Goal: Task Accomplishment & Management: Use online tool/utility

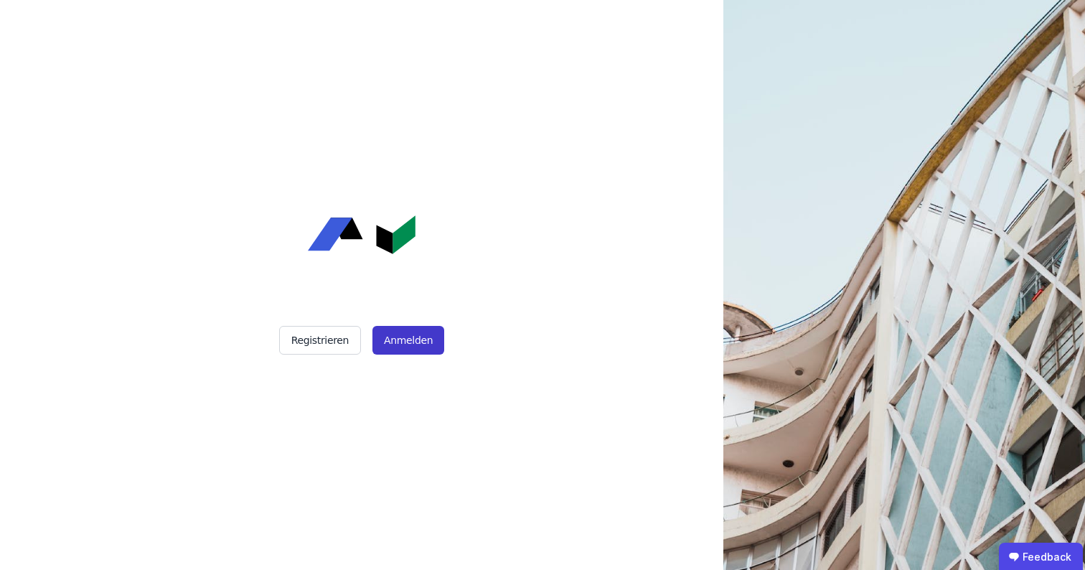
click at [413, 336] on button "Anmelden" at bounding box center [408, 340] width 72 height 29
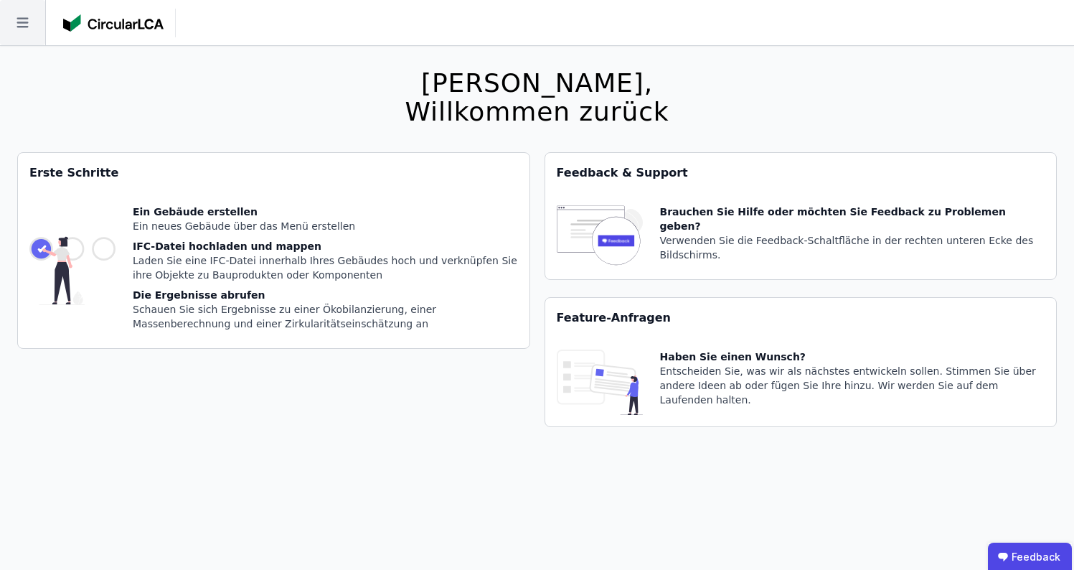
click at [26, 15] on icon at bounding box center [22, 22] width 45 height 45
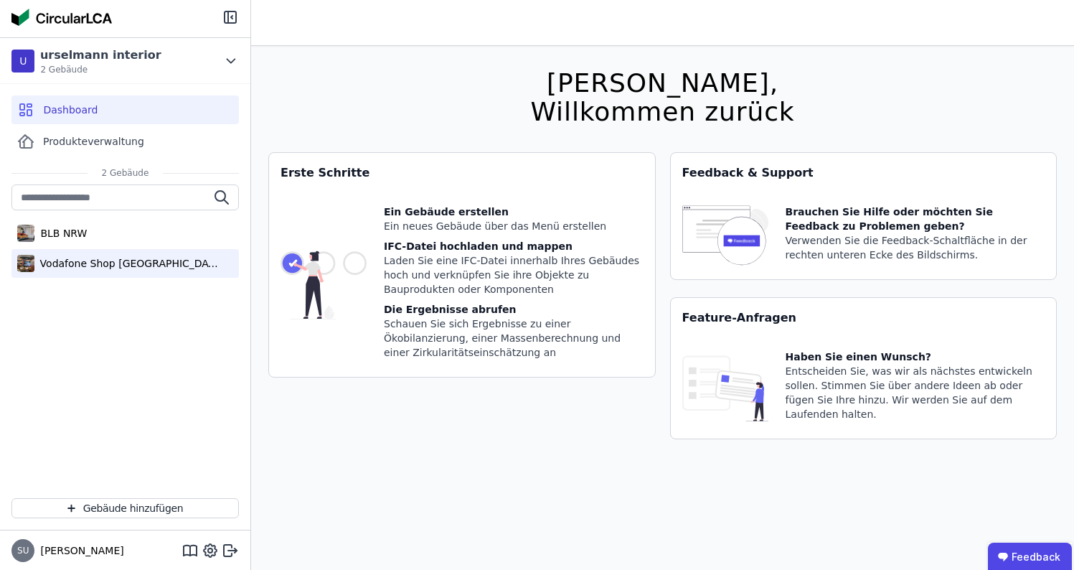
click at [85, 267] on div "Vodafone Shop [GEOGRAPHIC_DATA]" at bounding box center [127, 263] width 187 height 14
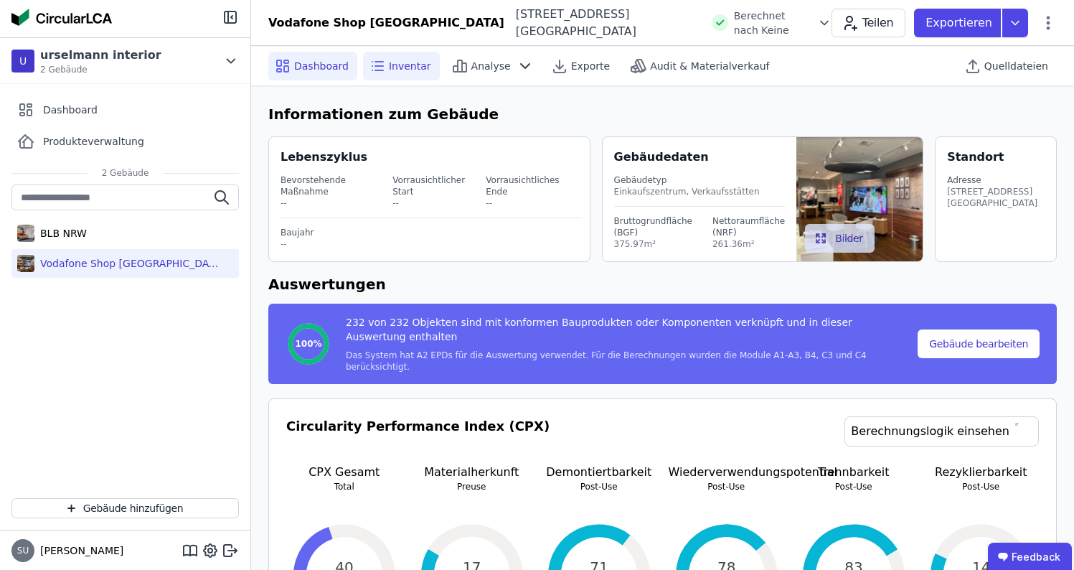
click at [415, 74] on div "Inventar" at bounding box center [401, 66] width 77 height 29
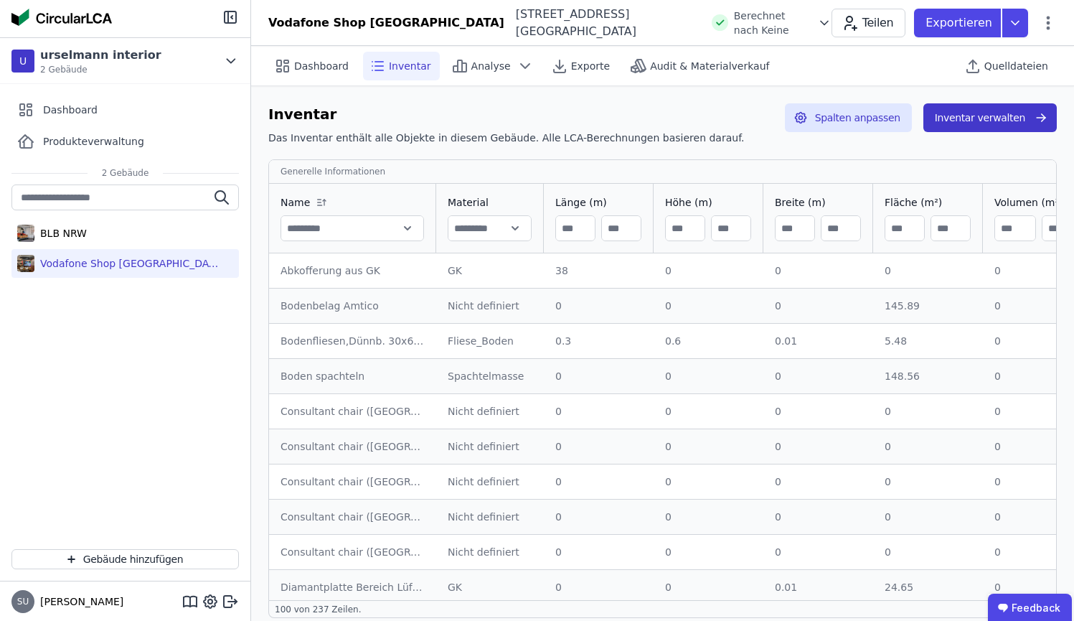
click at [1021, 111] on button "Inventar verwalten" at bounding box center [990, 117] width 133 height 29
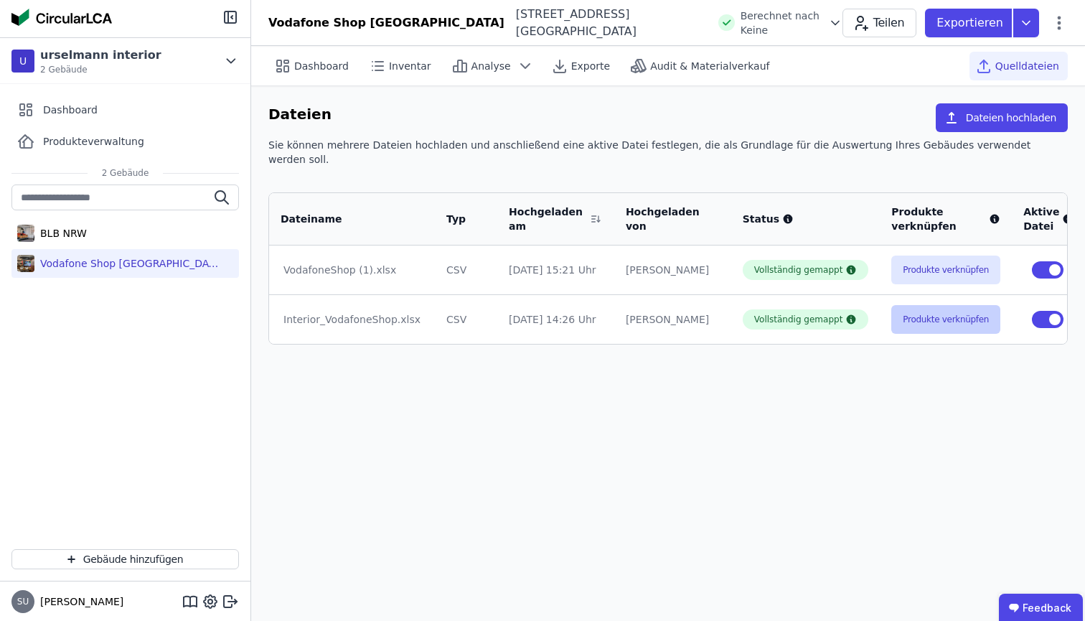
click at [932, 305] on button "Produkte verknüpfen" at bounding box center [945, 319] width 109 height 29
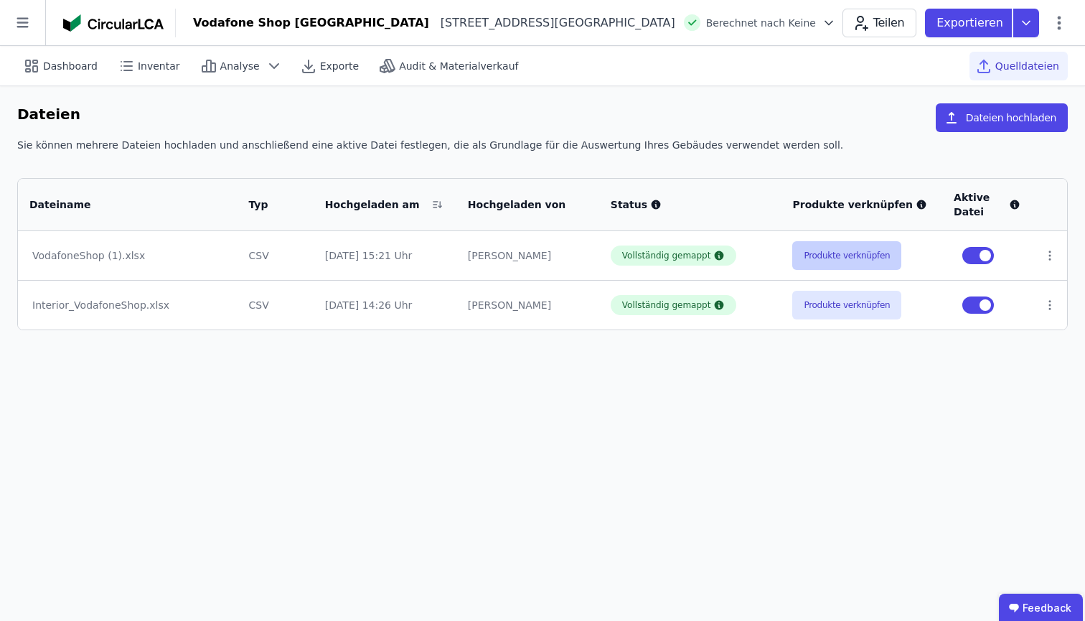
click at [857, 262] on button "Produkte verknüpfen" at bounding box center [846, 255] width 109 height 29
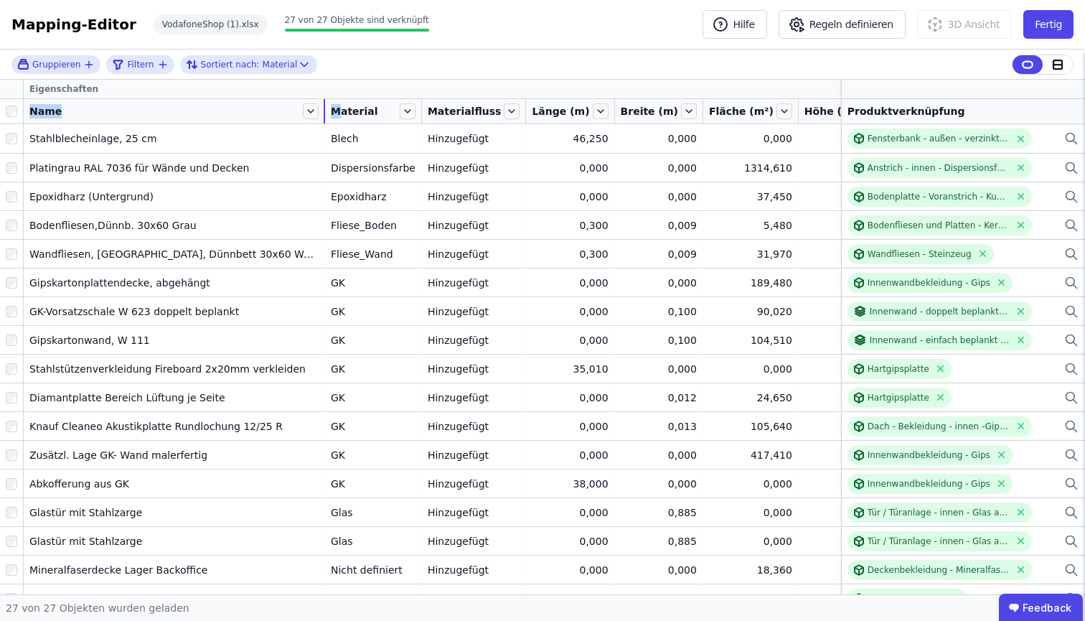
drag, startPoint x: 130, startPoint y: 106, endPoint x: 324, endPoint y: 109, distance: 194.5
click at [324, 109] on tr "Name Material Materialfluss Länge (m) Breite (m) Fläche (m²) Höhe (m) Volumen (…" at bounding box center [616, 111] width 1233 height 25
click at [353, 82] on div "Eigenschaften" at bounding box center [507, 89] width 966 height 19
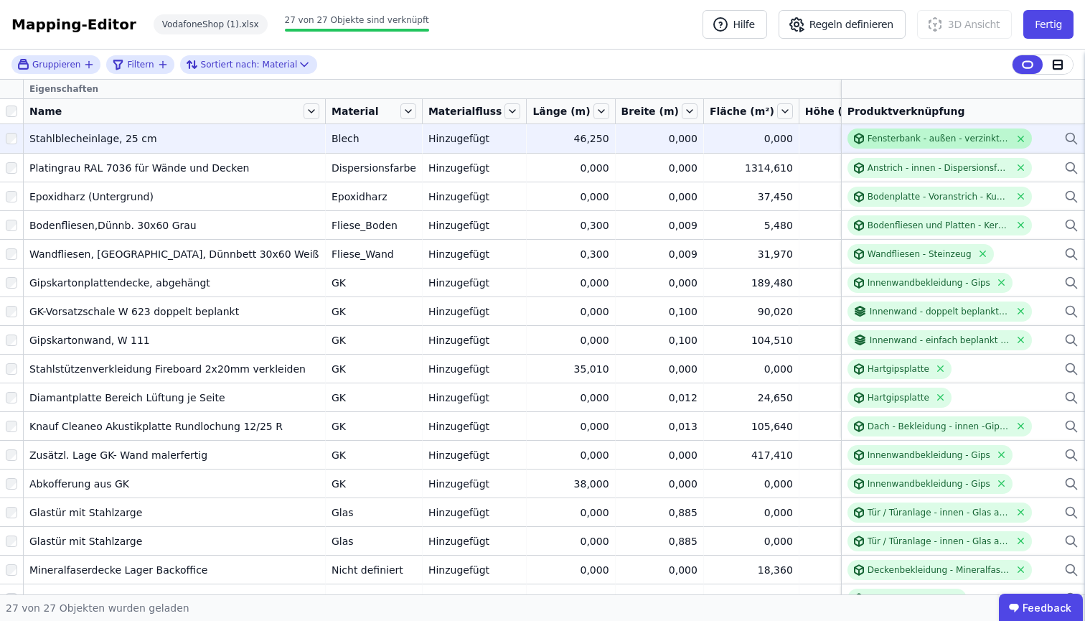
click at [965, 143] on div "Fensterbank - außen - verzinktes Stahlblech" at bounding box center [939, 138] width 143 height 11
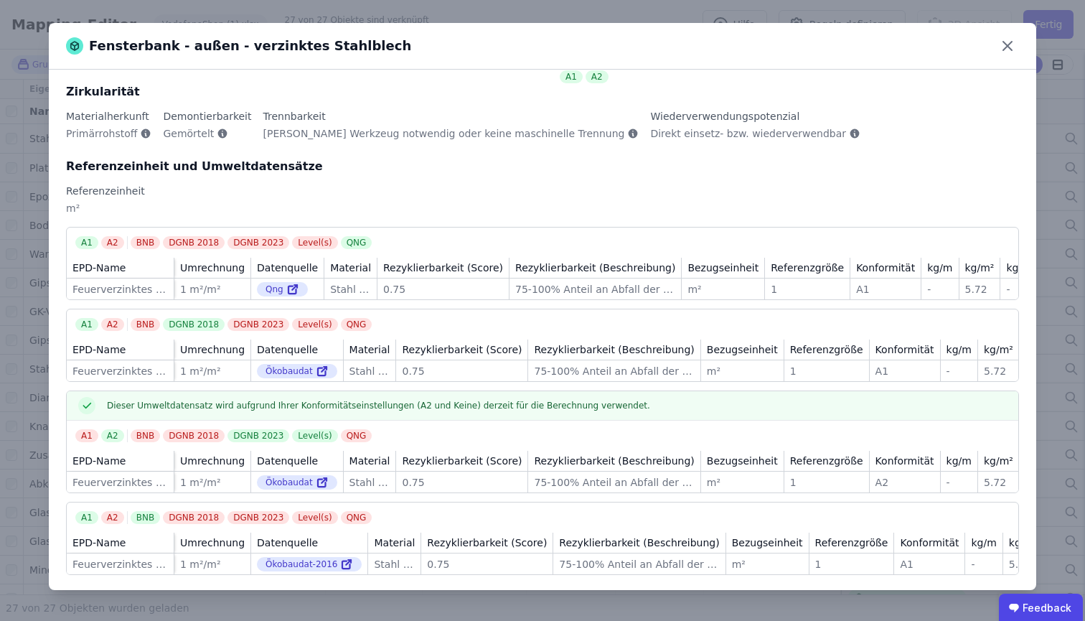
scroll to position [129, 0]
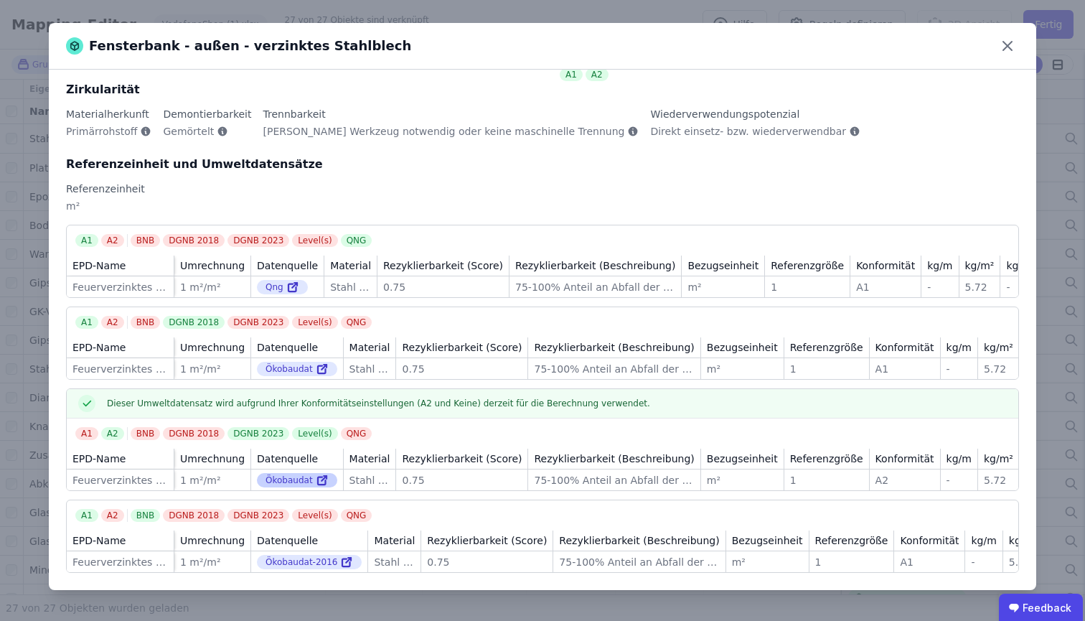
click at [317, 472] on icon at bounding box center [322, 480] width 13 height 17
click at [113, 12] on div "Fensterbank - außen - verzinktes Stahlblech Allgemeine Informationen DIN276 Kat…" at bounding box center [542, 310] width 1085 height 621
click at [1016, 47] on icon at bounding box center [1007, 45] width 23 height 23
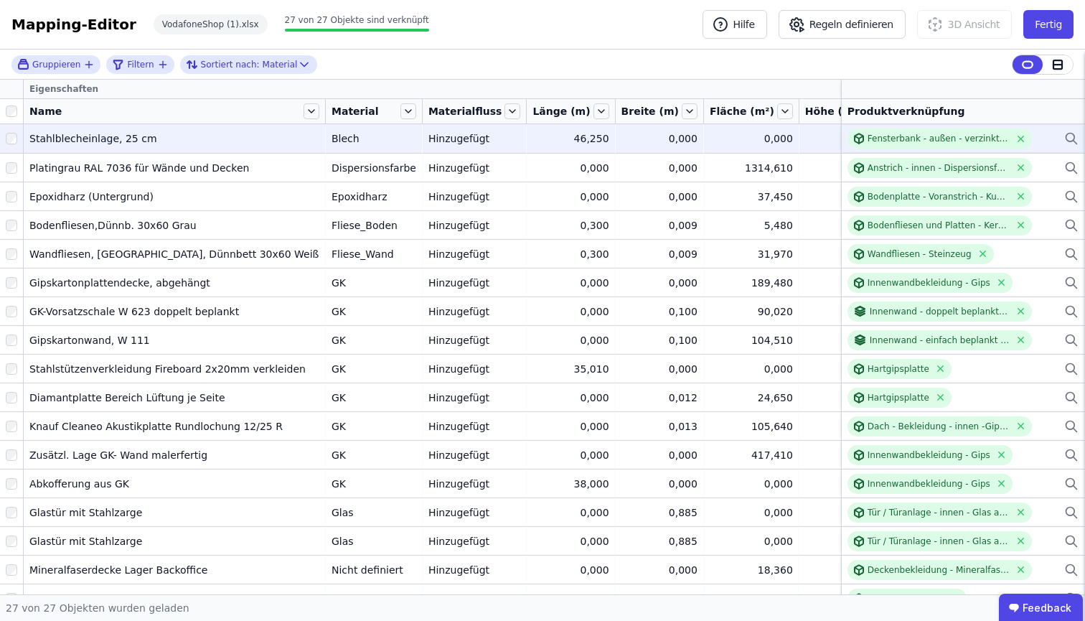
click at [1067, 137] on icon at bounding box center [1071, 137] width 9 height 9
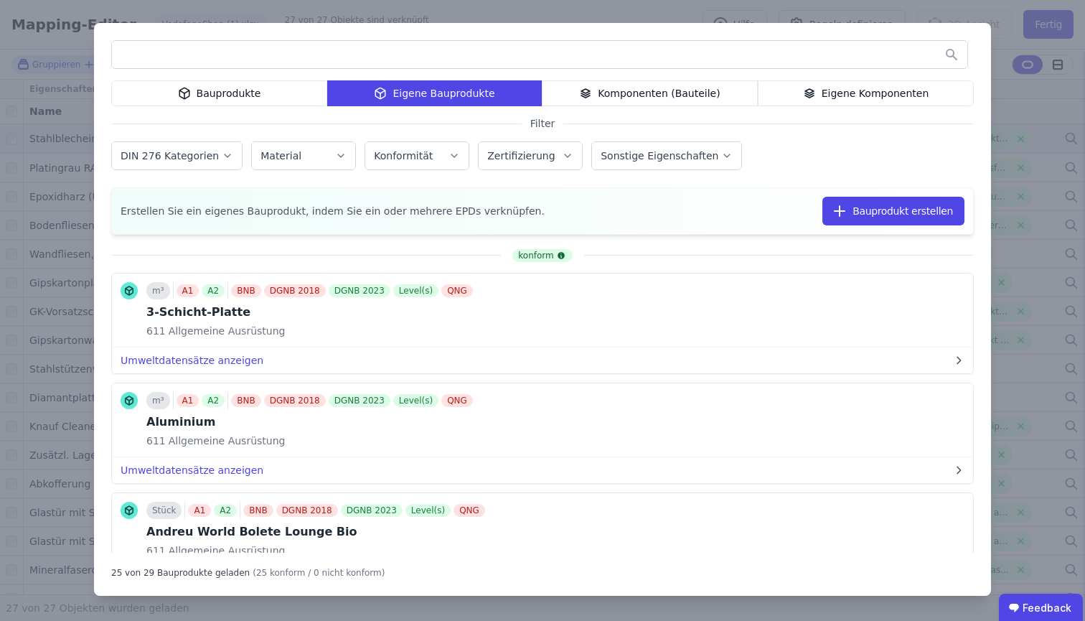
click at [240, 95] on div "Bauprodukte" at bounding box center [219, 93] width 216 height 26
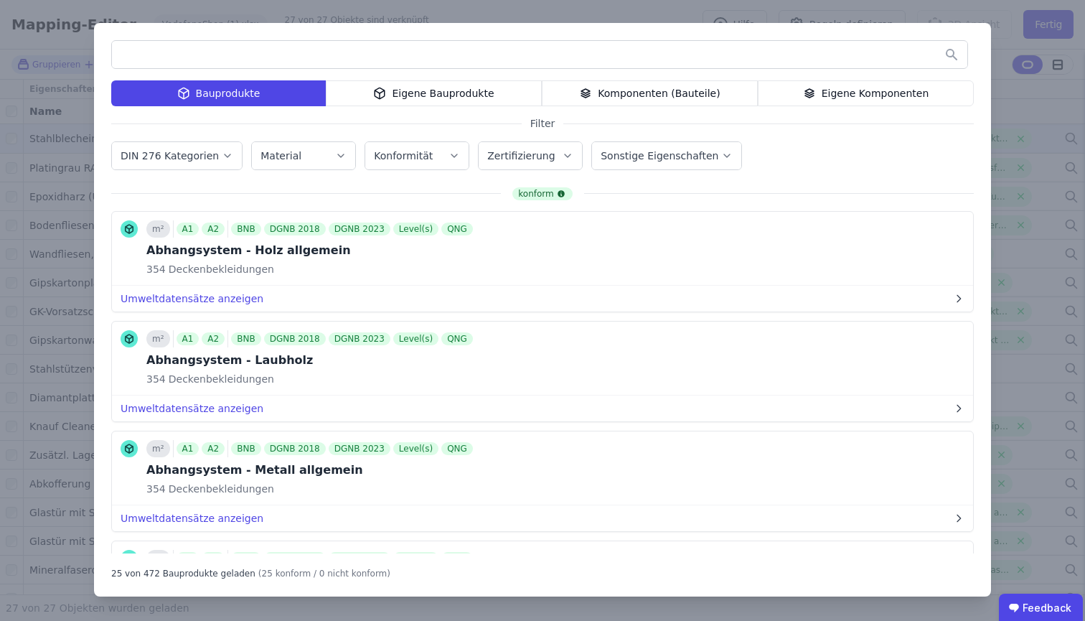
click at [252, 60] on input "text" at bounding box center [540, 55] width 856 height 26
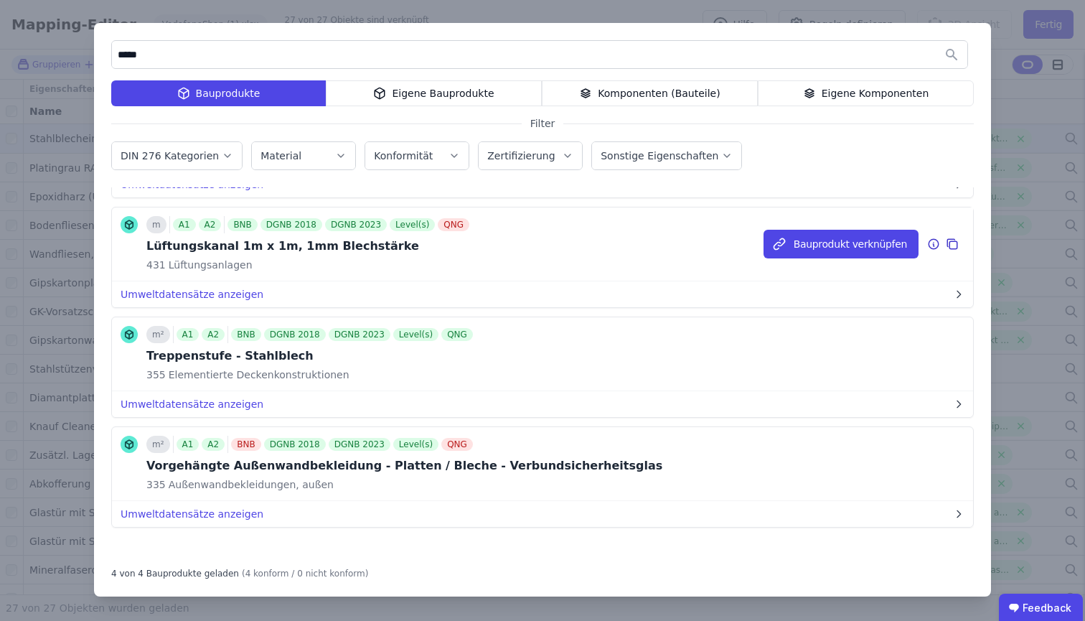
scroll to position [117, 0]
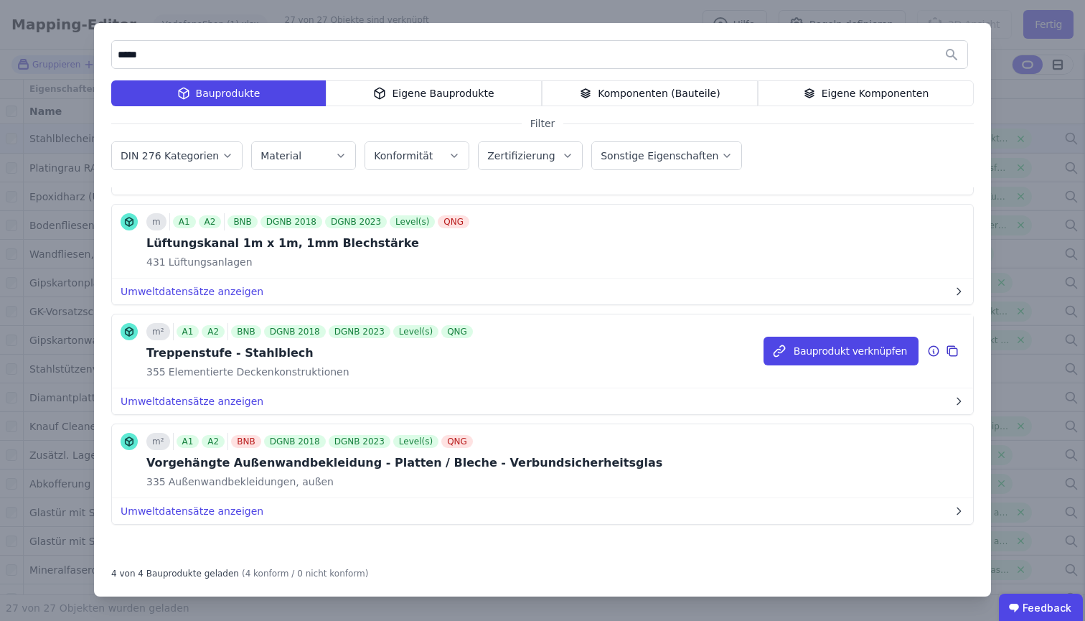
click at [927, 352] on icon at bounding box center [933, 350] width 13 height 17
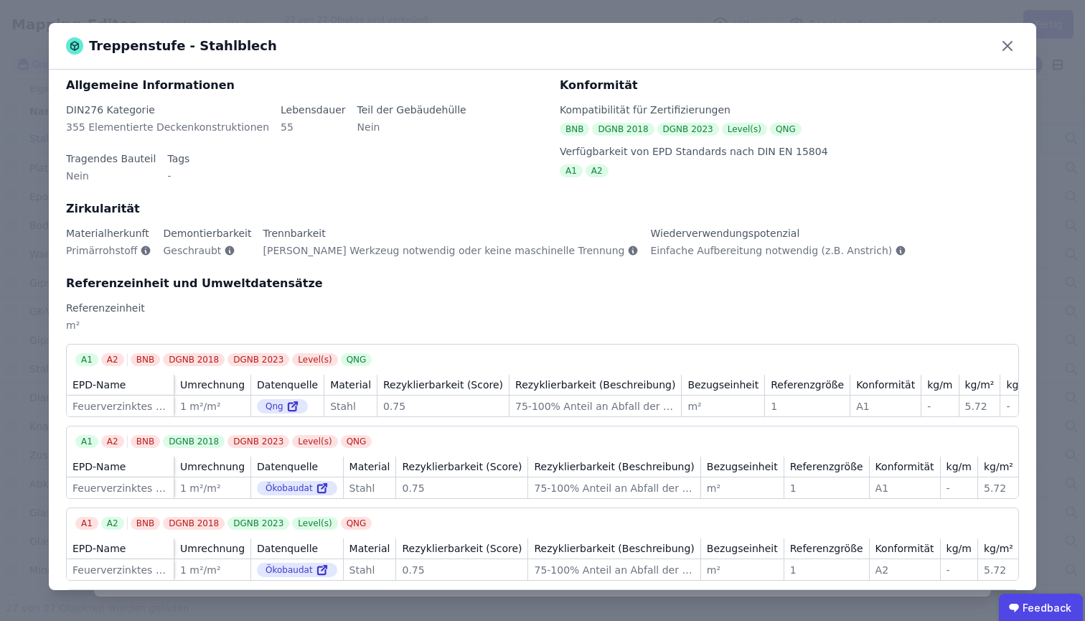
scroll to position [123, 0]
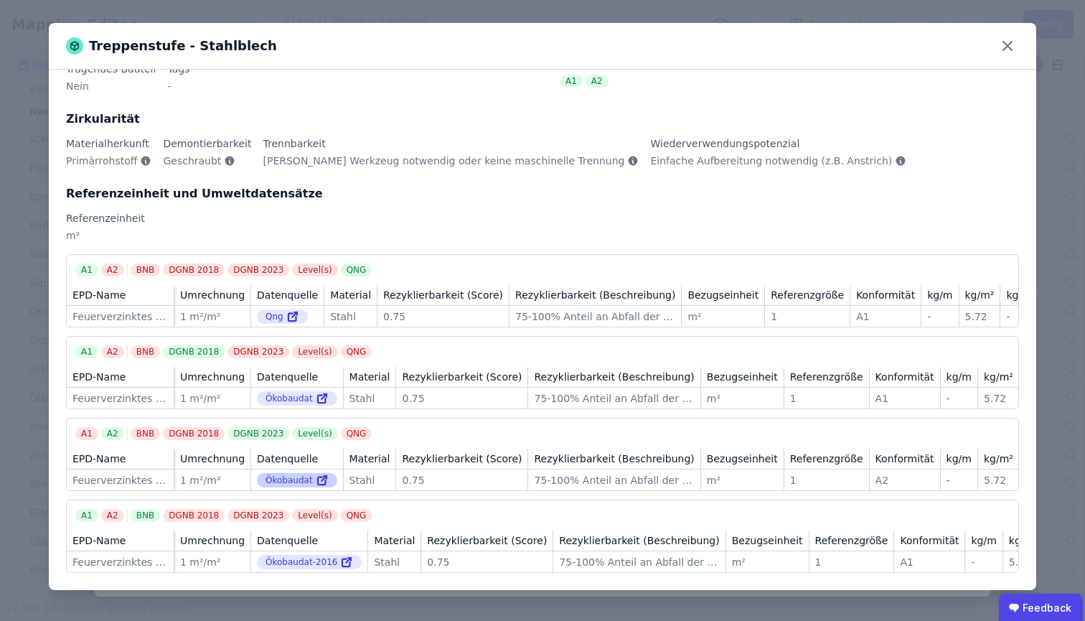
click at [316, 472] on icon at bounding box center [322, 480] width 13 height 17
click at [210, 17] on div "Treppenstufe - Stahlblech Allgemeine Informationen DIN276 Kategorie 355 Element…" at bounding box center [542, 310] width 1085 height 621
click at [1007, 44] on icon at bounding box center [1007, 46] width 9 height 9
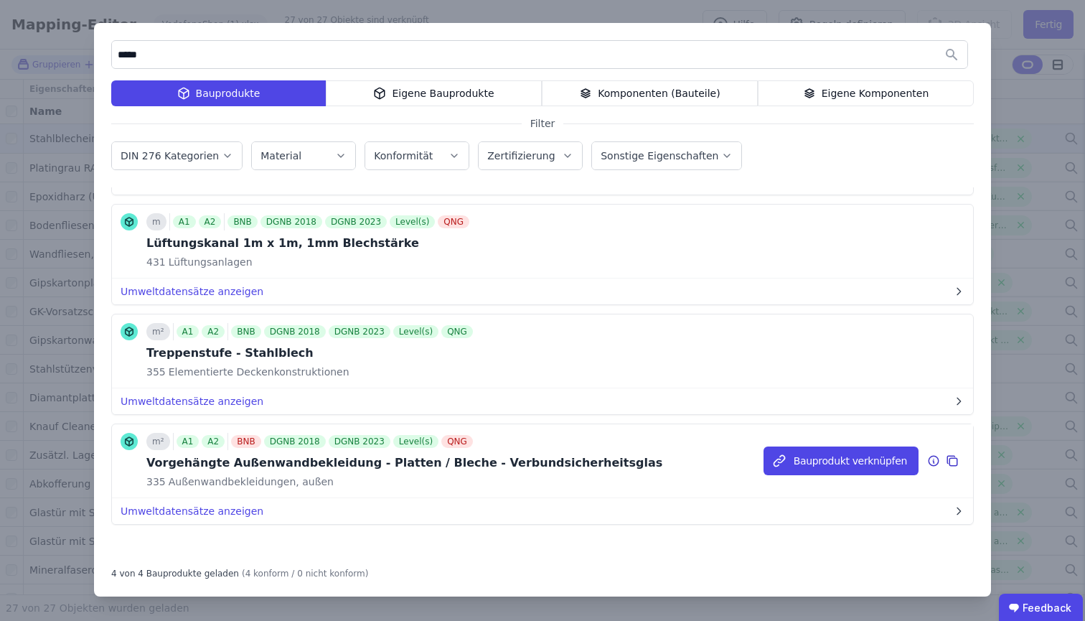
click at [929, 462] on icon at bounding box center [934, 461] width 10 height 10
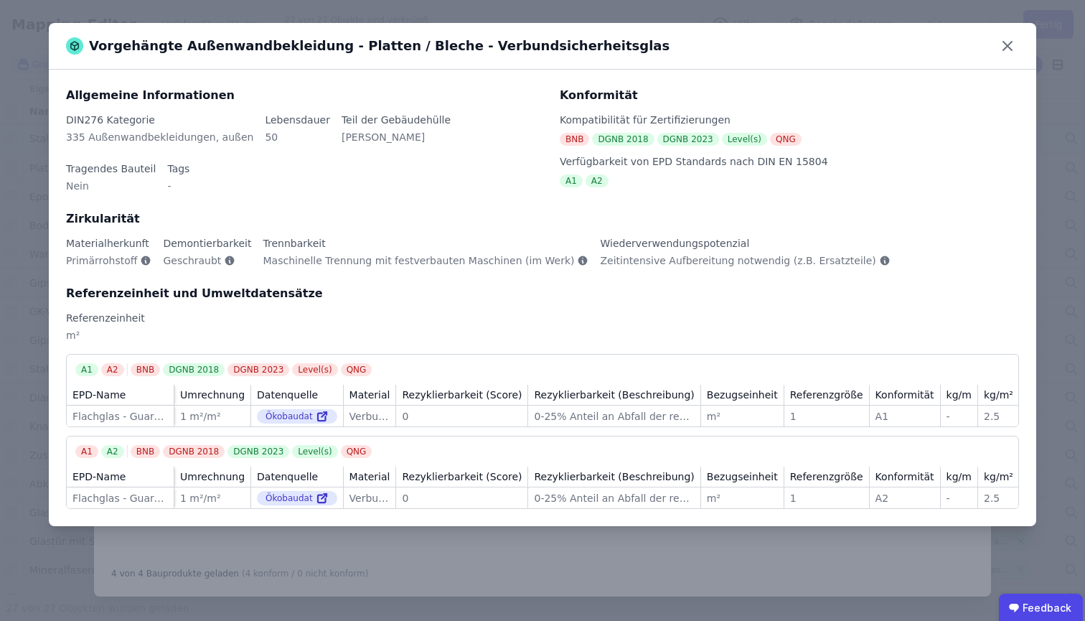
click at [1081, 101] on div "Vorgehängte Außenwandbekleidung - Platten / Bleche - Verbundsicherheitsglas All…" at bounding box center [542, 310] width 1085 height 621
click at [1004, 42] on icon at bounding box center [1007, 46] width 9 height 9
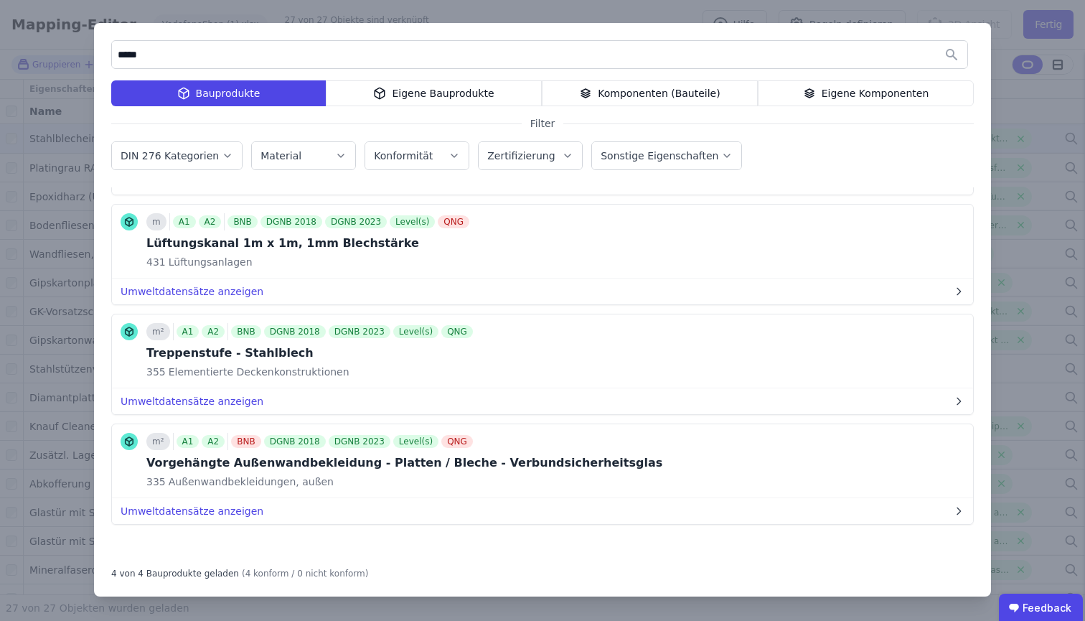
scroll to position [0, 0]
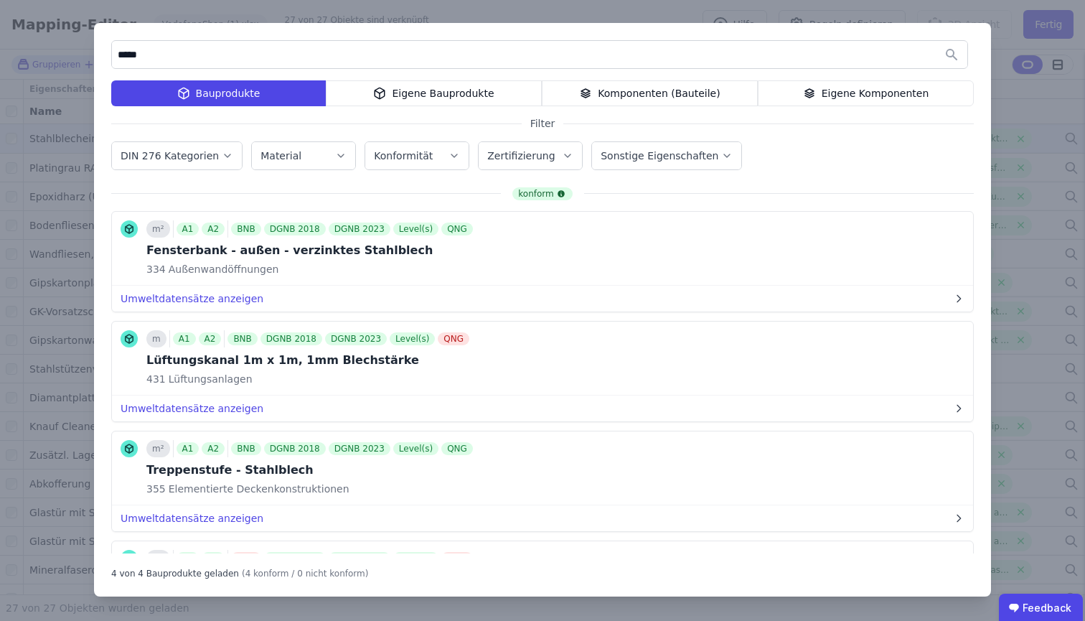
drag, startPoint x: 162, startPoint y: 52, endPoint x: 110, endPoint y: 55, distance: 52.4
click at [110, 55] on div "***** Bauprodukte Eigene Bauprodukte Komponenten (Bauteile) Eigene Komponenten …" at bounding box center [542, 309] width 897 height 573
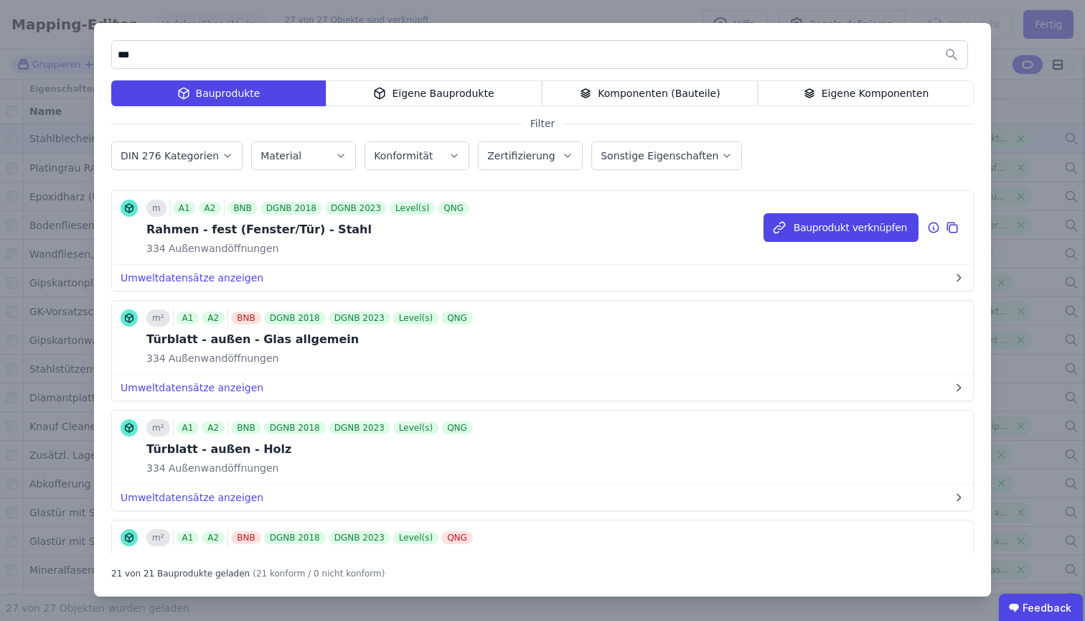
scroll to position [1096, 0]
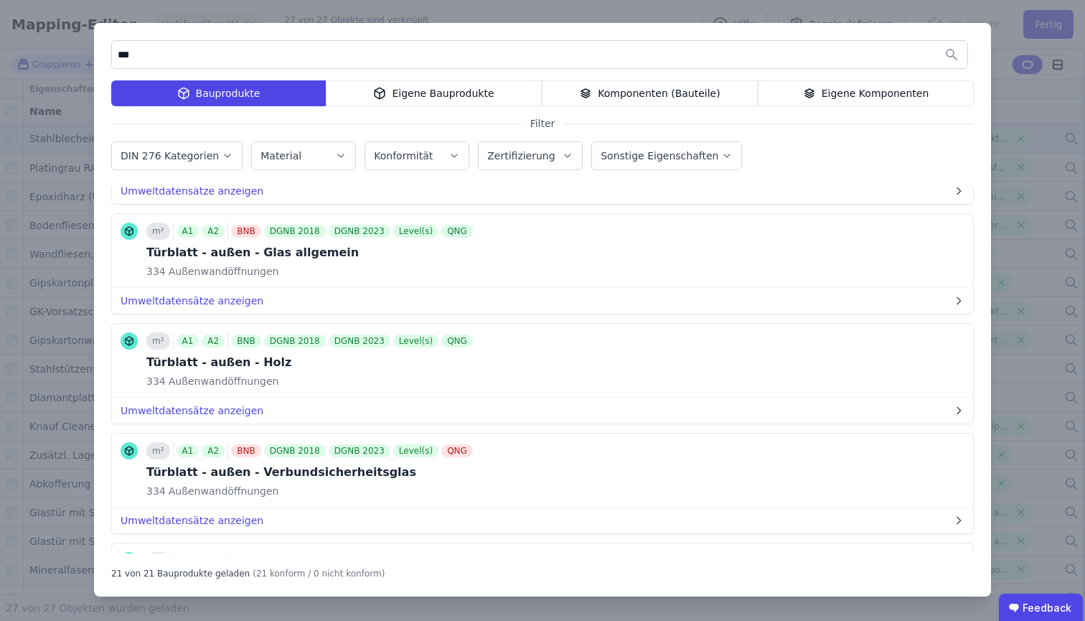
click at [625, 98] on div "Komponenten (Bauteile)" at bounding box center [650, 93] width 216 height 26
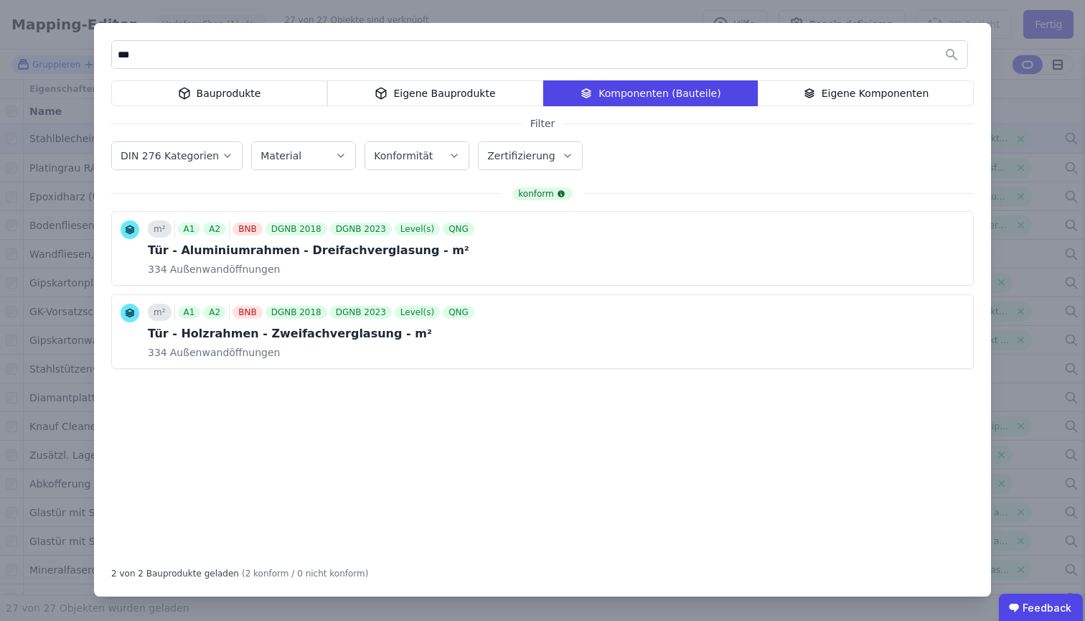
click at [181, 90] on icon at bounding box center [184, 93] width 13 height 17
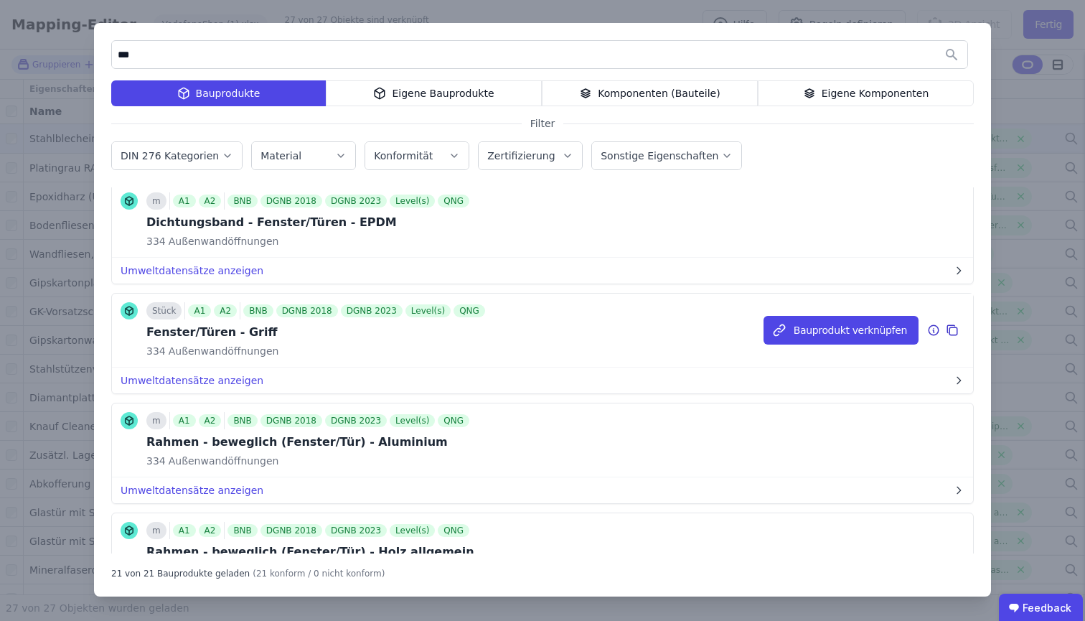
scroll to position [47, 0]
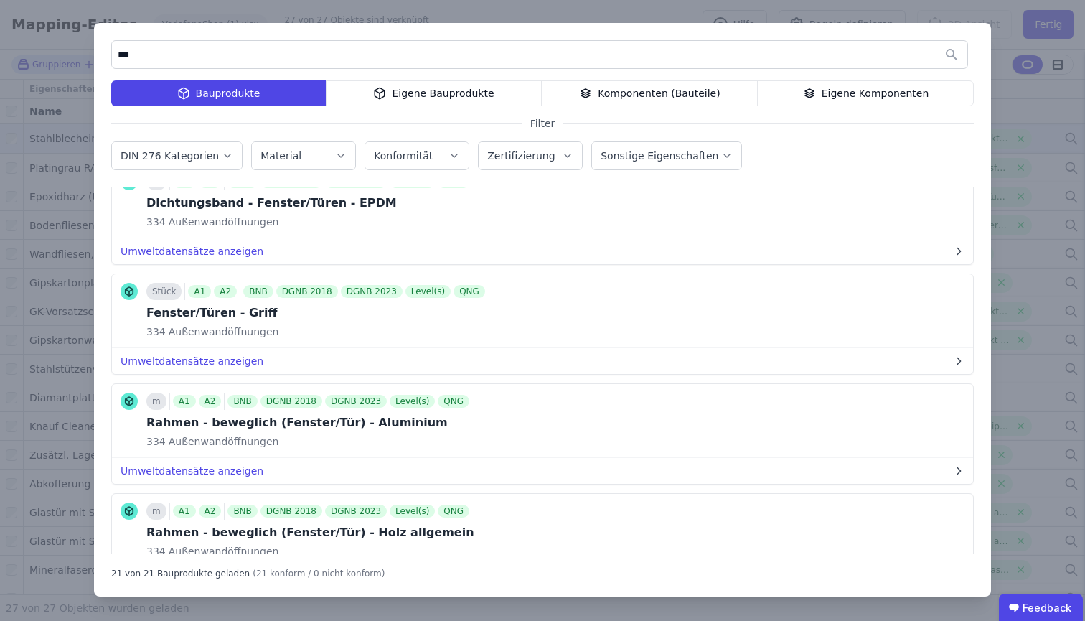
click at [287, 61] on input "***" at bounding box center [540, 55] width 856 height 26
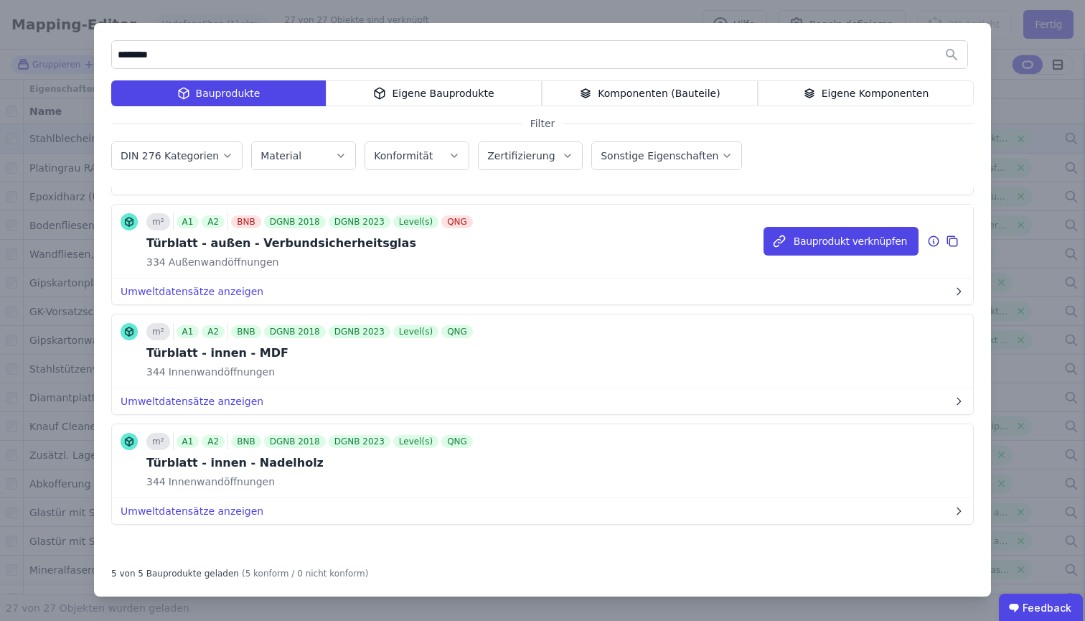
scroll to position [0, 0]
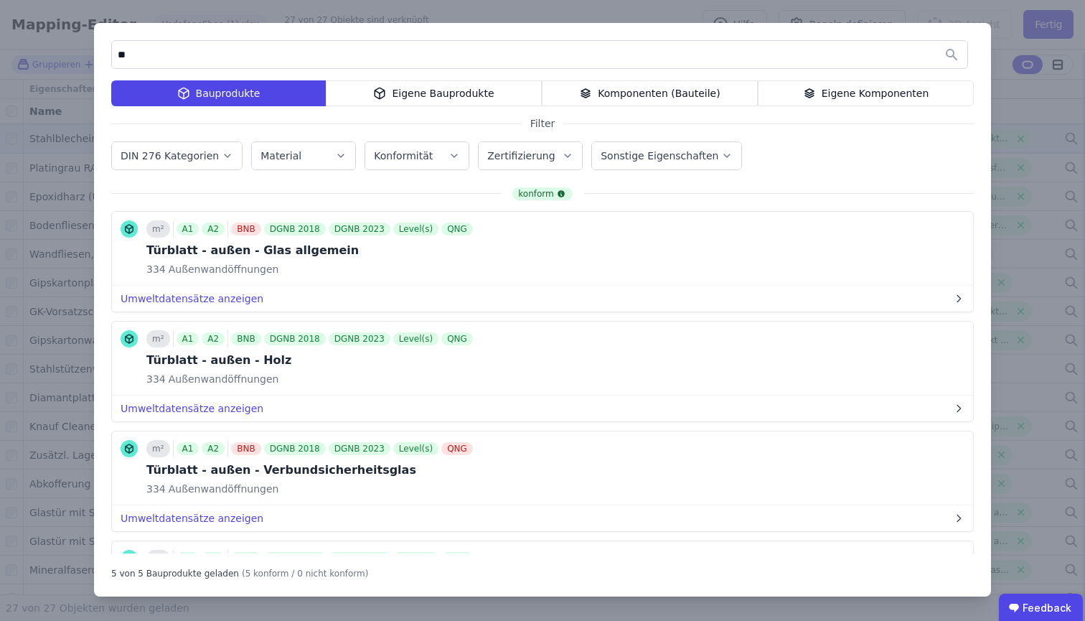
type input "*"
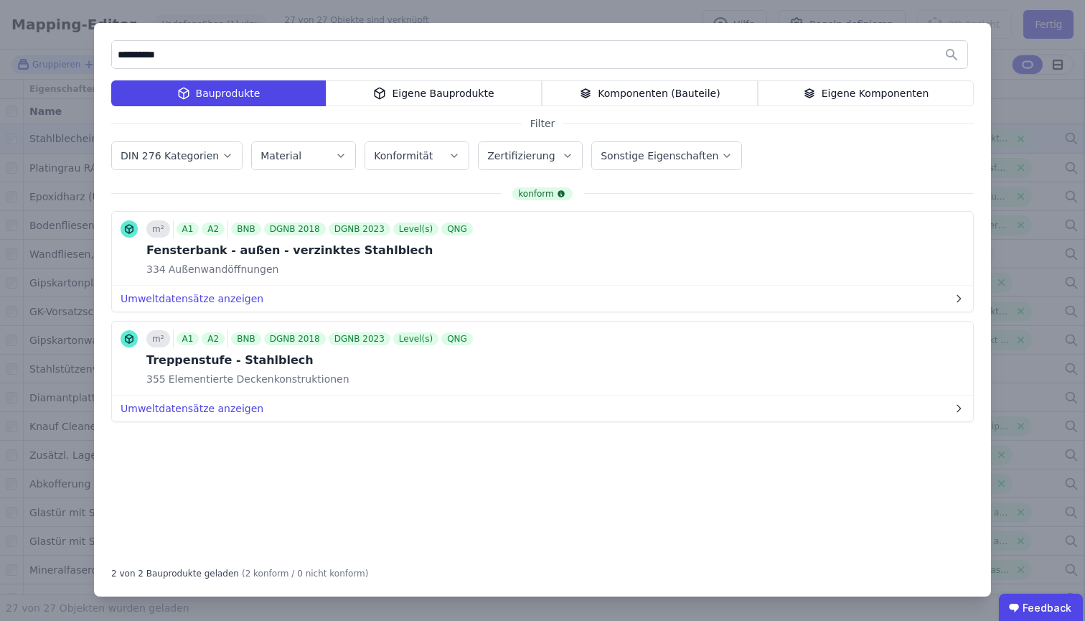
type input "**********"
click at [130, 11] on div "**********" at bounding box center [542, 310] width 1085 height 621
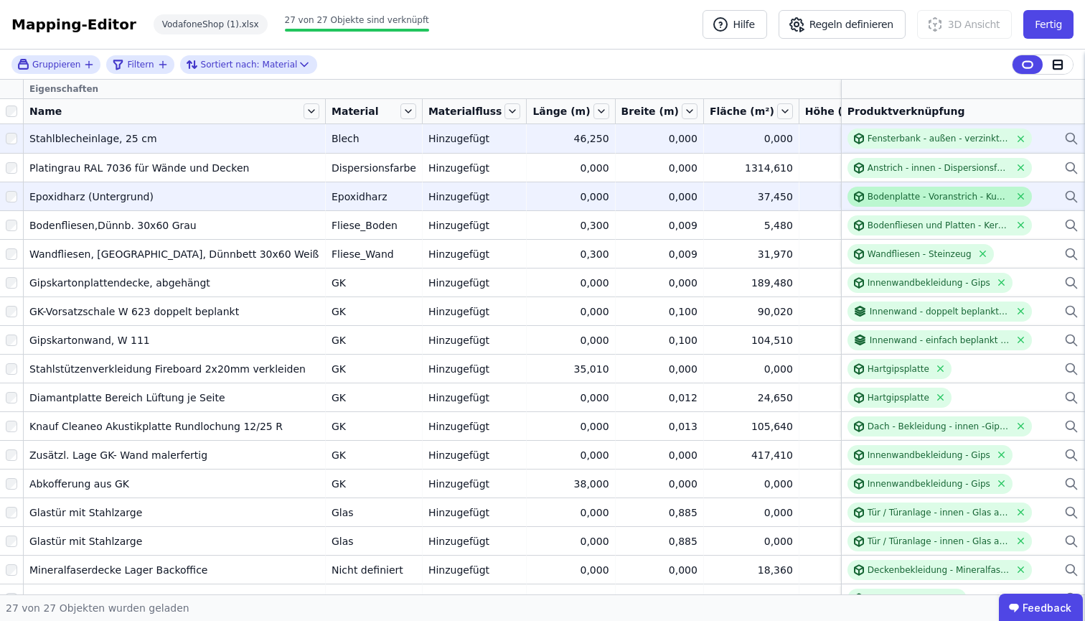
click at [978, 196] on div "Bodenplatte - Voranstrich - Kunstharz" at bounding box center [939, 196] width 143 height 11
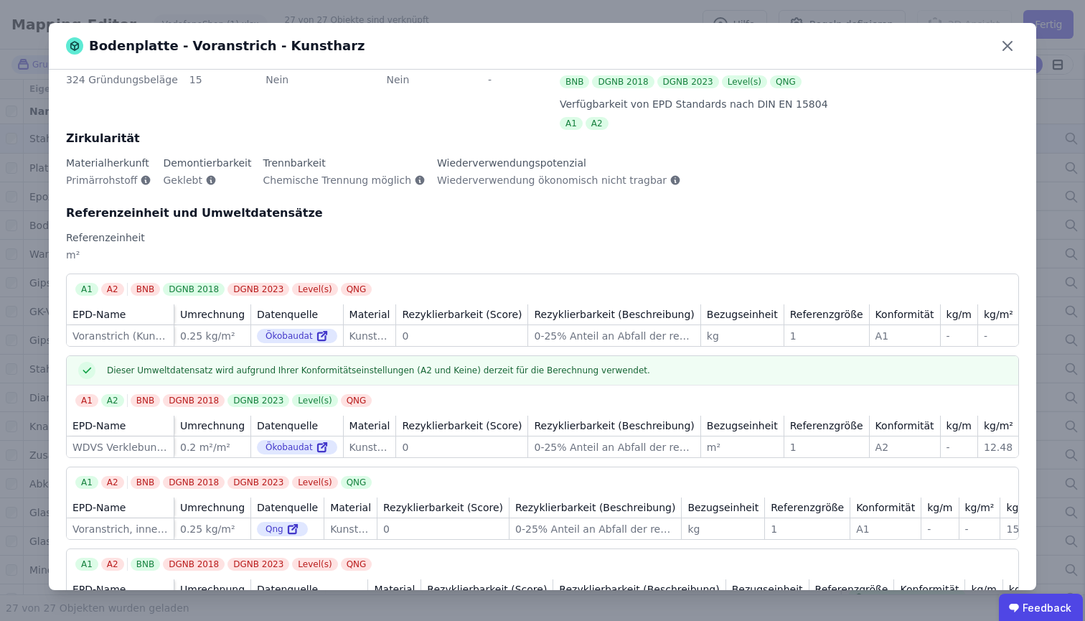
scroll to position [129, 0]
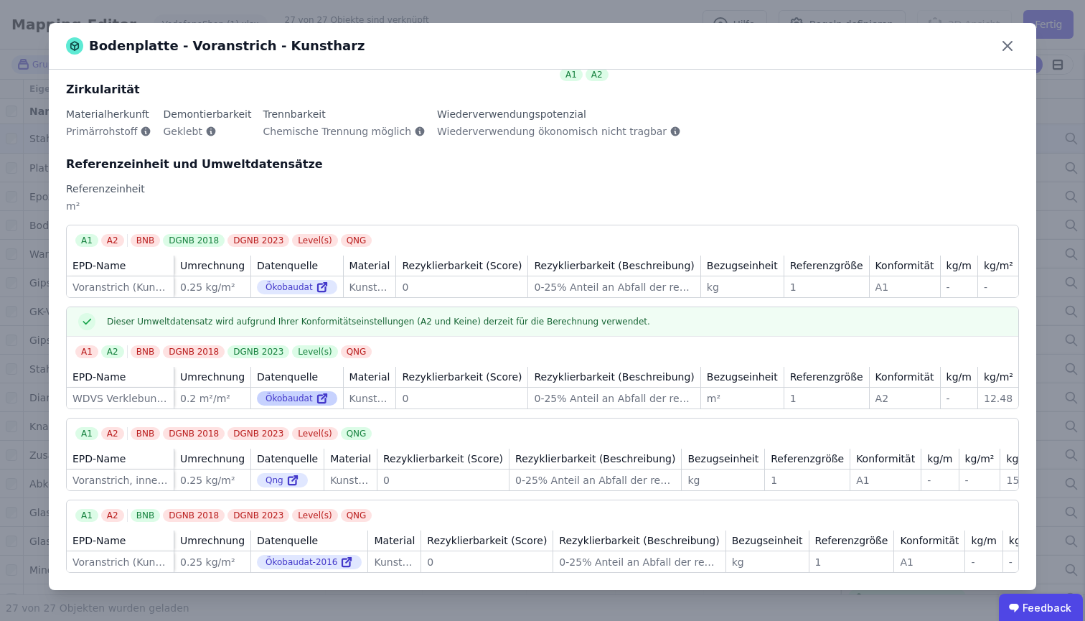
click at [318, 390] on icon at bounding box center [322, 398] width 13 height 17
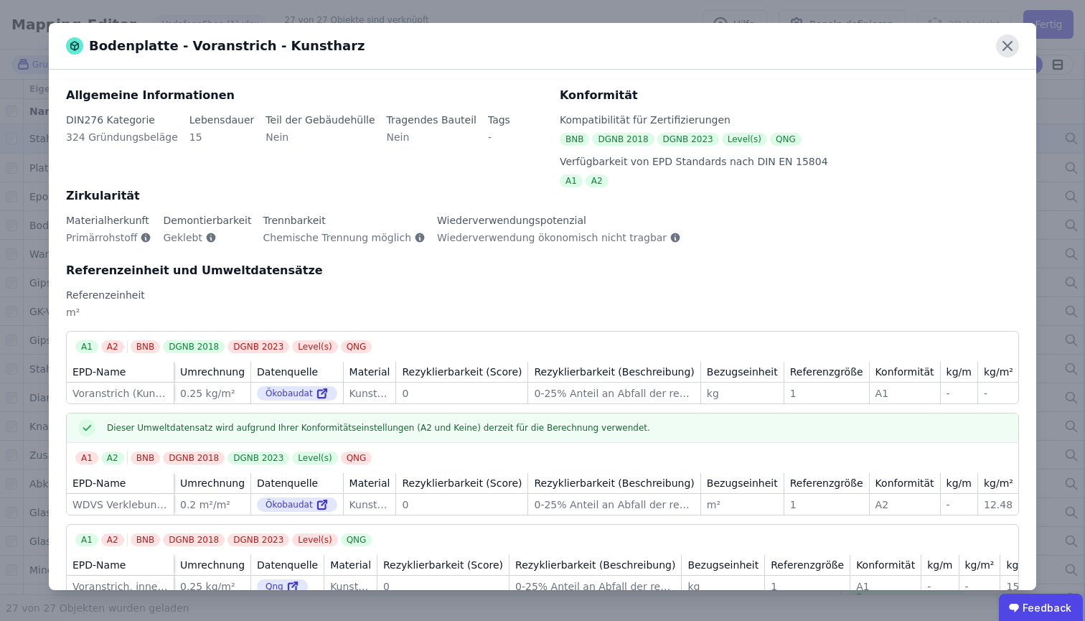
click at [1001, 47] on icon at bounding box center [1007, 45] width 23 height 23
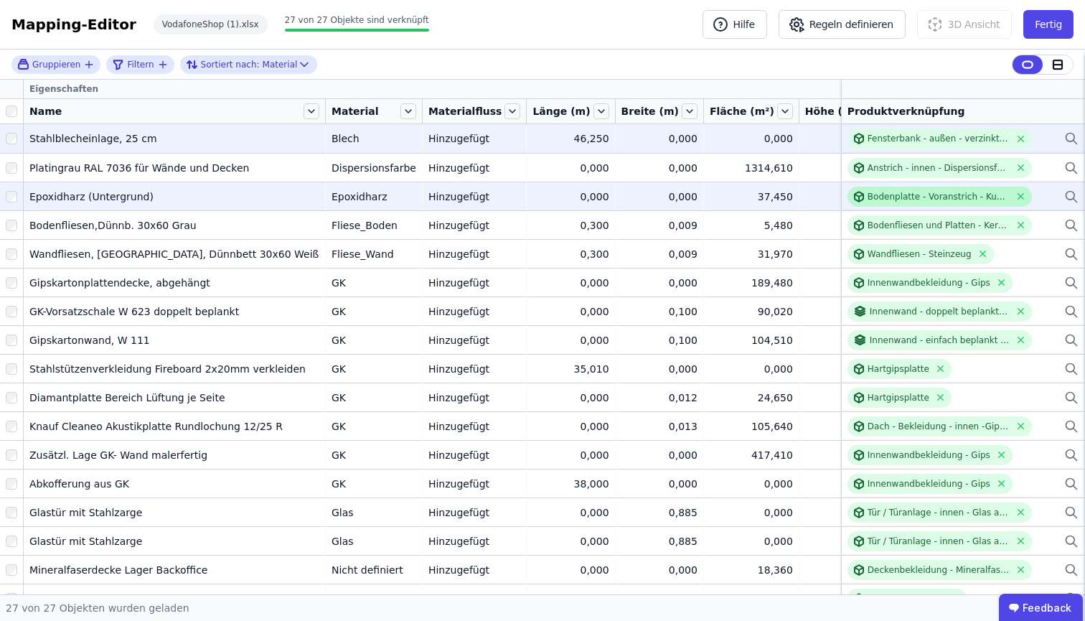
click at [967, 195] on div "Bodenplatte - Voranstrich - Kunstharz" at bounding box center [939, 196] width 143 height 11
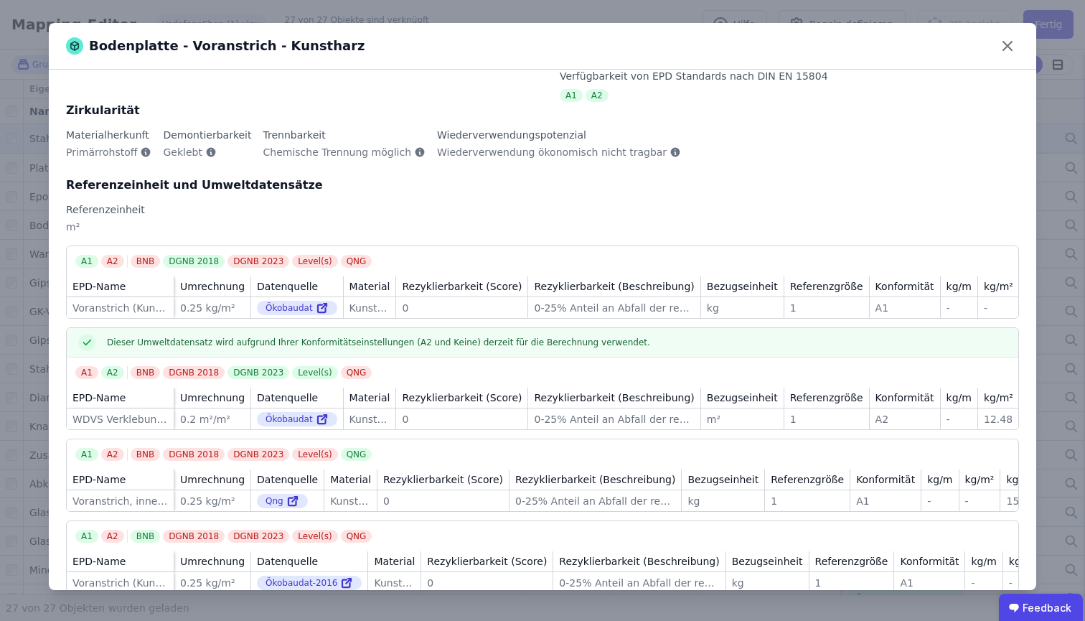
scroll to position [129, 0]
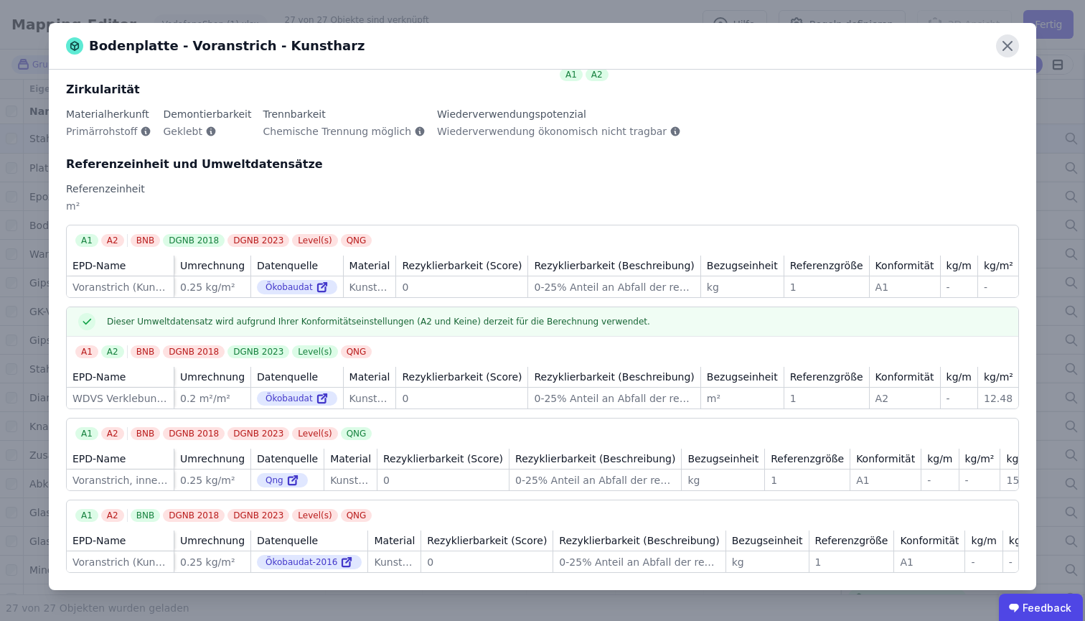
click at [1016, 50] on icon at bounding box center [1007, 45] width 23 height 23
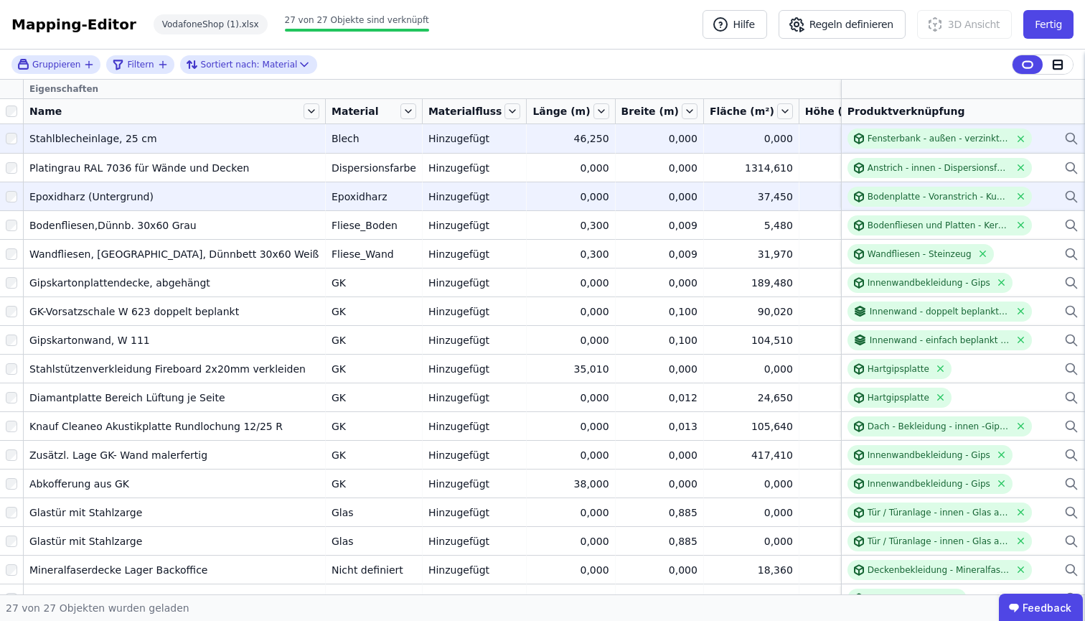
click at [1064, 195] on icon at bounding box center [1071, 196] width 14 height 17
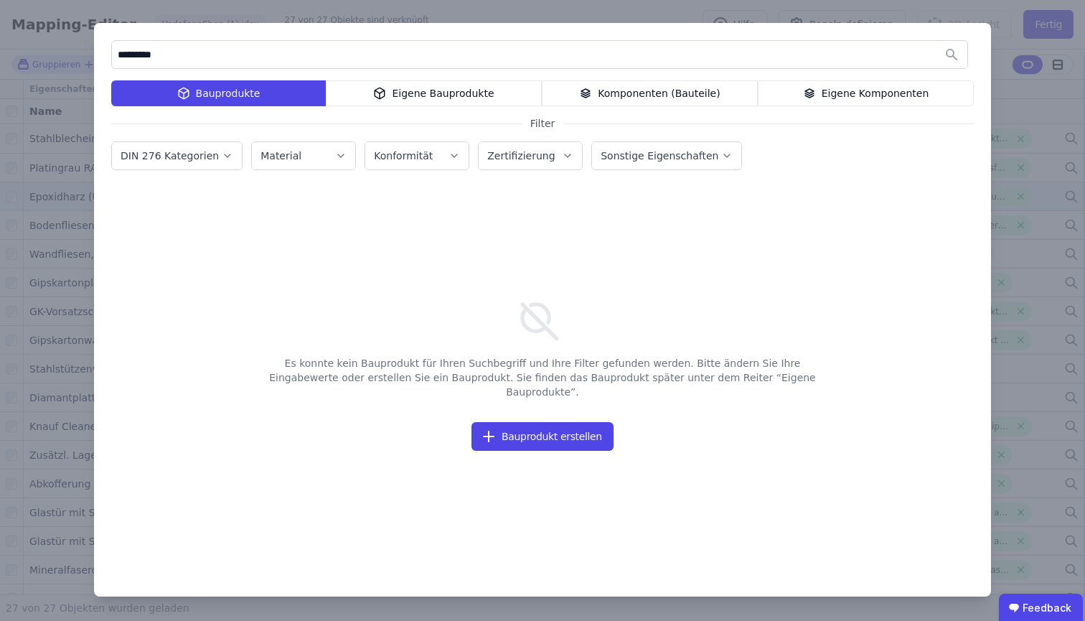
click at [703, 90] on div "Komponenten (Bauteile)" at bounding box center [650, 93] width 216 height 26
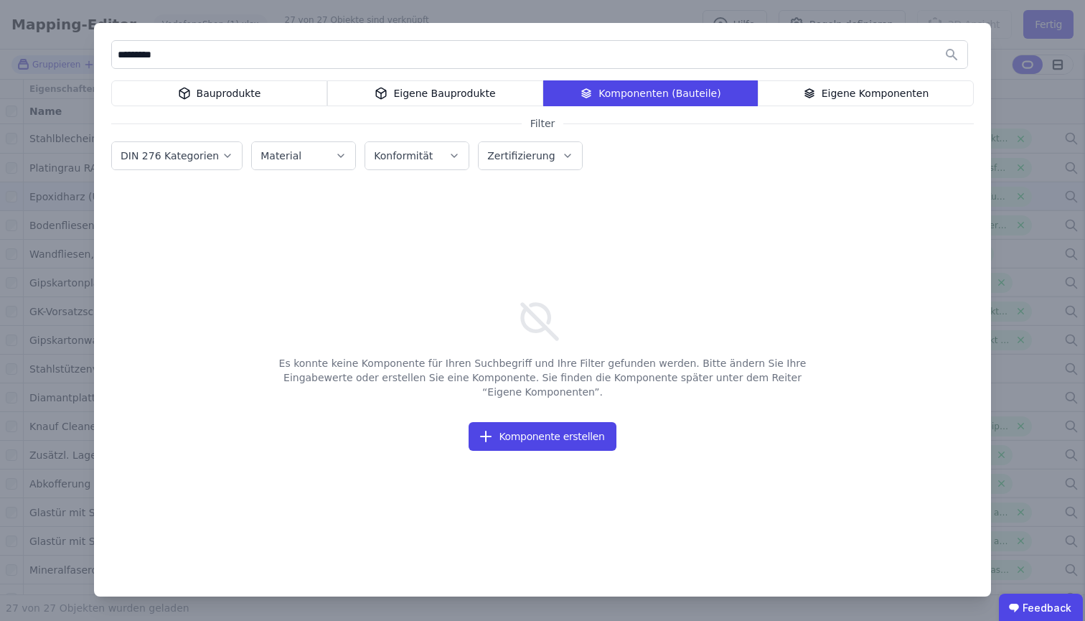
click at [241, 93] on div "Bauprodukte" at bounding box center [219, 93] width 216 height 26
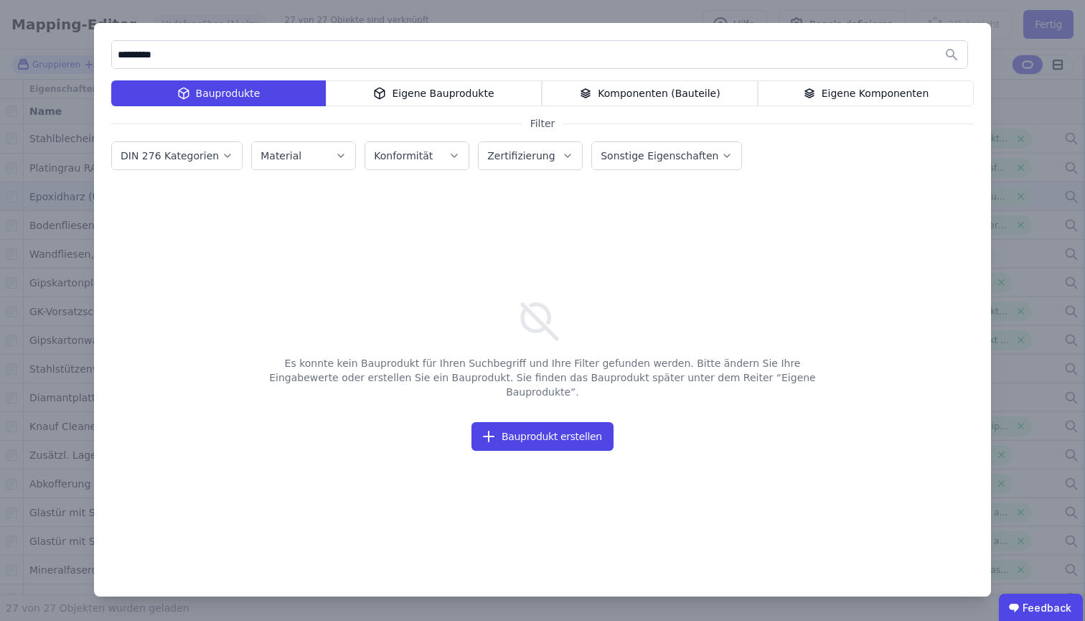
click at [232, 55] on input "*********" at bounding box center [540, 55] width 856 height 26
type input "*"
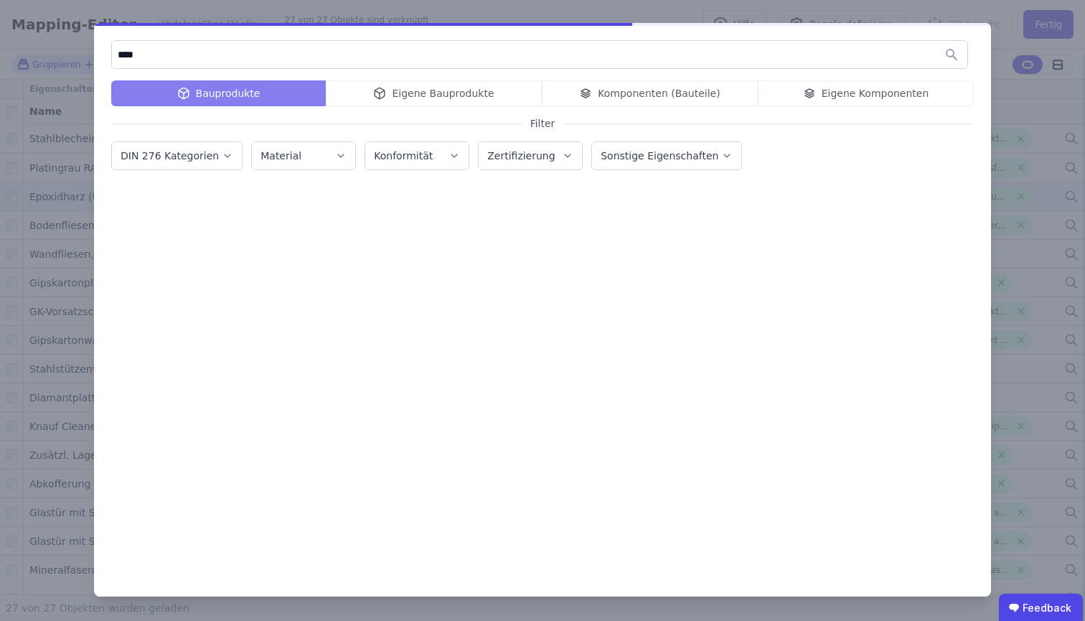
type input "****"
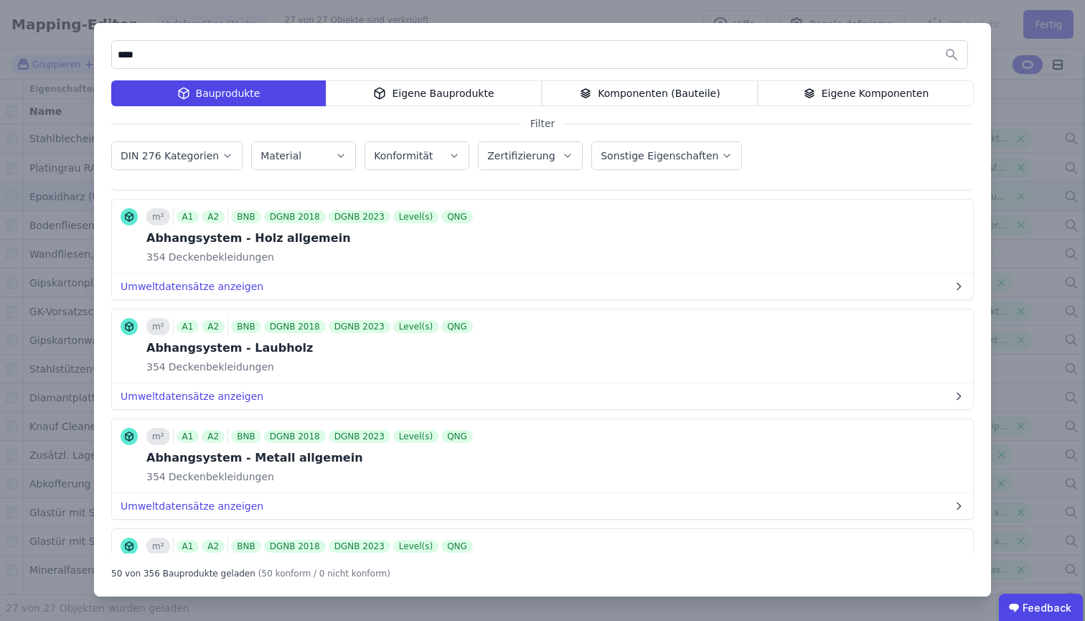
scroll to position [2850, 0]
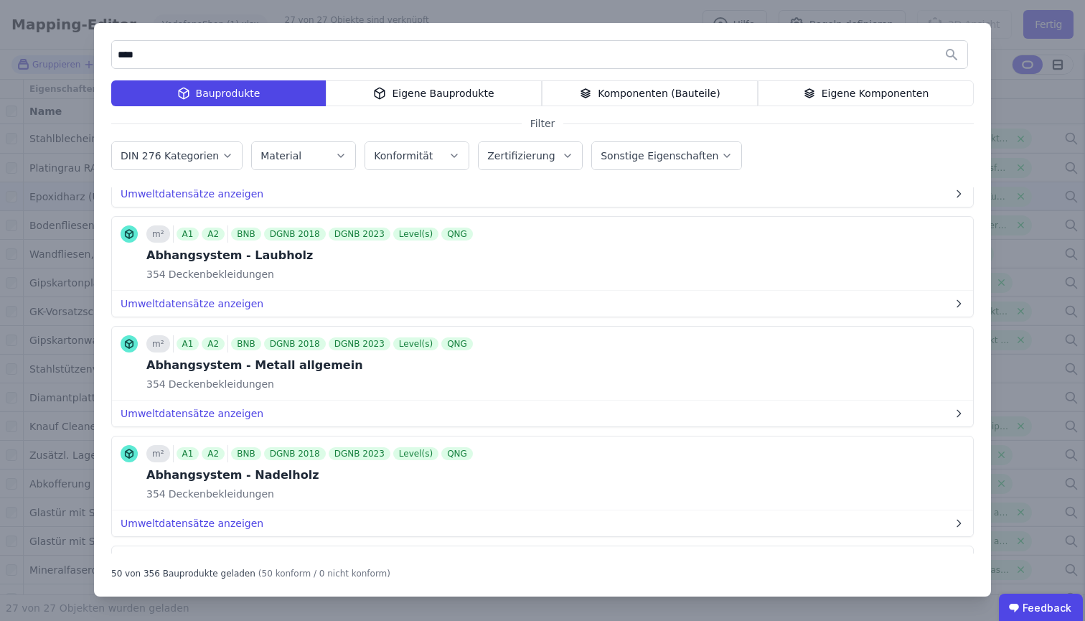
click at [736, 91] on div "Komponenten (Bauteile)" at bounding box center [650, 93] width 216 height 26
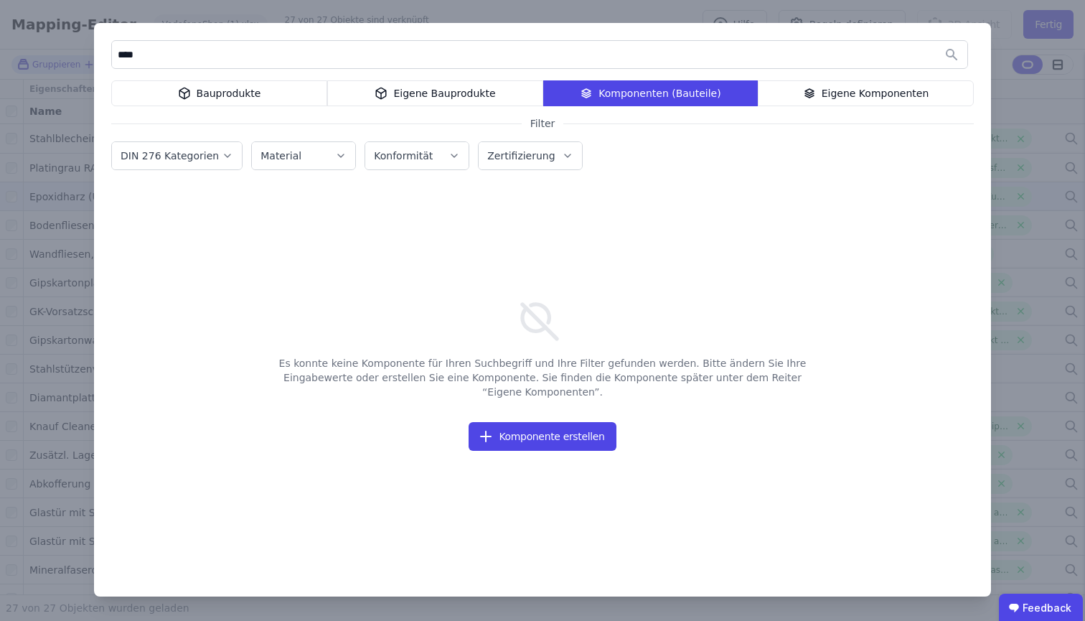
click at [490, 81] on div "Eigene Bauprodukte" at bounding box center [435, 93] width 216 height 26
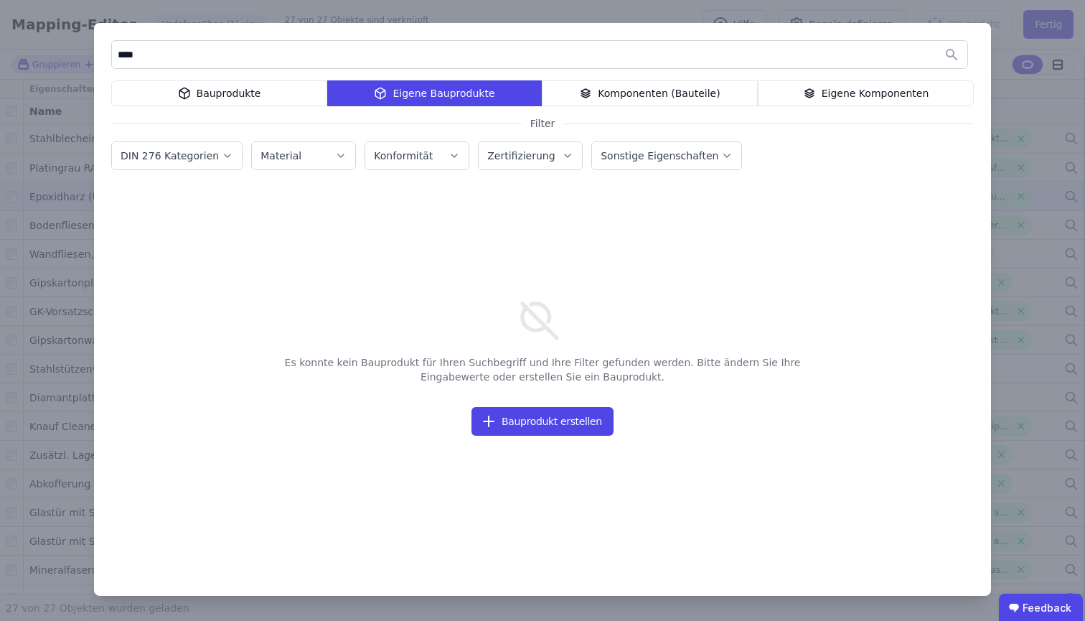
click at [784, 98] on div "Eigene Komponenten" at bounding box center [866, 93] width 216 height 26
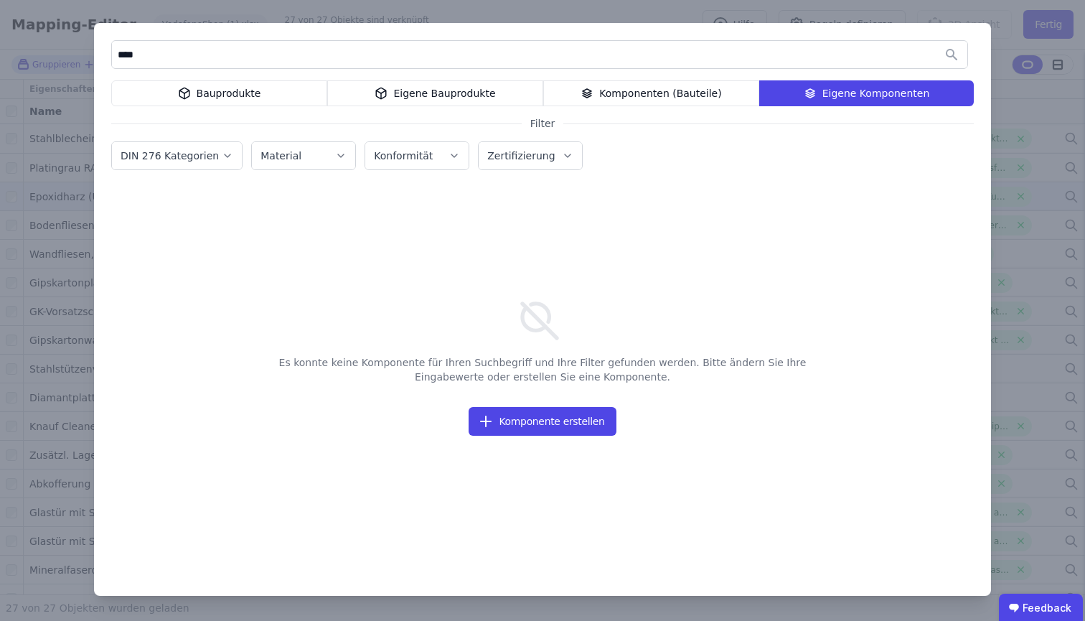
click at [80, 37] on div "**** Bauprodukte Eigene Bauprodukte Komponenten (Bauteile) Eigene Komponenten F…" at bounding box center [542, 310] width 1085 height 621
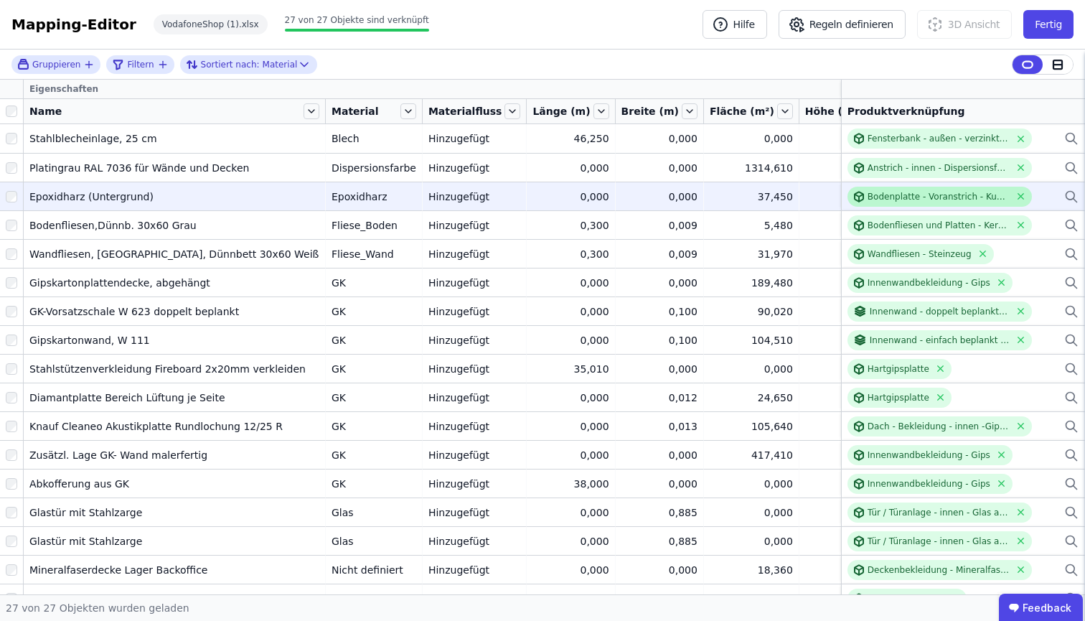
click at [855, 197] on icon at bounding box center [859, 196] width 9 height 9
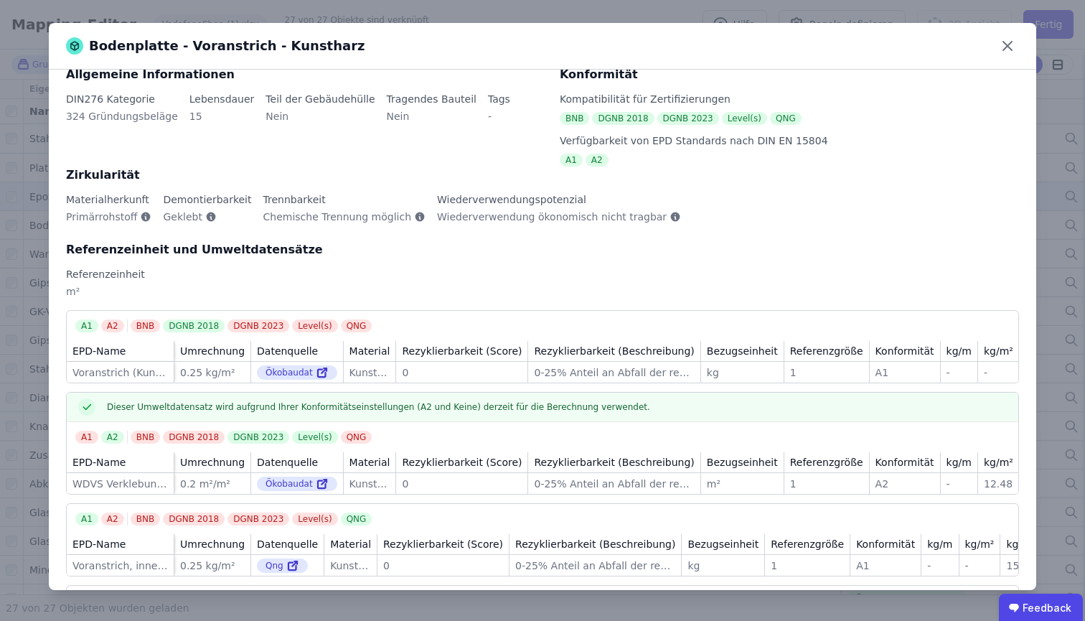
scroll to position [129, 0]
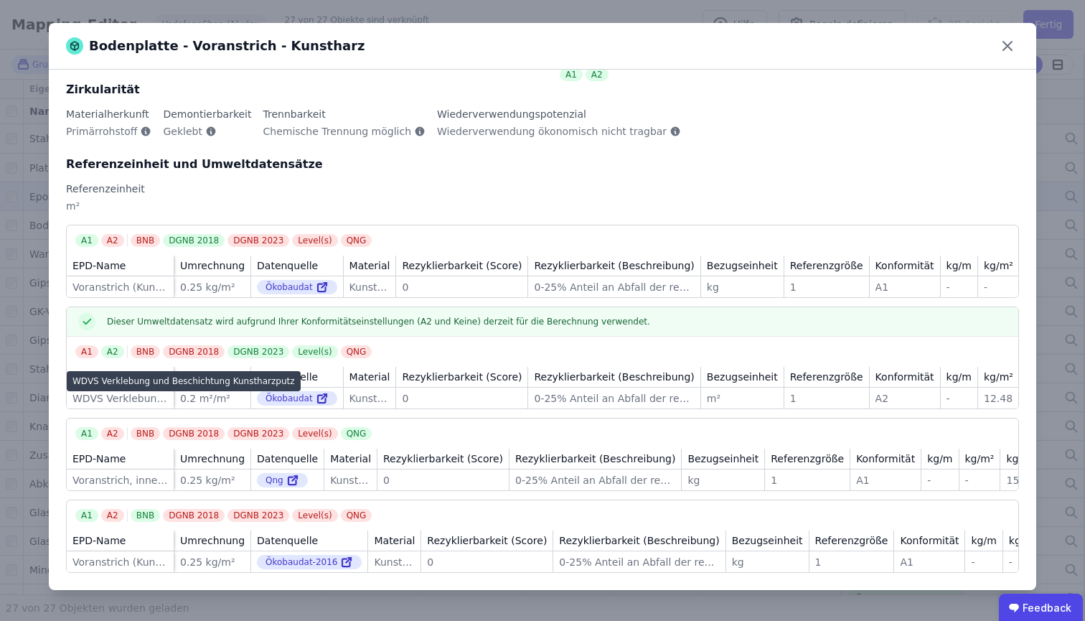
click at [86, 391] on div "WDVS Verklebung und Beschichtung Kunstharzputz" at bounding box center [119, 398] width 95 height 14
click at [1008, 50] on icon at bounding box center [1007, 45] width 23 height 23
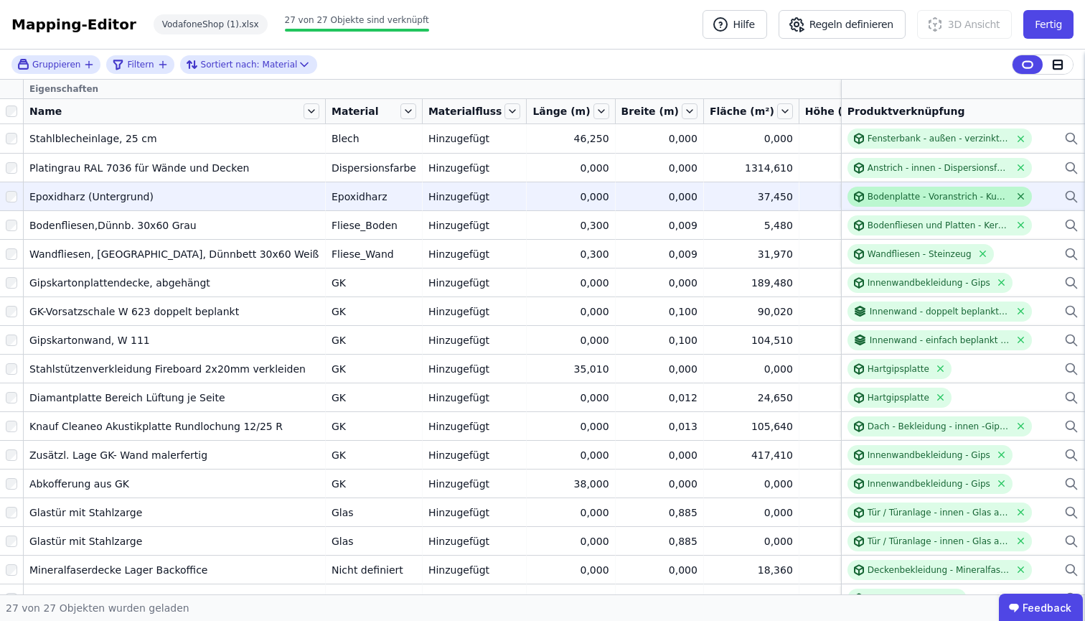
click at [1018, 195] on icon at bounding box center [1021, 197] width 6 height 6
click at [1066, 198] on icon at bounding box center [1071, 196] width 14 height 17
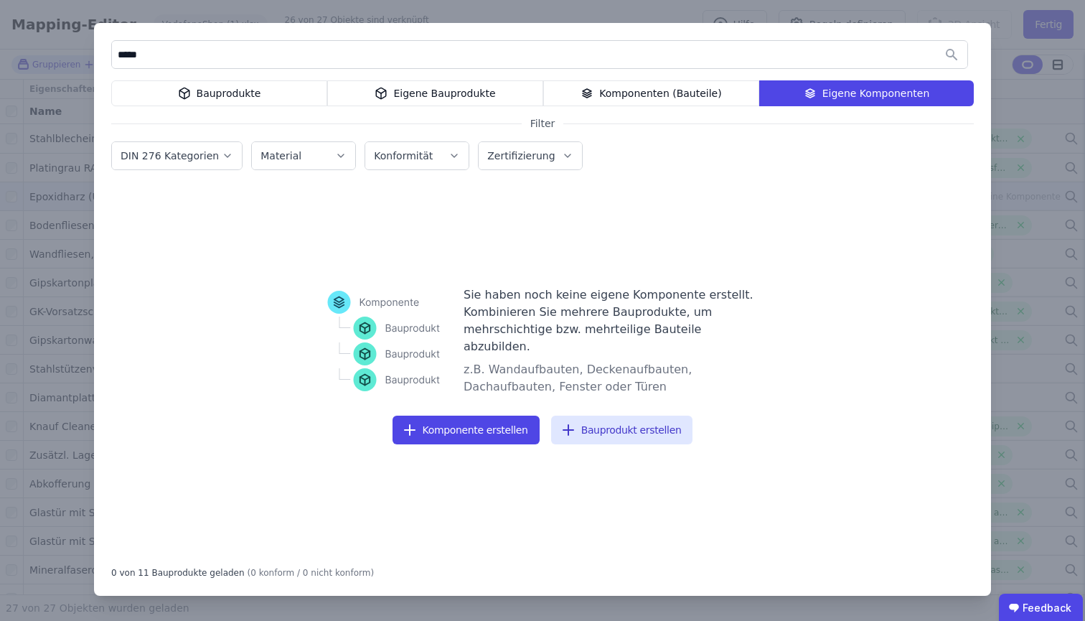
type input "*****"
click at [629, 100] on div "Komponenten (Bauteile)" at bounding box center [651, 93] width 216 height 26
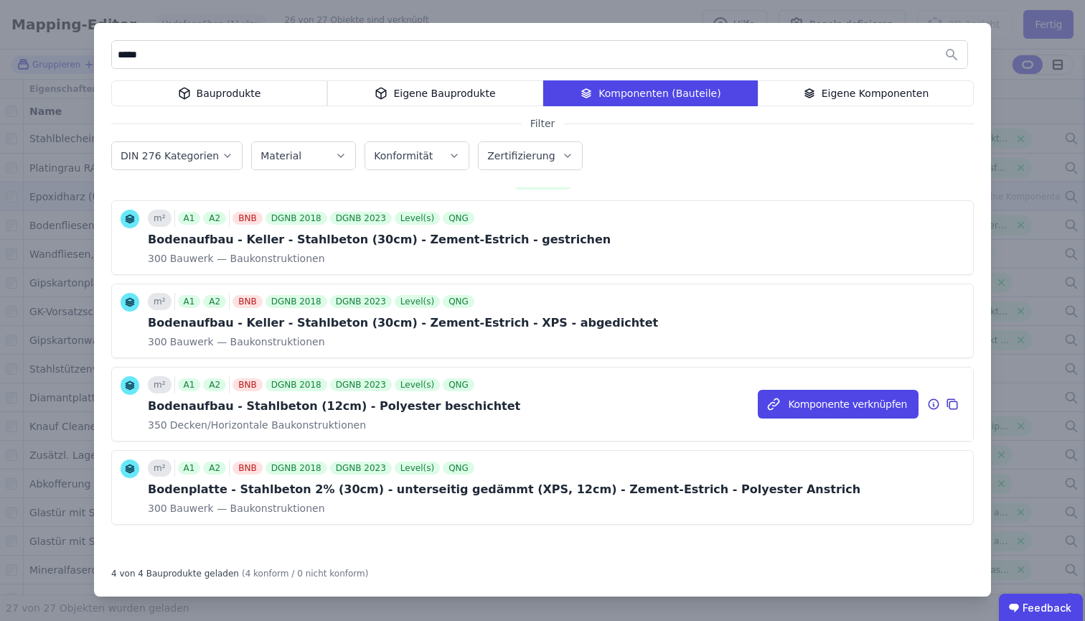
scroll to position [0, 0]
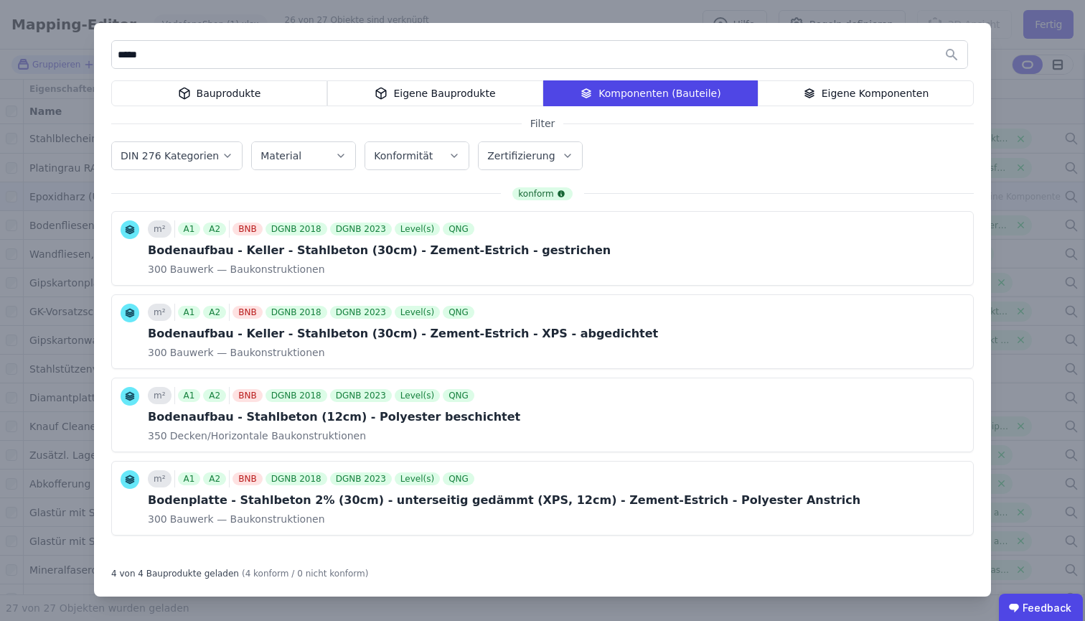
click at [156, 92] on div "Bauprodukte" at bounding box center [219, 93] width 216 height 26
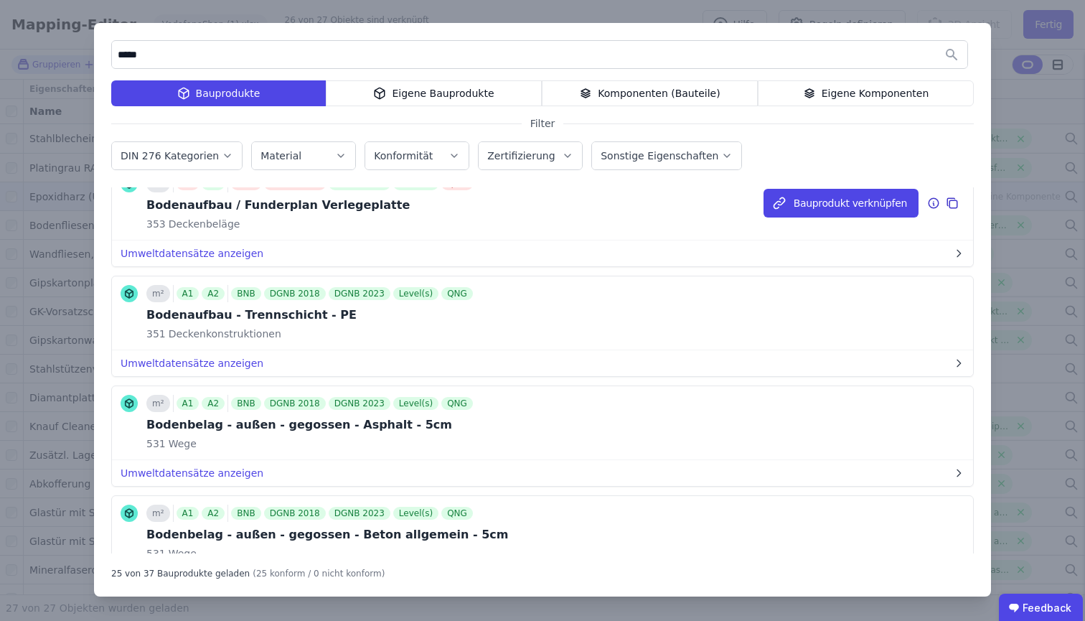
scroll to position [311, 0]
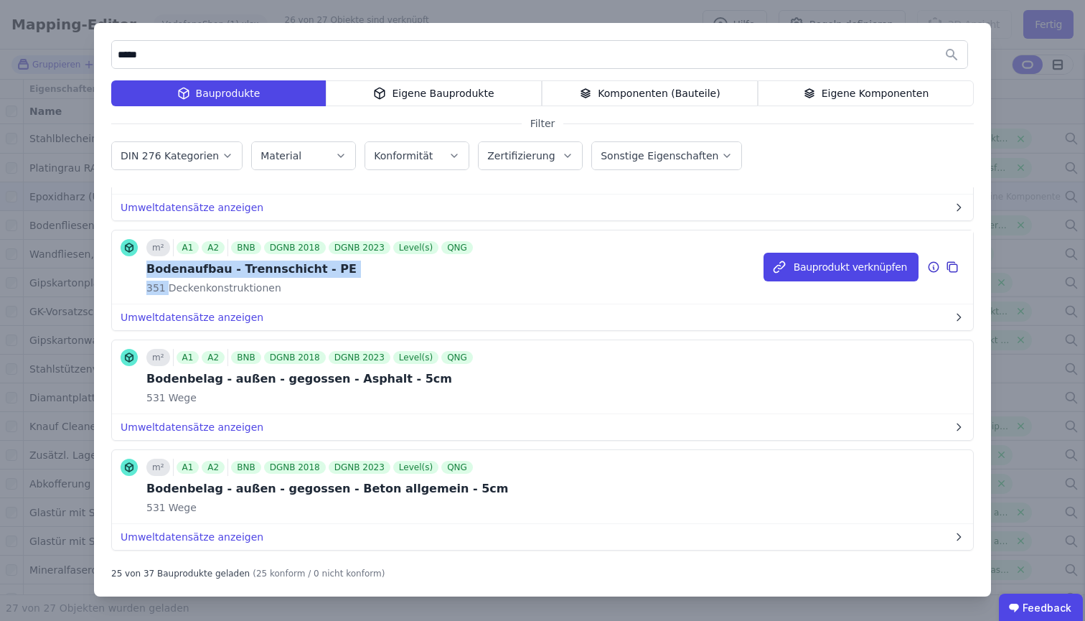
drag, startPoint x: 148, startPoint y: 271, endPoint x: 358, endPoint y: 278, distance: 210.4
click at [358, 278] on div "m² A1 A2 BNB DGNB 2018 DGNB 2023 Level(s) QNG Bodenaufbau - Trennschicht - PE 3…" at bounding box center [310, 267] width 329 height 56
copy div "Bodenaufbau - Trennschicht - PE 351"
click at [476, 326] on button "Umweltdatensätze anzeigen" at bounding box center [542, 317] width 861 height 26
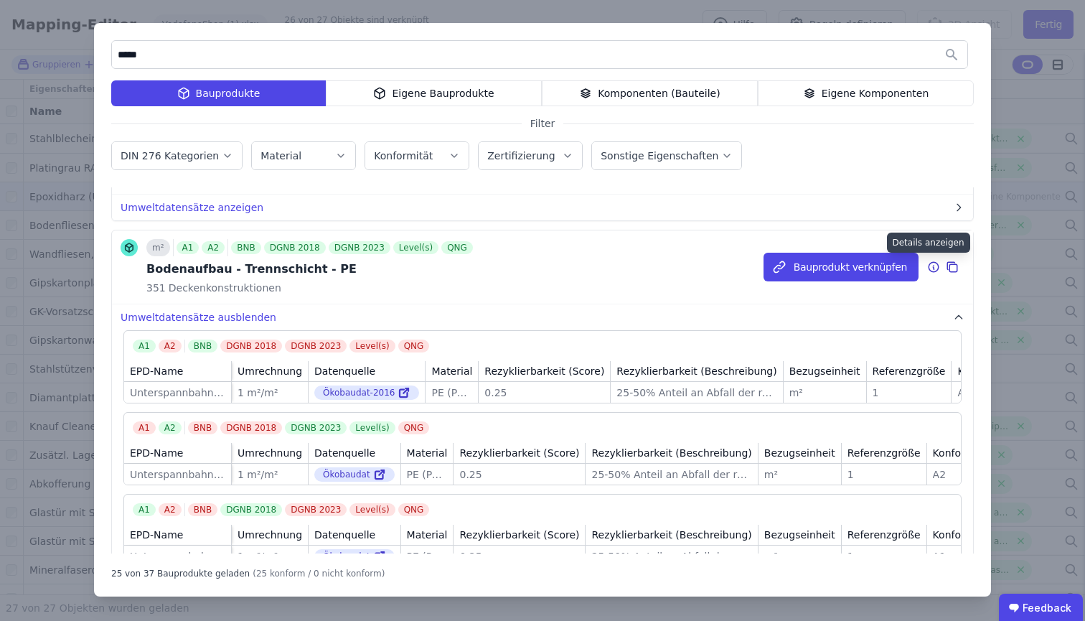
click at [927, 270] on icon at bounding box center [933, 266] width 13 height 17
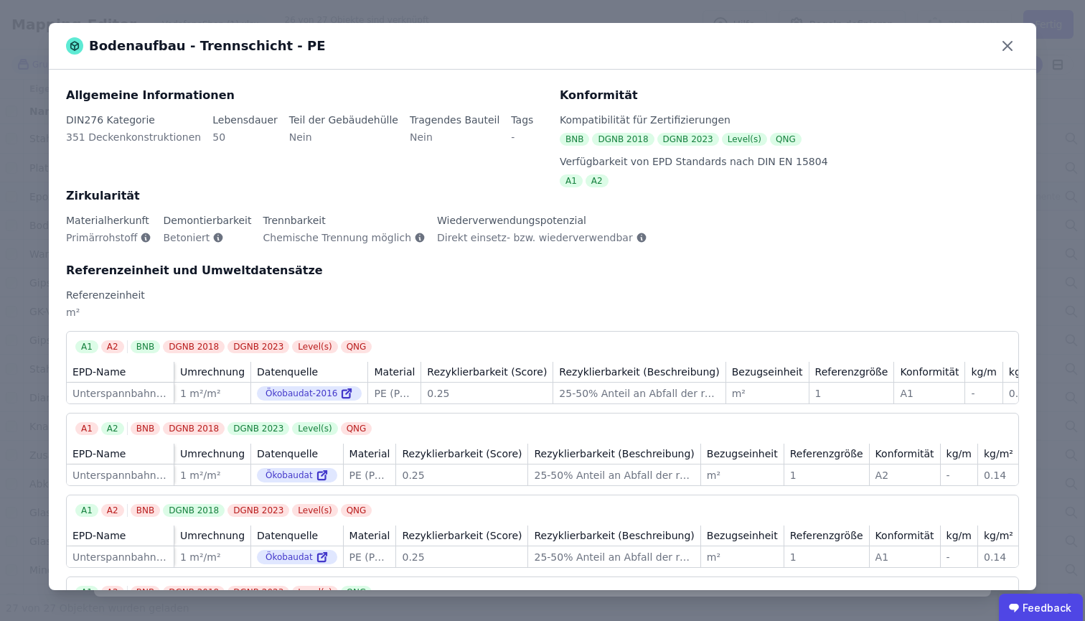
click at [1019, 41] on div "Bodenaufbau - Trennschicht - PE" at bounding box center [543, 46] width 988 height 47
click at [1012, 46] on icon at bounding box center [1007, 45] width 23 height 23
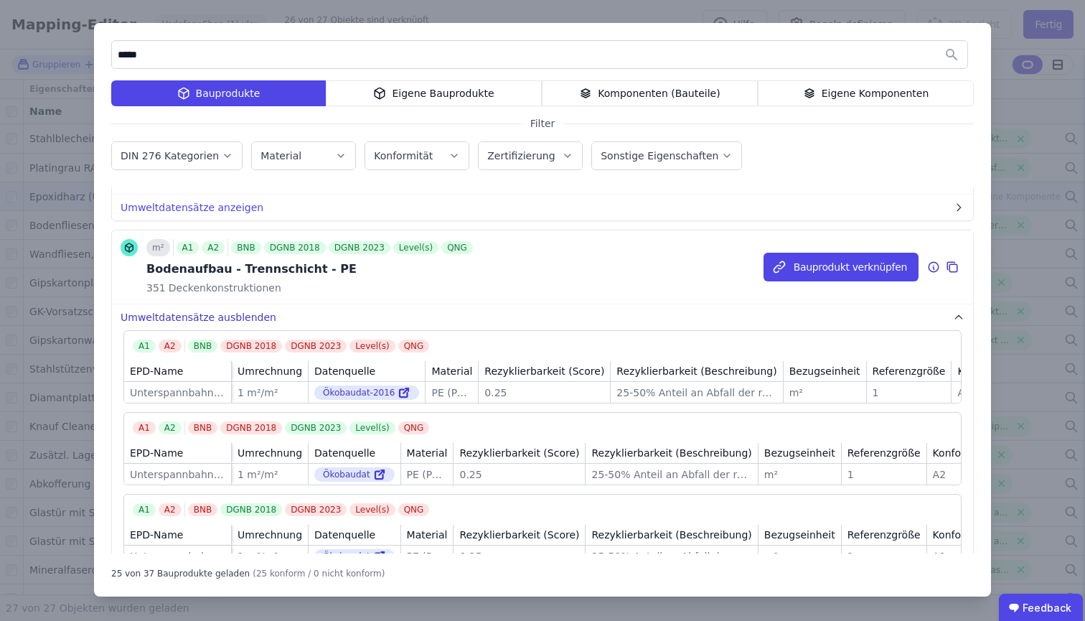
click at [196, 317] on button "Umweltdatensätze ausblenden" at bounding box center [542, 317] width 861 height 26
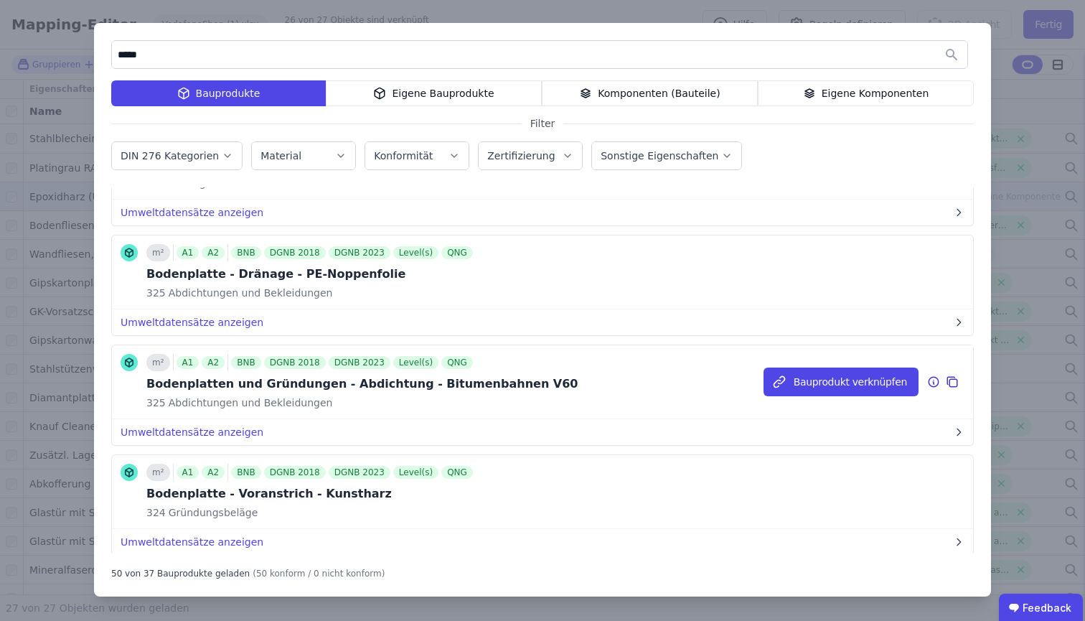
scroll to position [1905, 0]
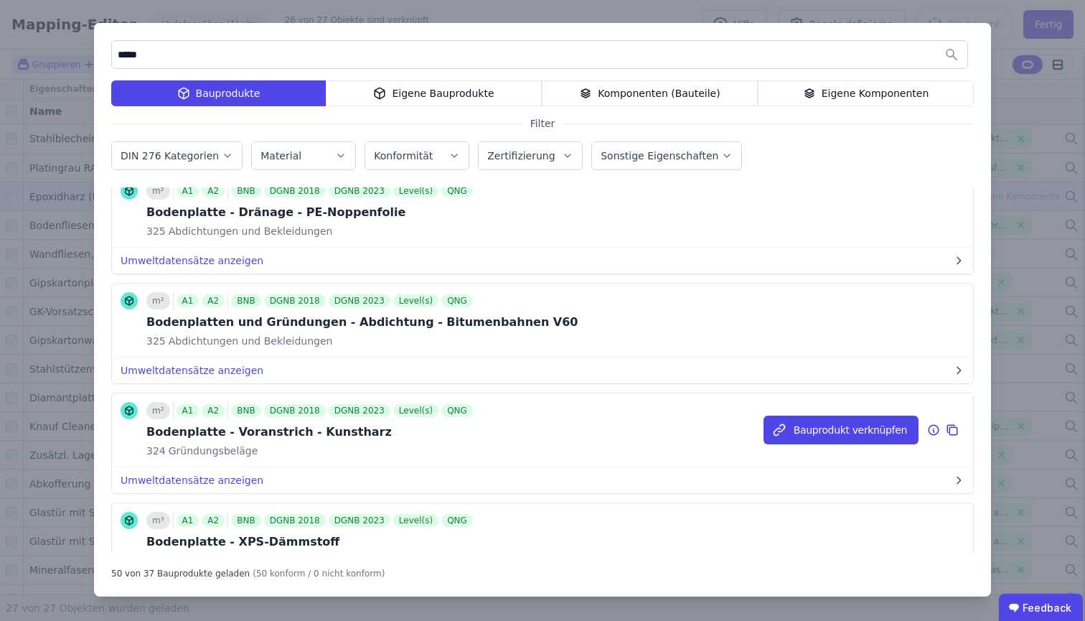
click at [946, 430] on icon at bounding box center [952, 429] width 13 height 17
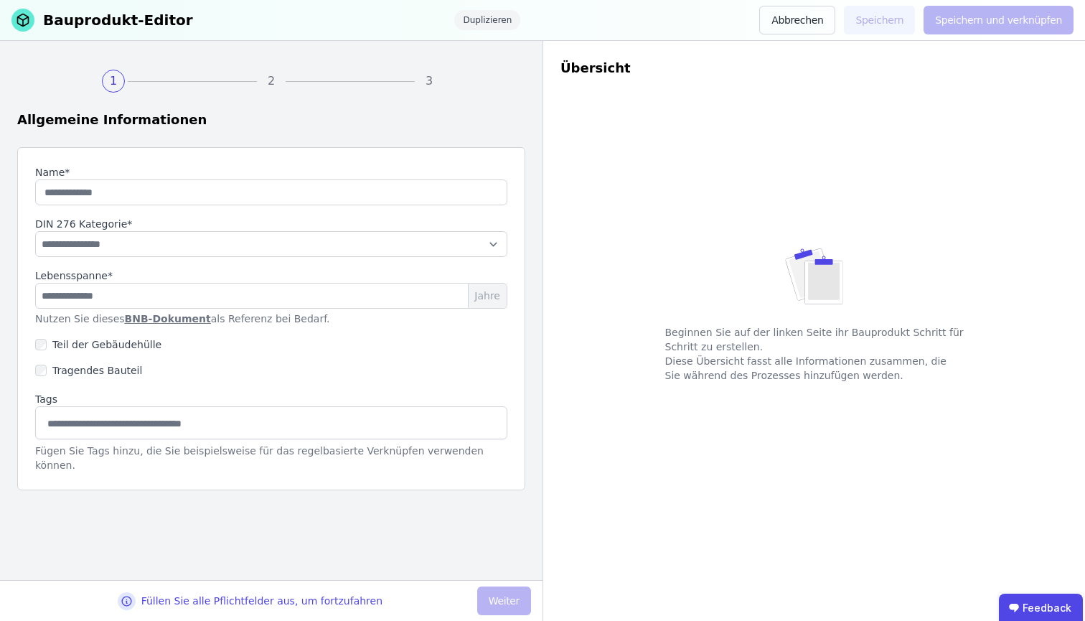
type input "**********"
type input "**"
select select "**********"
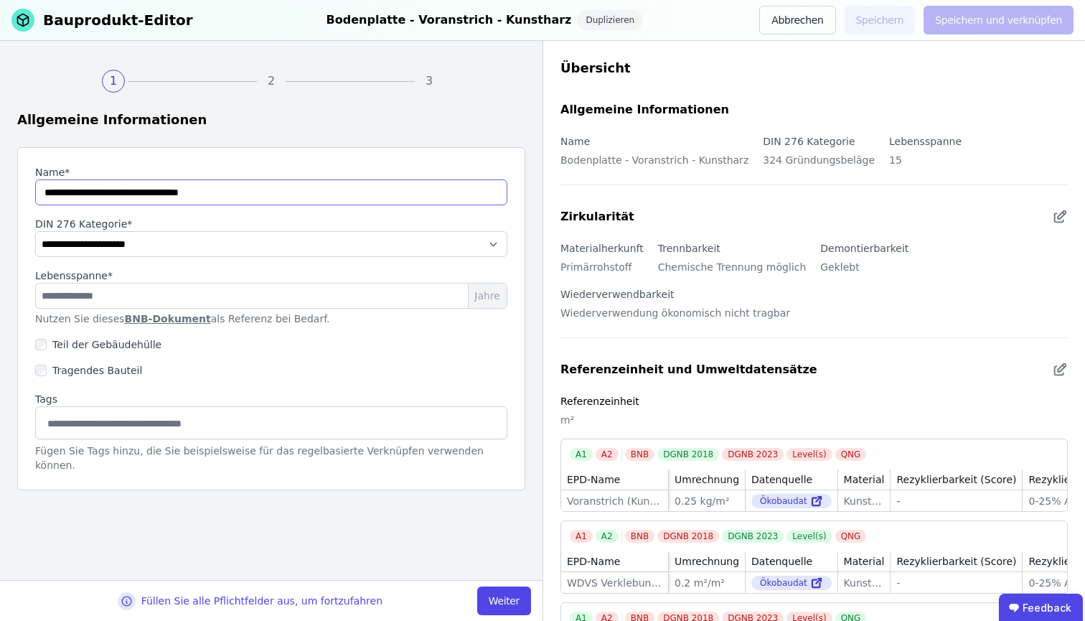
drag, startPoint x: 233, startPoint y: 188, endPoint x: 0, endPoint y: 170, distance: 233.2
click at [0, 170] on div "**********" at bounding box center [271, 310] width 543 height 539
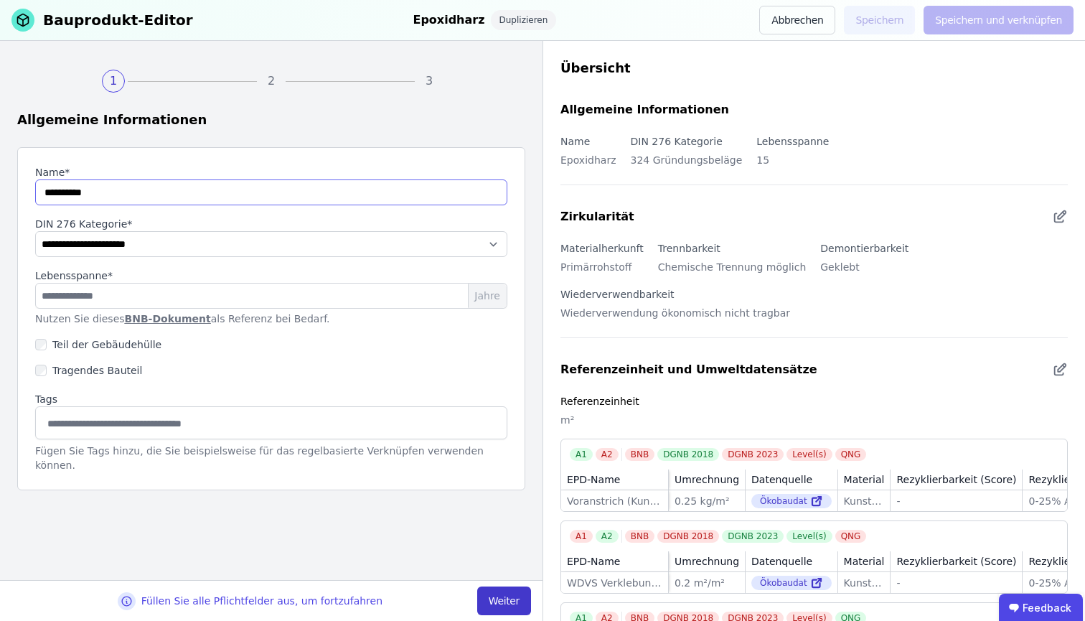
type input "**********"
click at [518, 569] on button "Weiter" at bounding box center [504, 600] width 54 height 29
select select "**********"
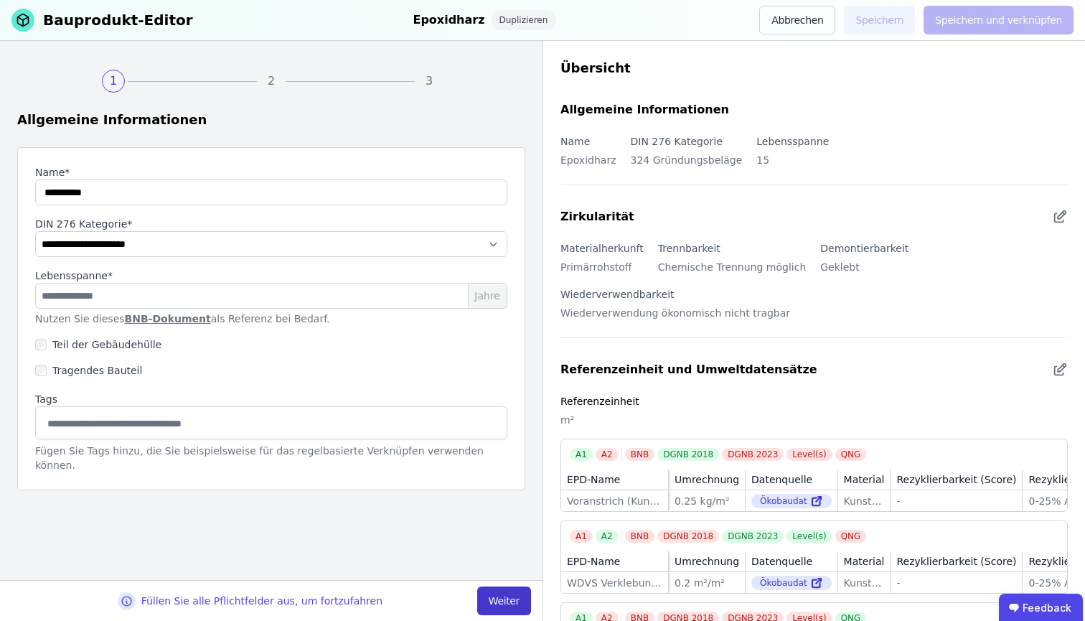
select select "**********"
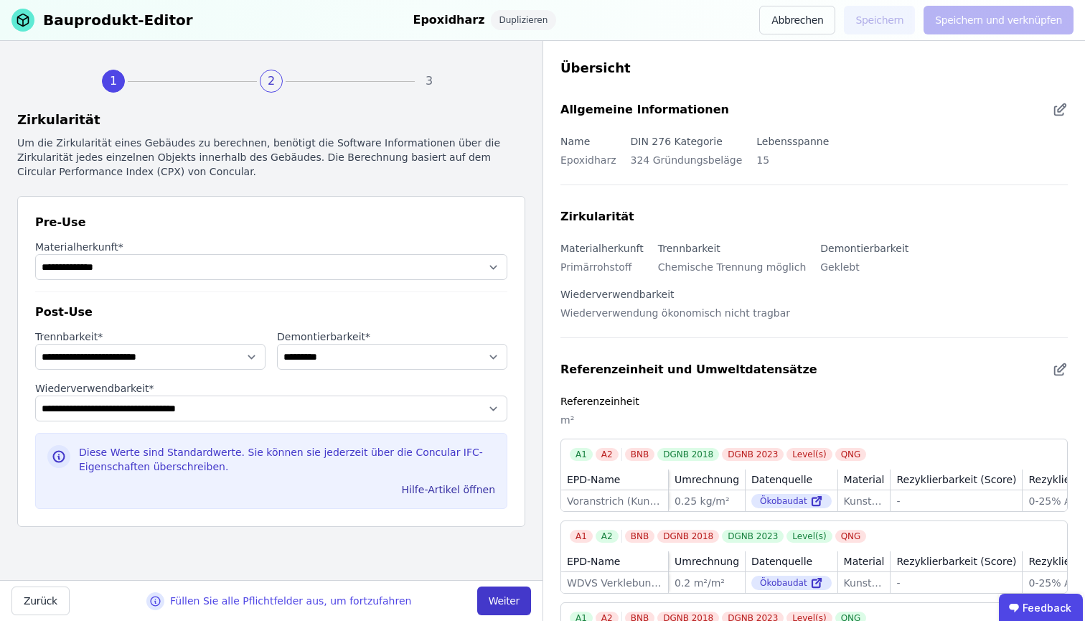
click at [500, 569] on button "Weiter" at bounding box center [504, 600] width 54 height 29
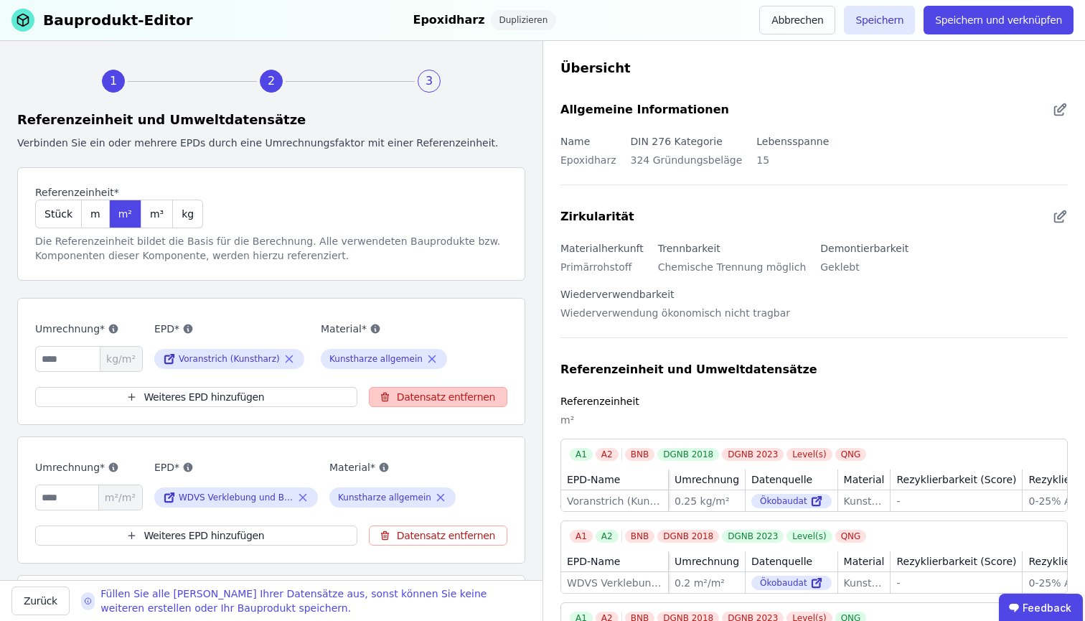
click at [423, 403] on button "Datensatz entfernen" at bounding box center [438, 397] width 139 height 20
type input "***"
type input "****"
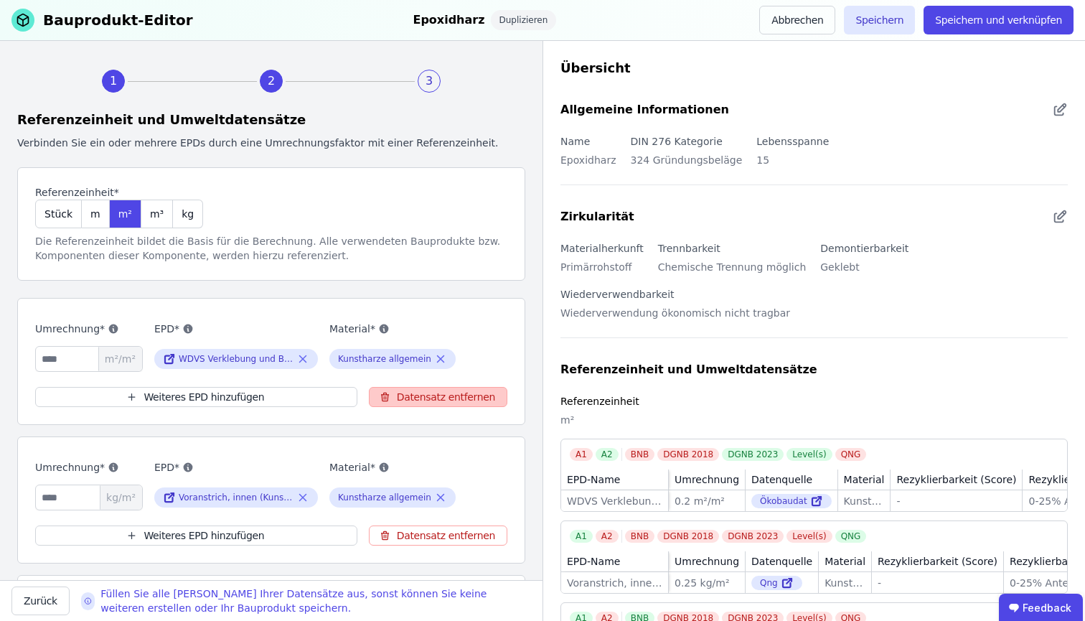
click at [423, 402] on button "Datensatz entfernen" at bounding box center [438, 397] width 139 height 20
type input "****"
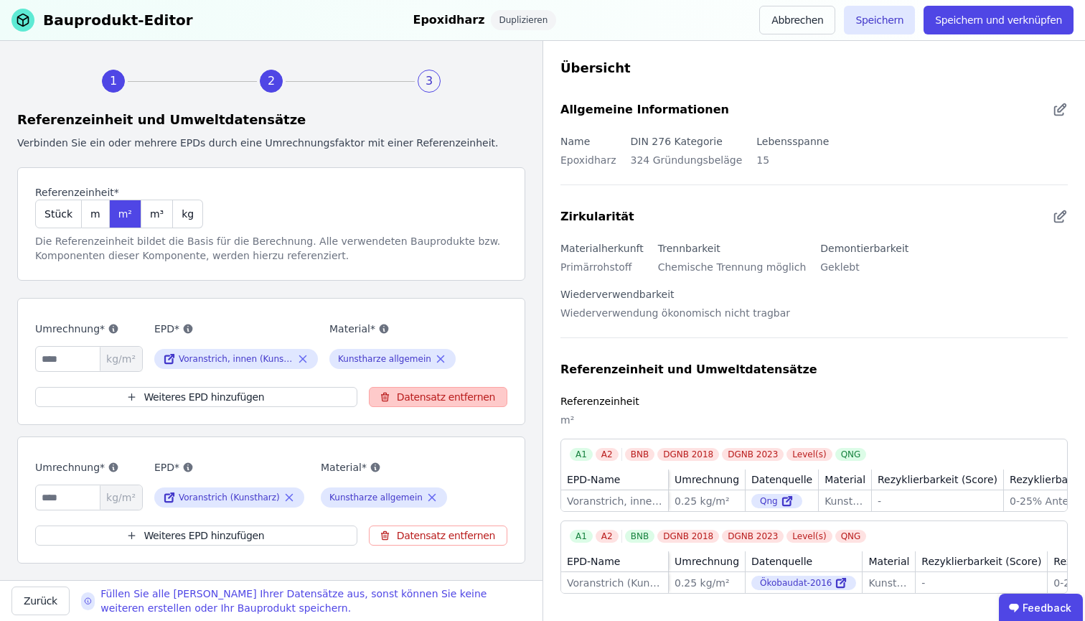
click at [423, 402] on button "Datensatz entfernen" at bounding box center [438, 397] width 139 height 20
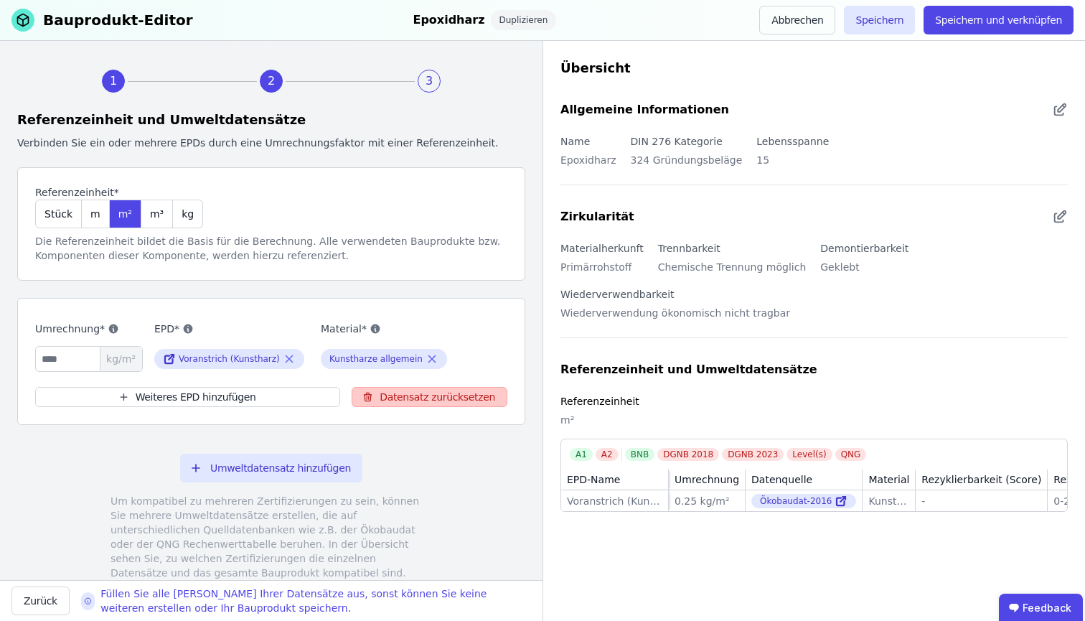
click at [423, 402] on button "Datensatz zurücksetzen" at bounding box center [430, 397] width 156 height 20
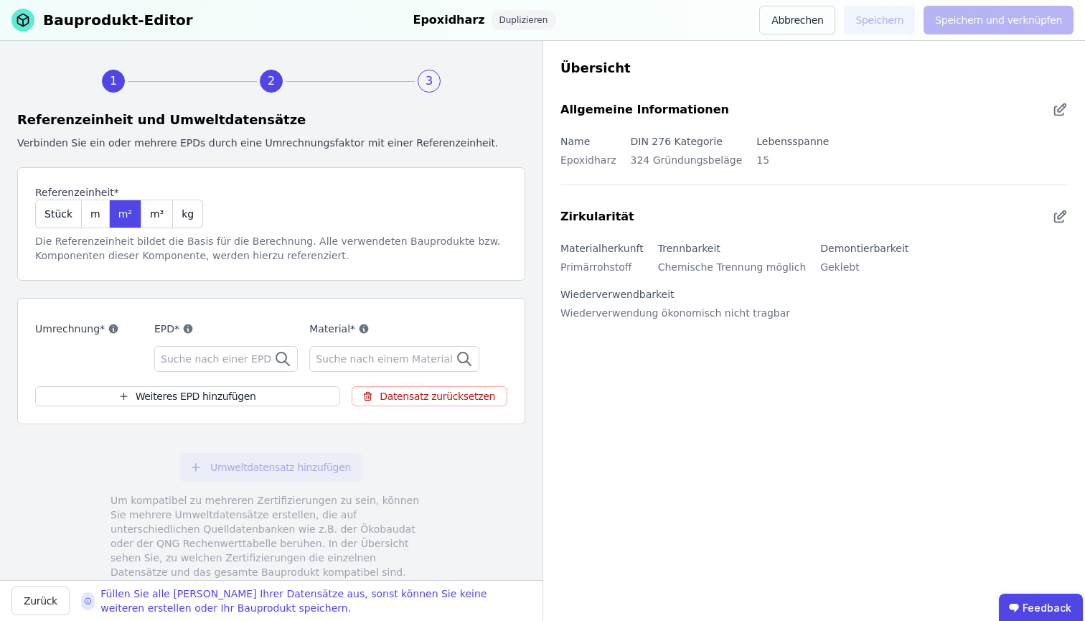
click at [268, 360] on div "Suche nach einer EPD" at bounding box center [226, 359] width 144 height 26
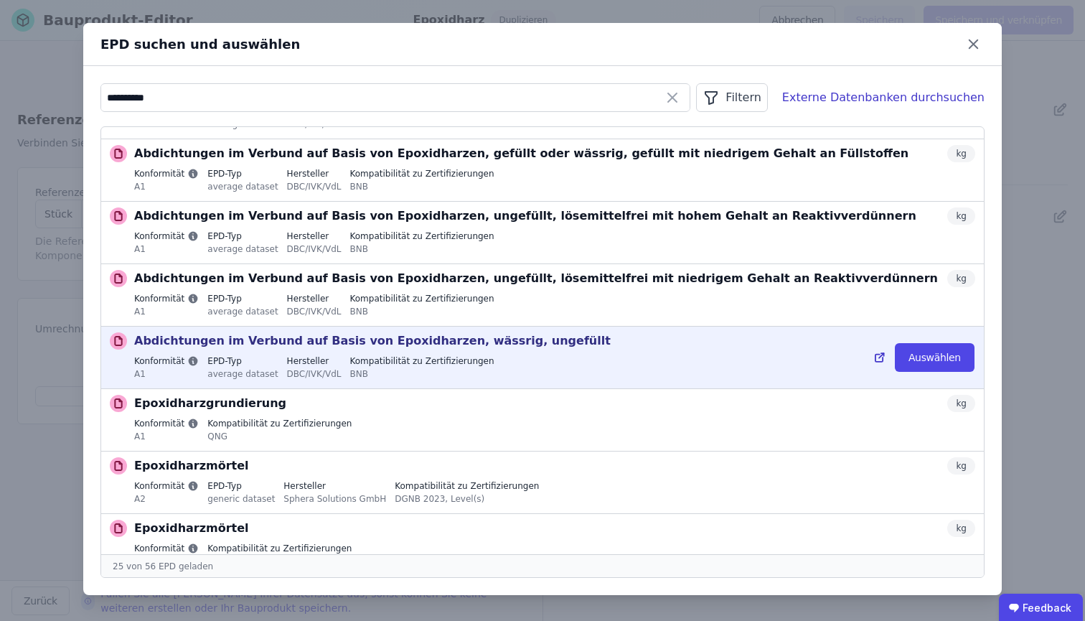
scroll to position [141, 0]
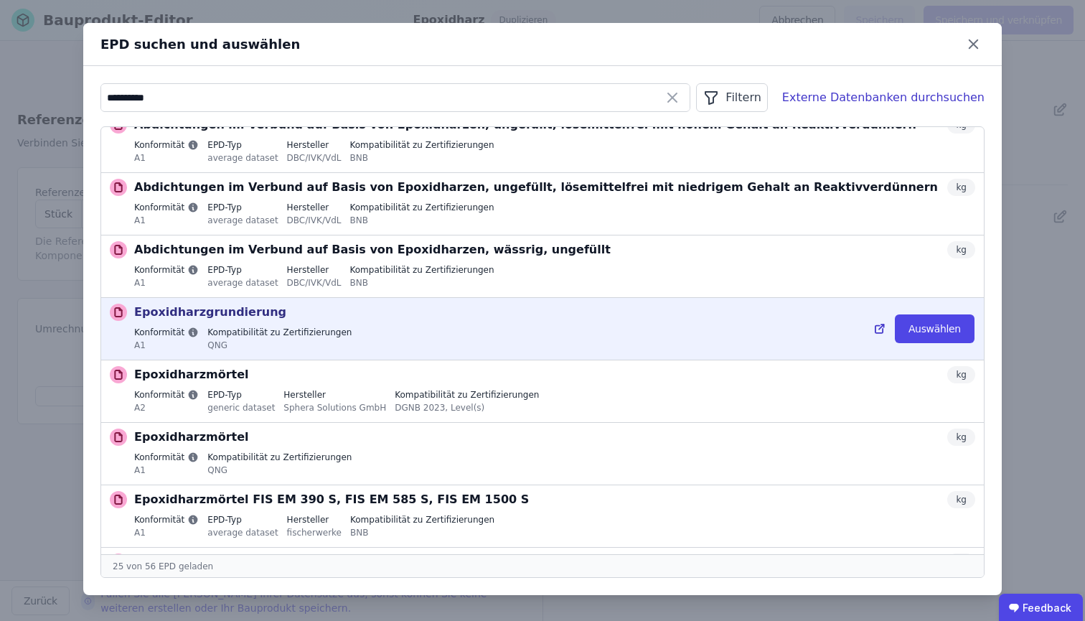
type input "**********"
click at [220, 335] on label "Kompatibilität zu Zertifizierungen" at bounding box center [279, 332] width 144 height 11
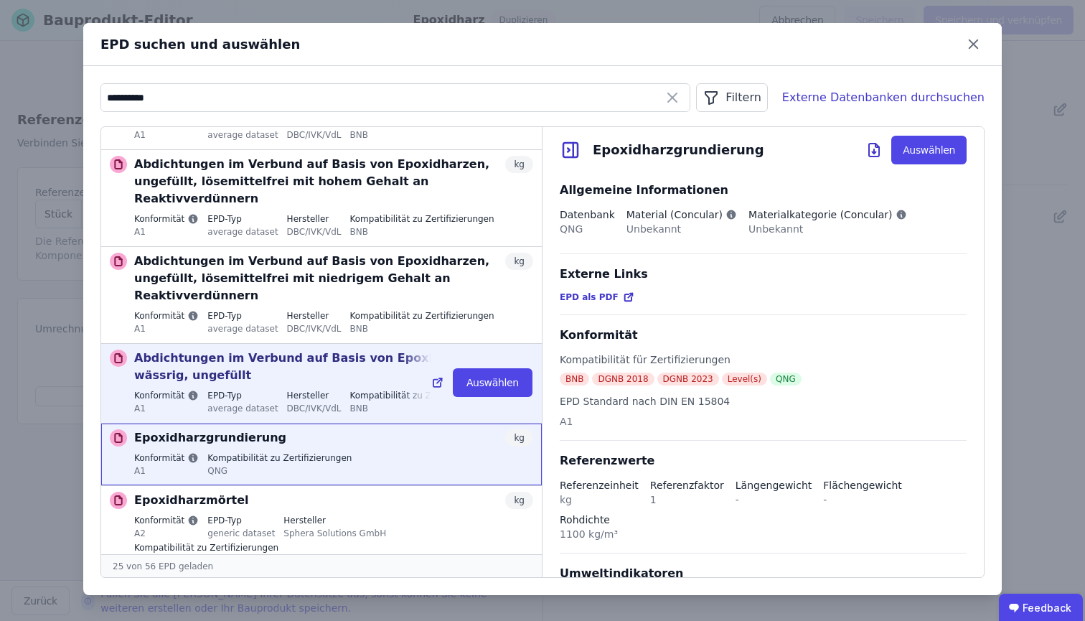
scroll to position [196, 0]
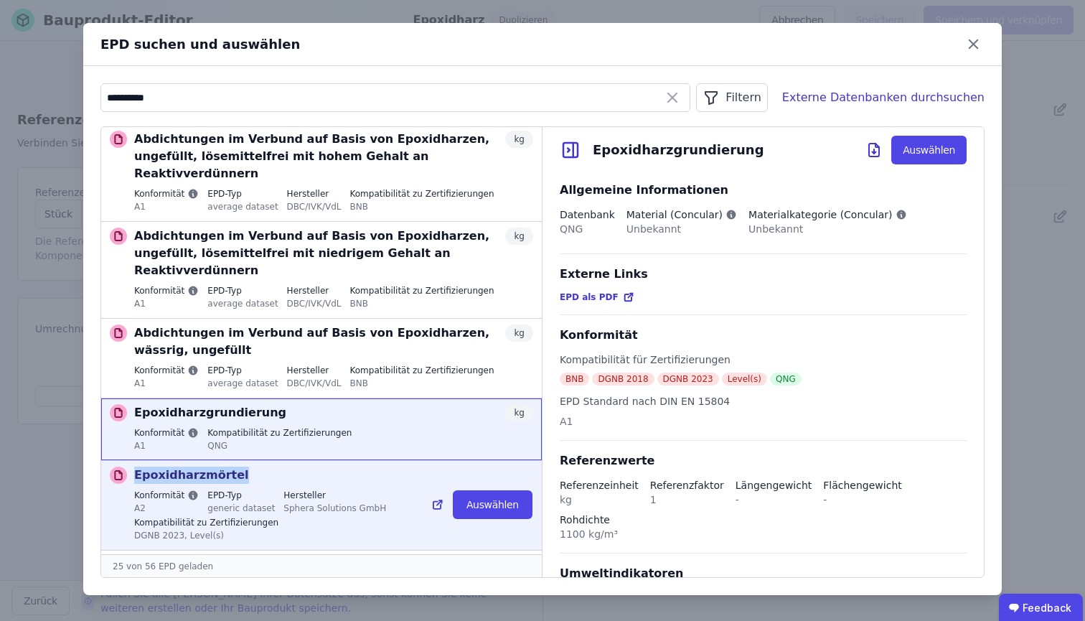
drag, startPoint x: 136, startPoint y: 407, endPoint x: 235, endPoint y: 408, distance: 98.3
click at [235, 467] on div "Epoxidharzmörtel kg" at bounding box center [333, 475] width 399 height 17
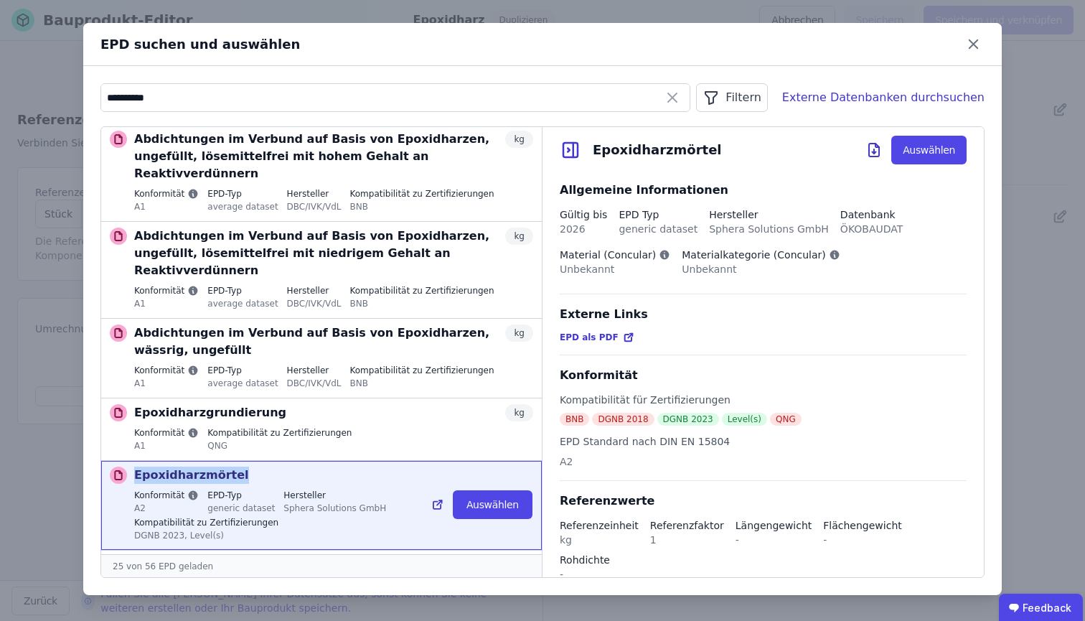
copy p "Epoxidharzmörtel"
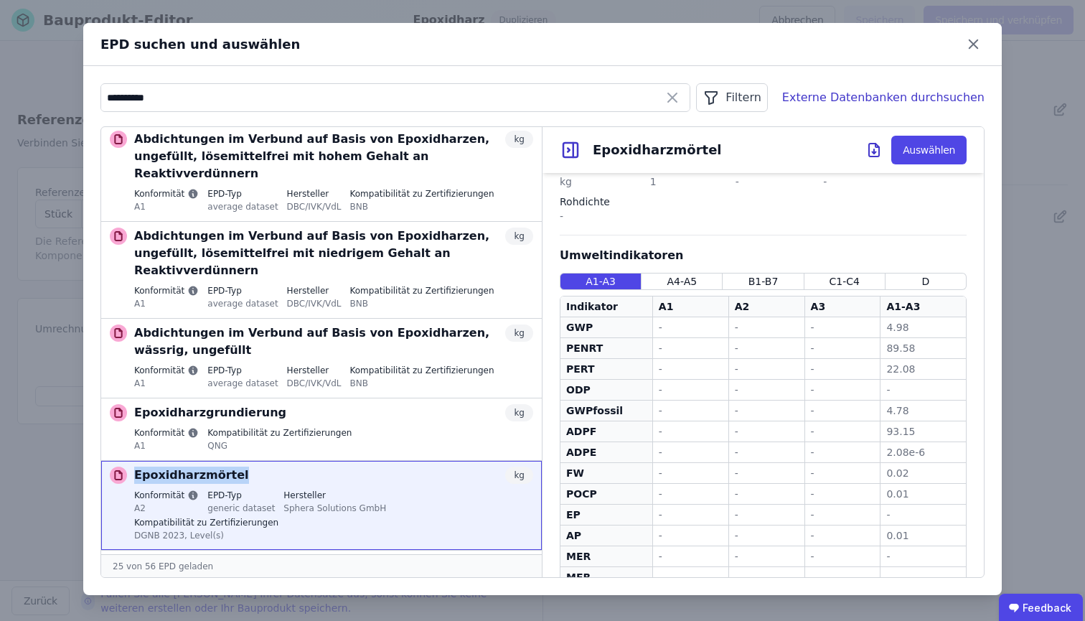
scroll to position [0, 0]
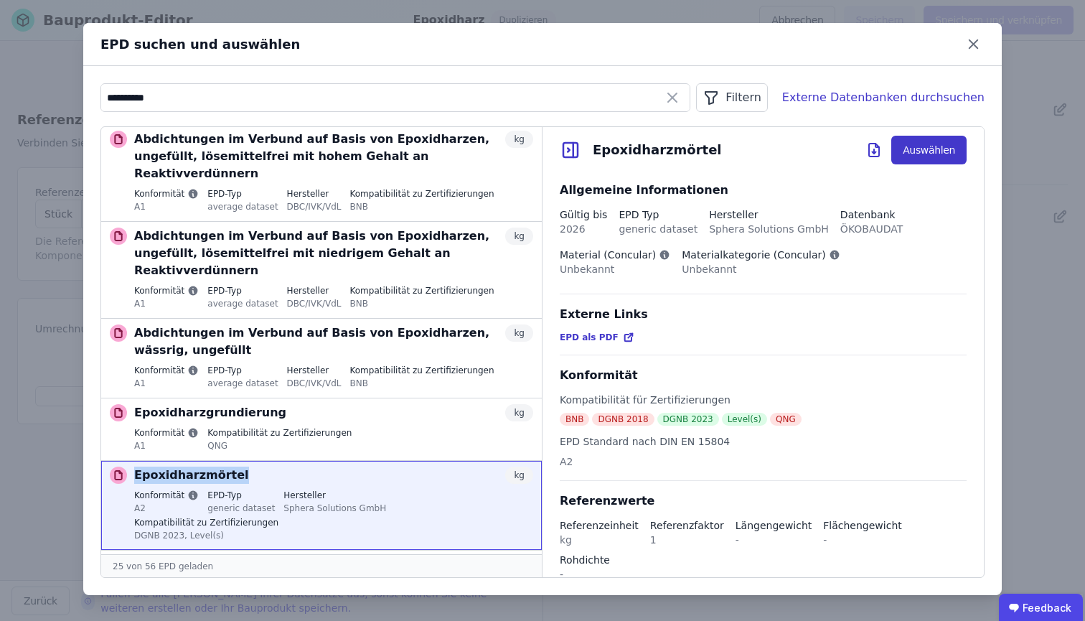
click at [911, 151] on button "Auswählen" at bounding box center [928, 150] width 75 height 29
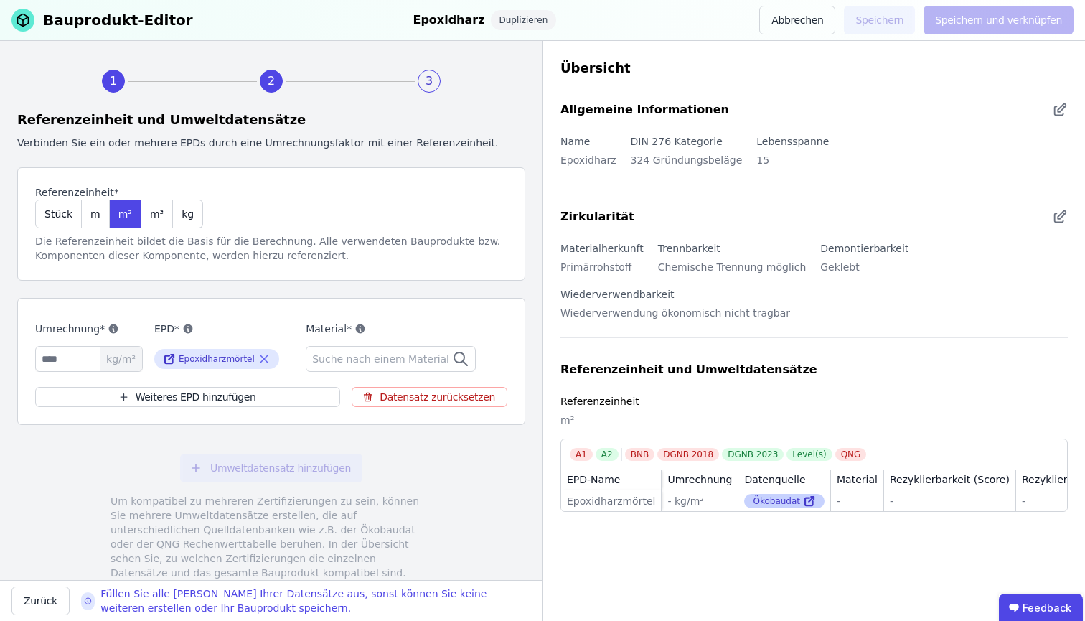
click at [803, 493] on icon at bounding box center [809, 500] width 13 height 17
click at [57, 361] on input "number" at bounding box center [89, 359] width 108 height 26
type input "*"
click at [411, 355] on span "Suche nach einem Material" at bounding box center [382, 359] width 140 height 14
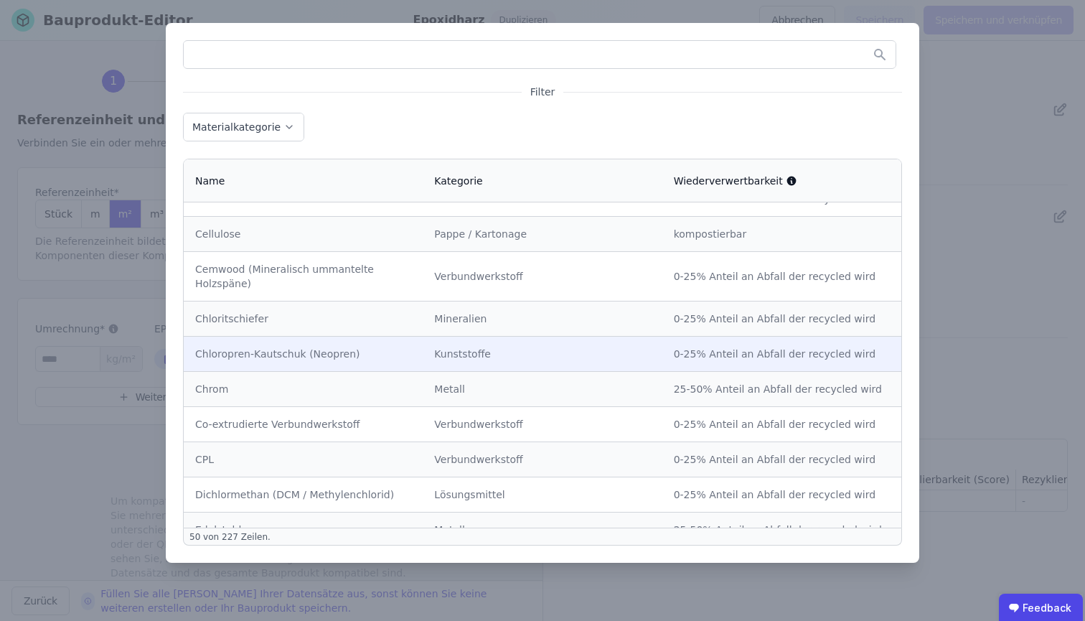
scroll to position [1214, 0]
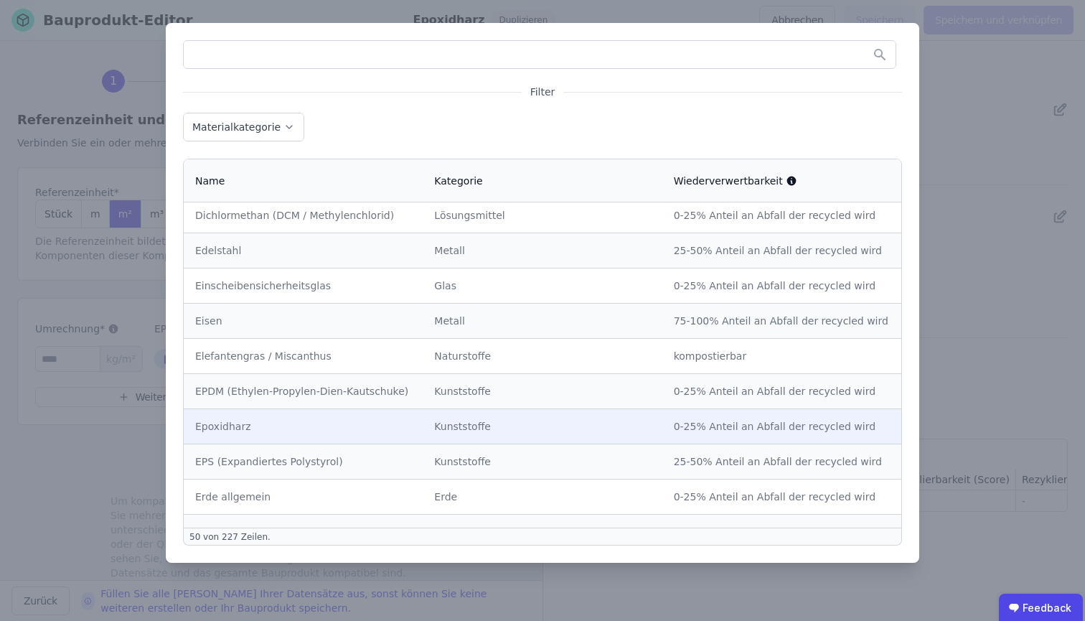
click at [384, 418] on td "Epoxidharz" at bounding box center [303, 425] width 239 height 35
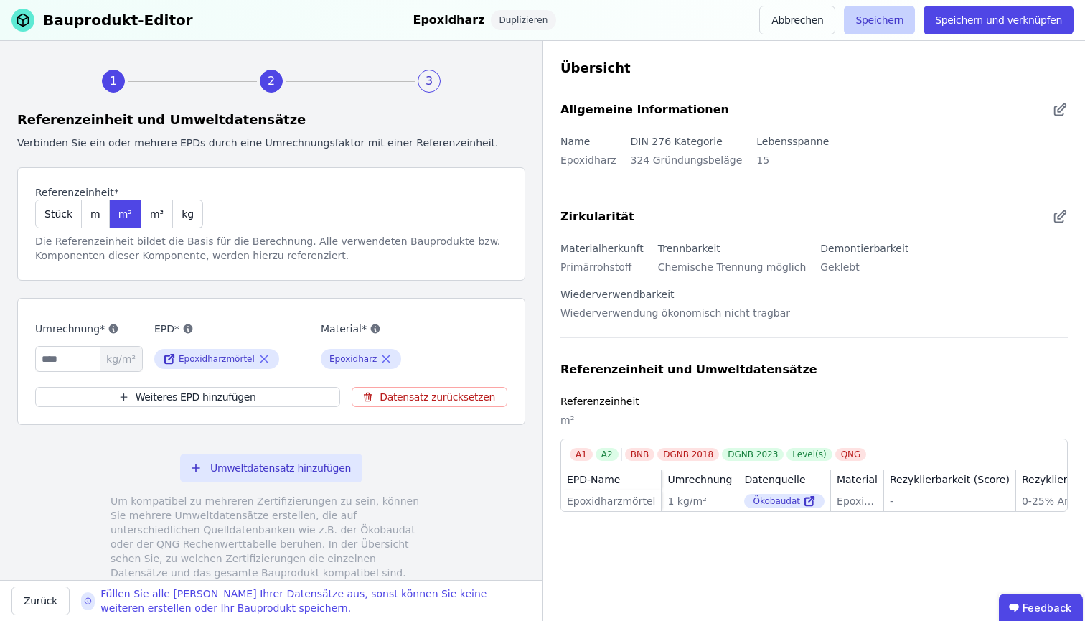
click at [896, 30] on button "Speichern" at bounding box center [879, 20] width 71 height 29
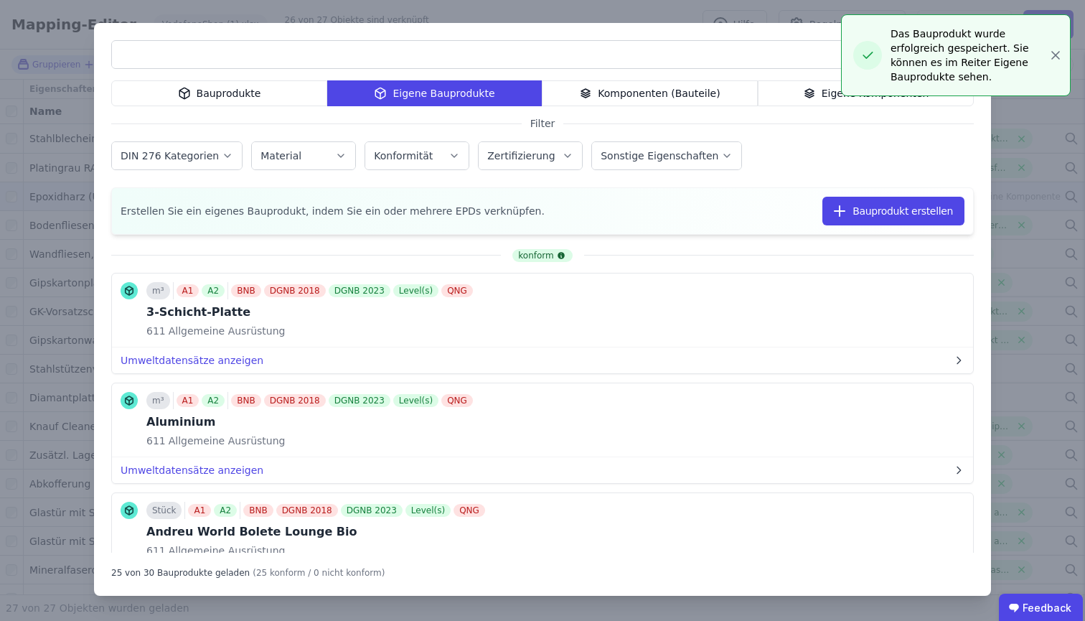
click at [34, 84] on div "Bauprodukte Eigene Bauprodukte Komponenten (Bauteile) Eigene Komponenten Filter…" at bounding box center [542, 310] width 1085 height 621
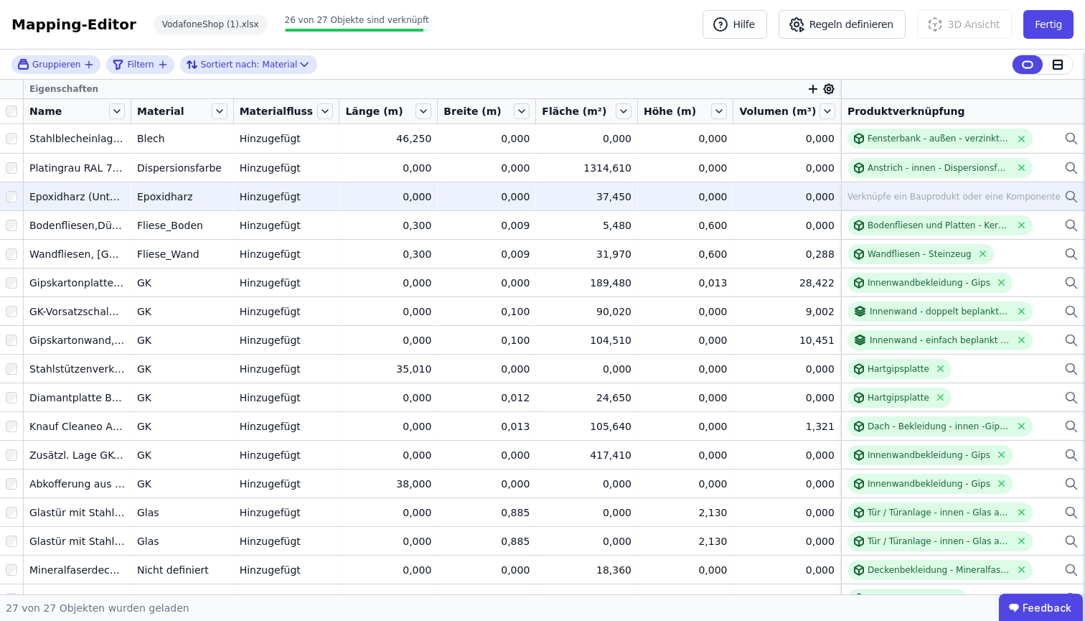
click at [1064, 195] on icon at bounding box center [1071, 196] width 14 height 17
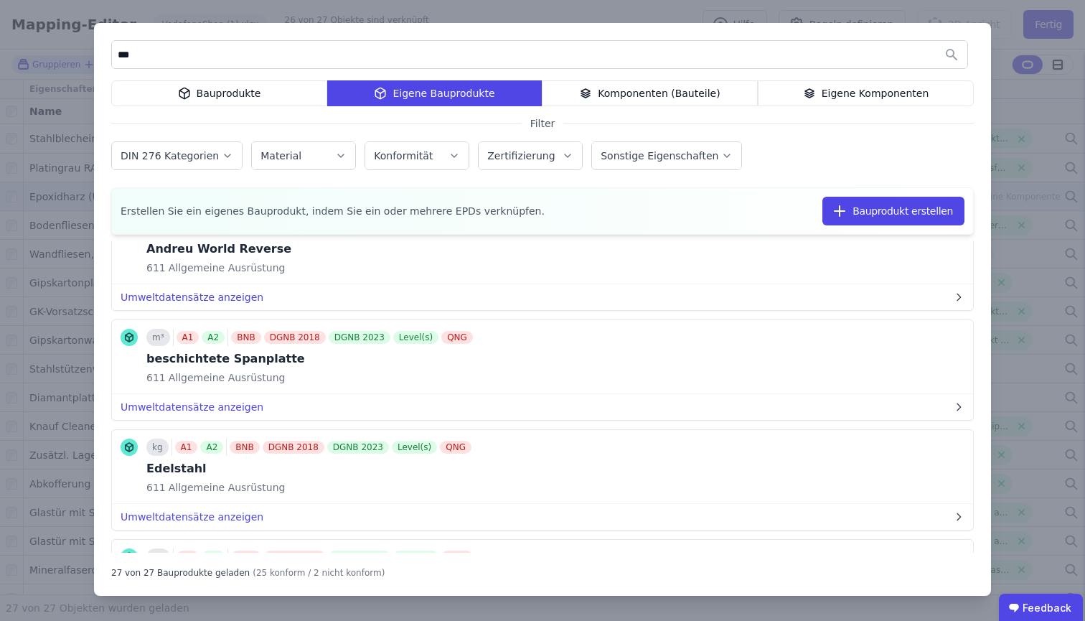
scroll to position [532, 0]
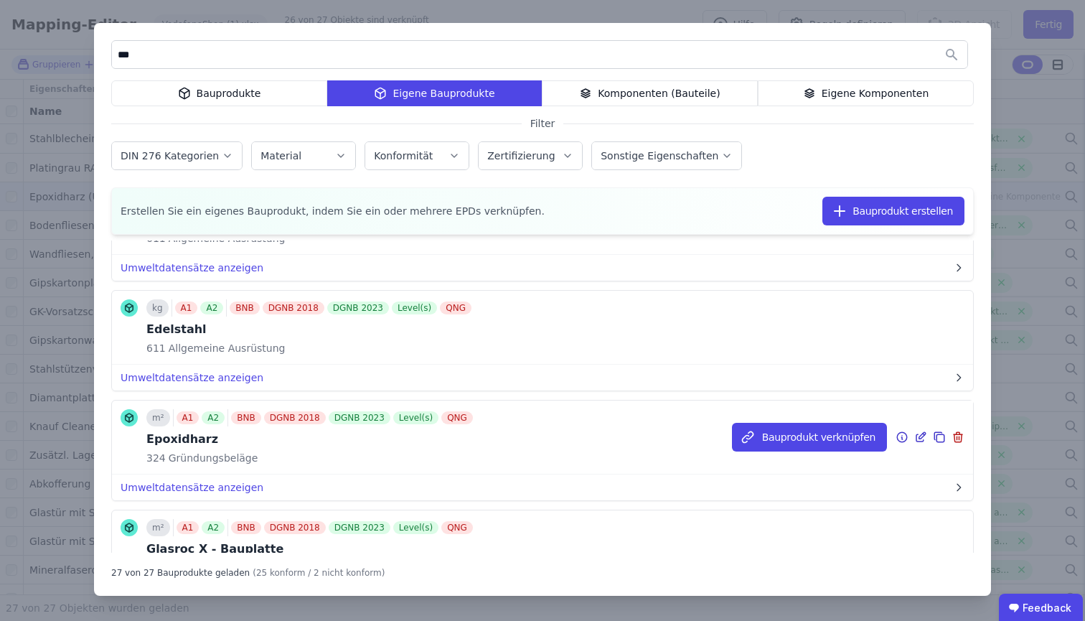
type input "***"
click at [915, 437] on icon at bounding box center [920, 436] width 13 height 17
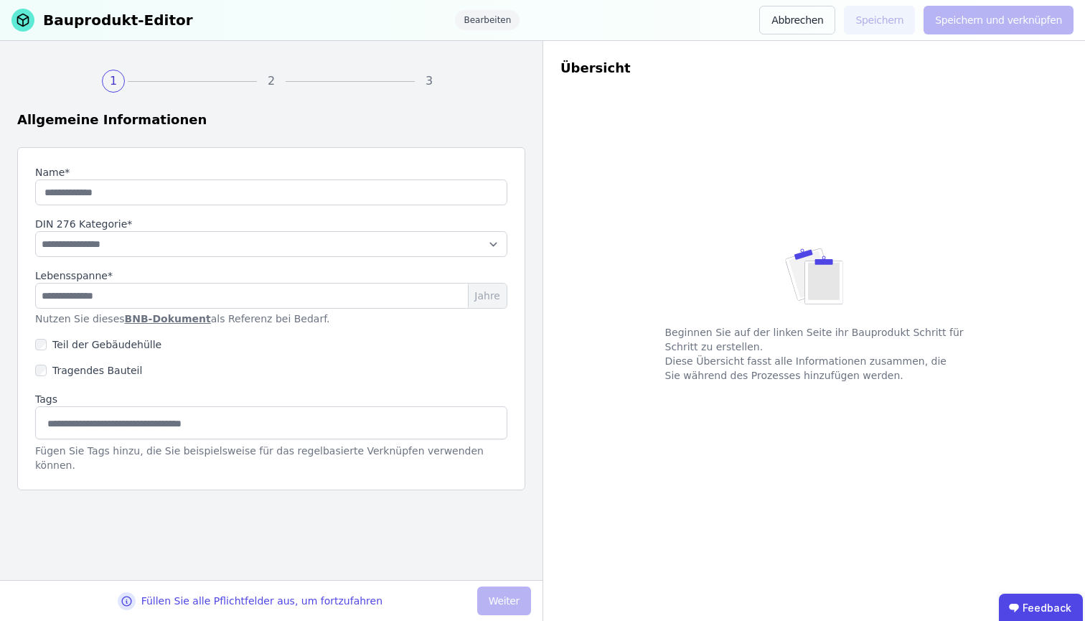
type input "**********"
type input "**"
select select "**********"
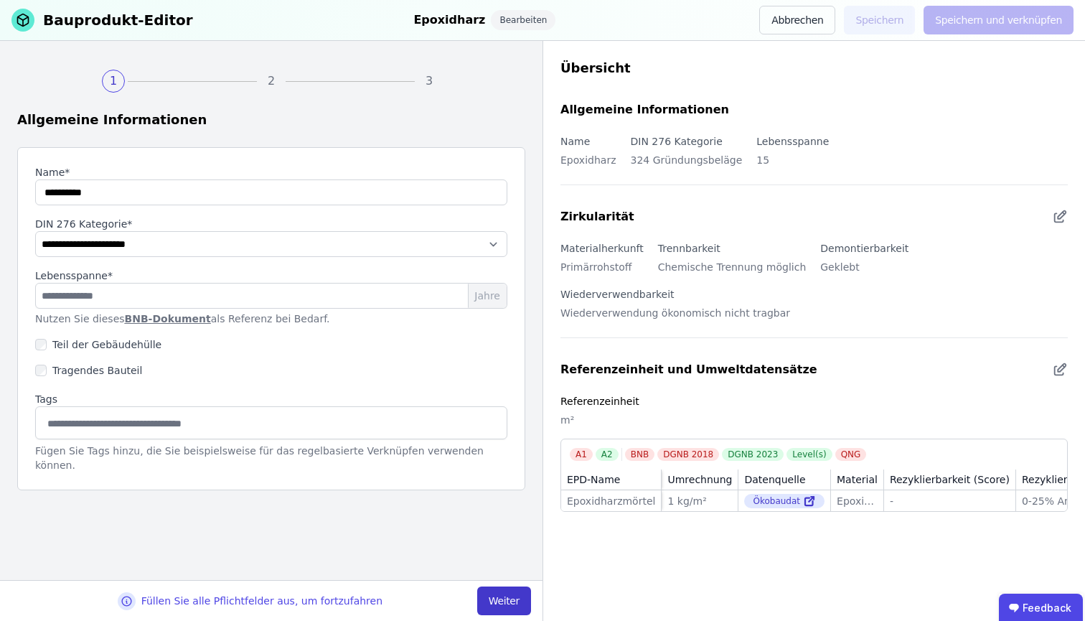
click at [501, 569] on button "Weiter" at bounding box center [504, 600] width 54 height 29
select select "**********"
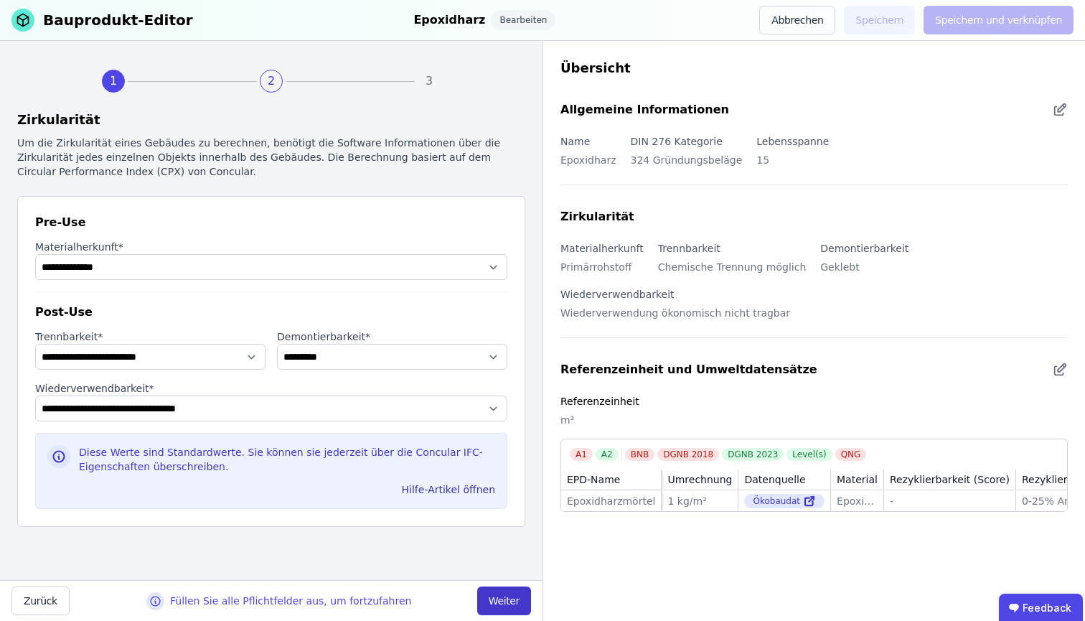
click at [501, 569] on button "Weiter" at bounding box center [504, 600] width 54 height 29
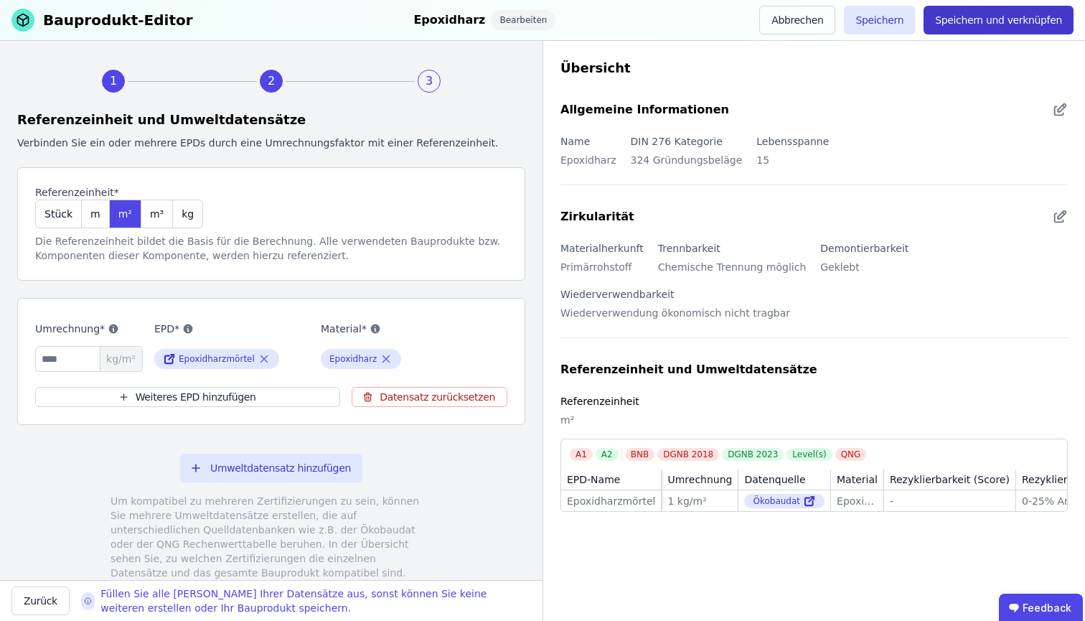
click at [987, 20] on button "Speichern und verknüpfen" at bounding box center [999, 20] width 150 height 29
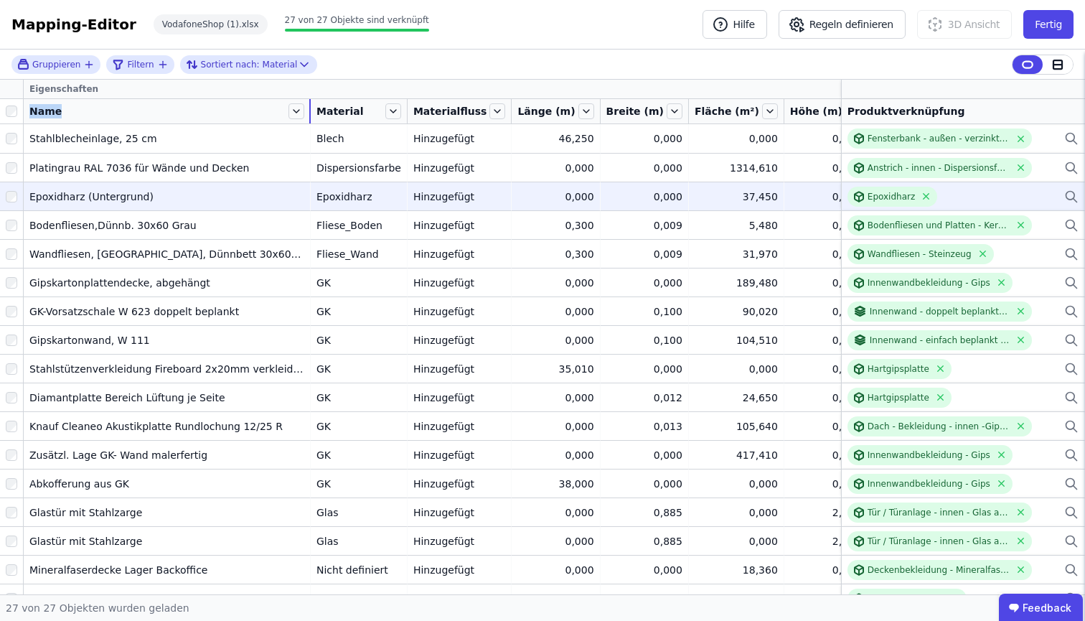
drag, startPoint x: 131, startPoint y: 111, endPoint x: 311, endPoint y: 111, distance: 180.1
click at [311, 111] on tr "Name Material Materialfluss Länge (m) Breite (m) Fläche (m²) Höhe (m) Volumen (…" at bounding box center [609, 111] width 1219 height 25
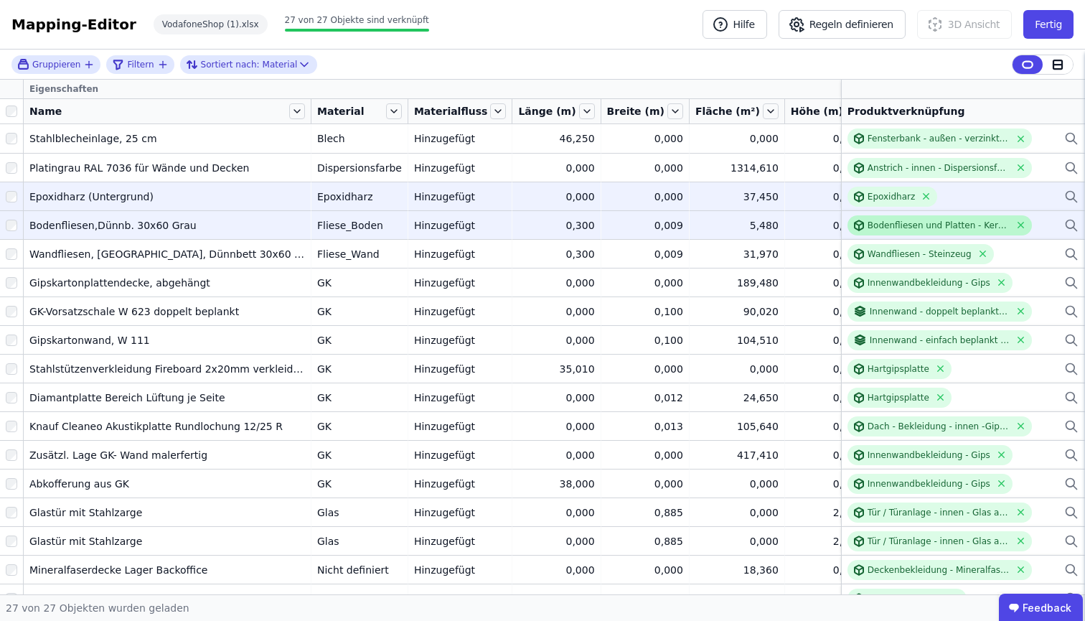
click at [929, 229] on div "Bodenfliesen und Platten - Keramik allgemein" at bounding box center [939, 225] width 143 height 11
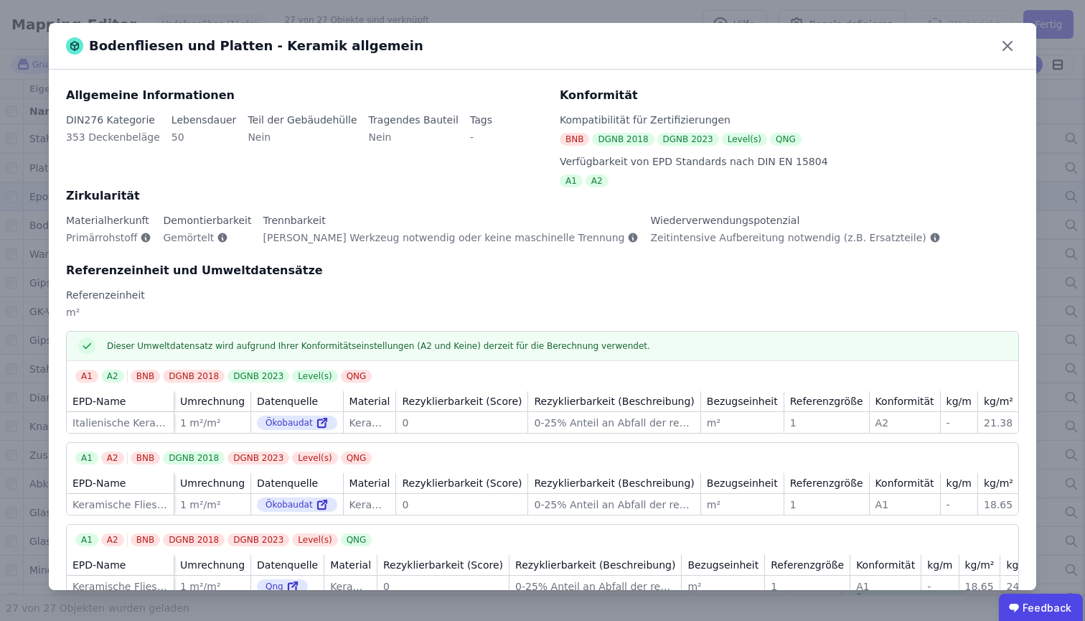
click at [22, 212] on div "Bodenfliesen und Platten - Keramik allgemein Allgemeine Informationen DIN276 Ka…" at bounding box center [542, 310] width 1085 height 621
click at [995, 49] on div "Bodenfliesen und Platten - Keramik allgemein" at bounding box center [543, 46] width 988 height 47
click at [1003, 47] on icon at bounding box center [1007, 45] width 23 height 23
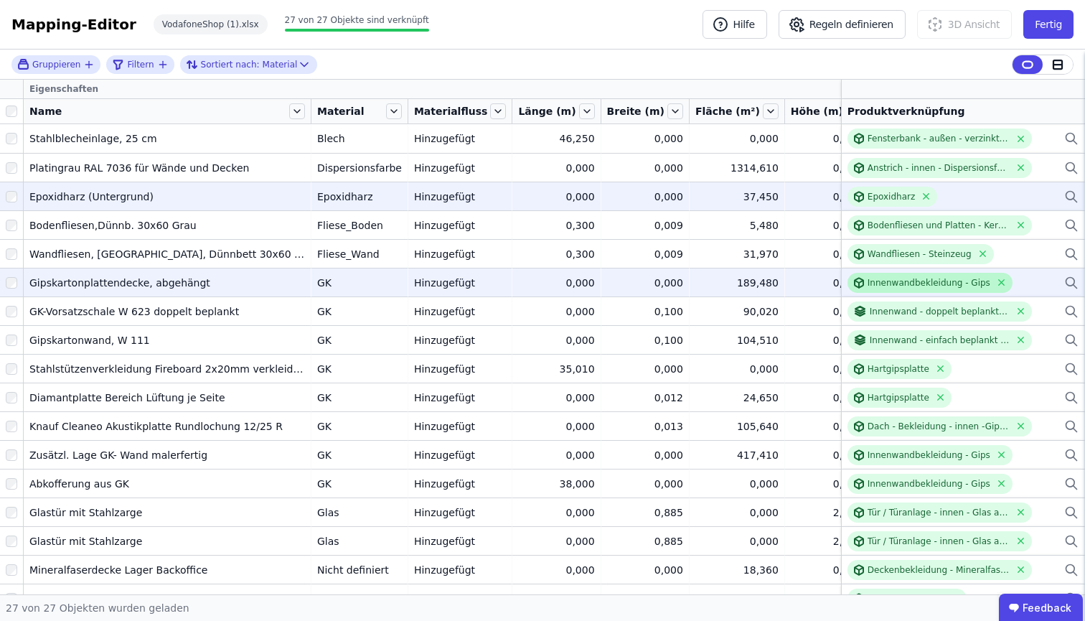
click at [928, 284] on div "Innenwandbekleidung - Gips" at bounding box center [929, 282] width 123 height 11
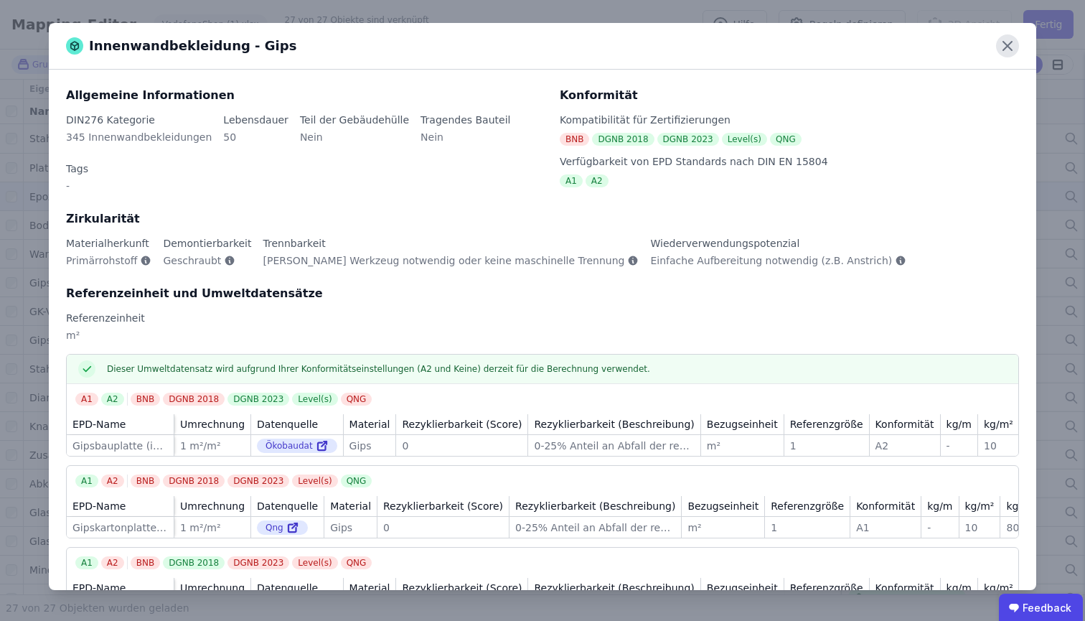
click at [1008, 42] on icon at bounding box center [1007, 45] width 23 height 23
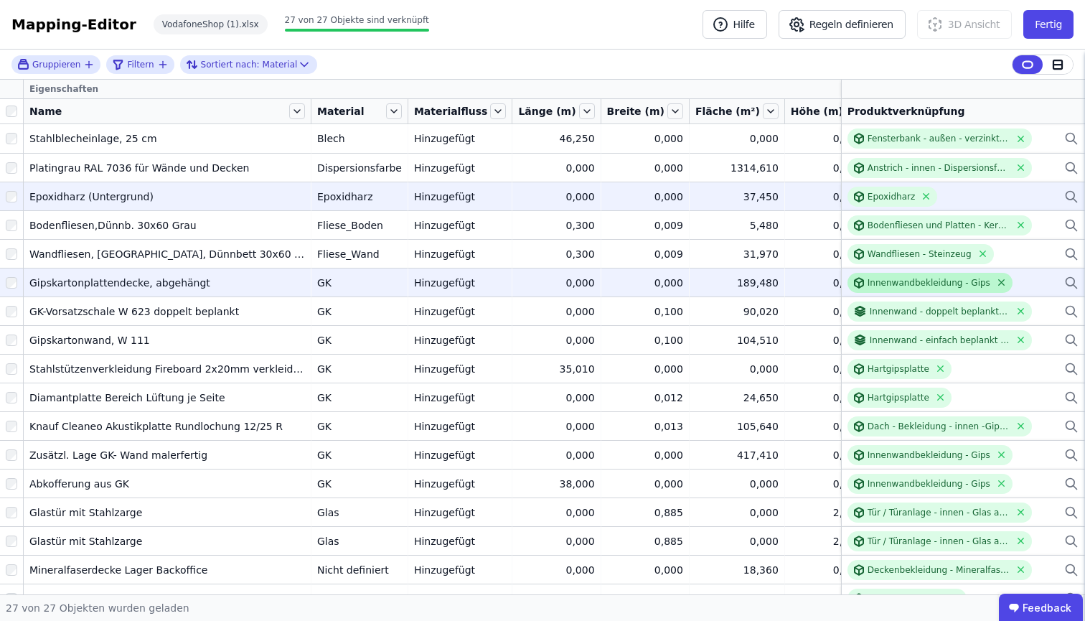
click at [996, 283] on icon at bounding box center [1001, 282] width 11 height 11
click at [1064, 287] on icon at bounding box center [1071, 282] width 14 height 17
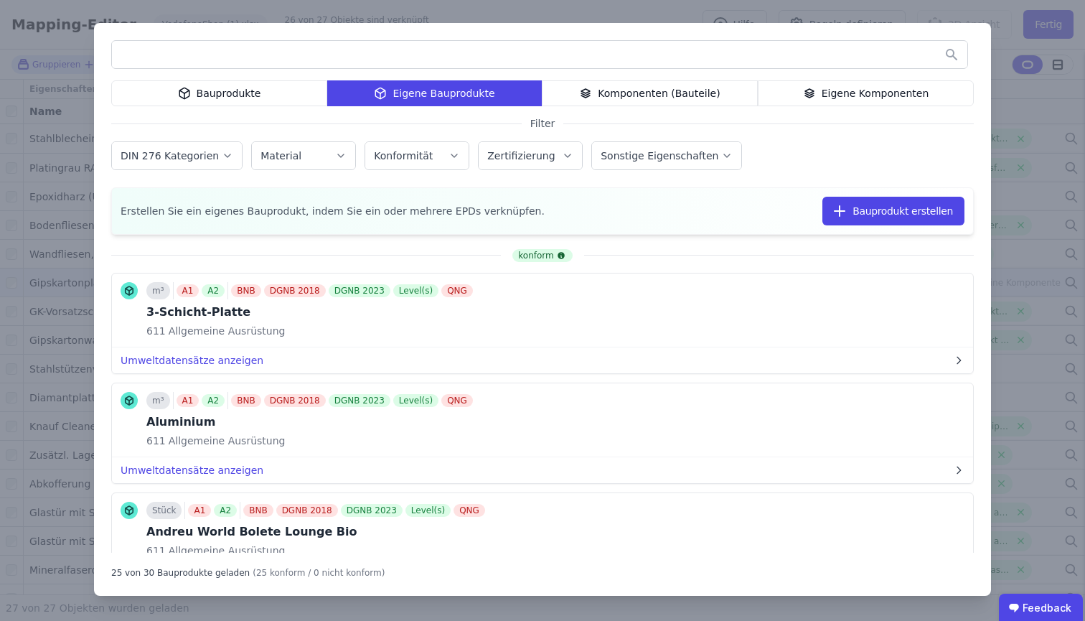
click at [189, 99] on icon at bounding box center [184, 93] width 13 height 17
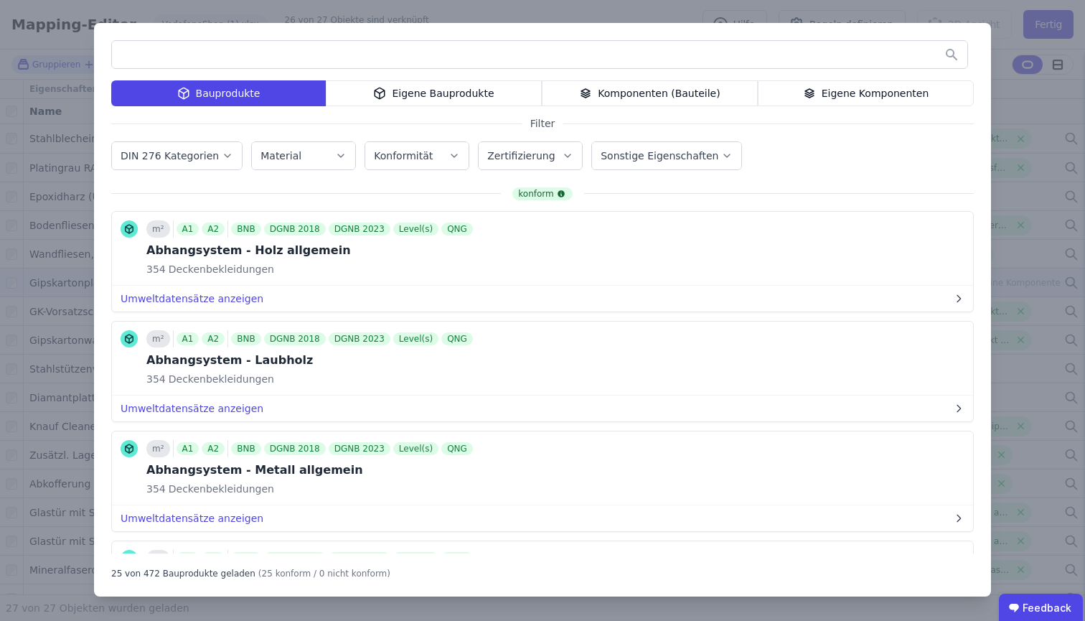
click at [182, 55] on input "text" at bounding box center [540, 55] width 856 height 26
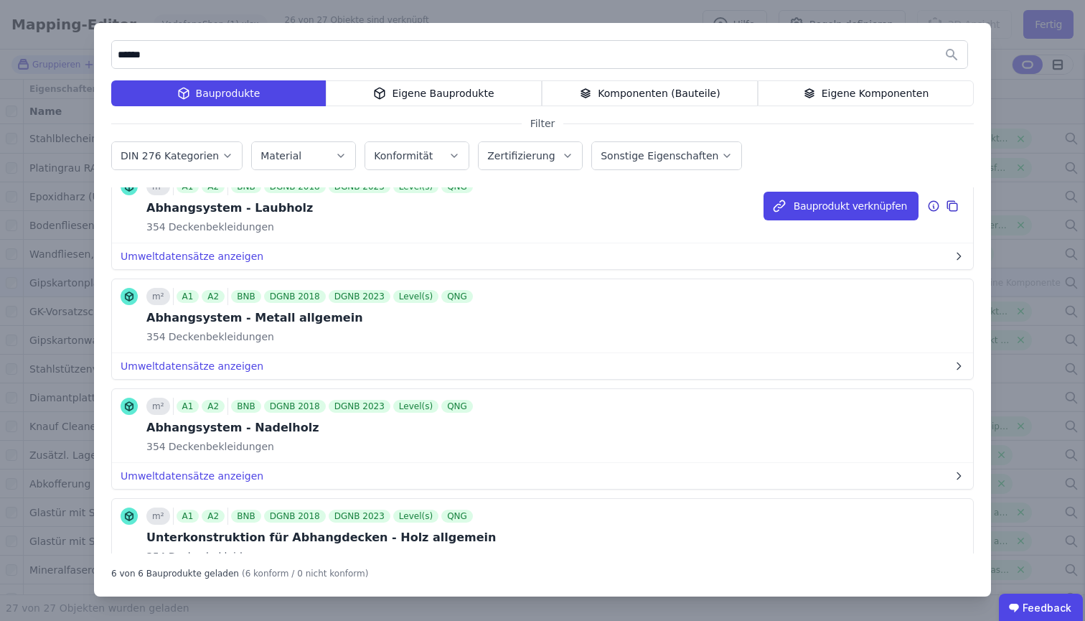
scroll to position [175, 0]
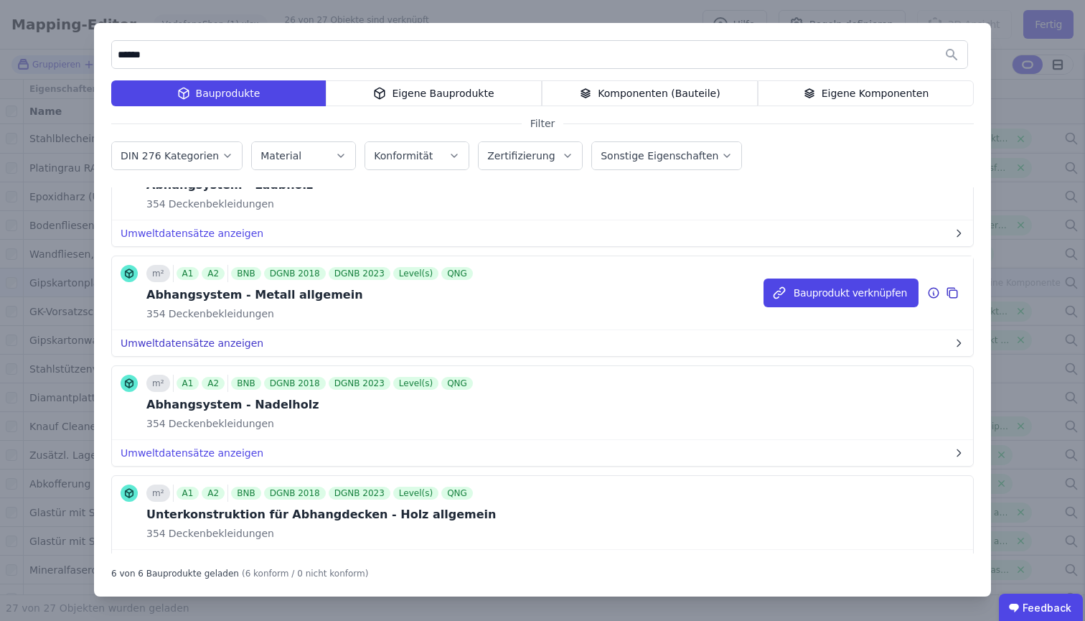
type input "******"
click at [206, 341] on button "Umweltdatensätze anzeigen" at bounding box center [542, 343] width 861 height 26
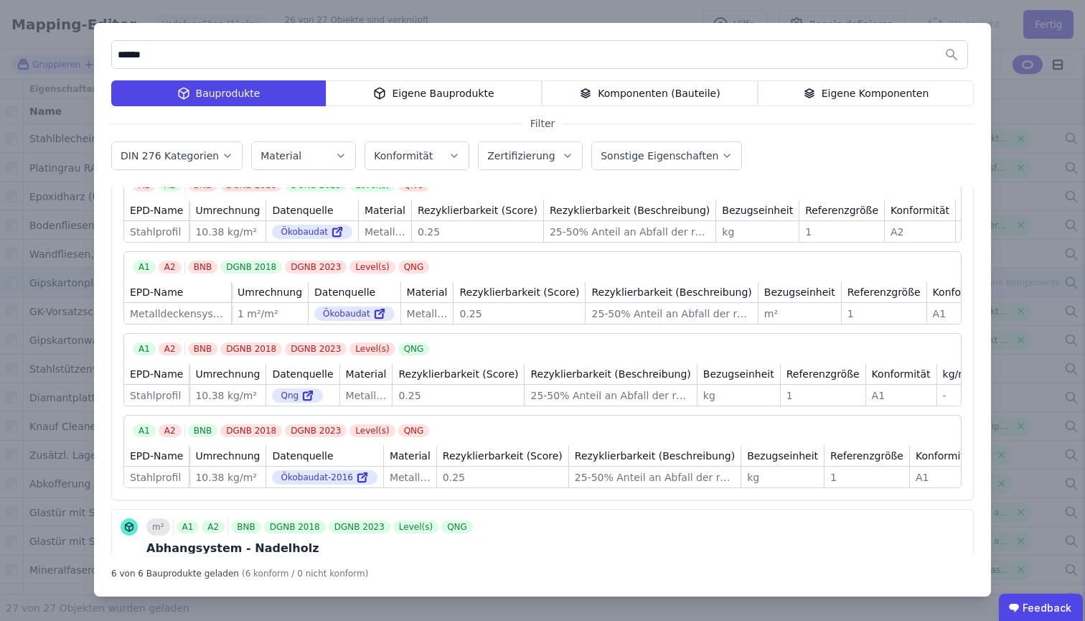
scroll to position [306, 0]
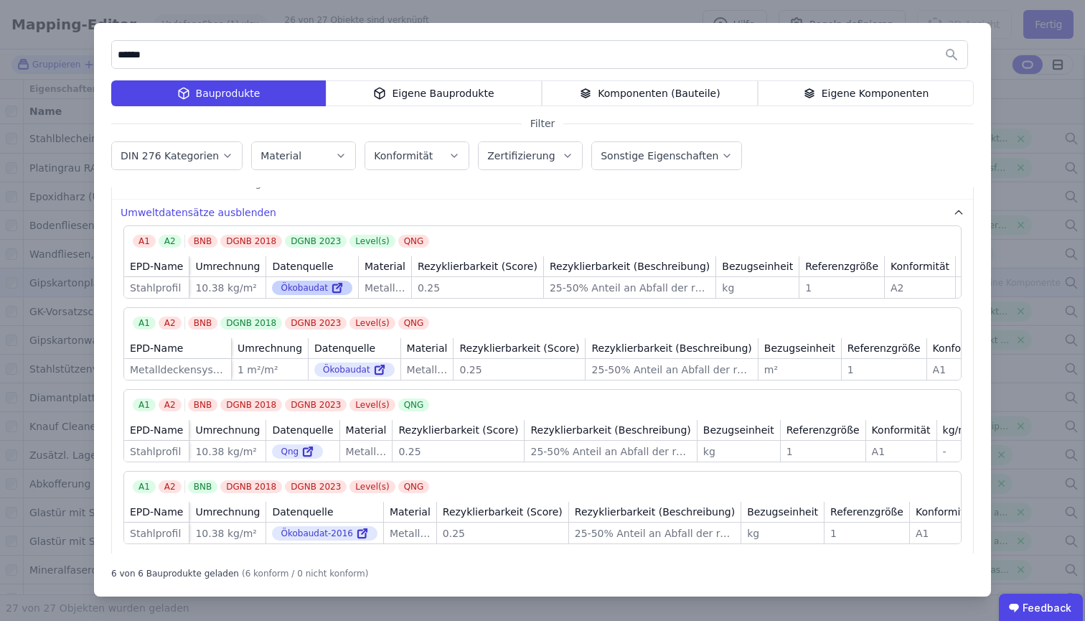
click at [328, 286] on link at bounding box center [336, 287] width 16 height 17
click at [220, 210] on button "Umweltdatensätze ausblenden" at bounding box center [542, 213] width 861 height 26
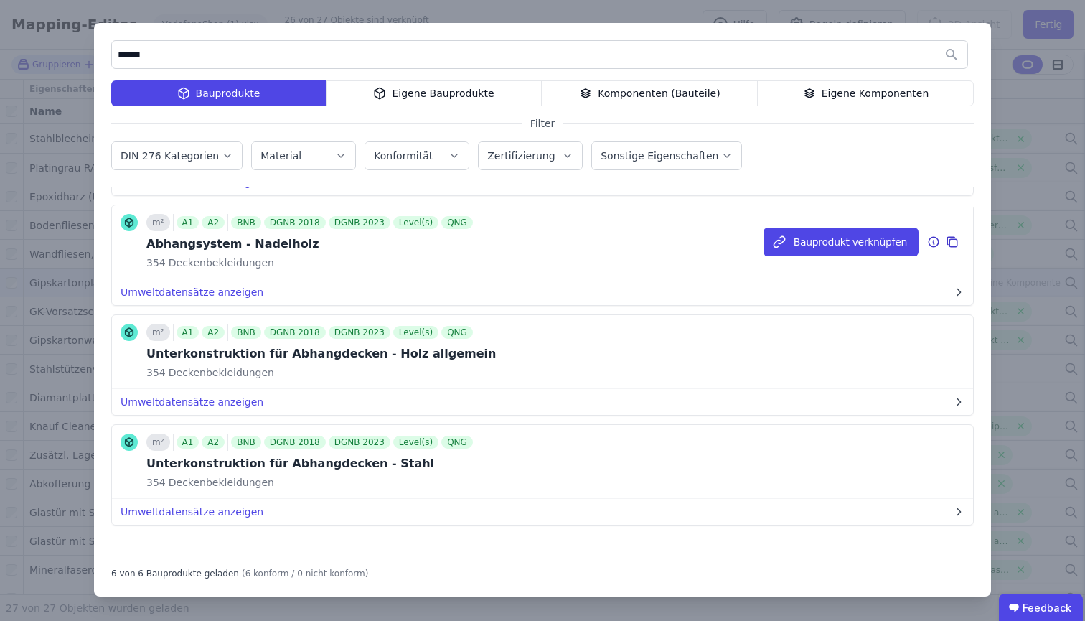
scroll to position [337, 0]
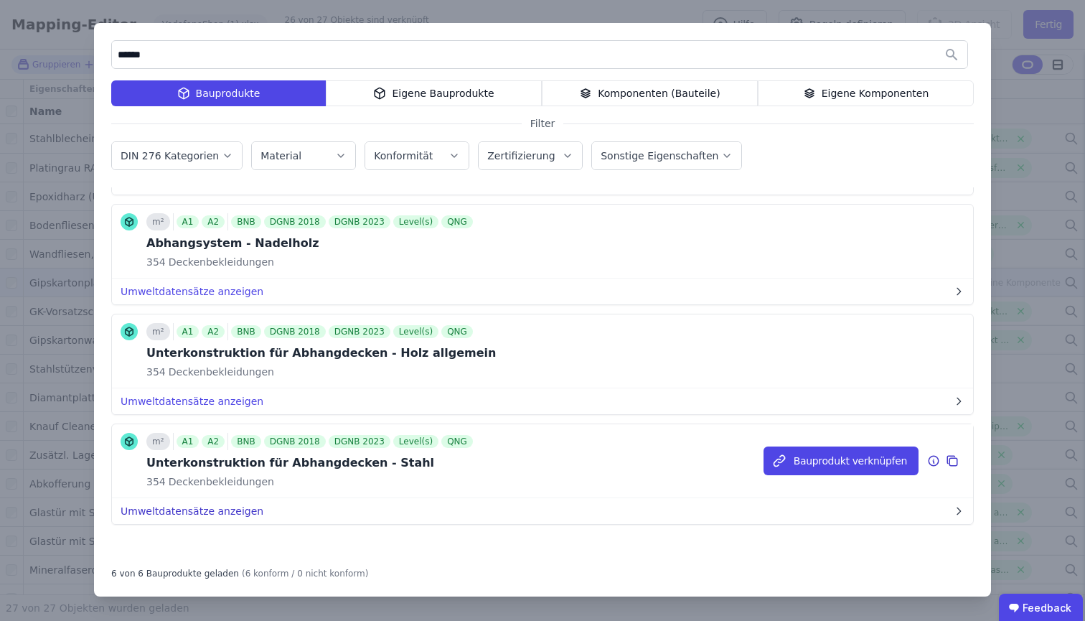
click at [217, 514] on button "Umweltdatensätze anzeigen" at bounding box center [542, 511] width 861 height 26
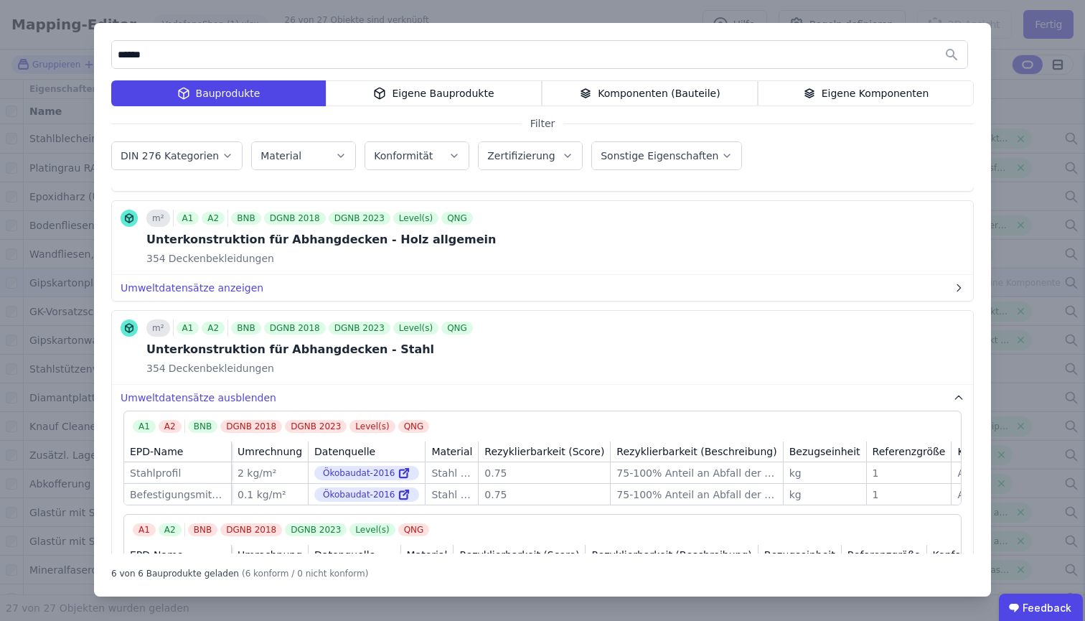
scroll to position [495, 0]
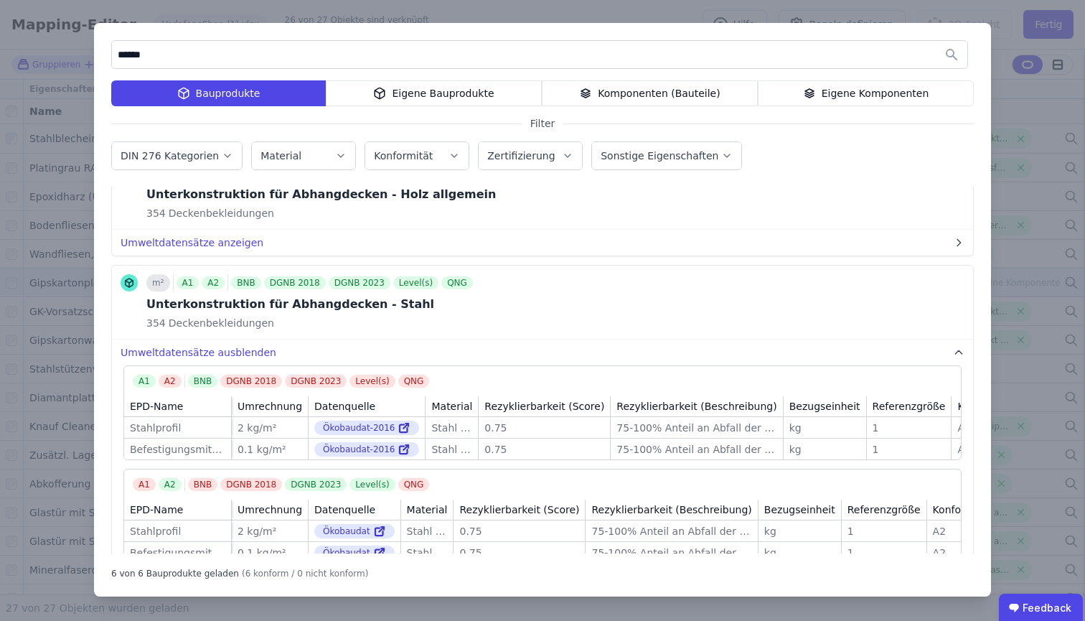
click at [810, 101] on icon at bounding box center [809, 93] width 13 height 17
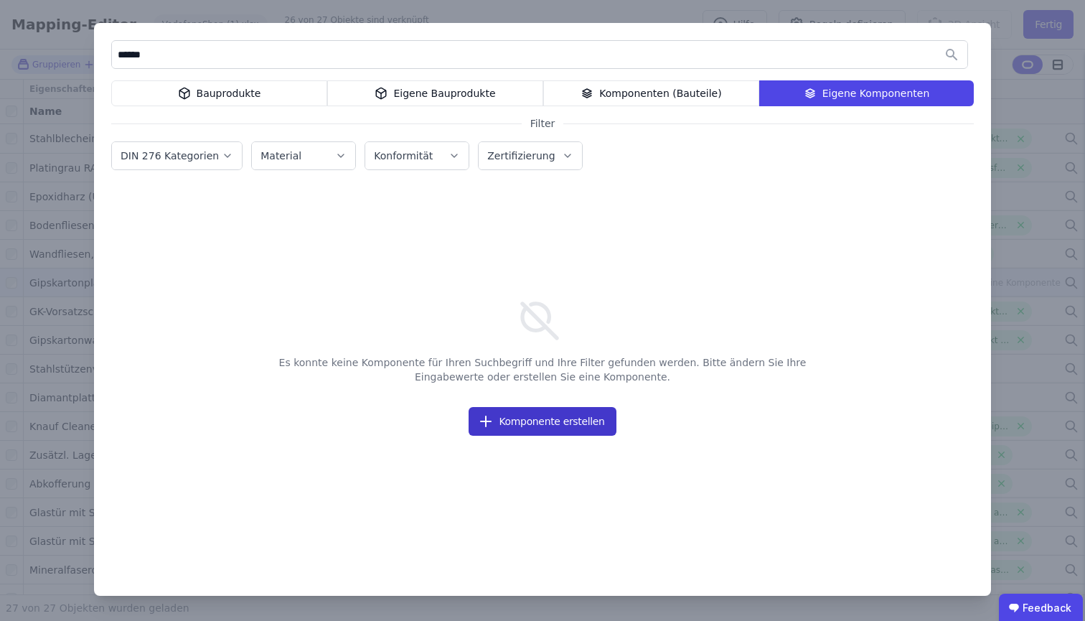
click at [571, 415] on button "Komponente erstellen" at bounding box center [542, 421] width 147 height 29
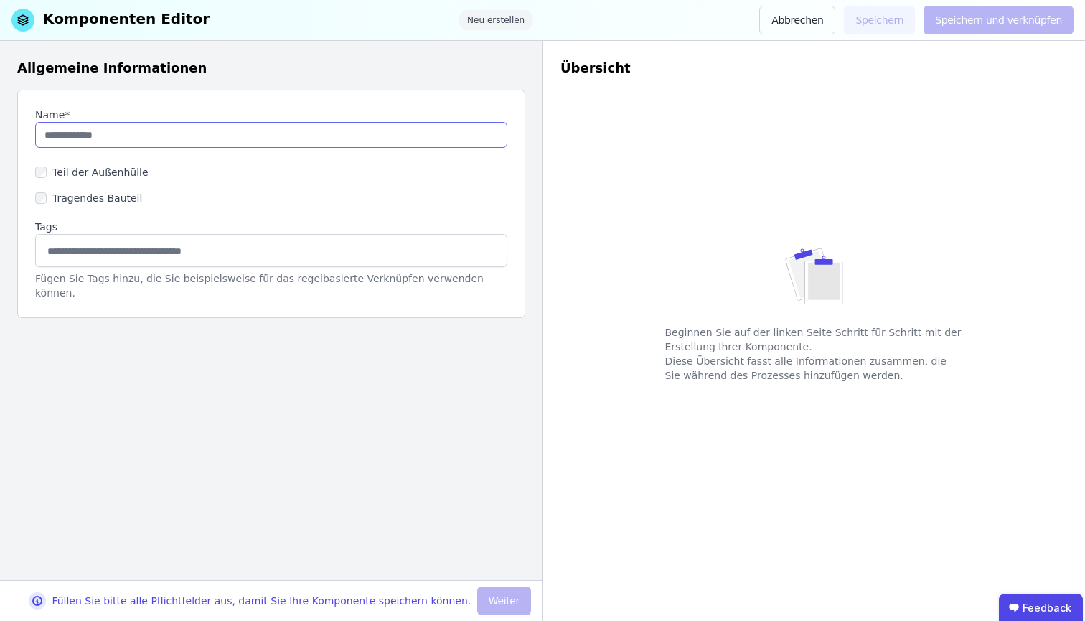
click at [343, 129] on input "string" at bounding box center [271, 135] width 472 height 26
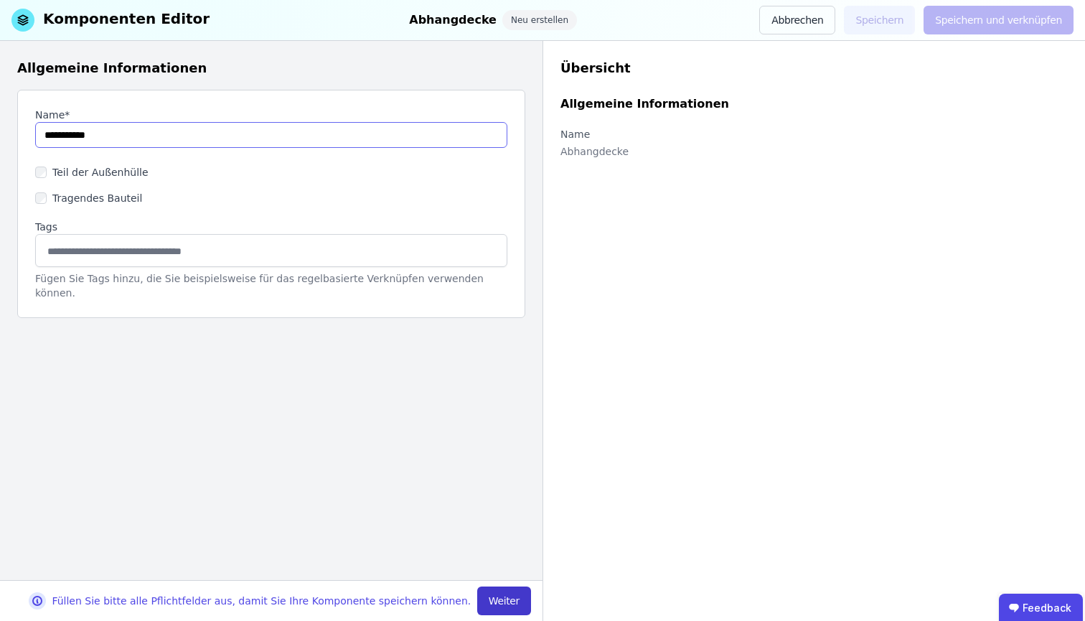
type input "**********"
click at [502, 569] on button "Weiter" at bounding box center [504, 600] width 54 height 29
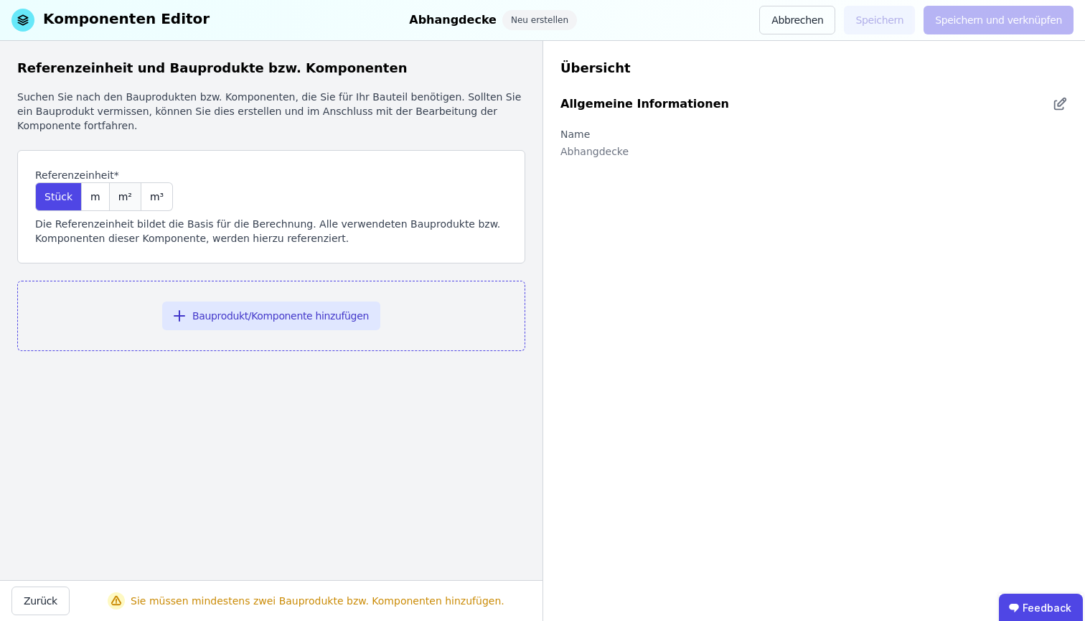
click at [133, 202] on div "m²" at bounding box center [126, 196] width 32 height 29
click at [215, 315] on button "Bauprodukt/Komponente hinzufügen" at bounding box center [271, 315] width 218 height 29
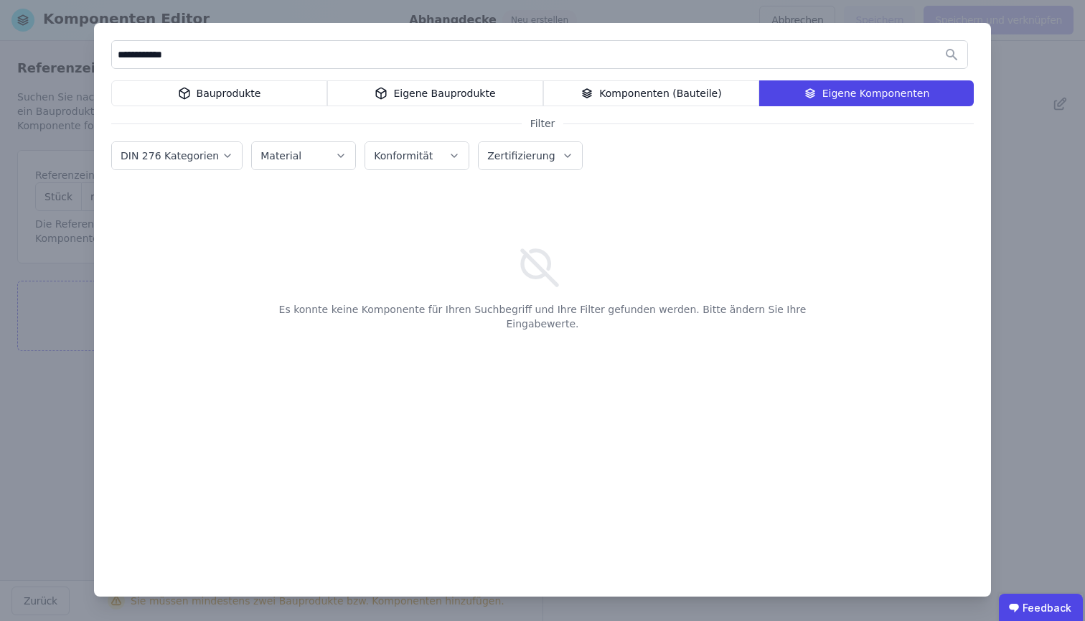
click at [291, 65] on input "**********" at bounding box center [540, 55] width 856 height 26
click at [279, 87] on div "Bauprodukte" at bounding box center [219, 93] width 216 height 26
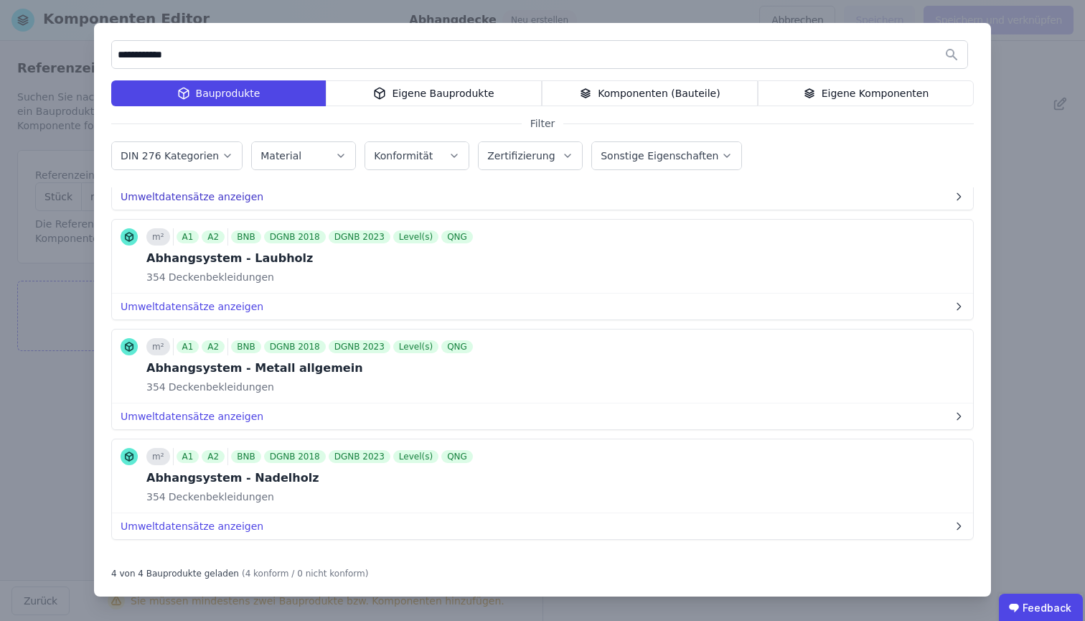
scroll to position [117, 0]
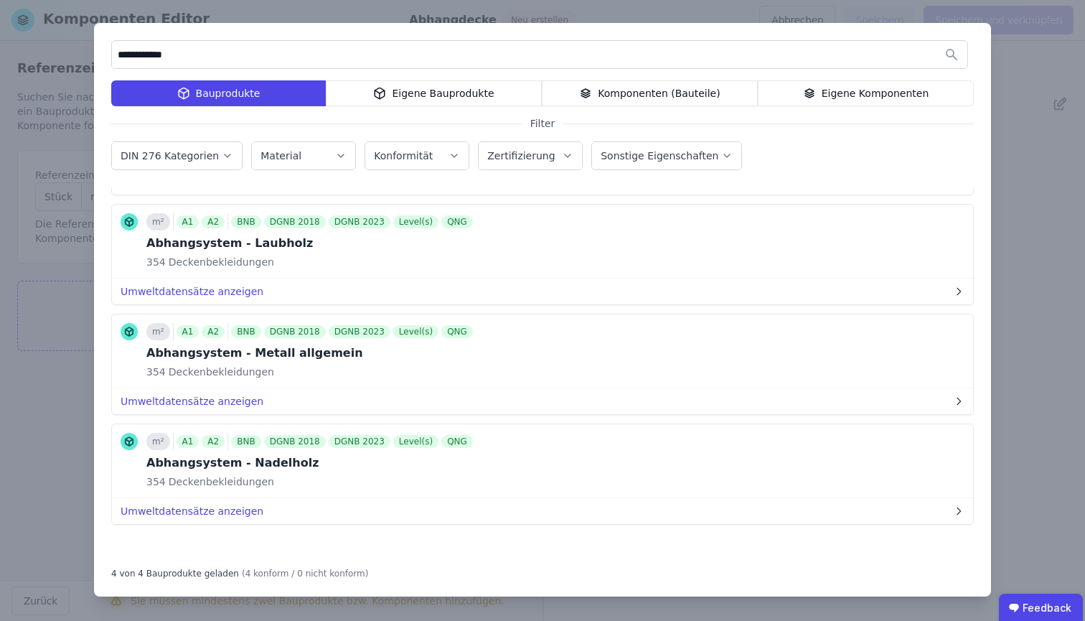
click at [282, 54] on input "**********" at bounding box center [540, 55] width 856 height 26
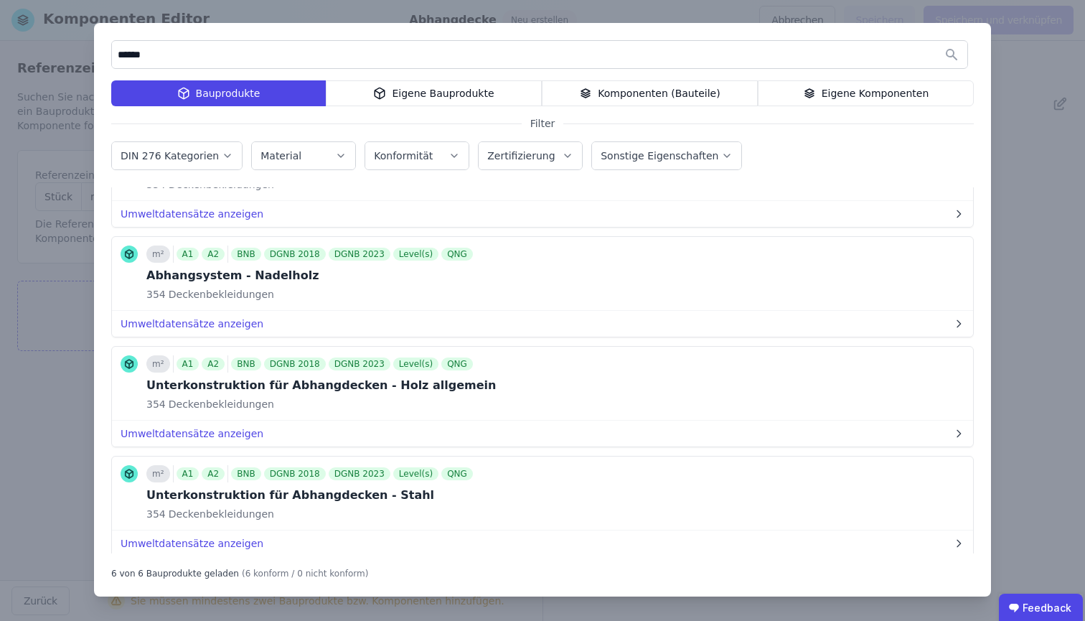
scroll to position [337, 0]
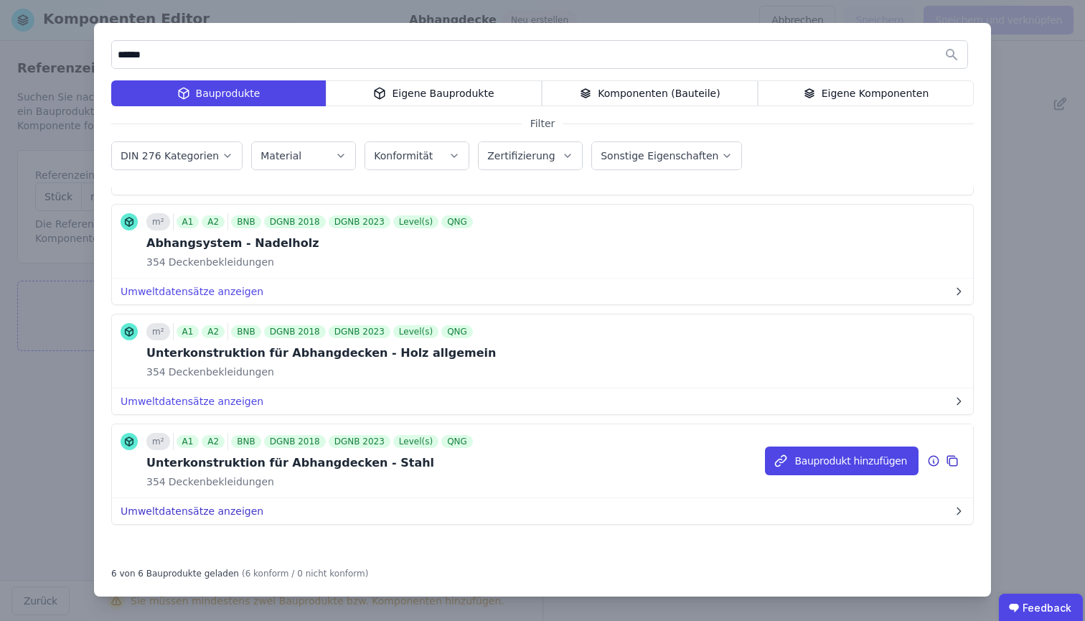
type input "******"
click at [171, 507] on button "Umweltdatensätze anzeigen" at bounding box center [542, 511] width 861 height 26
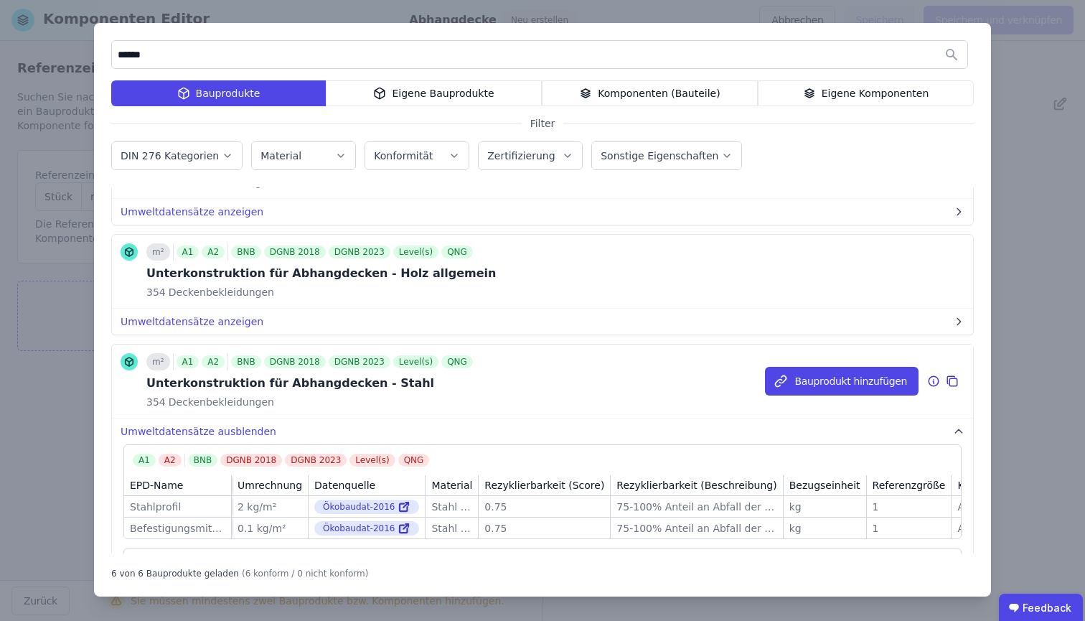
scroll to position [413, 0]
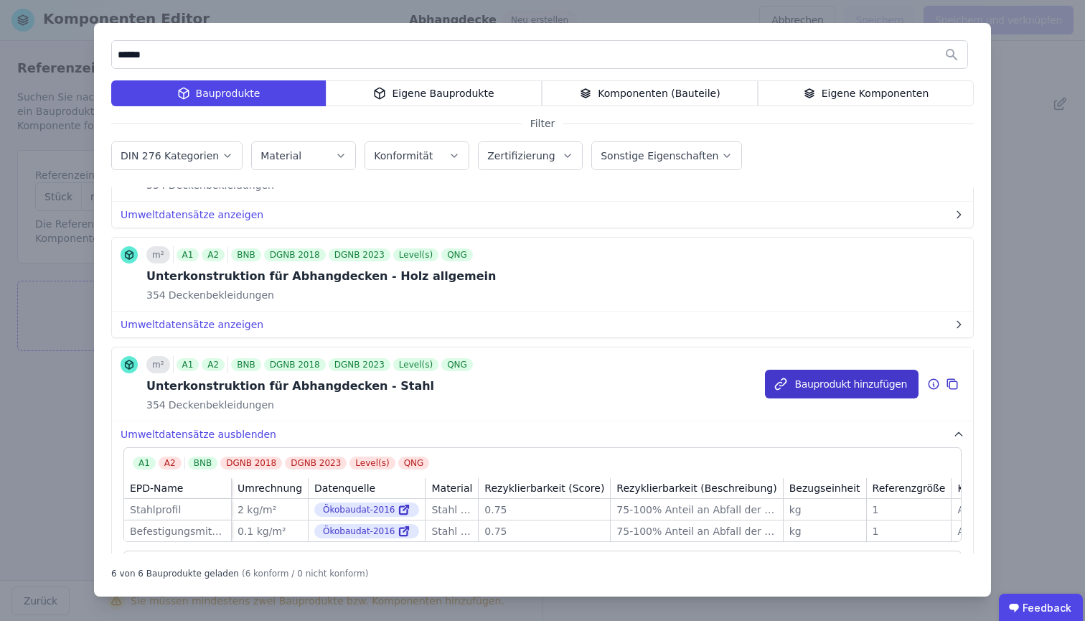
click at [825, 383] on button "Bauprodukt hinzufügen" at bounding box center [842, 384] width 154 height 29
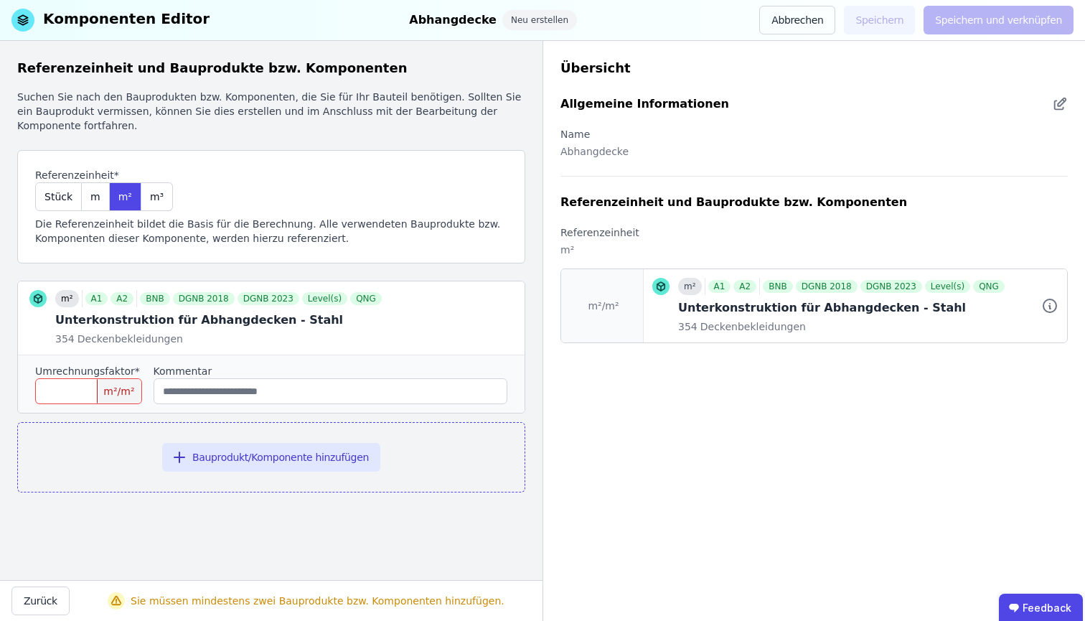
scroll to position [0, 0]
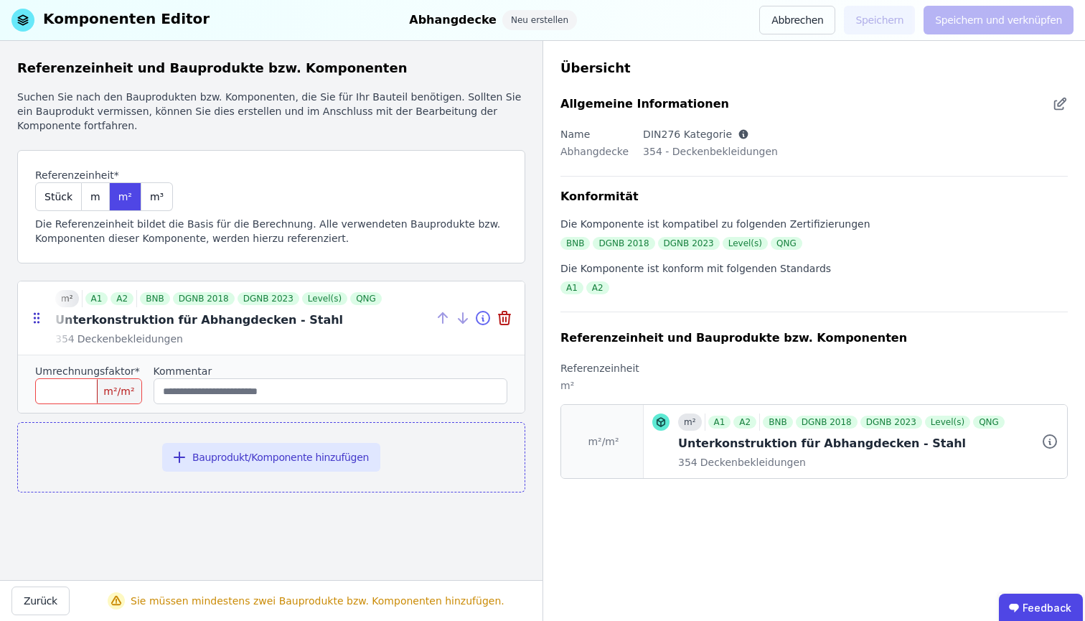
click at [484, 315] on icon at bounding box center [482, 317] width 17 height 17
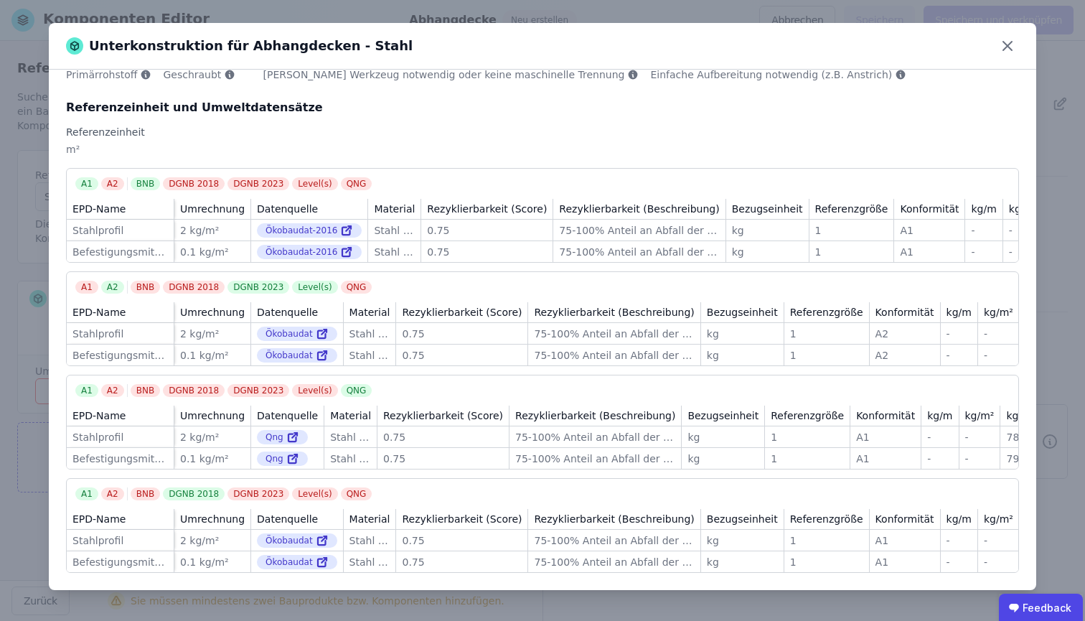
scroll to position [186, 0]
click at [1, 132] on div "Unterkonstruktion für Abhangdecken - Stahl Allgemeine Informationen DIN276 Kate…" at bounding box center [542, 310] width 1085 height 621
click at [453, 125] on div "Referenzeinheit" at bounding box center [542, 132] width 953 height 14
click at [1011, 45] on icon at bounding box center [1007, 45] width 23 height 23
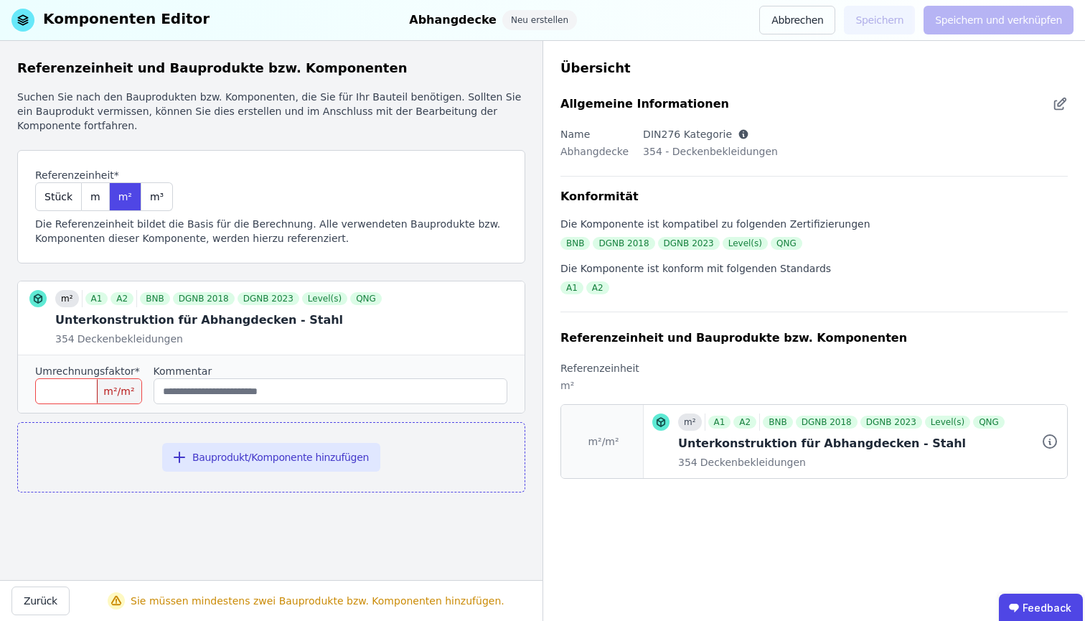
click at [74, 392] on input "number" at bounding box center [88, 391] width 107 height 26
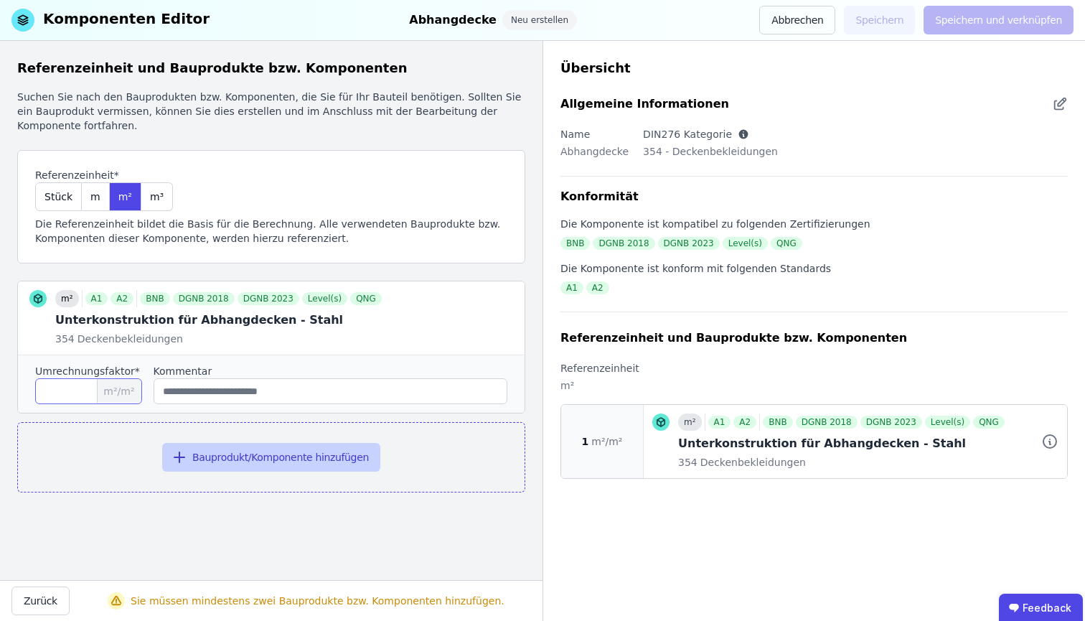
type input "*"
click at [200, 467] on button "Bauprodukt/Komponente hinzufügen" at bounding box center [271, 457] width 218 height 29
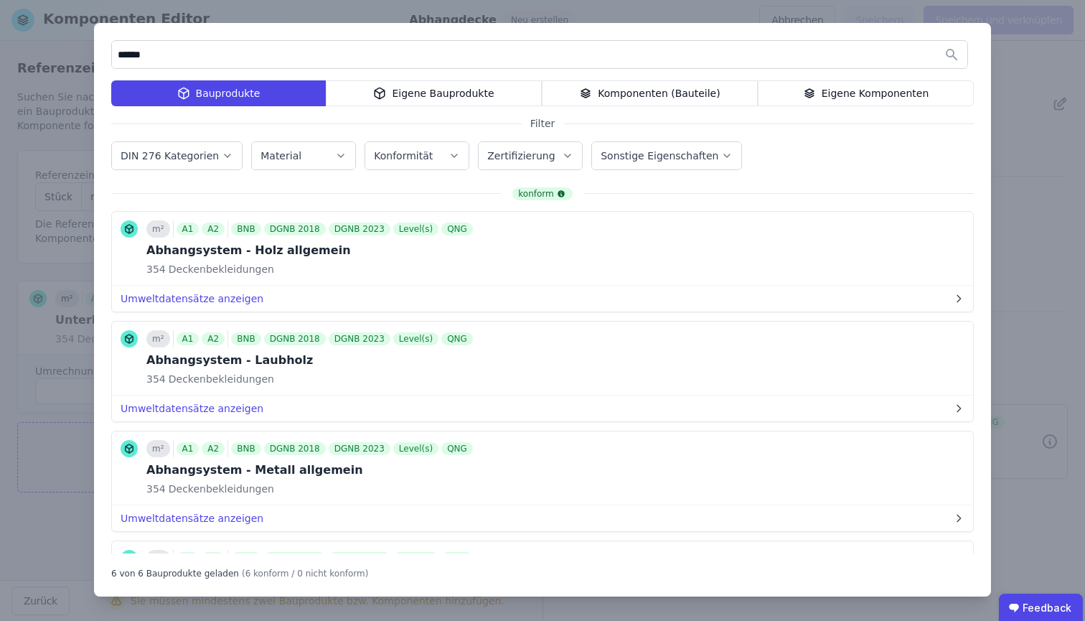
drag, startPoint x: 201, startPoint y: 55, endPoint x: 106, endPoint y: 59, distance: 94.8
click at [106, 59] on div "****** Bauprodukte Eigene Bauprodukte Komponenten (Bauteile) Eigene Komponenten…" at bounding box center [542, 309] width 897 height 573
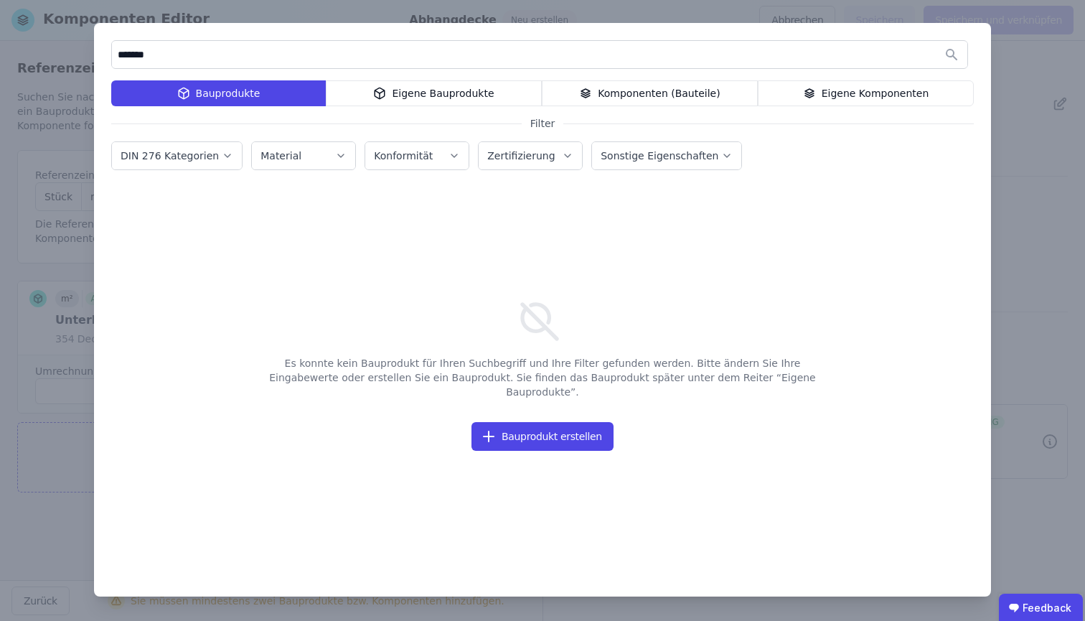
type input "*******"
click at [360, 85] on div "Eigene Bauprodukte" at bounding box center [434, 93] width 216 height 26
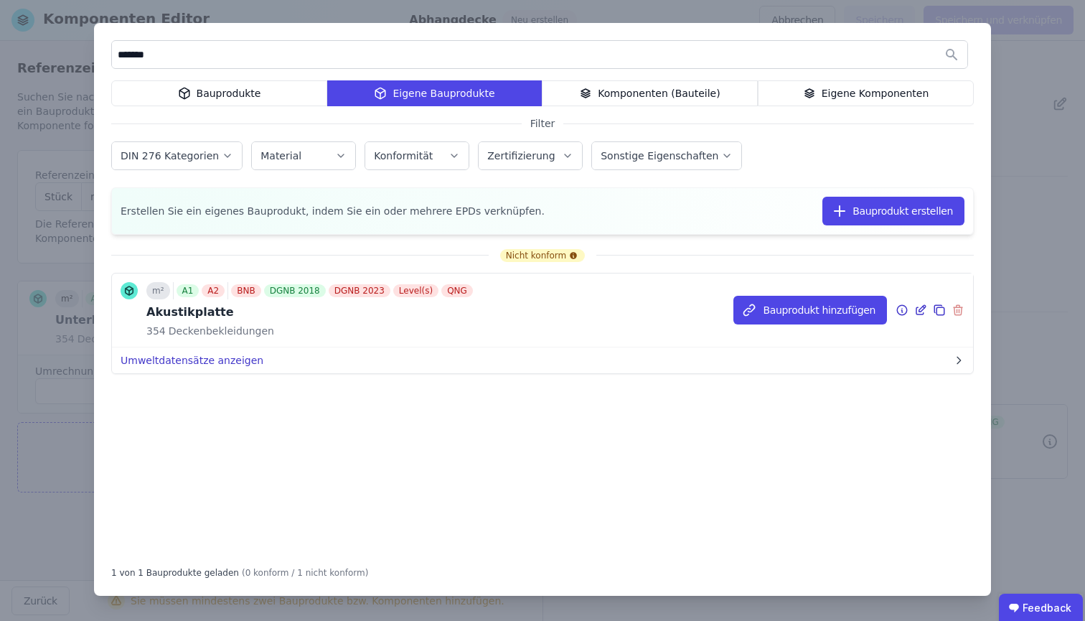
click at [198, 359] on button "Umweltdatensätze anzeigen" at bounding box center [542, 360] width 861 height 26
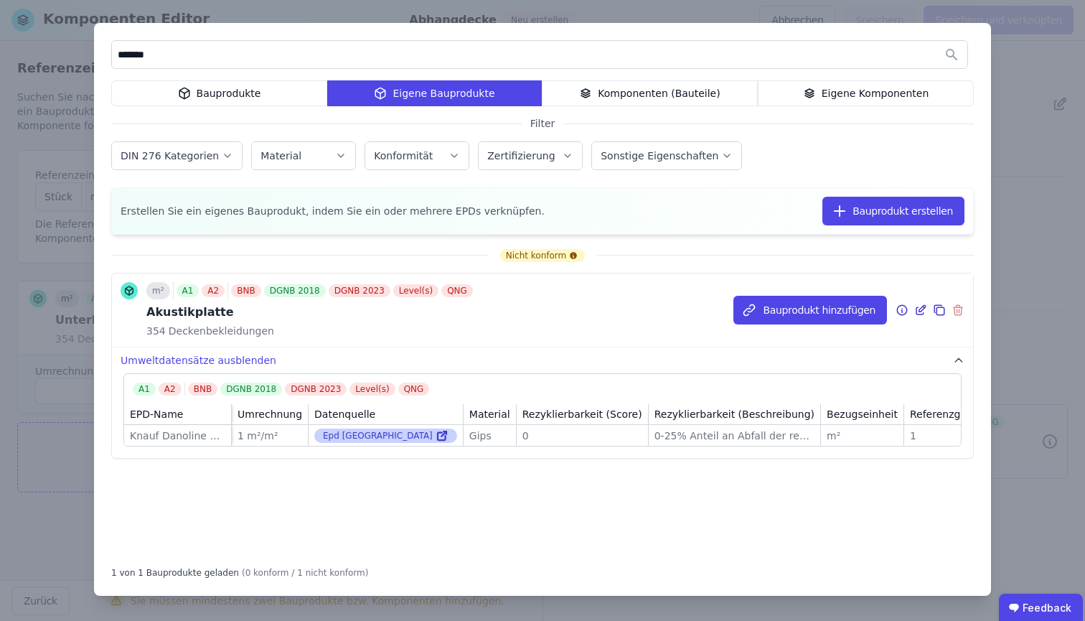
click at [436, 438] on icon at bounding box center [442, 435] width 13 height 17
click at [845, 310] on button "Bauprodukt hinzufügen" at bounding box center [811, 310] width 154 height 29
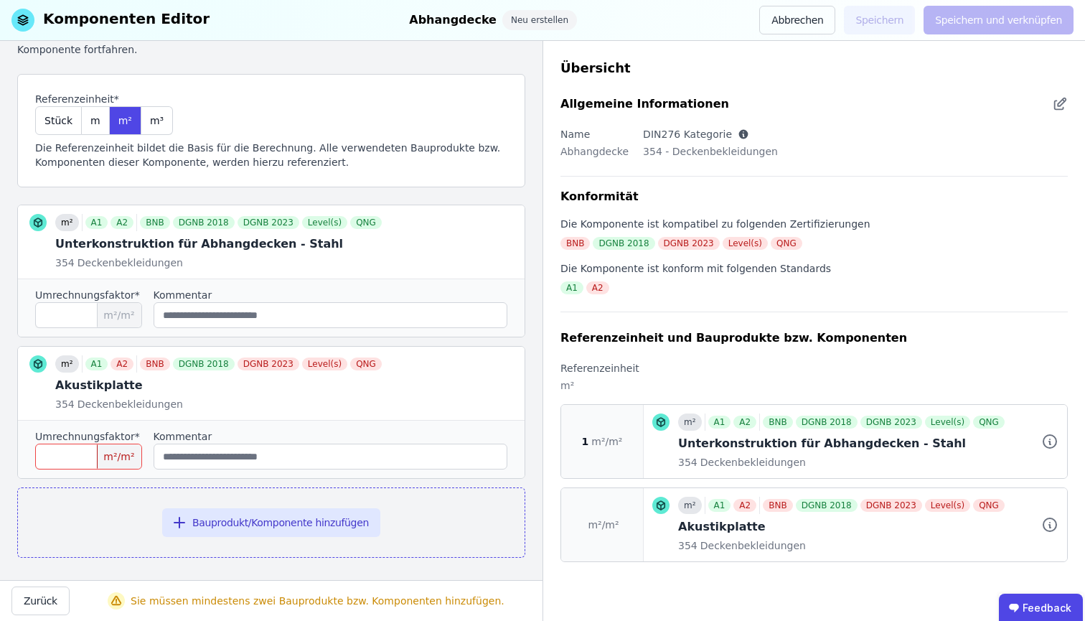
scroll to position [83, 0]
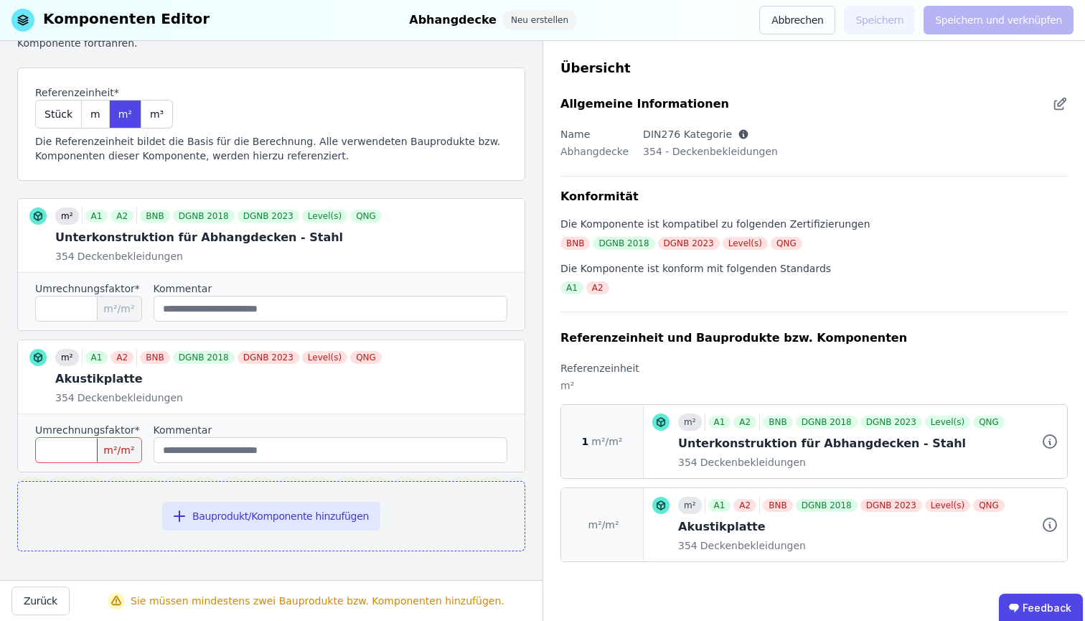
click at [52, 447] on input "number" at bounding box center [88, 450] width 107 height 26
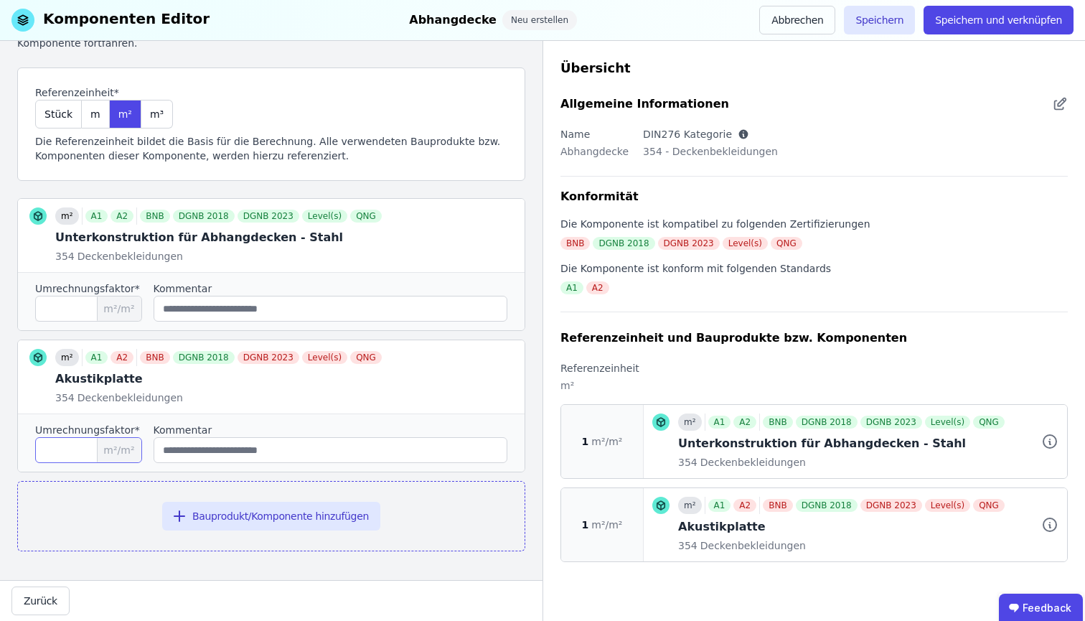
type input "*"
click at [359, 569] on div "Referenzeinheit und Bauprodukte bzw. Komponenten Suchen Sie nach den Bauprodukt…" at bounding box center [271, 310] width 543 height 539
click at [889, 32] on button "Speichern" at bounding box center [879, 20] width 71 height 29
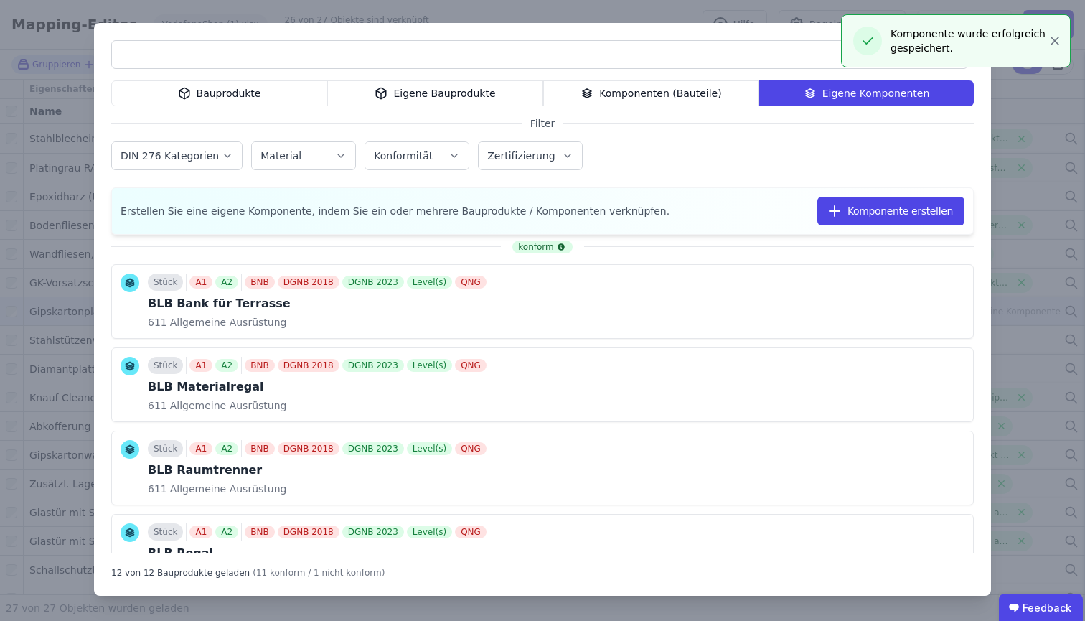
click at [395, 102] on div "Eigene Bauprodukte" at bounding box center [435, 93] width 216 height 26
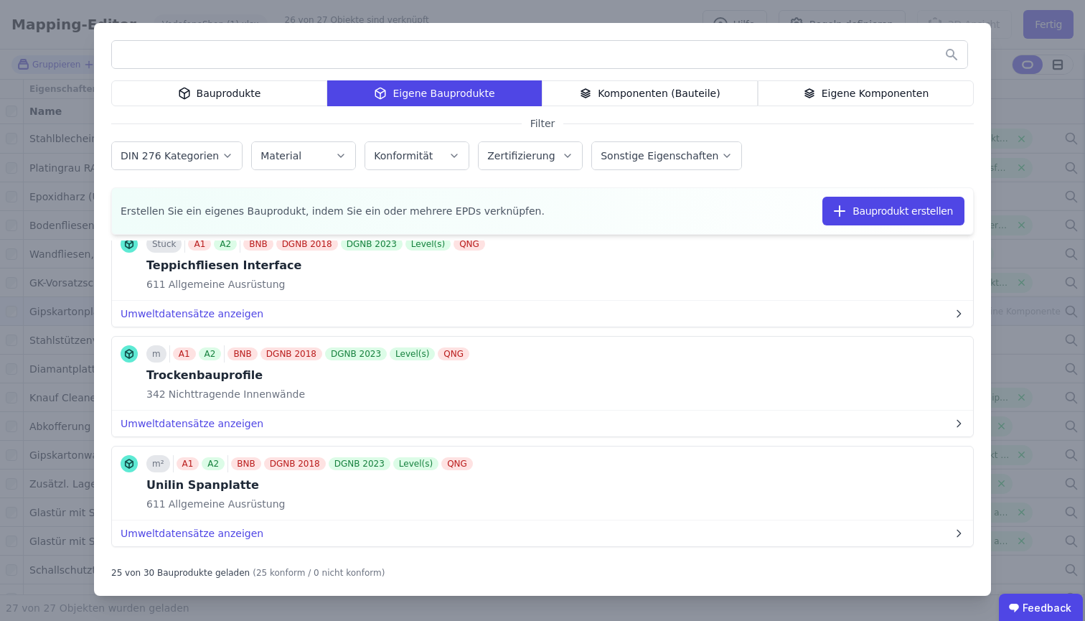
scroll to position [2384, 0]
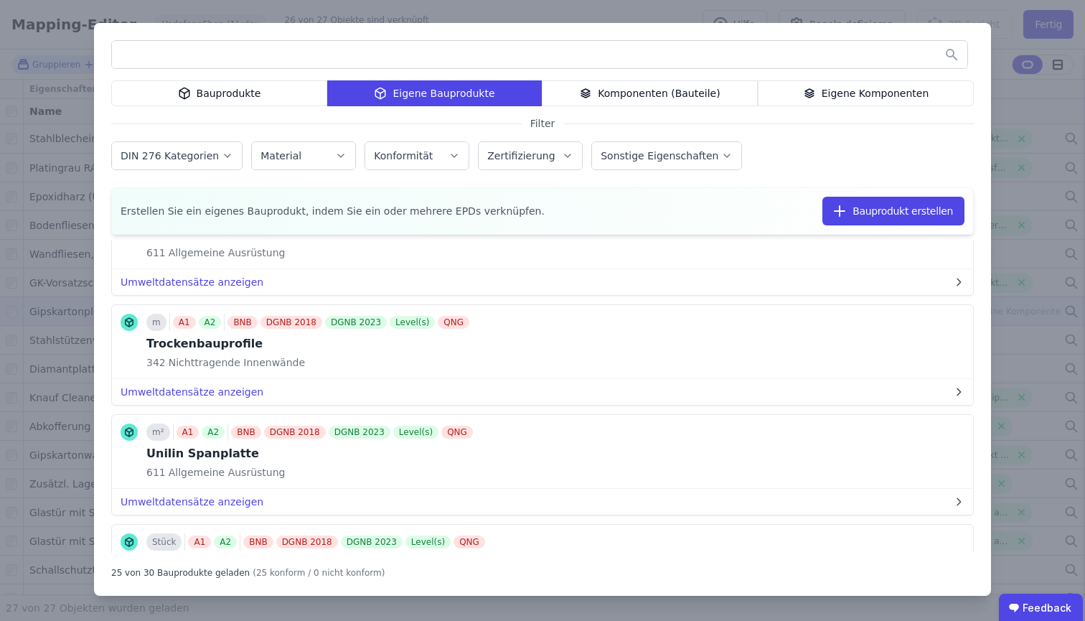
click at [150, 52] on input "text" at bounding box center [540, 55] width 856 height 26
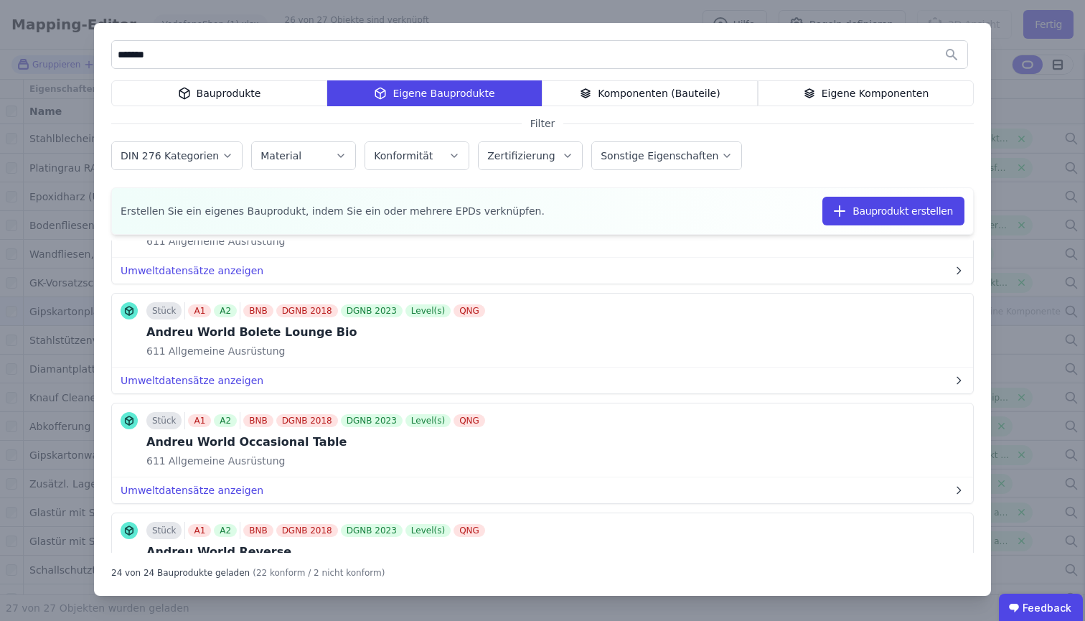
scroll to position [0, 0]
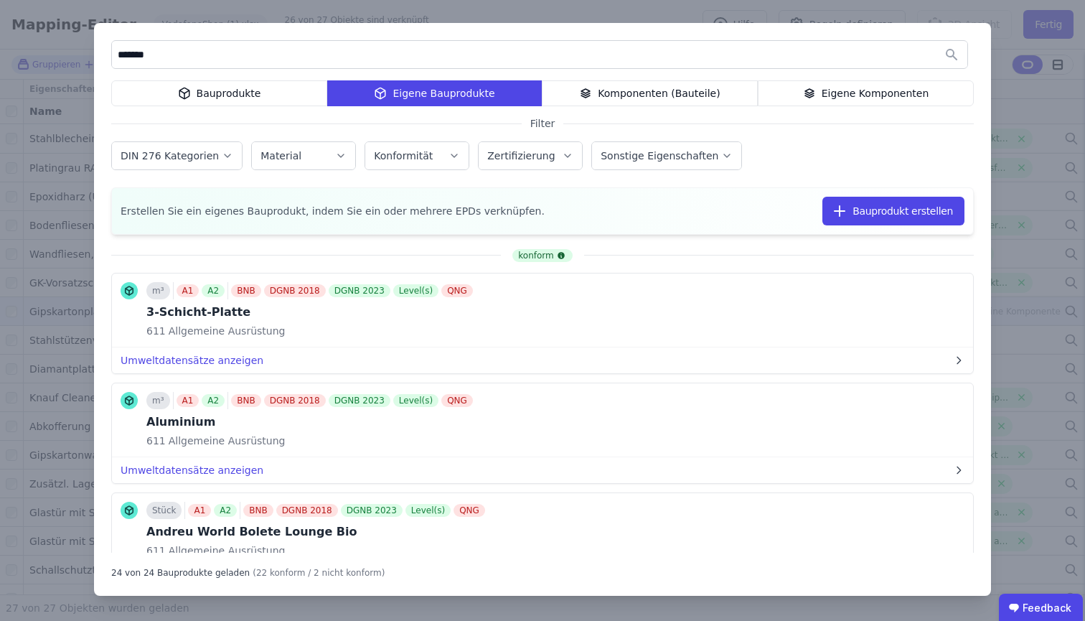
type input "*******"
click at [812, 107] on div "******* Bauprodukte Eigene Bauprodukte Komponenten (Bauteile) Eigene Komponente…" at bounding box center [542, 309] width 897 height 573
click at [833, 92] on div "Eigene Komponenten" at bounding box center [866, 93] width 216 height 26
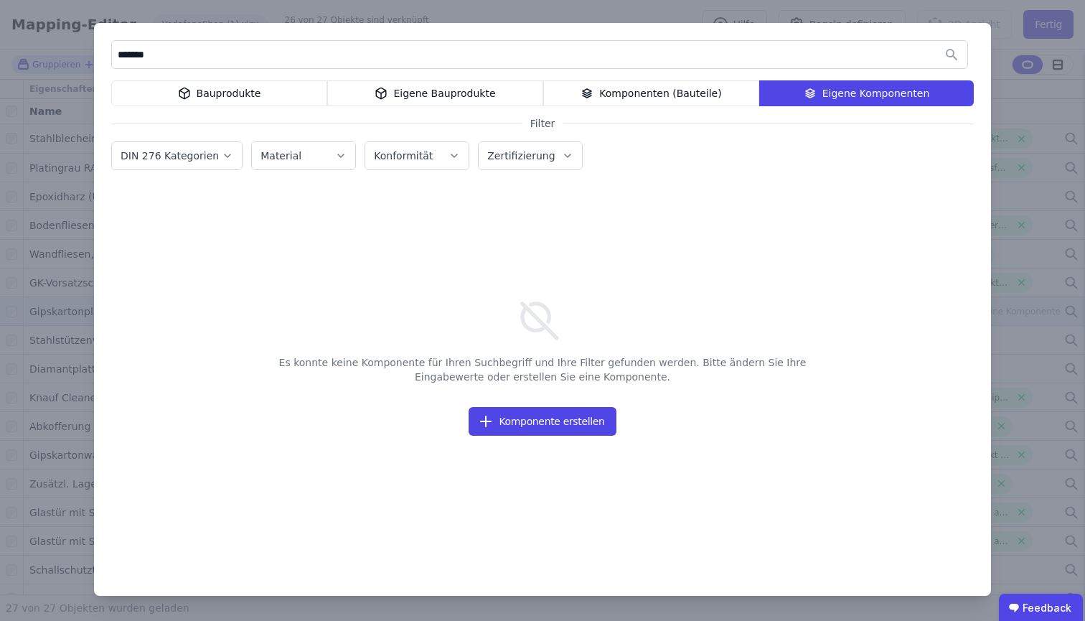
click at [456, 98] on div "Eigene Bauprodukte" at bounding box center [435, 93] width 216 height 26
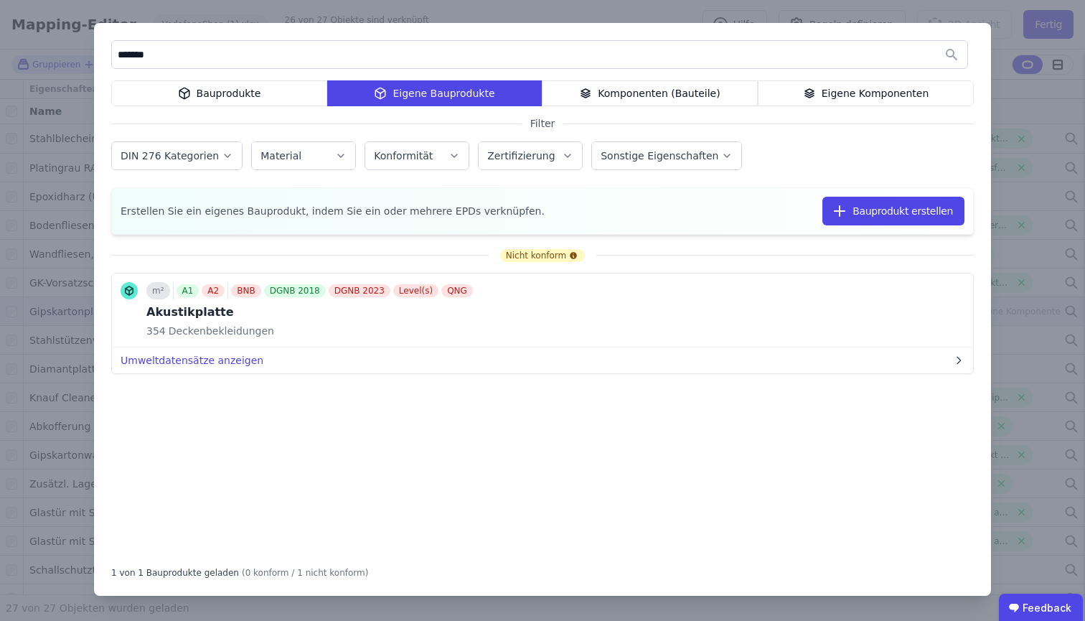
click at [454, 61] on input "*******" at bounding box center [540, 55] width 856 height 26
click at [268, 308] on div "Akustikplatte" at bounding box center [310, 312] width 329 height 17
click at [242, 310] on div "Akustikplatte" at bounding box center [310, 312] width 329 height 17
click at [965, 27] on div "******* Bauprodukte Eigene Bauprodukte Komponenten (Bauteile) Eigene Komponente…" at bounding box center [542, 309] width 897 height 573
click at [973, 19] on div "******* Bauprodukte Eigene Bauprodukte Komponenten (Bauteile) Eigene Komponente…" at bounding box center [542, 310] width 1085 height 621
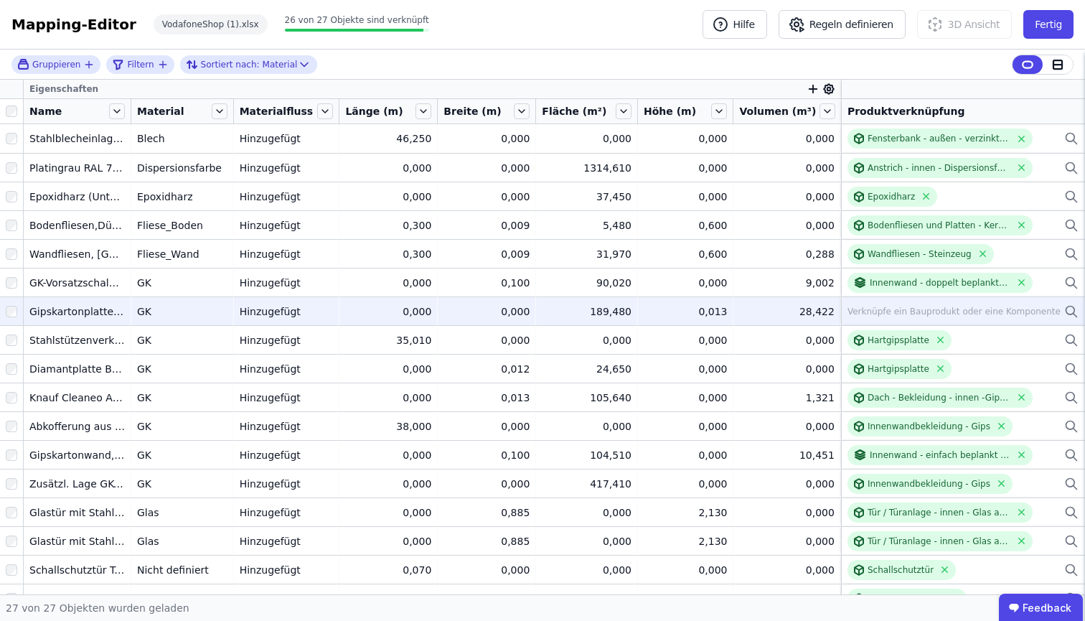
click at [1064, 310] on icon at bounding box center [1071, 311] width 14 height 17
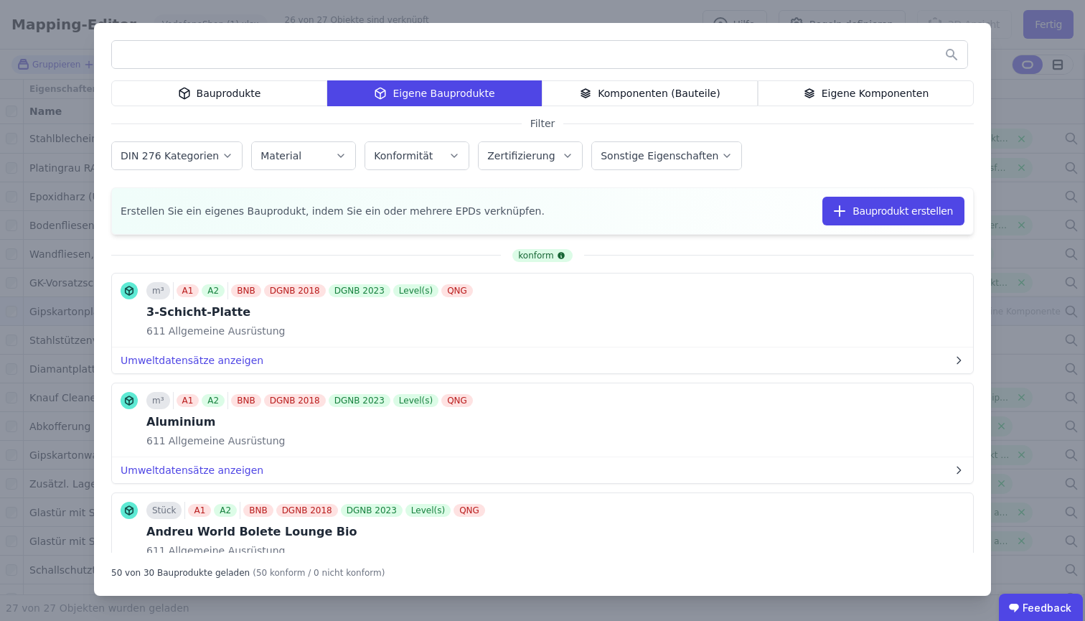
click at [244, 55] on input "text" at bounding box center [540, 55] width 856 height 26
click at [943, 215] on button "Bauprodukt erstellen" at bounding box center [894, 211] width 142 height 29
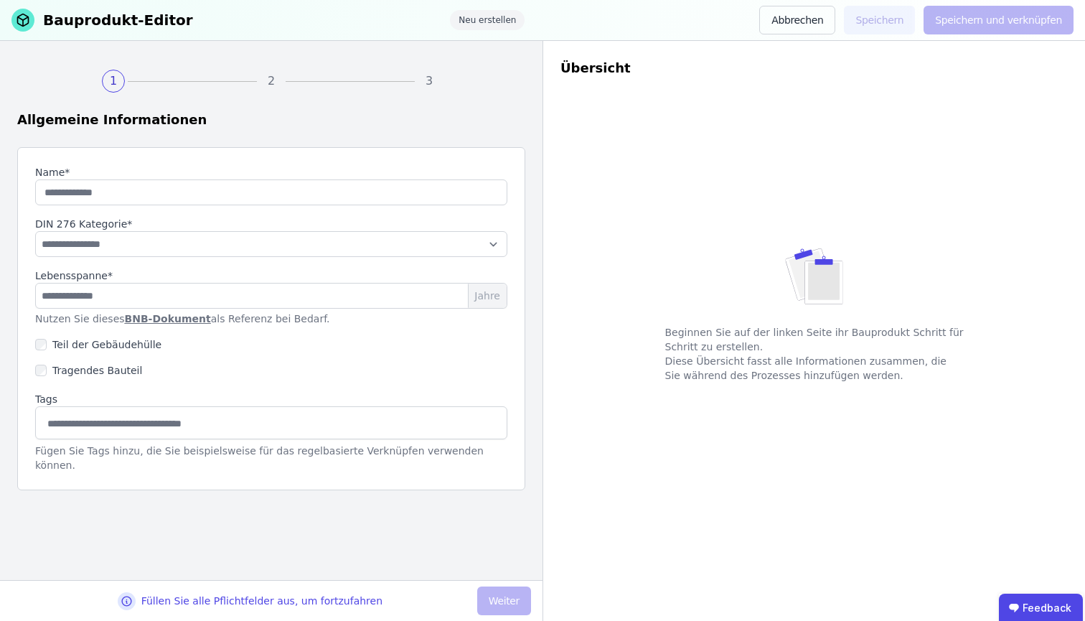
click at [145, 207] on div "**********" at bounding box center [271, 318] width 508 height 343
click at [147, 202] on input "string" at bounding box center [271, 192] width 472 height 26
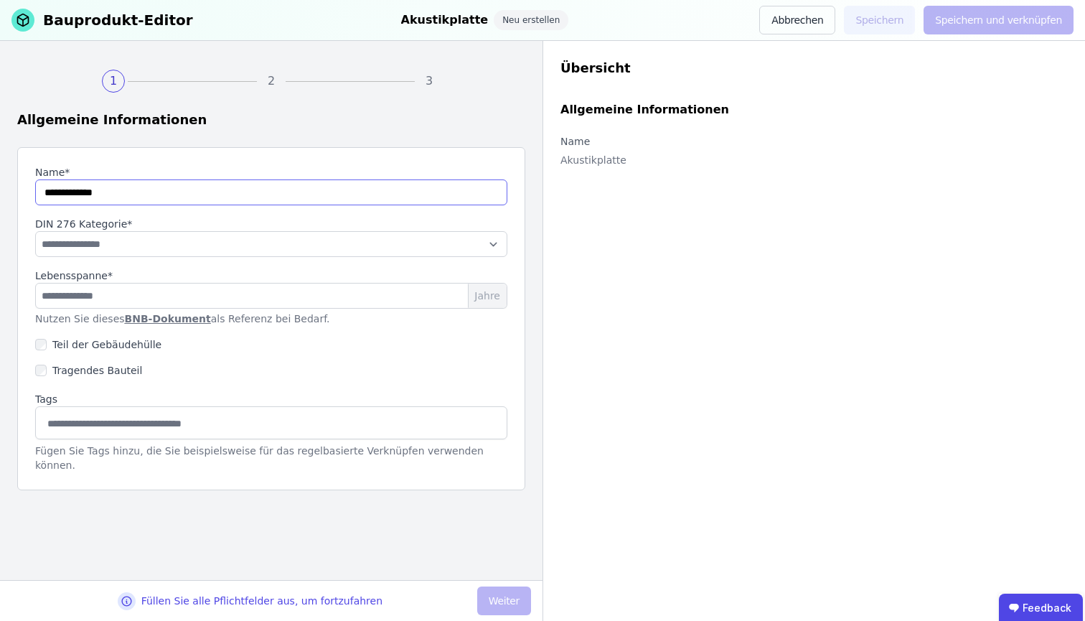
type input "**********"
click at [799, 16] on button "Abbrechen" at bounding box center [797, 20] width 76 height 29
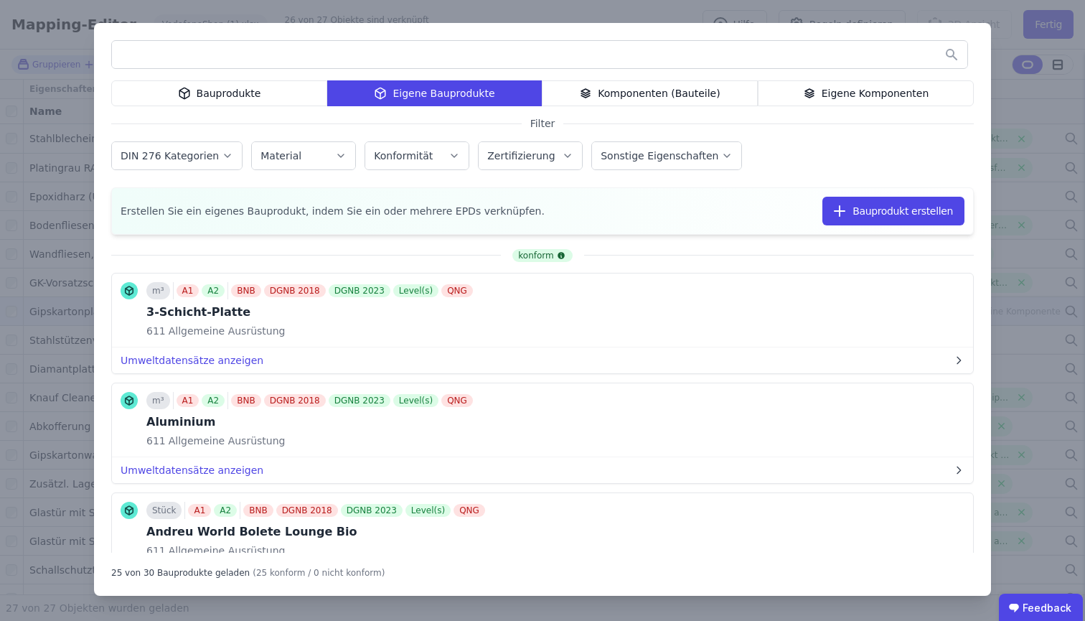
click at [114, 84] on div "Bauprodukte" at bounding box center [219, 93] width 216 height 26
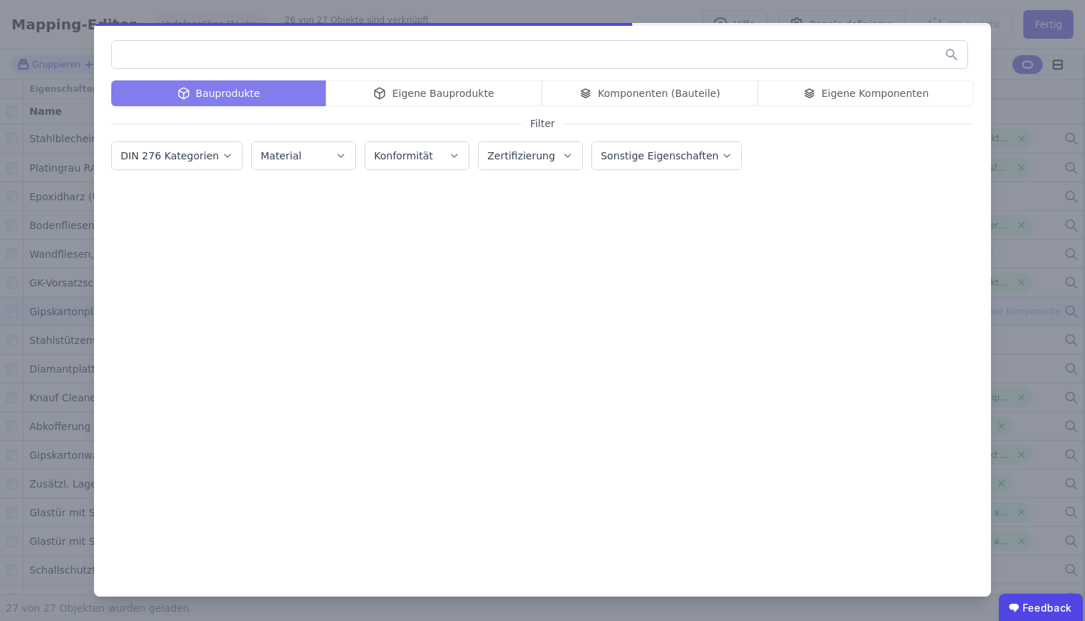
click at [142, 45] on input "text" at bounding box center [540, 55] width 856 height 26
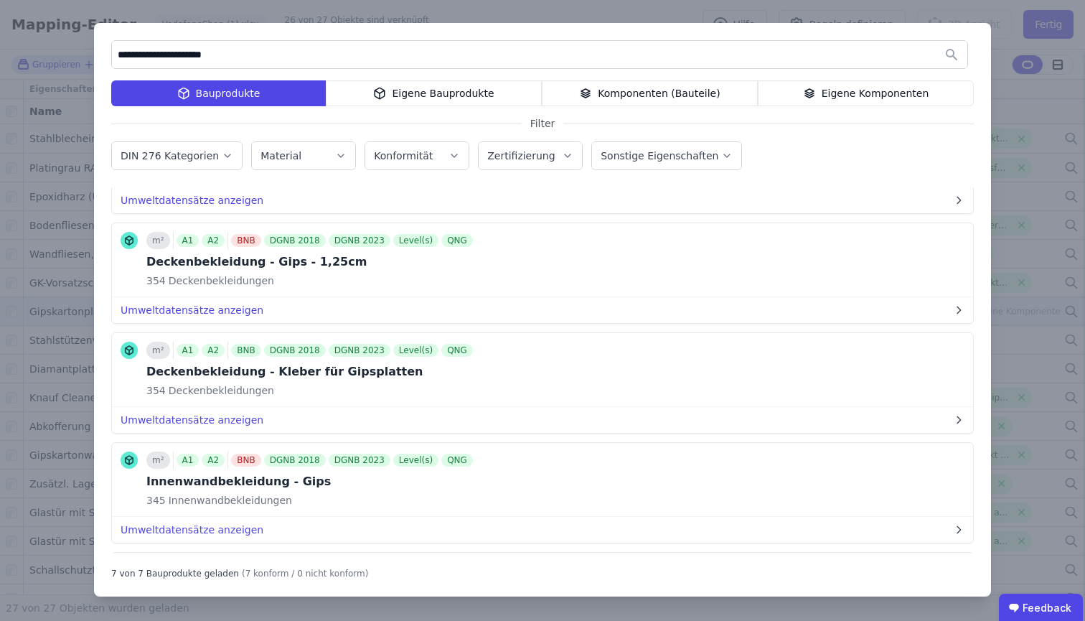
scroll to position [187, 0]
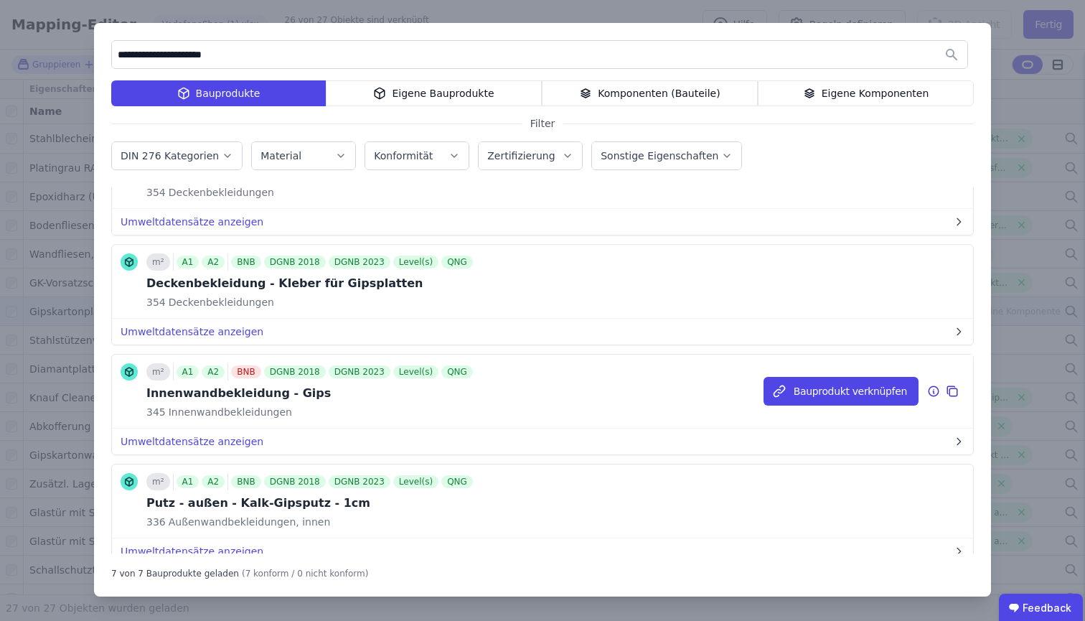
type input "**********"
click at [946, 393] on icon at bounding box center [952, 391] width 13 height 17
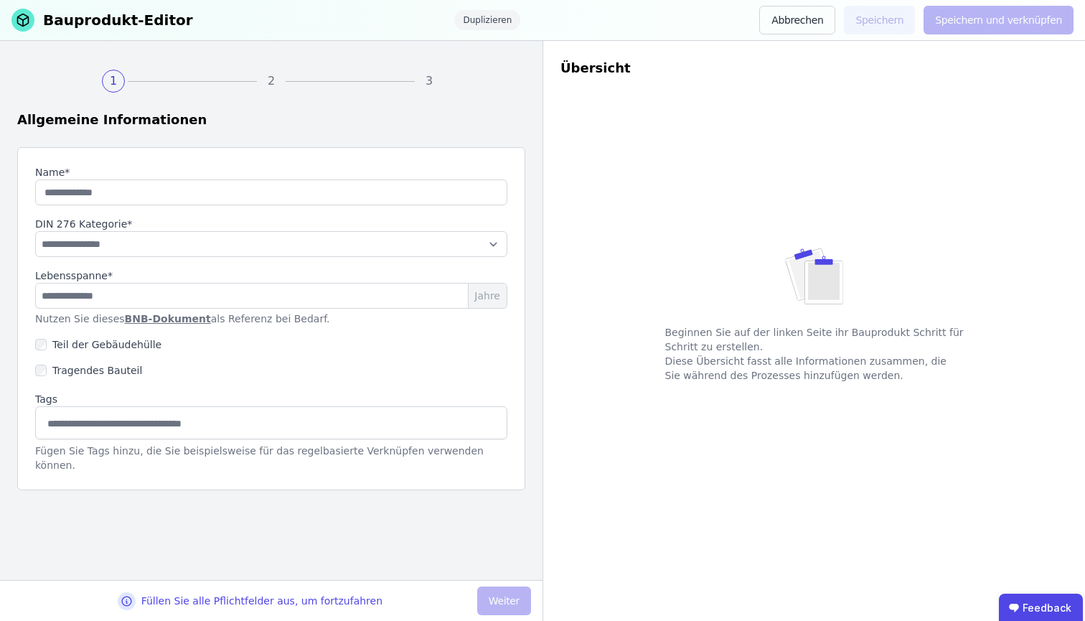
type input "**********"
type input "**"
select select "**********"
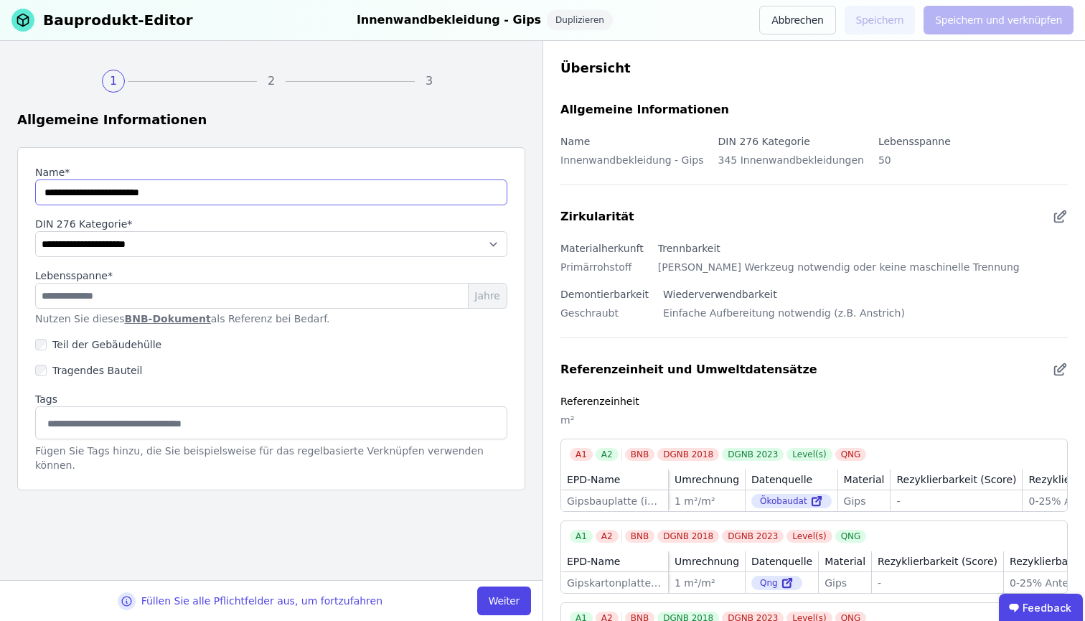
drag, startPoint x: 222, startPoint y: 196, endPoint x: 0, endPoint y: 187, distance: 221.9
click at [0, 187] on div "**********" at bounding box center [271, 310] width 543 height 539
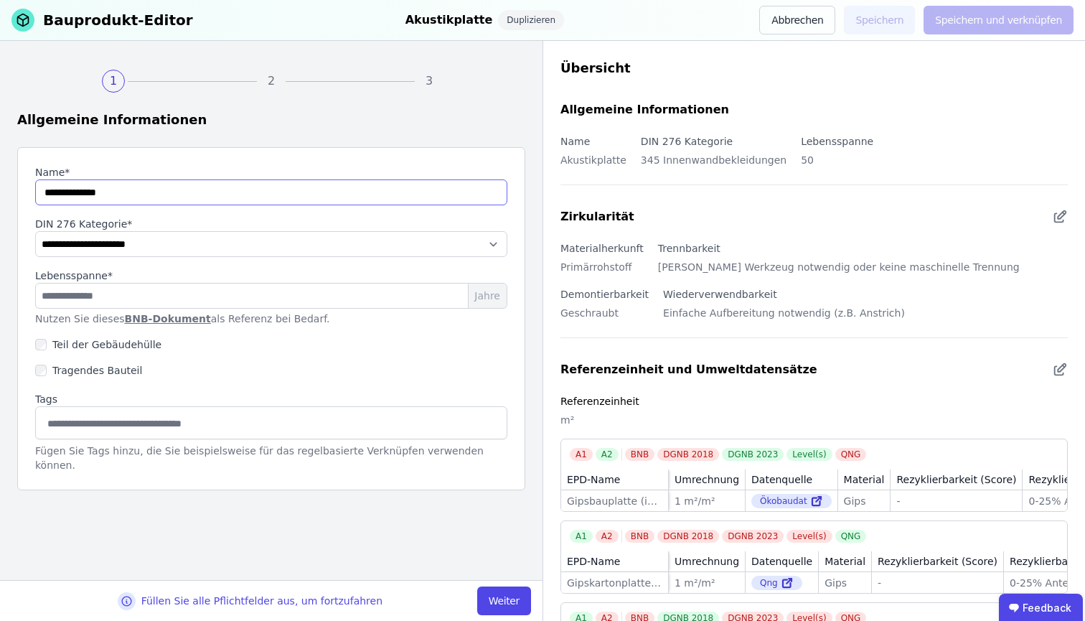
type input "**********"
select select "**********"
click at [517, 569] on button "Weiter" at bounding box center [504, 600] width 54 height 29
select select "**********"
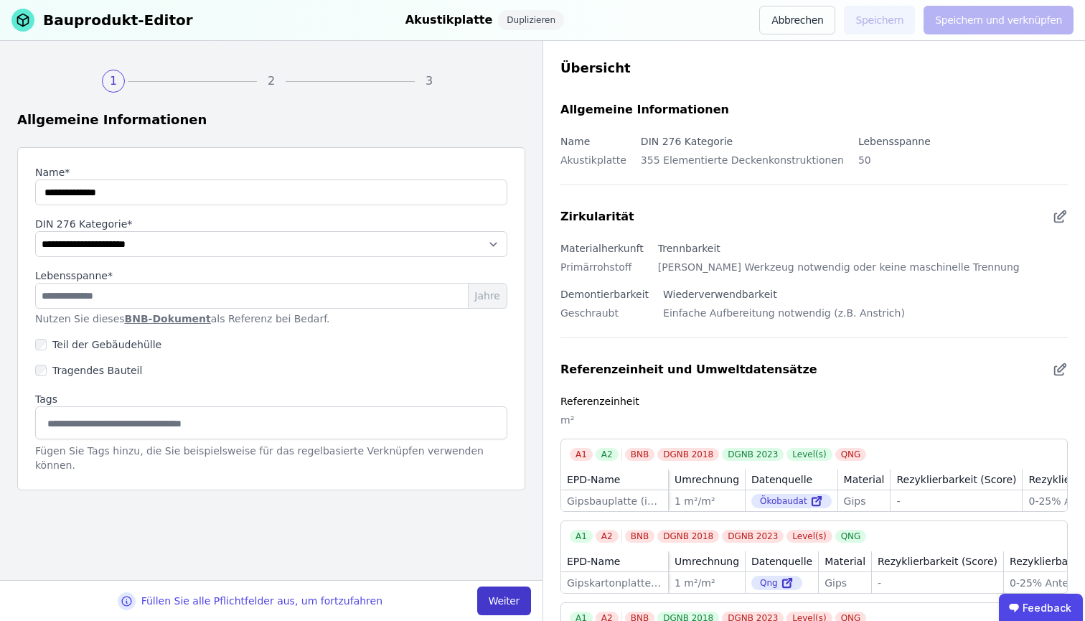
select select "**********"
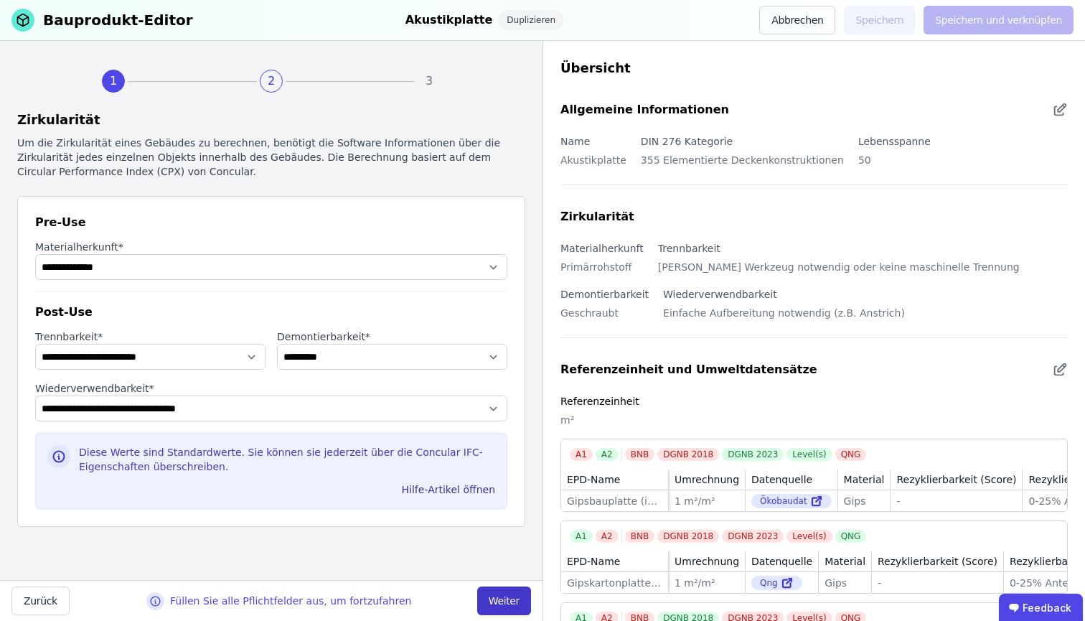
click at [507, 569] on button "Weiter" at bounding box center [504, 600] width 54 height 29
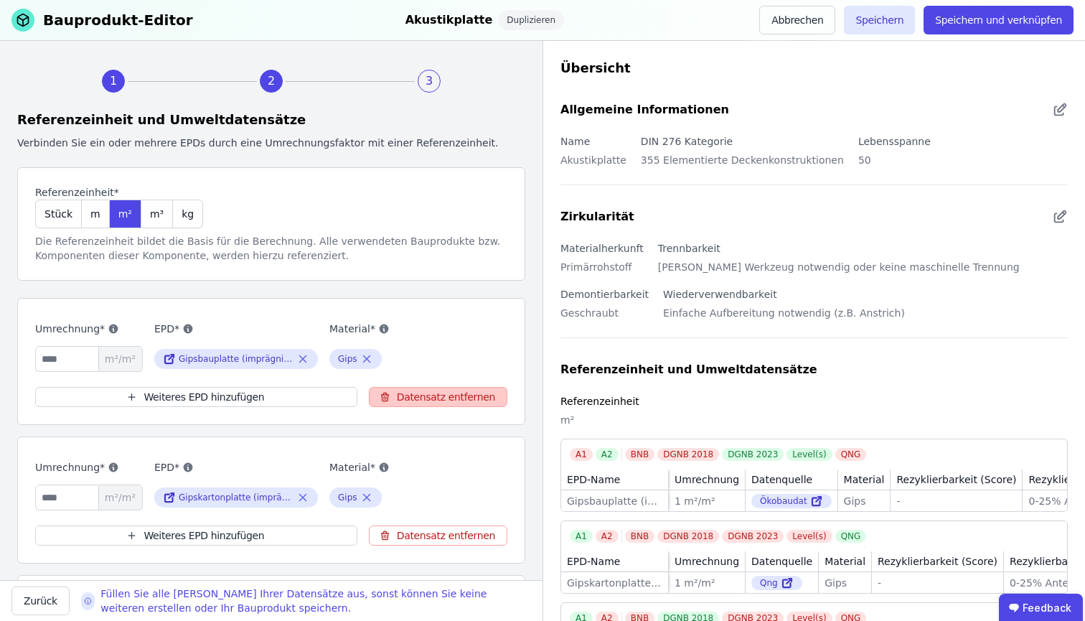
click at [467, 395] on button "Datensatz entfernen" at bounding box center [438, 397] width 139 height 20
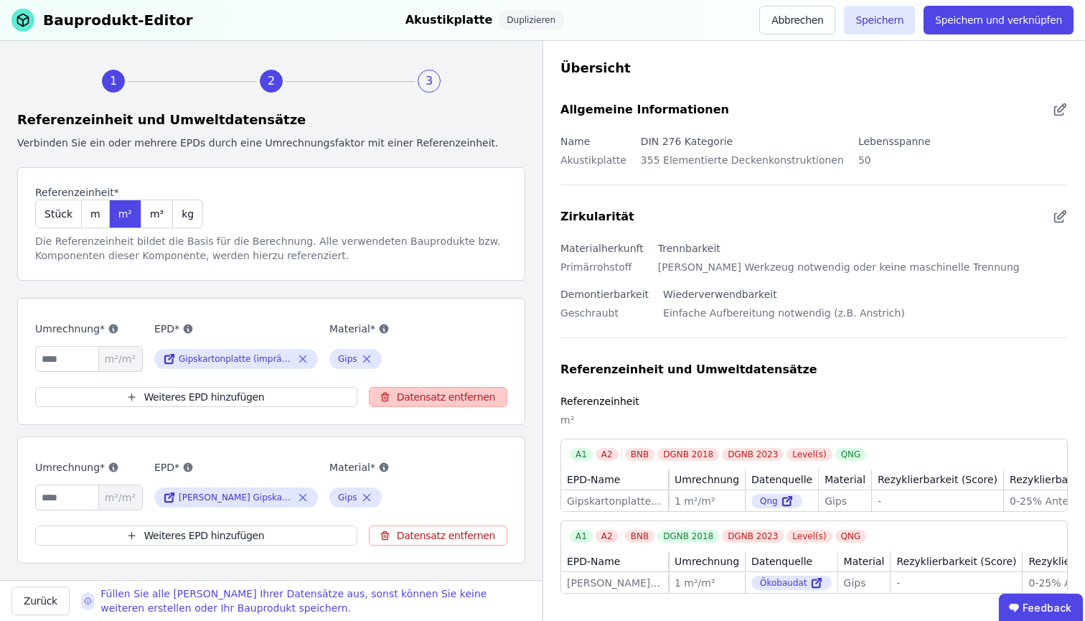
click at [467, 395] on button "Datensatz entfernen" at bounding box center [438, 397] width 139 height 20
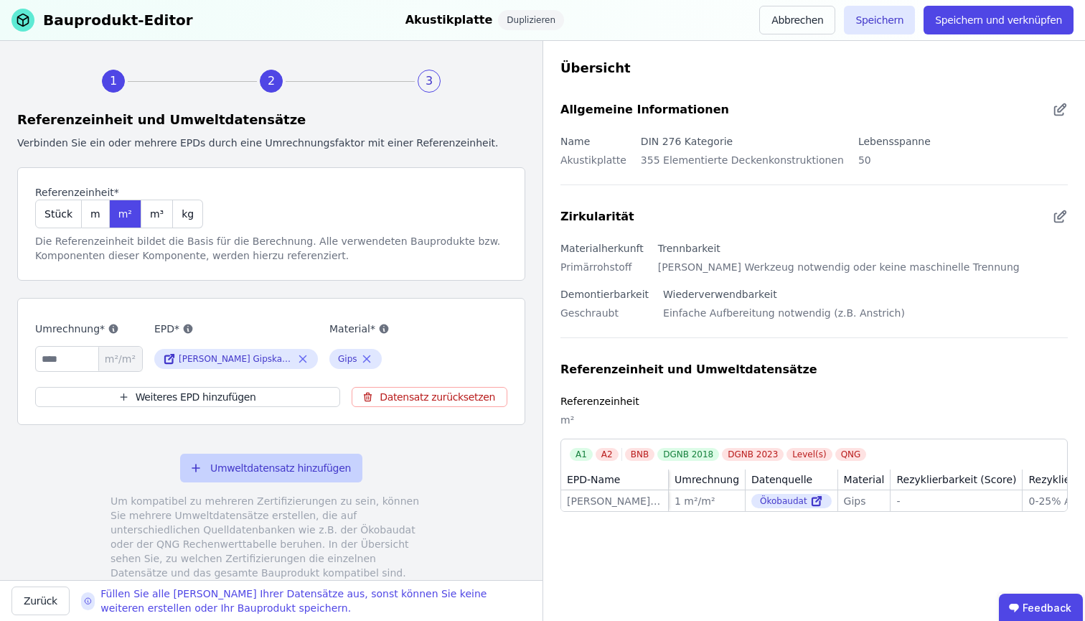
click at [227, 474] on button "Umweltdatensatz hinzufügen" at bounding box center [271, 468] width 182 height 29
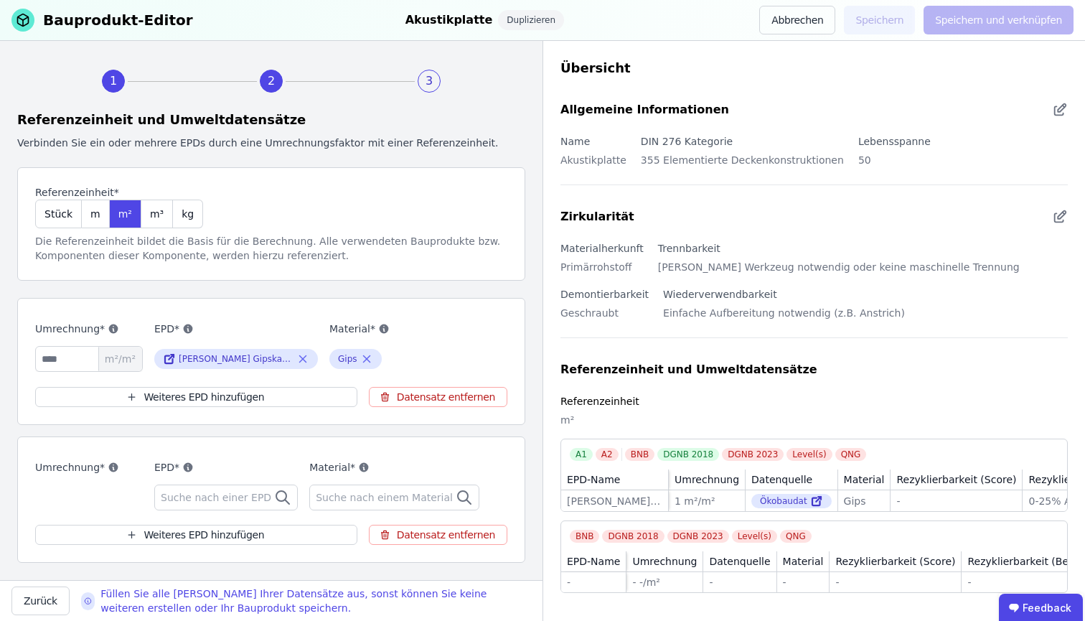
click at [218, 492] on span "Suche nach einer EPD" at bounding box center [217, 497] width 113 height 14
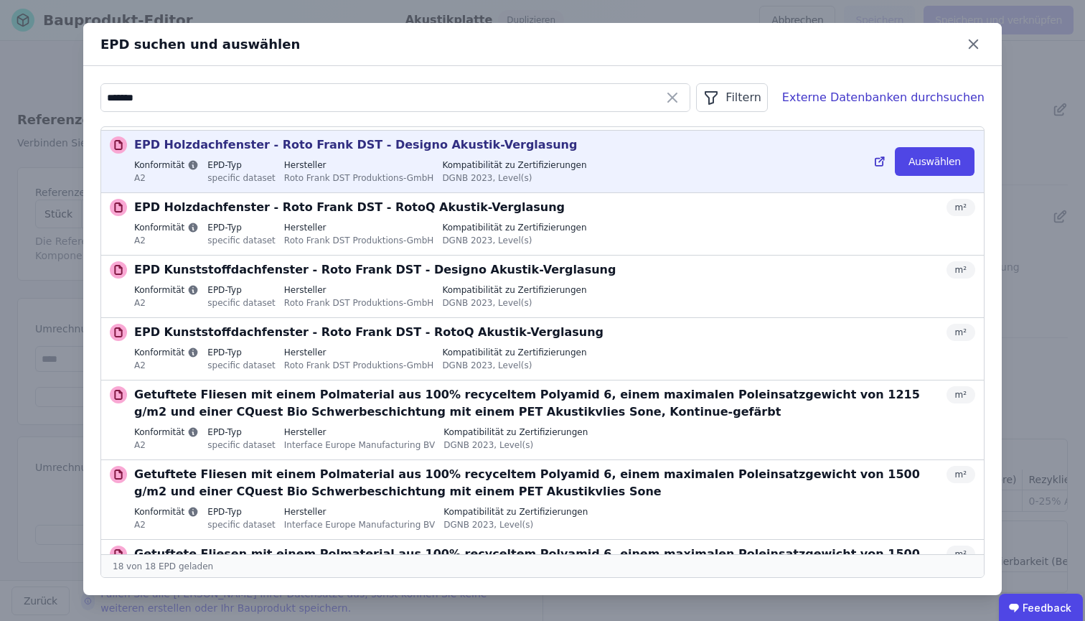
scroll to position [65, 0]
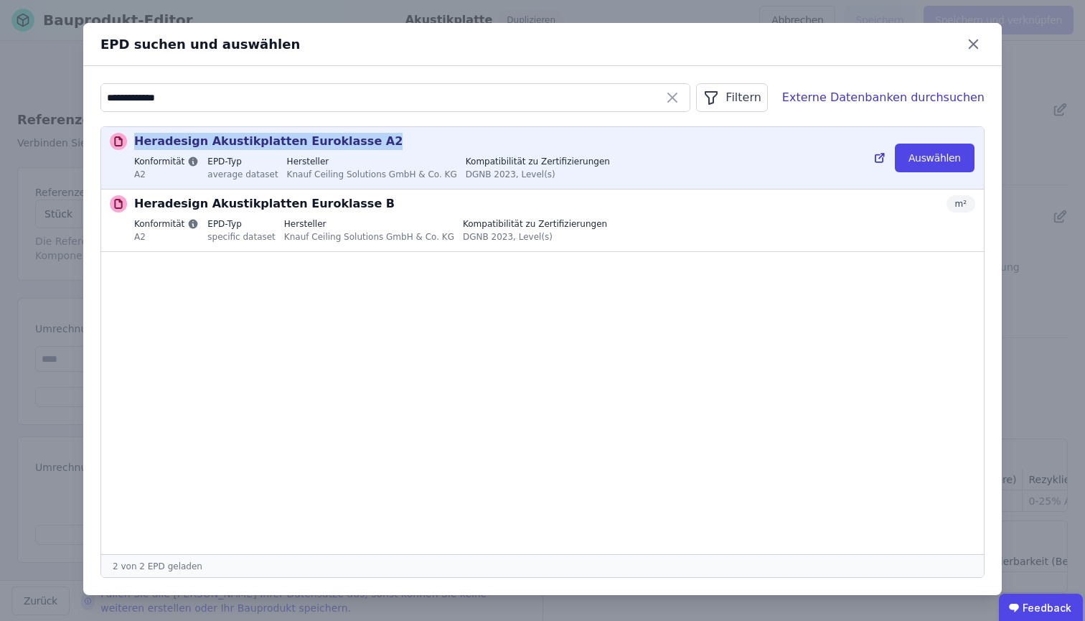
drag, startPoint x: 136, startPoint y: 139, endPoint x: 360, endPoint y: 142, distance: 223.9
click at [360, 142] on div "Heradesign Akustikplatten Euroklasse A2 m²" at bounding box center [554, 141] width 841 height 17
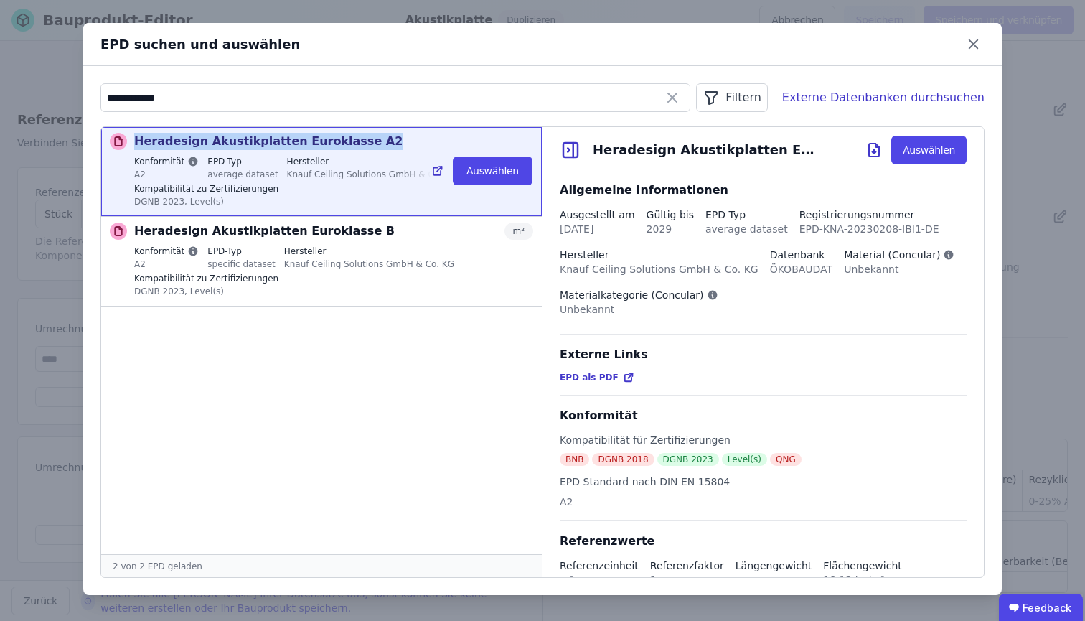
copy p "Heradesign Akustikplatten Euroklasse A2"
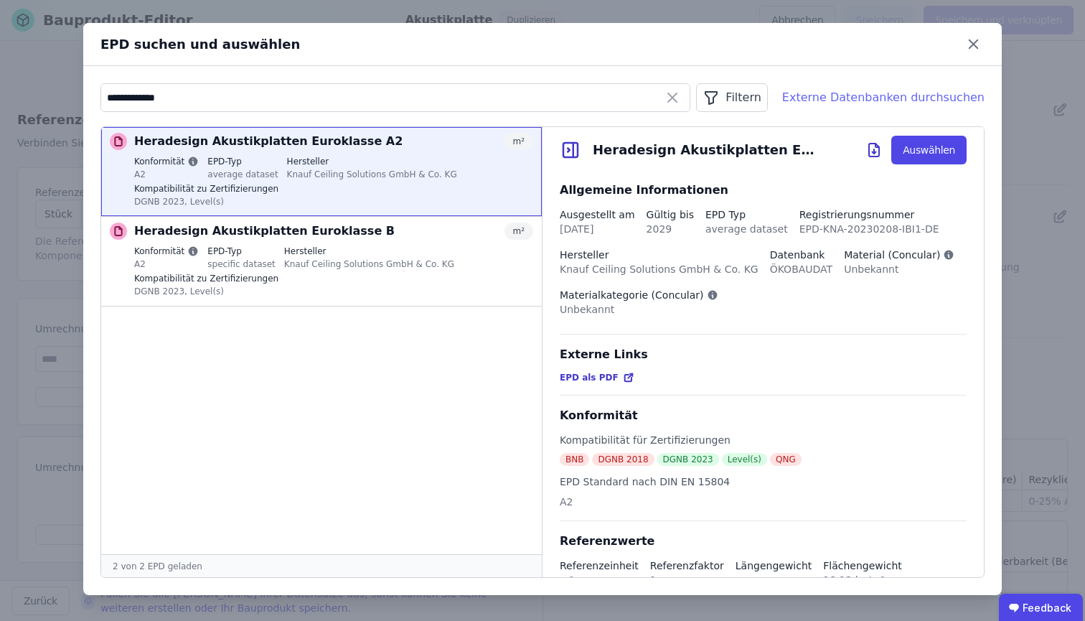
click at [894, 95] on div "Externe Datenbanken durchsuchen" at bounding box center [883, 97] width 202 height 17
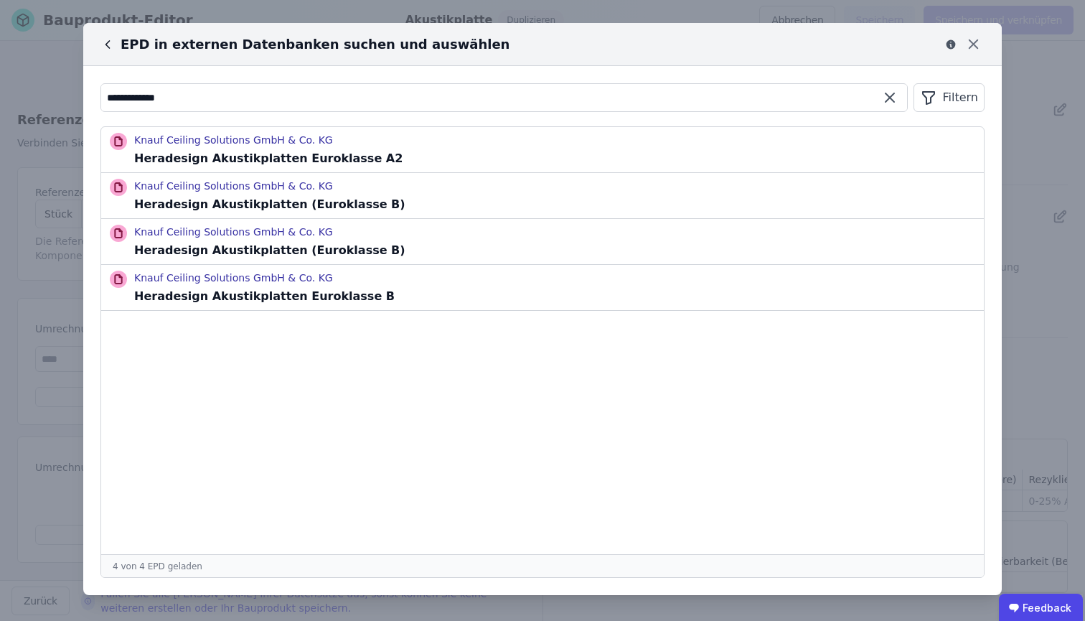
click at [658, 102] on input "**********" at bounding box center [504, 98] width 806 height 26
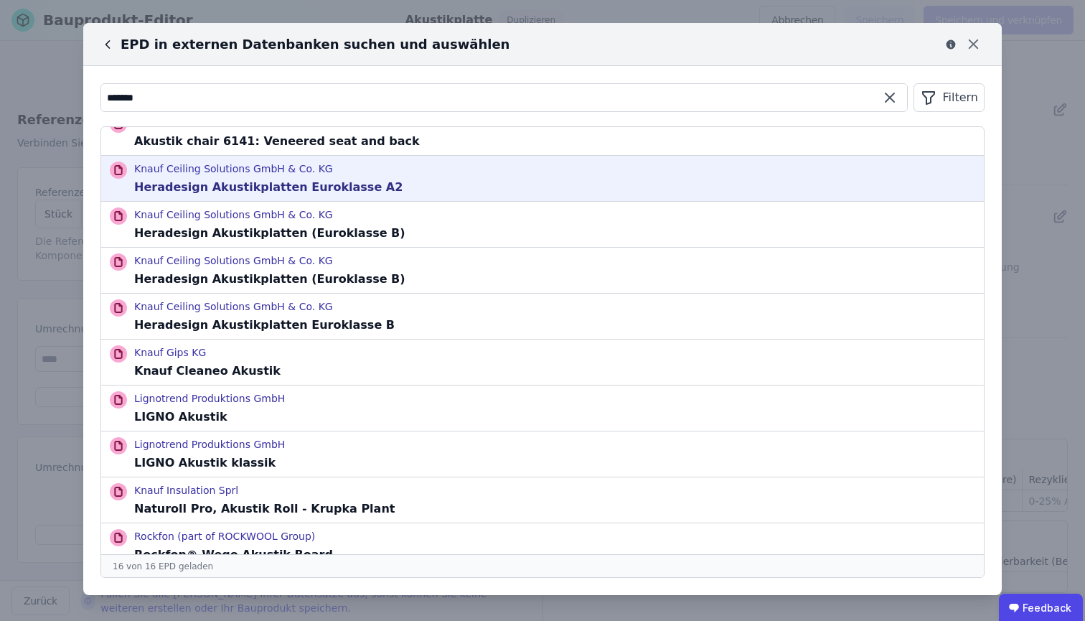
scroll to position [187, 0]
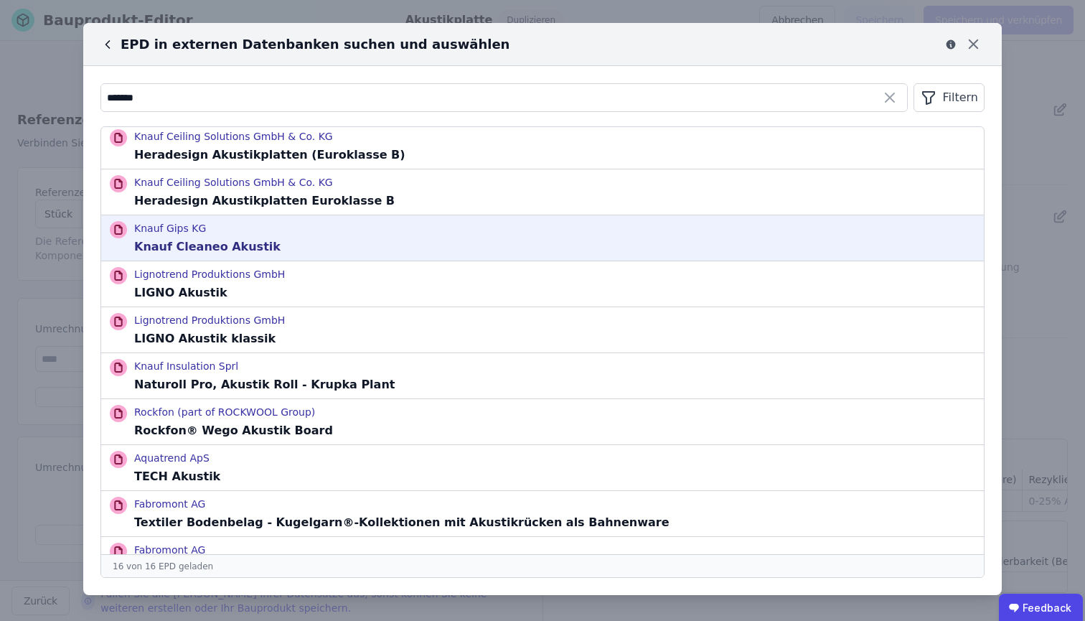
click at [193, 248] on p "Knauf Cleaneo Akustik" at bounding box center [207, 246] width 146 height 17
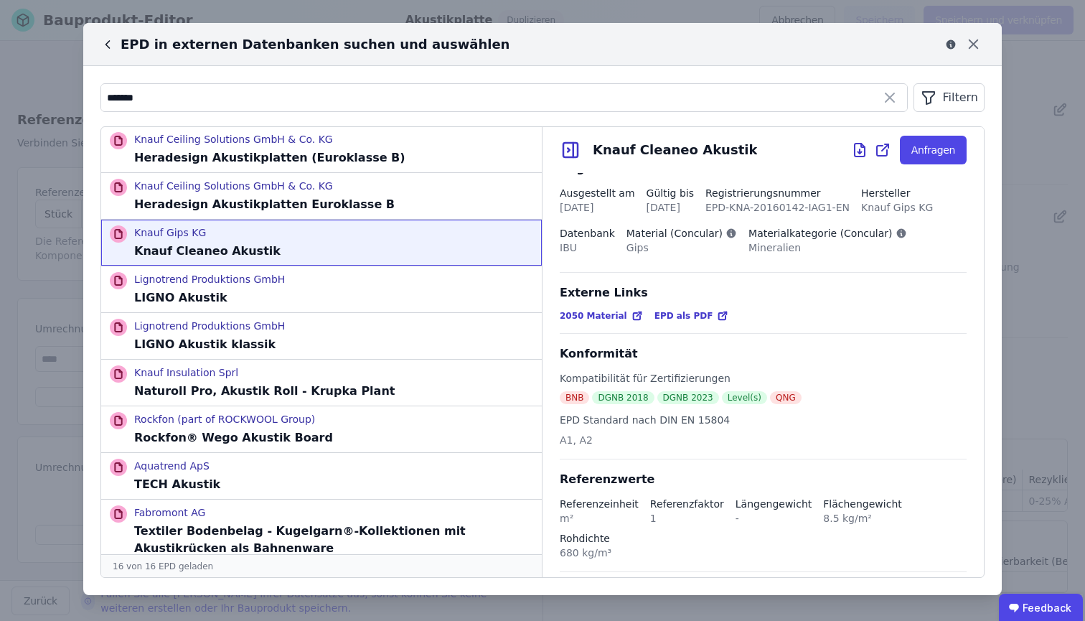
scroll to position [0, 0]
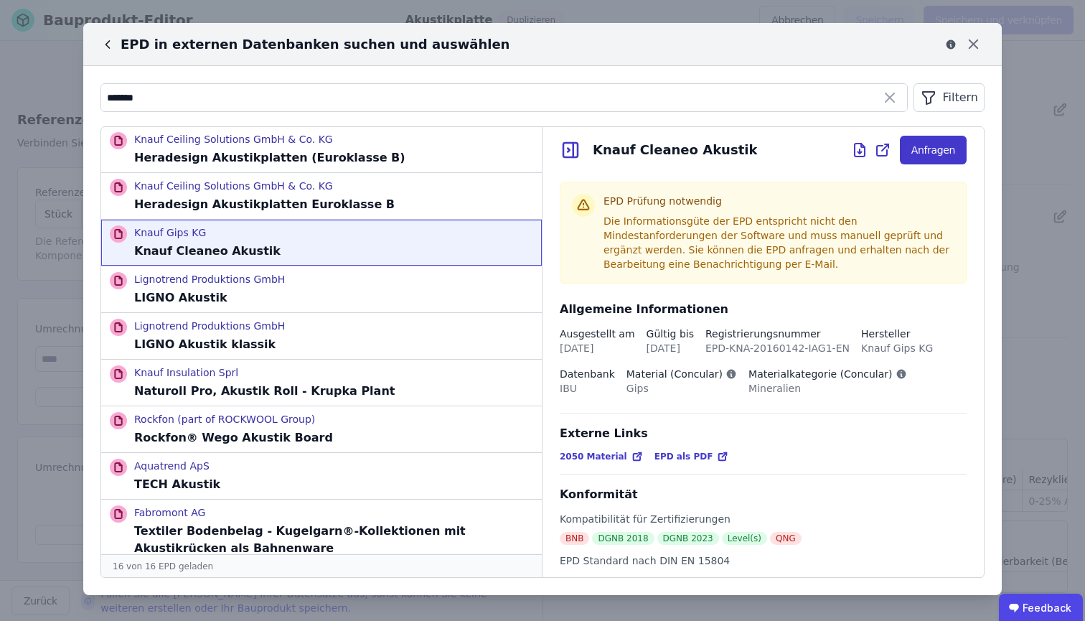
click at [922, 142] on button "Anfragen" at bounding box center [933, 150] width 67 height 29
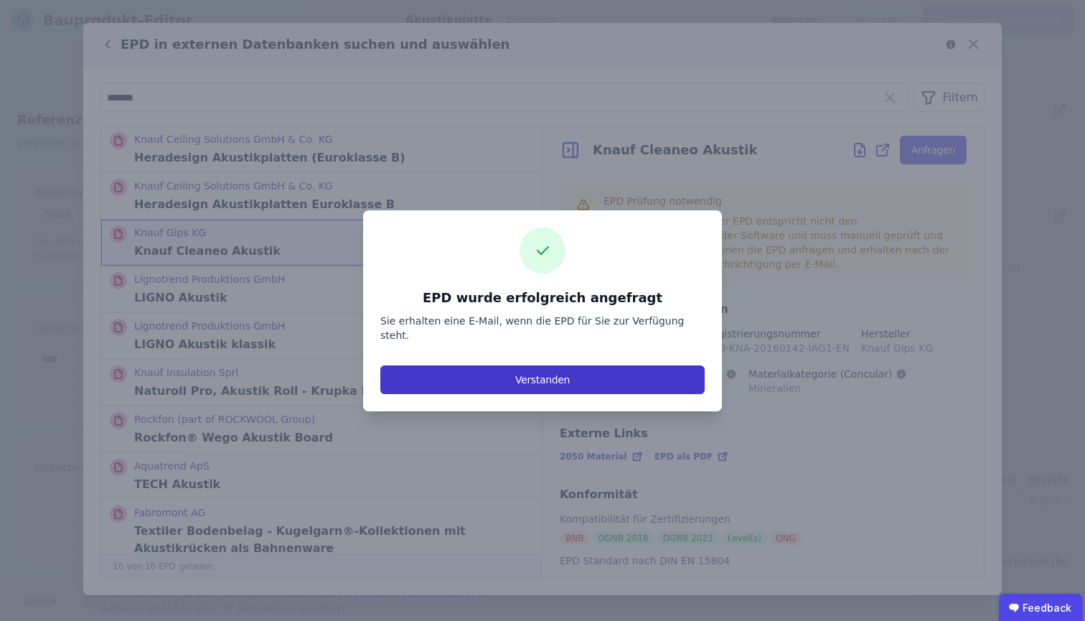
click at [546, 370] on button "Verstanden" at bounding box center [542, 379] width 324 height 29
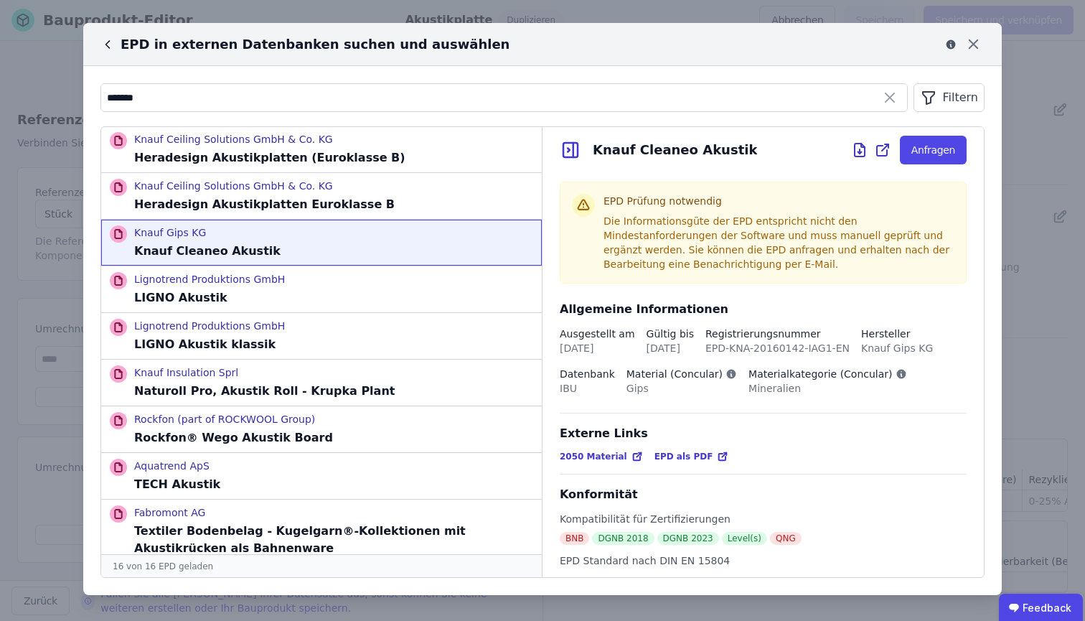
click at [106, 42] on icon at bounding box center [107, 44] width 14 height 14
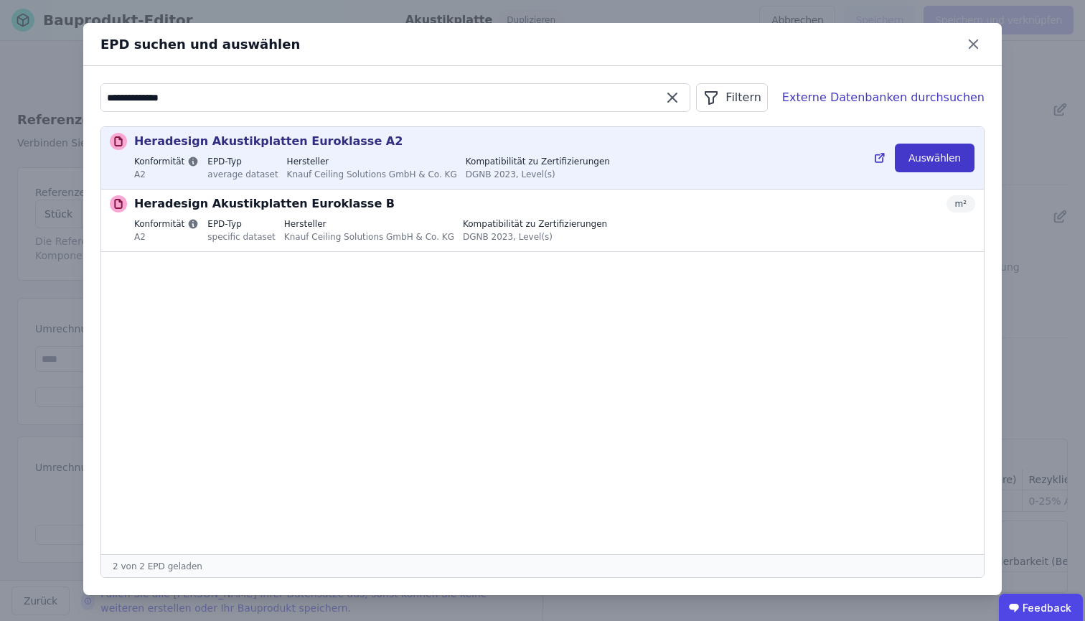
type input "**********"
click at [915, 152] on button "Auswählen" at bounding box center [935, 158] width 80 height 29
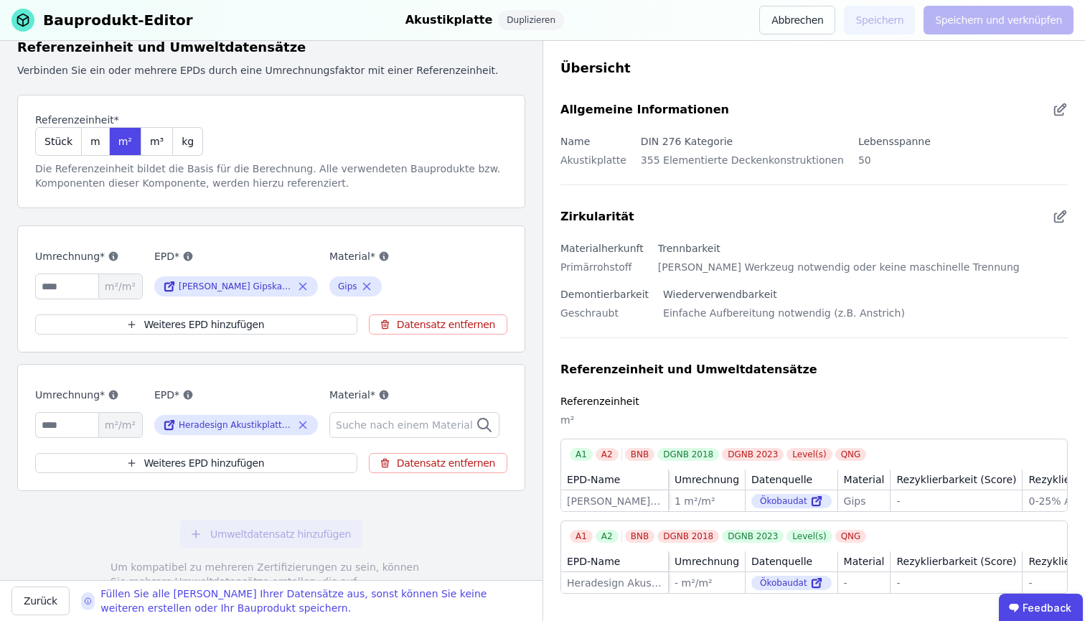
scroll to position [75, 0]
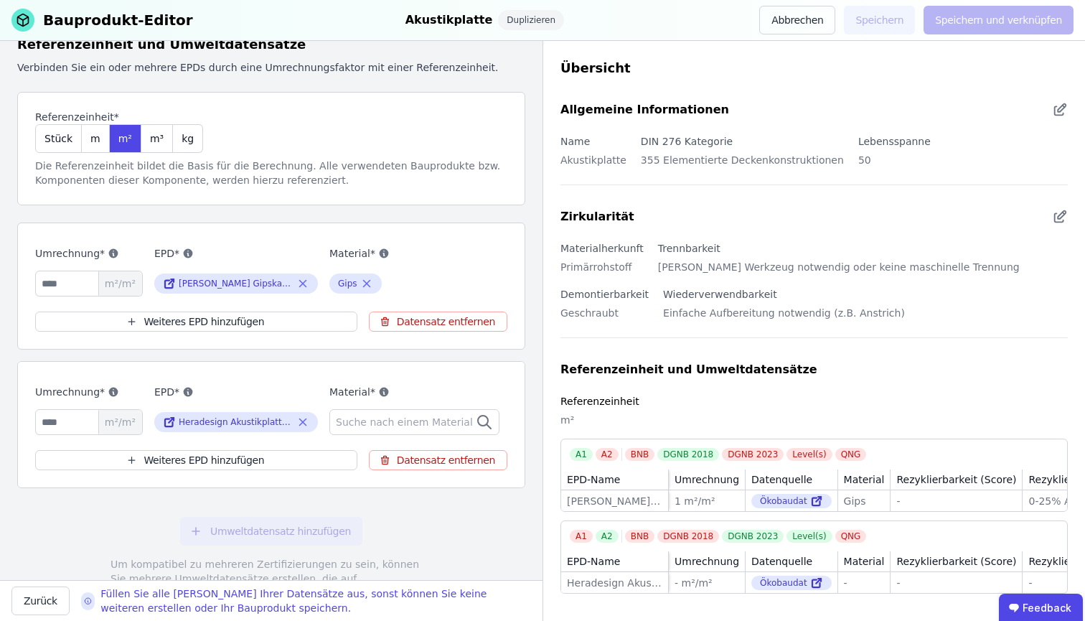
click at [406, 431] on div "Suche nach einem Material" at bounding box center [414, 422] width 170 height 26
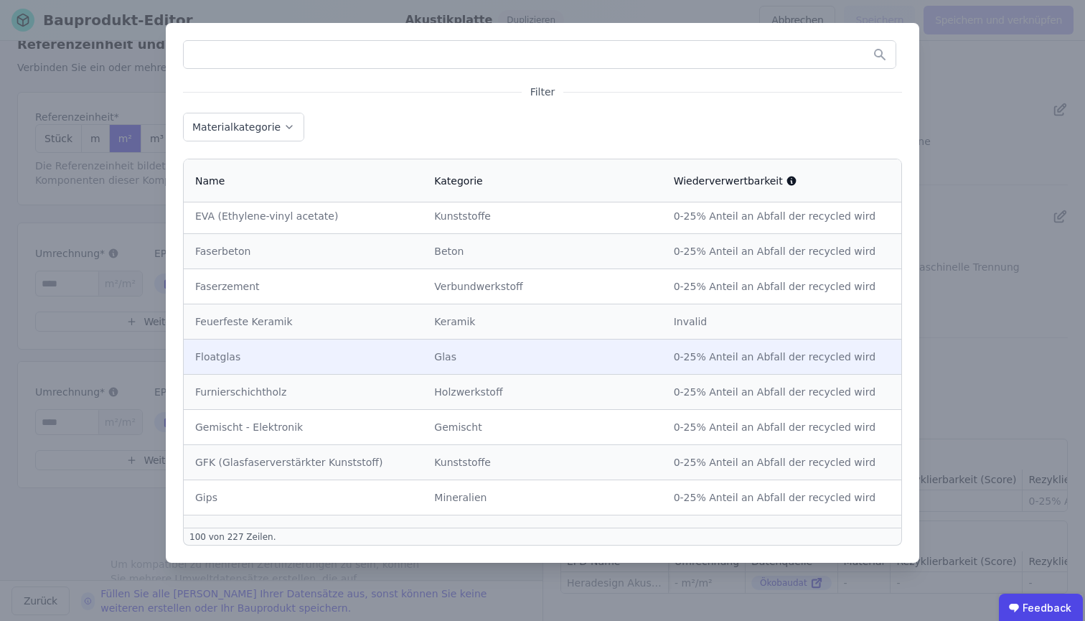
scroll to position [1619, 0]
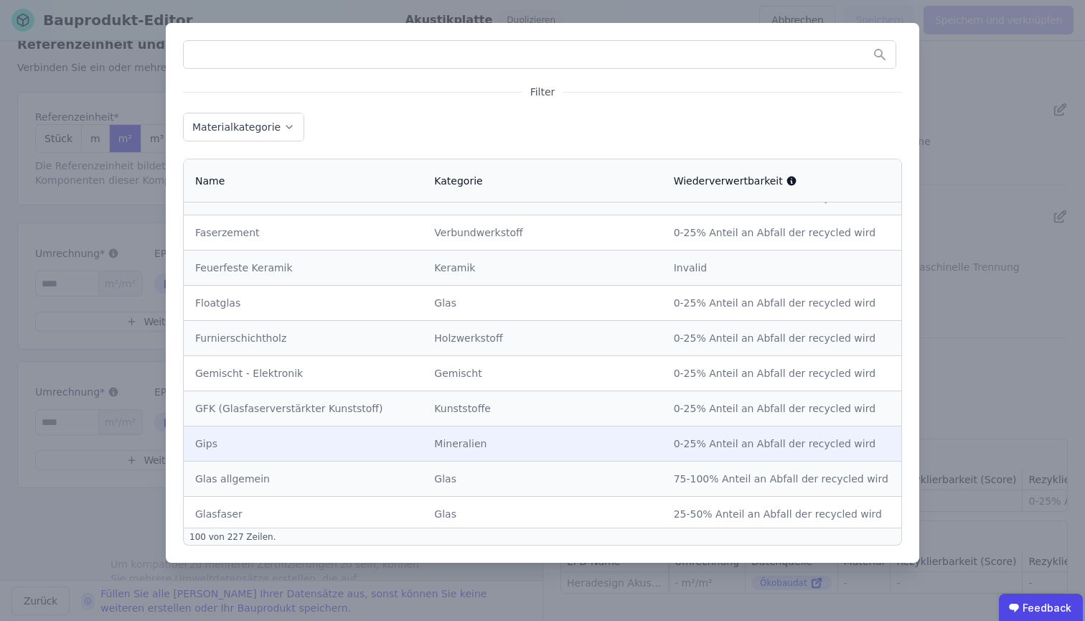
click at [329, 441] on div "Gips" at bounding box center [303, 443] width 216 height 14
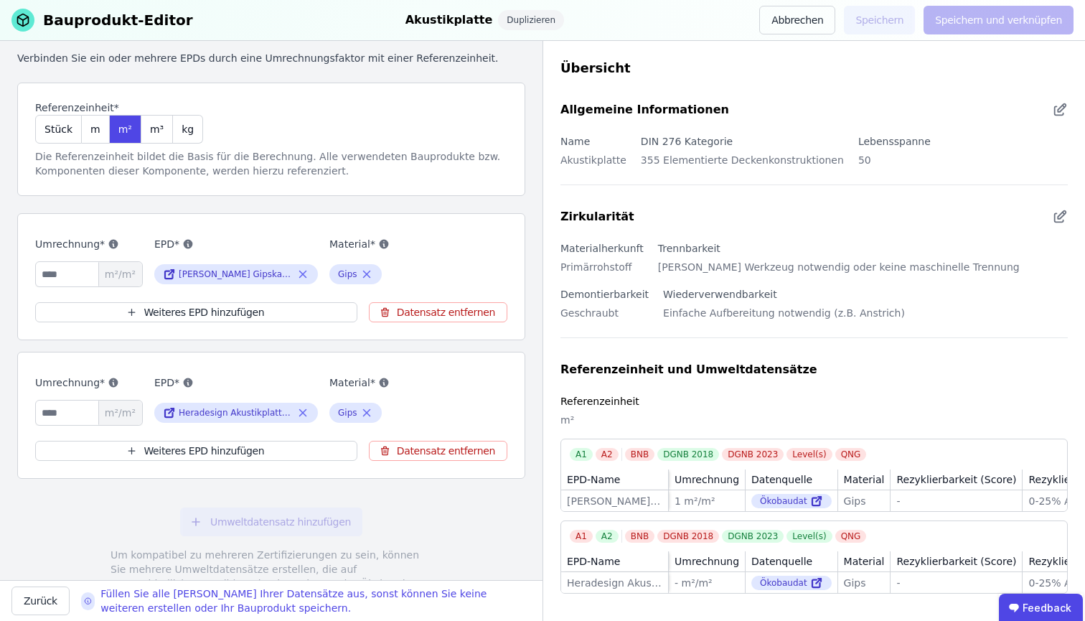
scroll to position [98, 0]
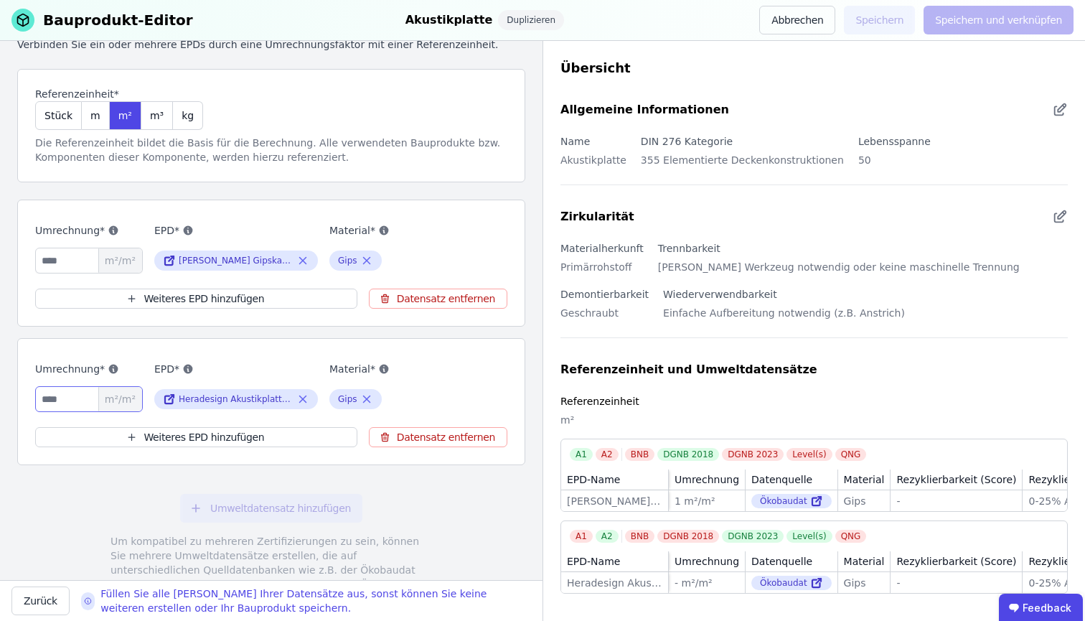
click at [68, 398] on input "number" at bounding box center [89, 399] width 108 height 26
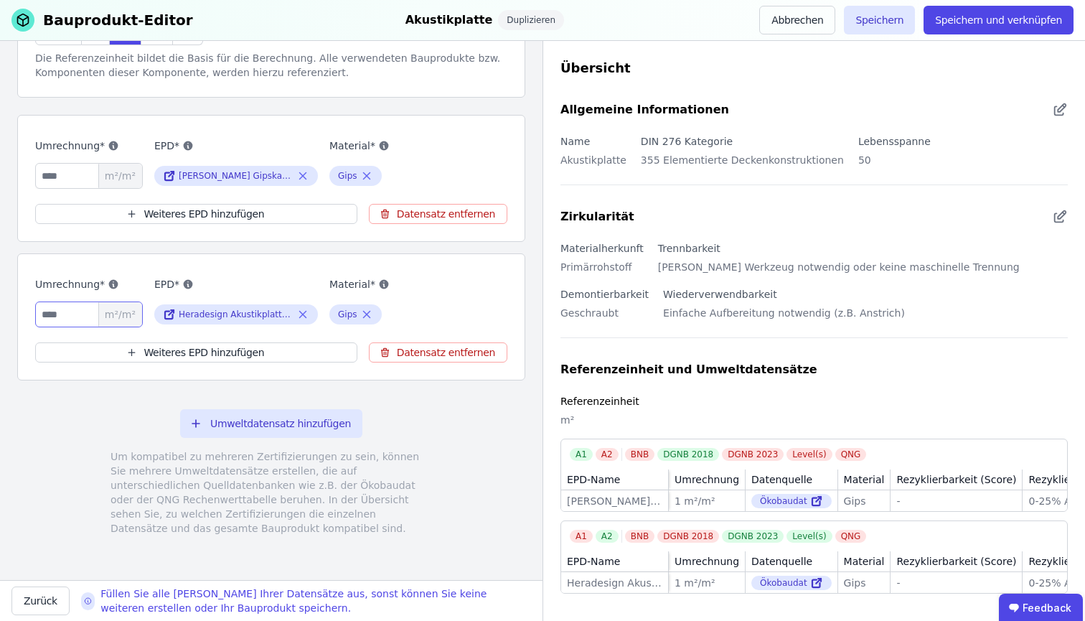
scroll to position [0, 0]
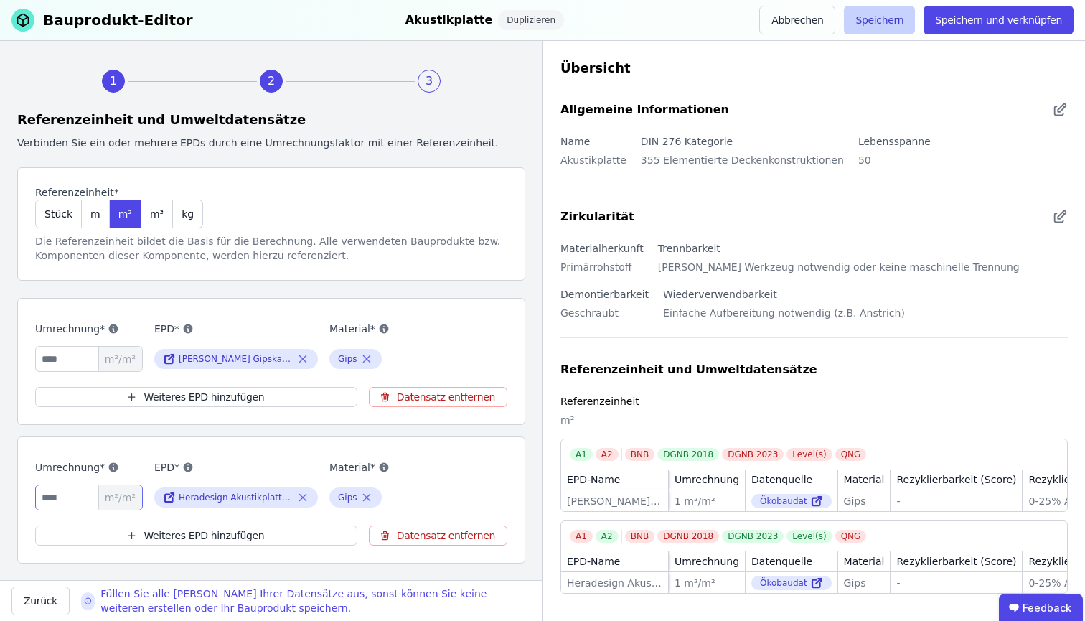
type input "*"
click at [902, 17] on button "Speichern" at bounding box center [879, 20] width 71 height 29
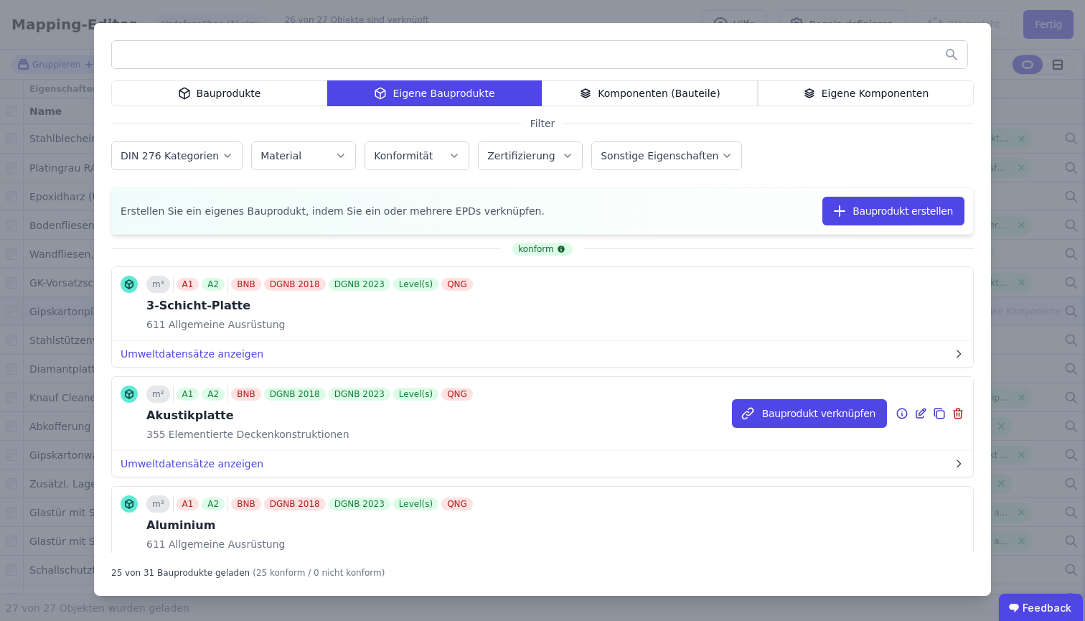
scroll to position [29, 0]
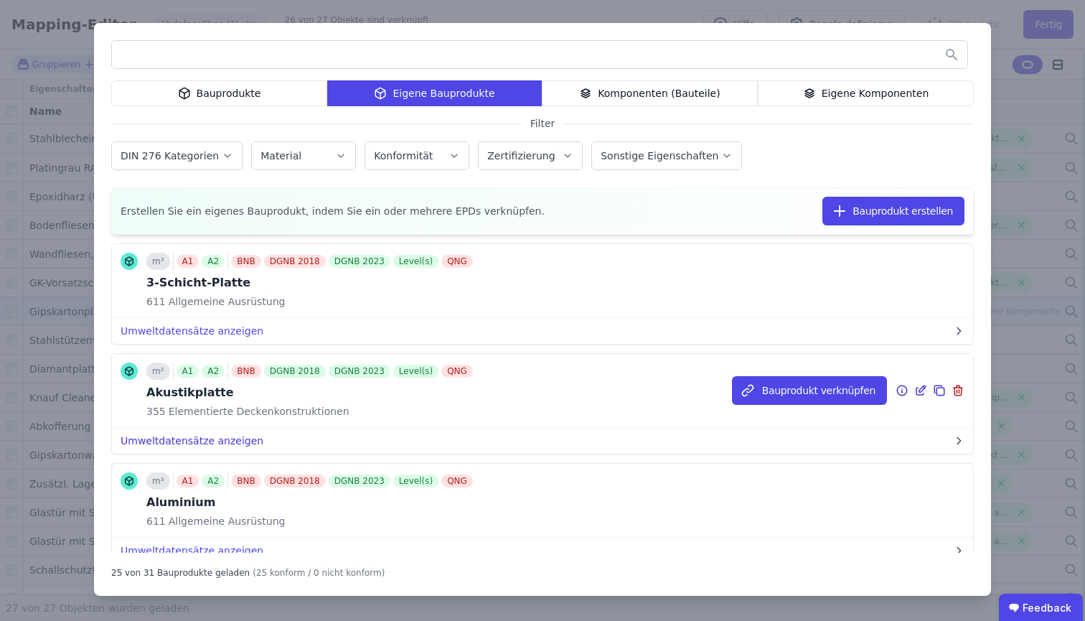
click at [169, 436] on button "Umweltdatensätze anzeigen" at bounding box center [542, 441] width 861 height 26
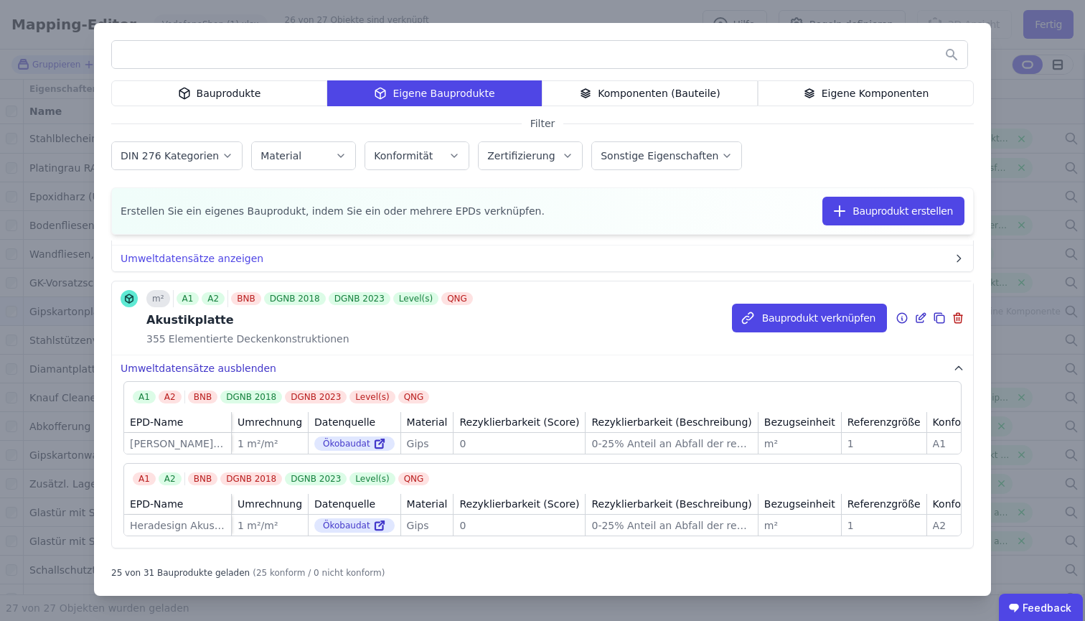
scroll to position [0, 0]
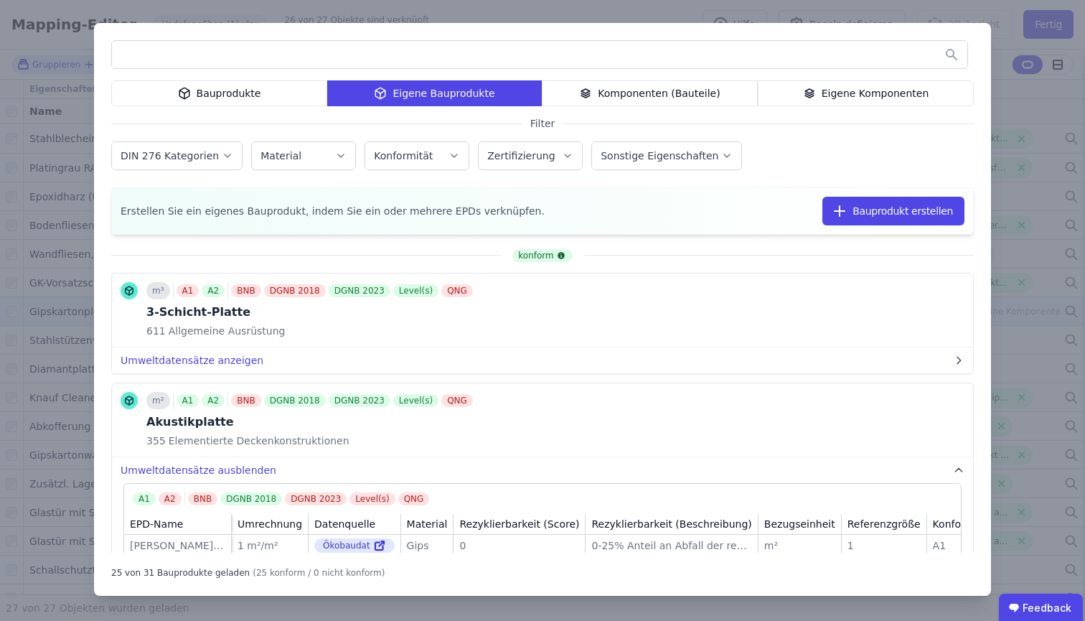
click at [0, 184] on div "Bauprodukte Eigene Bauprodukte Komponenten (Bauteile) Eigene Komponenten Filter…" at bounding box center [542, 310] width 1085 height 621
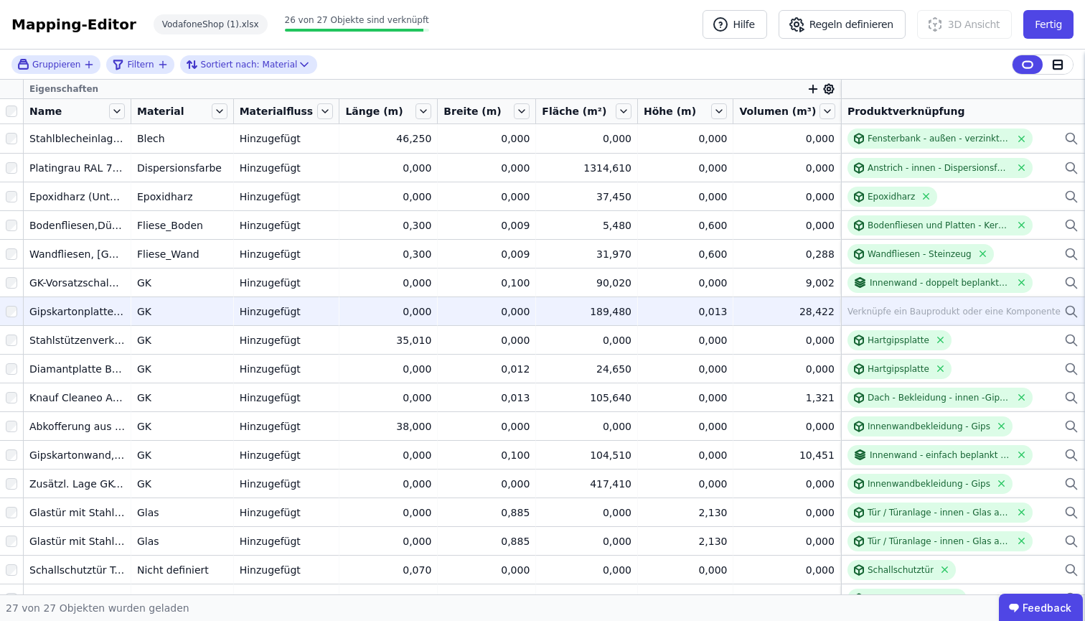
click at [492, 33] on div "Mapping-Editor Hilfe Regeln definieren 3D Ansicht Fertig VodafoneShop (1).xlsx …" at bounding box center [542, 25] width 1085 height 50
click at [1065, 312] on icon at bounding box center [1071, 311] width 14 height 17
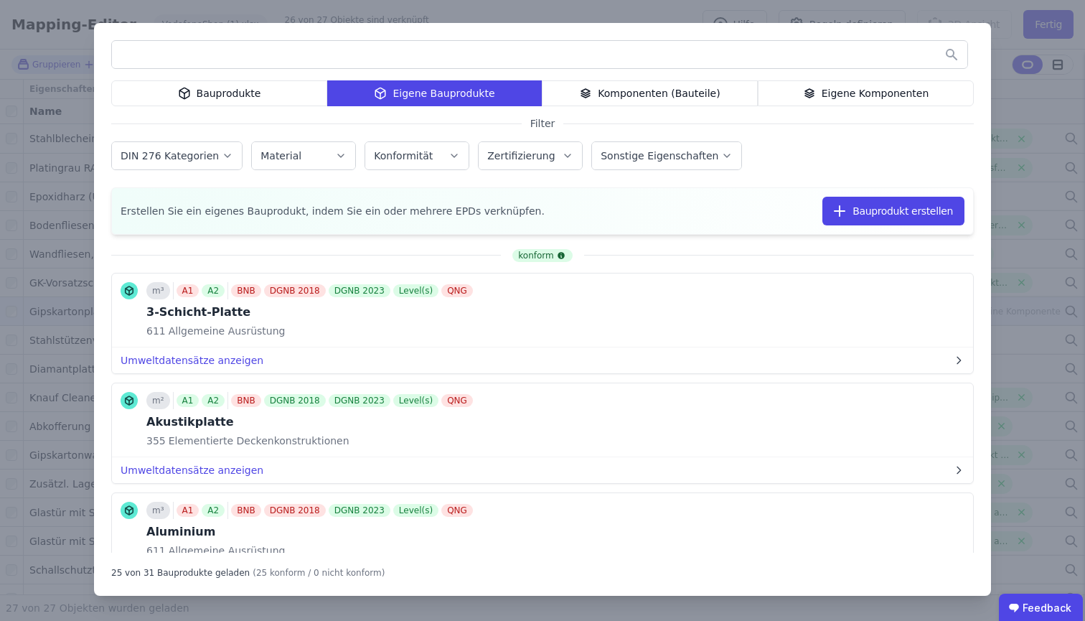
click at [842, 90] on div "Eigene Komponenten" at bounding box center [866, 93] width 216 height 26
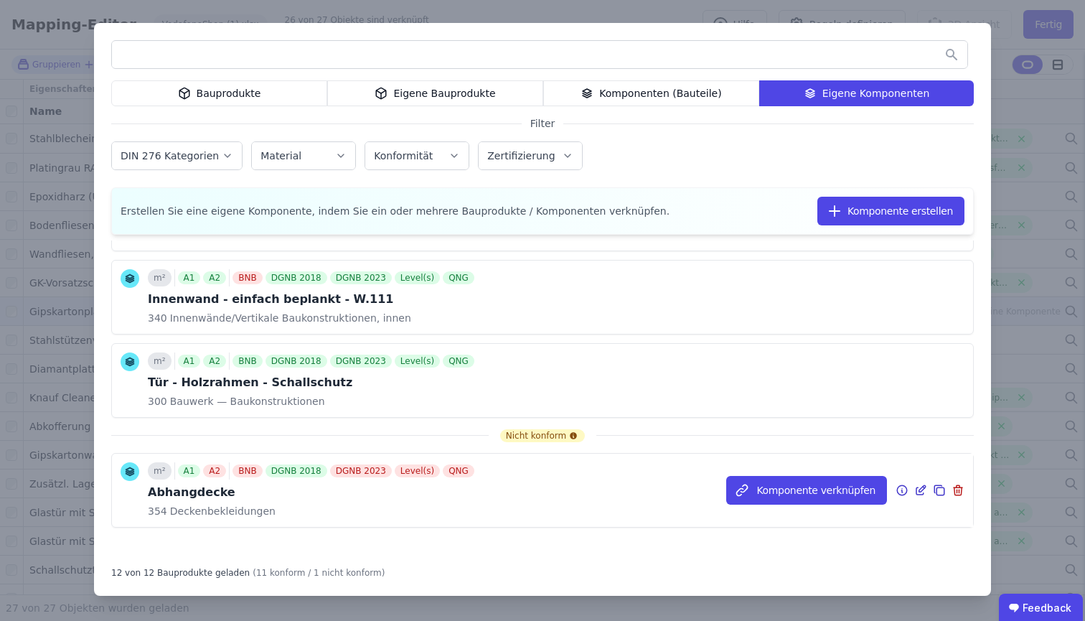
scroll to position [743, 0]
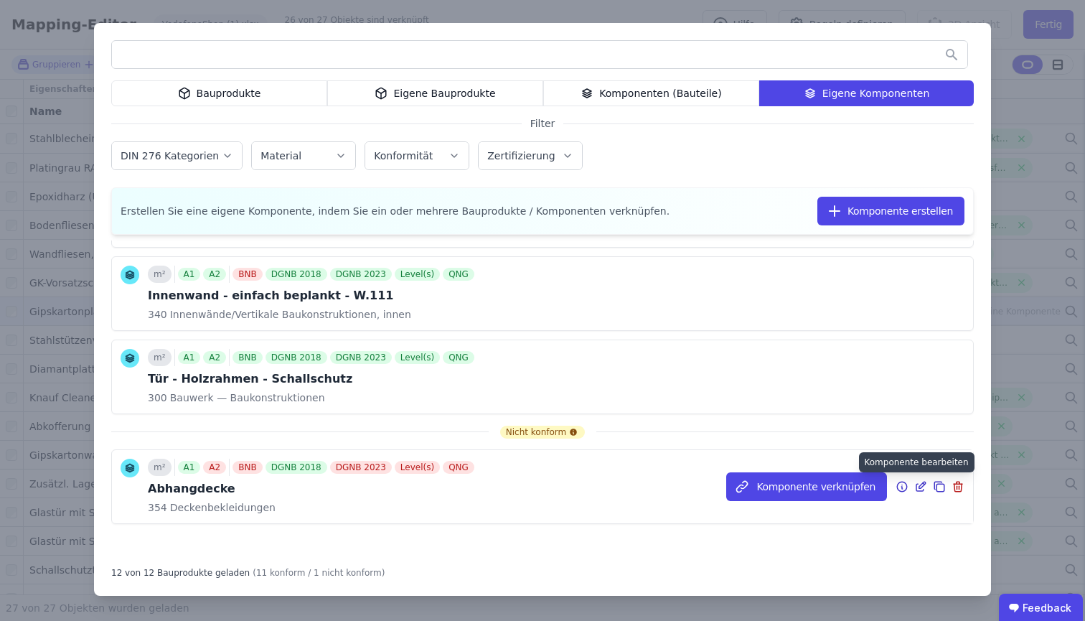
click at [914, 490] on icon at bounding box center [920, 486] width 13 height 17
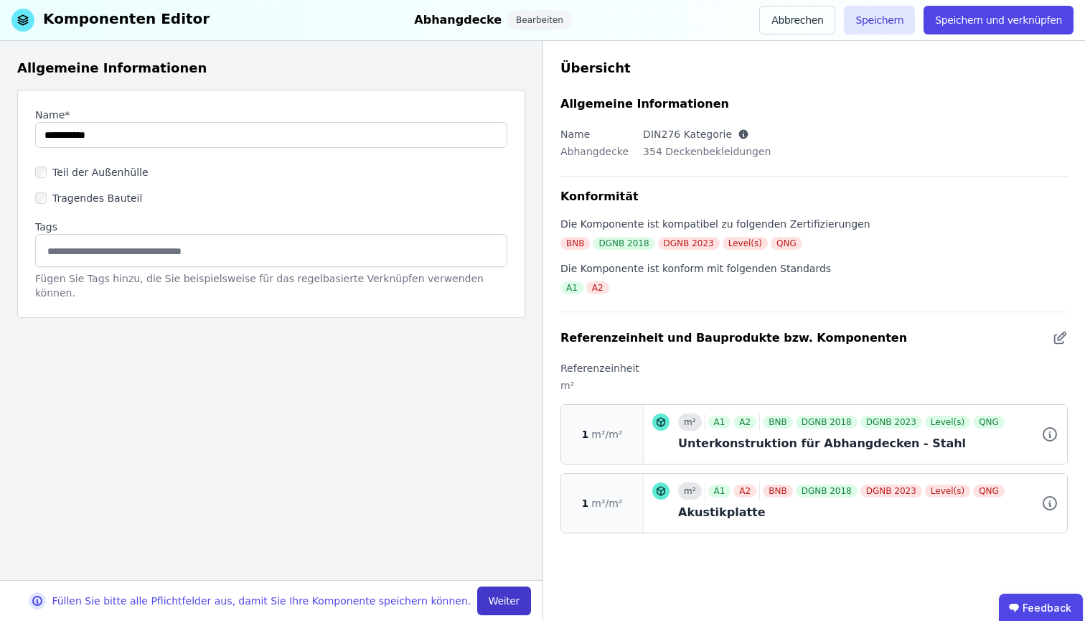
click at [507, 569] on button "Weiter" at bounding box center [504, 600] width 54 height 29
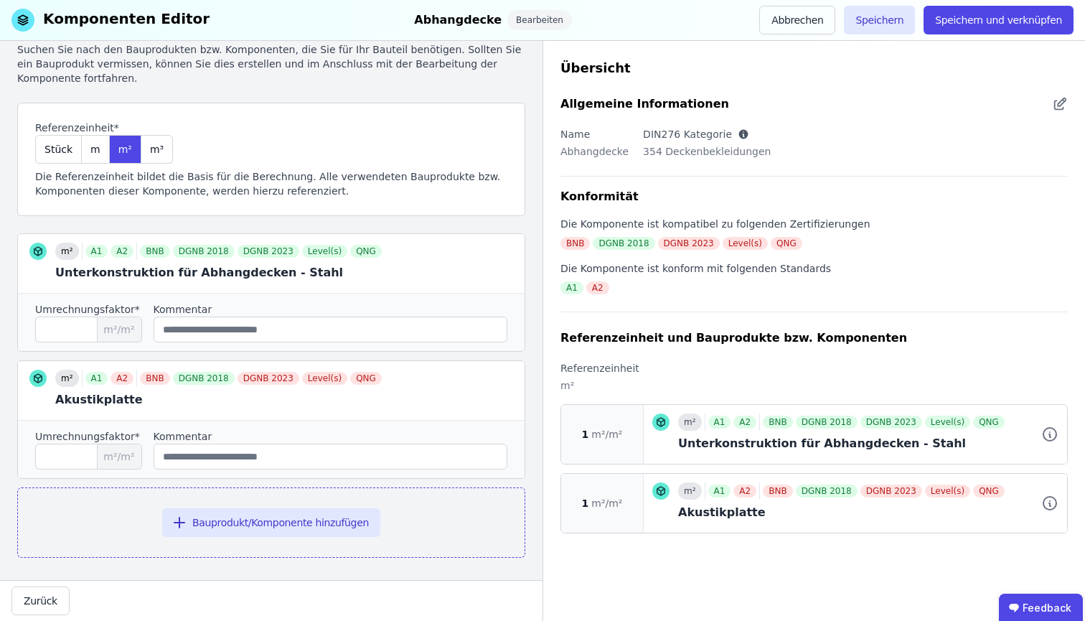
scroll to position [54, 0]
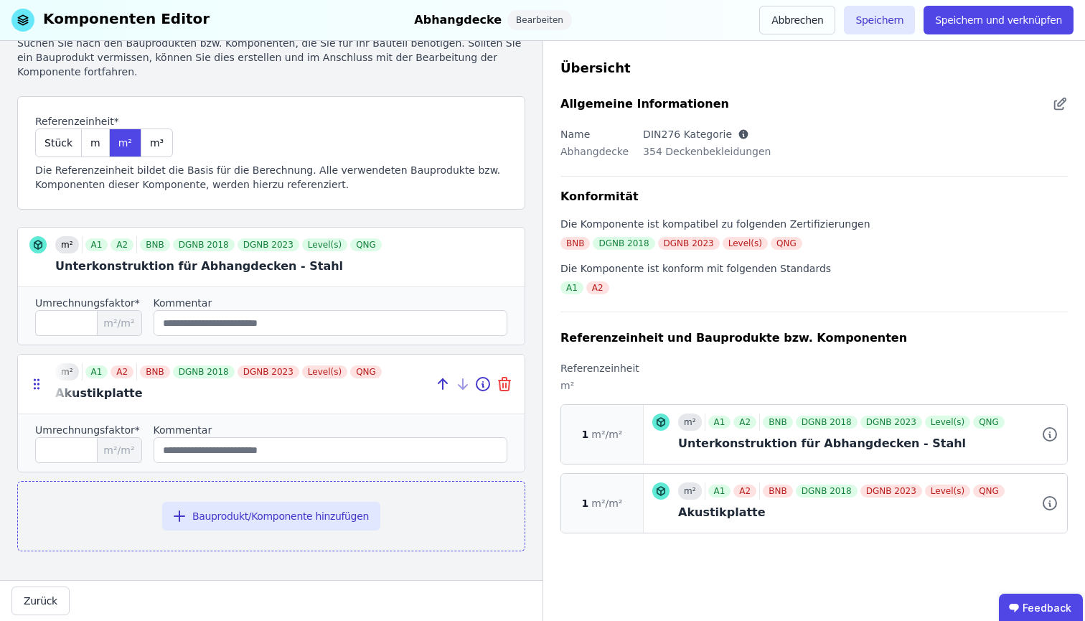
click at [503, 384] on icon at bounding box center [503, 385] width 0 height 4
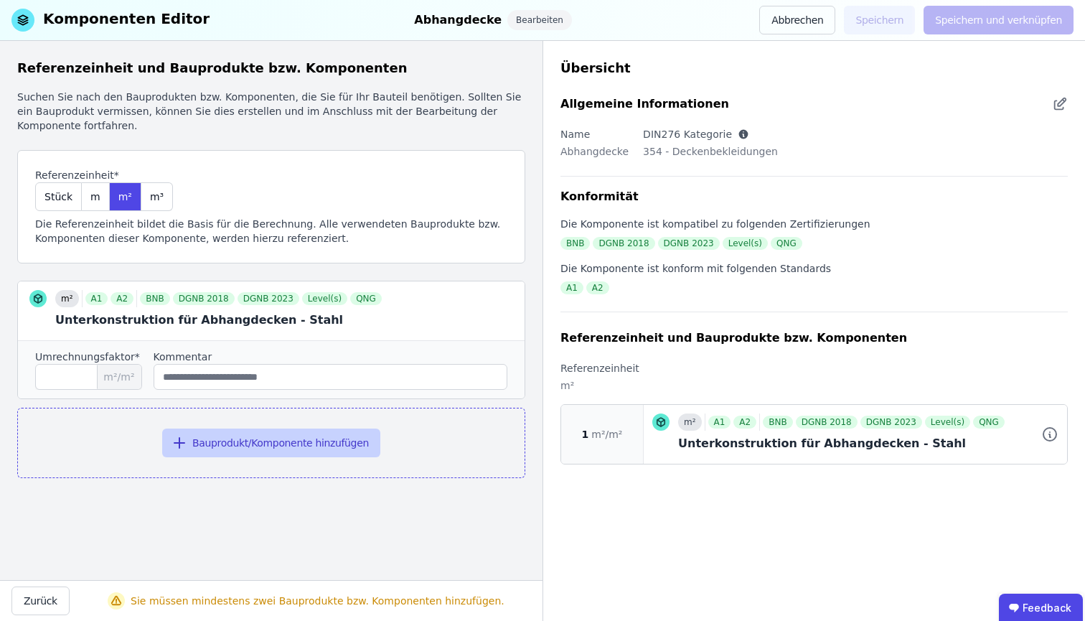
click at [197, 440] on button "Bauprodukt/Komponente hinzufügen" at bounding box center [271, 442] width 218 height 29
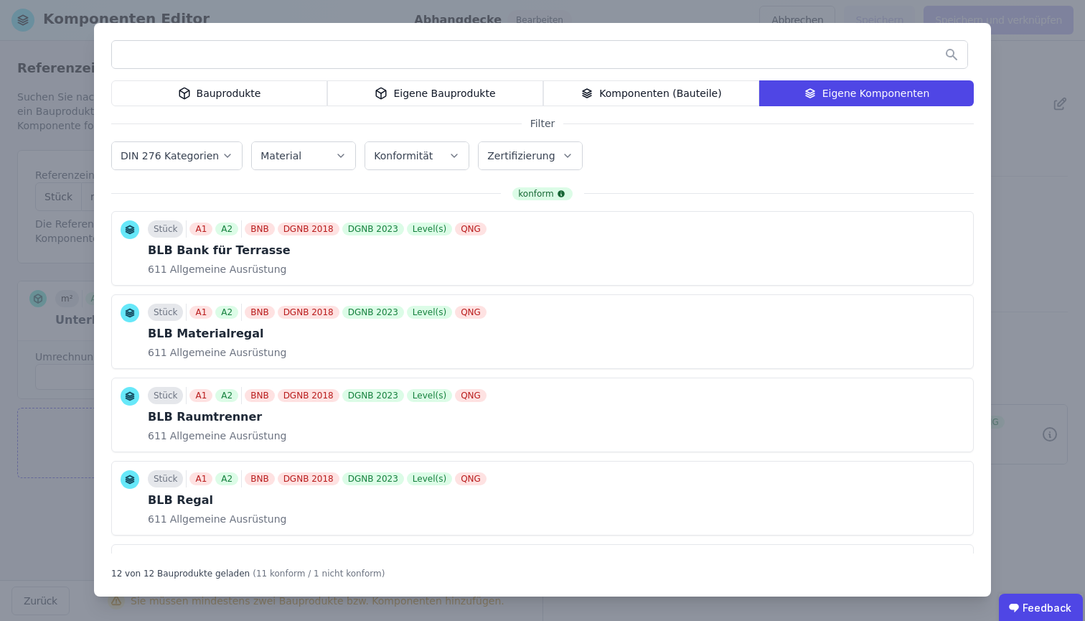
click at [441, 101] on div "Eigene Bauprodukte" at bounding box center [435, 93] width 216 height 26
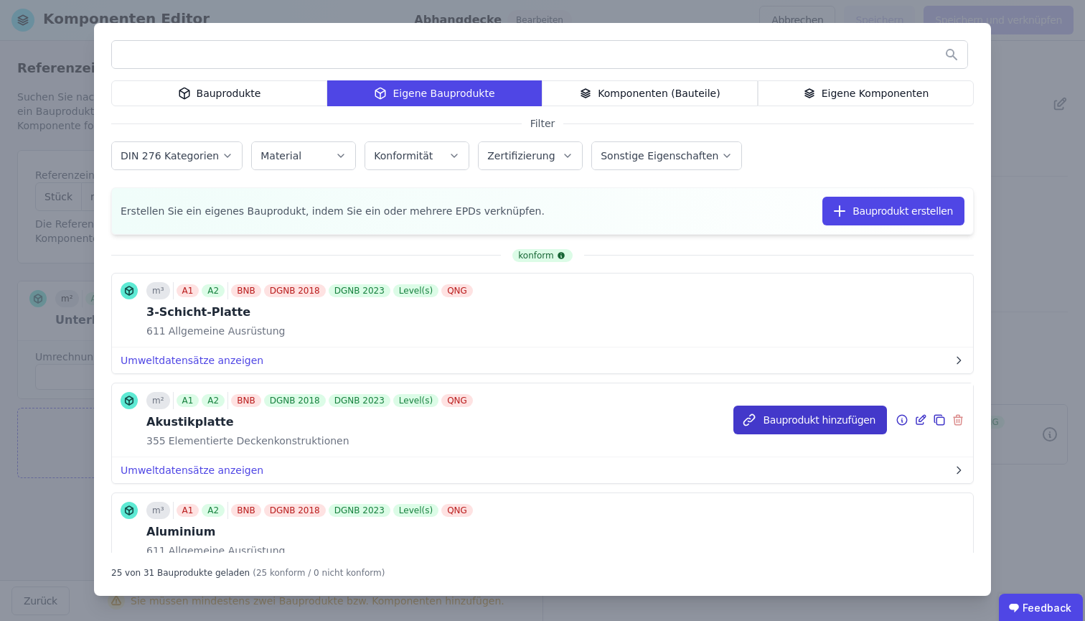
click at [808, 421] on button "Bauprodukt hinzufügen" at bounding box center [811, 420] width 154 height 29
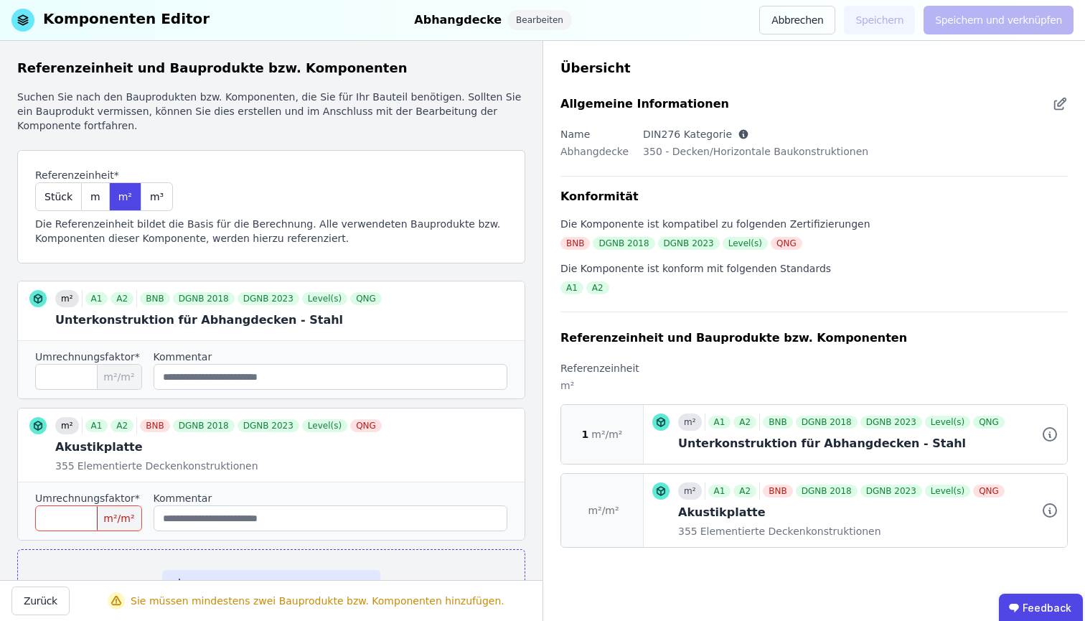
click at [85, 529] on input "number" at bounding box center [88, 518] width 107 height 26
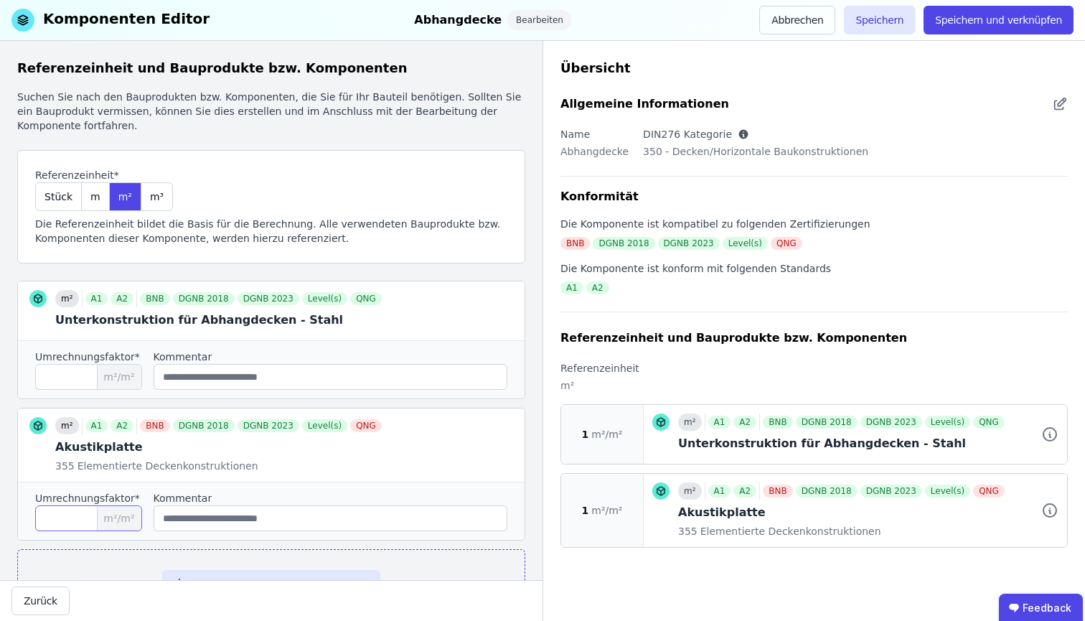
type input "*"
click at [79, 377] on input "*" at bounding box center [88, 377] width 107 height 26
click at [98, 201] on div "m" at bounding box center [96, 196] width 28 height 29
click at [88, 385] on input "*" at bounding box center [88, 377] width 107 height 26
click at [915, 17] on button "Speichern" at bounding box center [879, 20] width 71 height 29
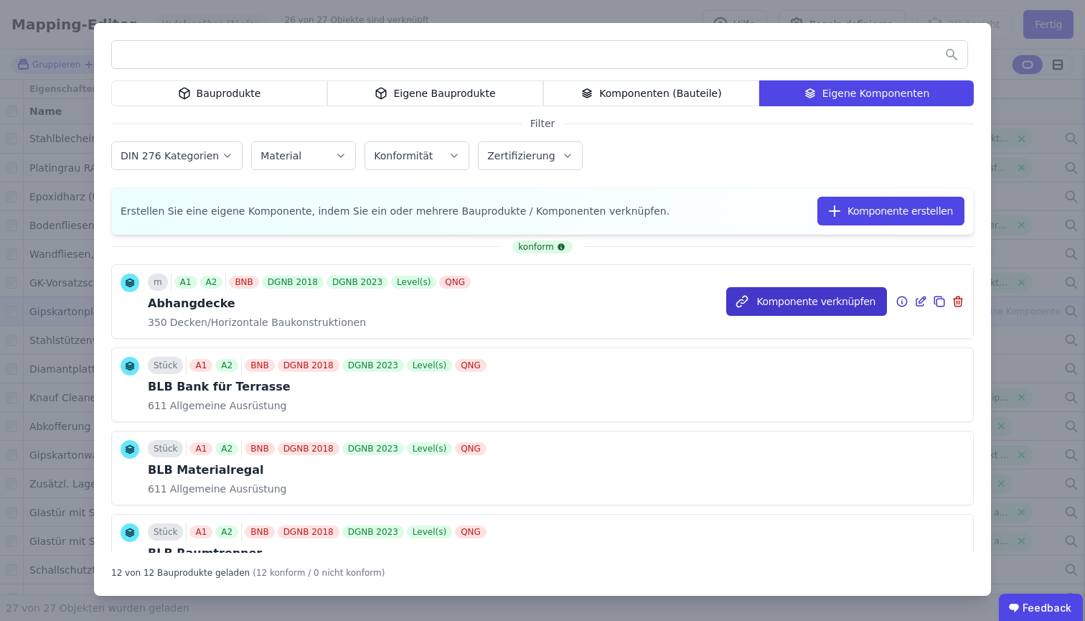
click at [810, 311] on button "Komponente verknüpfen" at bounding box center [806, 301] width 161 height 29
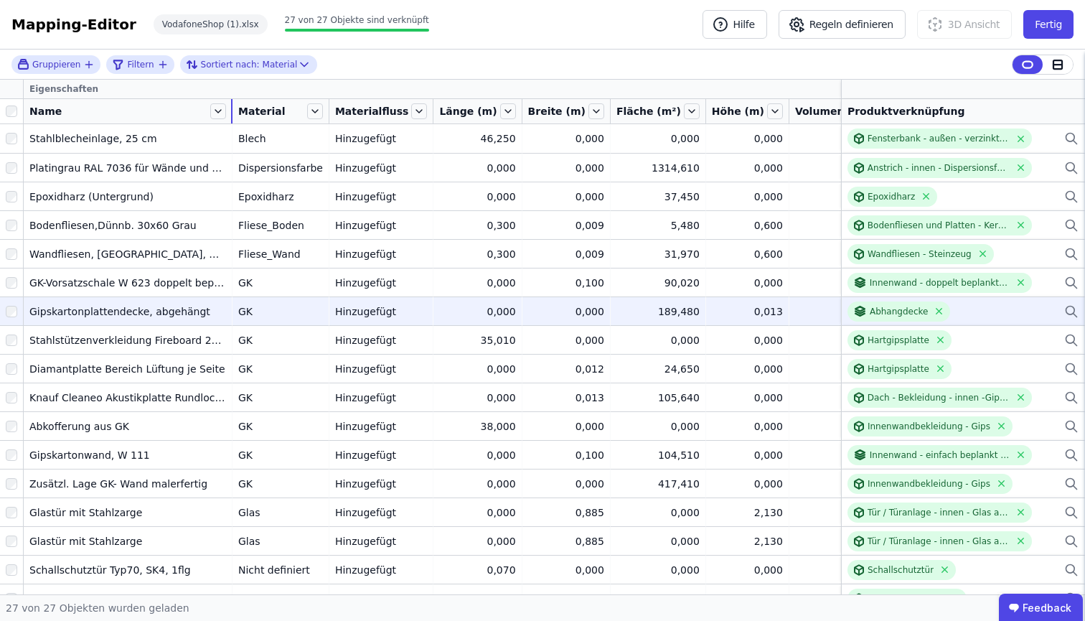
drag, startPoint x: 130, startPoint y: 110, endPoint x: 231, endPoint y: 110, distance: 101.2
click at [231, 110] on div at bounding box center [231, 111] width 1 height 24
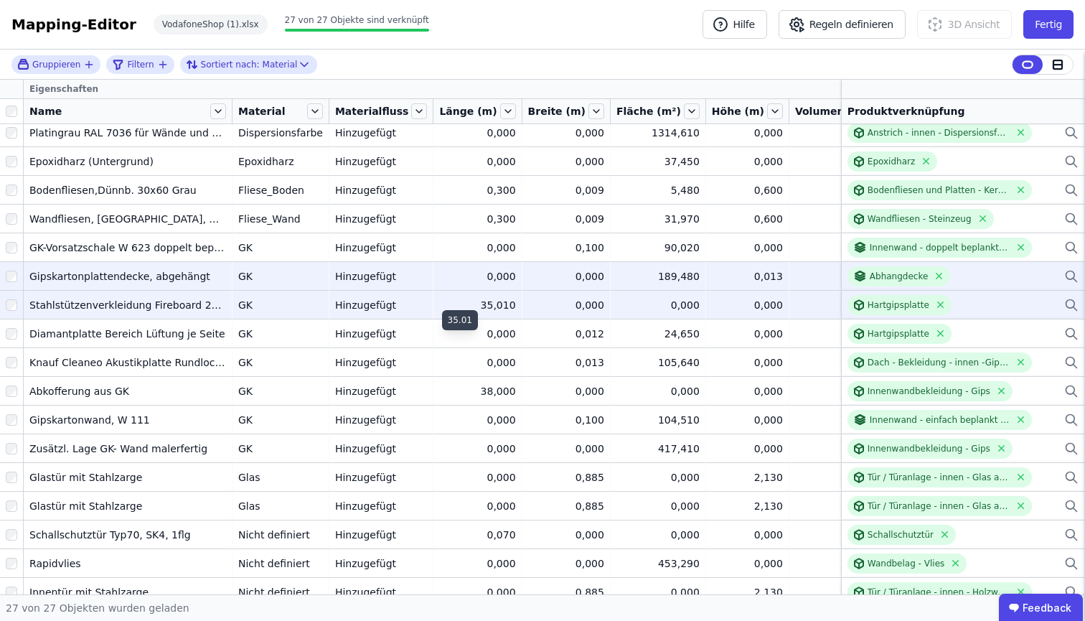
scroll to position [81, 0]
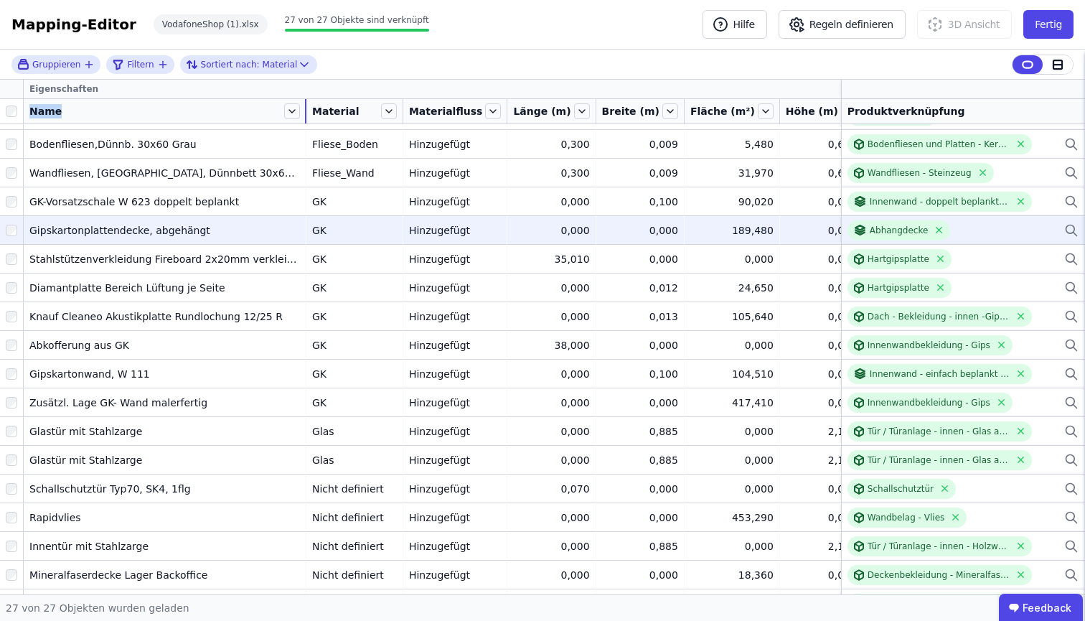
drag, startPoint x: 231, startPoint y: 109, endPoint x: 306, endPoint y: 107, distance: 75.4
click at [306, 107] on tr "Name Material Materialfluss Länge (m) Breite (m) Fläche (m²) Höhe (m) Volumen (…" at bounding box center [607, 111] width 1214 height 25
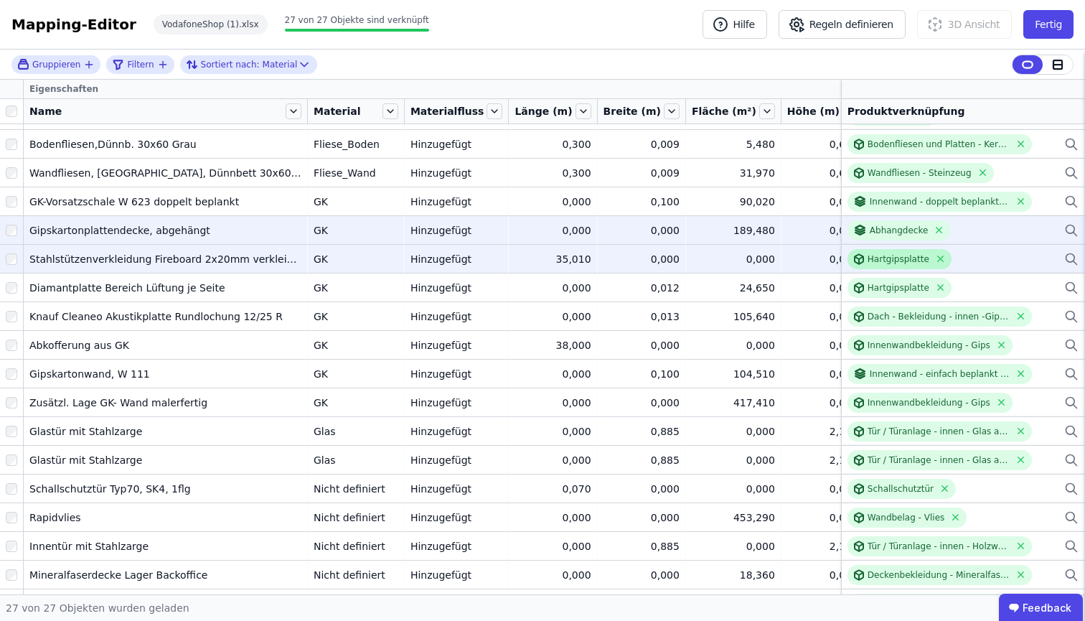
click at [855, 255] on icon at bounding box center [859, 258] width 9 height 9
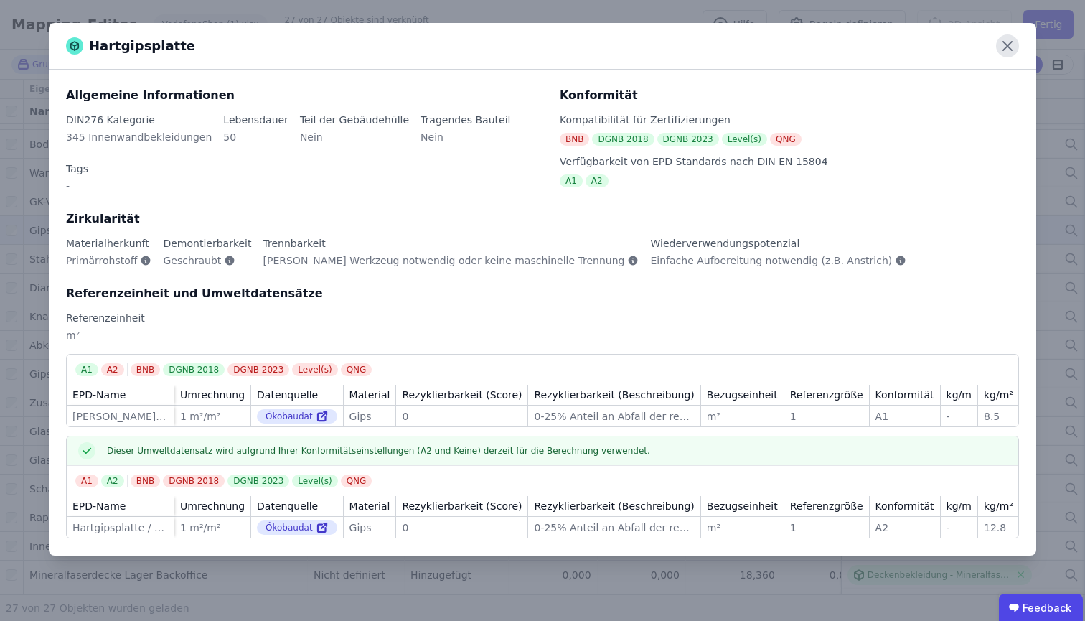
click at [1011, 53] on icon at bounding box center [1007, 45] width 23 height 23
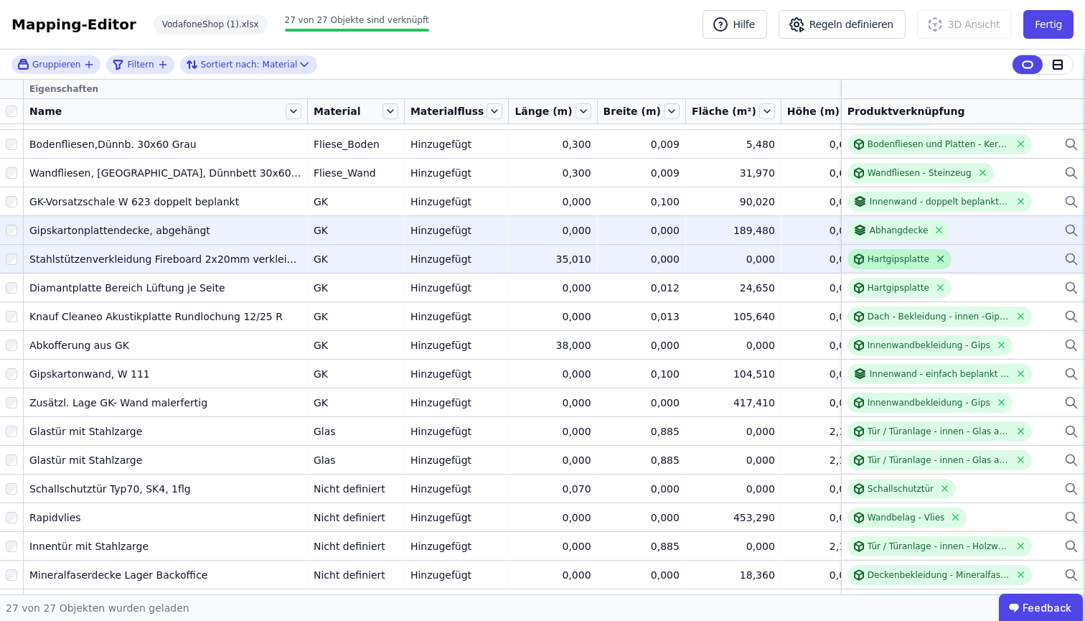
click at [935, 258] on icon at bounding box center [940, 258] width 11 height 11
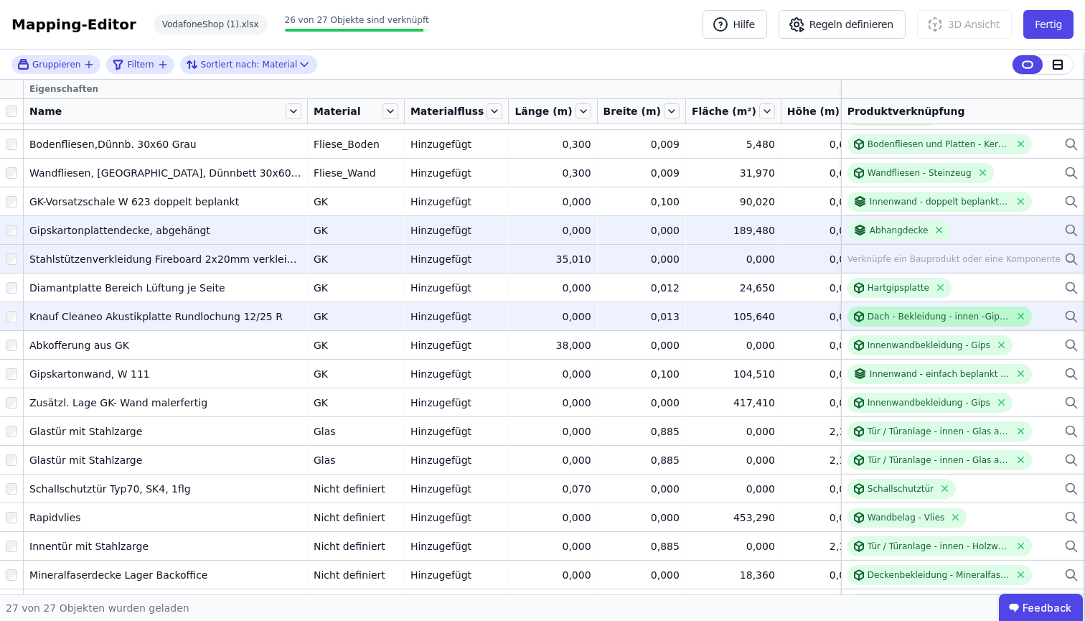
click at [946, 317] on div "Dach - Bekleidung - innen -Gipskarton Lochplatte" at bounding box center [939, 316] width 143 height 11
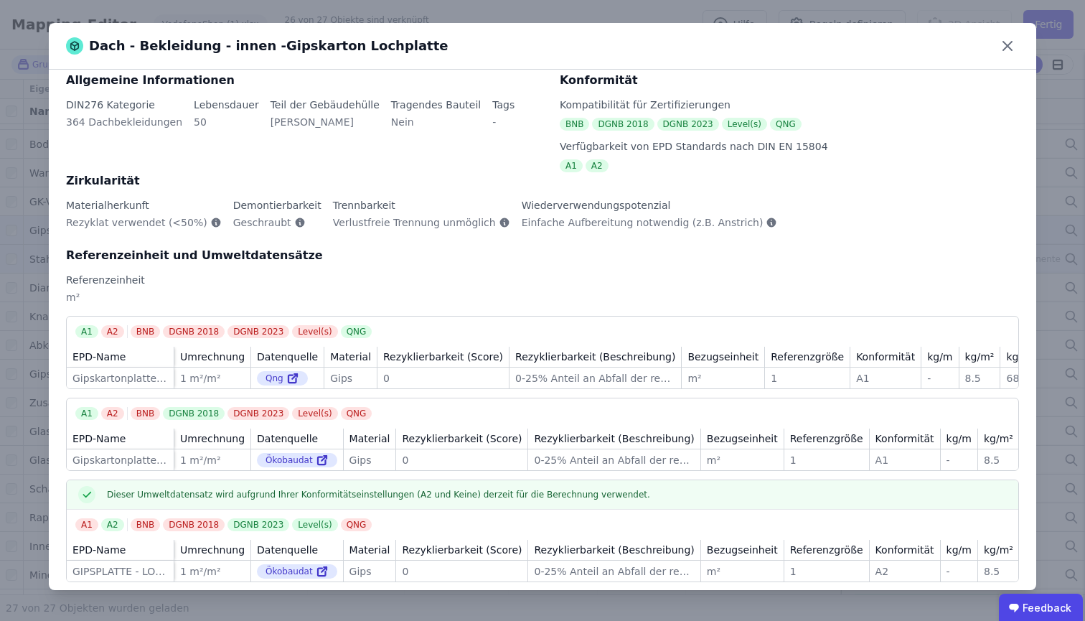
scroll to position [129, 0]
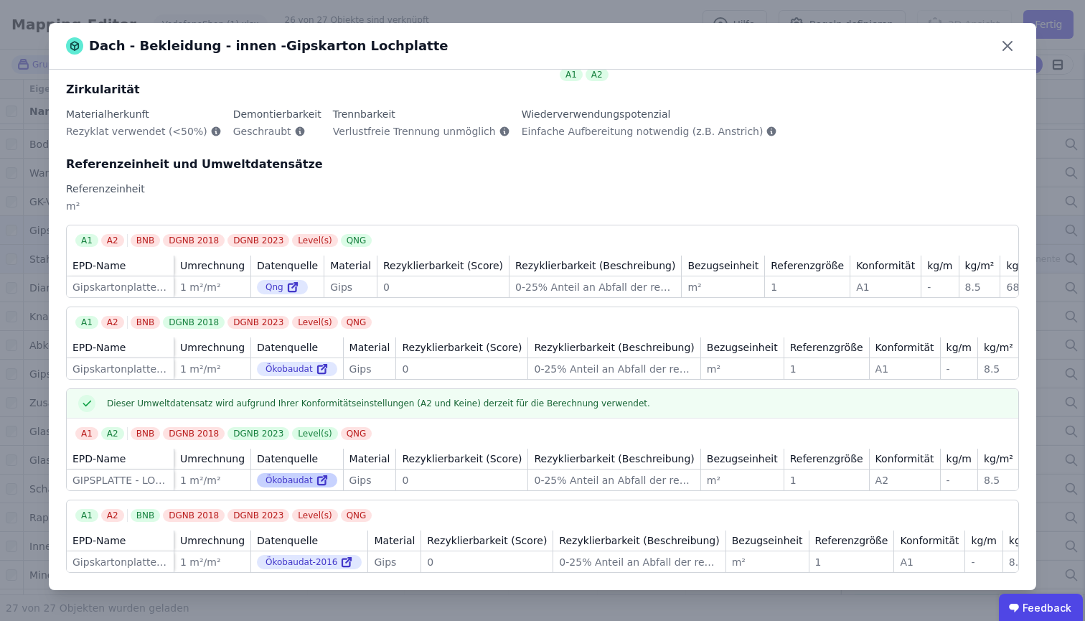
click at [322, 472] on icon at bounding box center [322, 480] width 13 height 17
click at [43, 14] on div "Dach - Bekleidung - innen -Gipskarton Lochplatte Allgemeine Informationen DIN27…" at bounding box center [542, 310] width 1085 height 621
click at [1013, 50] on icon at bounding box center [1007, 45] width 23 height 23
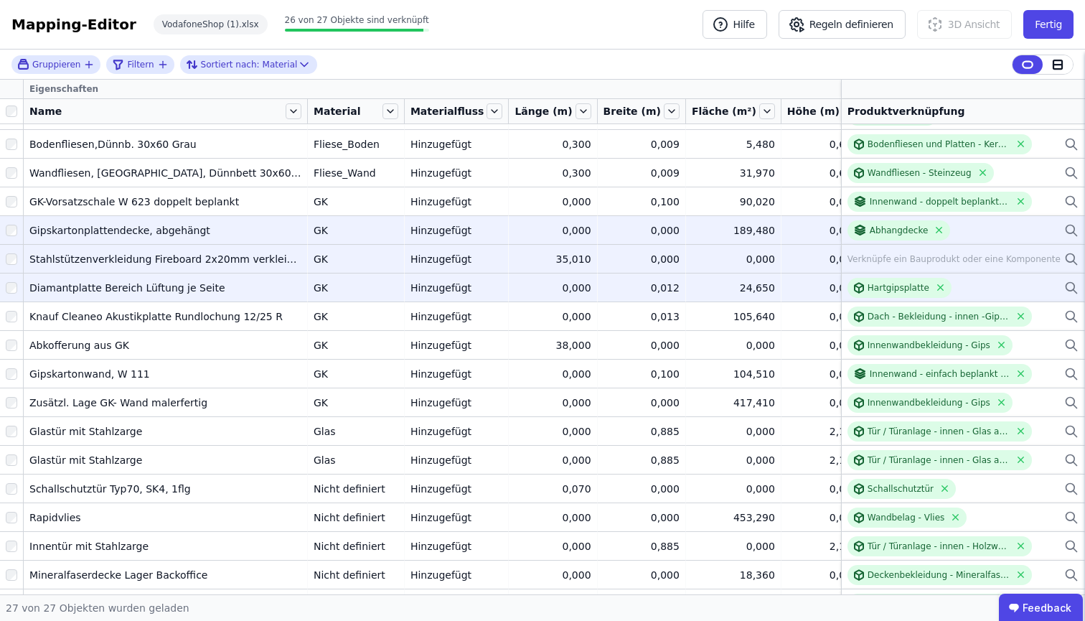
click at [728, 277] on td "24,650 24,650" at bounding box center [733, 287] width 95 height 29
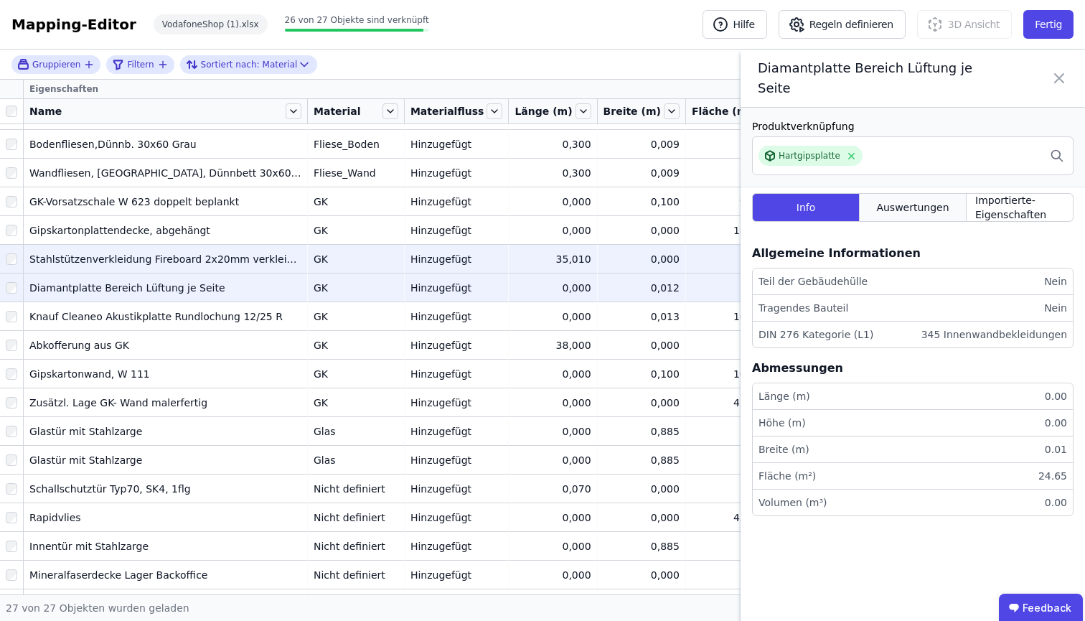
click at [889, 209] on span "Auswertungen" at bounding box center [912, 207] width 72 height 14
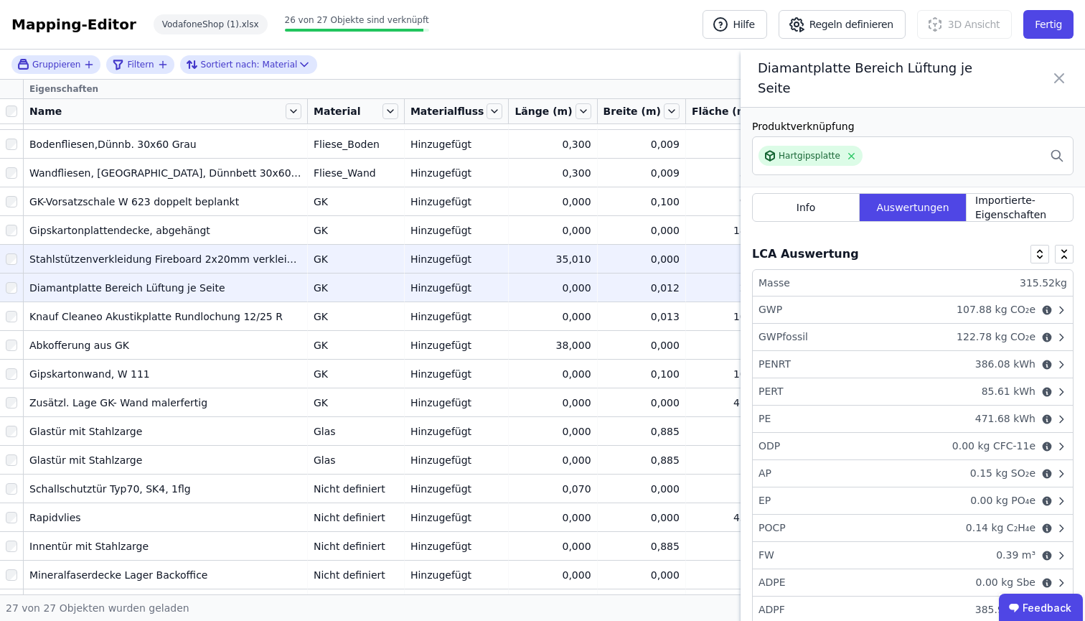
click at [1061, 76] on icon at bounding box center [1059, 78] width 9 height 9
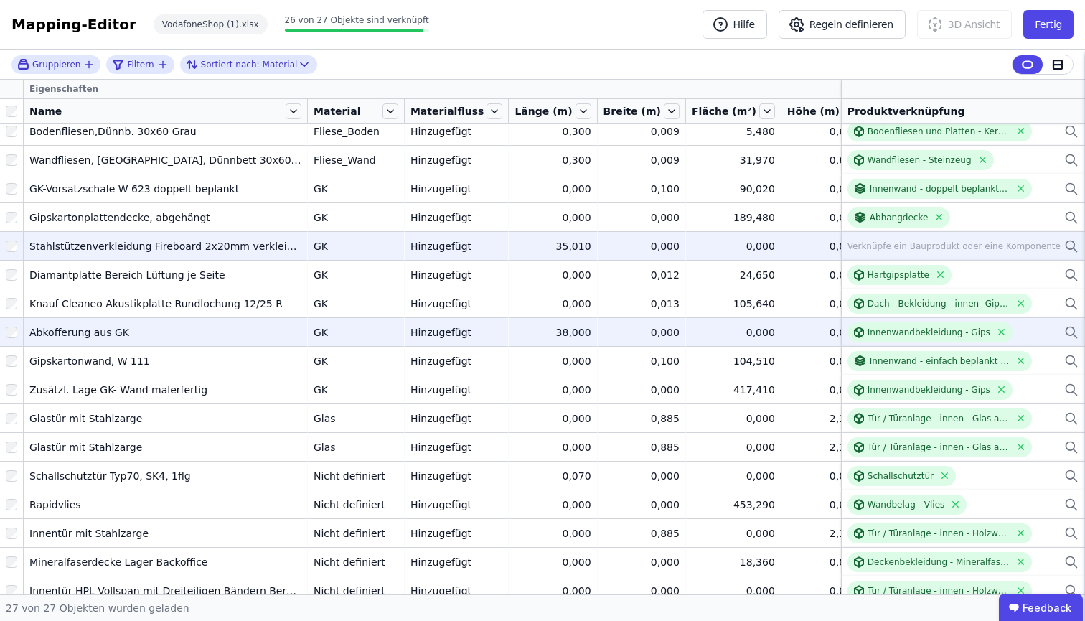
scroll to position [97, 0]
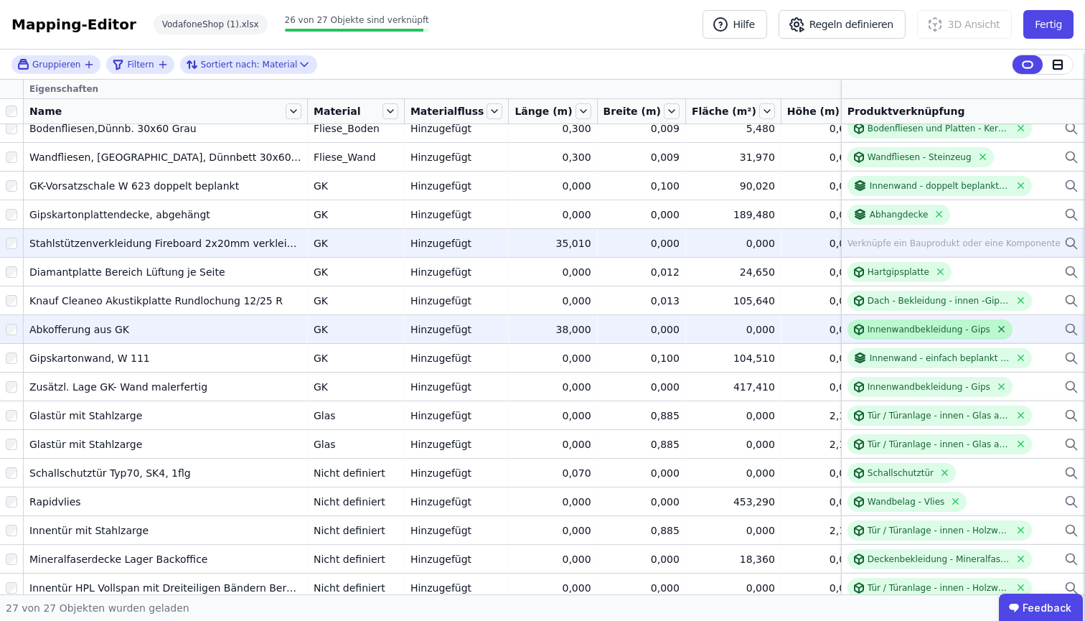
click at [999, 332] on icon at bounding box center [1002, 330] width 6 height 6
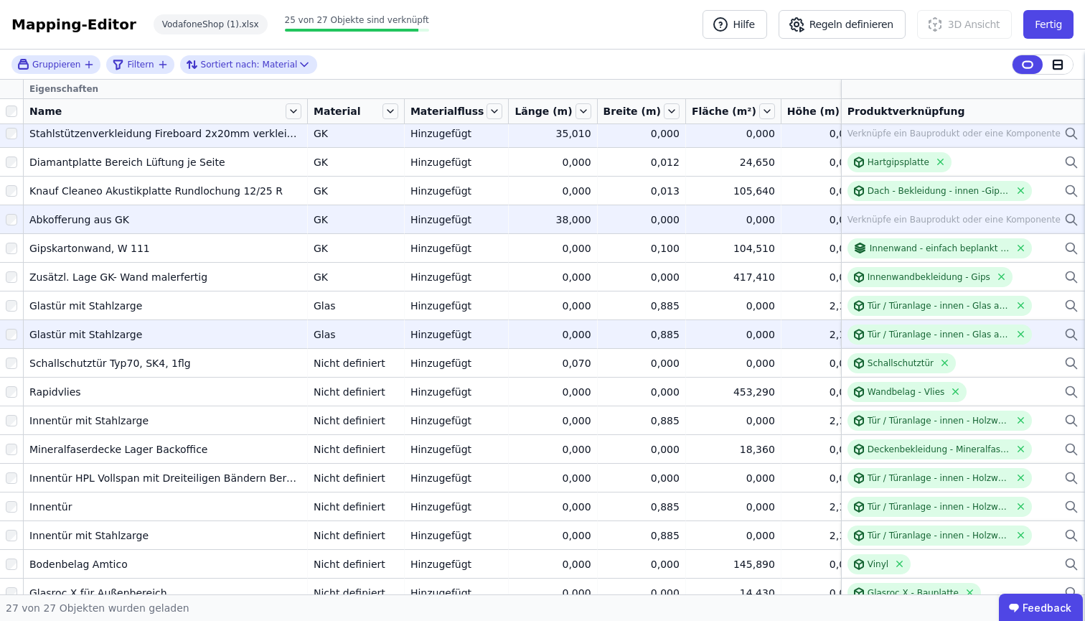
scroll to position [213, 0]
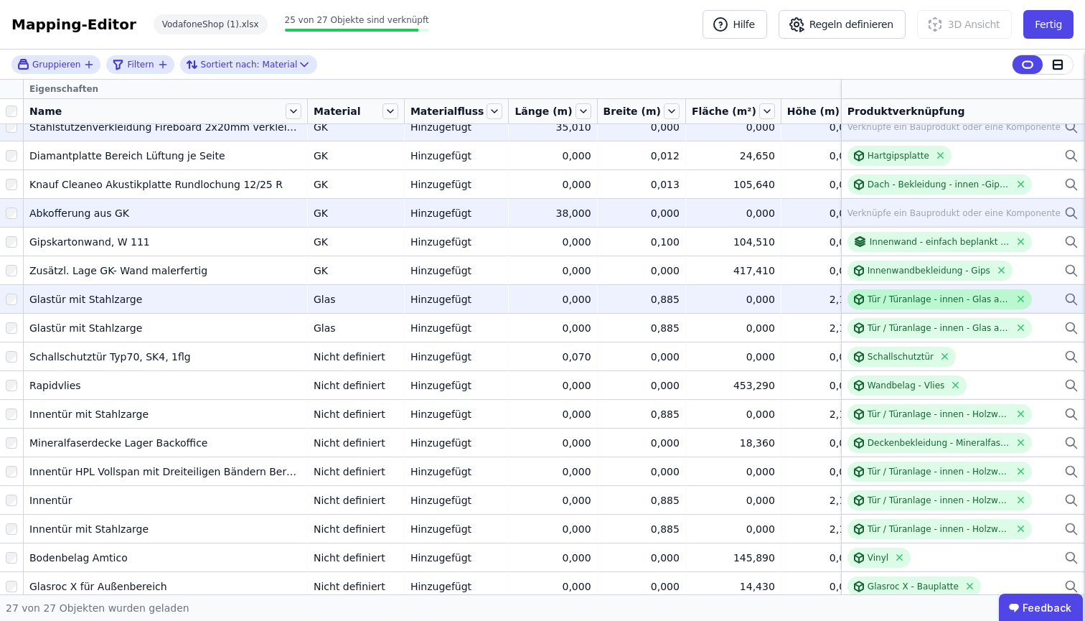
click at [853, 303] on icon at bounding box center [858, 299] width 11 height 11
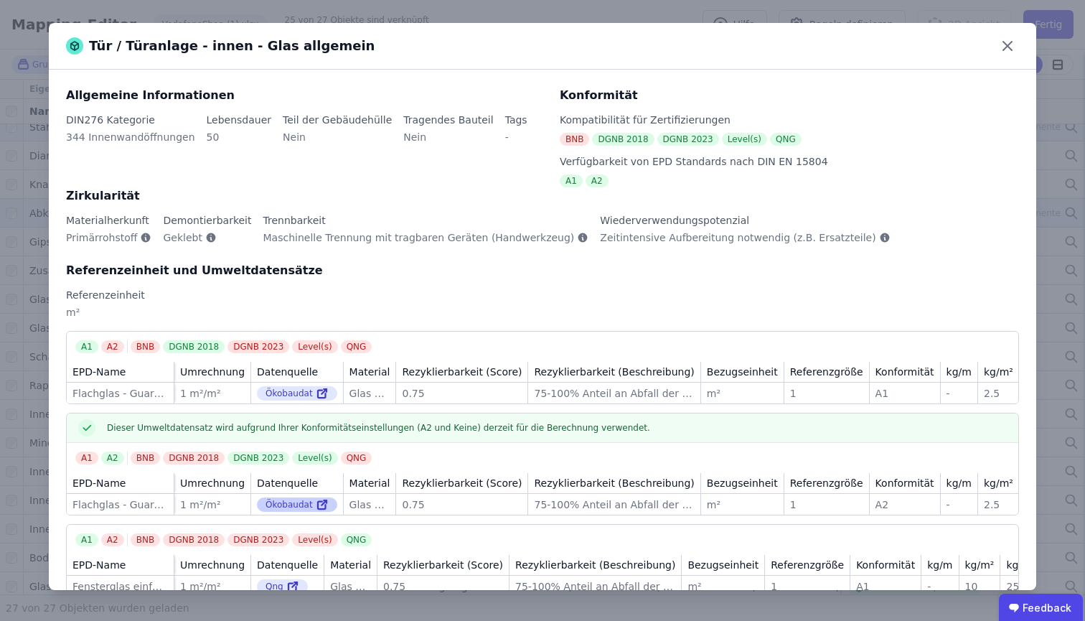
click at [316, 506] on icon at bounding box center [322, 504] width 13 height 17
click at [45, 45] on div "Tür / Türanlage - innen - Glas allgemein Allgemeine Informationen DIN276 Katego…" at bounding box center [542, 310] width 1085 height 621
click at [1003, 47] on icon at bounding box center [1007, 45] width 23 height 23
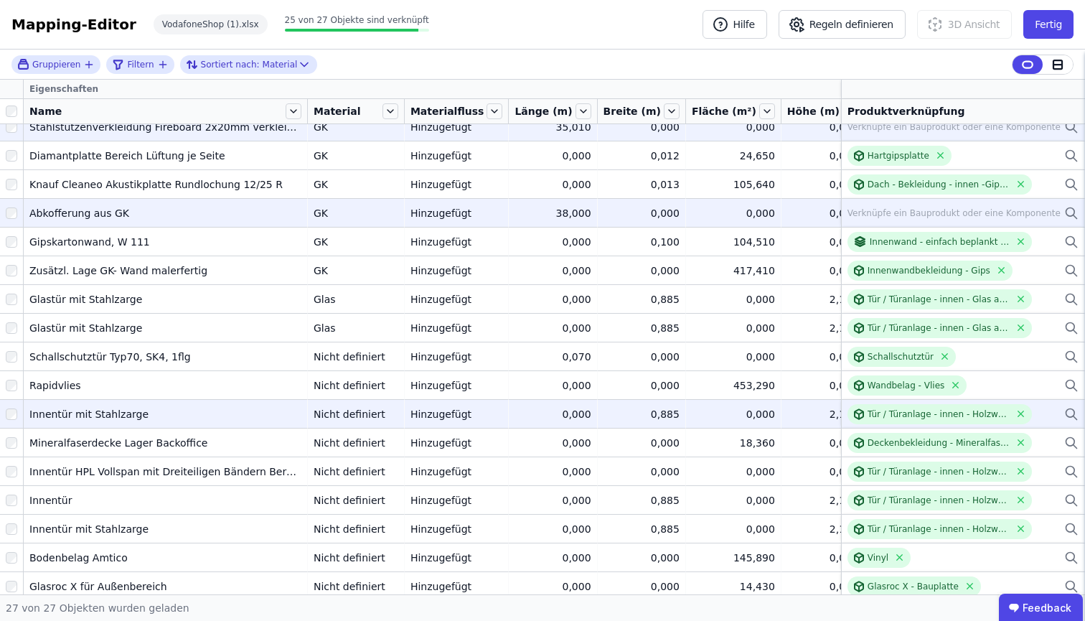
click at [787, 409] on div "2,130" at bounding box center [822, 414] width 71 height 14
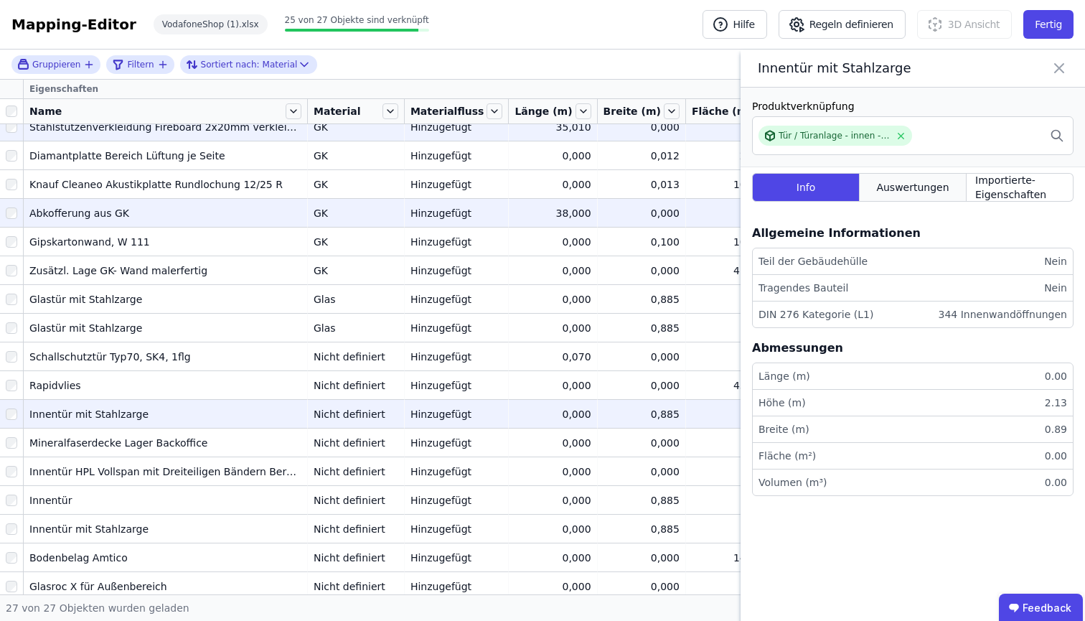
click at [893, 202] on div "Auswertungen" at bounding box center [913, 187] width 107 height 29
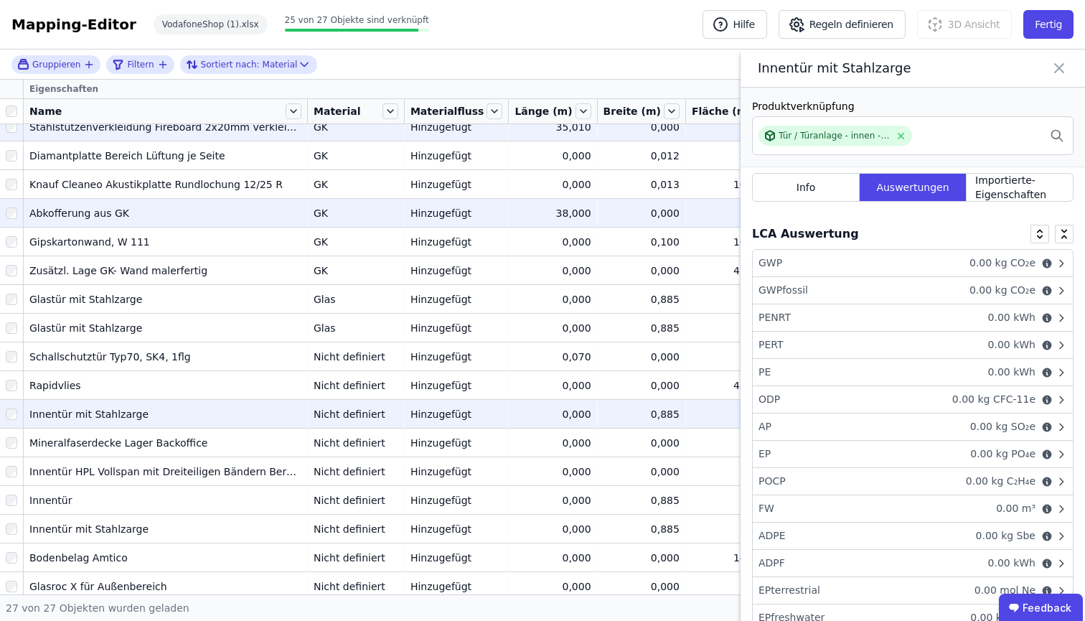
click at [1067, 78] on icon at bounding box center [1059, 68] width 17 height 20
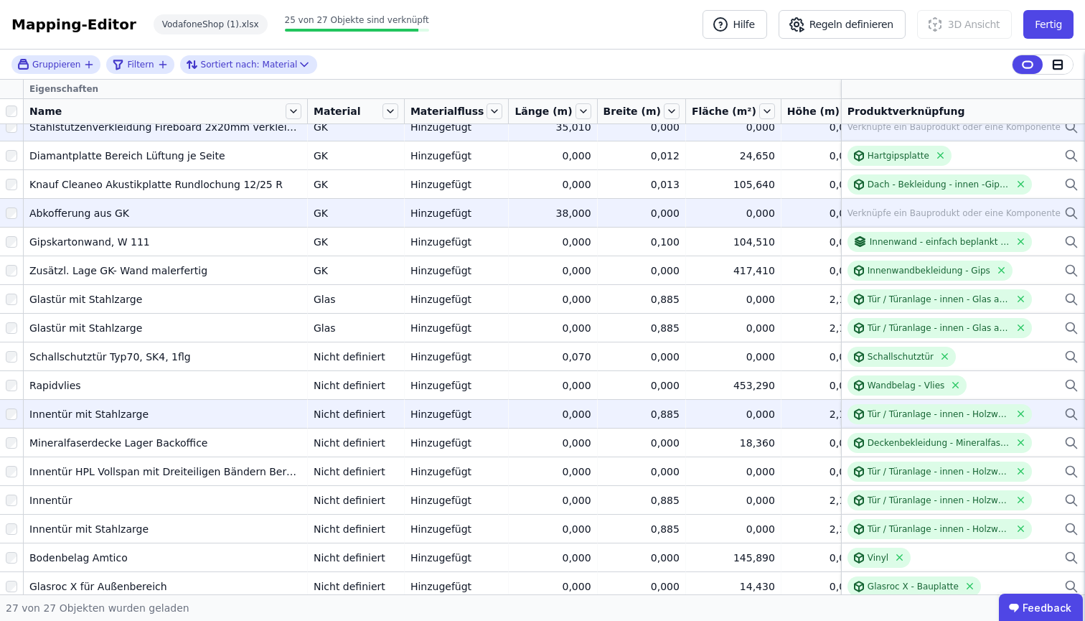
click at [726, 413] on div "0,000" at bounding box center [733, 414] width 83 height 14
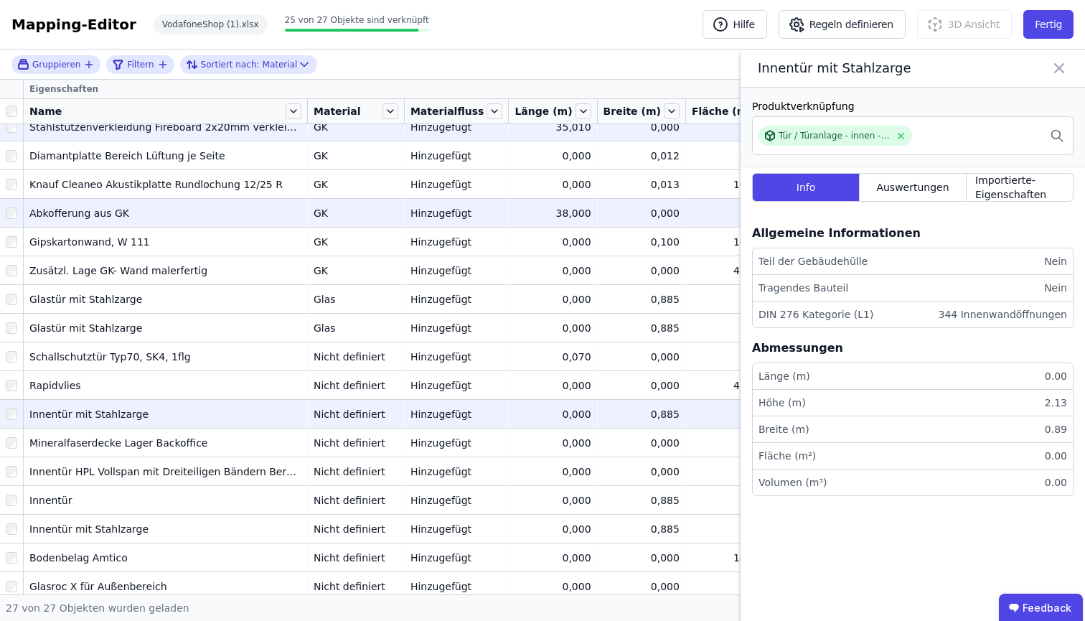
click at [726, 413] on div "0,000" at bounding box center [733, 414] width 83 height 14
click at [1063, 78] on icon at bounding box center [1059, 68] width 17 height 20
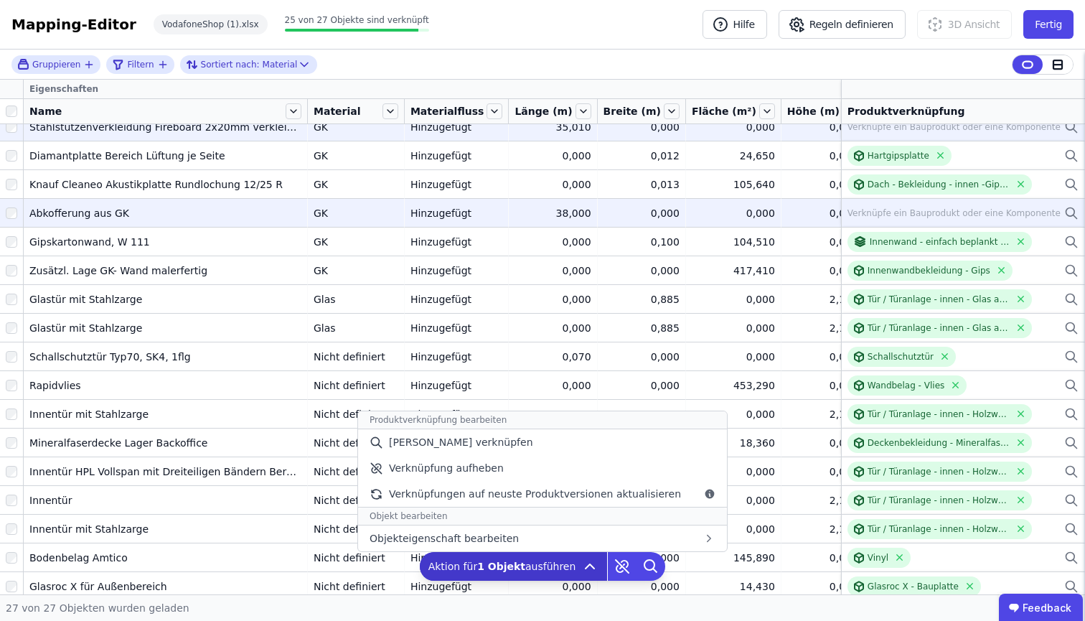
click at [586, 564] on icon at bounding box center [590, 566] width 9 height 4
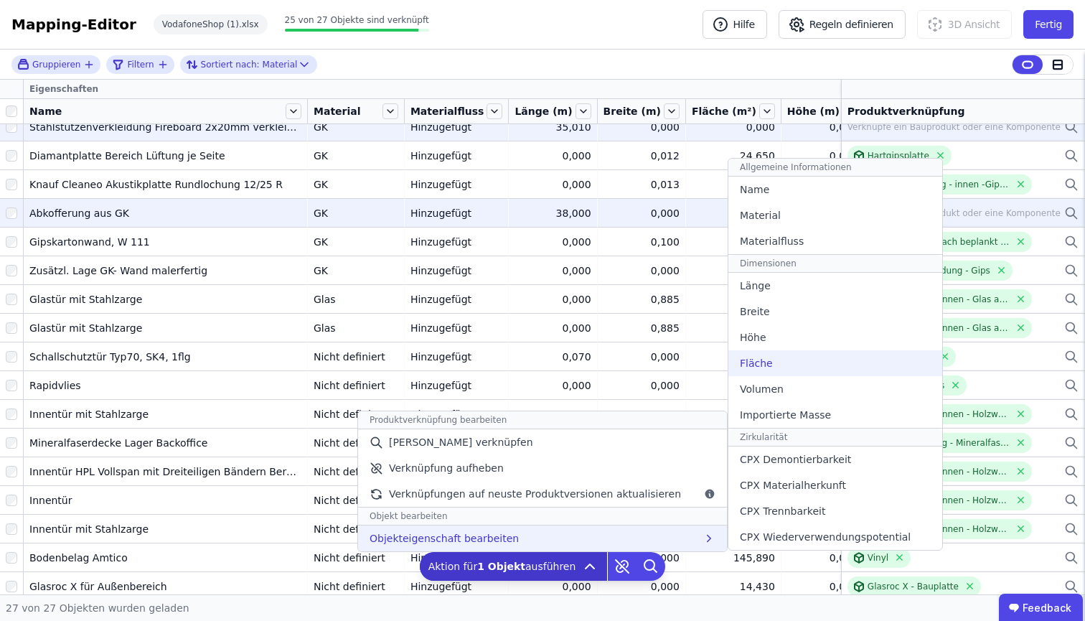
click at [797, 367] on div "Fläche" at bounding box center [835, 363] width 214 height 26
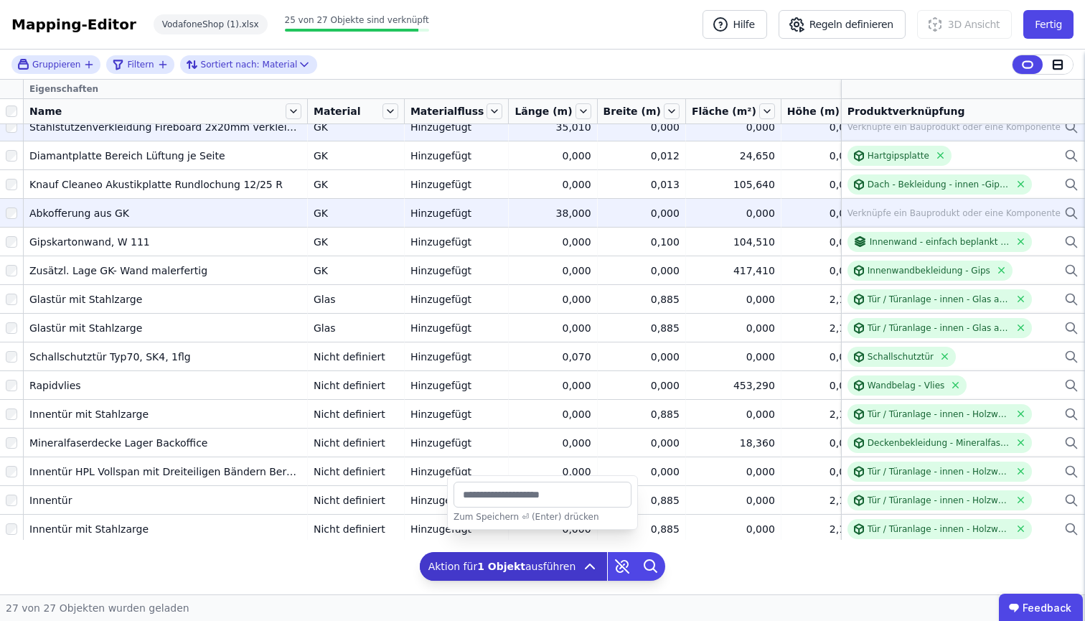
type input "********"
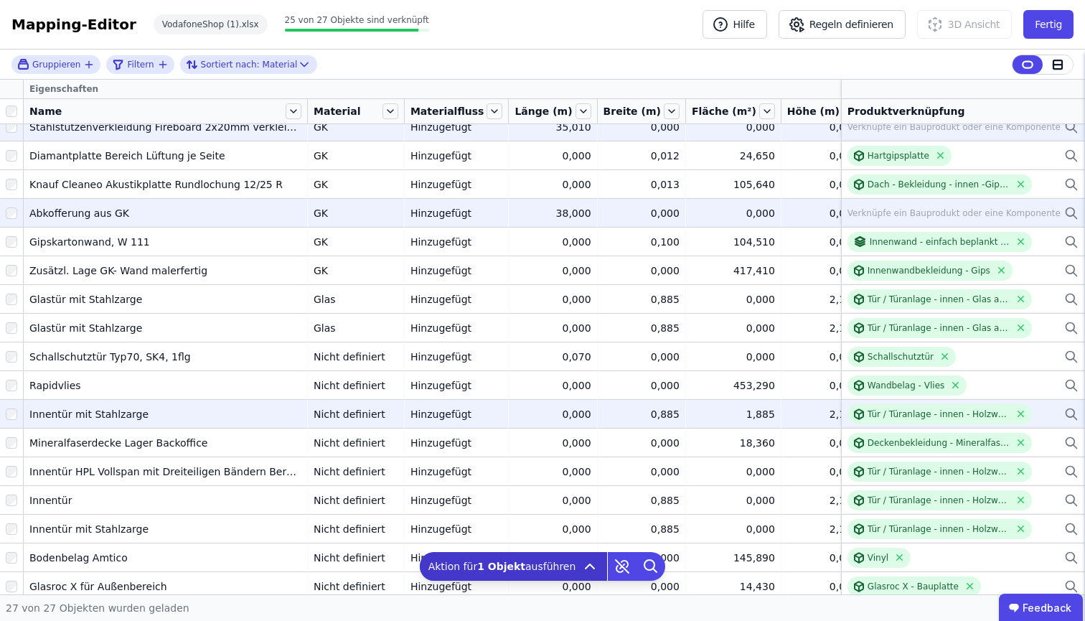
click at [697, 407] on div "1,885" at bounding box center [733, 414] width 83 height 14
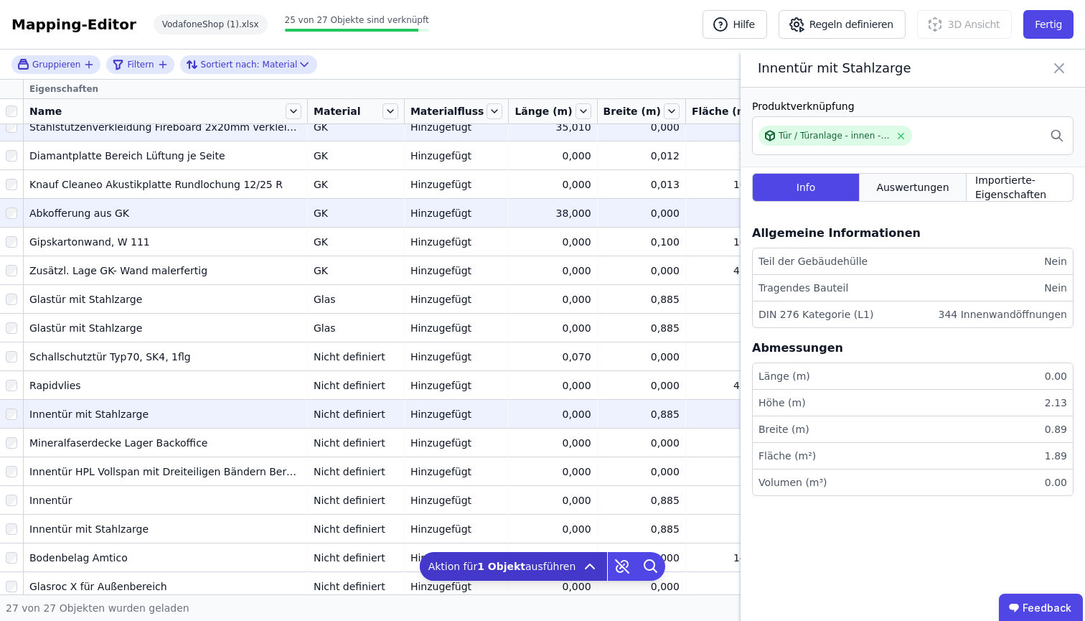
click at [934, 195] on span "Auswertungen" at bounding box center [912, 187] width 72 height 14
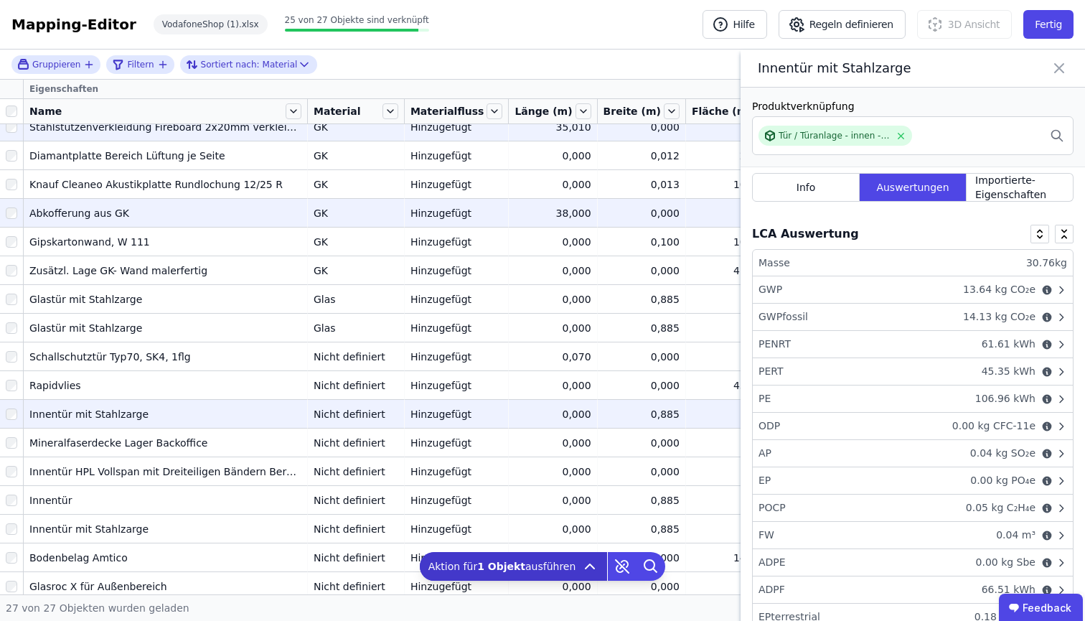
click at [1066, 75] on icon at bounding box center [1059, 68] width 17 height 20
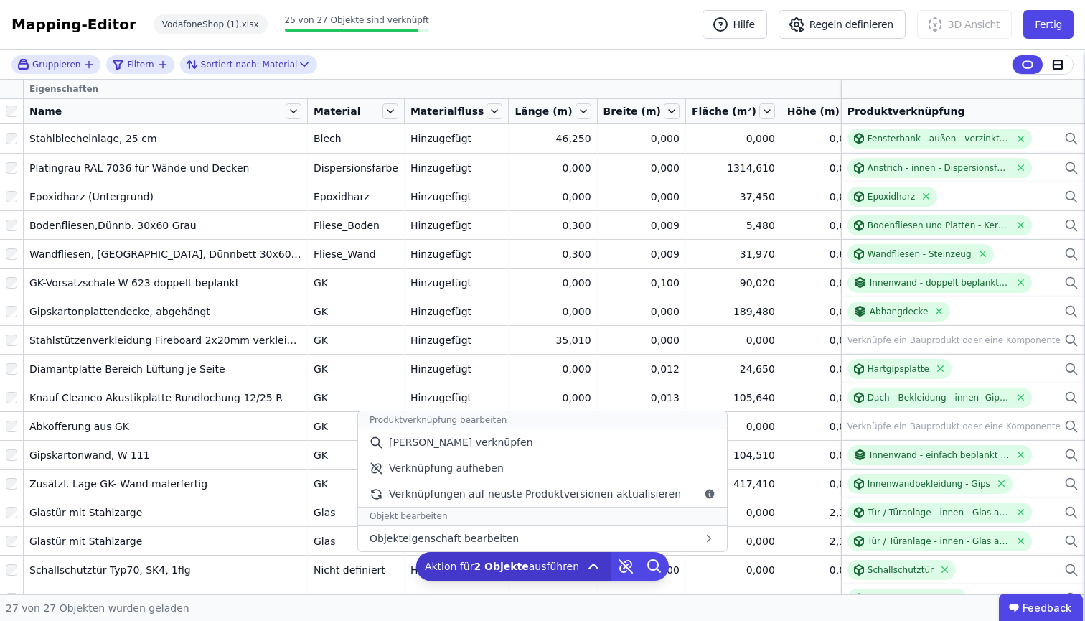
scroll to position [213, 0]
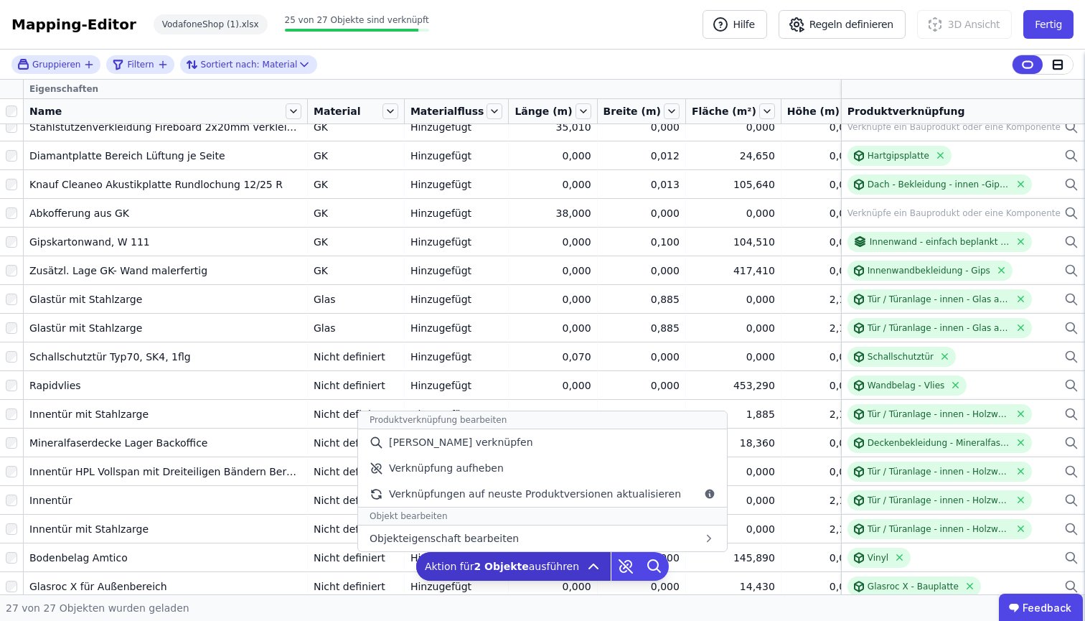
click at [574, 575] on div "Aktion für 2 Objekte ausführen Produktverknüpfung bearbeiten Manuell verknüpfen…" at bounding box center [513, 566] width 195 height 29
click at [589, 578] on div "Aktion für 2 Objekte ausführen Produktverknüpfung bearbeiten Manuell verknüpfen…" at bounding box center [513, 566] width 195 height 29
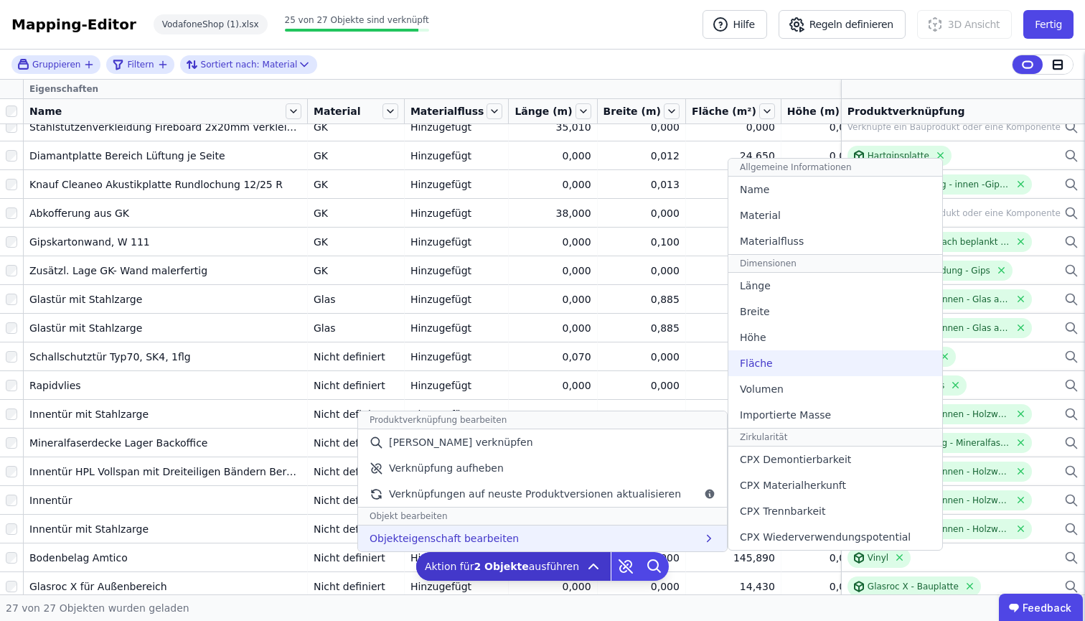
click at [787, 367] on div "Fläche" at bounding box center [835, 363] width 214 height 26
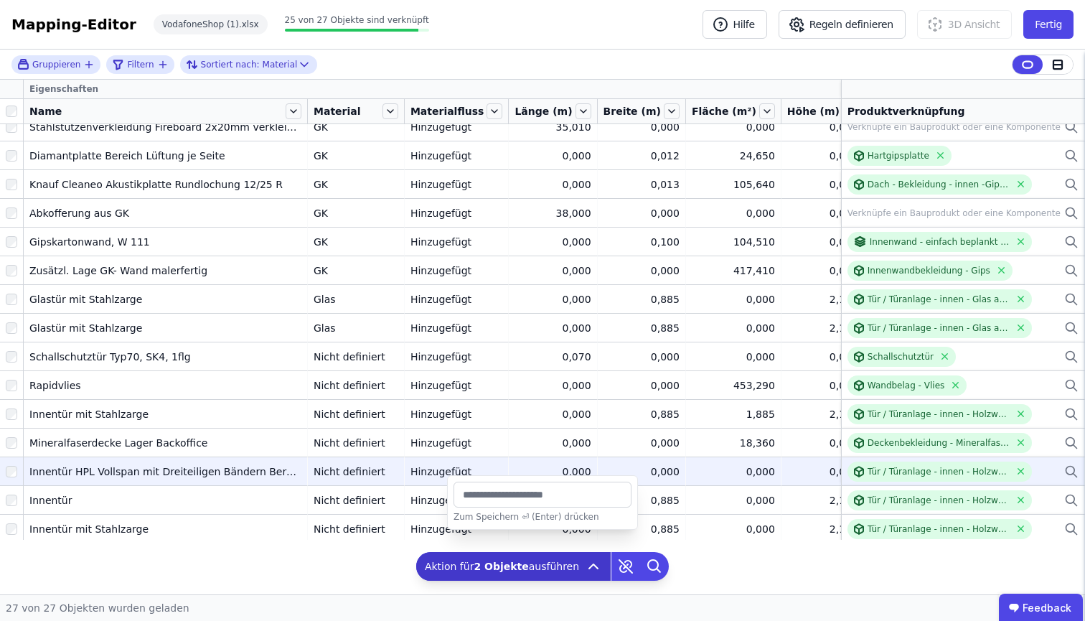
type input "*******"
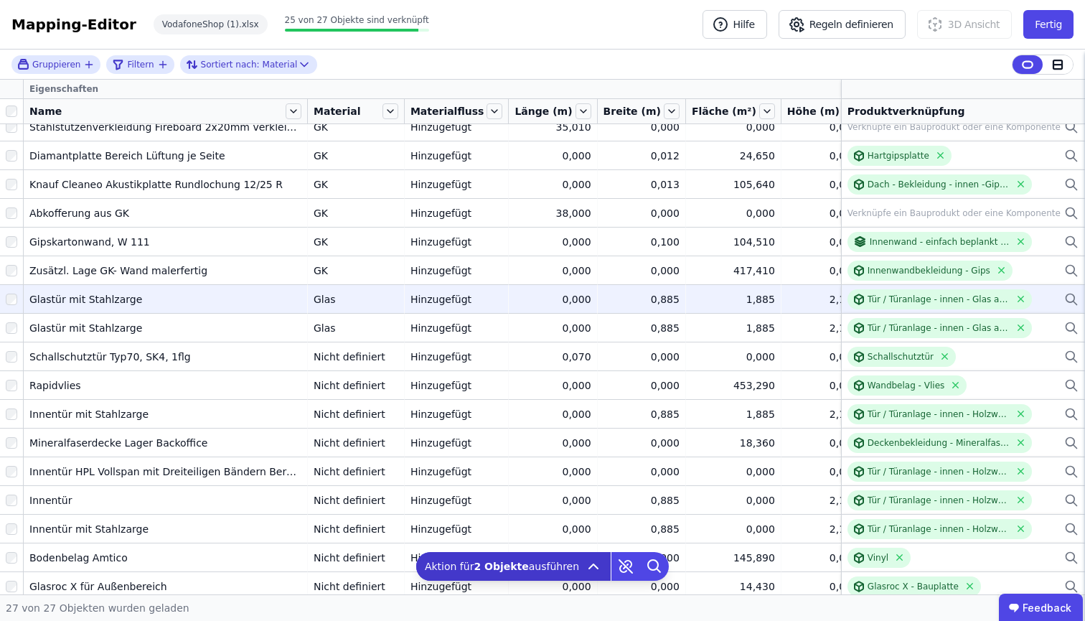
click at [650, 295] on td "0,885 0,885" at bounding box center [642, 298] width 88 height 29
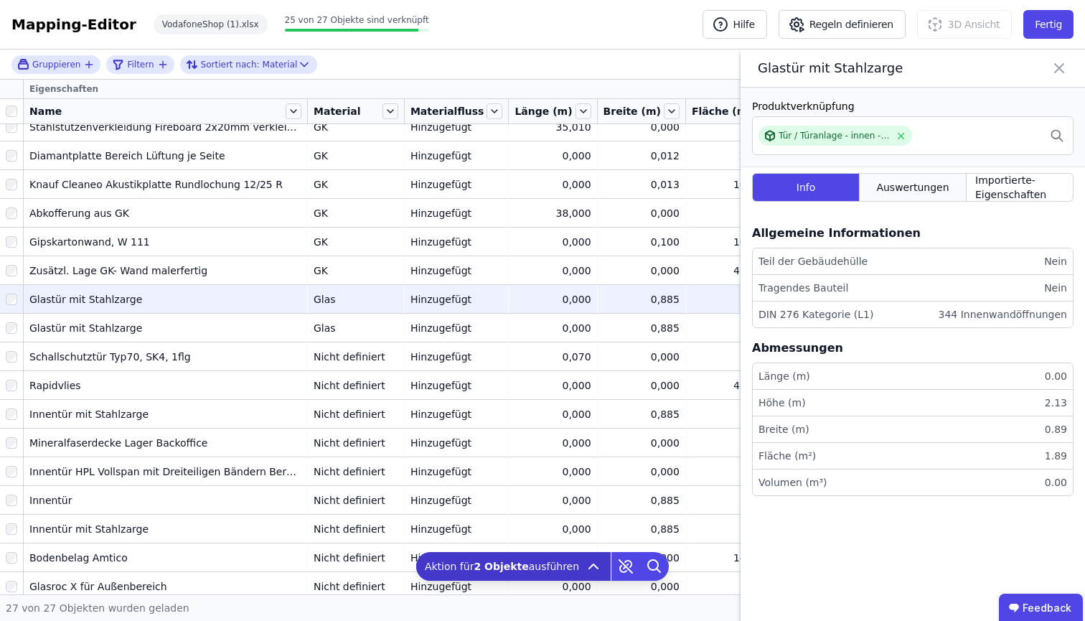
click at [897, 195] on span "Auswertungen" at bounding box center [912, 187] width 72 height 14
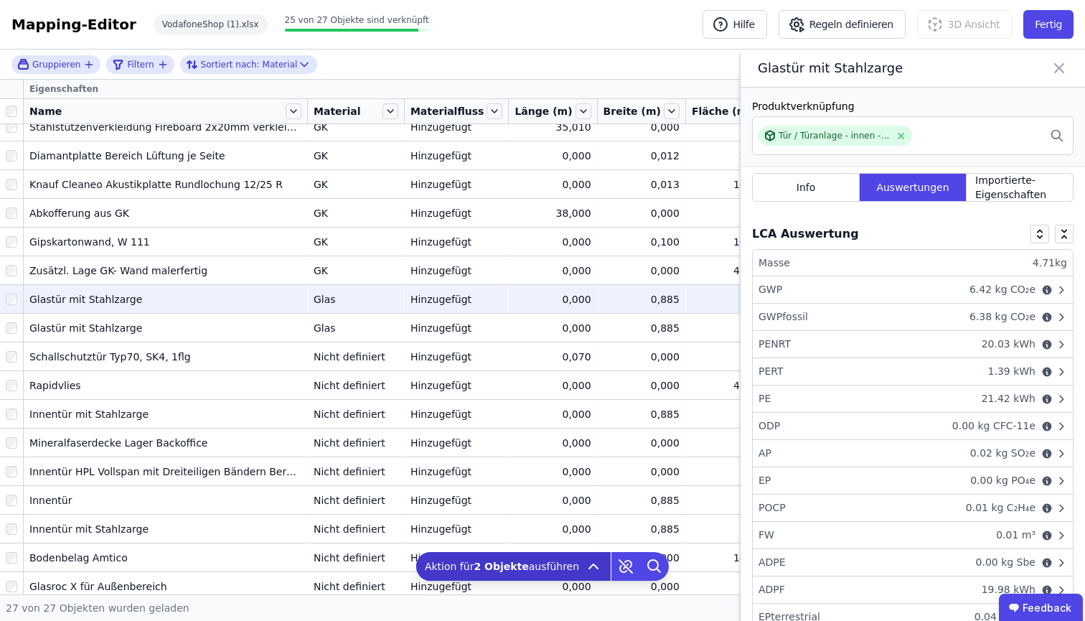
click at [1064, 78] on icon at bounding box center [1059, 68] width 17 height 20
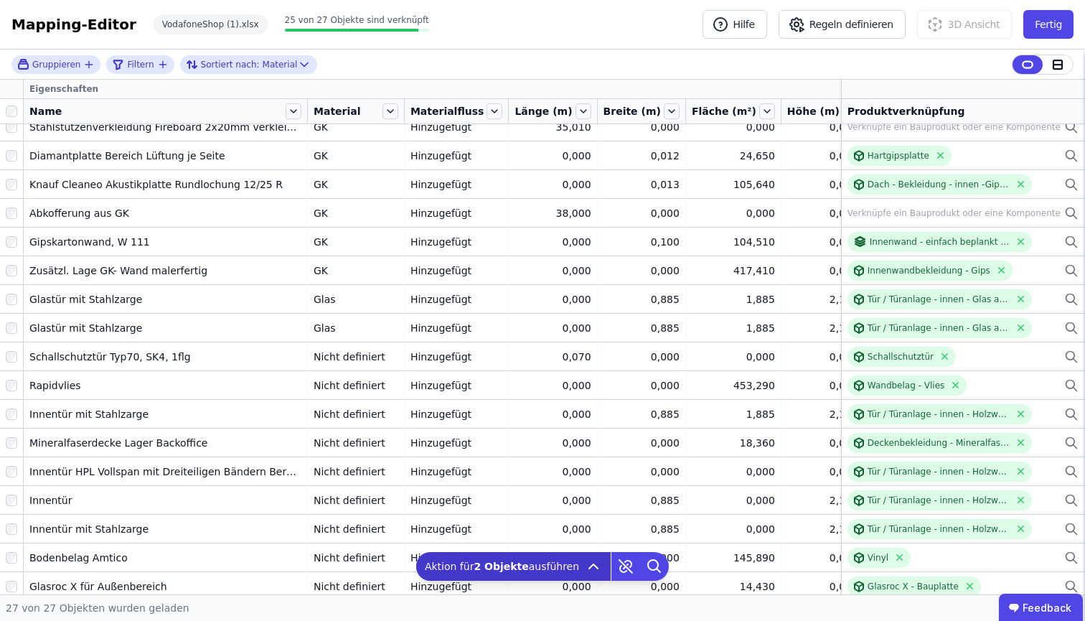
click at [706, 613] on div "27 von 27 Objekten wurden geladen" at bounding box center [542, 607] width 1085 height 27
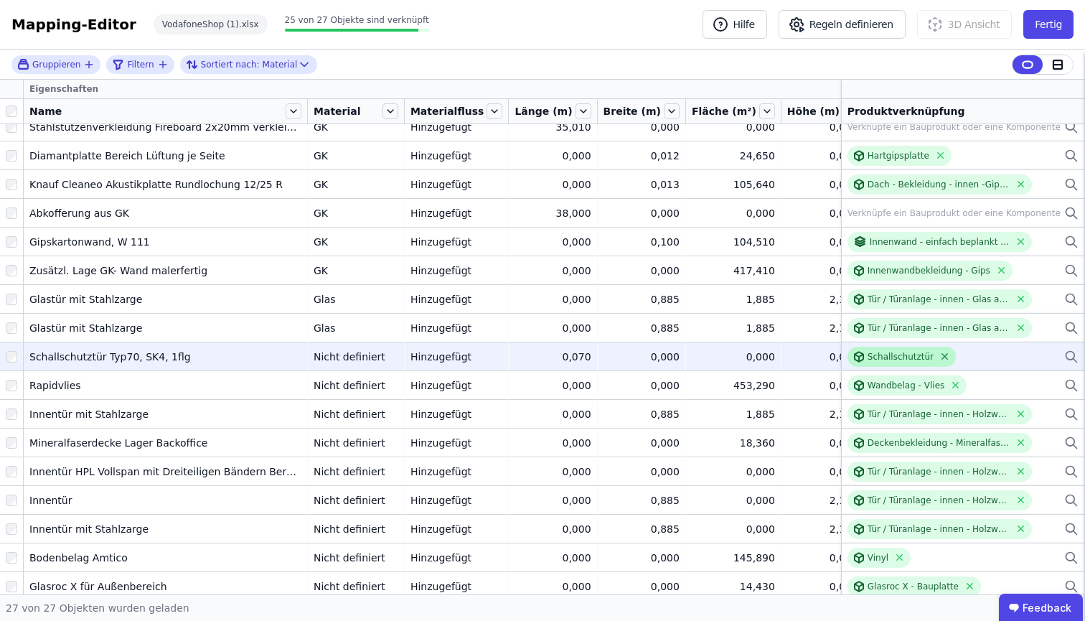
click at [942, 357] on icon at bounding box center [945, 357] width 6 height 6
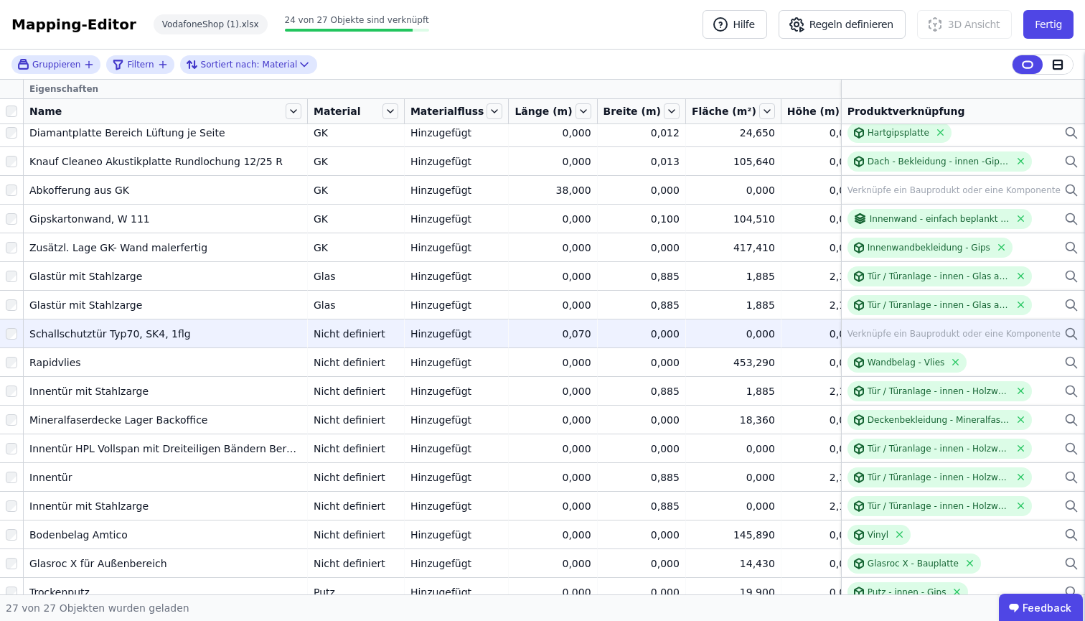
scroll to position [239, 0]
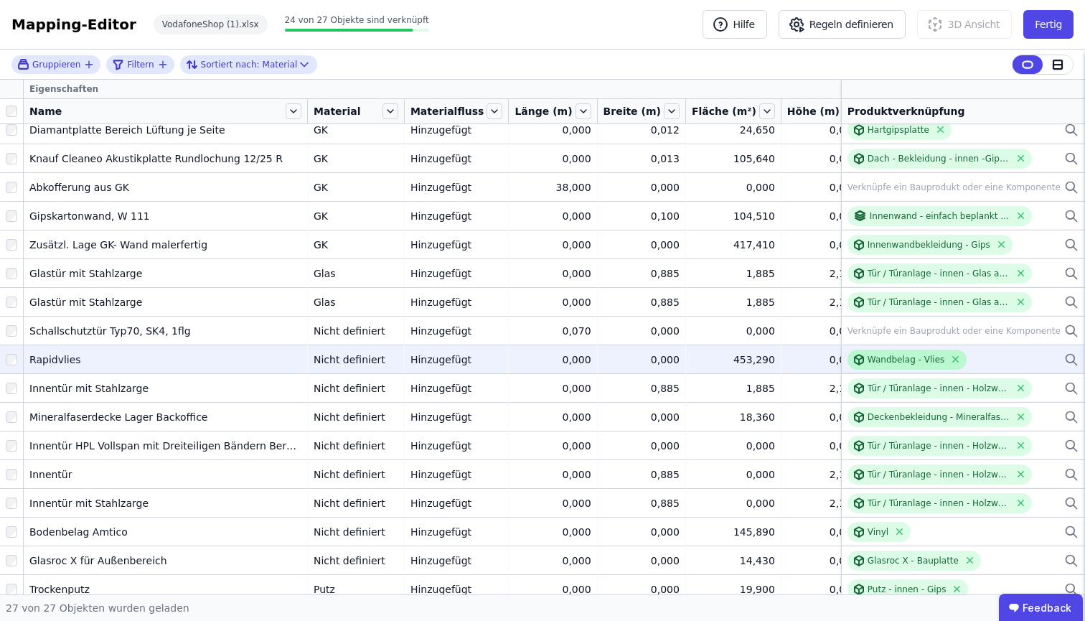
click at [872, 358] on div "Wandbelag - Vlies" at bounding box center [906, 359] width 77 height 11
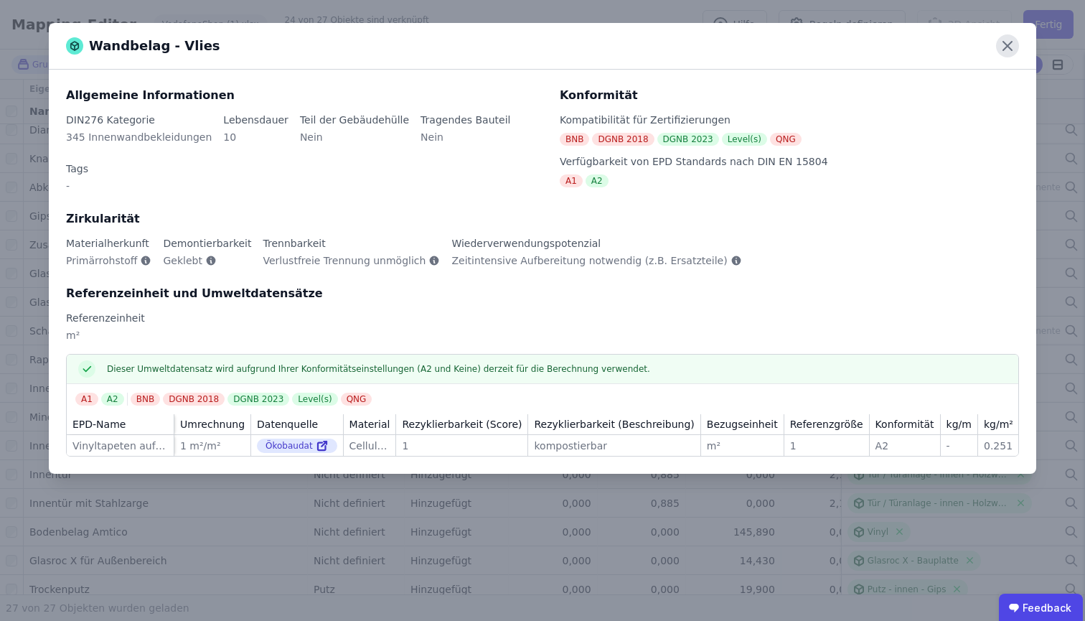
click at [1008, 45] on icon at bounding box center [1007, 46] width 9 height 9
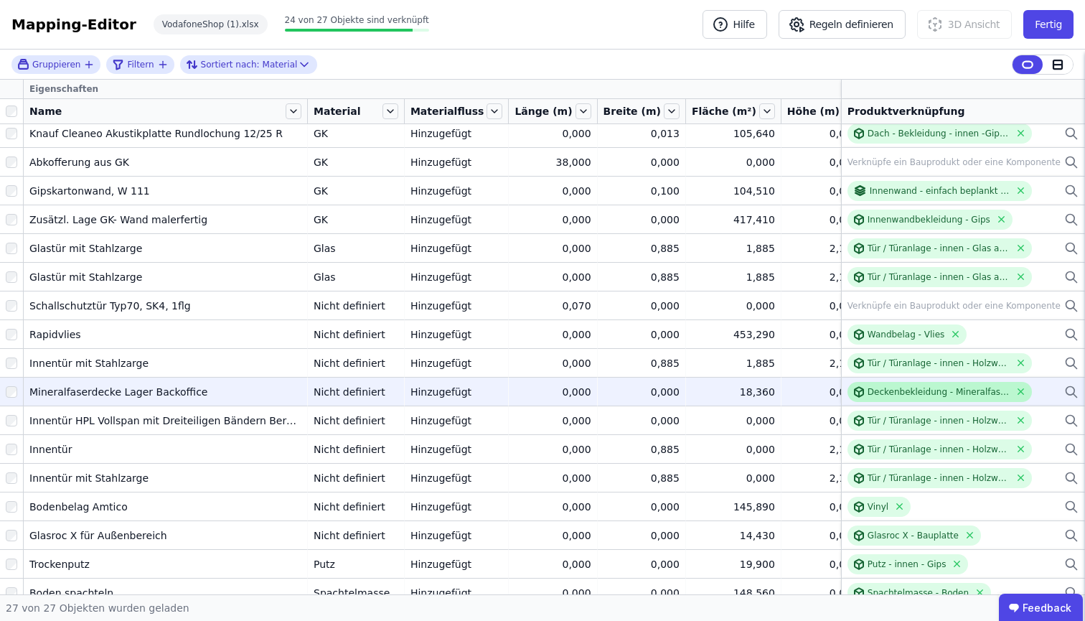
scroll to position [297, 0]
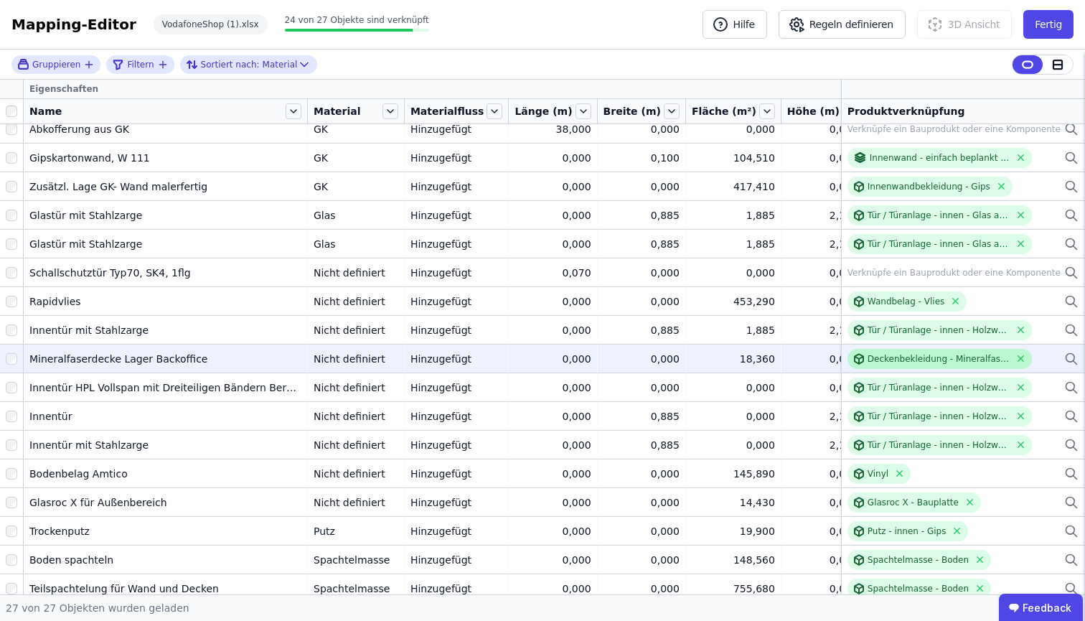
click at [932, 353] on div "Deckenbekleidung - Mineralfaserplatten - 1,5cm" at bounding box center [939, 358] width 143 height 11
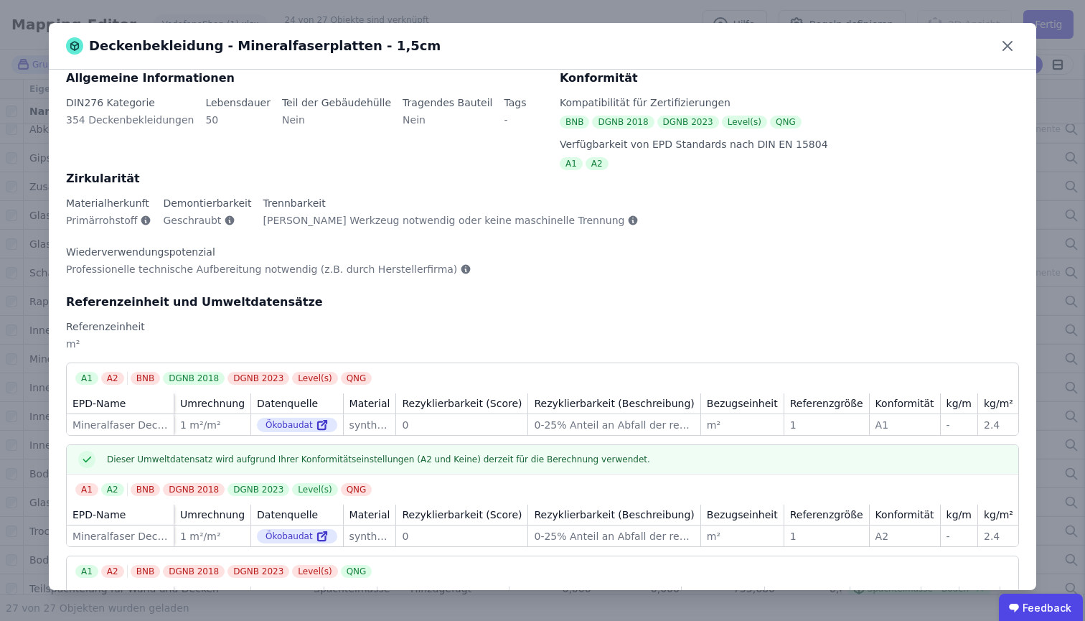
scroll to position [78, 0]
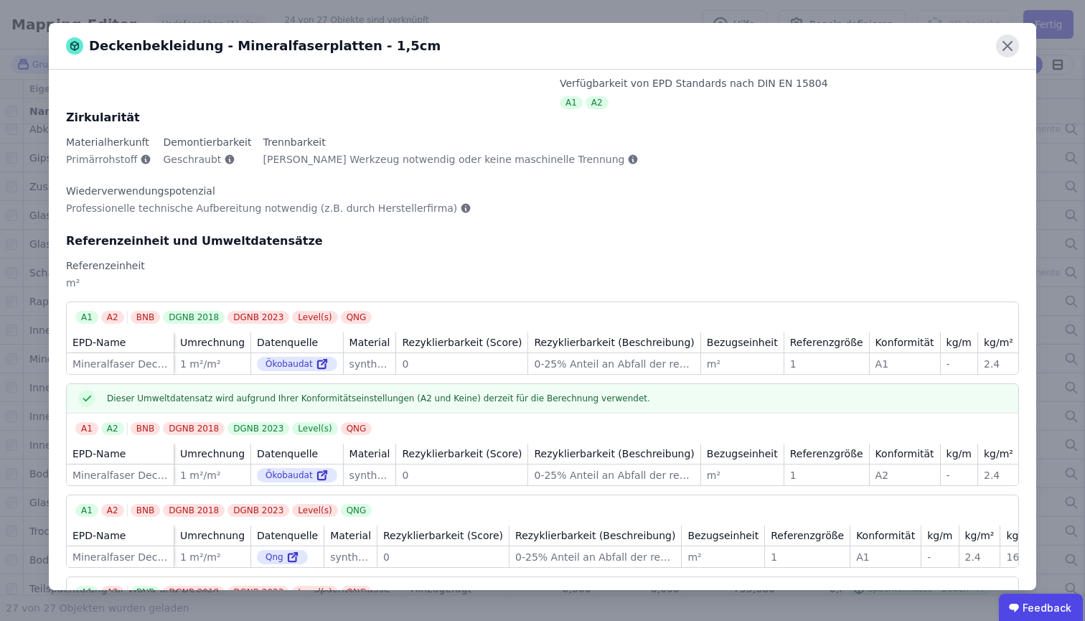
click at [1005, 55] on icon at bounding box center [1007, 45] width 23 height 23
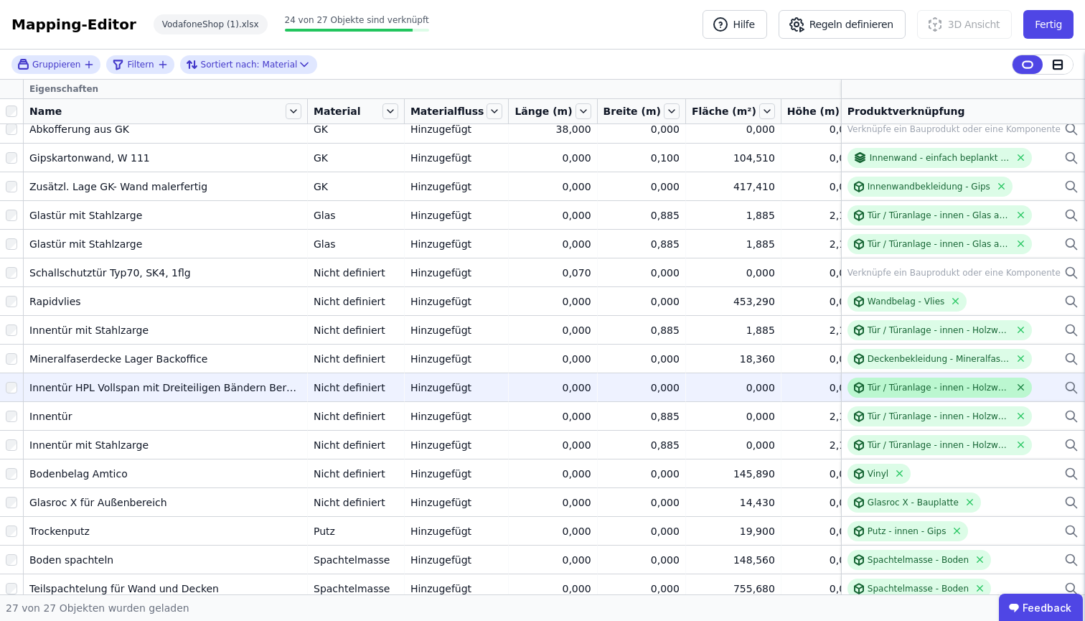
click at [1016, 384] on icon at bounding box center [1021, 387] width 11 height 11
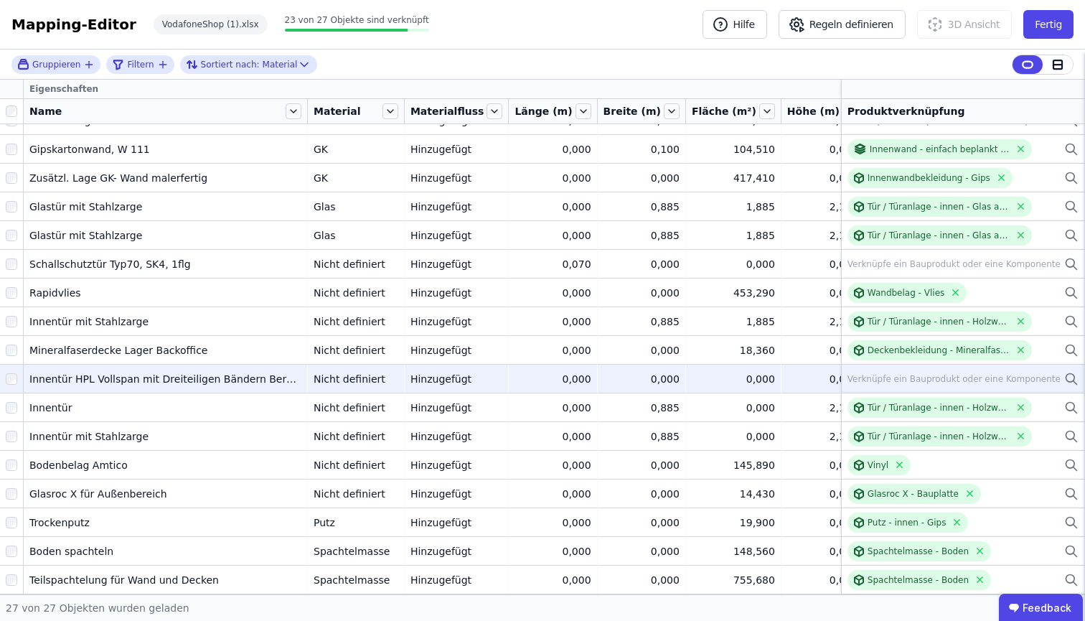
scroll to position [317, 0]
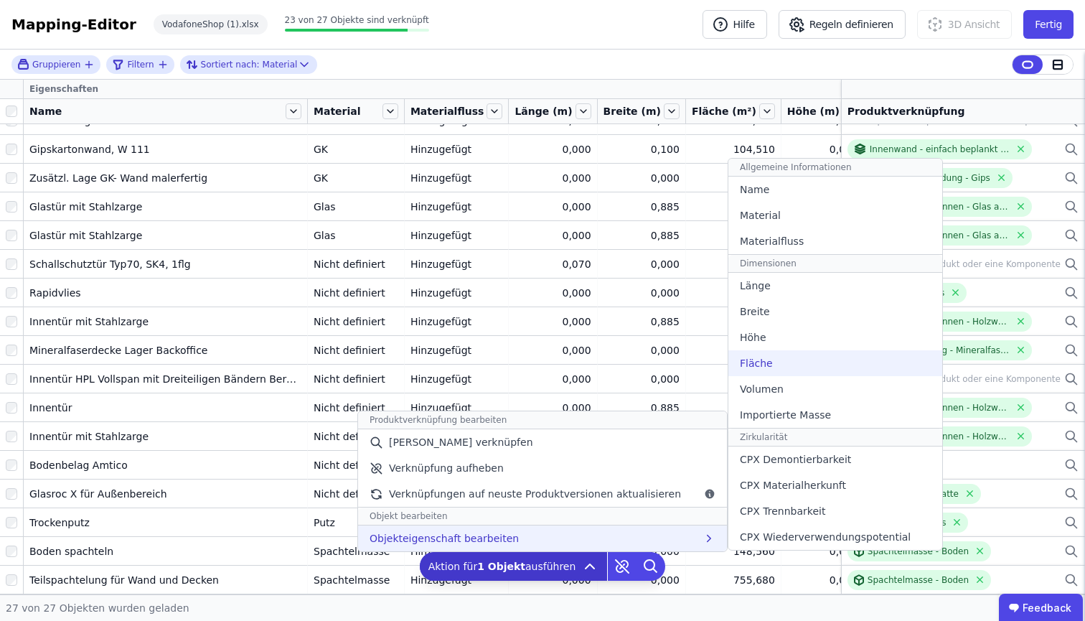
click at [766, 373] on div "Fläche" at bounding box center [835, 363] width 214 height 26
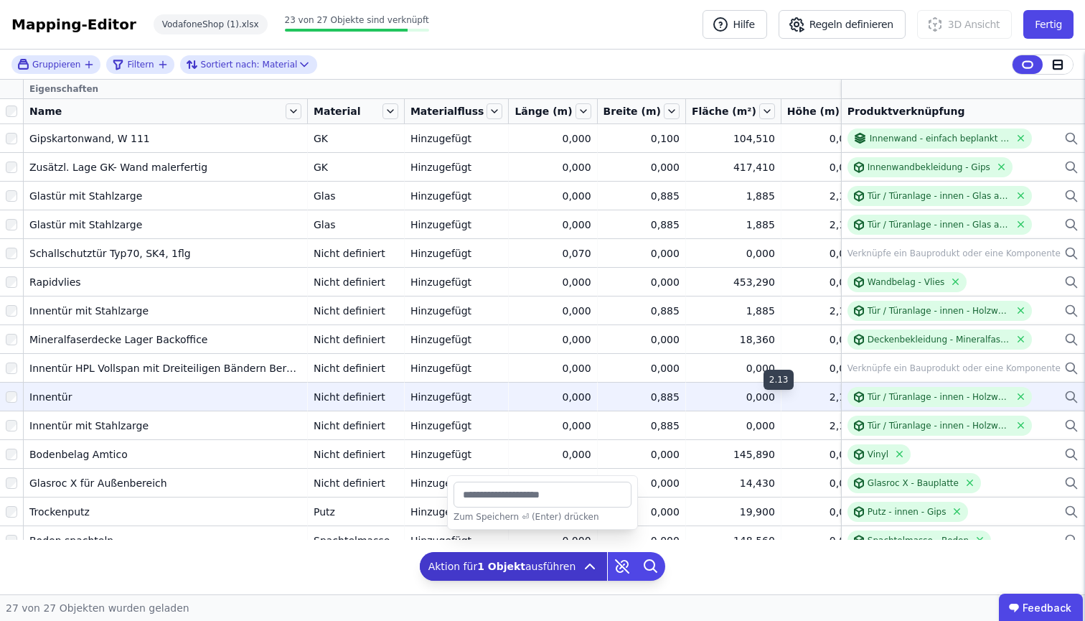
type input "*******"
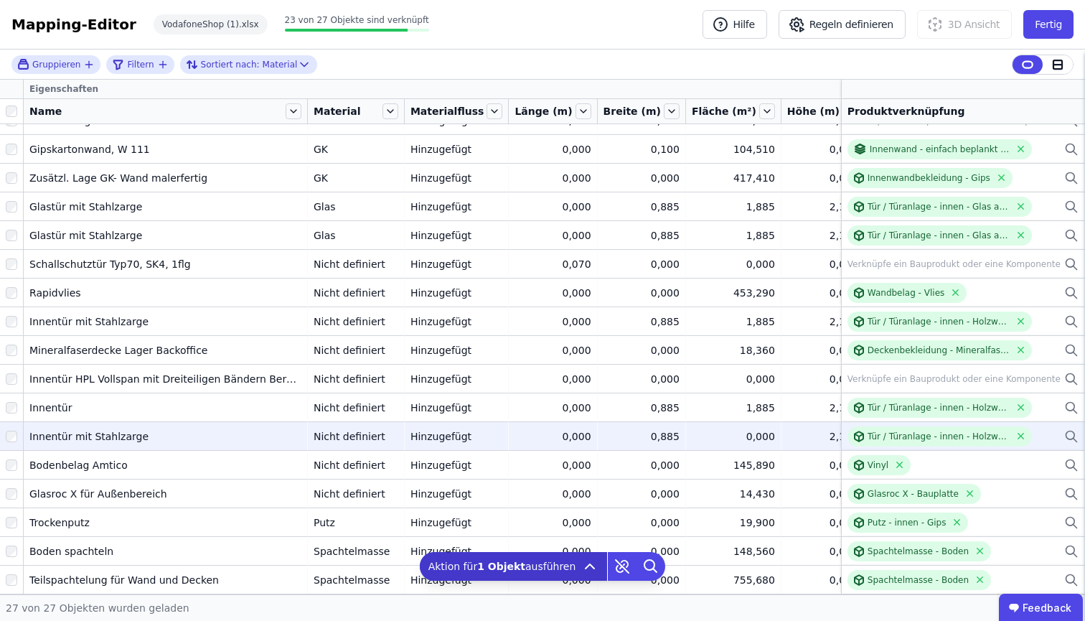
click at [692, 429] on div "0,000" at bounding box center [733, 436] width 83 height 14
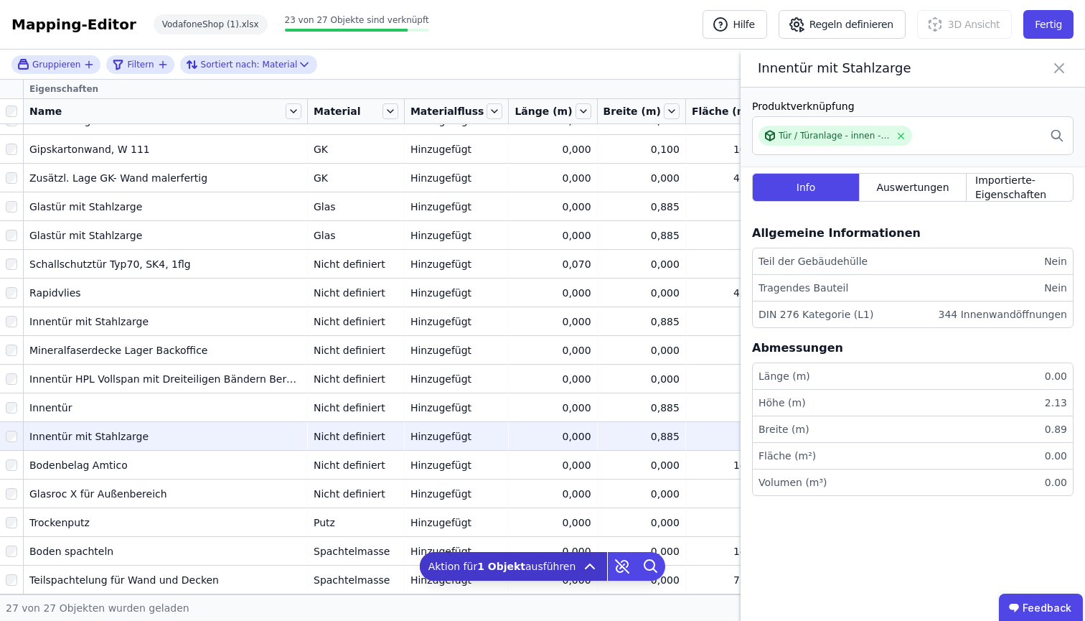
click at [4, 430] on div at bounding box center [11, 436] width 23 height 26
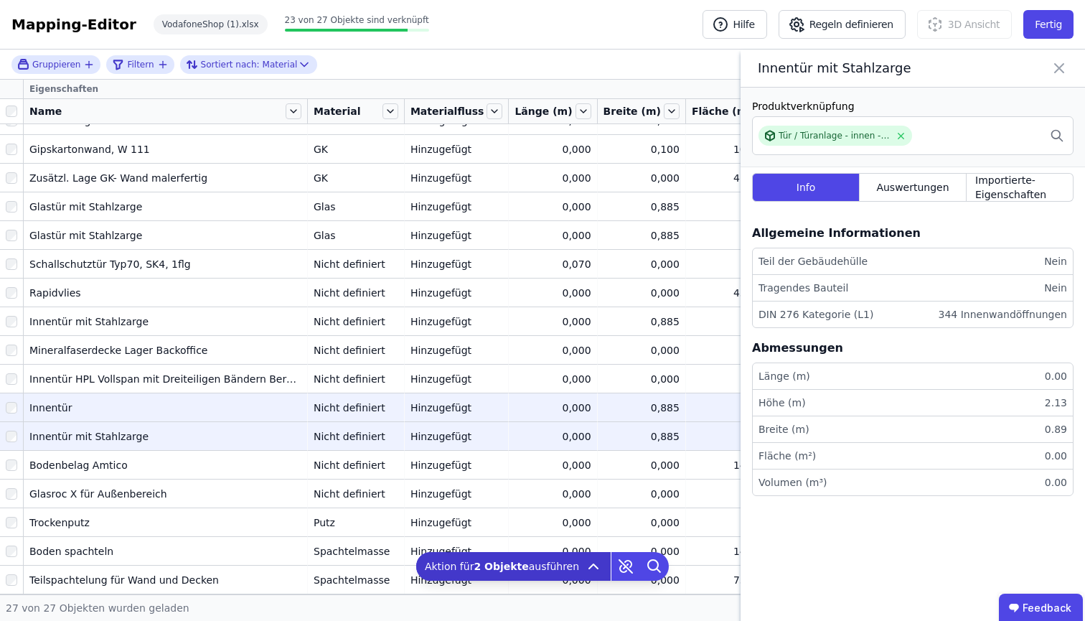
click at [12, 404] on div at bounding box center [11, 408] width 23 height 26
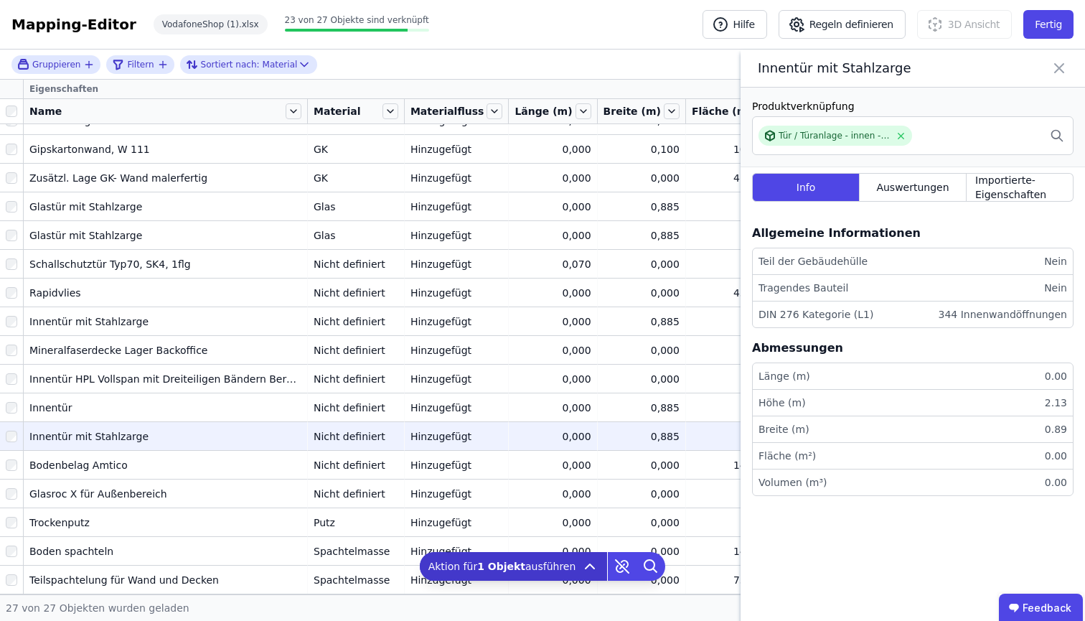
click at [1057, 68] on icon at bounding box center [1059, 68] width 17 height 20
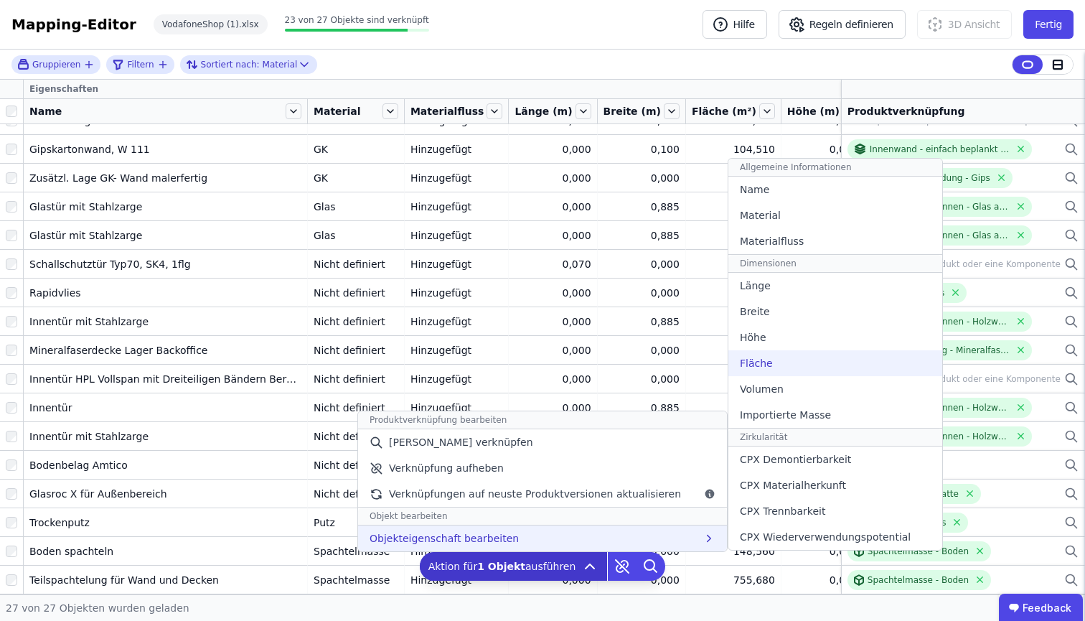
click at [809, 372] on div "Fläche" at bounding box center [835, 363] width 214 height 26
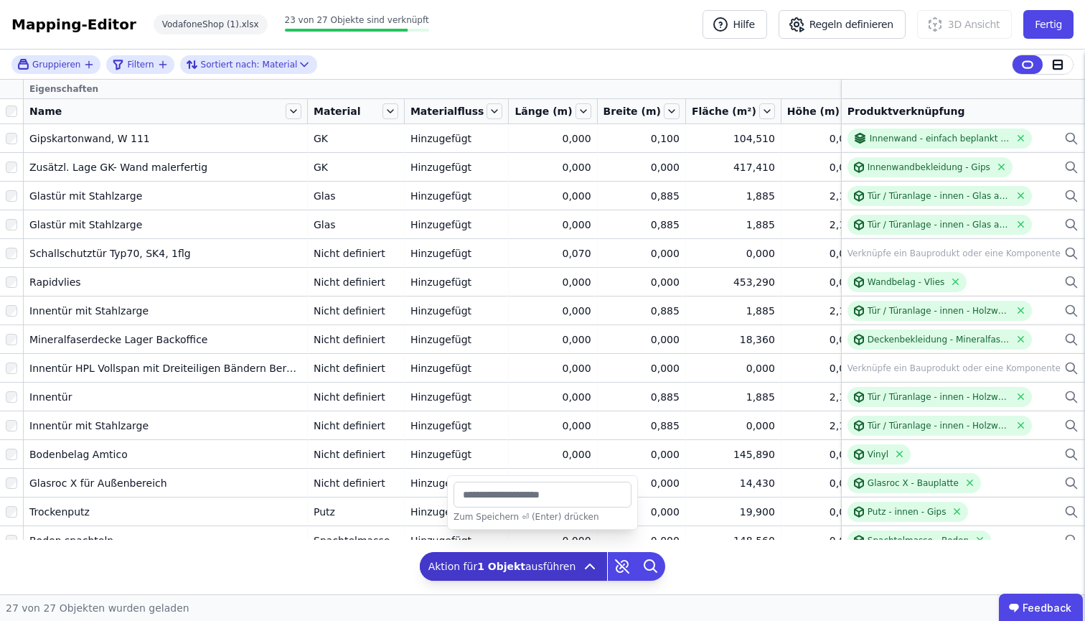
type input "*******"
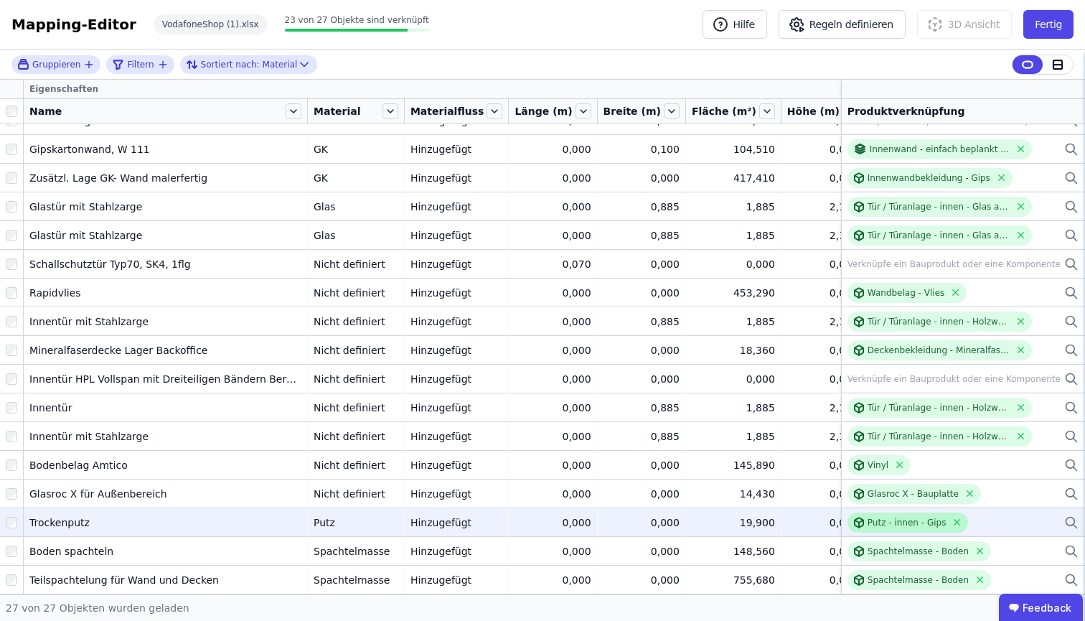
click at [881, 517] on div "Putz - innen - Gips" at bounding box center [907, 522] width 79 height 11
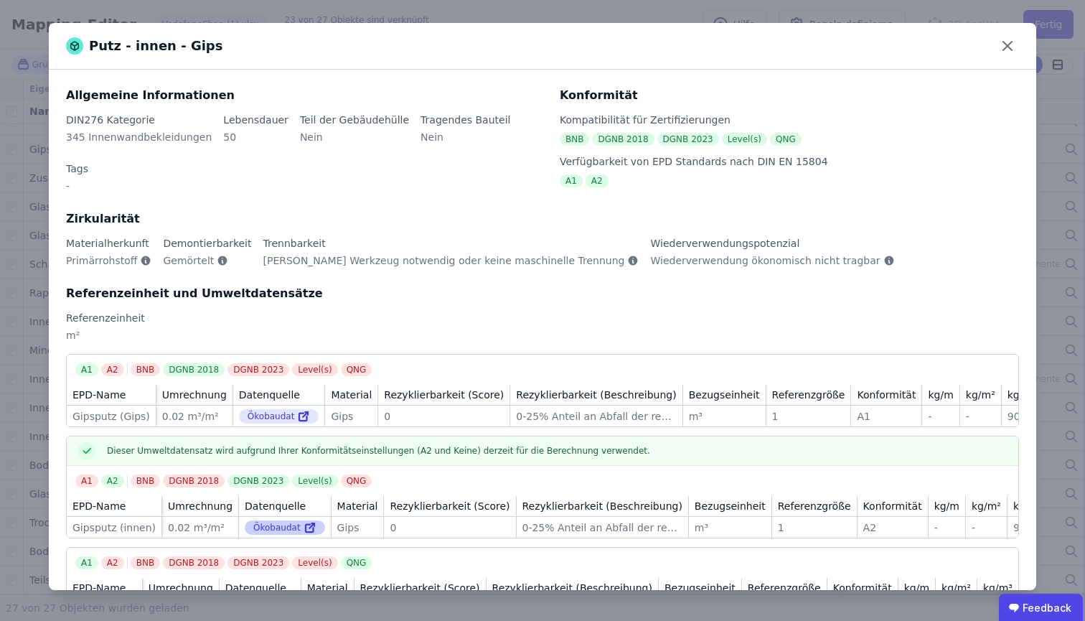
click at [280, 520] on div "Ökobaudat" at bounding box center [285, 527] width 80 height 14
click at [305, 519] on icon at bounding box center [310, 527] width 13 height 17
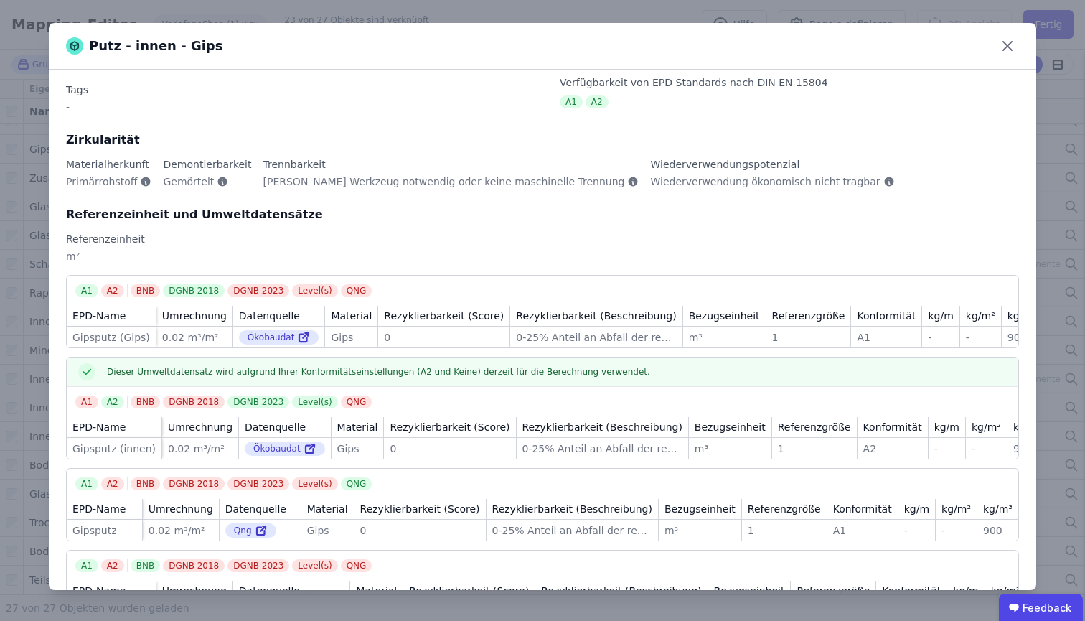
scroll to position [129, 0]
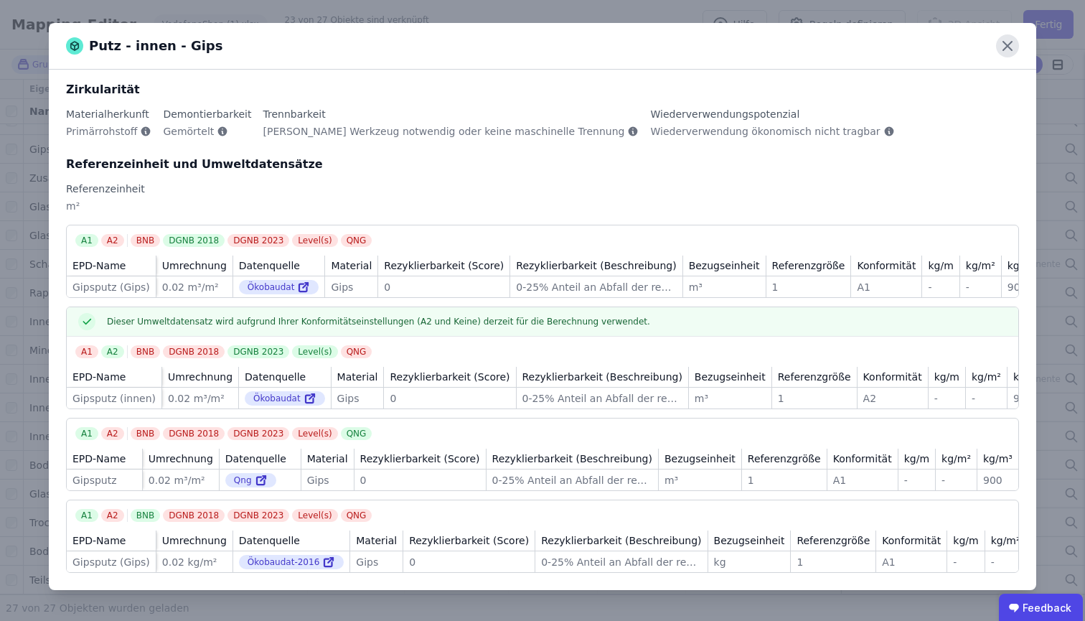
click at [998, 46] on icon at bounding box center [1007, 45] width 23 height 23
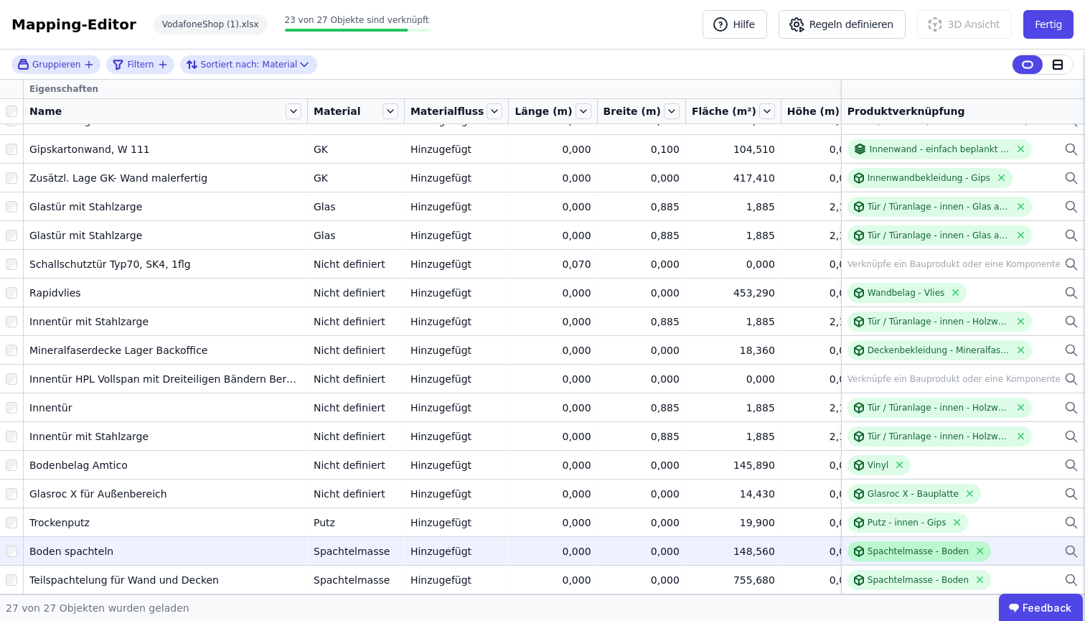
click at [919, 545] on div "Spachtelmasse - Boden" at bounding box center [918, 550] width 101 height 11
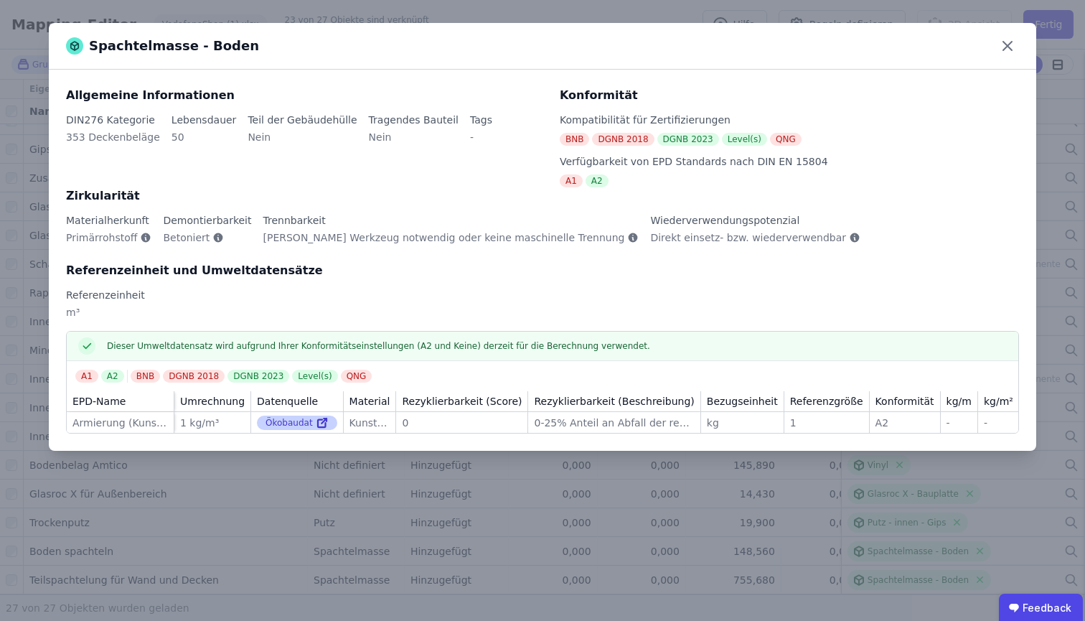
click at [322, 423] on icon at bounding box center [324, 420] width 5 height 5
click at [1009, 49] on icon at bounding box center [1007, 45] width 23 height 23
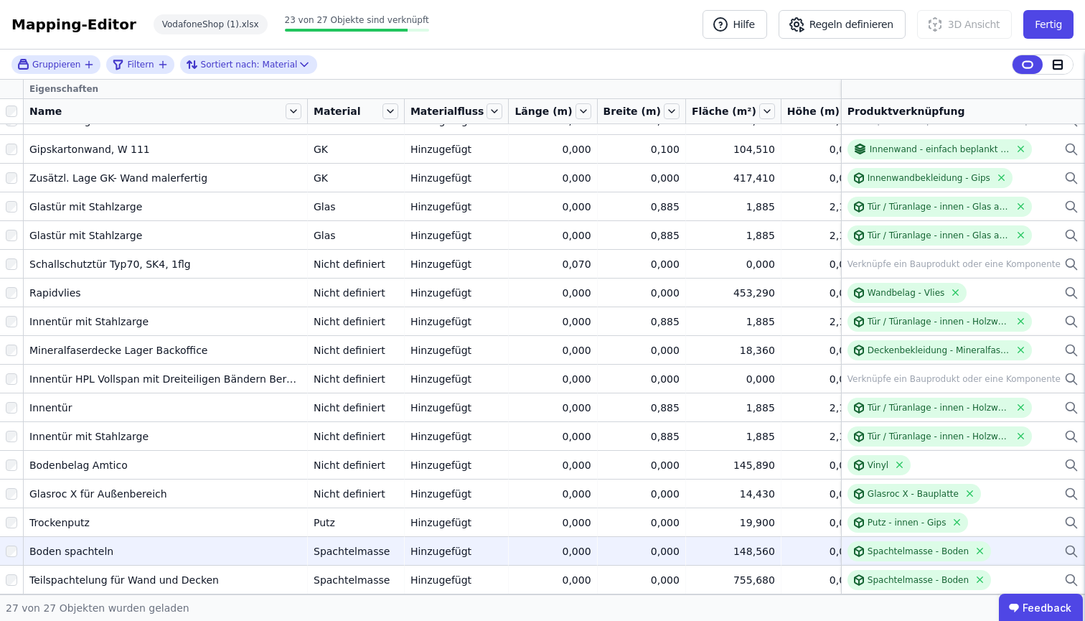
click at [787, 544] on div "0,000" at bounding box center [822, 551] width 71 height 14
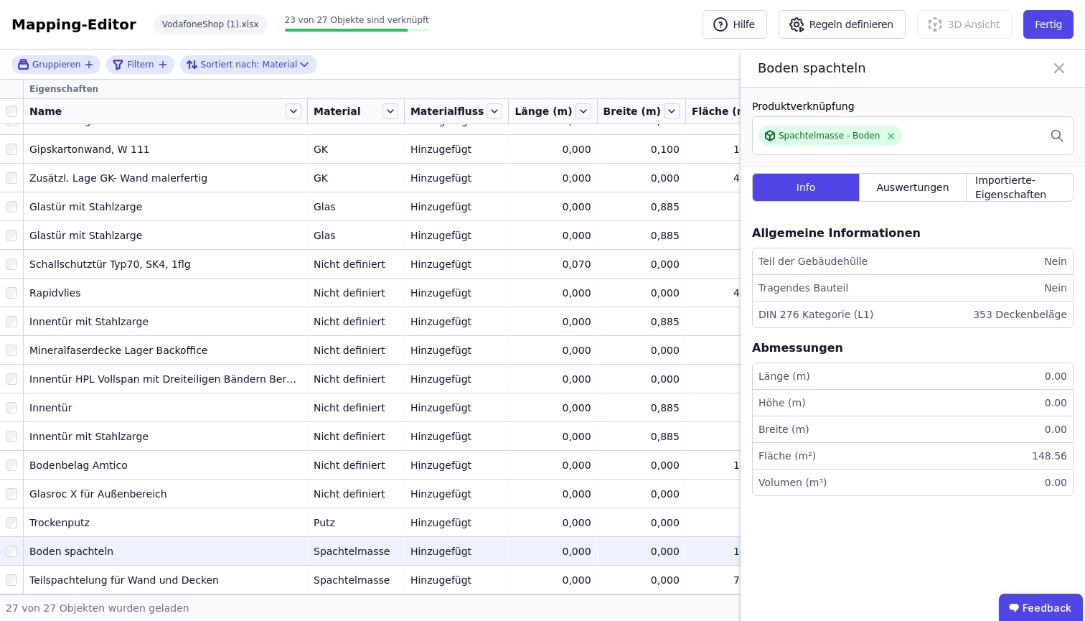
click at [923, 169] on div "Info Auswertungen Importierte-Eigenschaften" at bounding box center [913, 190] width 322 height 46
click at [917, 185] on span "Auswertungen" at bounding box center [912, 187] width 72 height 14
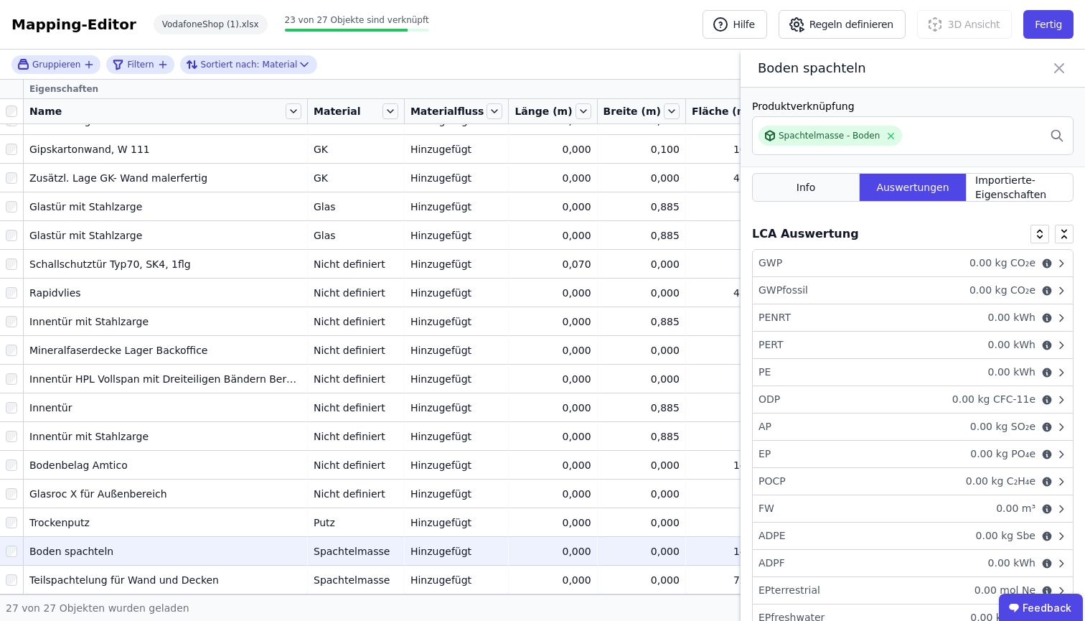
click at [817, 191] on div "Info" at bounding box center [806, 187] width 108 height 29
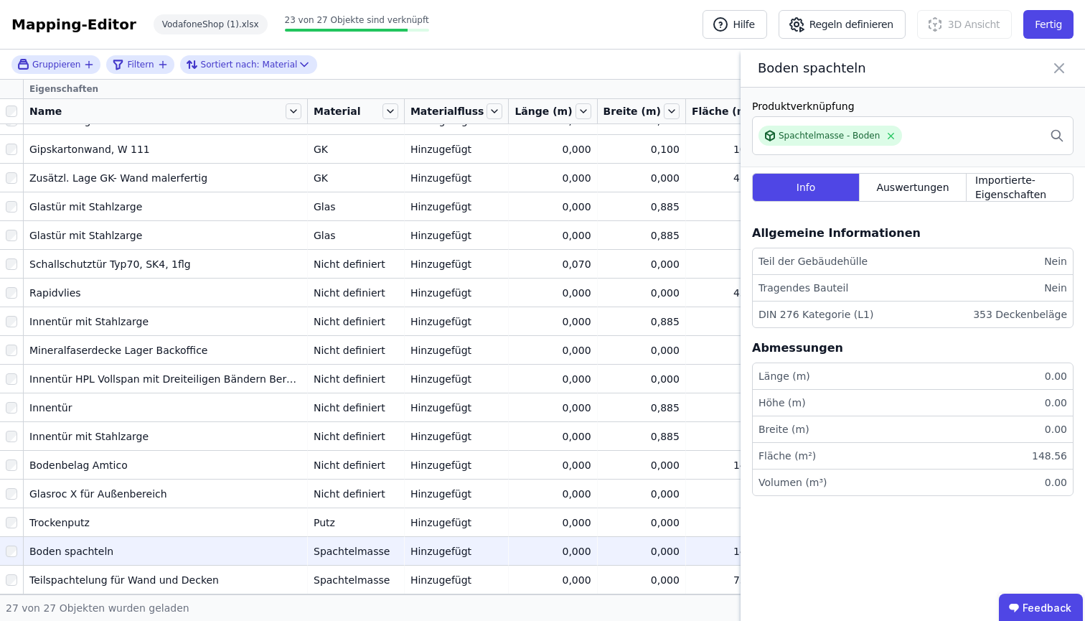
click at [1056, 67] on icon at bounding box center [1059, 68] width 17 height 20
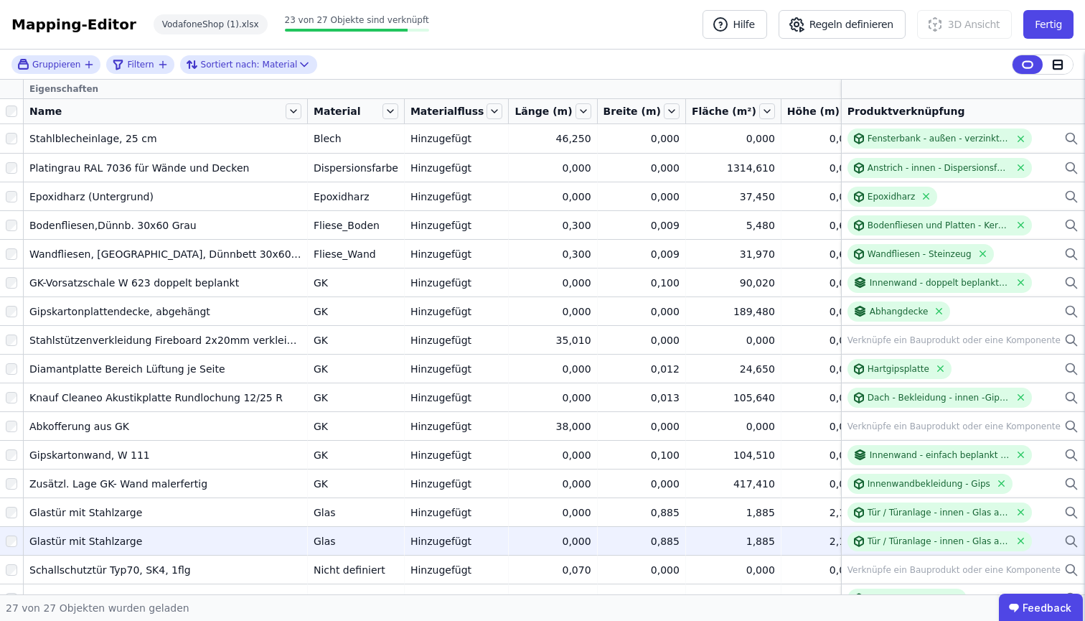
scroll to position [0, 0]
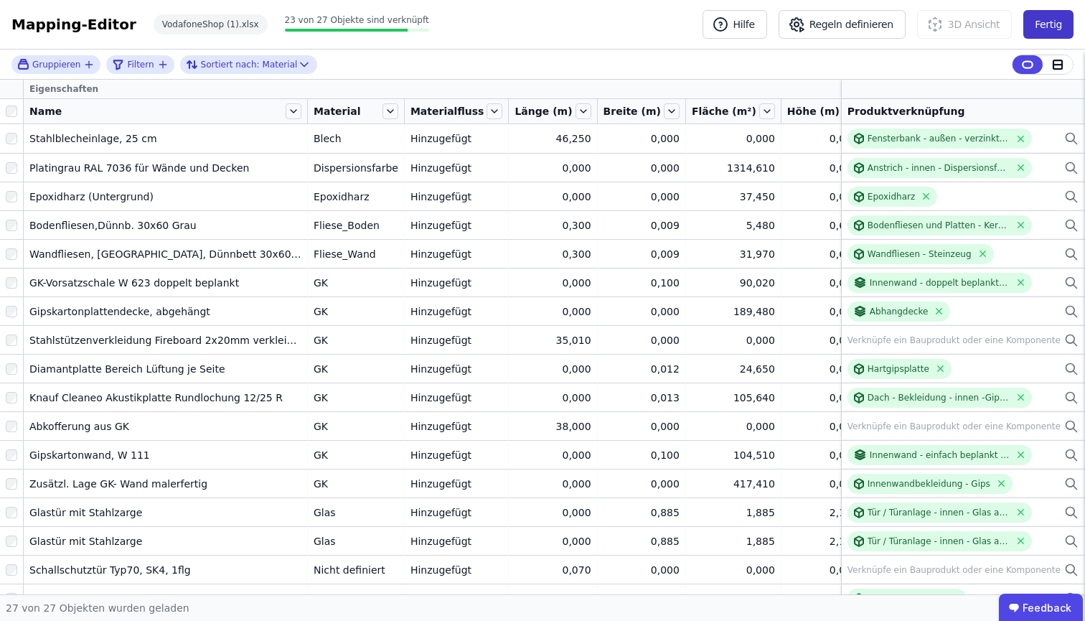
click at [1062, 25] on button "Fertig" at bounding box center [1048, 24] width 50 height 29
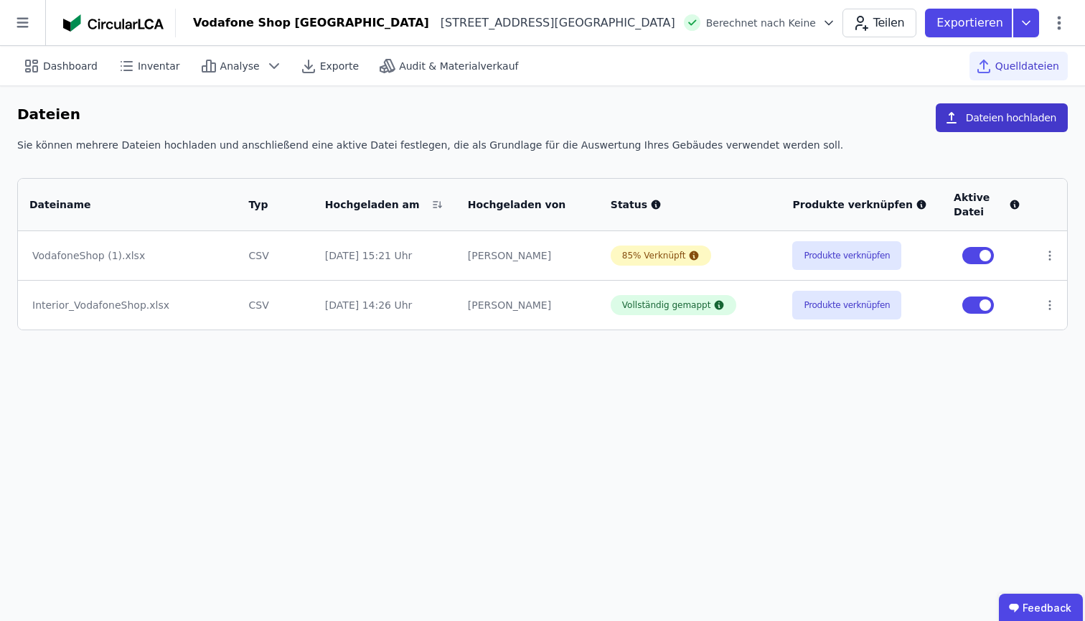
click at [995, 117] on button "Dateien hochladen" at bounding box center [1002, 117] width 132 height 29
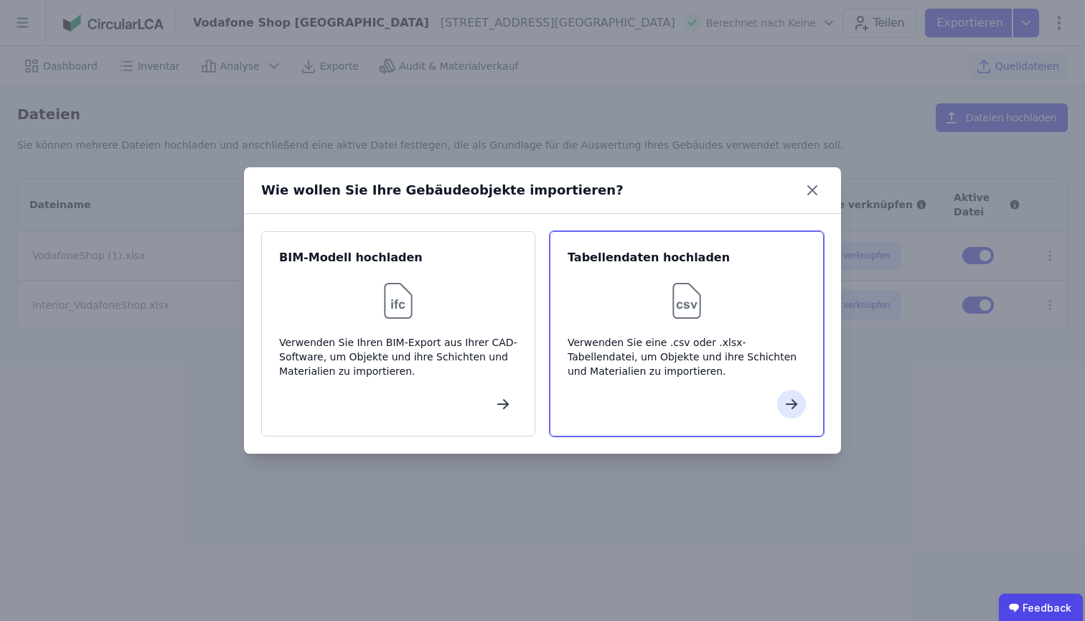
click at [660, 302] on div at bounding box center [687, 301] width 238 height 46
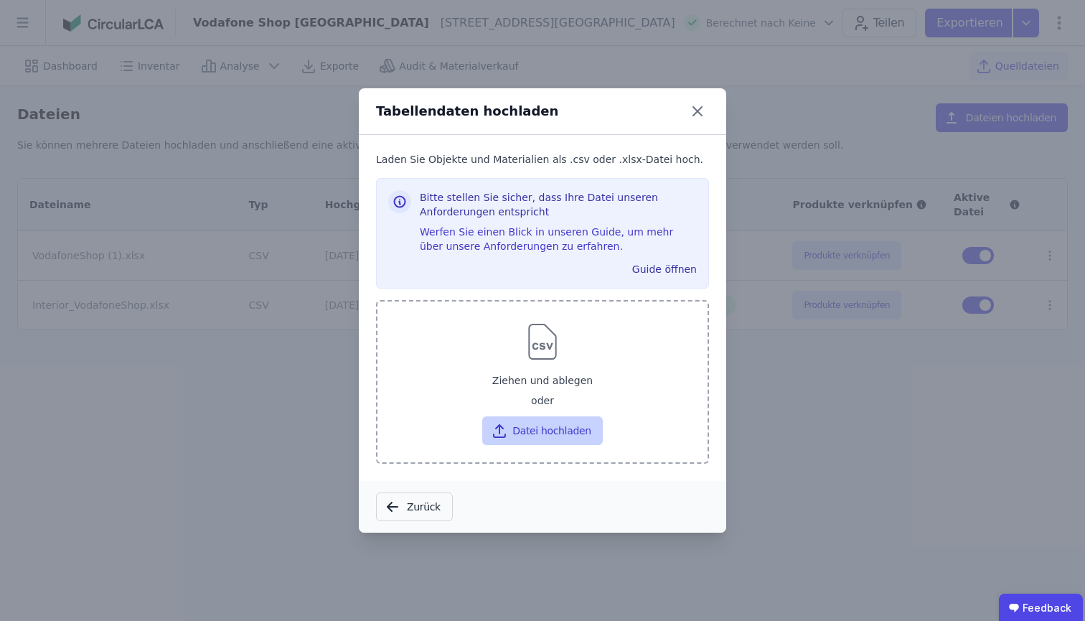
click at [545, 430] on button "Datei hochladen" at bounding box center [542, 430] width 120 height 29
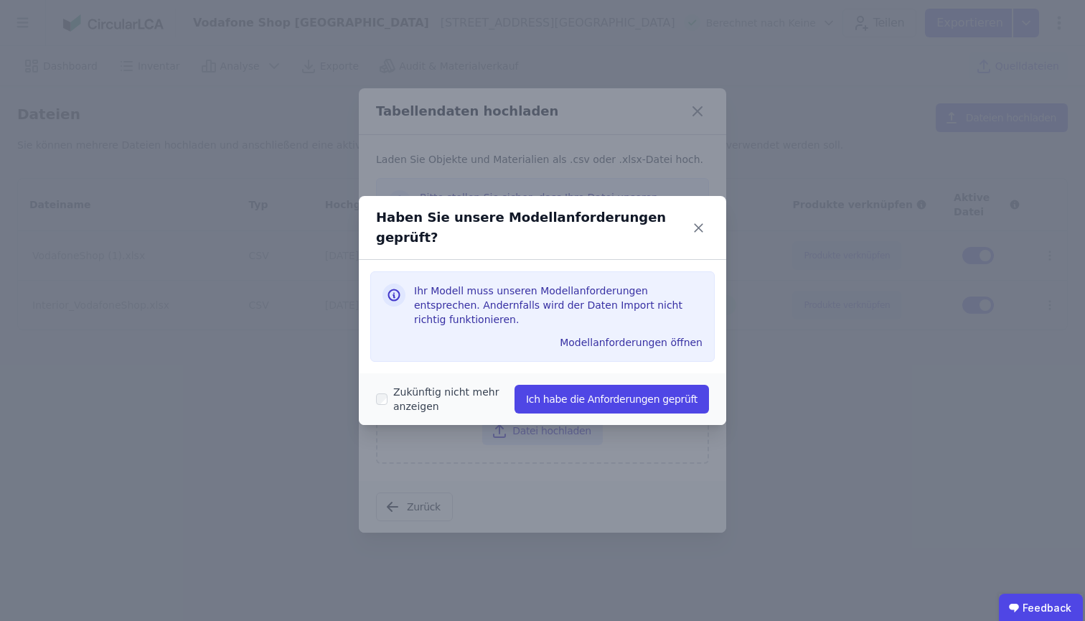
click at [574, 400] on div "Zukünftig nicht mehr anzeigen Ich habe die Anforderungen geprüft" at bounding box center [542, 399] width 333 height 40
click at [589, 385] on button "Ich habe die Anforderungen geprüft" at bounding box center [612, 399] width 195 height 29
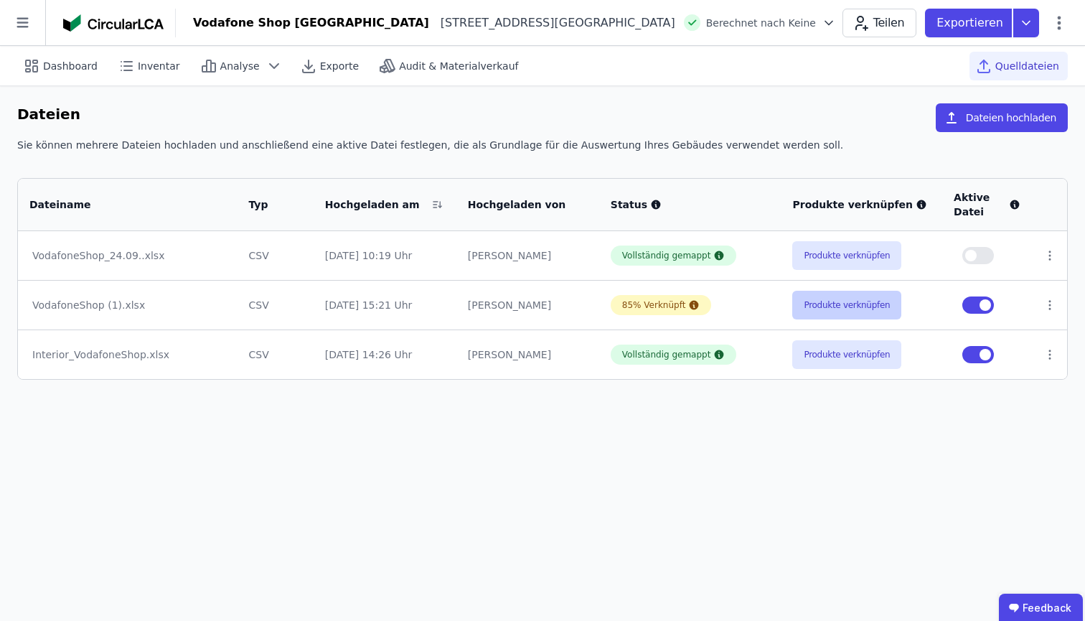
click at [879, 306] on button "Produkte verknüpfen" at bounding box center [846, 305] width 109 height 29
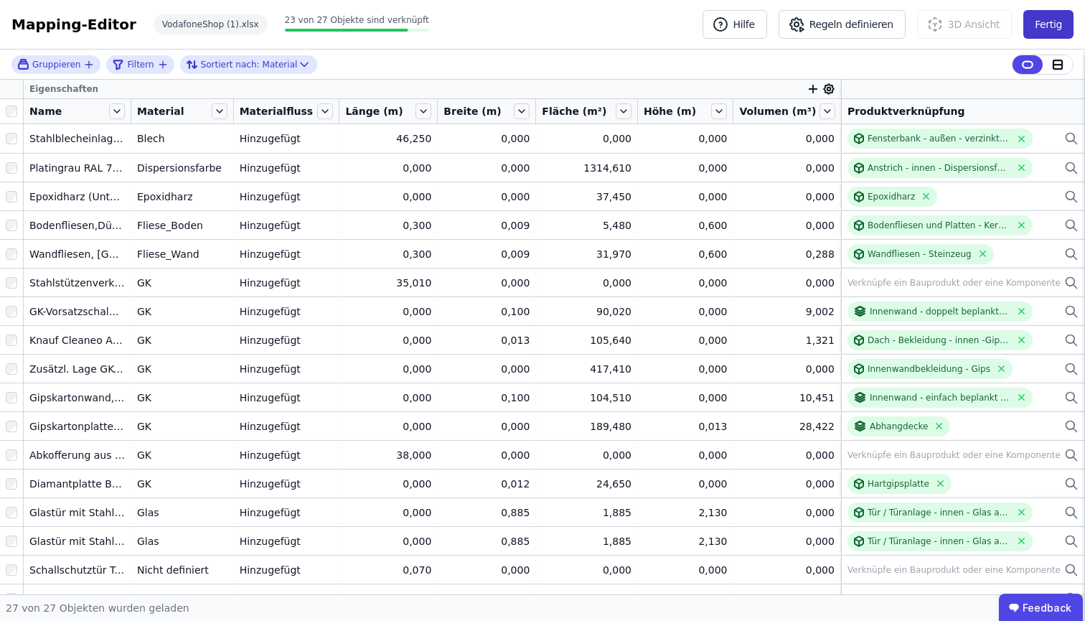
click at [1058, 28] on button "Fertig" at bounding box center [1048, 24] width 50 height 29
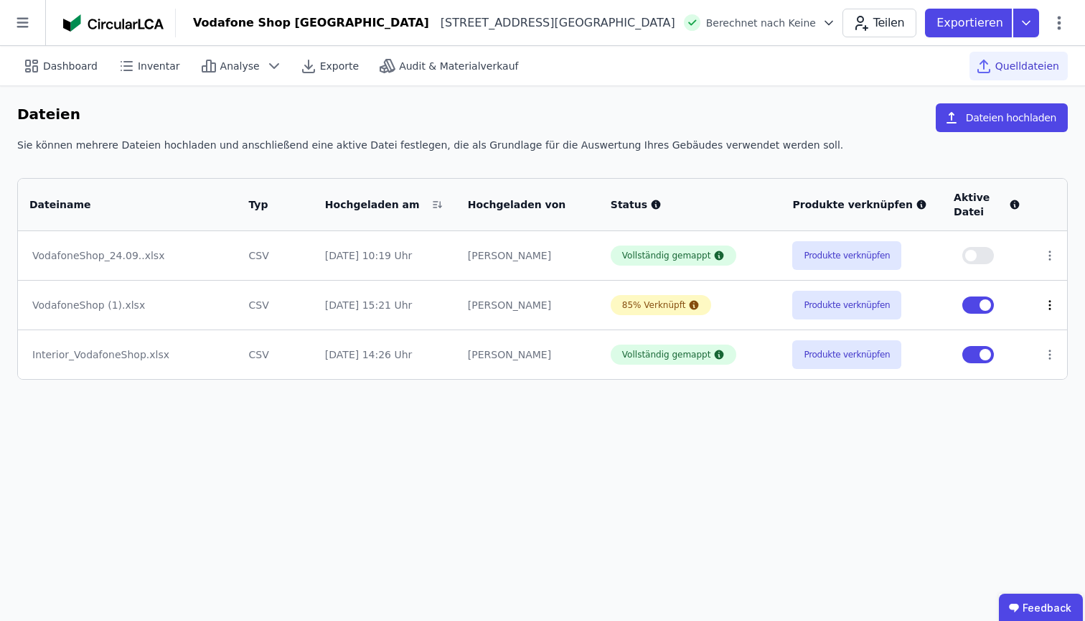
click at [1051, 307] on icon at bounding box center [1050, 305] width 13 height 13
click at [946, 305] on div "Löschen" at bounding box center [976, 302] width 144 height 23
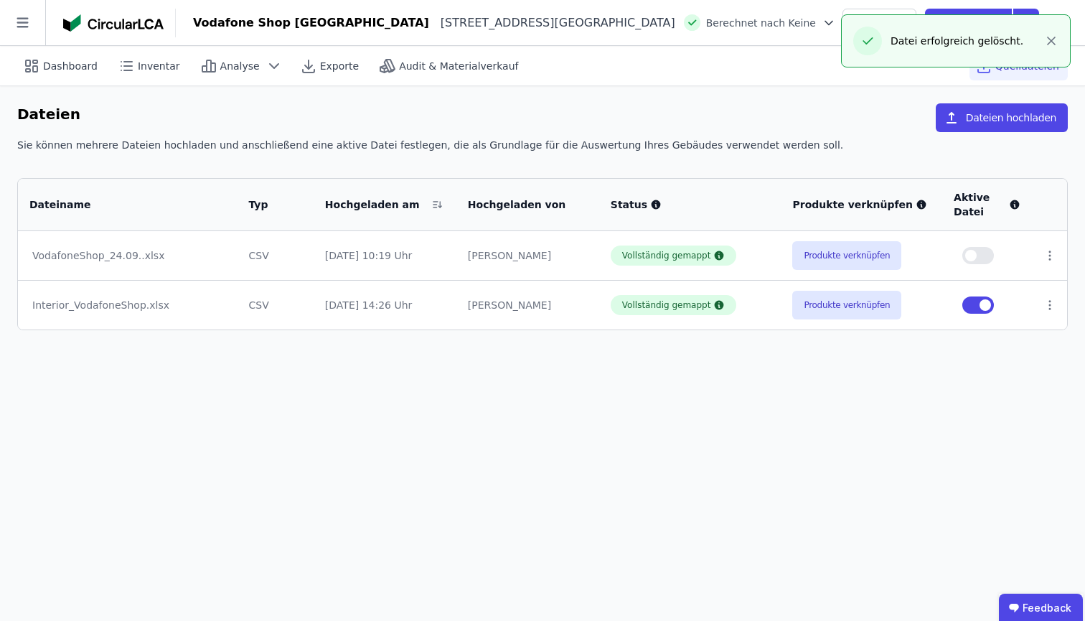
click at [982, 251] on button "button" at bounding box center [978, 255] width 32 height 17
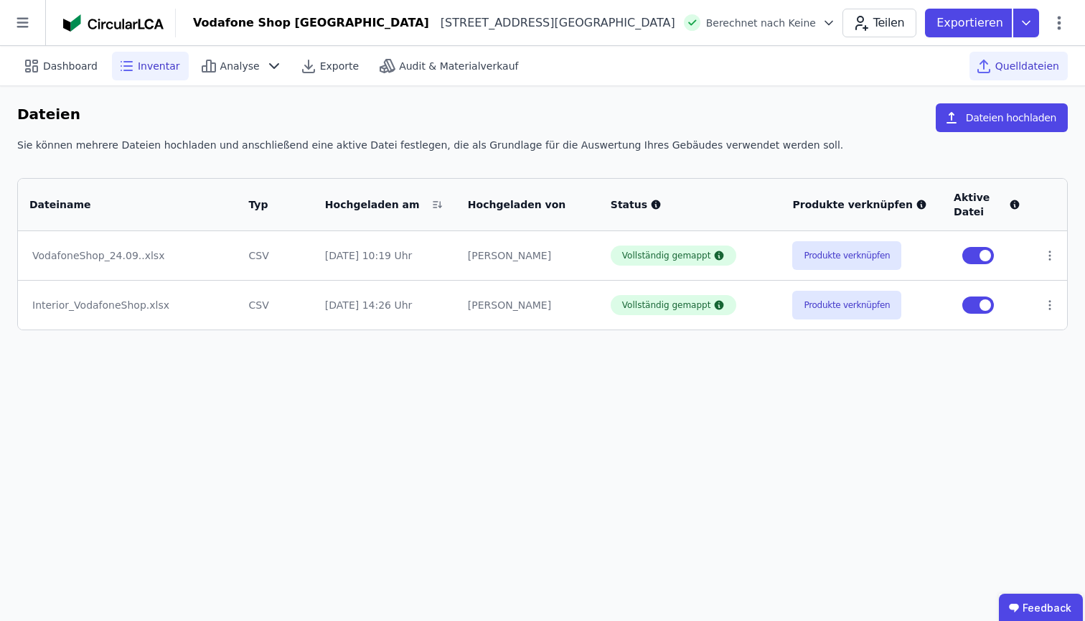
click at [147, 63] on span "Inventar" at bounding box center [159, 66] width 42 height 14
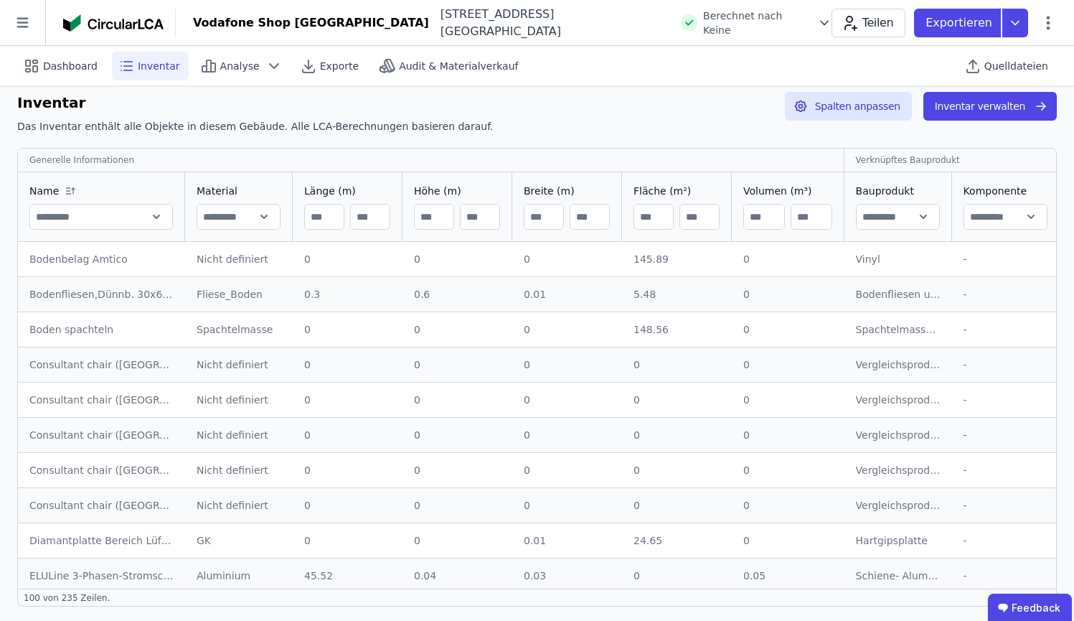
scroll to position [14, 0]
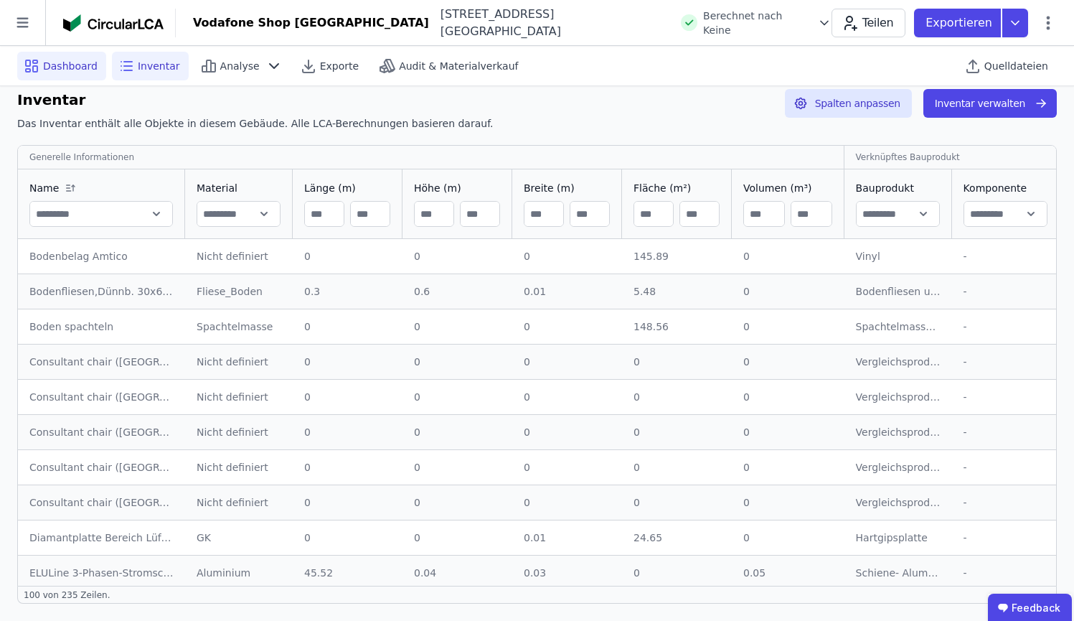
click at [46, 74] on div "Dashboard" at bounding box center [61, 66] width 89 height 29
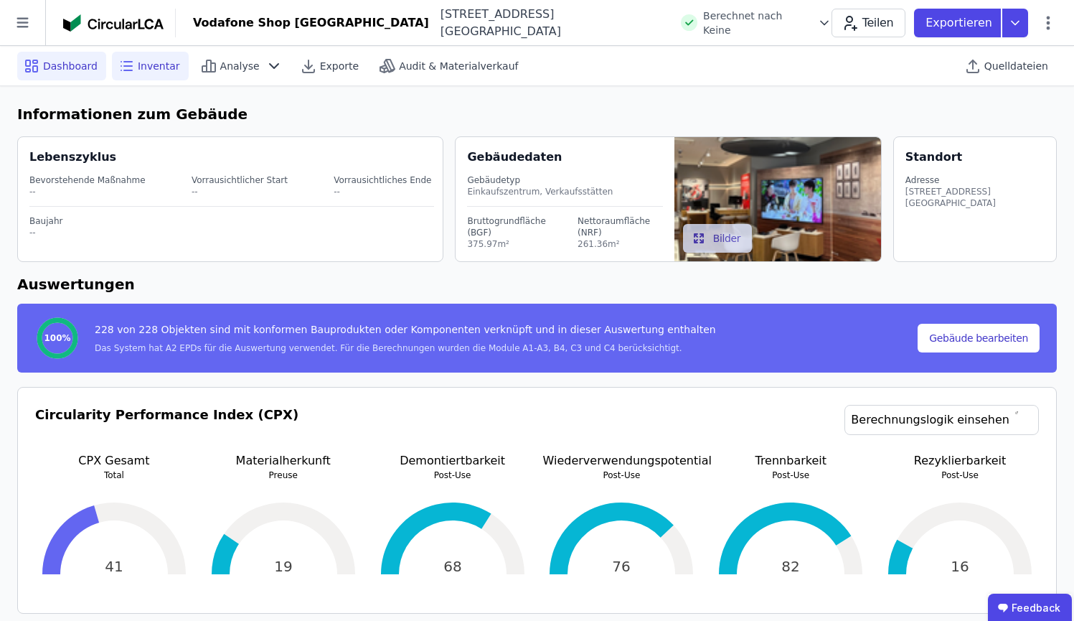
click at [162, 70] on span "Inventar" at bounding box center [159, 66] width 42 height 14
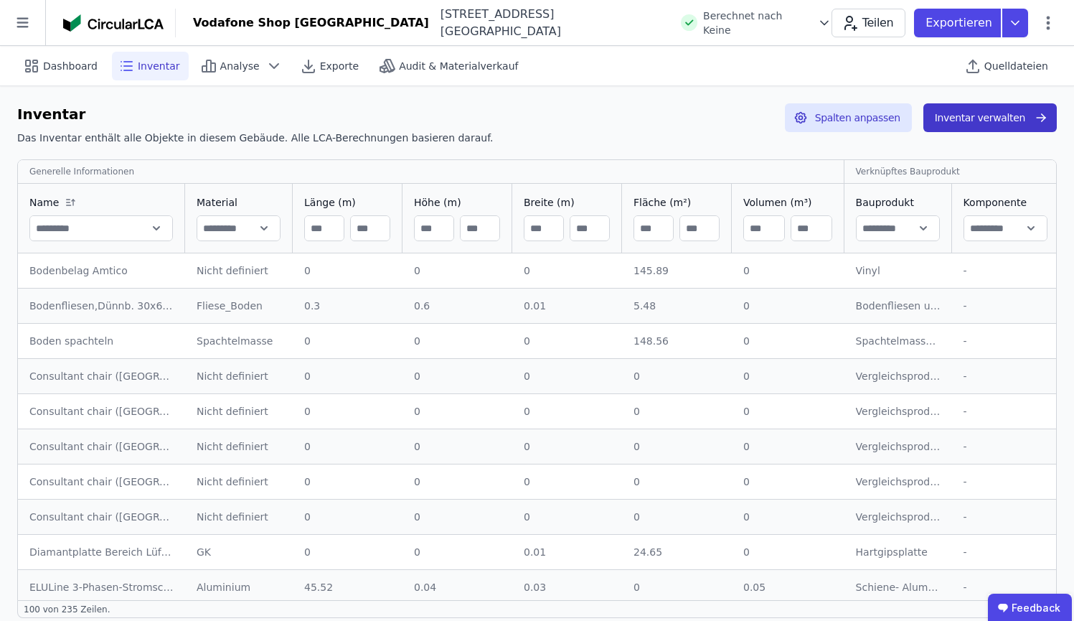
click at [982, 115] on button "Inventar verwalten" at bounding box center [990, 117] width 133 height 29
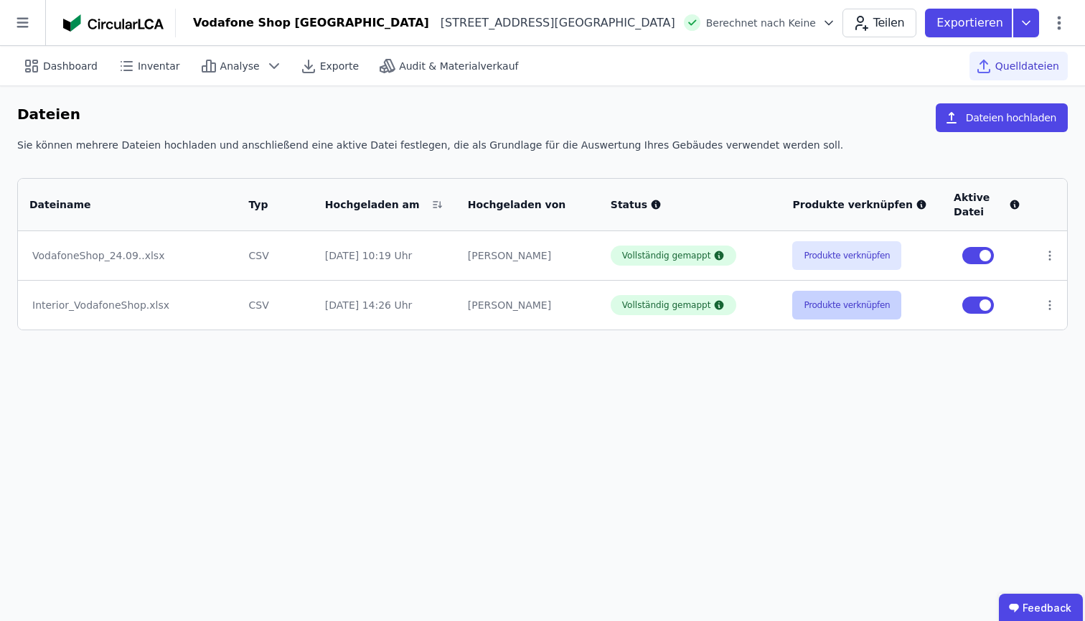
click at [849, 306] on button "Produkte verknüpfen" at bounding box center [846, 305] width 109 height 29
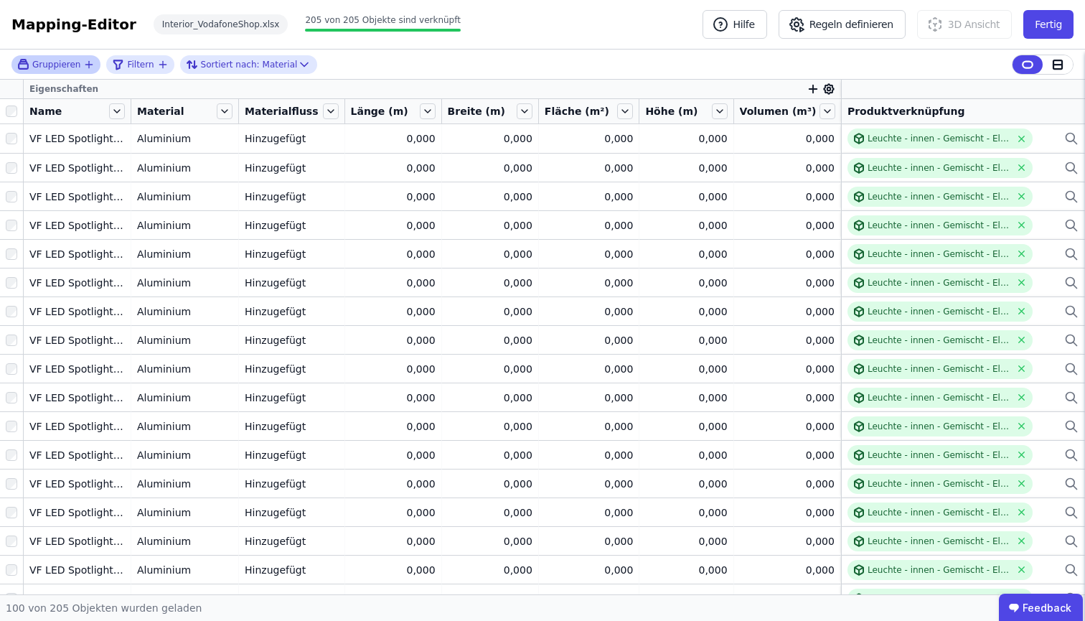
click at [62, 71] on div "Gruppieren" at bounding box center [55, 64] width 89 height 19
click at [87, 62] on icon "button" at bounding box center [88, 64] width 11 height 11
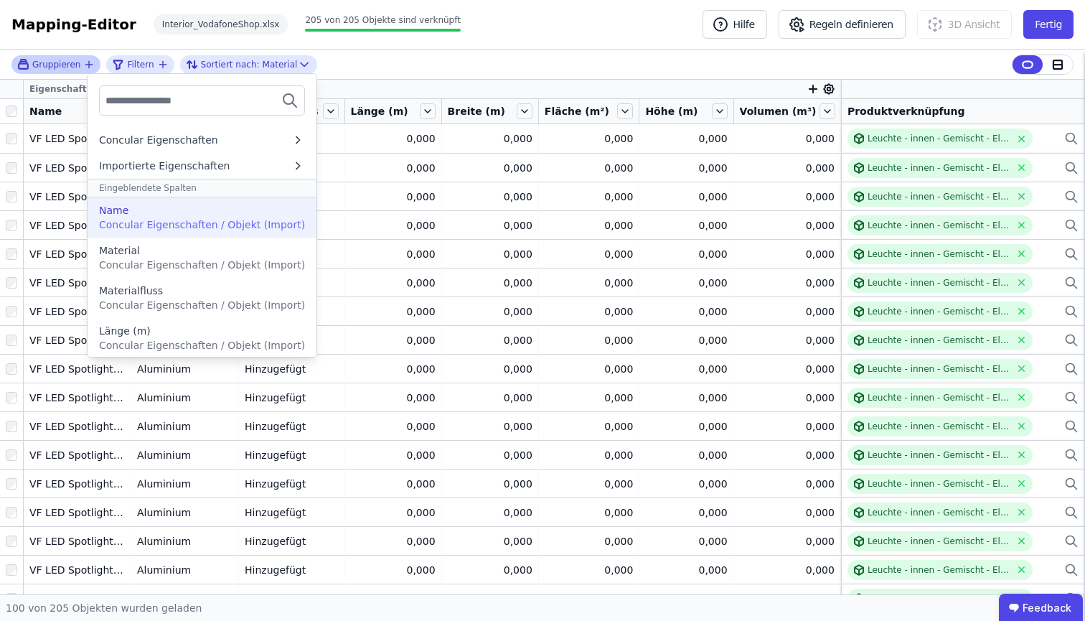
click at [155, 209] on div "Name" at bounding box center [202, 210] width 206 height 14
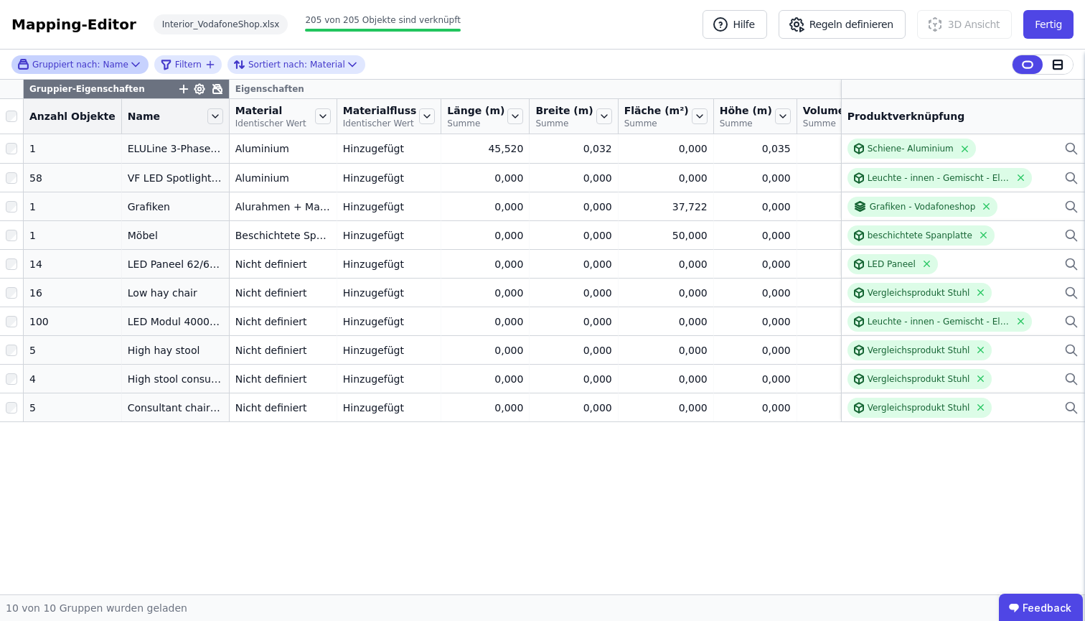
click at [263, 547] on div "Gruppier-Eigenschaften Eigenschaften Anzahl Objekte Name Material Identischer W…" at bounding box center [542, 337] width 1085 height 515
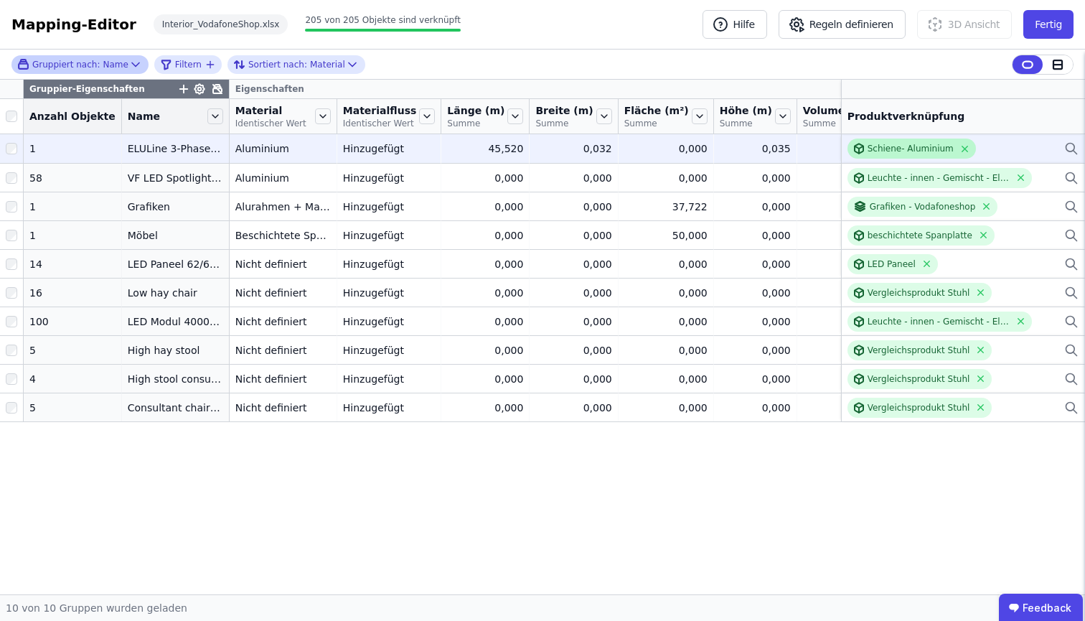
click at [914, 154] on div "Schiene- Aluminium" at bounding box center [911, 148] width 86 height 11
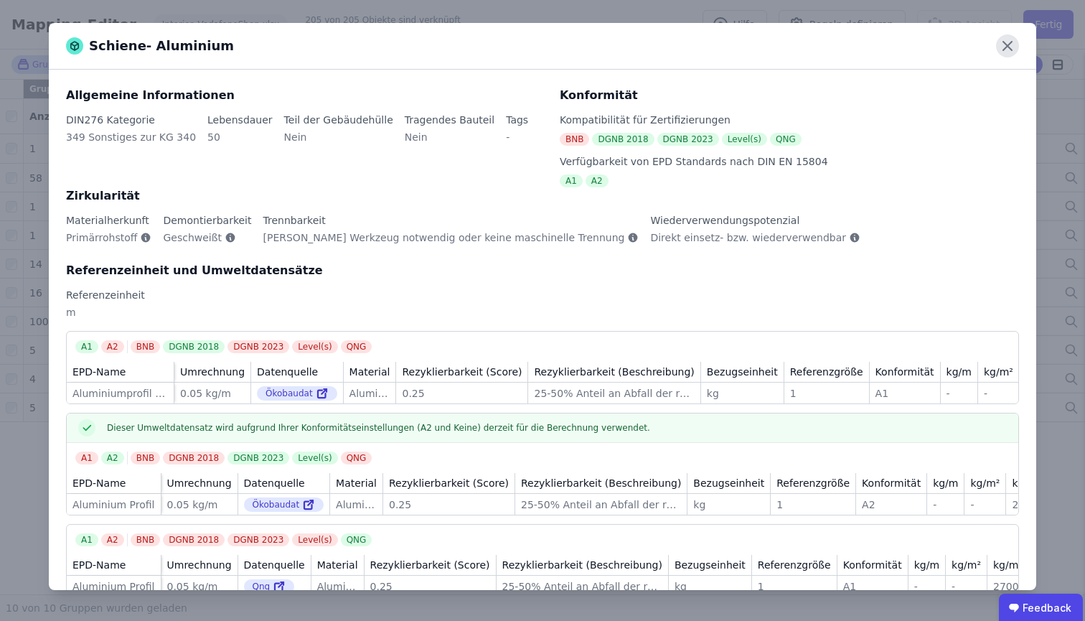
click at [1010, 47] on icon at bounding box center [1007, 45] width 23 height 23
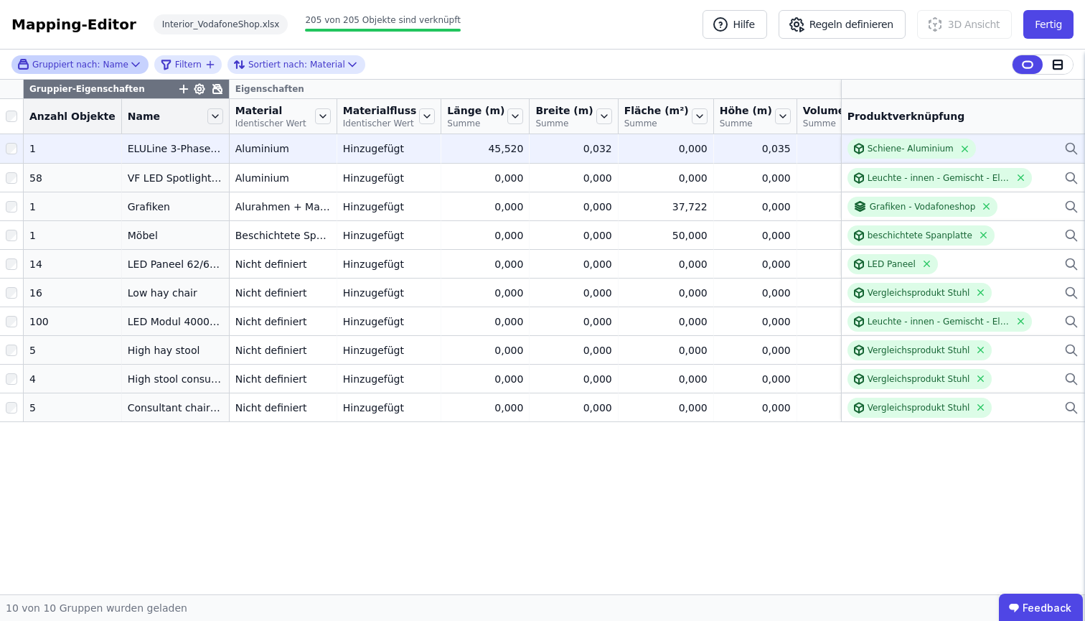
click at [666, 162] on td "0,000 0,000" at bounding box center [666, 148] width 95 height 29
click at [642, 156] on div "0,000" at bounding box center [665, 148] width 83 height 14
click at [720, 156] on div "0,035" at bounding box center [755, 148] width 71 height 14
click at [76, 156] on div "1" at bounding box center [72, 148] width 86 height 14
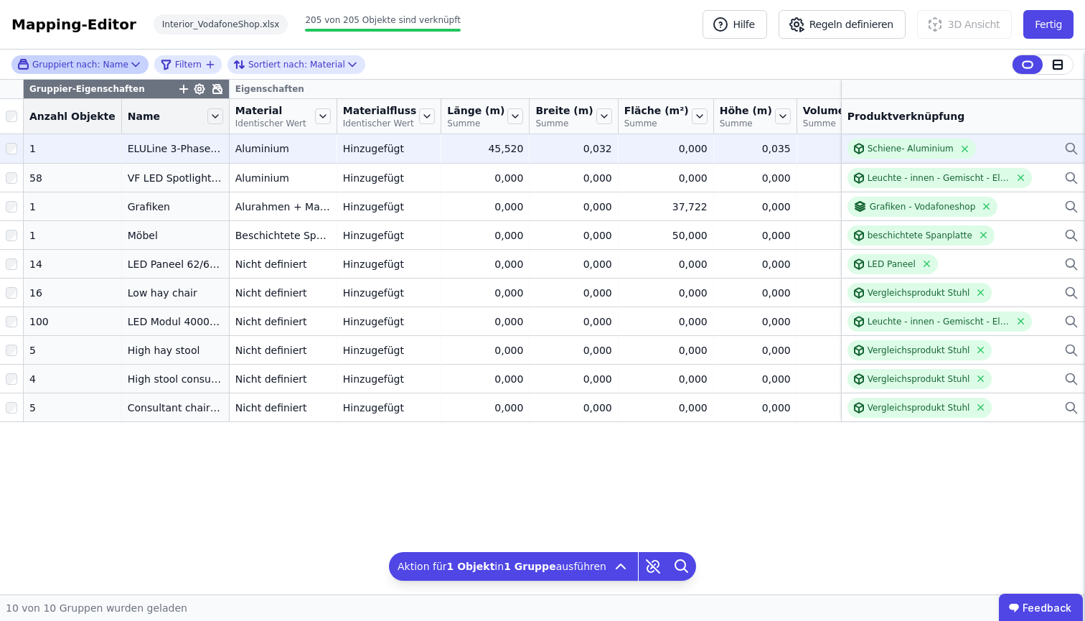
click at [1003, 158] on div "Schiene- Aluminium" at bounding box center [963, 149] width 231 height 20
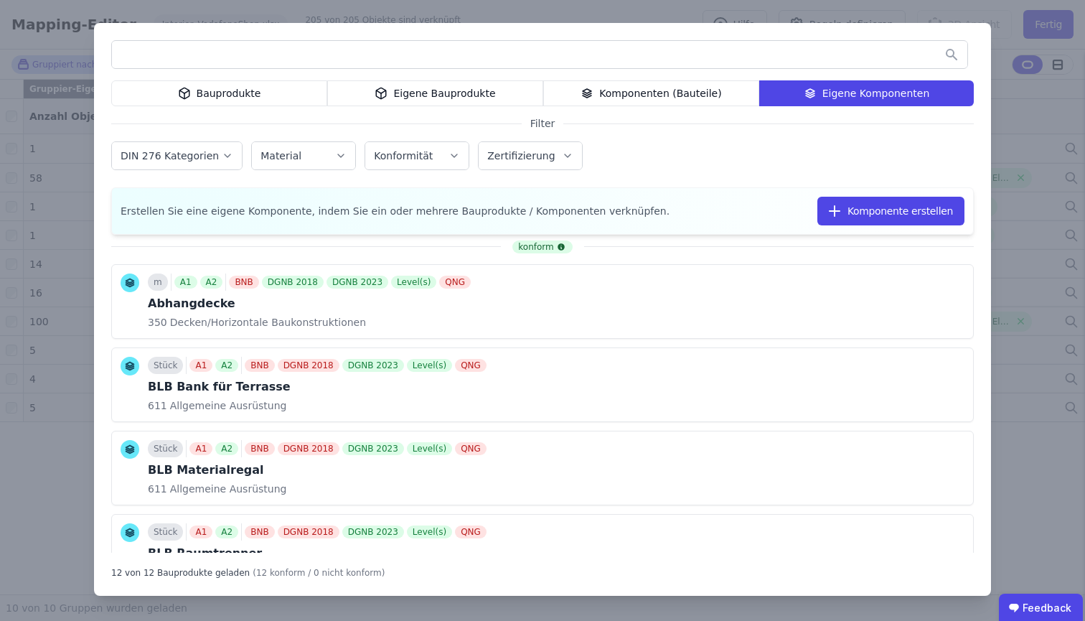
click at [1026, 562] on div "Bauprodukte Eigene Bauprodukte Komponenten (Bauteile) Eigene Komponenten Filter…" at bounding box center [542, 310] width 1085 height 621
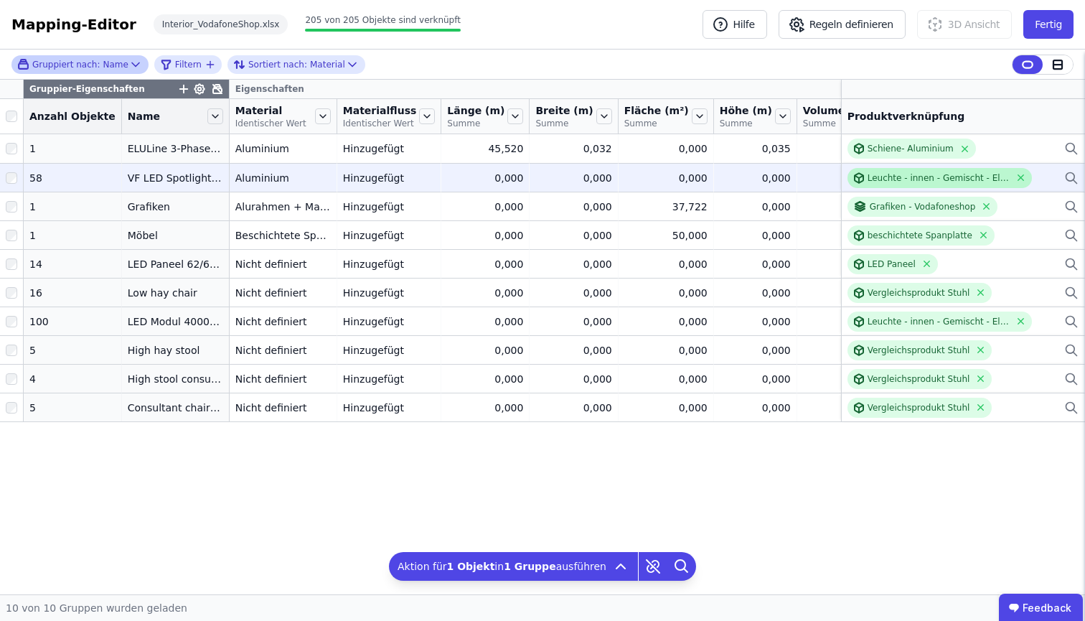
click at [936, 184] on div "Leuchte - innen - Gemischt - Elektronik - LED" at bounding box center [939, 177] width 143 height 11
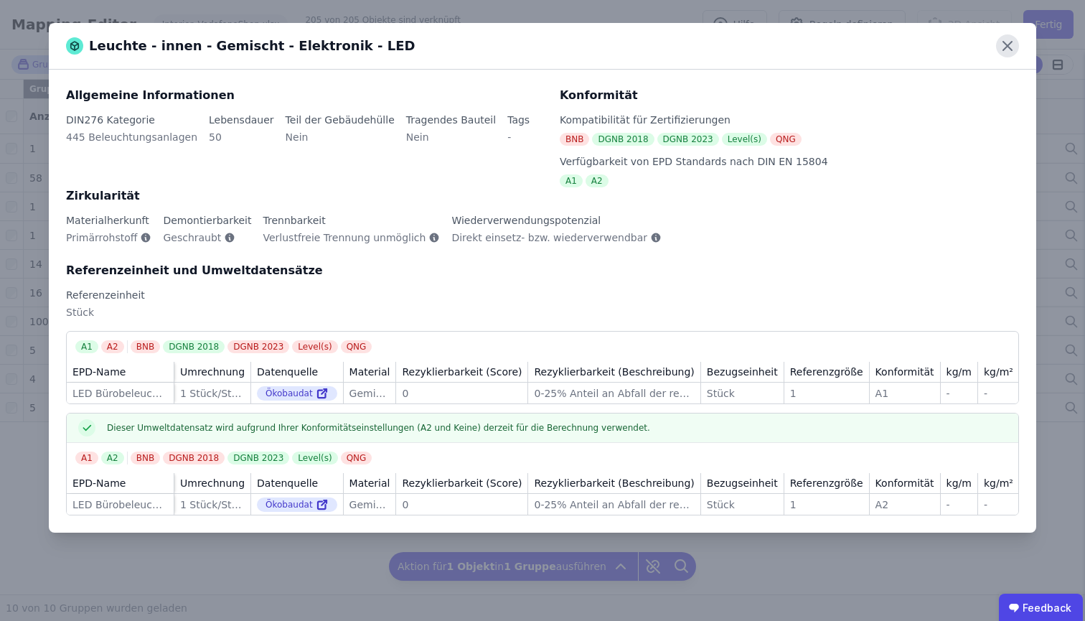
click at [1012, 50] on icon at bounding box center [1007, 46] width 9 height 9
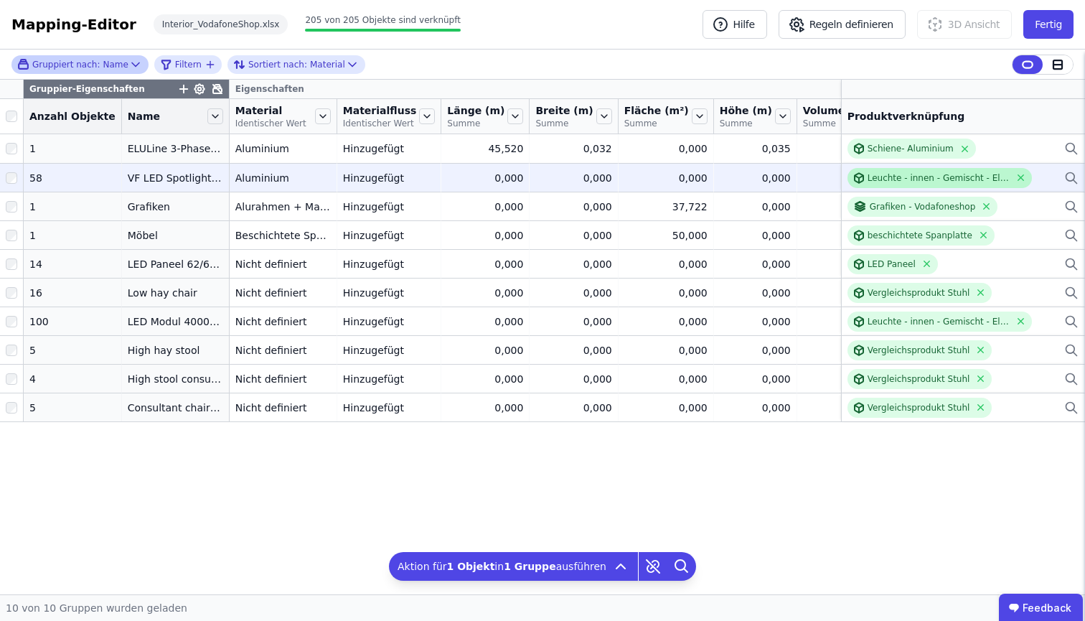
click at [910, 184] on div "Leuchte - innen - Gemischt - Elektronik - LED" at bounding box center [939, 177] width 143 height 11
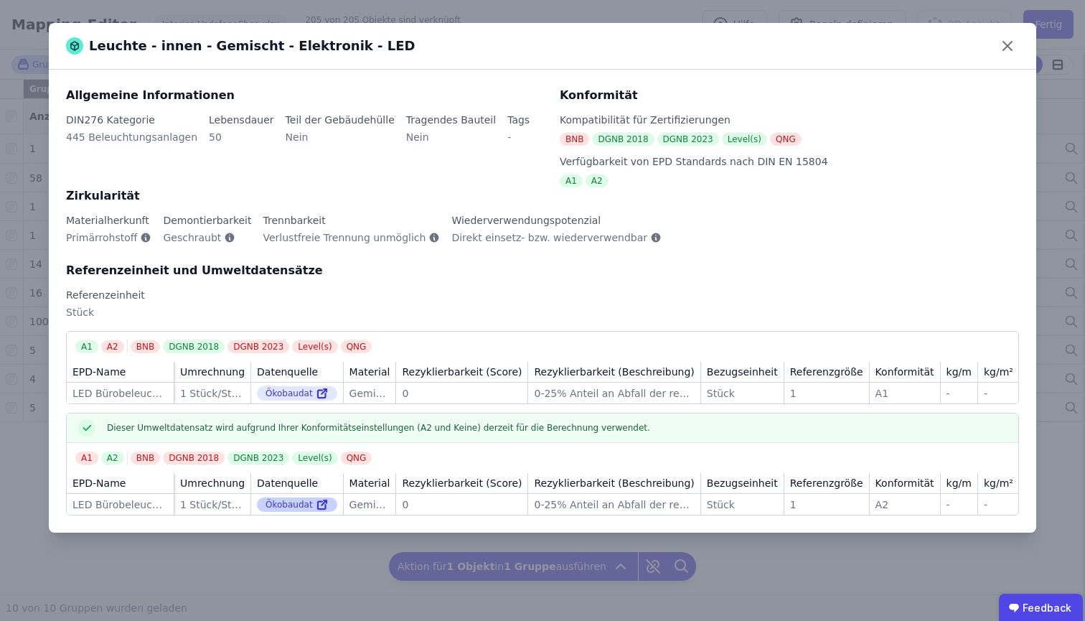
click at [322, 505] on icon at bounding box center [324, 502] width 5 height 5
click at [1052, 99] on div "Leuchte - innen - Gemischt - Elektronik - LED Allgemeine Informationen DIN276 K…" at bounding box center [542, 310] width 1085 height 621
click at [1004, 41] on icon at bounding box center [1007, 45] width 23 height 23
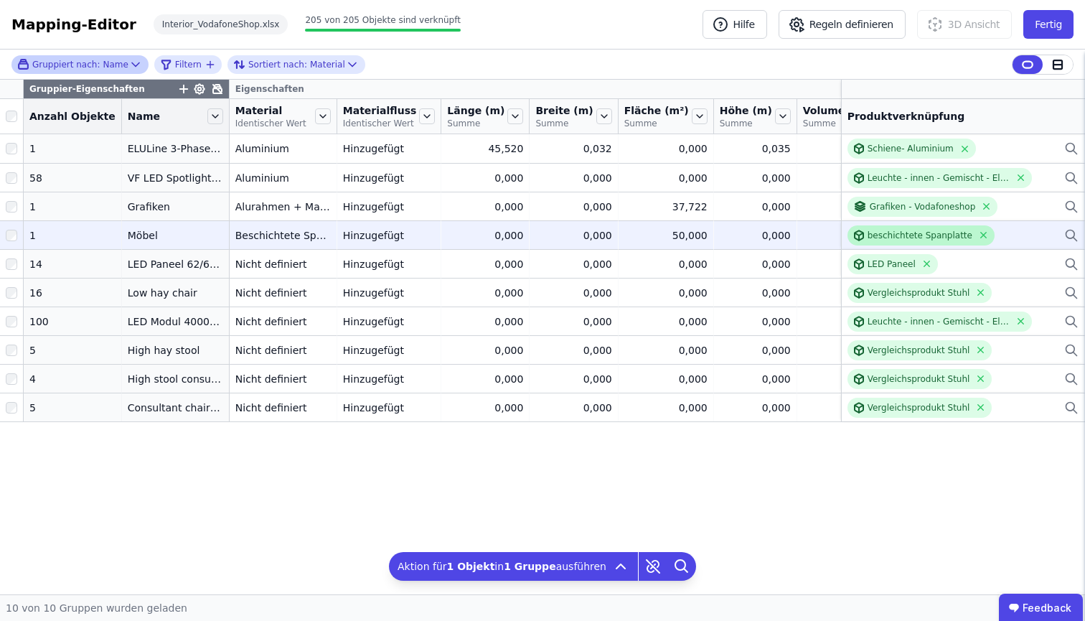
click at [889, 241] on div "beschichtete Spanplatte" at bounding box center [920, 235] width 105 height 11
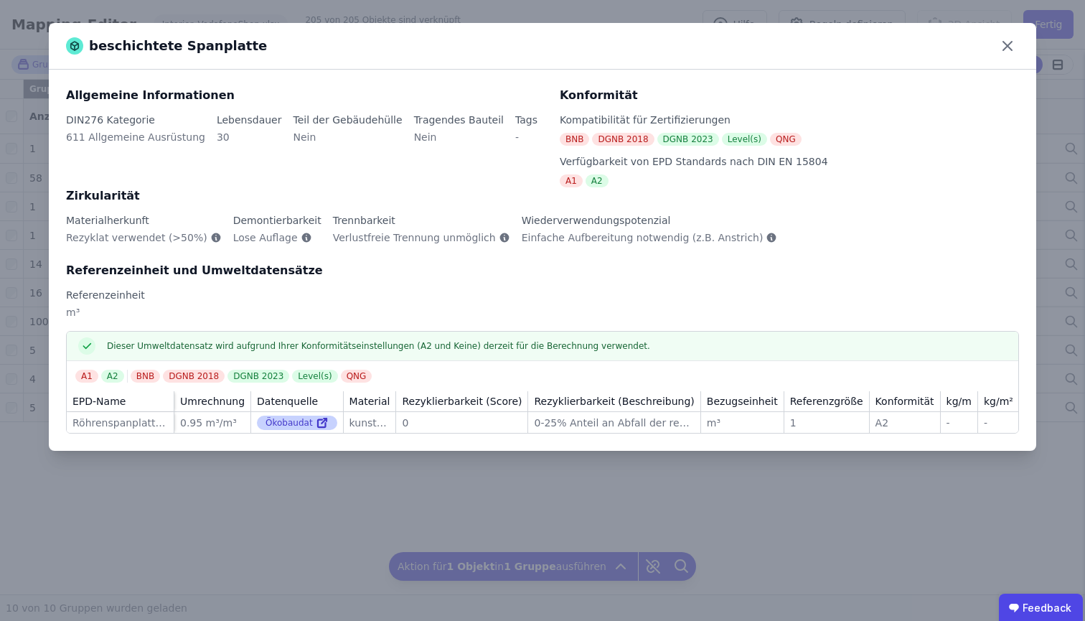
click at [322, 423] on icon at bounding box center [324, 420] width 5 height 5
click at [998, 43] on icon at bounding box center [1007, 45] width 23 height 23
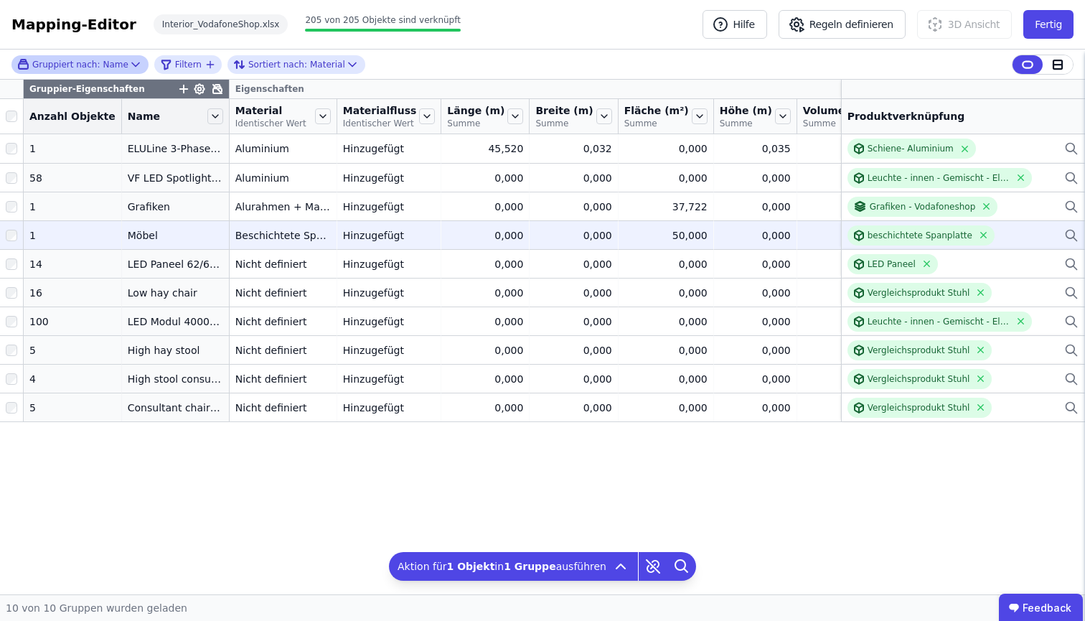
click at [466, 249] on td "0,000 0,000" at bounding box center [485, 234] width 88 height 29
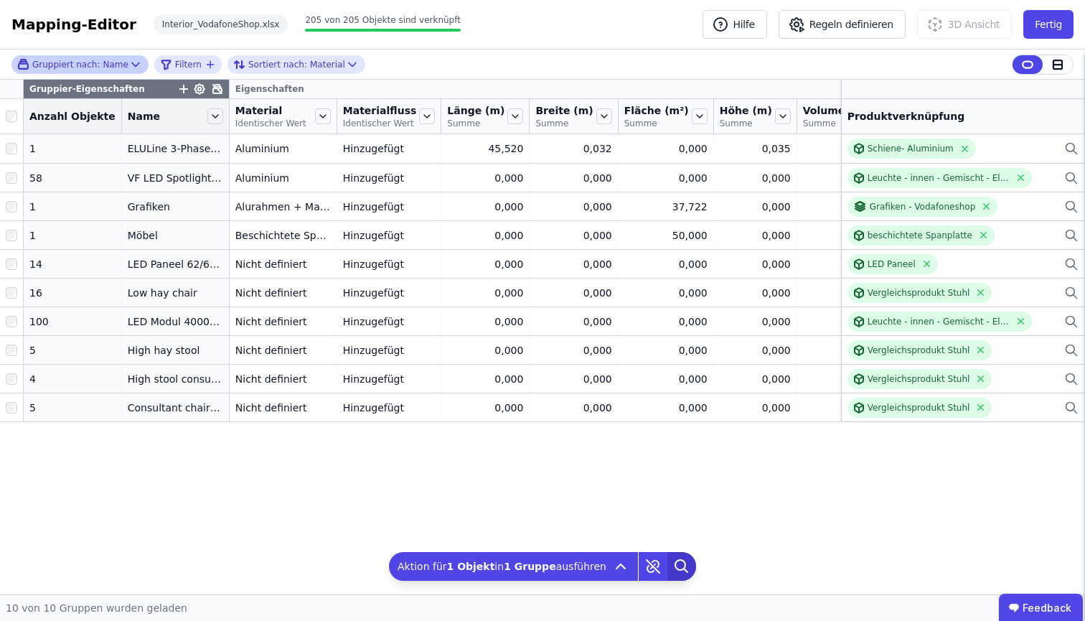
click at [673, 565] on icon at bounding box center [681, 566] width 29 height 29
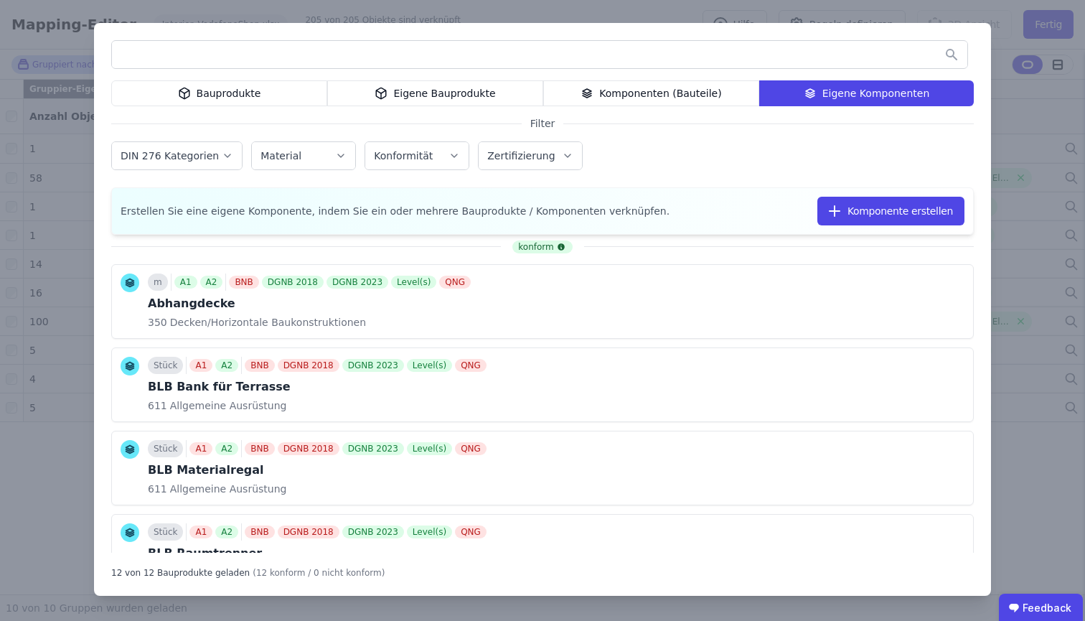
click at [1039, 525] on div "Bauprodukte Eigene Bauprodukte Komponenten (Bauteile) Eigene Komponenten Filter…" at bounding box center [542, 310] width 1085 height 621
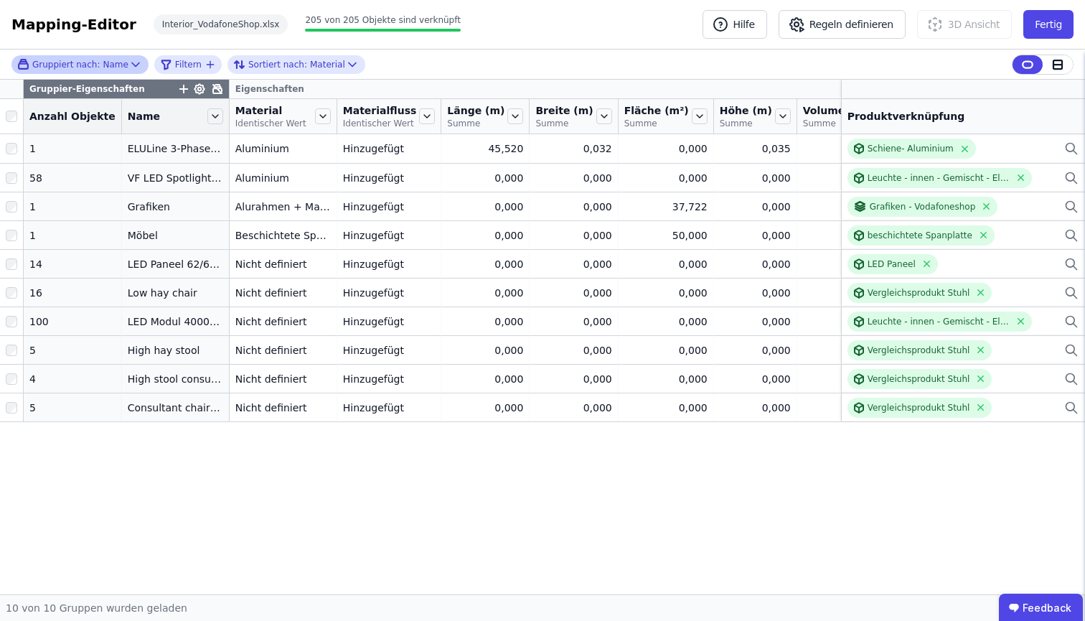
click at [110, 69] on div "Gruppiert nach: Name" at bounding box center [72, 64] width 111 height 12
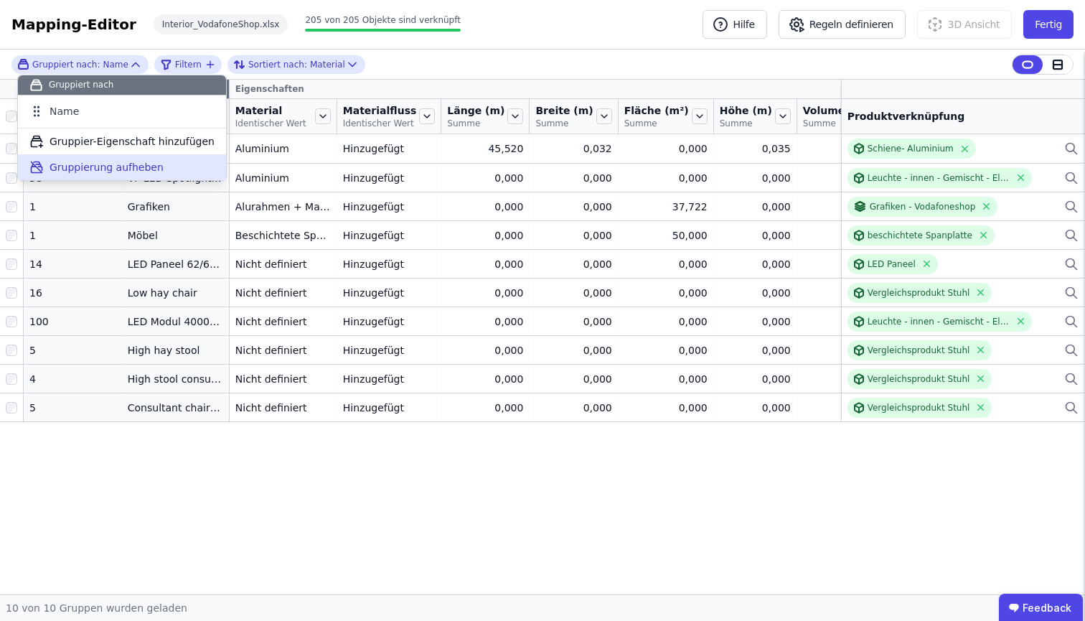
click at [97, 160] on span "Gruppierung aufheben" at bounding box center [107, 167] width 114 height 14
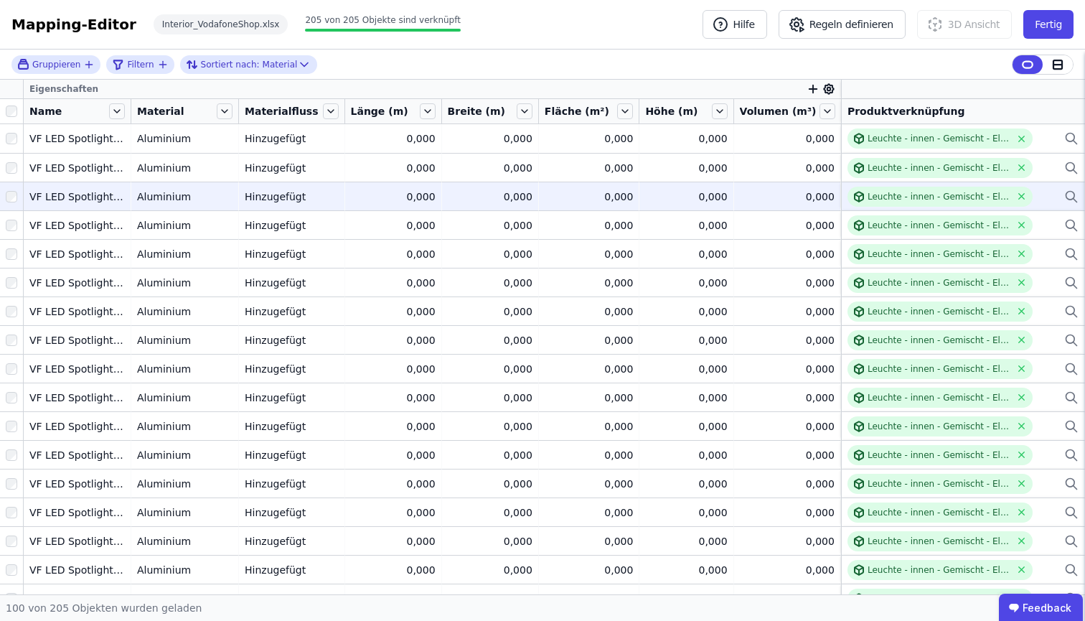
click at [698, 187] on td "0,000 0,000" at bounding box center [686, 196] width 94 height 29
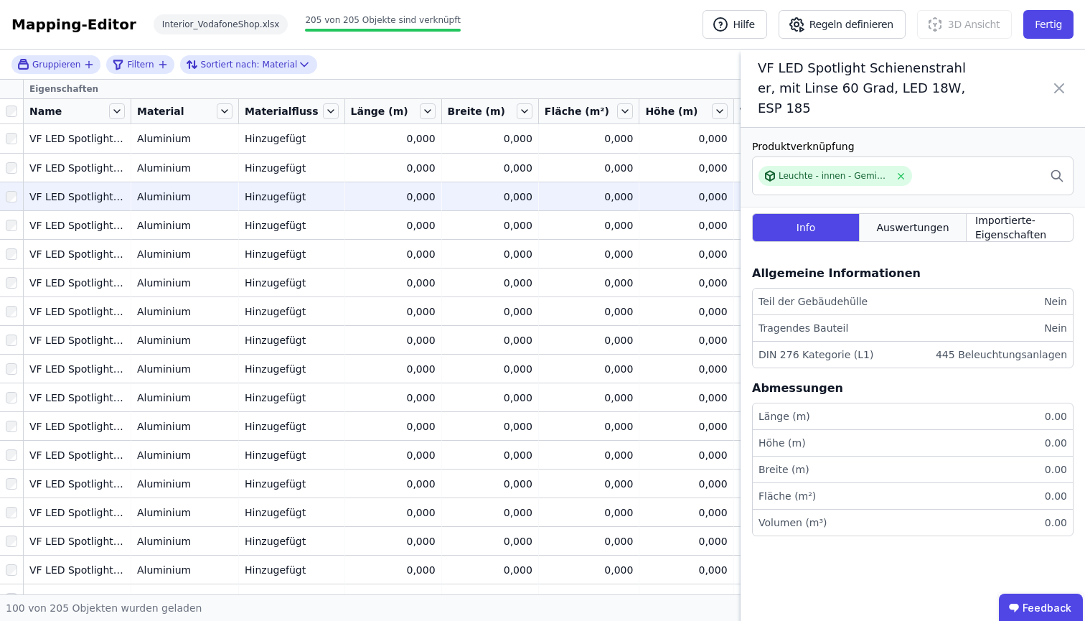
click at [938, 216] on div "Auswertungen" at bounding box center [913, 227] width 107 height 29
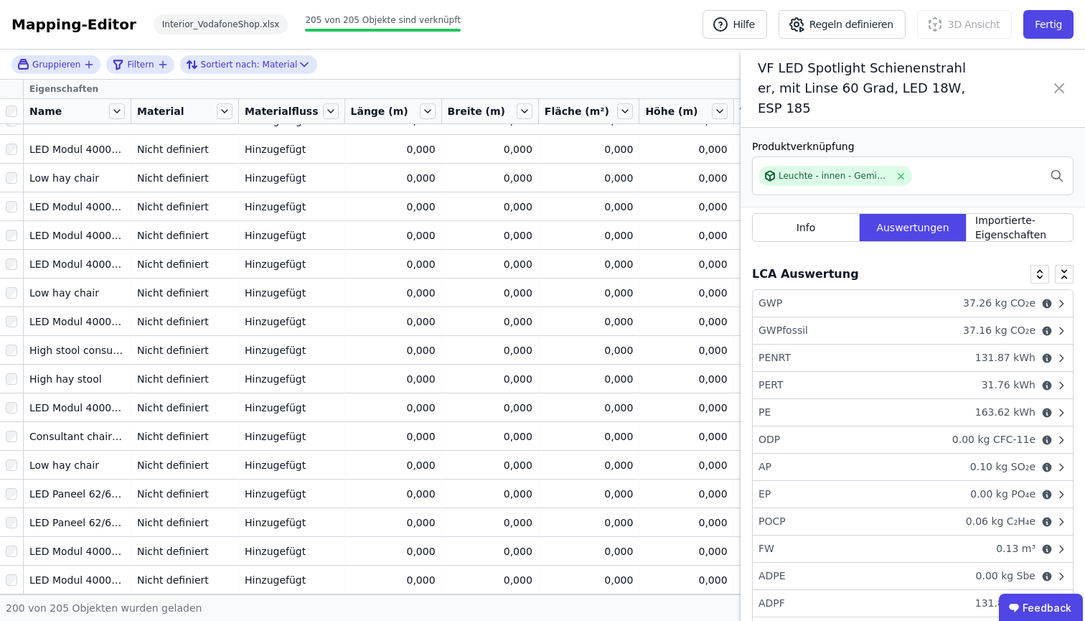
scroll to position [1940, 0]
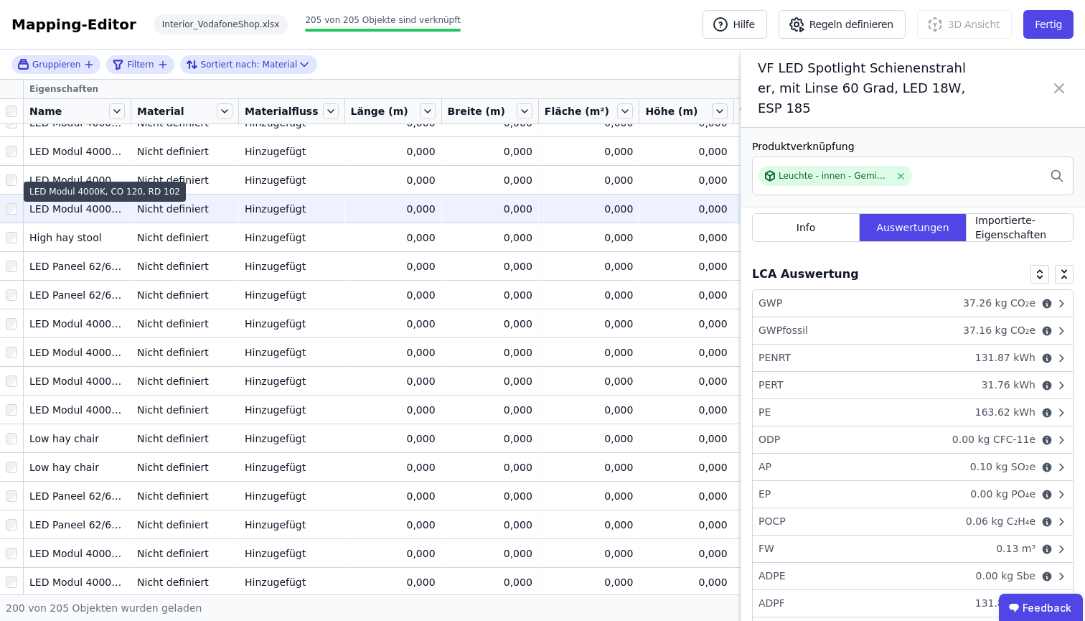
click at [105, 209] on div "LED Modul 4000K, CO 120, RD 102" at bounding box center [76, 209] width 95 height 14
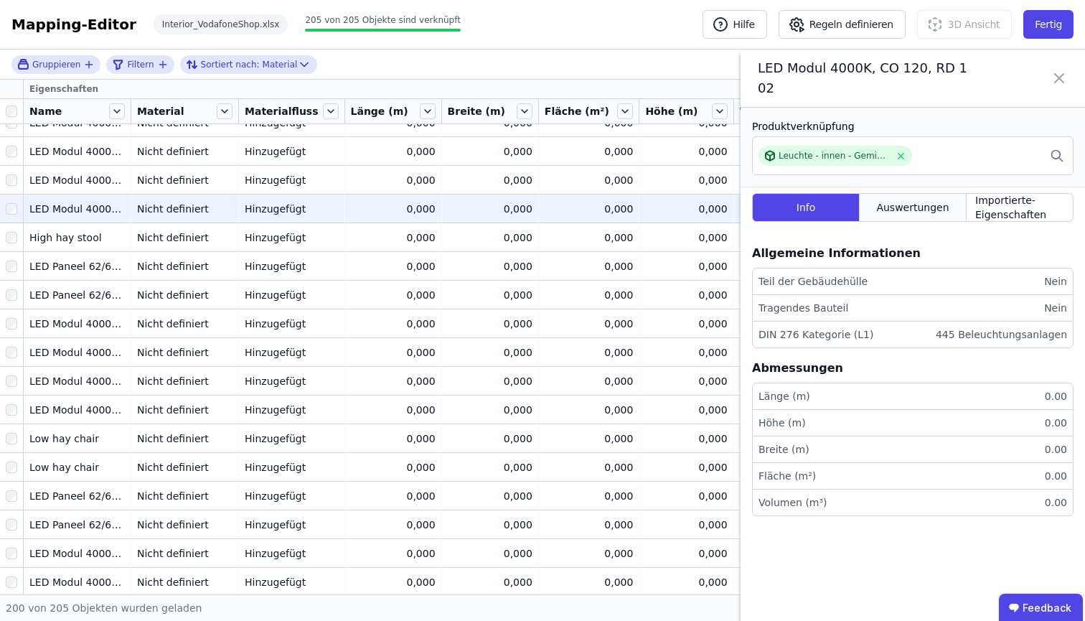
click at [902, 215] on span "Auswertungen" at bounding box center [912, 207] width 72 height 14
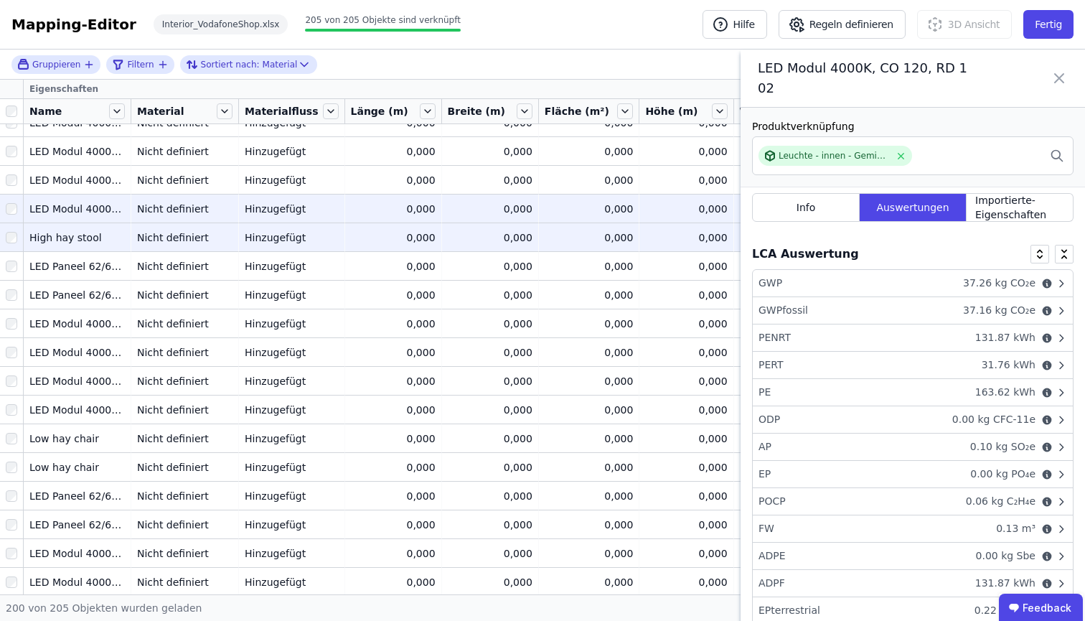
click at [157, 239] on div "Nicht definiert" at bounding box center [184, 237] width 95 height 14
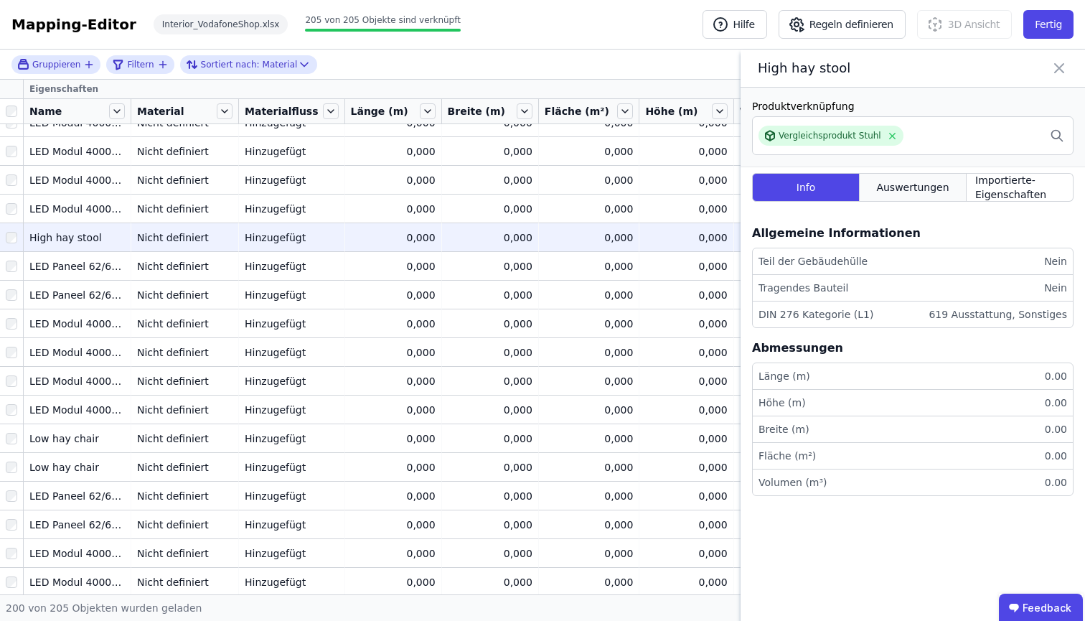
click at [894, 195] on span "Auswertungen" at bounding box center [912, 187] width 72 height 14
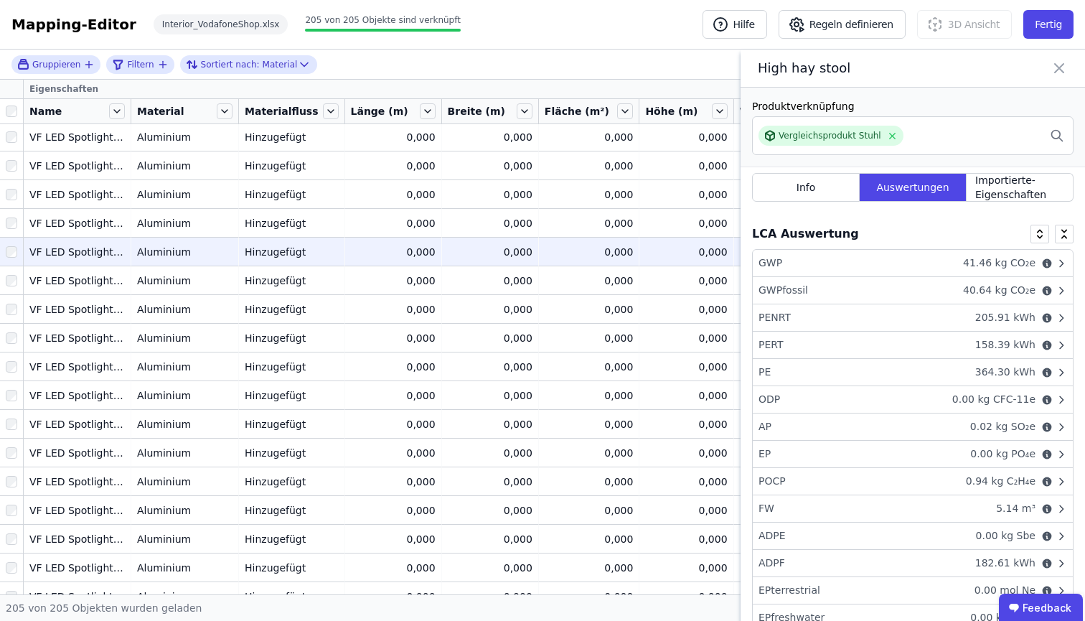
scroll to position [0, 0]
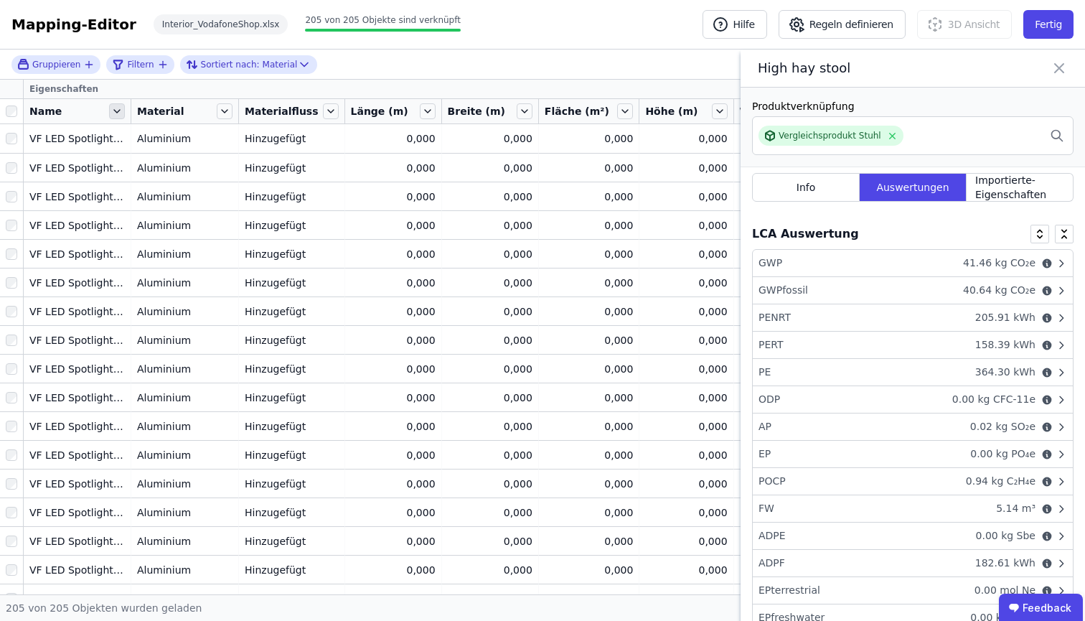
click at [124, 112] on icon at bounding box center [117, 111] width 16 height 16
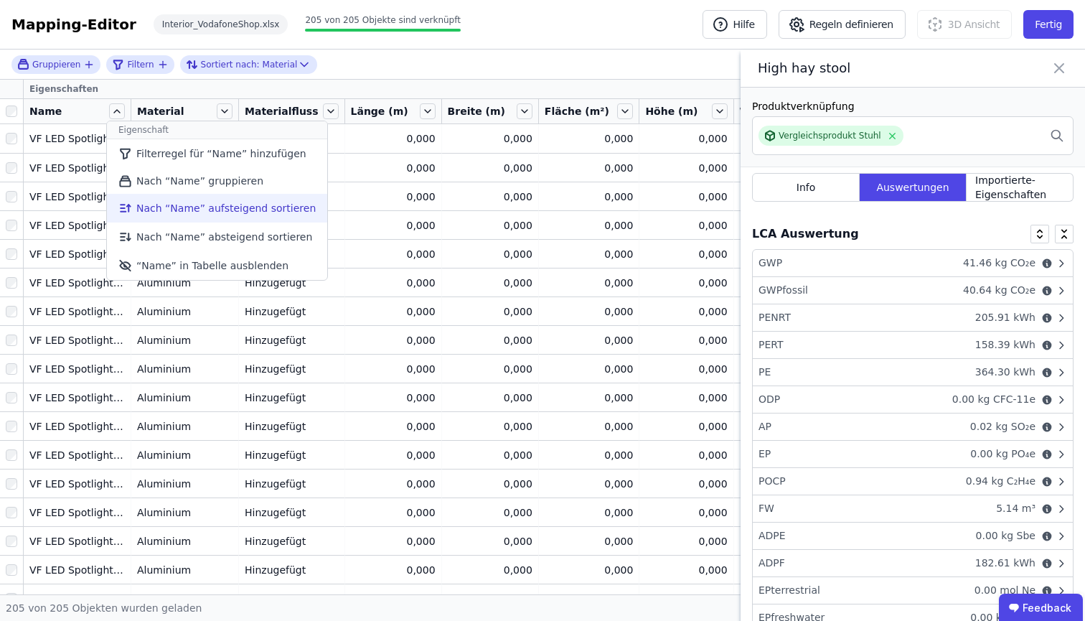
click at [167, 222] on li "Nach “Name” aufsteigend sortieren" at bounding box center [217, 208] width 220 height 29
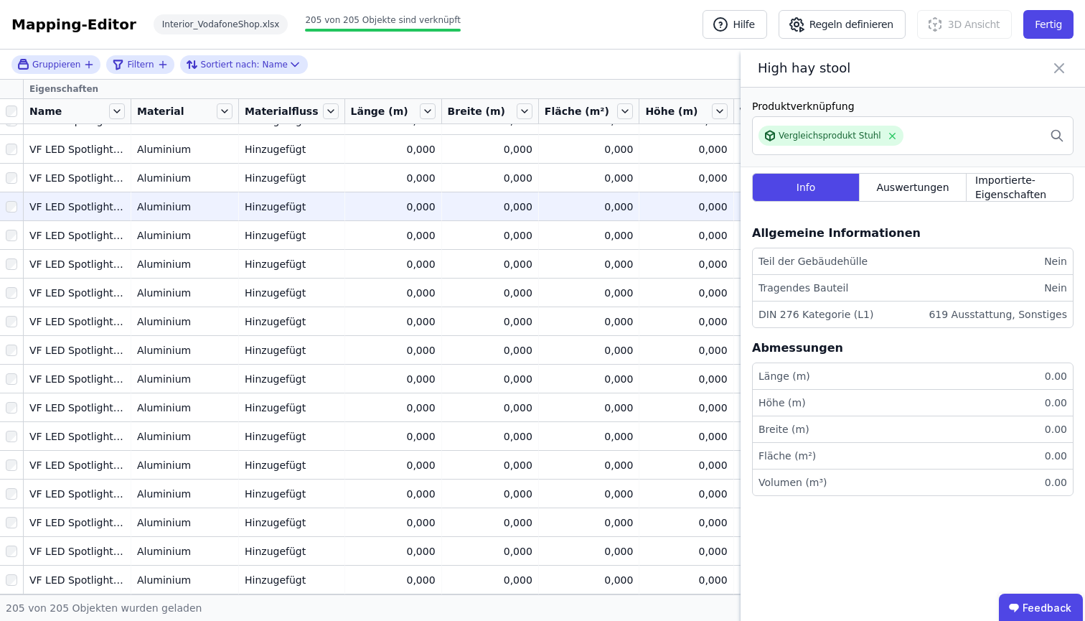
scroll to position [5416, 0]
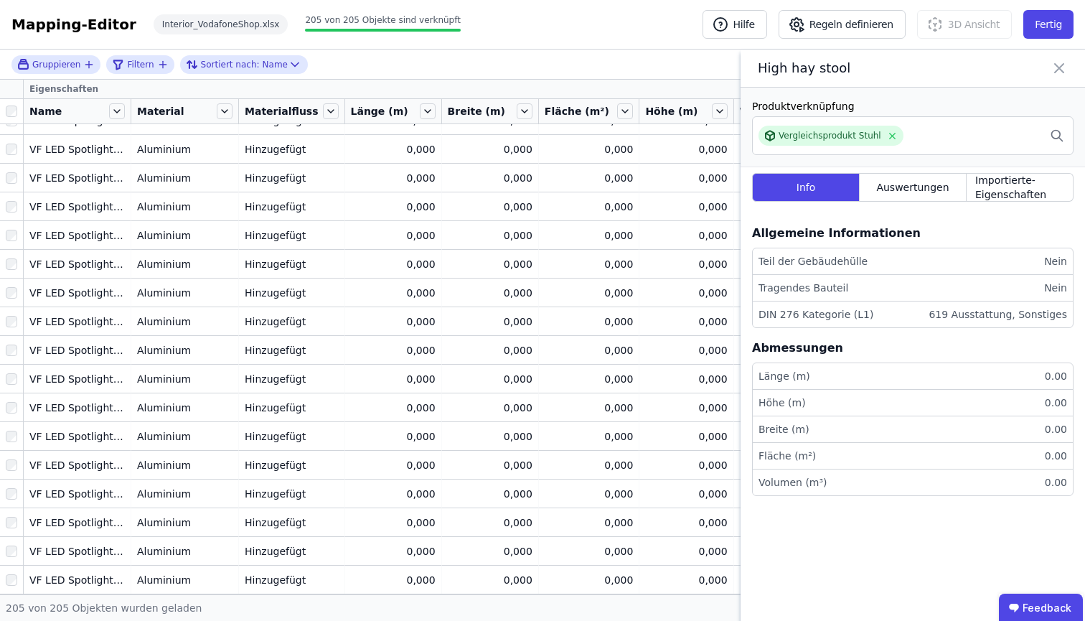
click at [1067, 78] on icon at bounding box center [1059, 68] width 17 height 20
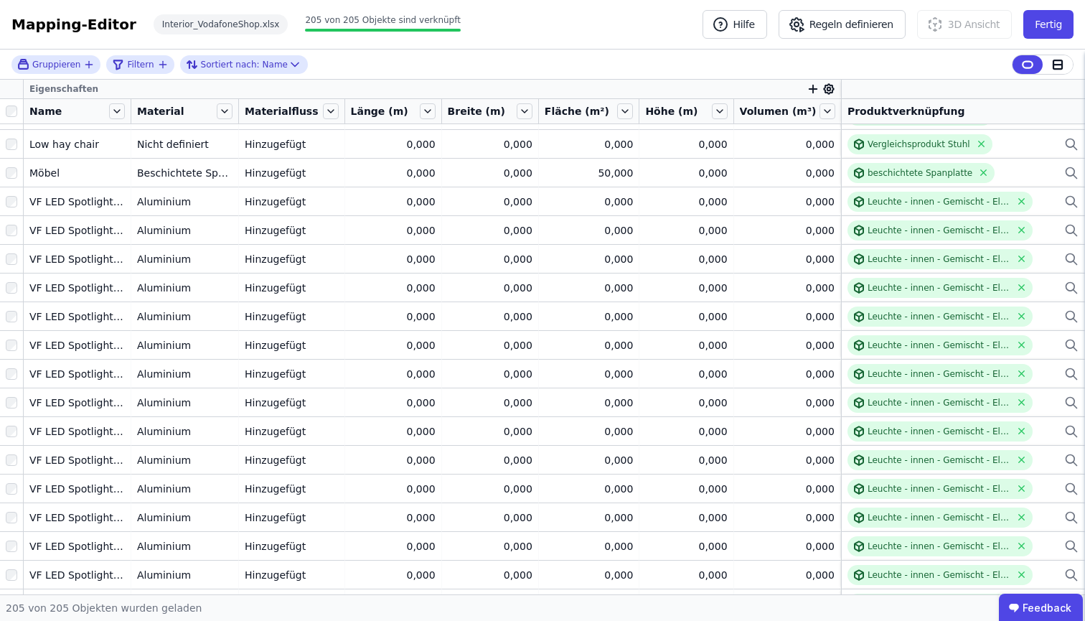
scroll to position [4048, 0]
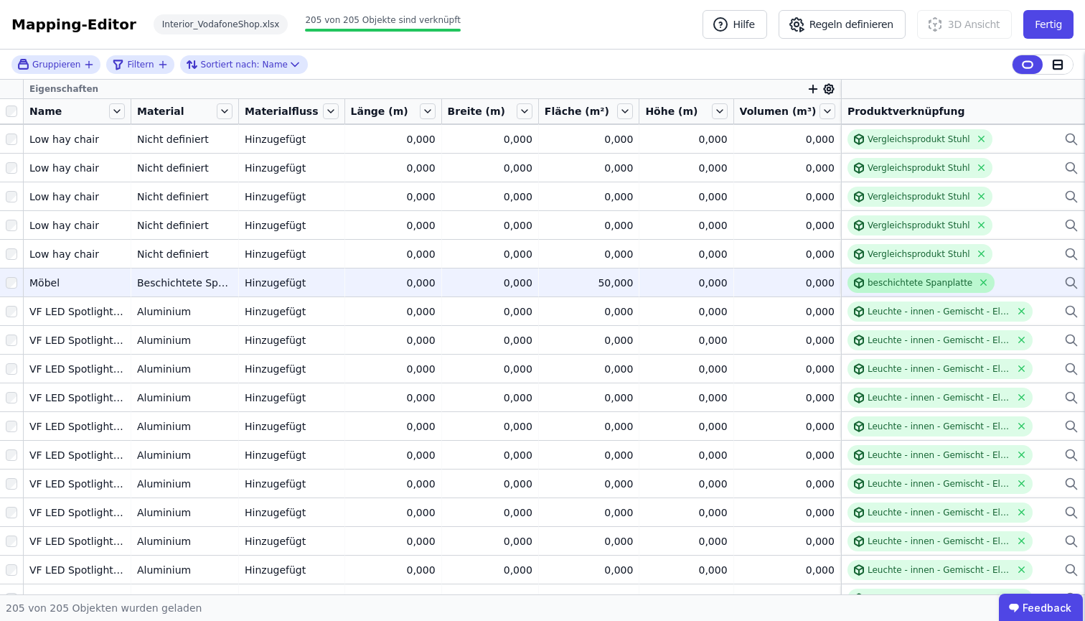
click at [939, 286] on div "beschichtete Spanplatte" at bounding box center [920, 282] width 105 height 11
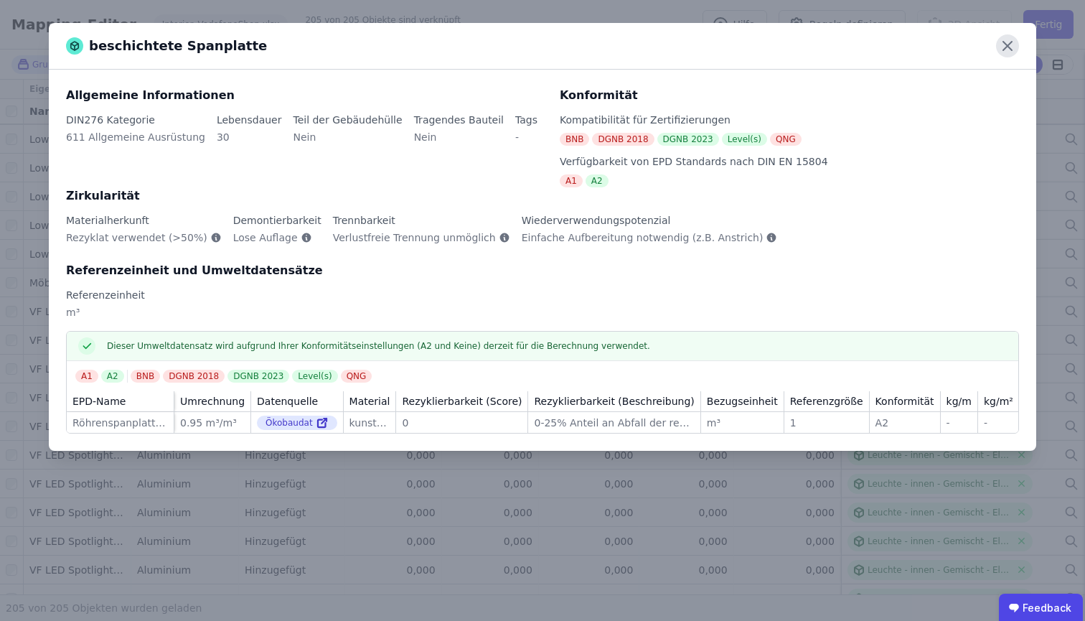
click at [1008, 51] on icon at bounding box center [1007, 45] width 23 height 23
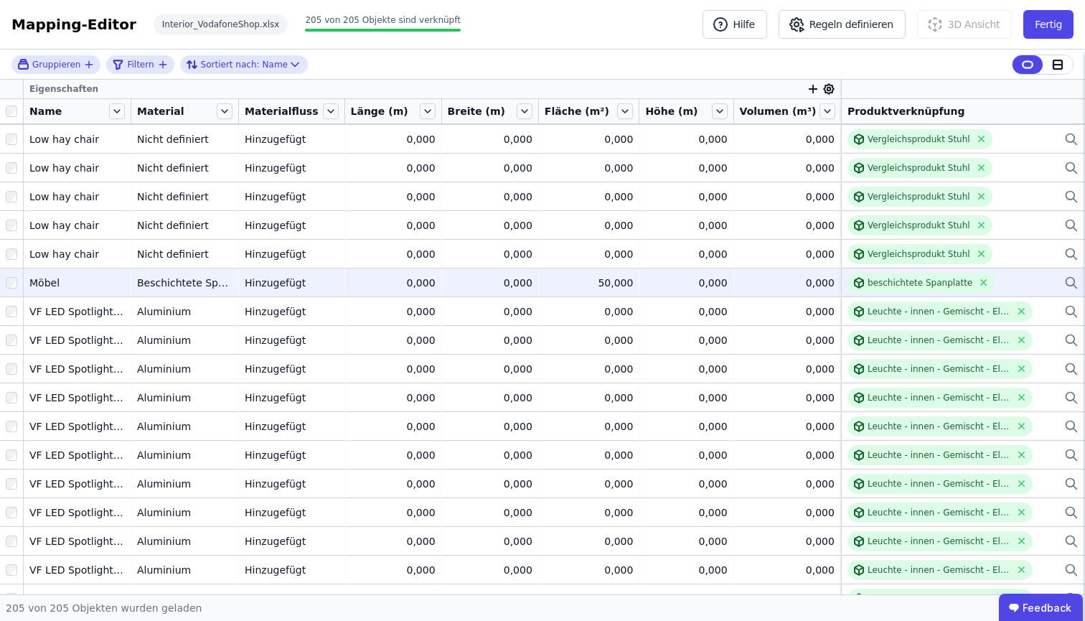
click at [734, 284] on td "0,000 0,000" at bounding box center [787, 282] width 107 height 29
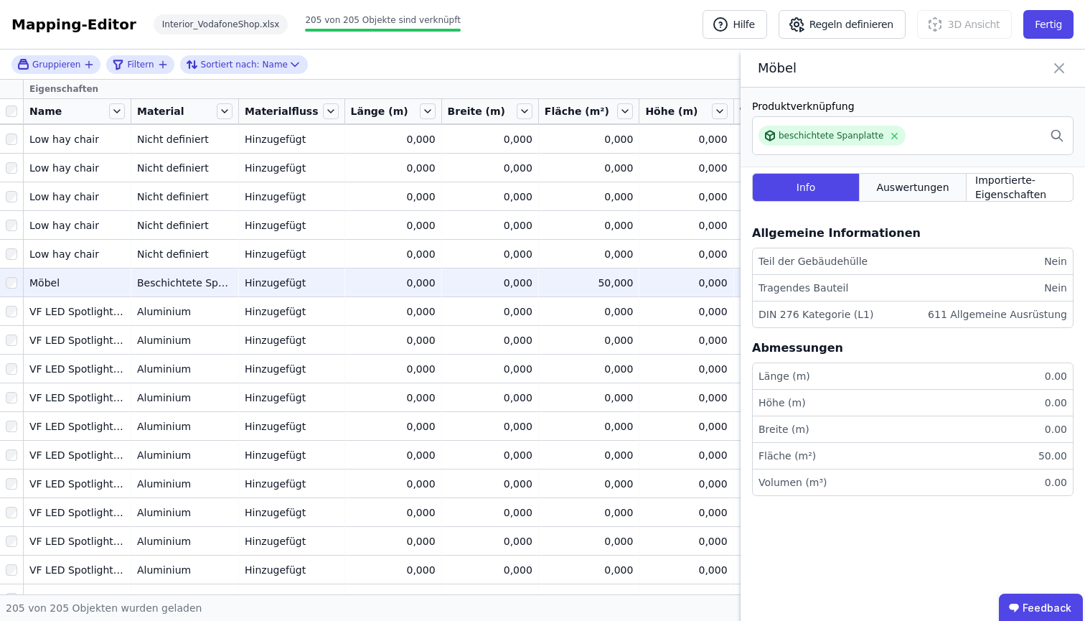
click at [926, 195] on span "Auswertungen" at bounding box center [912, 187] width 72 height 14
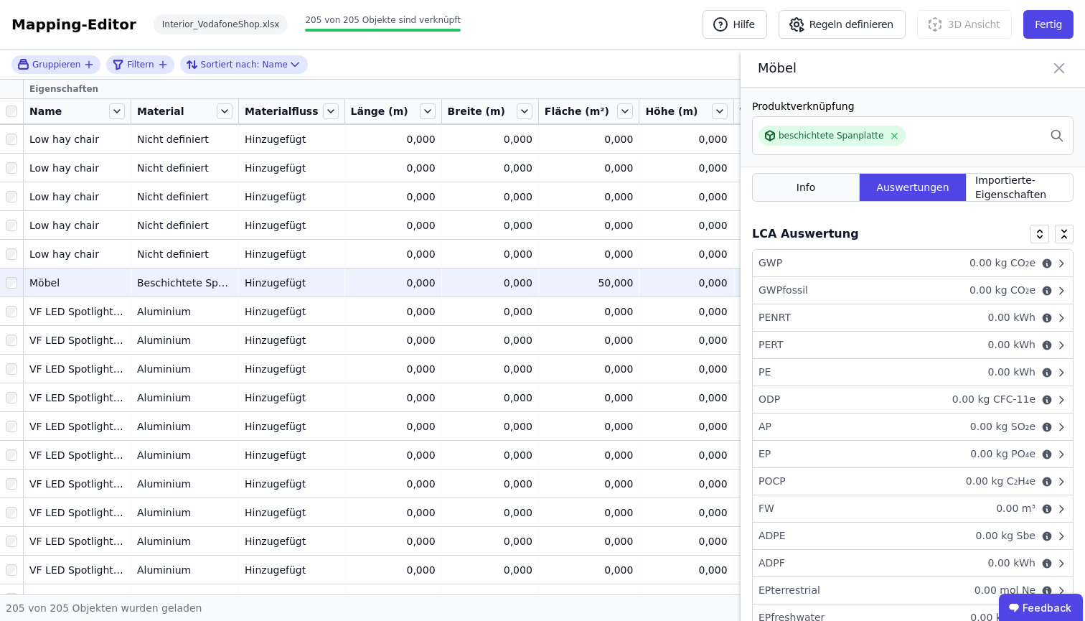
click at [833, 202] on div "Info" at bounding box center [806, 187] width 108 height 29
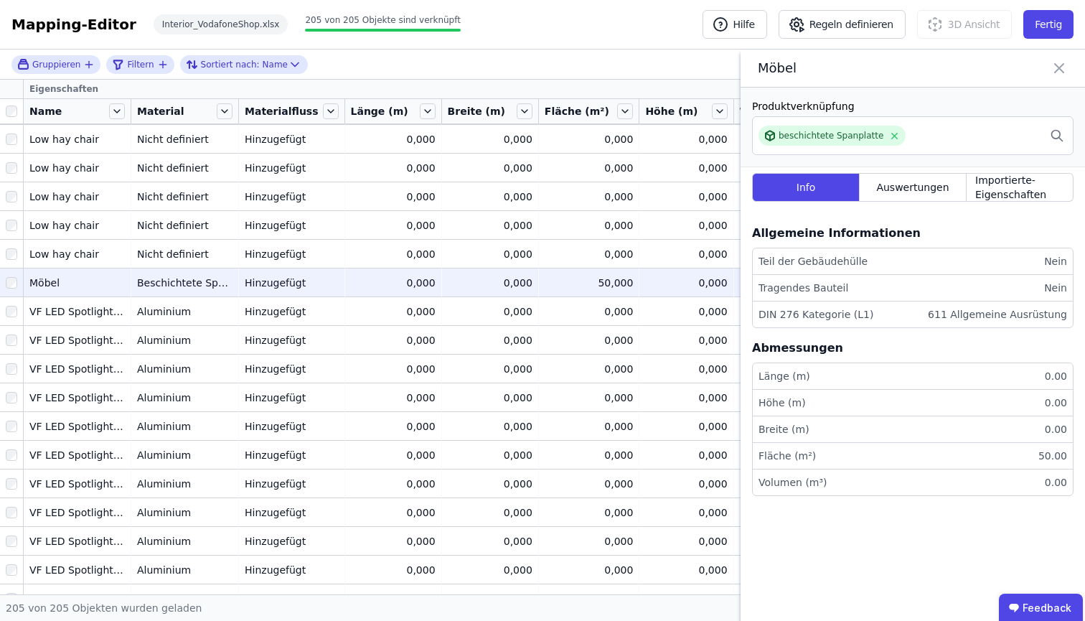
click at [1059, 78] on icon at bounding box center [1059, 68] width 17 height 20
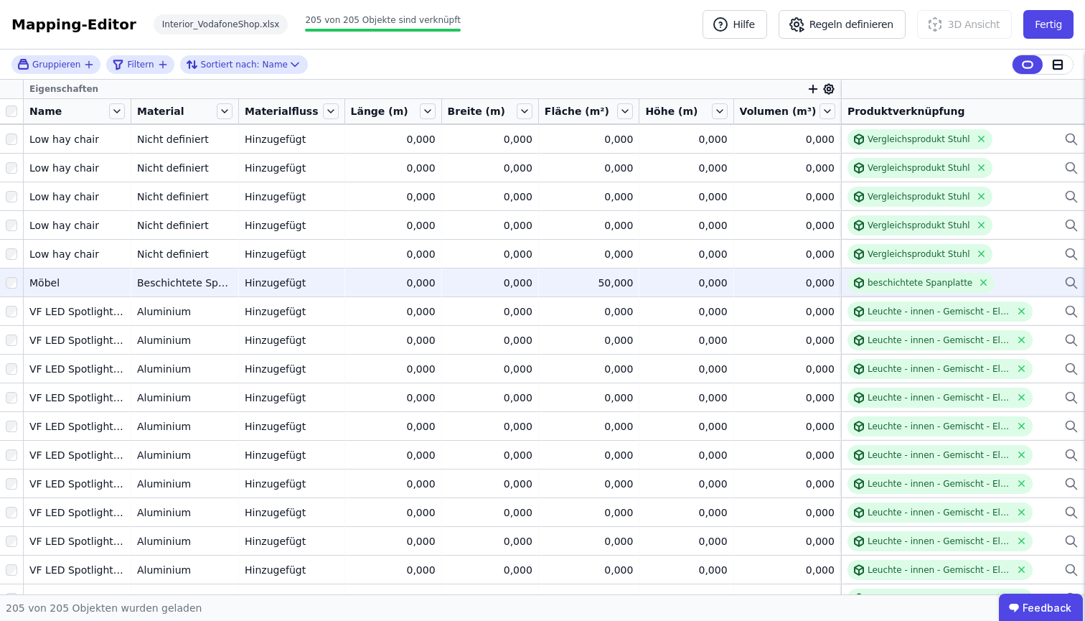
click at [1064, 283] on icon at bounding box center [1071, 282] width 14 height 17
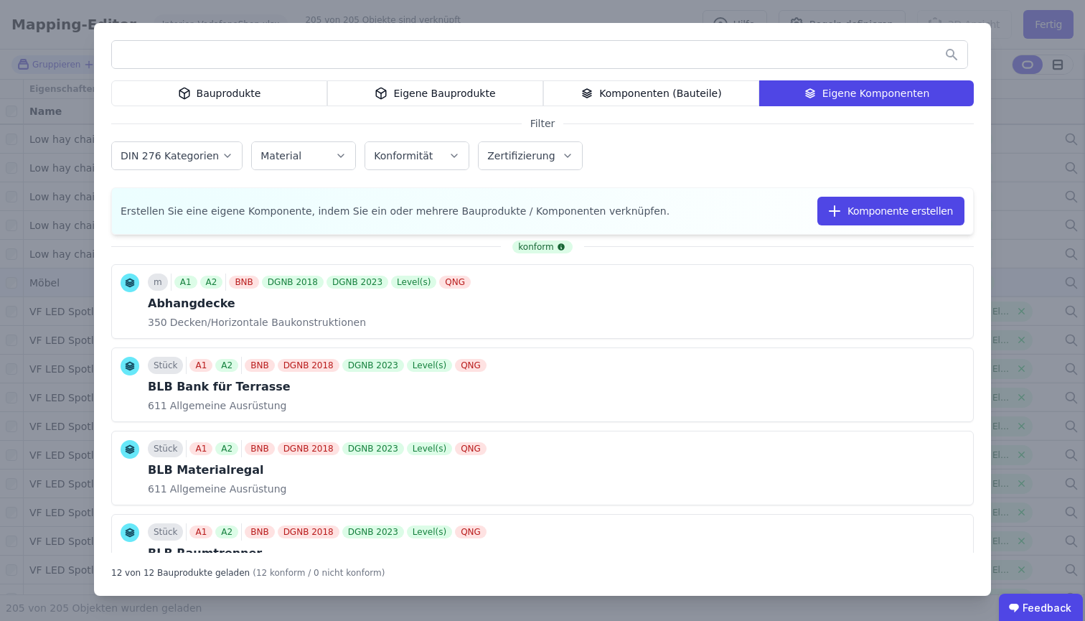
click at [469, 88] on div "Eigene Bauprodukte" at bounding box center [435, 93] width 216 height 26
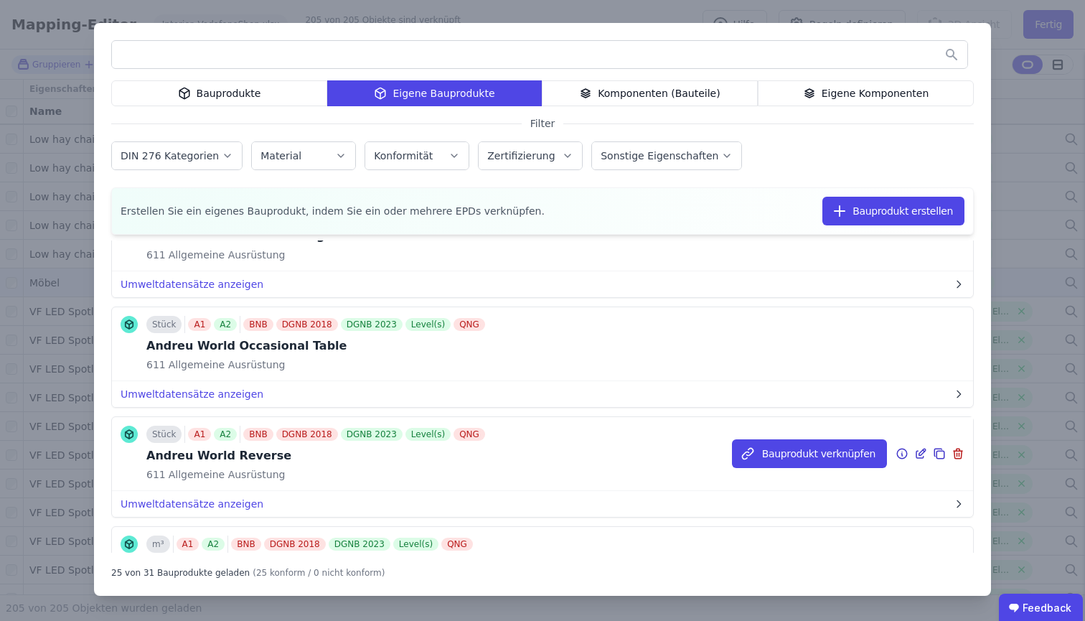
scroll to position [563, 0]
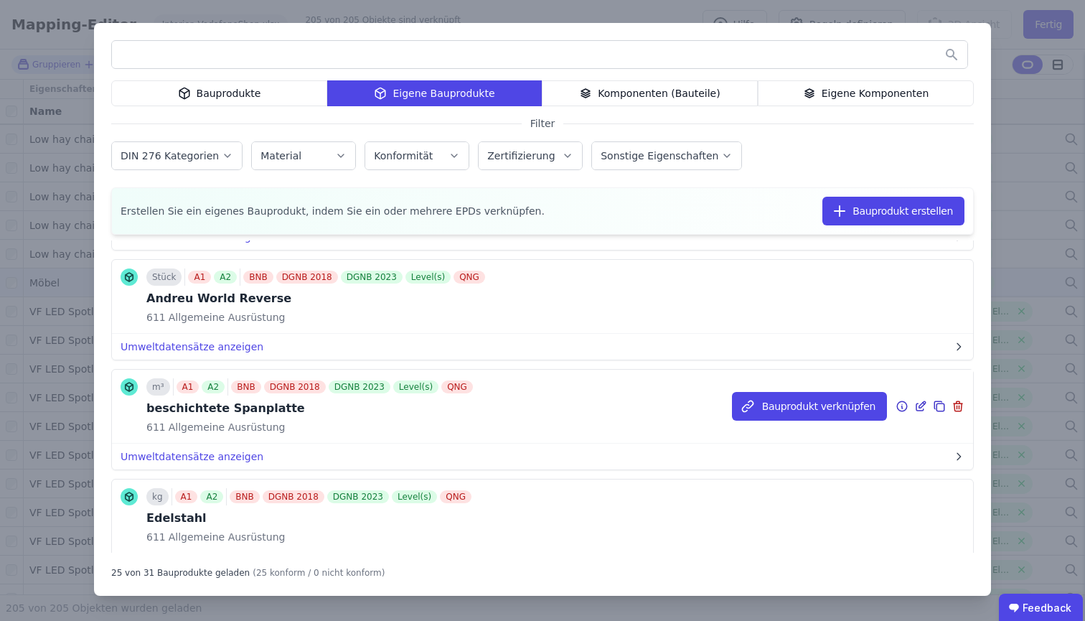
click at [919, 406] on icon at bounding box center [922, 404] width 6 height 6
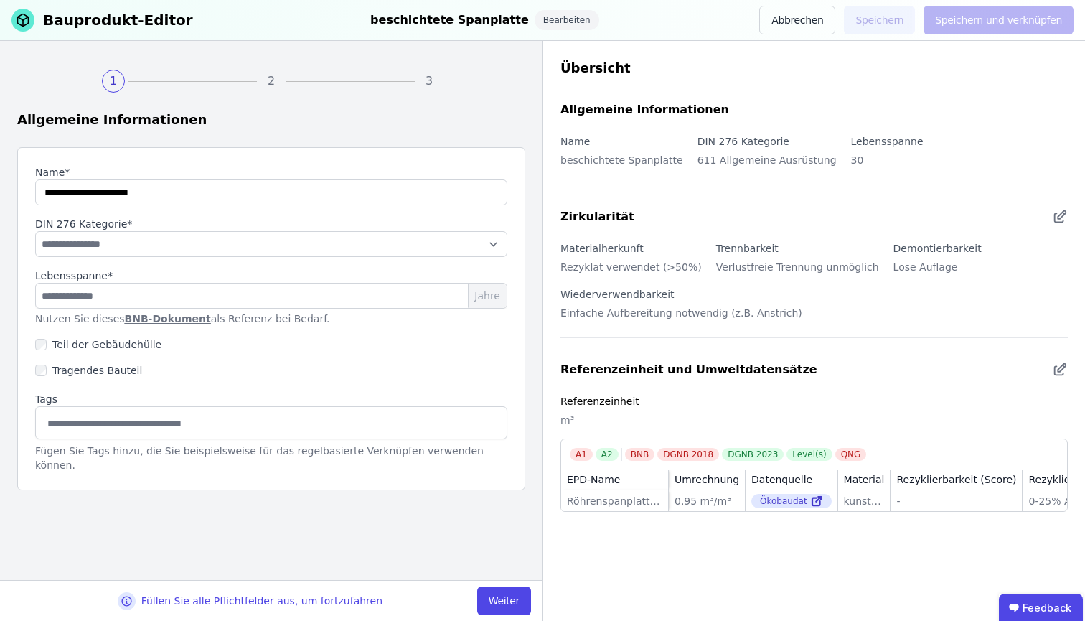
type input "**********"
type input "**"
select select "**********"
click at [512, 608] on button "Weiter" at bounding box center [504, 600] width 54 height 29
select select "**********"
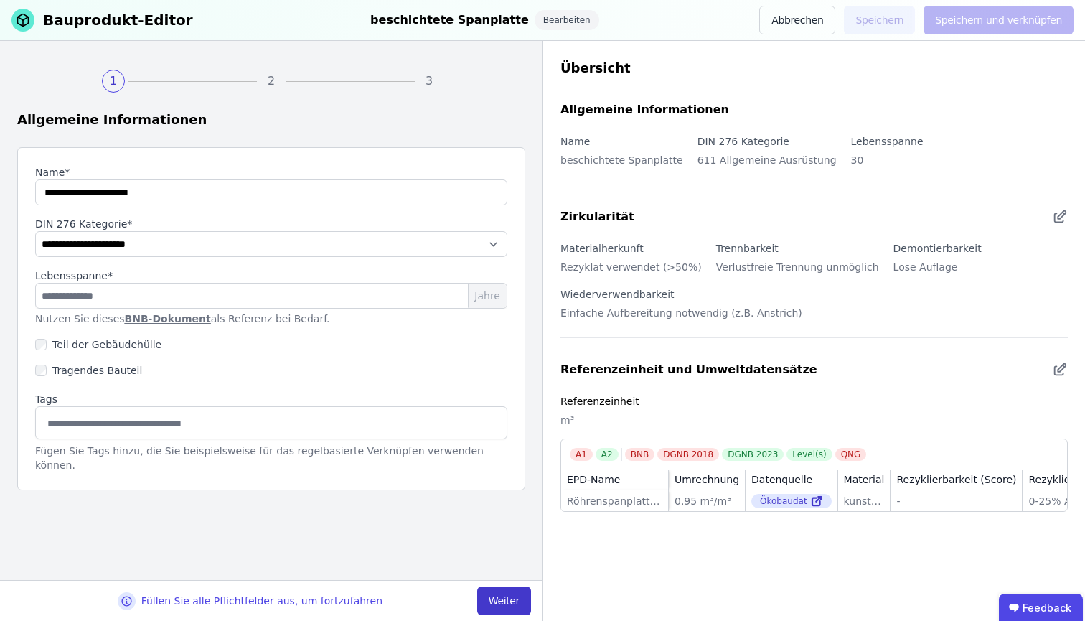
select select "**********"
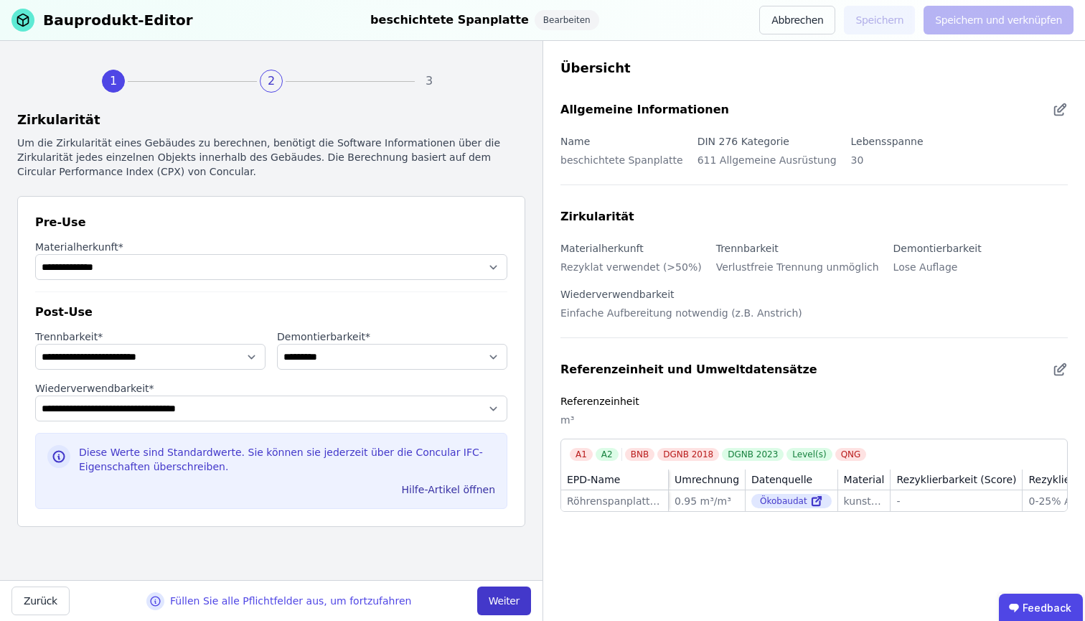
click at [500, 604] on button "Weiter" at bounding box center [504, 600] width 54 height 29
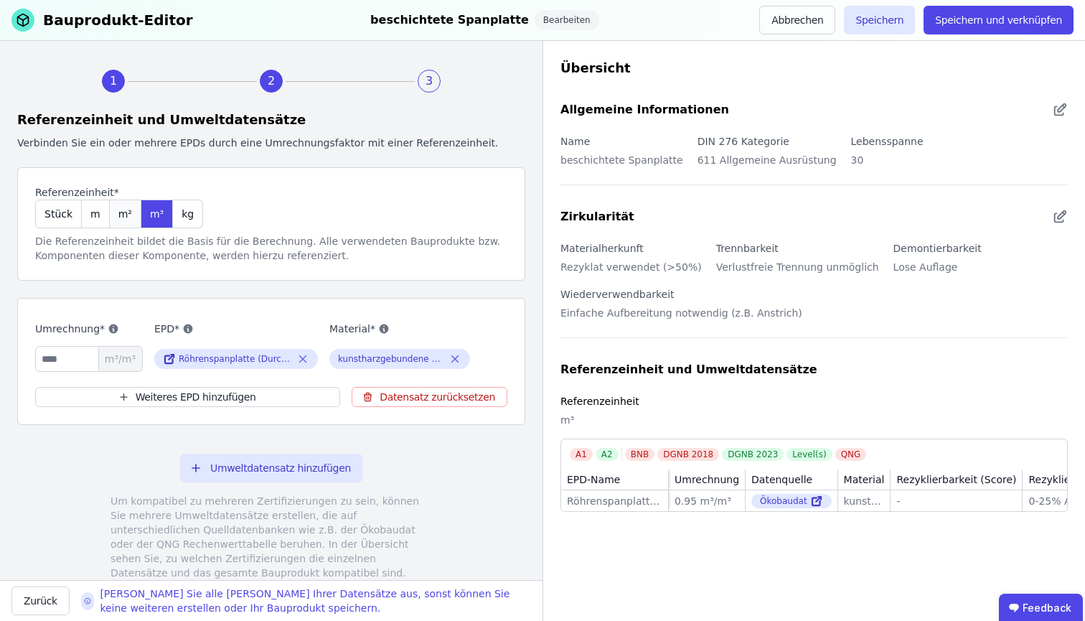
click at [122, 211] on span "m²" at bounding box center [125, 214] width 14 height 14
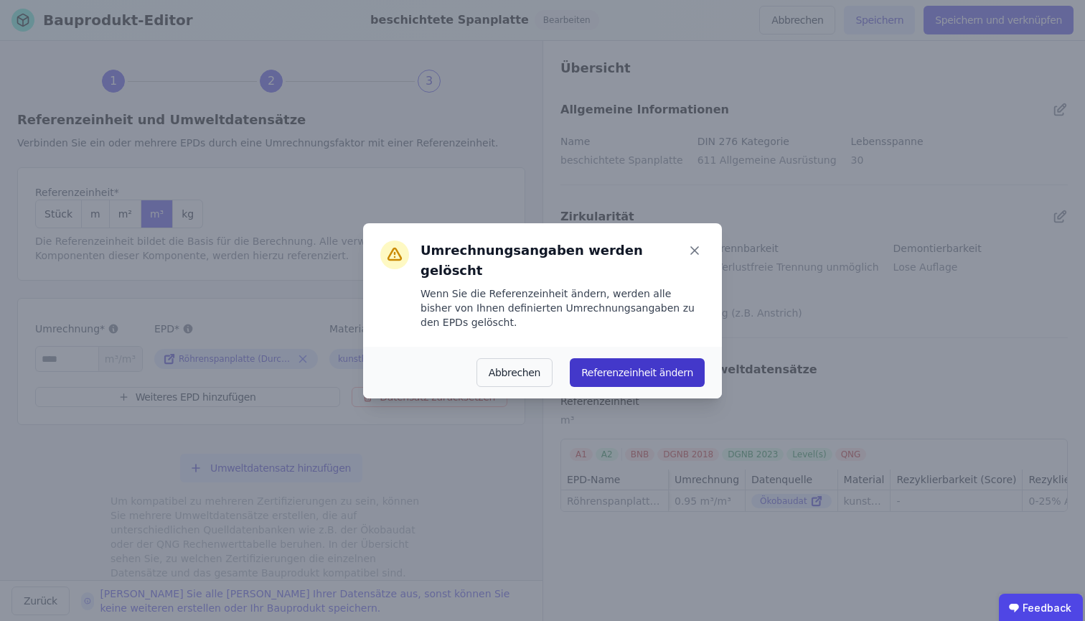
click at [614, 366] on button "Referenzeinheit ändern" at bounding box center [637, 372] width 135 height 29
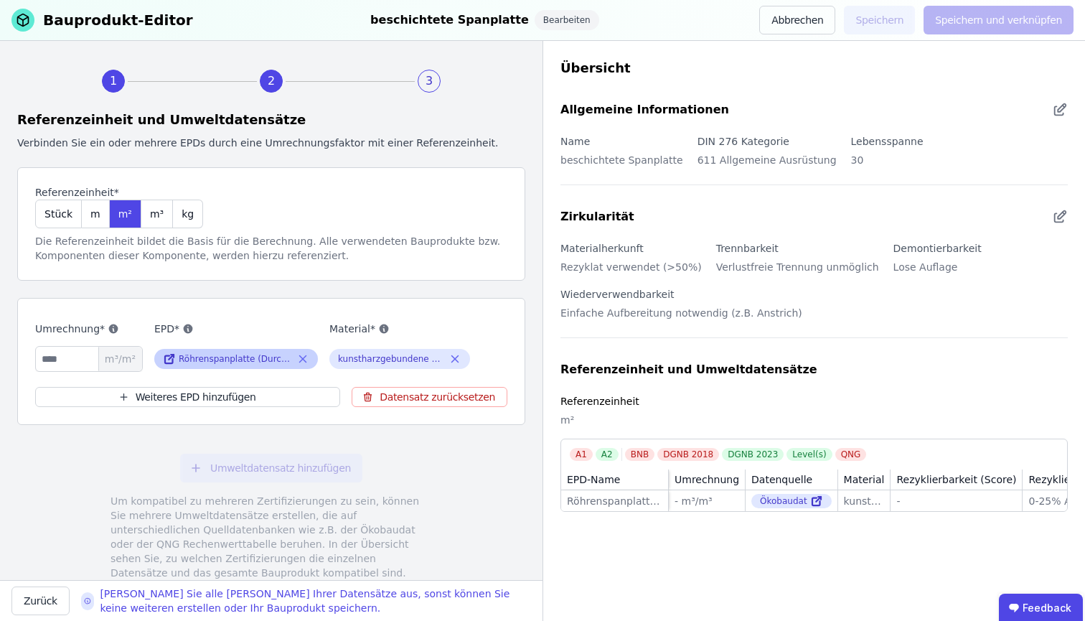
click at [169, 360] on icon at bounding box center [171, 357] width 5 height 5
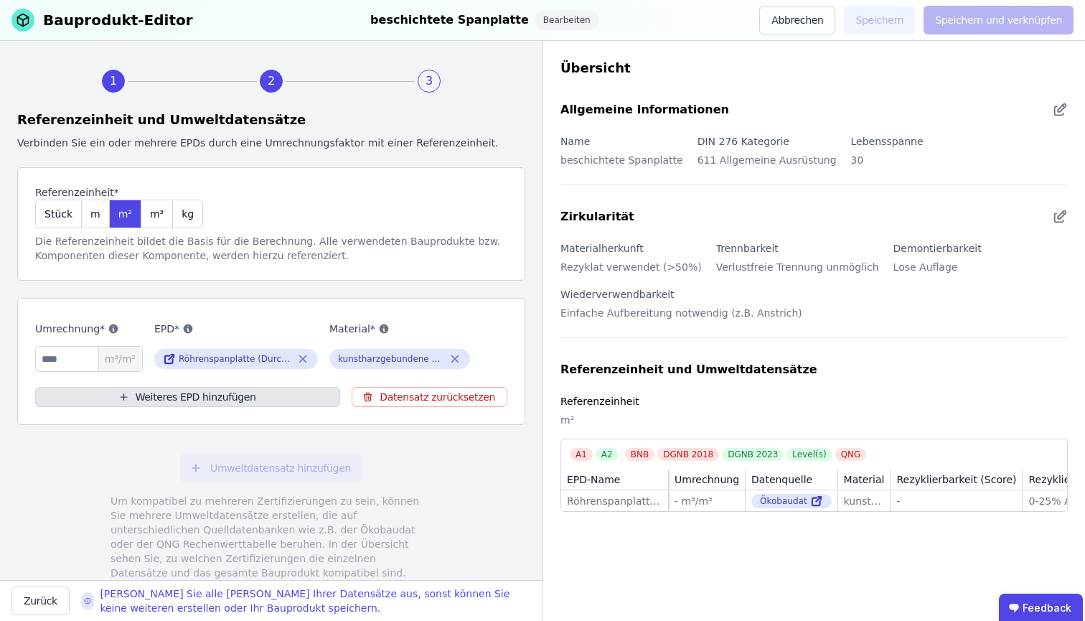
click at [267, 400] on button "Weiteres EPD hinzufügen" at bounding box center [187, 397] width 305 height 20
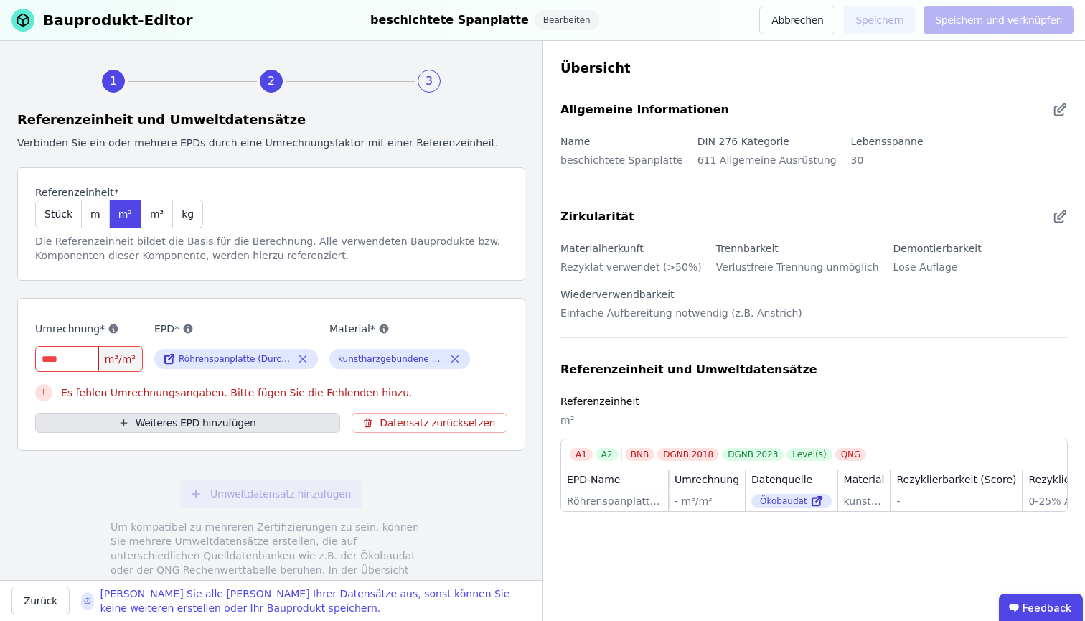
click at [250, 428] on button "Weiteres EPD hinzufügen" at bounding box center [187, 423] width 305 height 20
click at [266, 341] on div "EPD* Röhrenspanplatte (Durchschnitt DE)" at bounding box center [236, 346] width 164 height 52
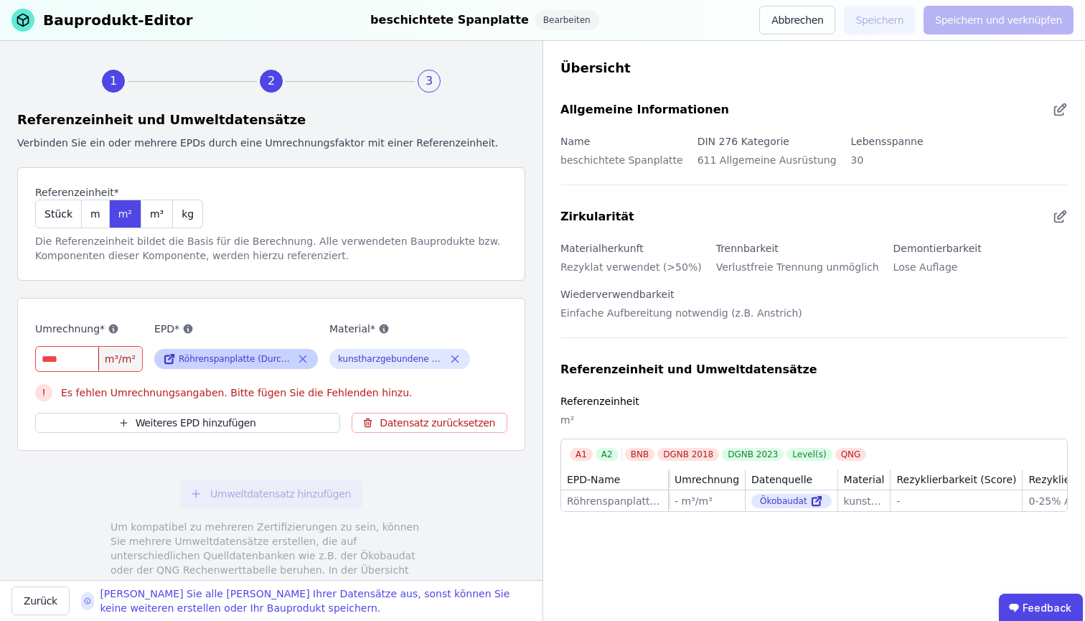
click at [305, 353] on icon at bounding box center [302, 358] width 13 height 17
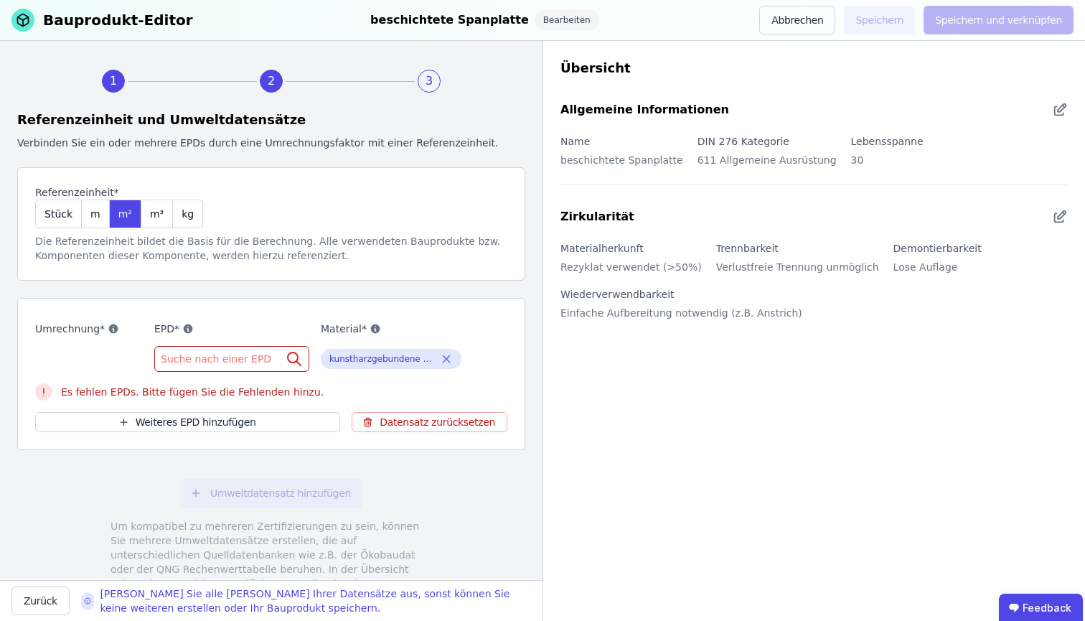
click at [226, 359] on span "Suche nach einer EPD" at bounding box center [217, 359] width 113 height 14
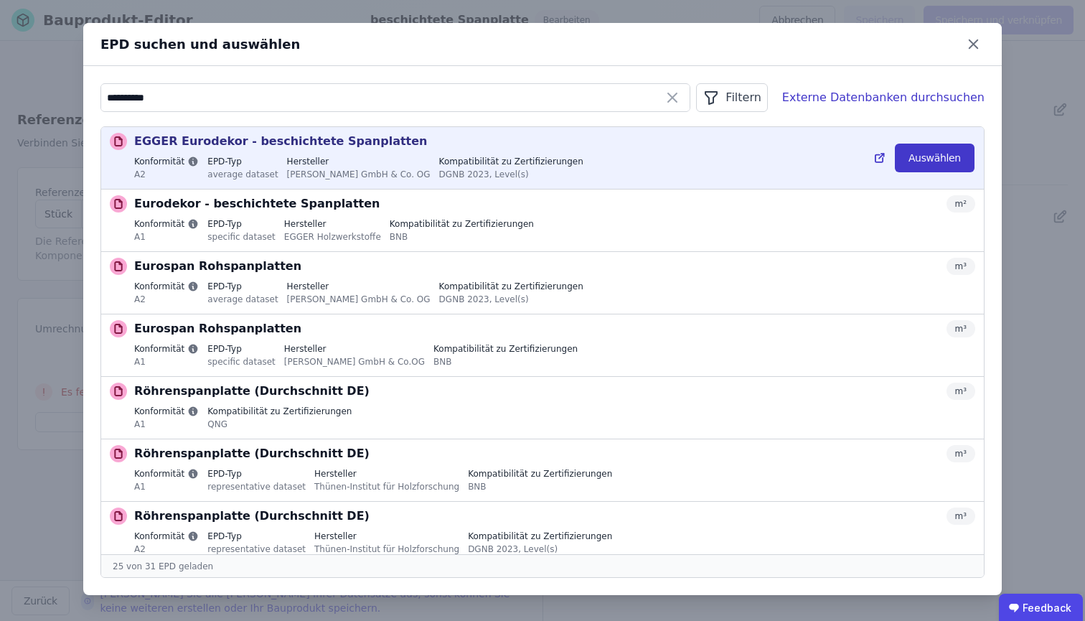
type input "**********"
click at [948, 164] on button "Auswählen" at bounding box center [935, 158] width 80 height 29
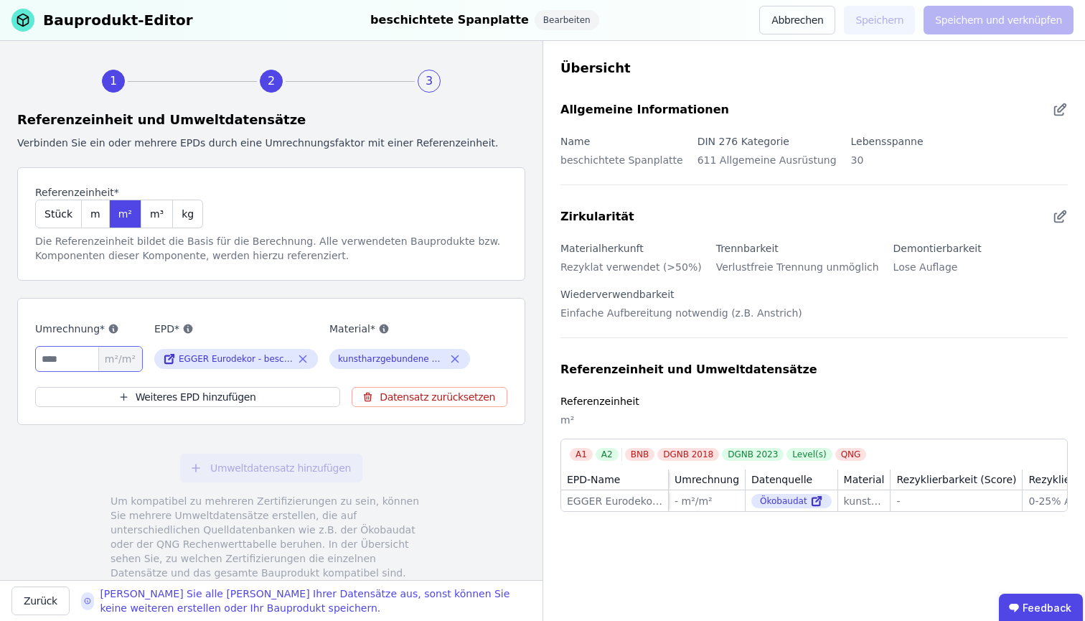
click at [73, 353] on input "number" at bounding box center [89, 359] width 108 height 26
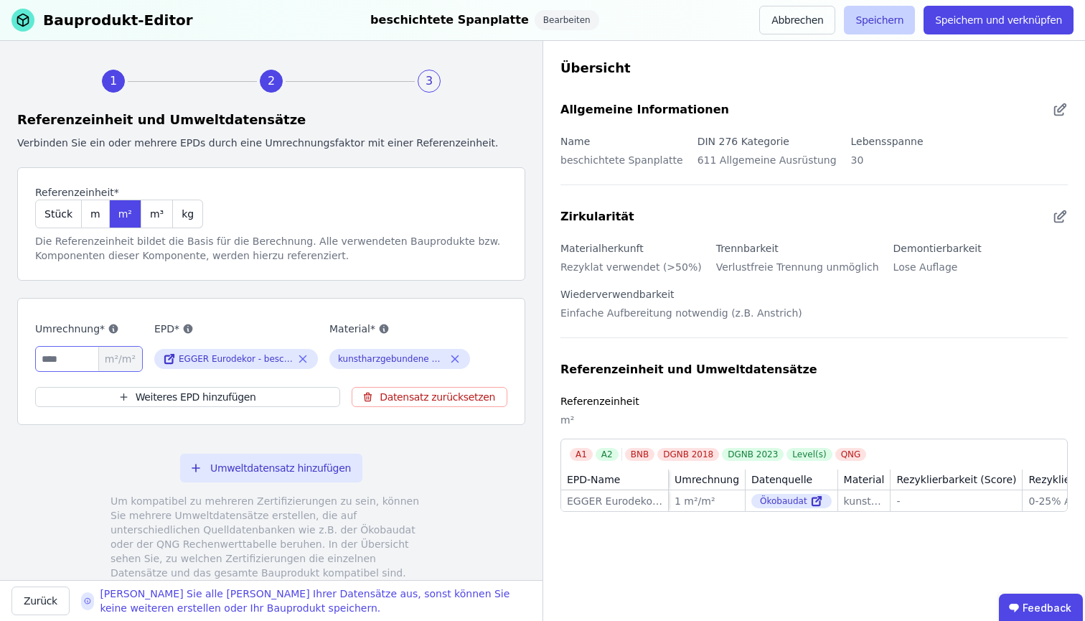
type input "*"
click at [896, 25] on button "Speichern" at bounding box center [879, 20] width 71 height 29
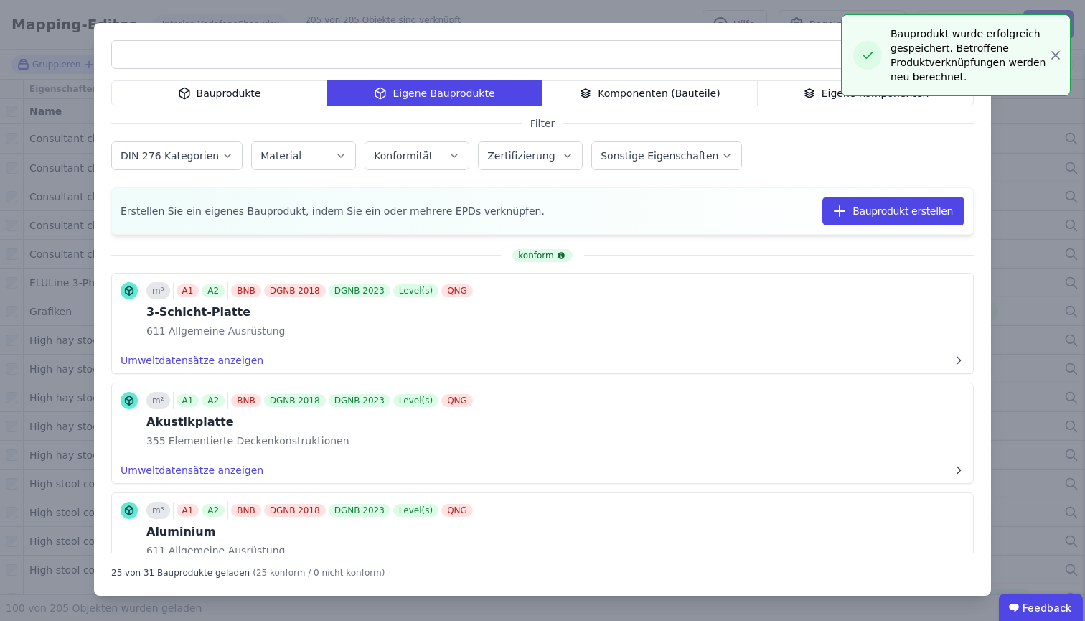
click at [1012, 138] on div "Bauprodukte Eigene Bauprodukte Komponenten (Bauteile) Eigene Komponenten Filter…" at bounding box center [542, 310] width 1085 height 621
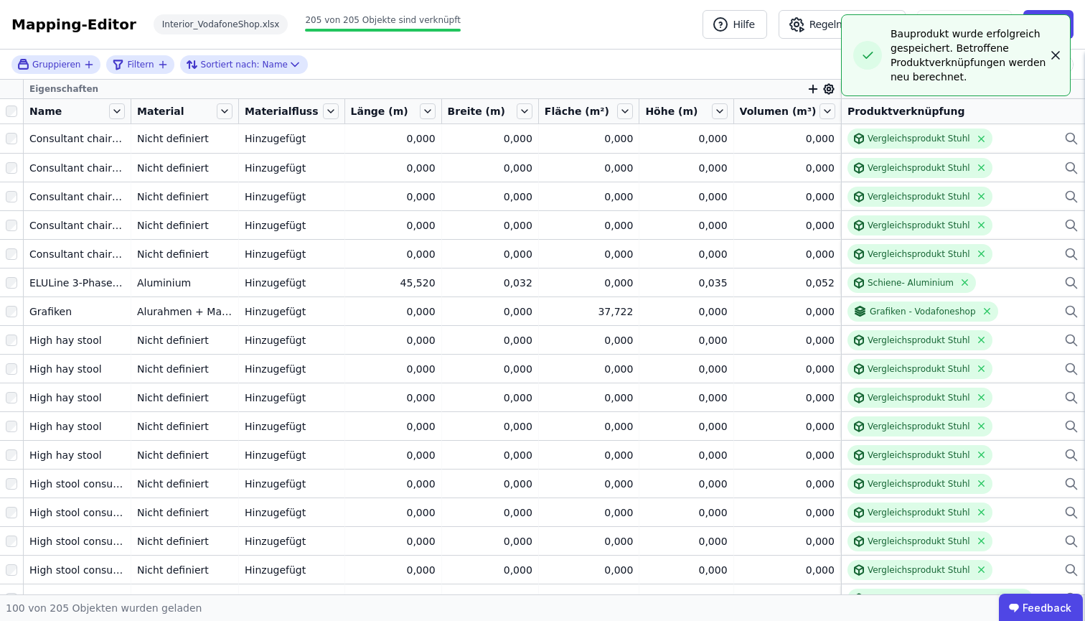
click at [1054, 57] on icon "button" at bounding box center [1055, 55] width 7 height 7
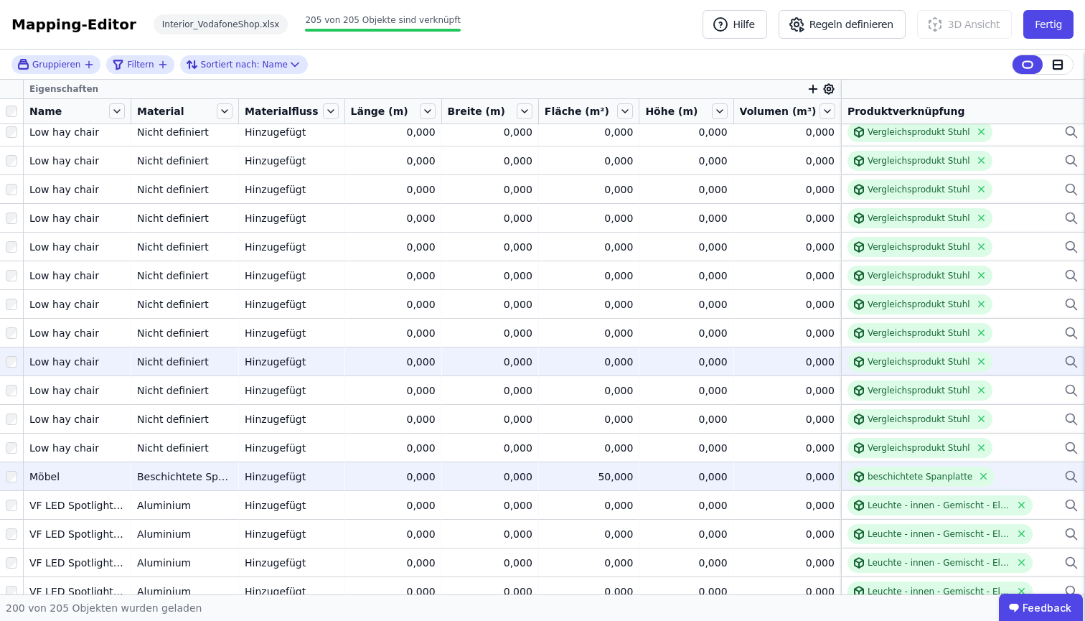
scroll to position [3836, 0]
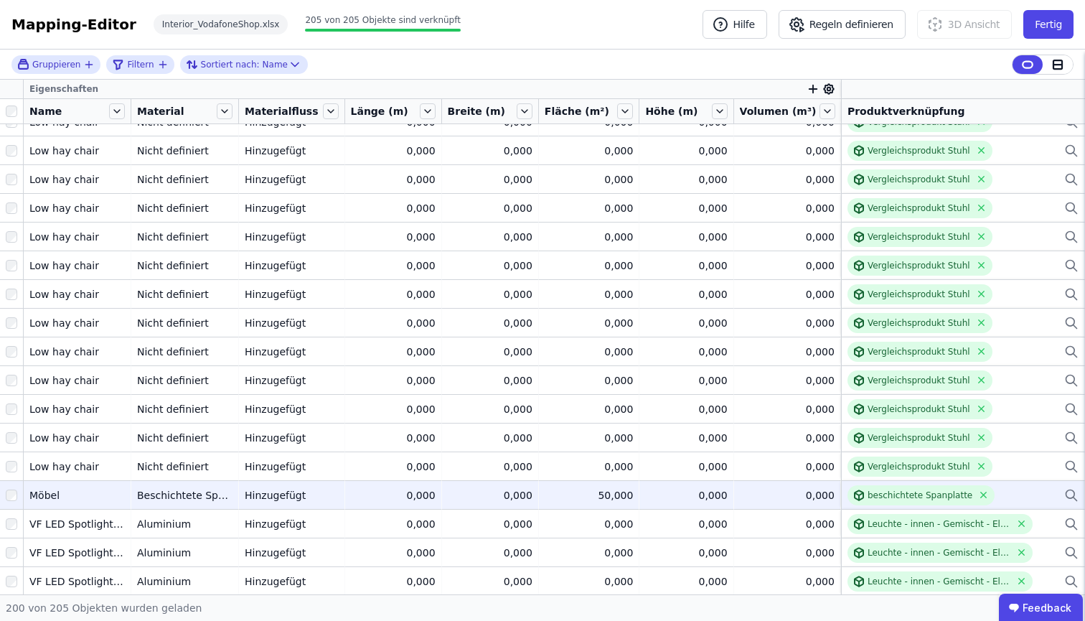
click at [618, 492] on div "50,000" at bounding box center [589, 495] width 89 height 14
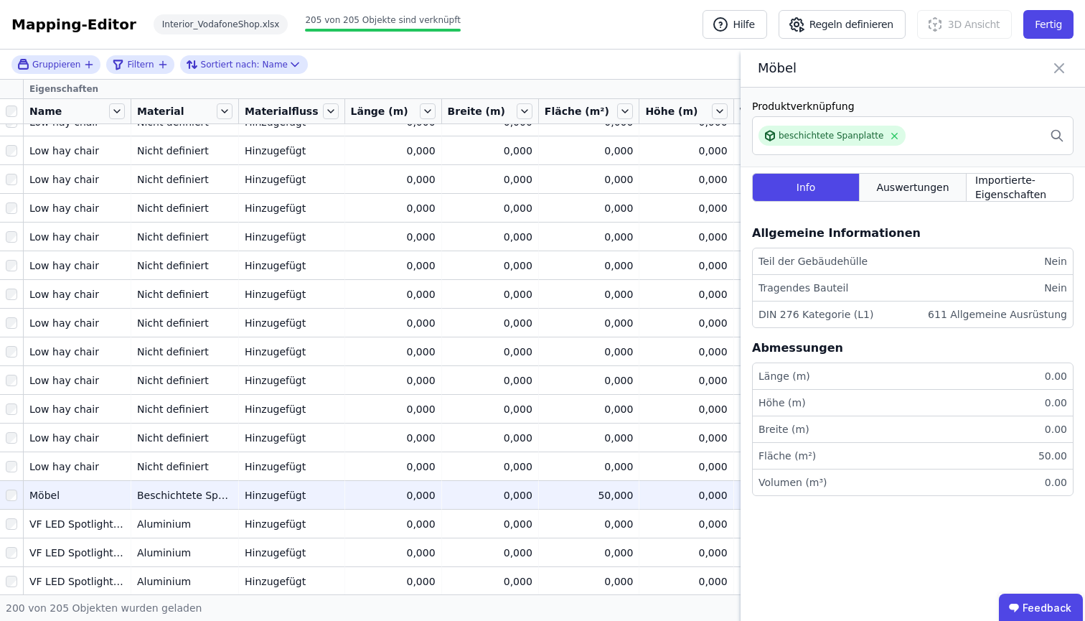
click at [914, 179] on div "Auswertungen" at bounding box center [913, 187] width 107 height 29
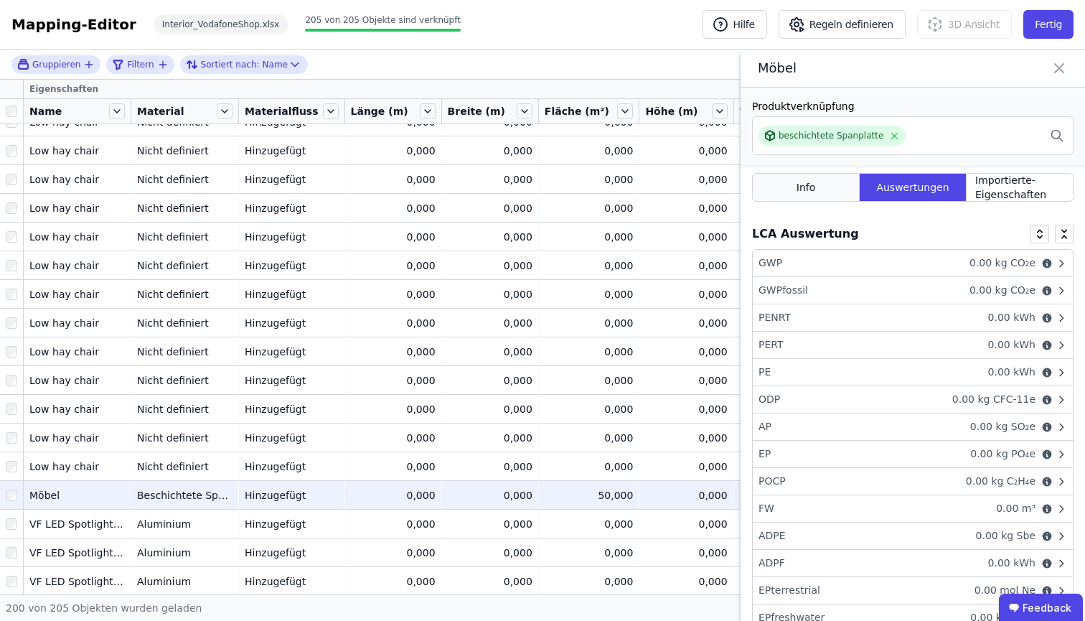
click at [843, 189] on div "Info" at bounding box center [806, 187] width 108 height 29
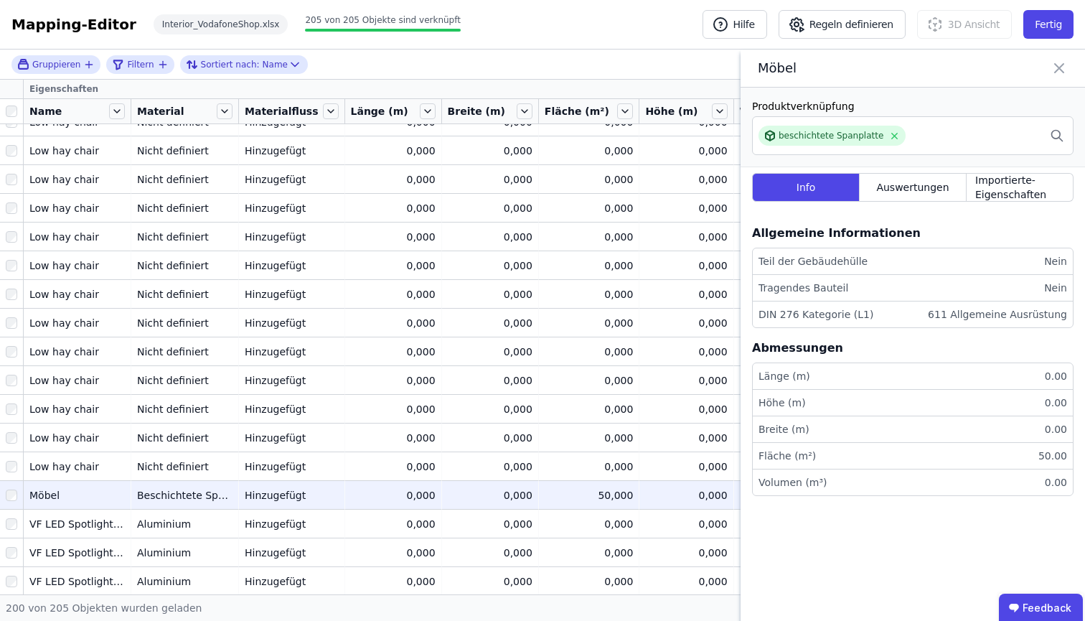
click at [1055, 65] on icon at bounding box center [1059, 68] width 17 height 20
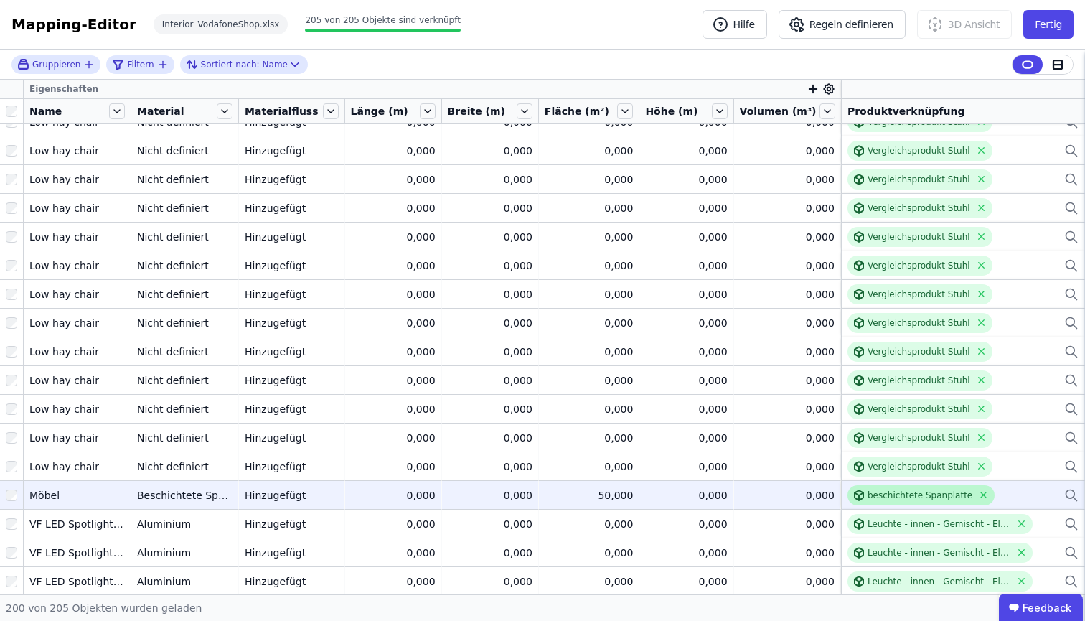
click at [946, 492] on div "beschichtete Spanplatte" at bounding box center [920, 494] width 105 height 11
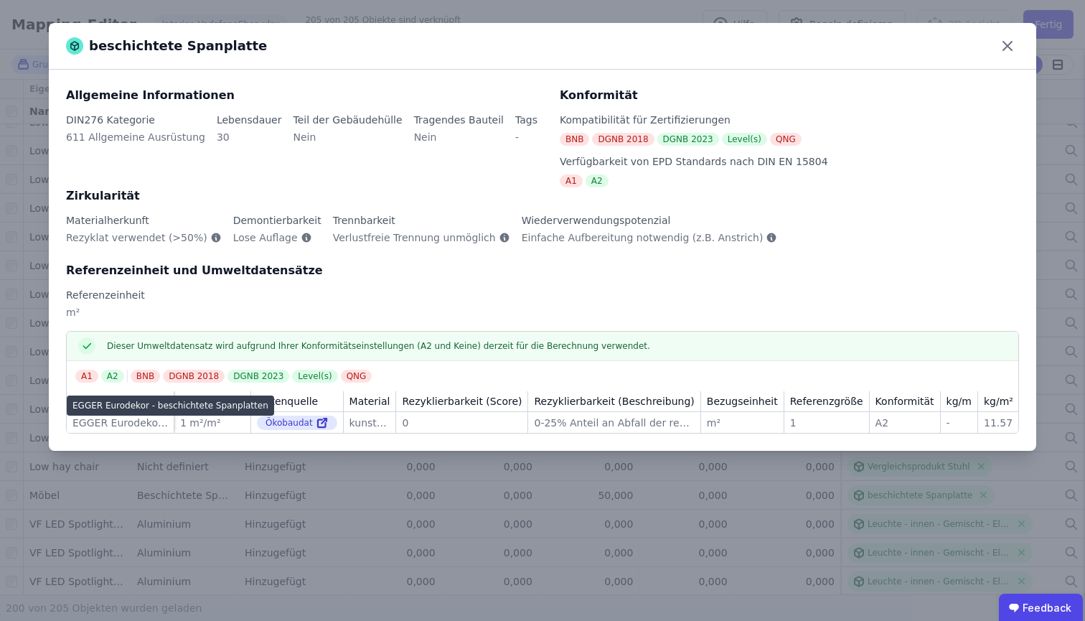
click at [173, 432] on td "[PERSON_NAME] Eurodekor - beschichtete Spanplatten [PERSON_NAME] Eurodekor - be…" at bounding box center [121, 422] width 108 height 21
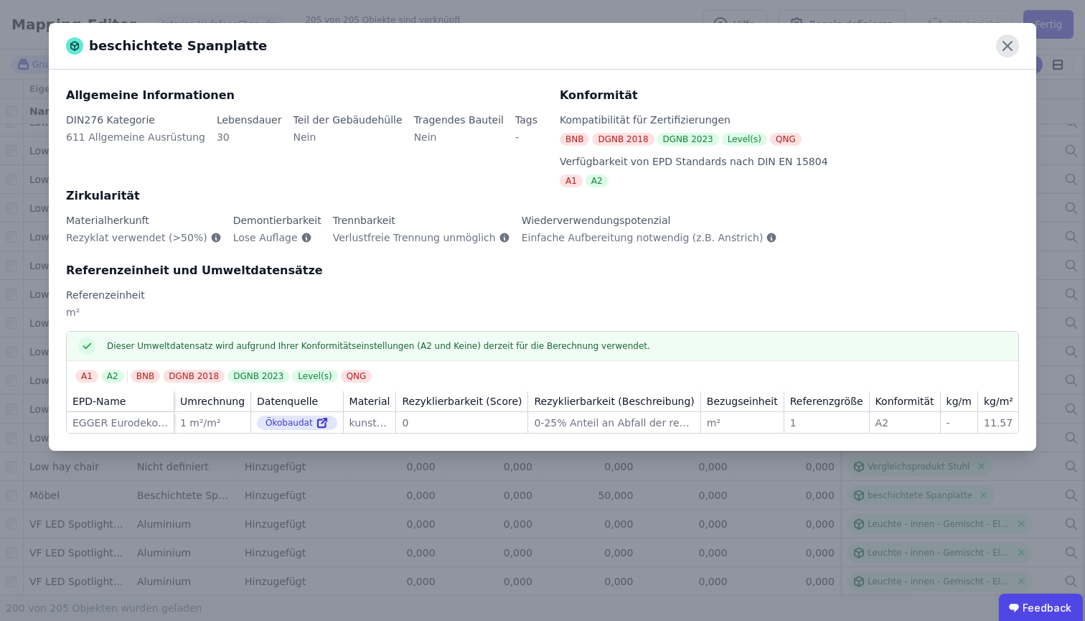
click at [999, 48] on icon at bounding box center [1007, 45] width 23 height 23
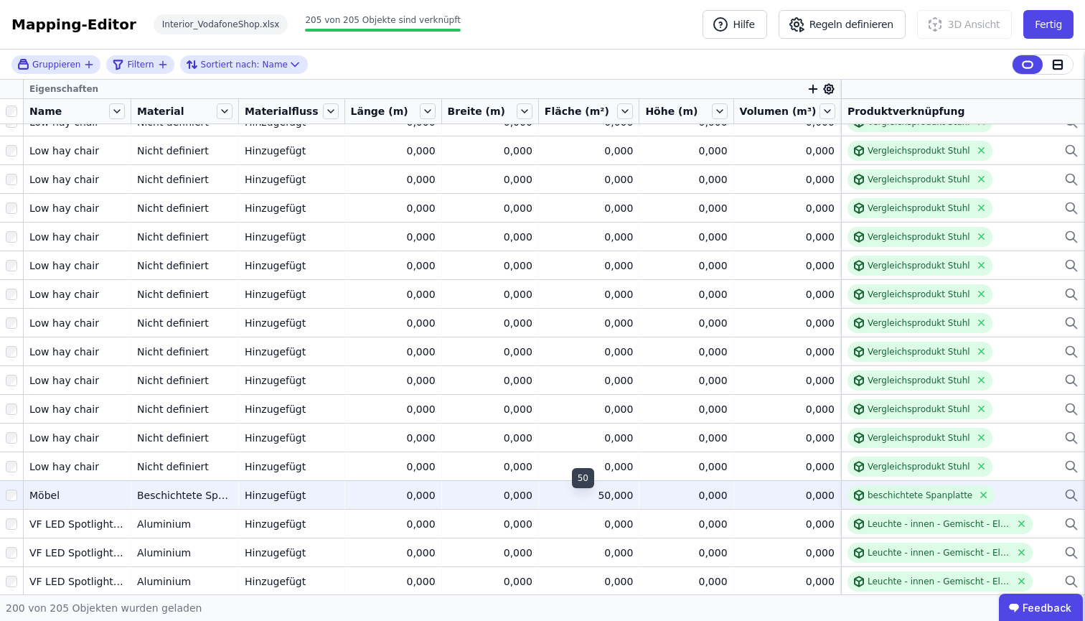
click at [612, 492] on div "50,000" at bounding box center [589, 495] width 89 height 14
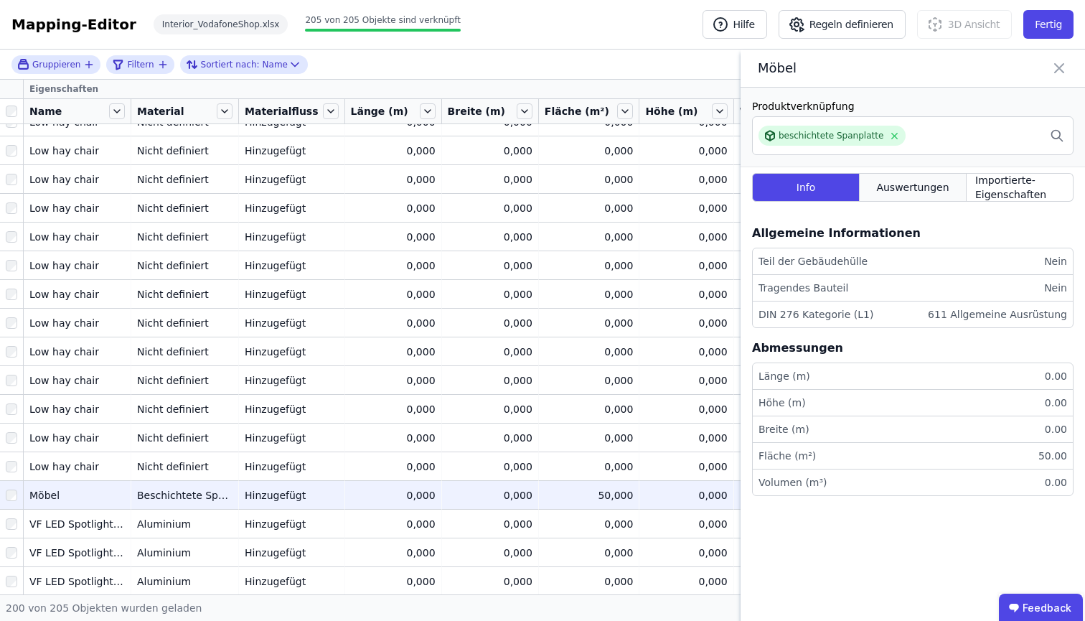
click at [932, 173] on div "Auswertungen" at bounding box center [913, 187] width 107 height 29
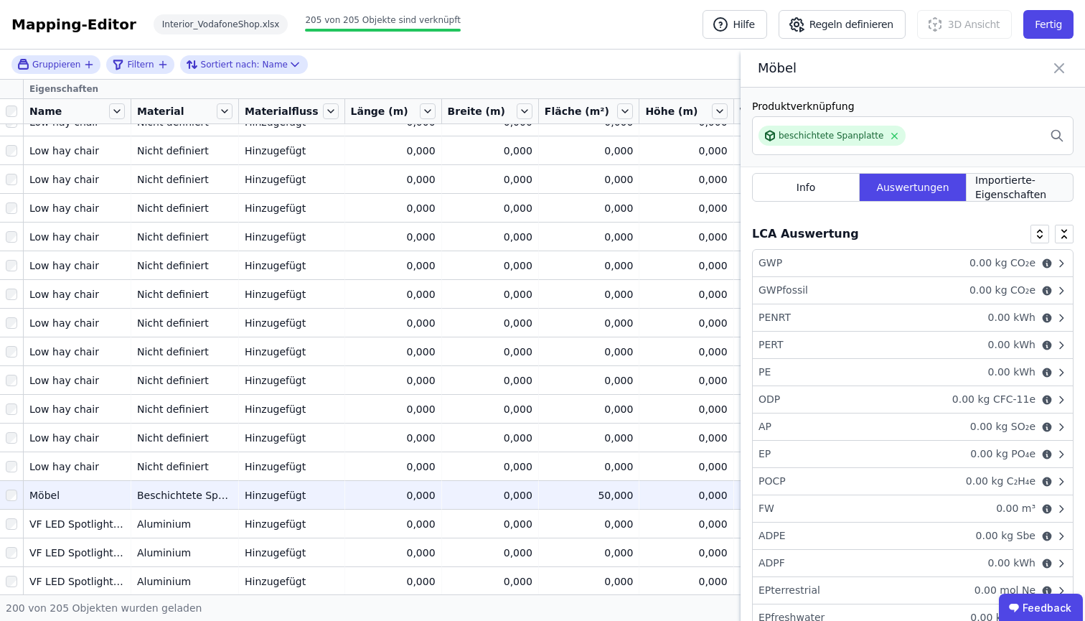
click at [1016, 182] on span "Importierte-Eigenschaften" at bounding box center [1019, 187] width 89 height 29
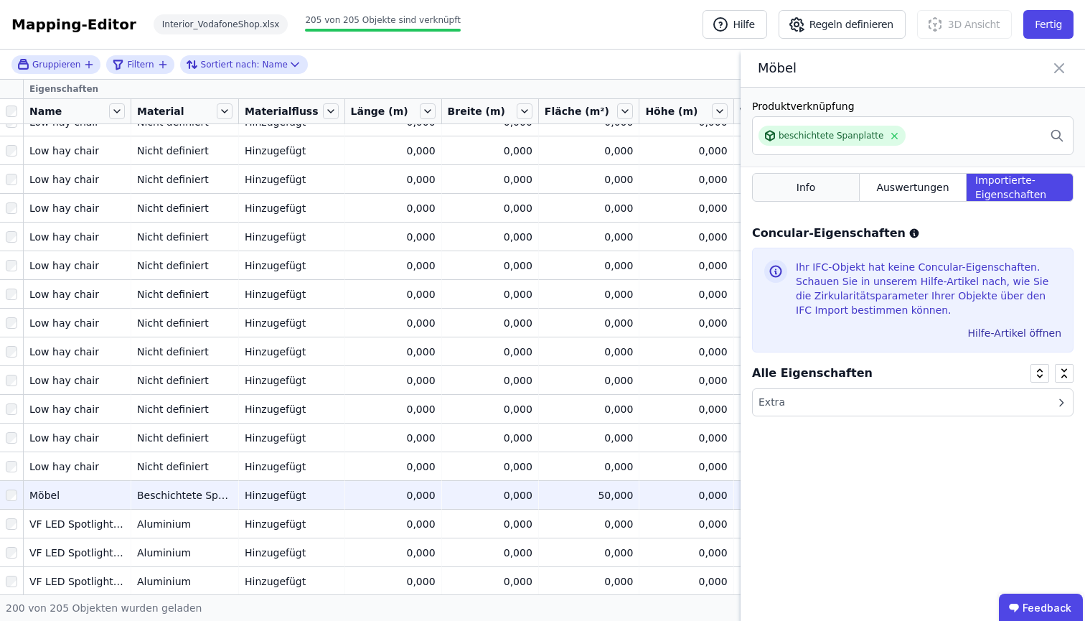
click at [835, 197] on div "Info" at bounding box center [806, 187] width 108 height 29
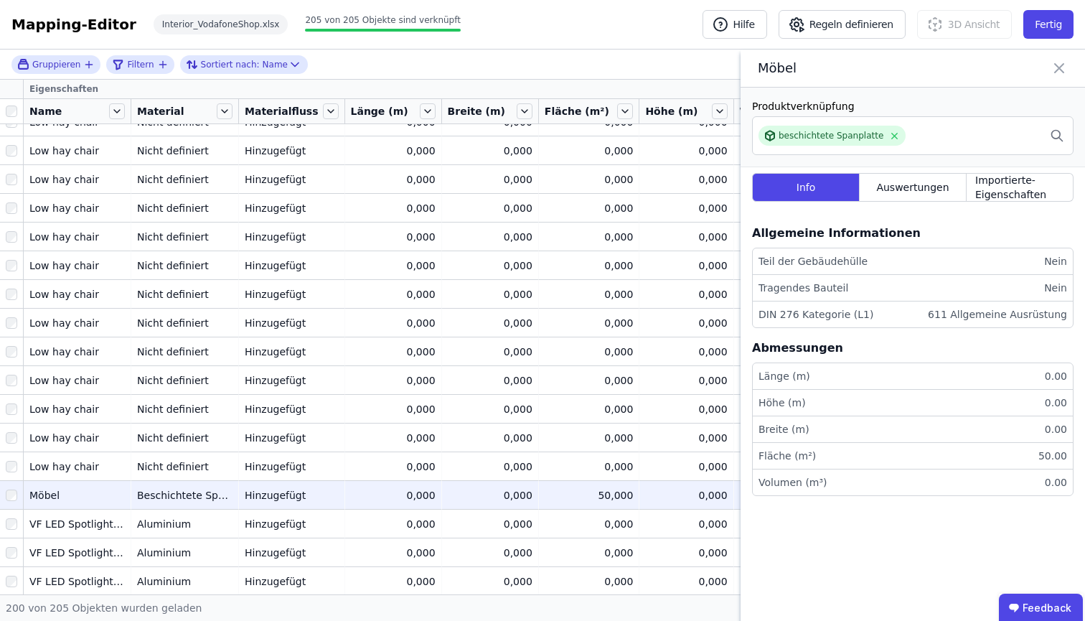
click at [1062, 66] on icon at bounding box center [1059, 68] width 9 height 9
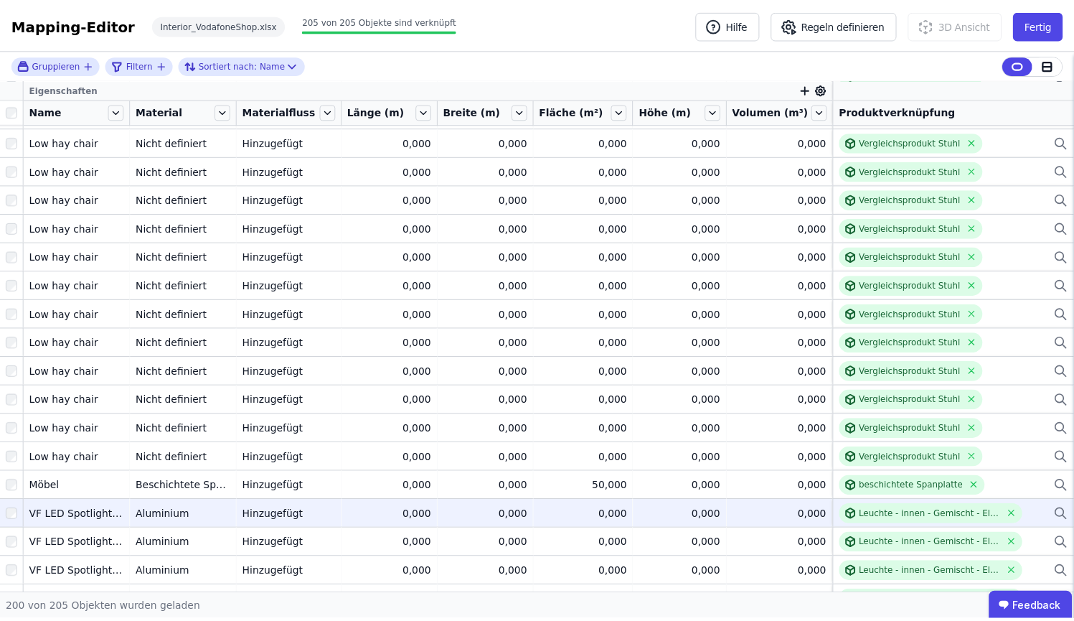
scroll to position [3864, 0]
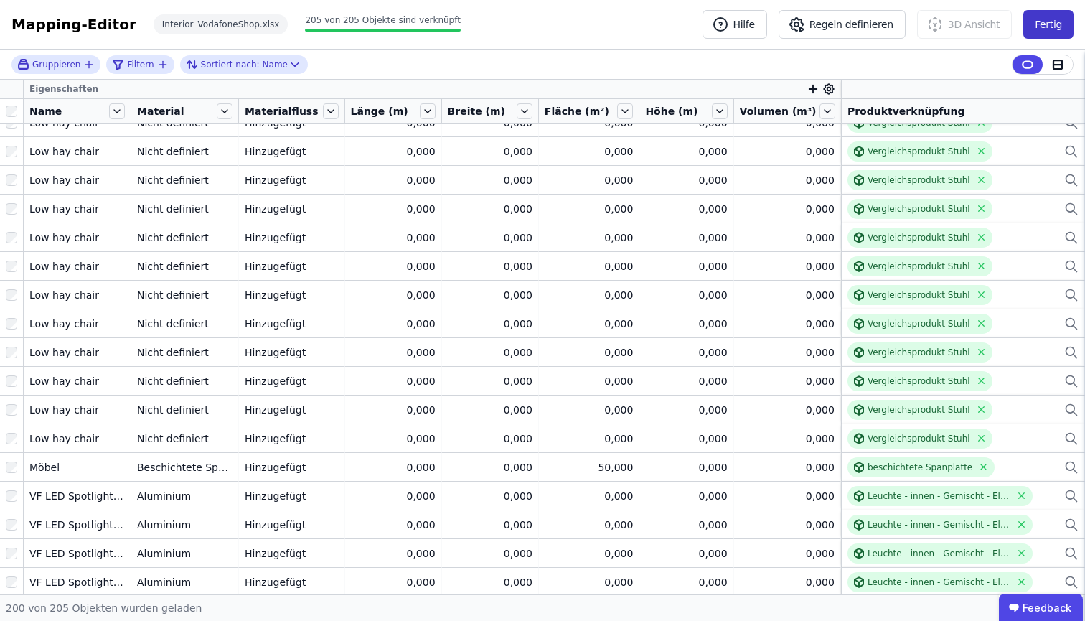
click at [1046, 23] on button "Fertig" at bounding box center [1048, 24] width 50 height 29
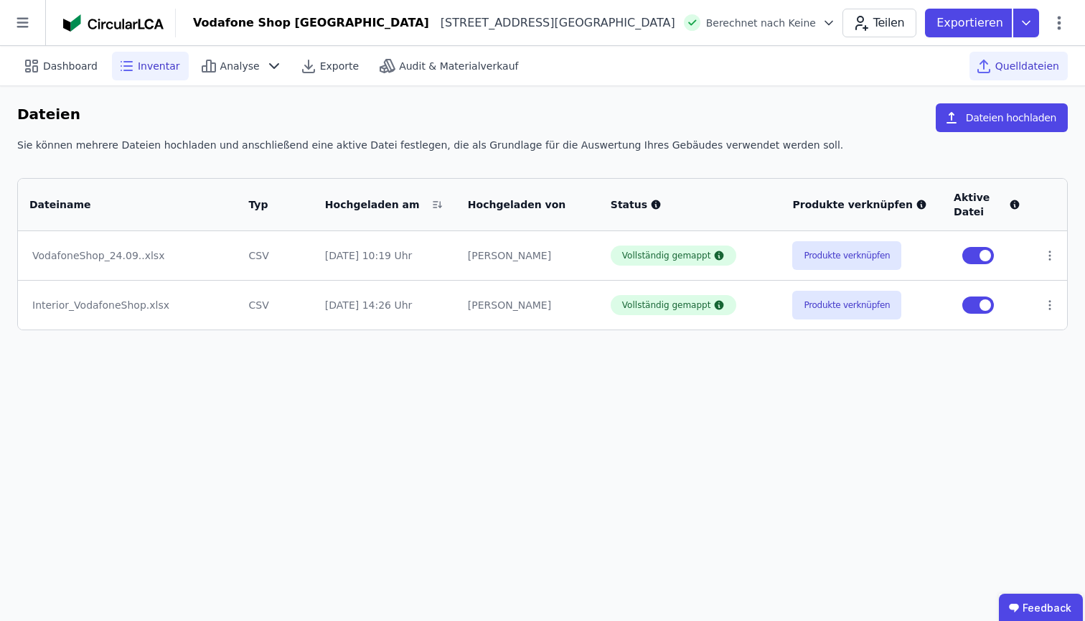
click at [156, 67] on span "Inventar" at bounding box center [159, 66] width 42 height 14
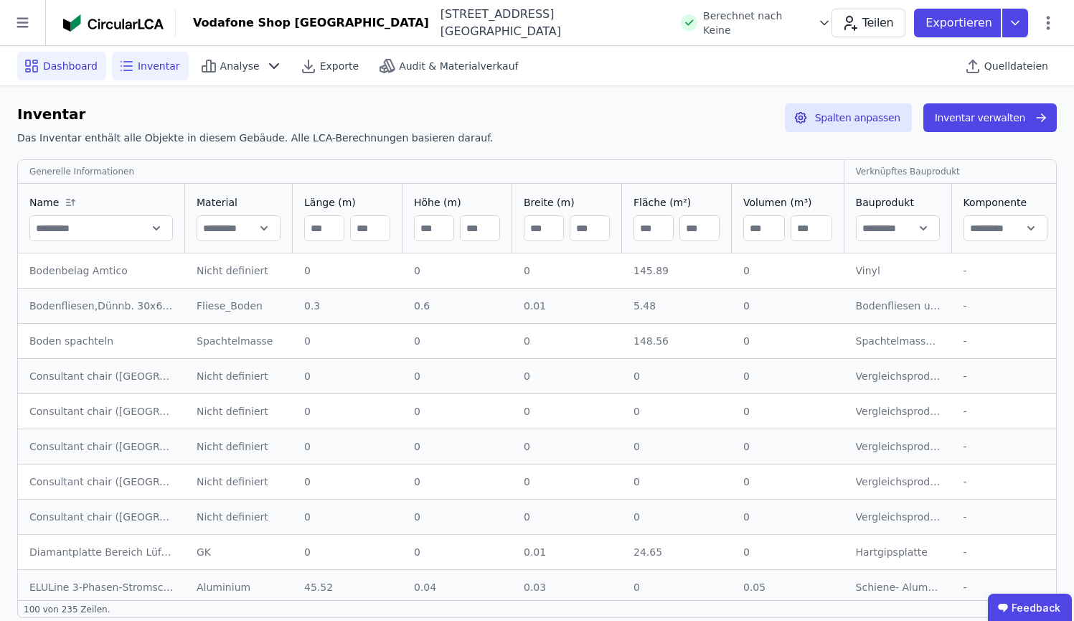
click at [73, 69] on span "Dashboard" at bounding box center [70, 66] width 55 height 14
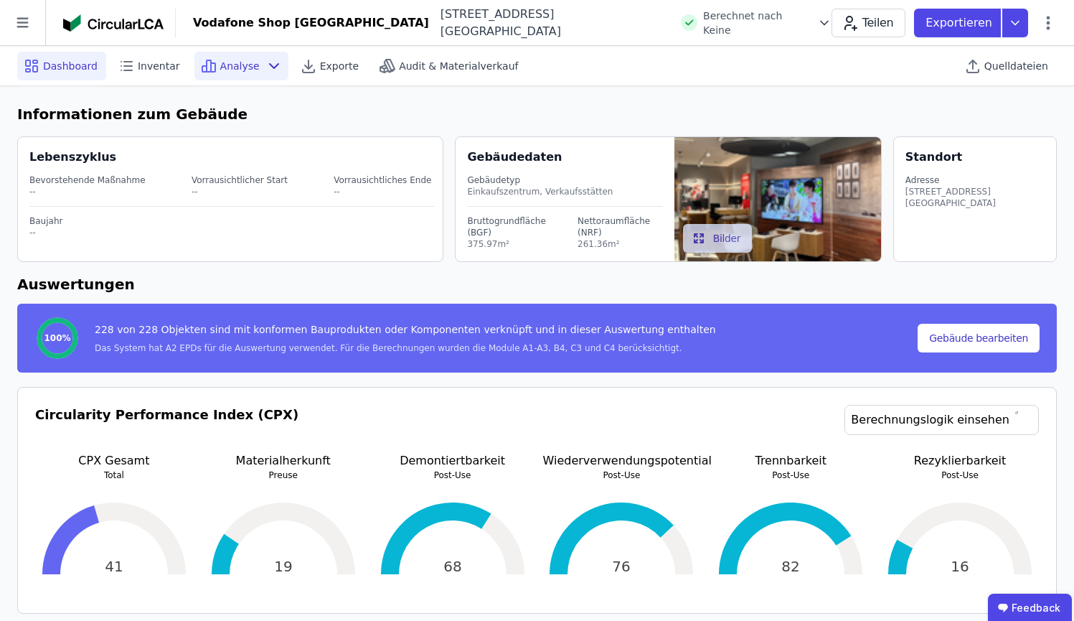
click at [221, 64] on span "Analyse" at bounding box center [239, 66] width 39 height 14
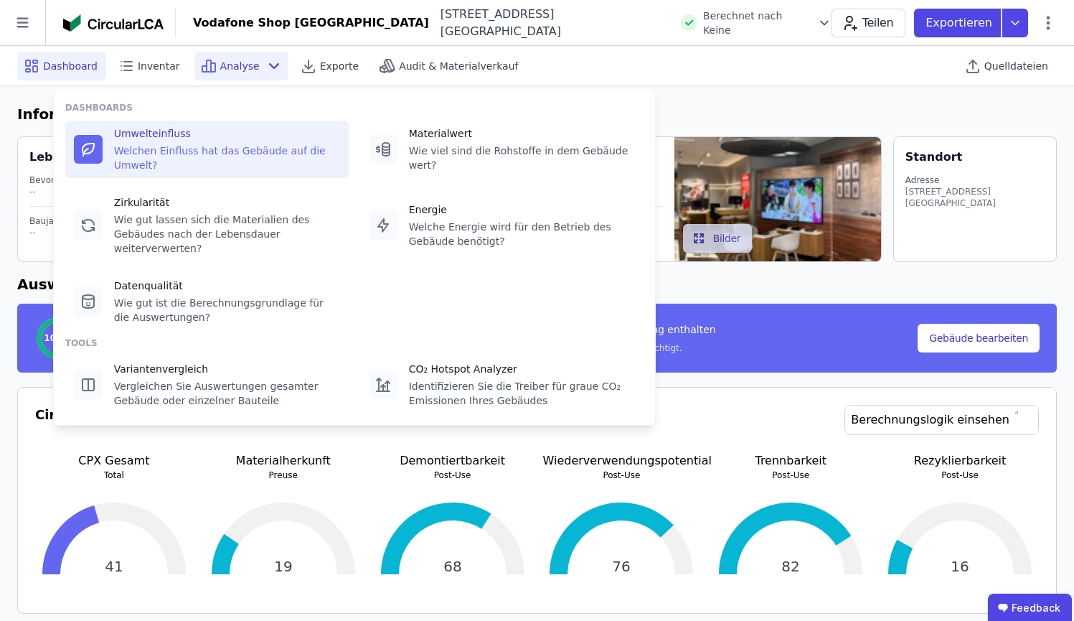
click at [217, 149] on div "Welchen Einfluss hat das Gebäude auf die Umwelt?" at bounding box center [227, 158] width 226 height 29
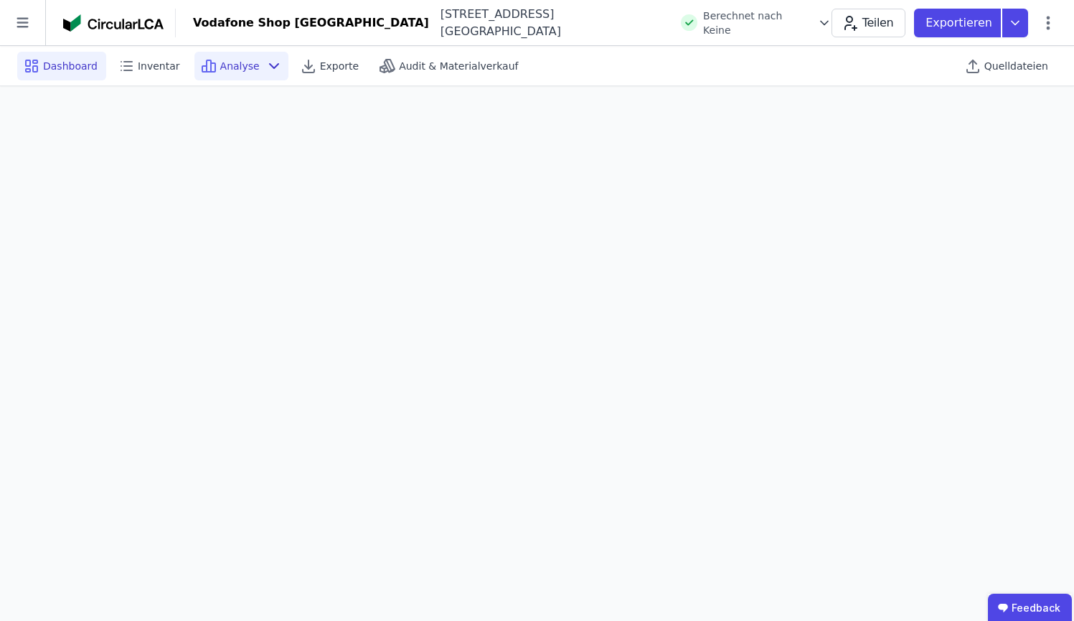
click at [61, 61] on span "Dashboard" at bounding box center [70, 66] width 55 height 14
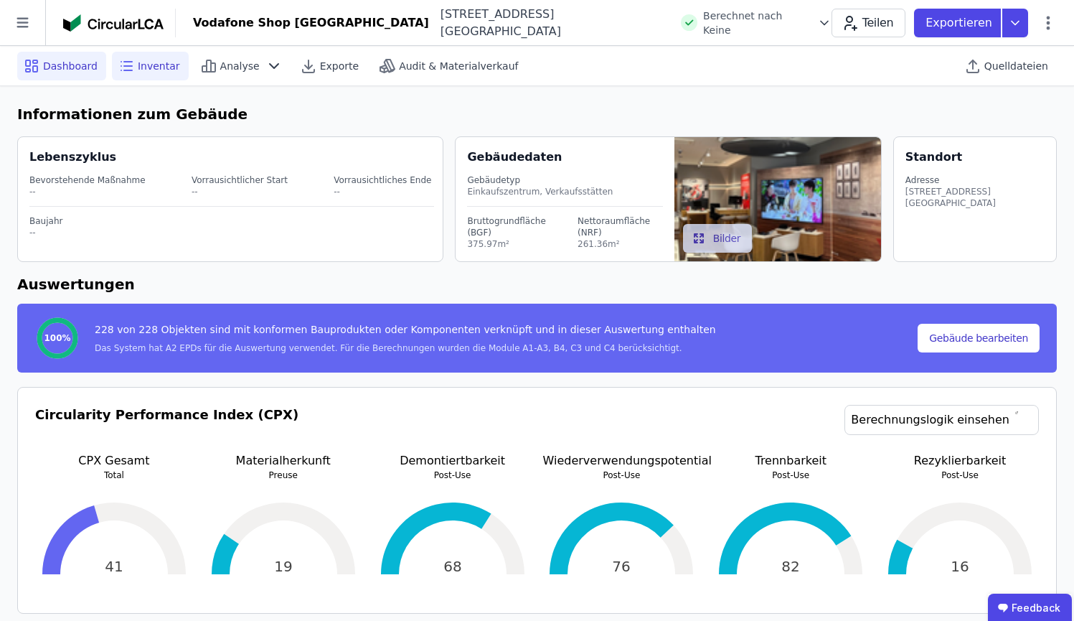
click at [167, 64] on span "Inventar" at bounding box center [159, 66] width 42 height 14
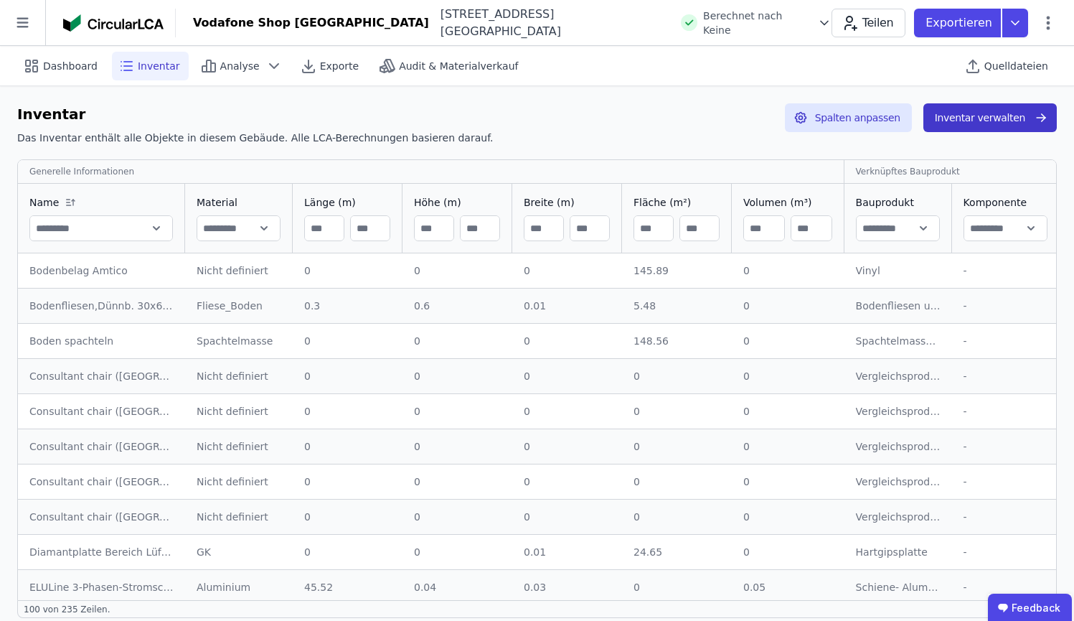
click at [993, 121] on button "Inventar verwalten" at bounding box center [990, 117] width 133 height 29
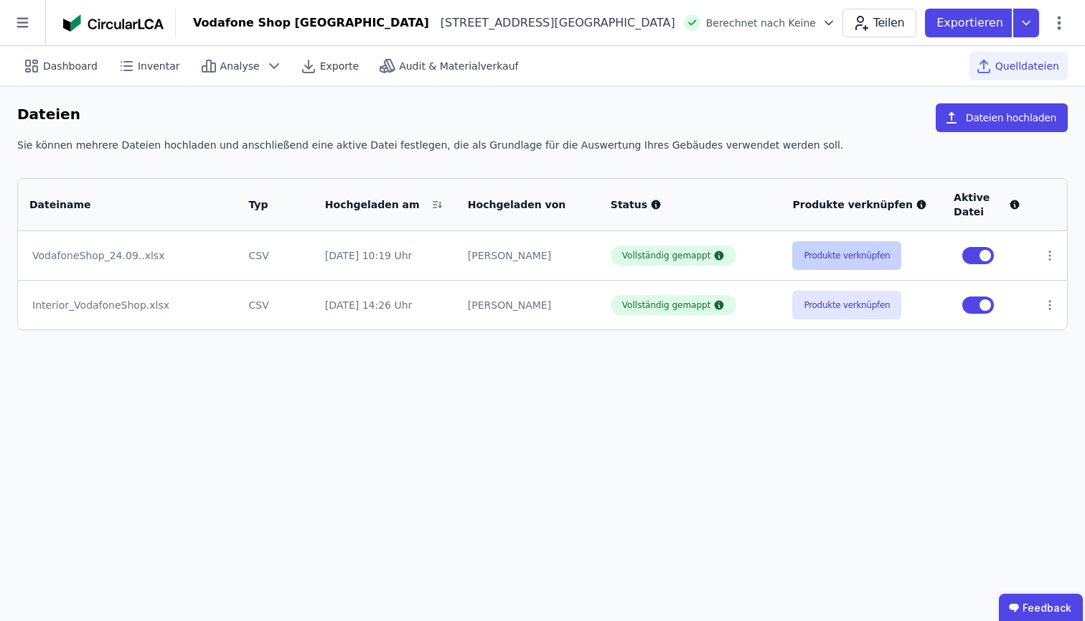
click at [856, 256] on button "Produkte verknüpfen" at bounding box center [846, 255] width 109 height 29
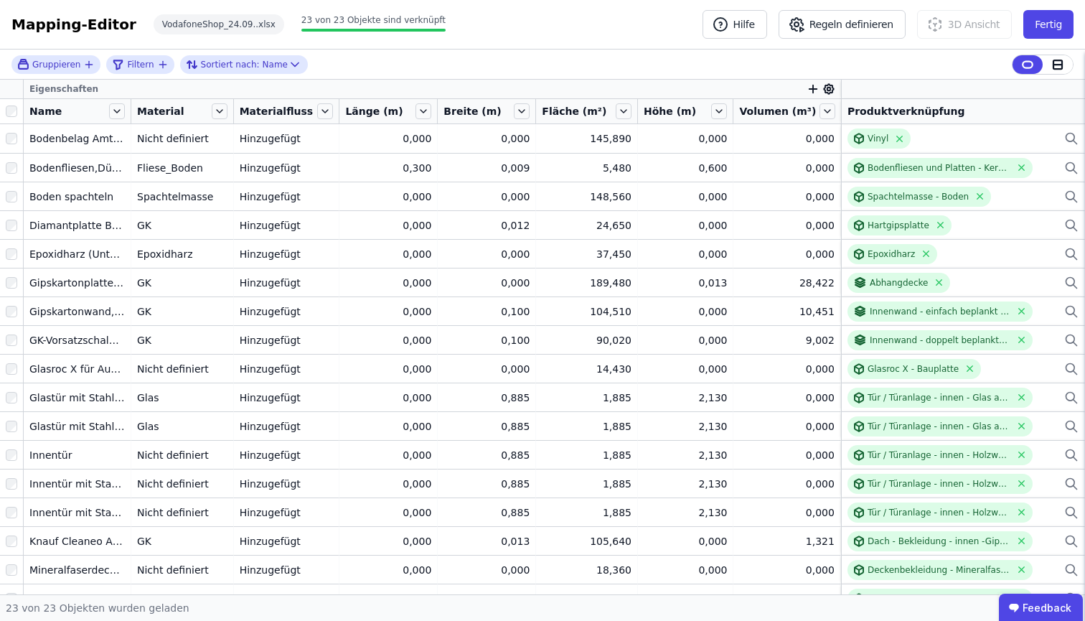
click at [174, 115] on span "Material" at bounding box center [160, 111] width 47 height 14
click at [230, 113] on div "Material" at bounding box center [182, 111] width 102 height 24
click at [219, 115] on icon at bounding box center [220, 111] width 16 height 16
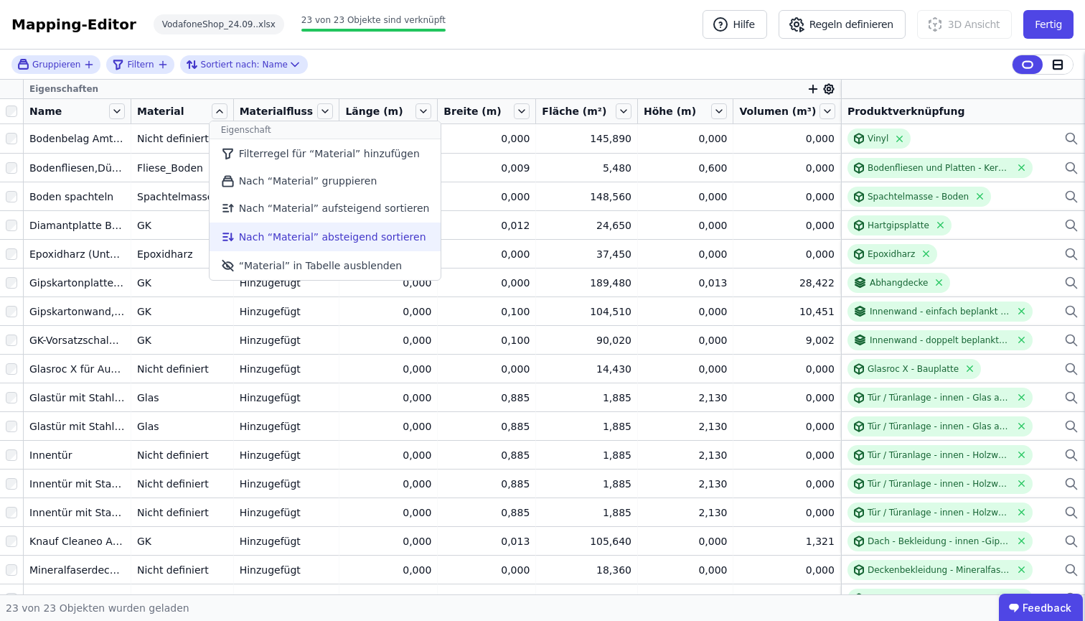
click at [278, 233] on li "Nach “Material” absteigend sortieren" at bounding box center [326, 236] width 232 height 29
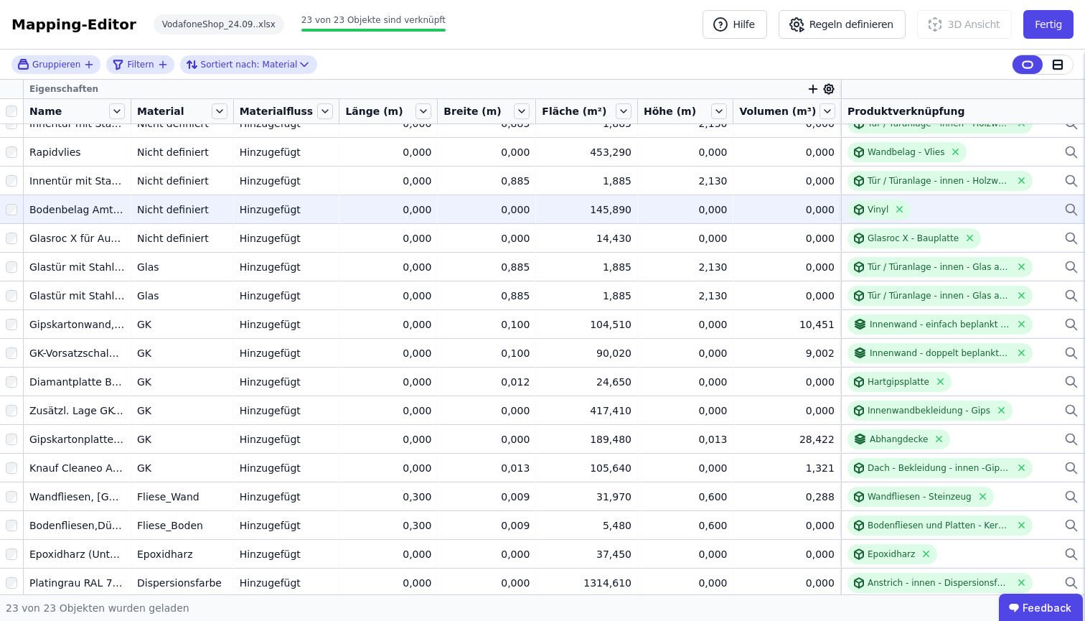
scroll to position [191, 0]
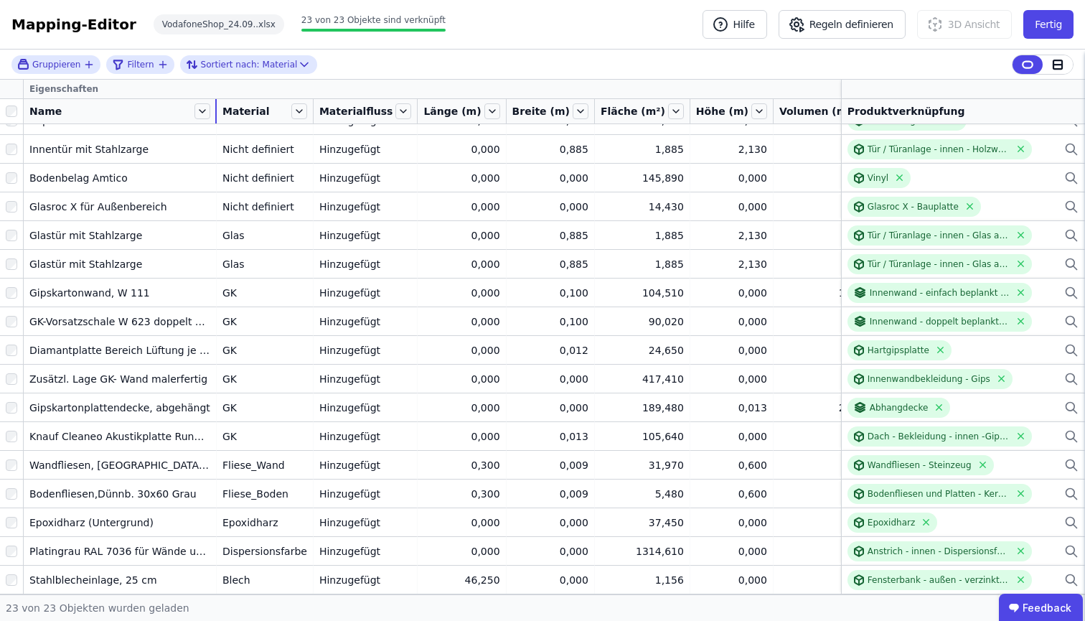
drag, startPoint x: 131, startPoint y: 116, endPoint x: 216, endPoint y: 113, distance: 85.5
click at [216, 113] on div at bounding box center [215, 111] width 1 height 24
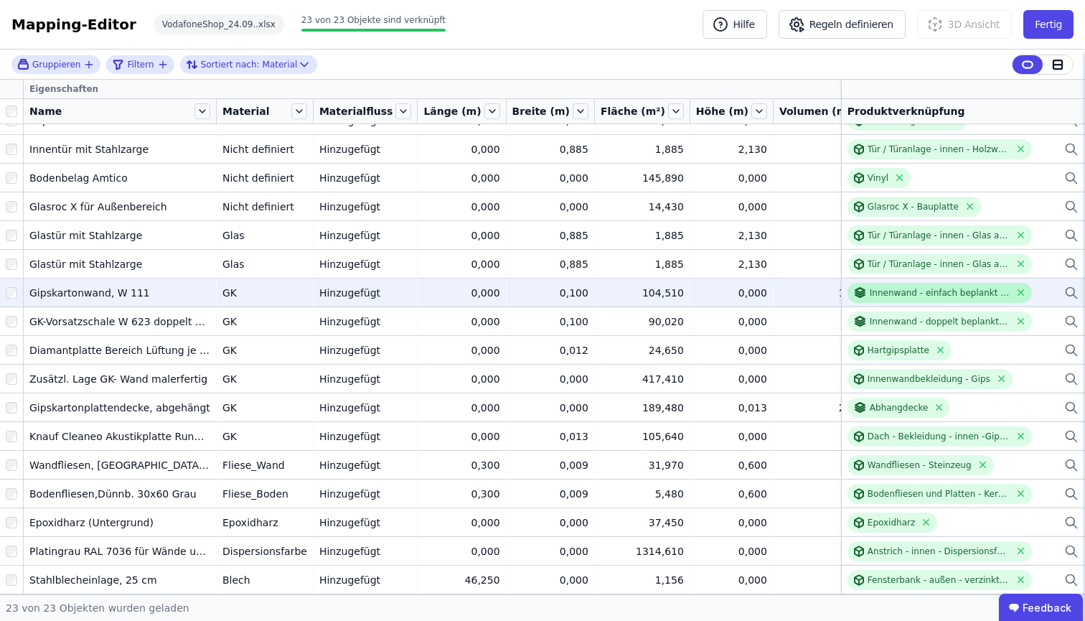
click at [884, 291] on div "Innenwand - einfach beplankt - W.111" at bounding box center [940, 292] width 141 height 11
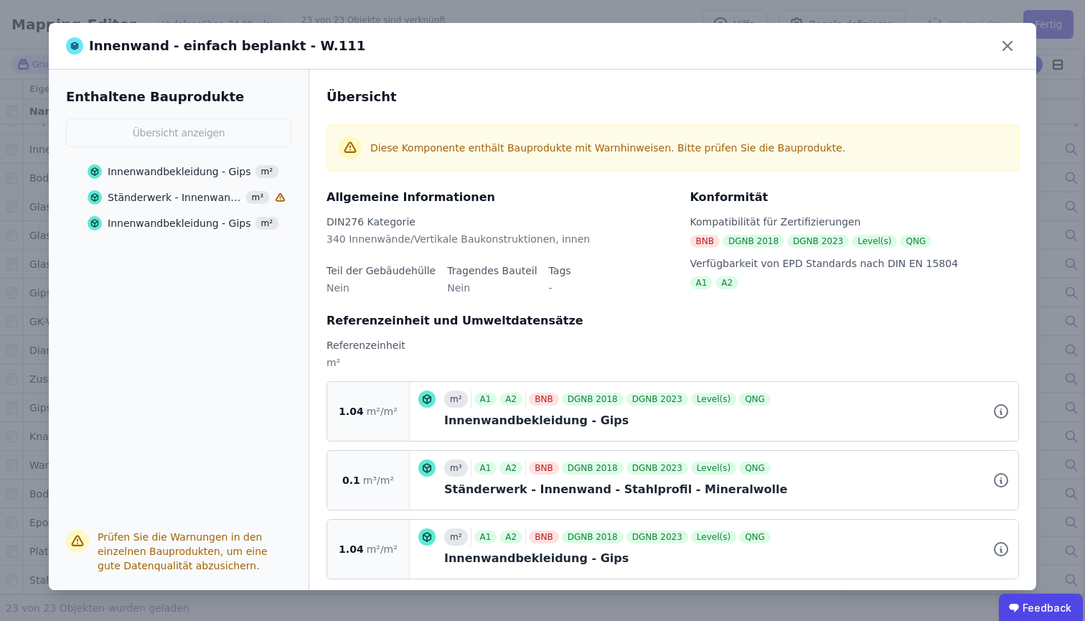
scroll to position [15, 0]
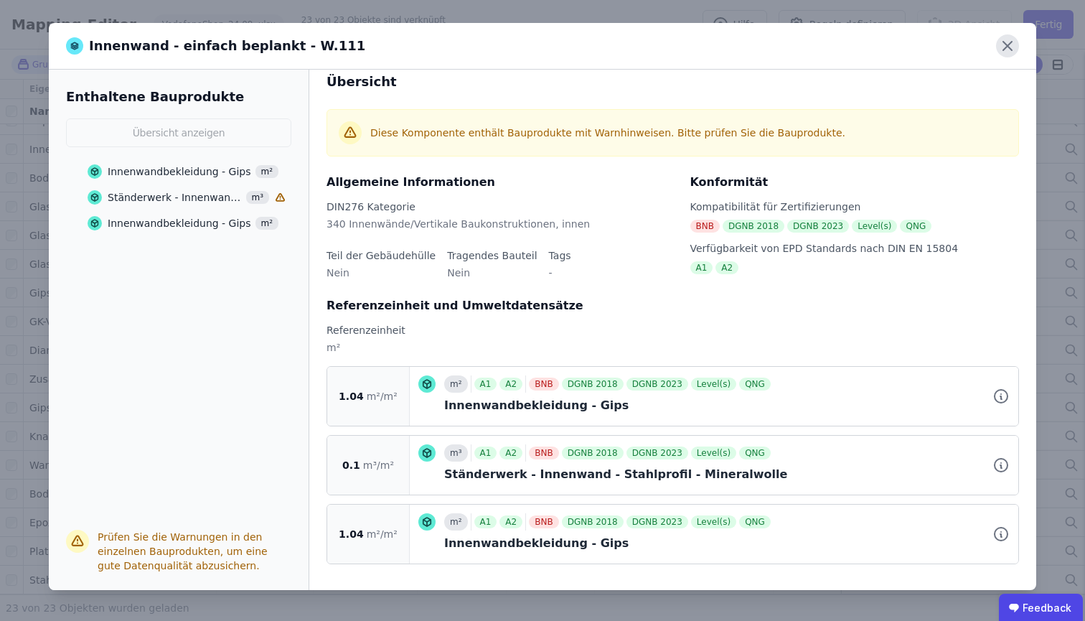
click at [1005, 45] on icon at bounding box center [1007, 45] width 23 height 23
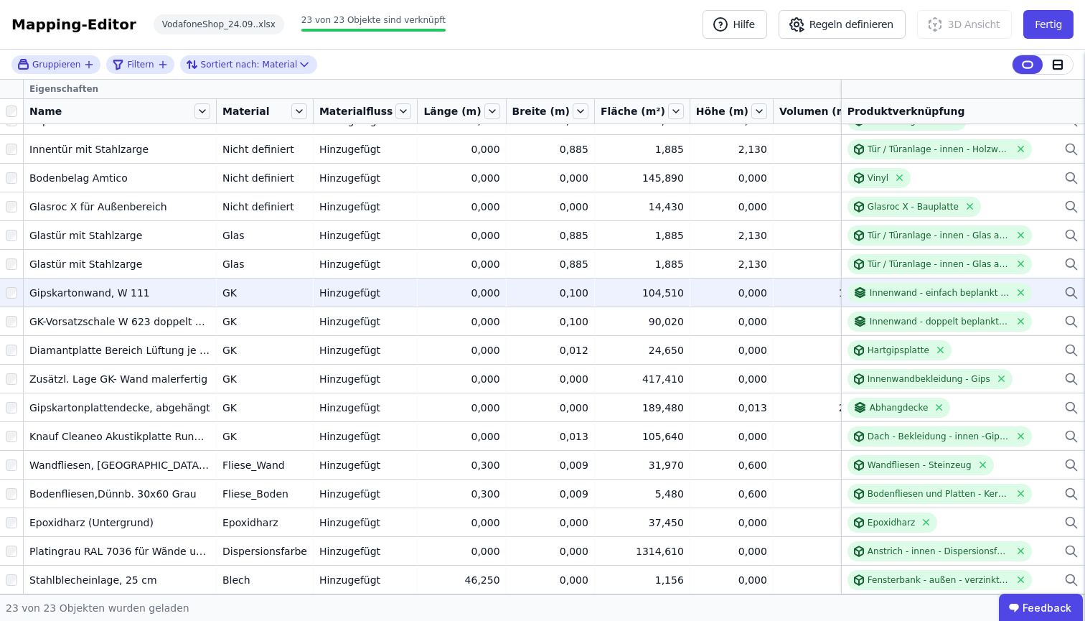
click at [1067, 291] on icon at bounding box center [1071, 291] width 9 height 9
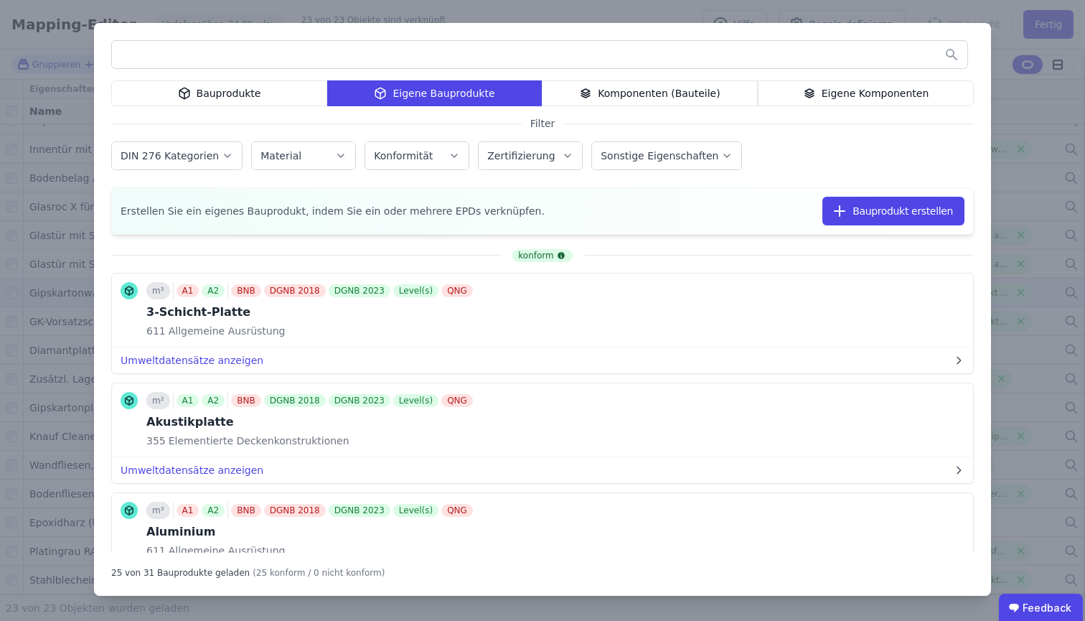
click at [844, 98] on div "Eigene Komponenten" at bounding box center [866, 93] width 216 height 26
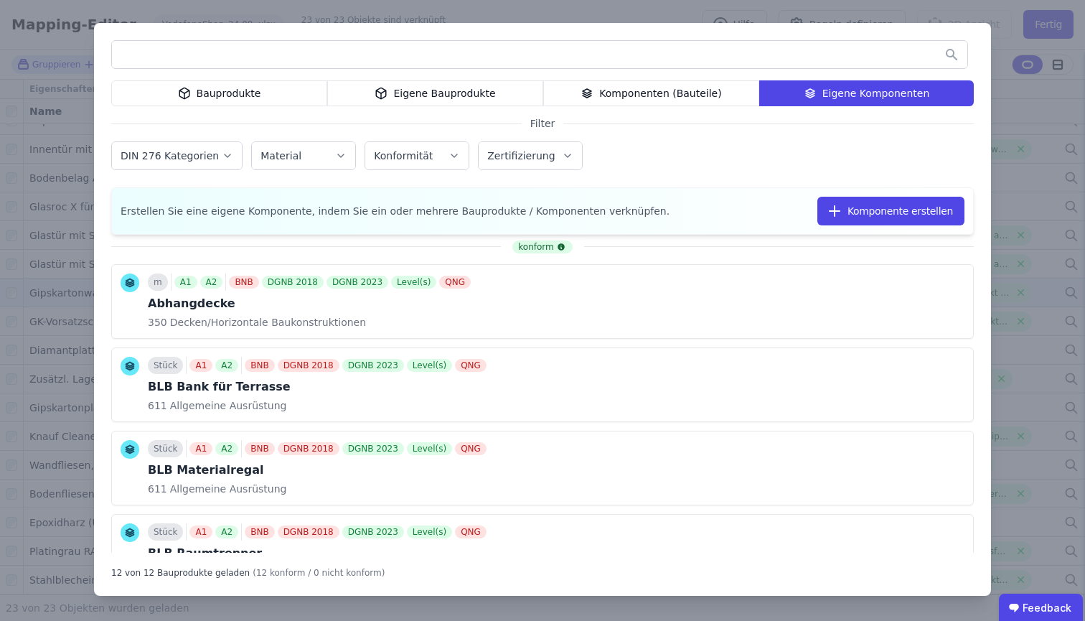
click at [461, 90] on div "Eigene Bauprodukte" at bounding box center [435, 93] width 216 height 26
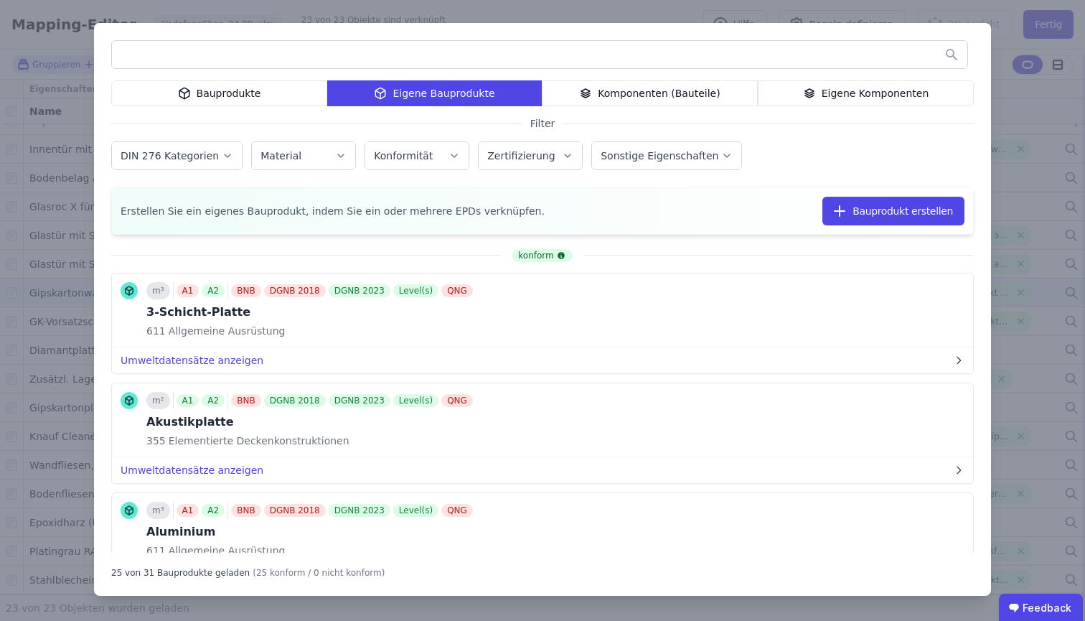
click at [917, 94] on div "Eigene Komponenten" at bounding box center [866, 93] width 216 height 26
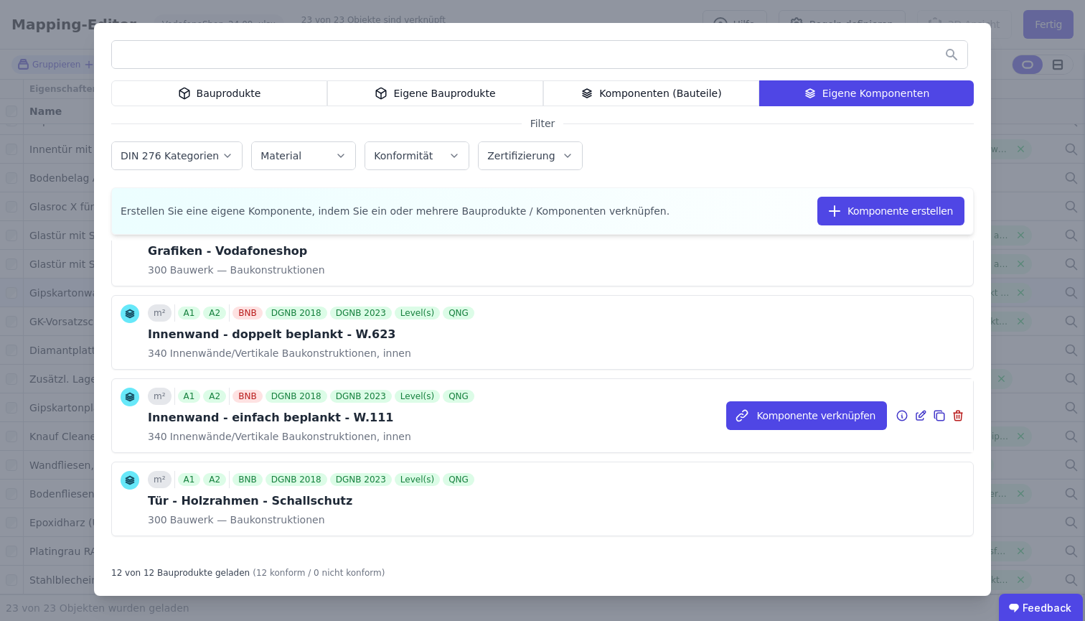
scroll to position [662, 0]
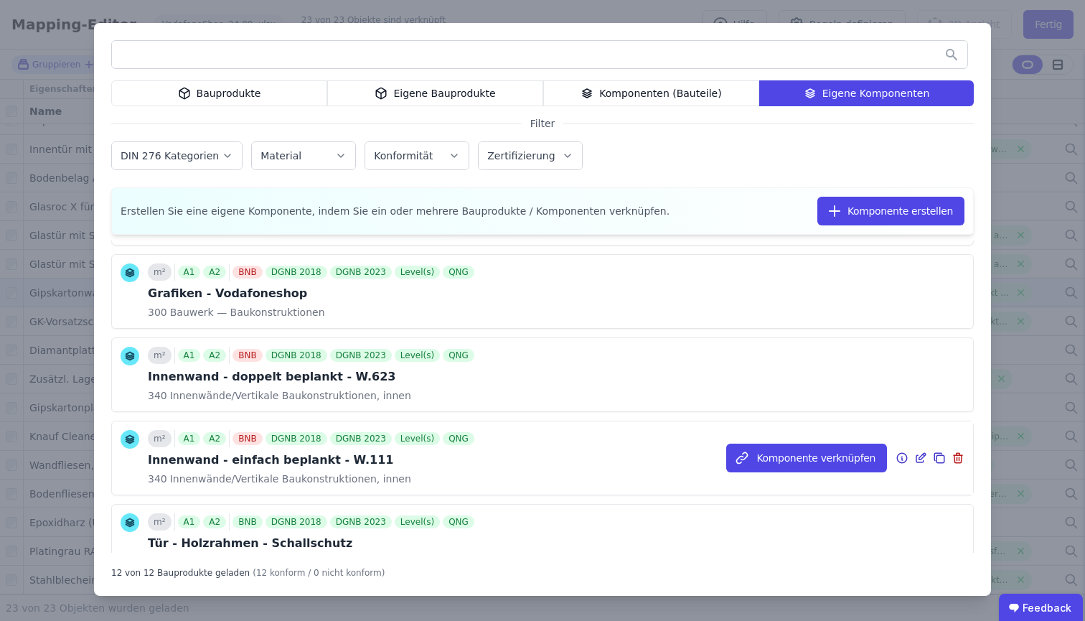
click at [914, 457] on icon at bounding box center [920, 457] width 13 height 17
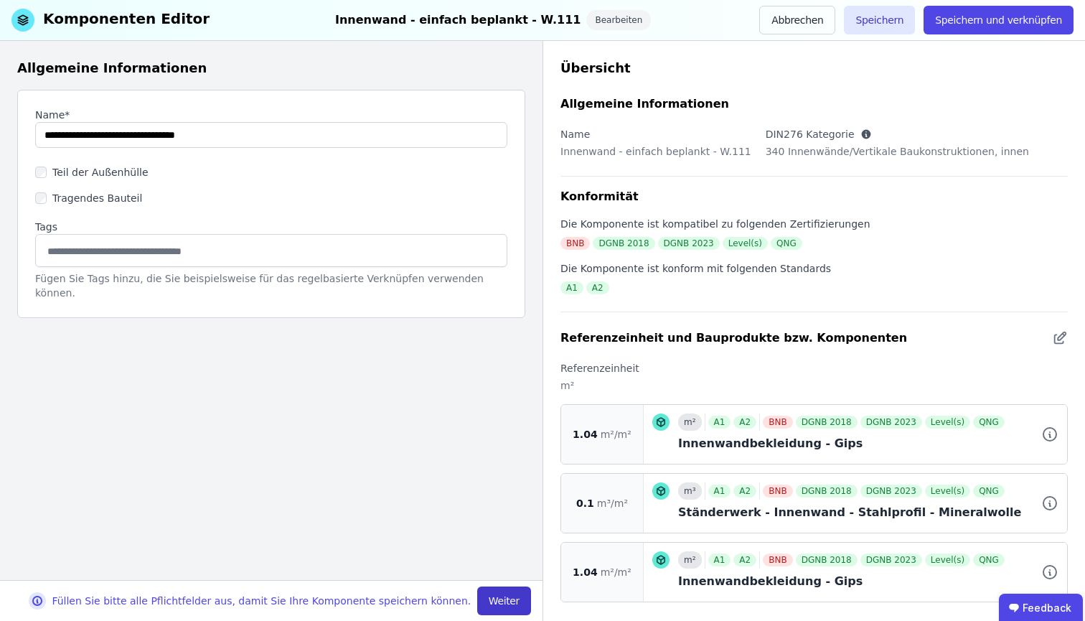
click at [524, 604] on button "Weiter" at bounding box center [504, 600] width 54 height 29
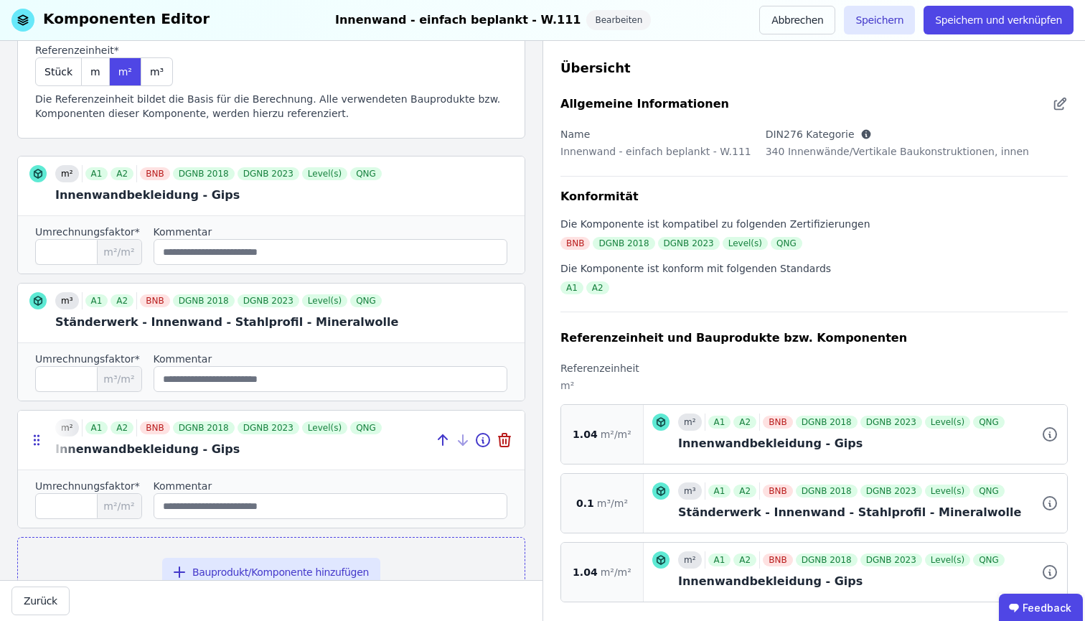
scroll to position [128, 0]
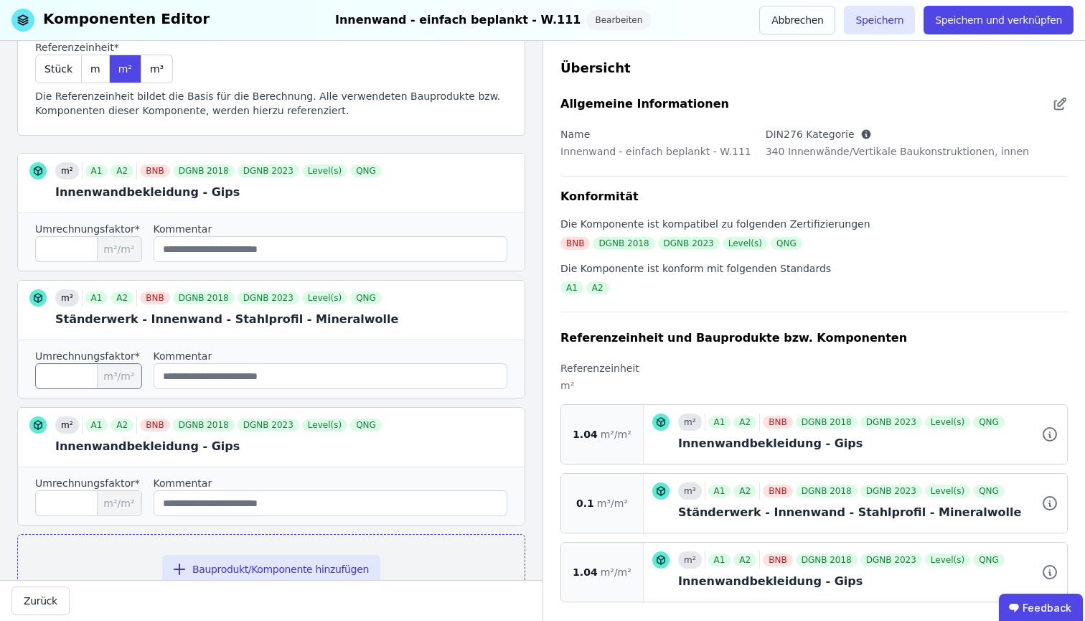
click at [93, 380] on input "***" at bounding box center [88, 376] width 107 height 26
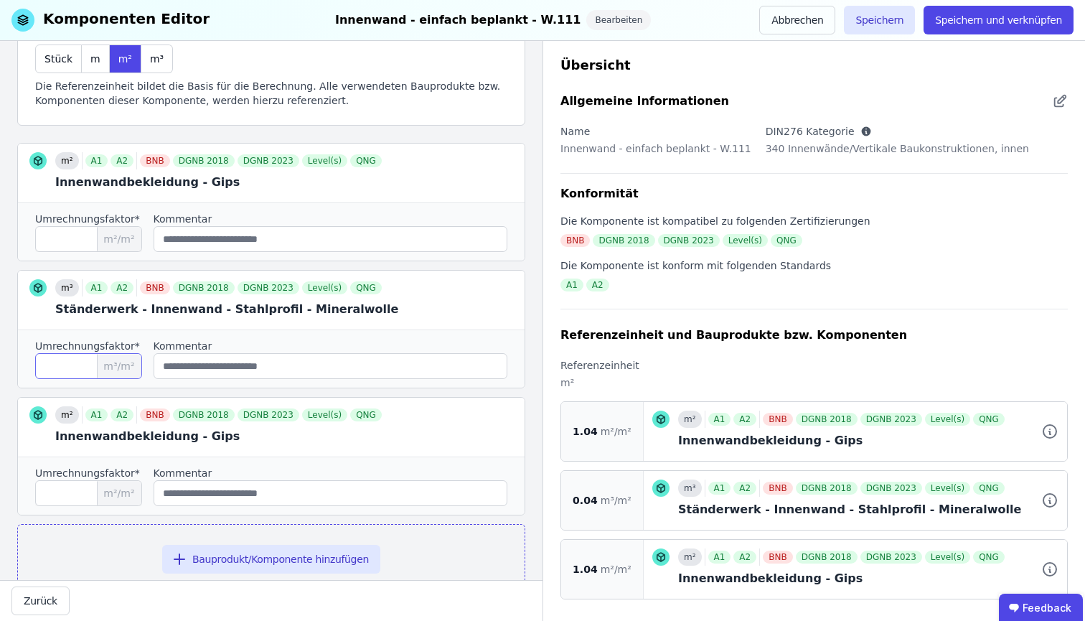
scroll to position [24, 0]
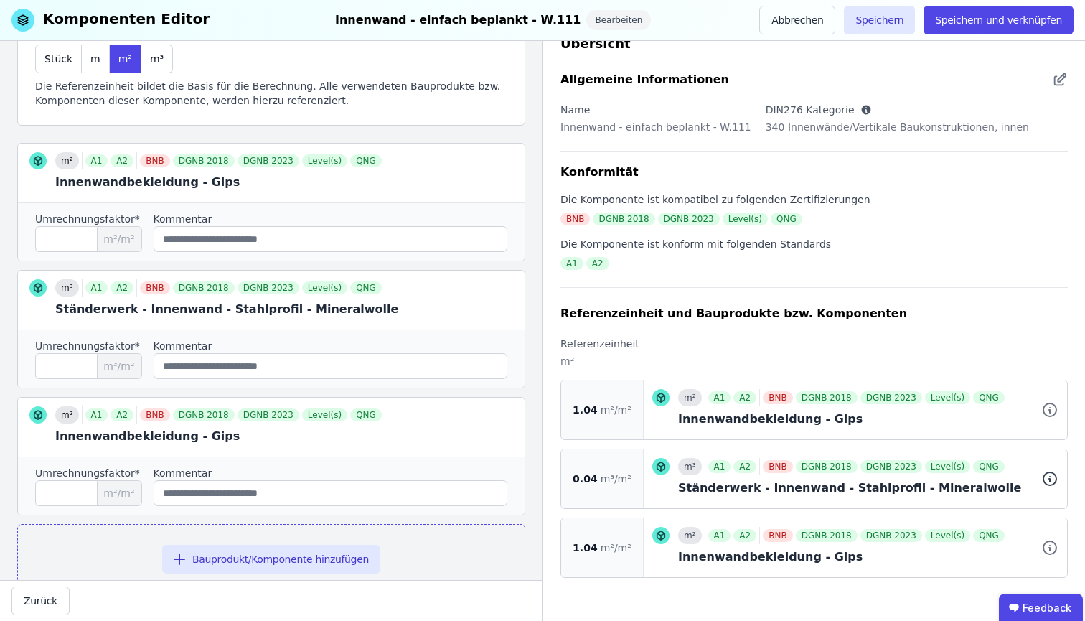
click at [1041, 477] on icon at bounding box center [1049, 478] width 17 height 17
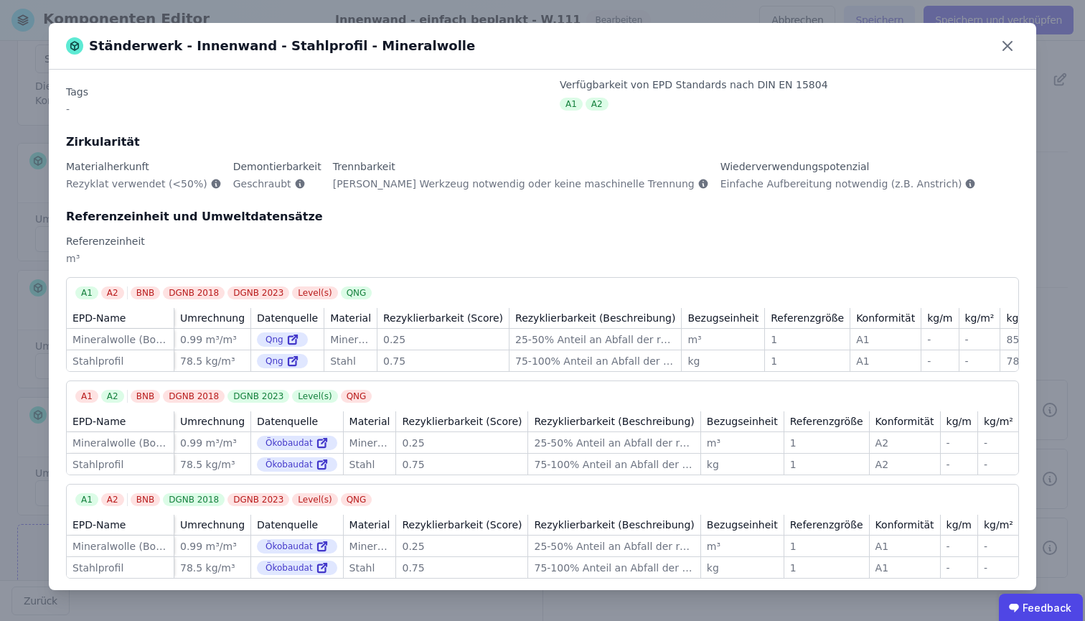
scroll to position [0, 0]
click at [123, 436] on div "Mineralwolle (Boden-Dämmung)" at bounding box center [119, 443] width 95 height 14
click at [322, 439] on icon at bounding box center [324, 441] width 5 height 5
click at [1003, 48] on icon at bounding box center [1007, 45] width 23 height 23
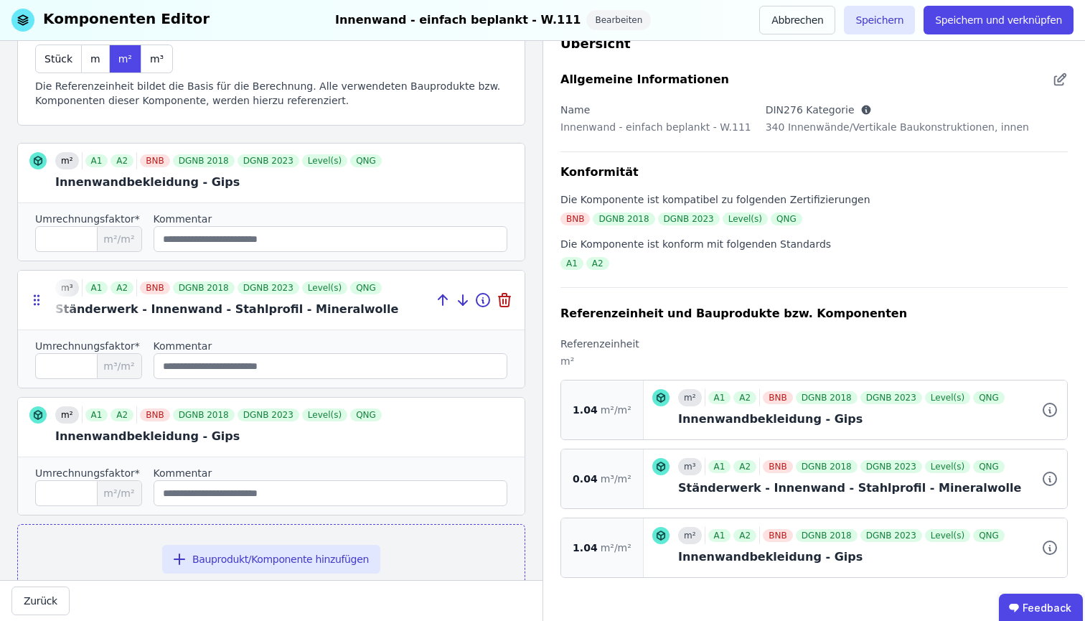
click at [337, 323] on div at bounding box center [271, 300] width 507 height 59
click at [500, 301] on icon at bounding box center [504, 299] width 17 height 17
type input "****"
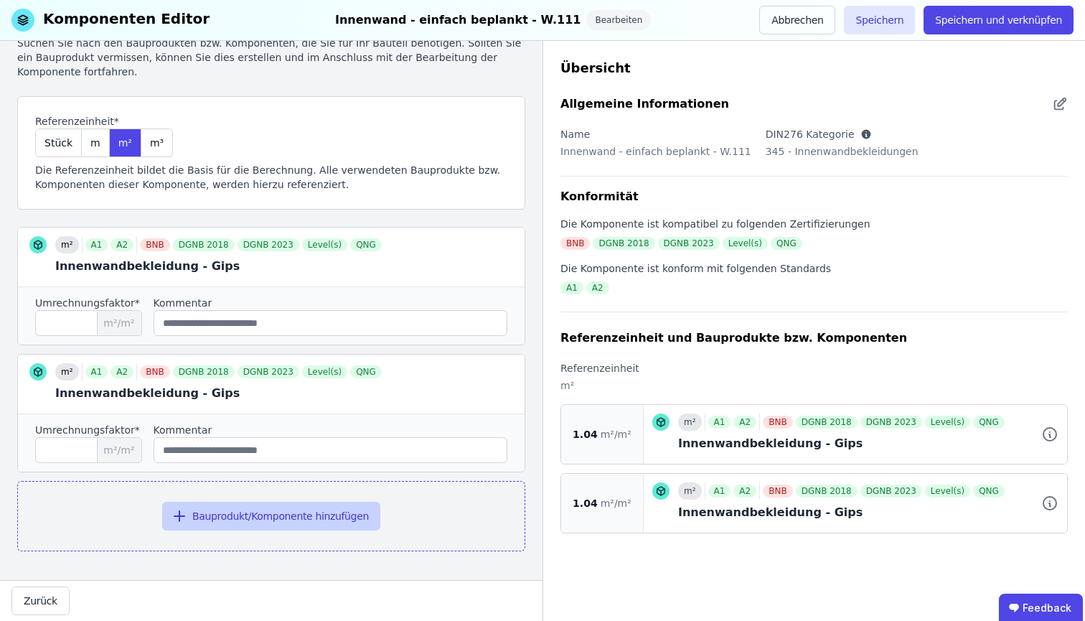
click at [276, 514] on button "Bauprodukt/Komponente hinzufügen" at bounding box center [271, 516] width 218 height 29
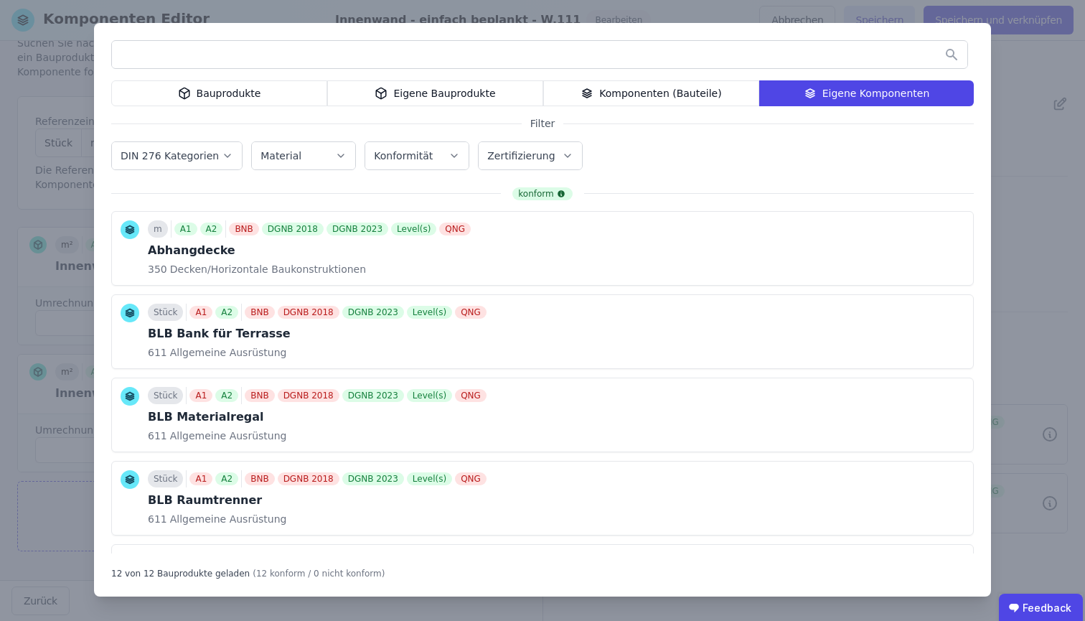
click at [291, 98] on div "Bauprodukte" at bounding box center [219, 93] width 216 height 26
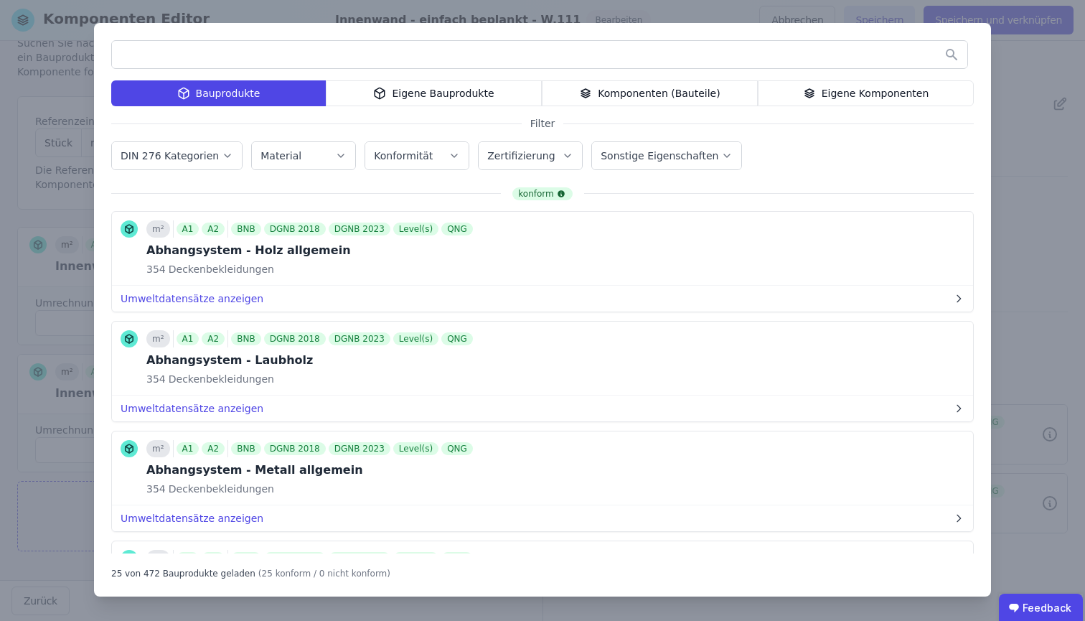
click at [291, 52] on input "text" at bounding box center [540, 55] width 856 height 26
click at [339, 103] on div "Eigene Bauprodukte" at bounding box center [434, 93] width 216 height 26
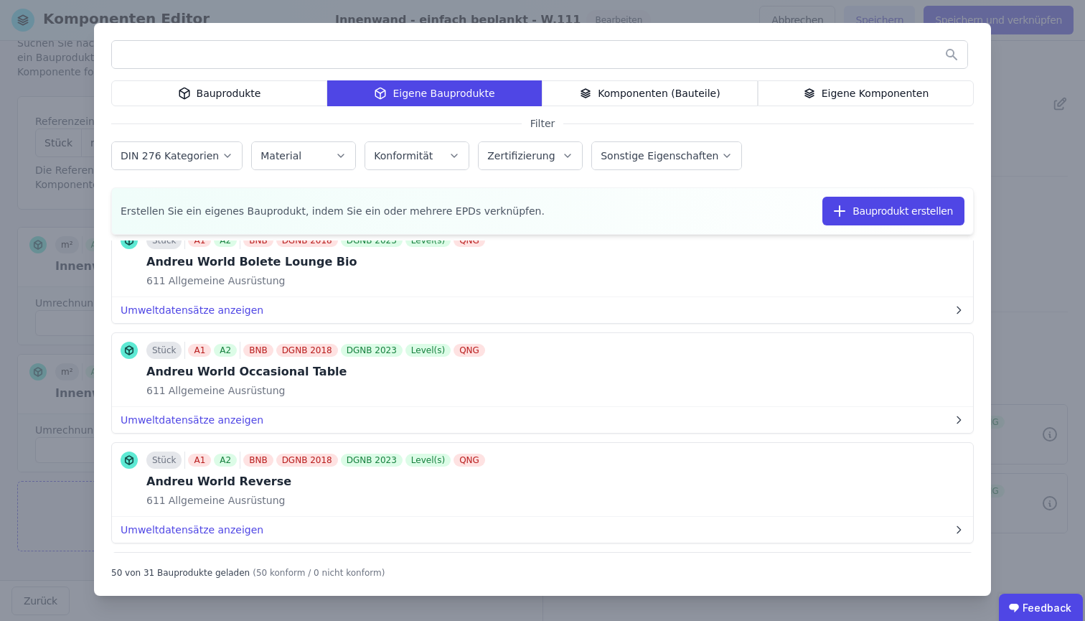
scroll to position [3225, 0]
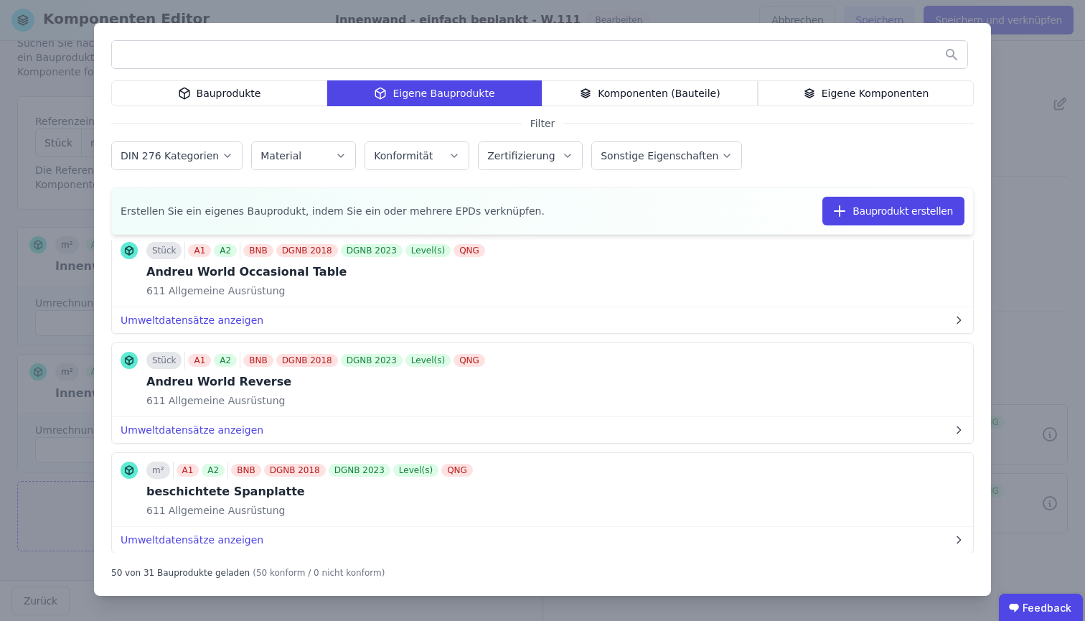
click at [262, 99] on div "Bauprodukte" at bounding box center [219, 93] width 216 height 26
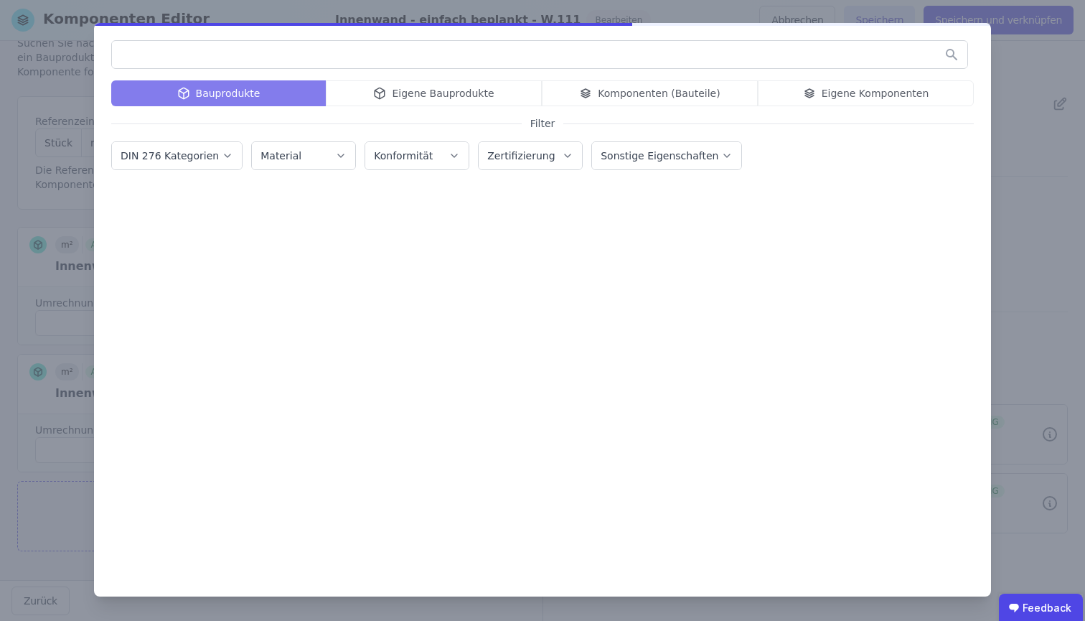
click at [269, 55] on input "text" at bounding box center [540, 55] width 856 height 26
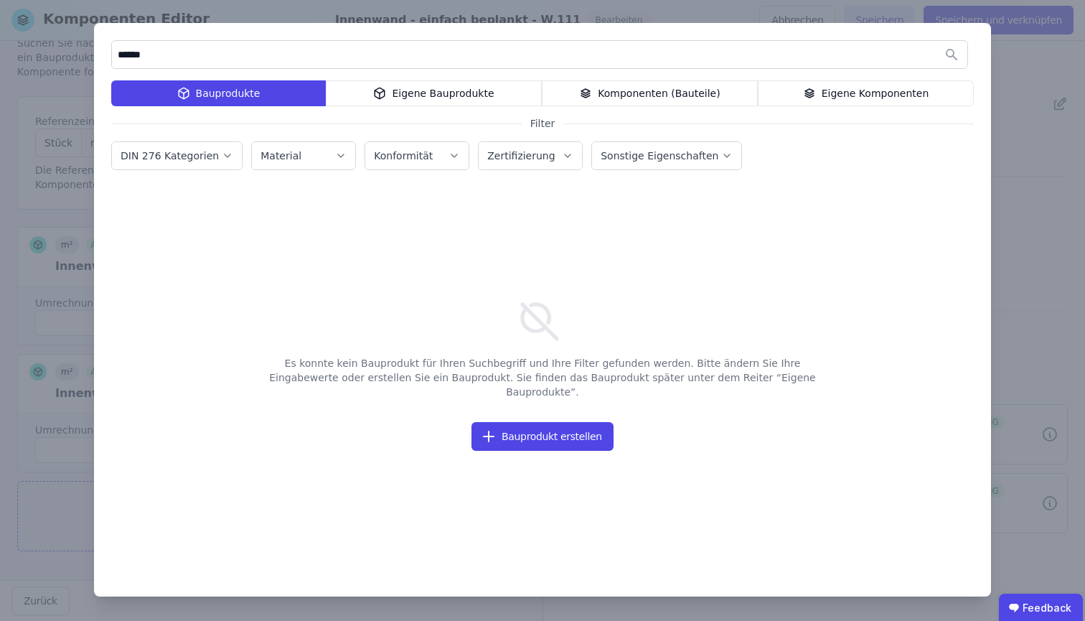
type input "******"
click at [1019, 67] on div "****** Bauprodukte Eigene Bauprodukte Komponenten (Bauteile) Eigene Komponenten…" at bounding box center [542, 310] width 1085 height 621
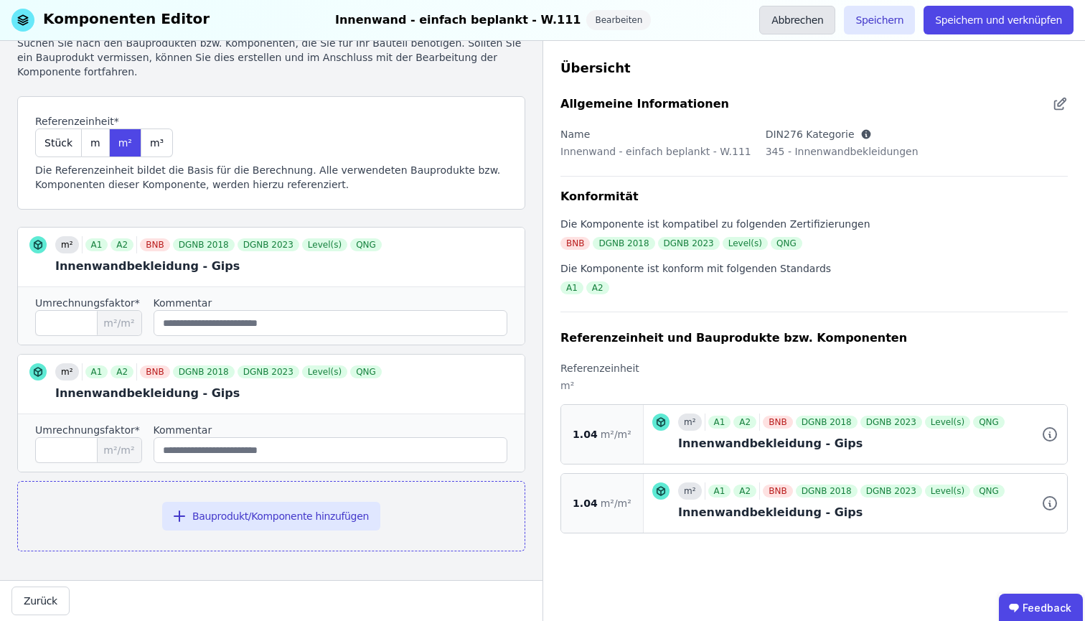
click at [809, 18] on button "Abbrechen" at bounding box center [797, 20] width 76 height 29
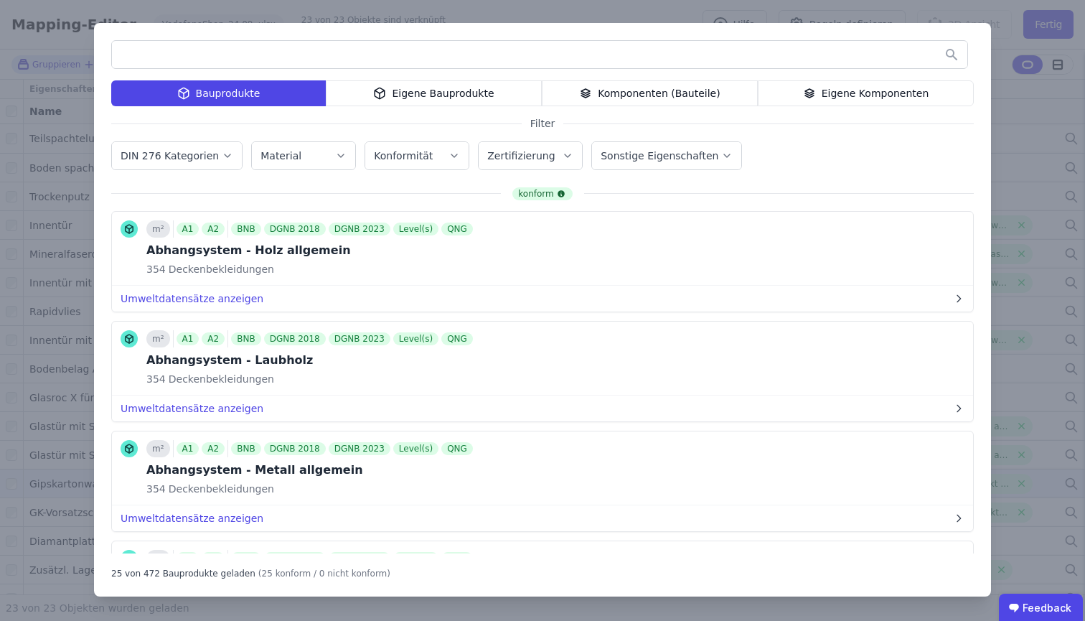
click at [1059, 103] on div "Bauprodukte Eigene Bauprodukte Komponenten (Bauteile) Eigene Komponenten Filter…" at bounding box center [542, 310] width 1085 height 621
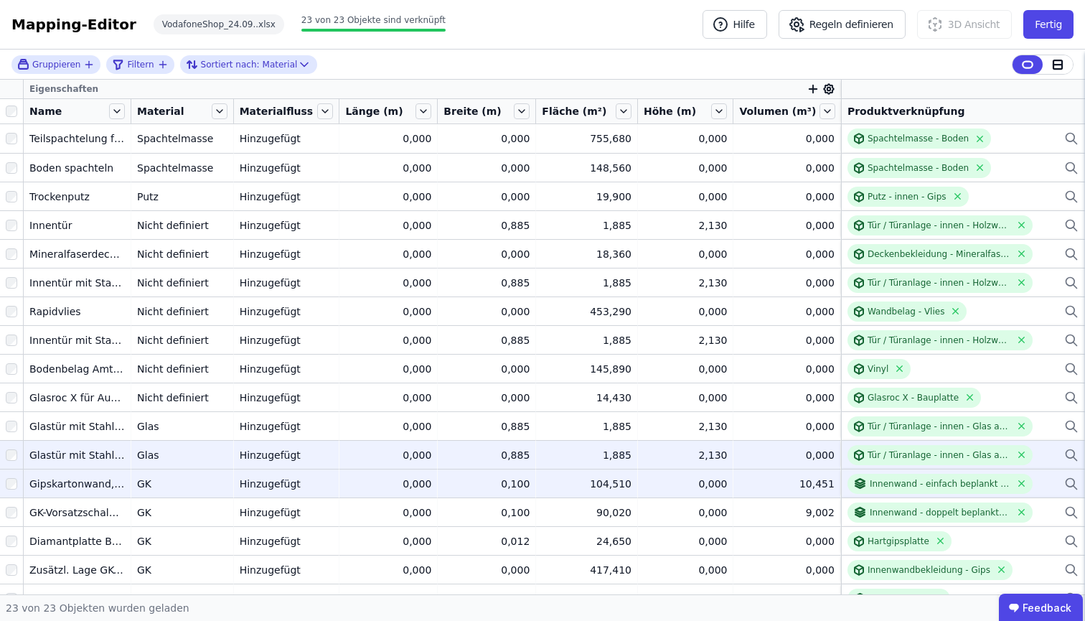
click at [1067, 457] on icon at bounding box center [1071, 453] width 9 height 9
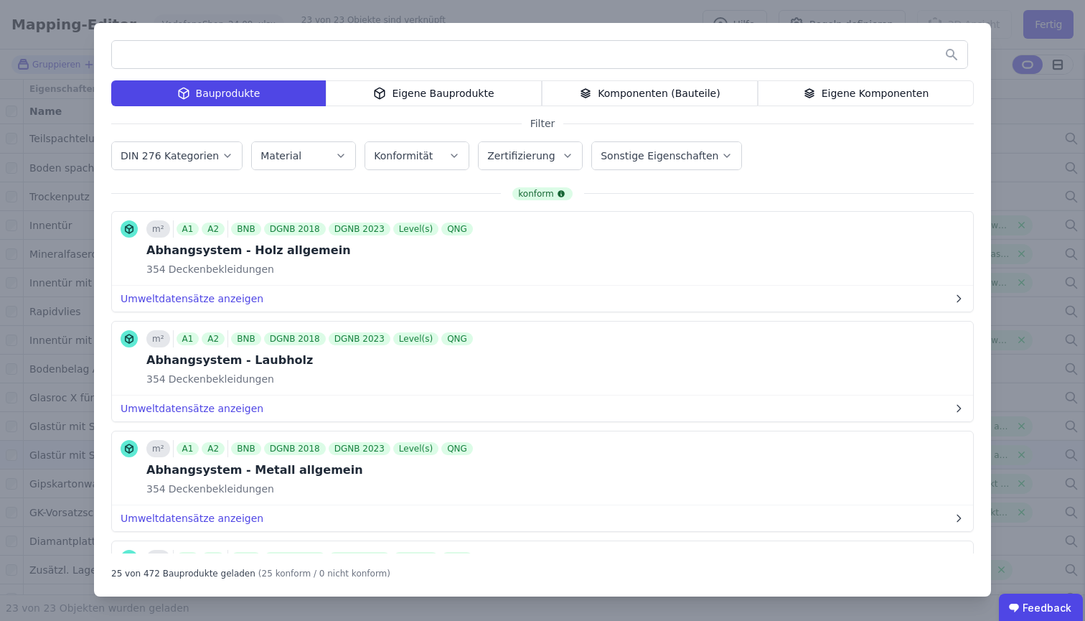
click at [238, 90] on div "Bauprodukte" at bounding box center [218, 93] width 215 height 26
click at [441, 94] on div "Eigene Bauprodukte" at bounding box center [434, 93] width 216 height 26
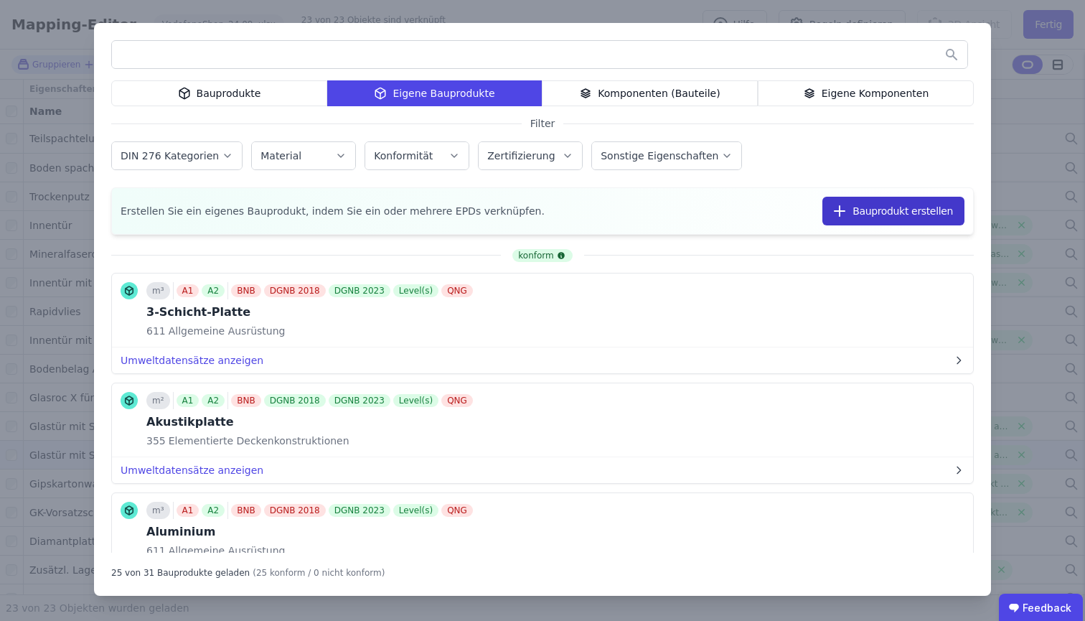
click at [868, 212] on button "Bauprodukt erstellen" at bounding box center [894, 211] width 142 height 29
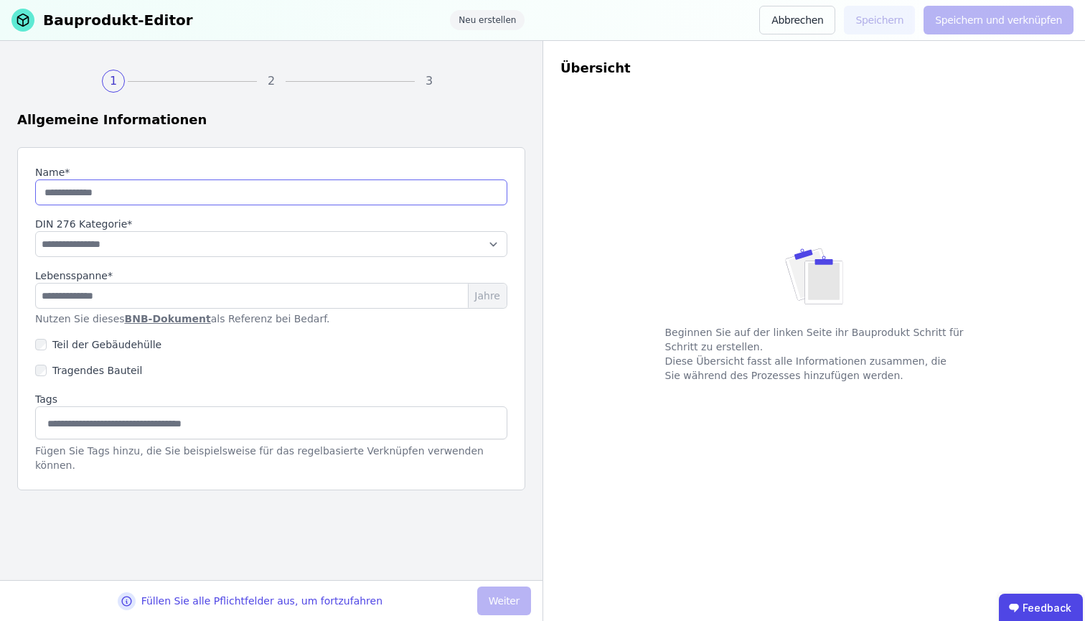
click at [224, 196] on input "string" at bounding box center [271, 192] width 472 height 26
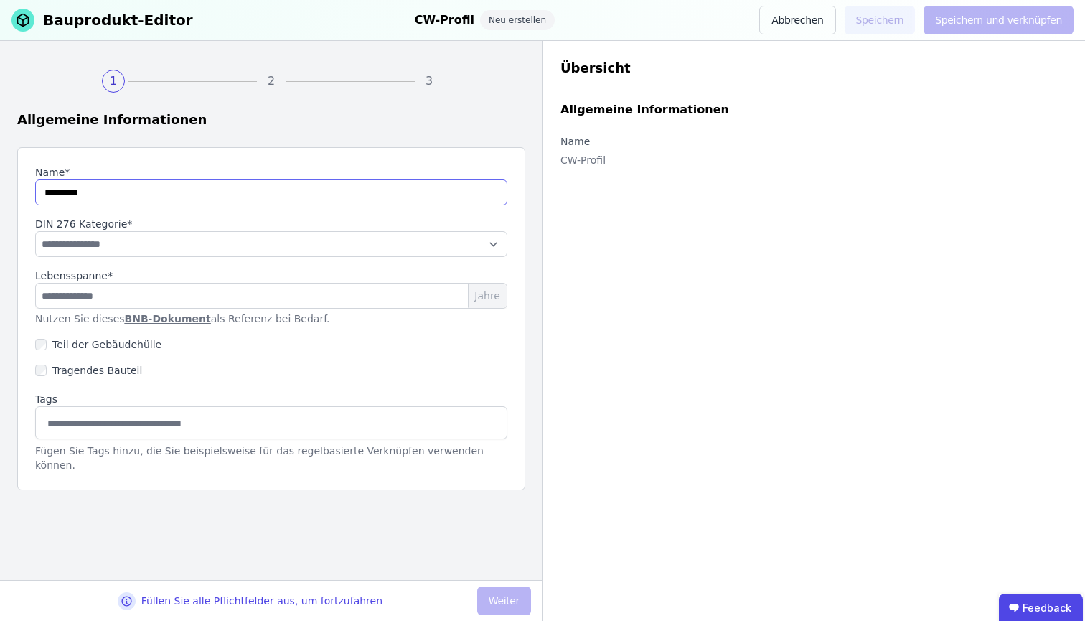
type input "*********"
select select "**********"
click at [459, 299] on input "number" at bounding box center [271, 296] width 472 height 26
type input "**"
click at [523, 604] on button "Weiter" at bounding box center [504, 600] width 54 height 29
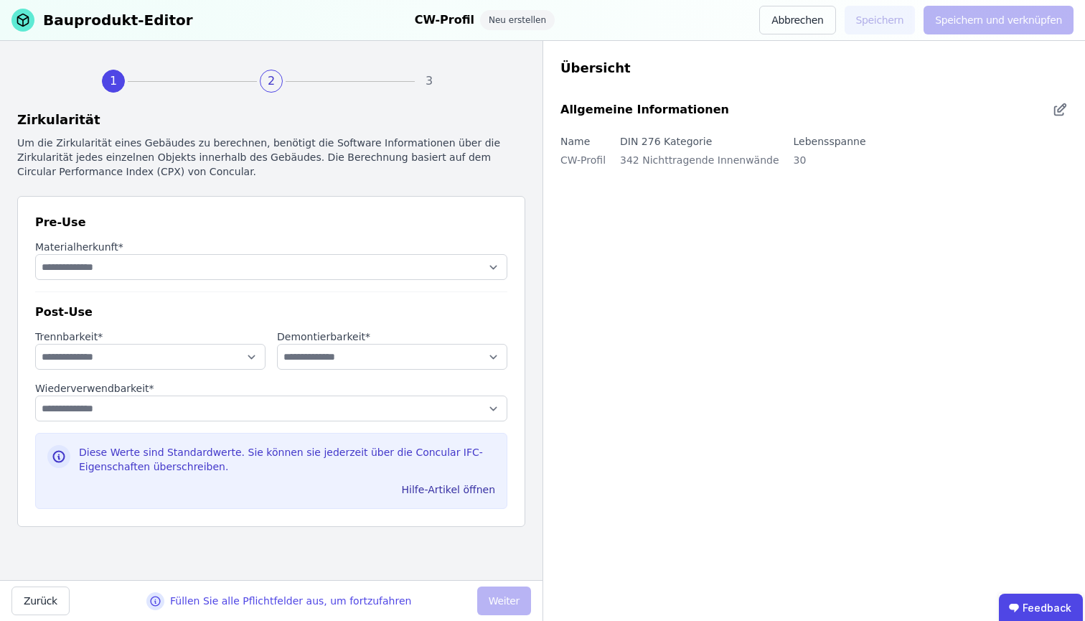
click at [473, 252] on label "Materialherkunft *" at bounding box center [271, 247] width 472 height 14
select select "**********"
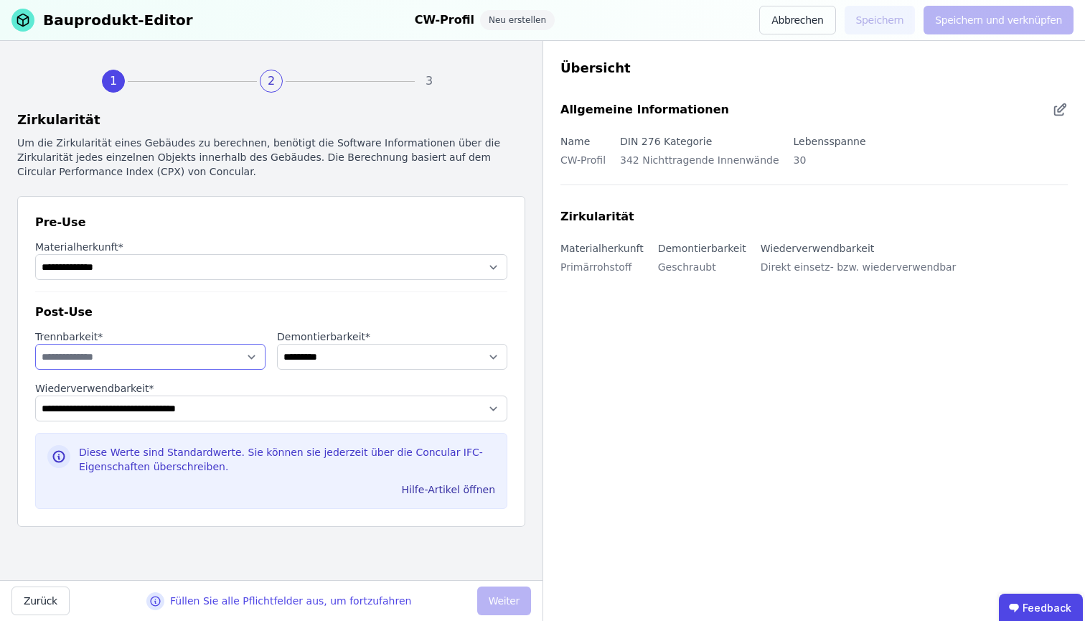
select select "**********"
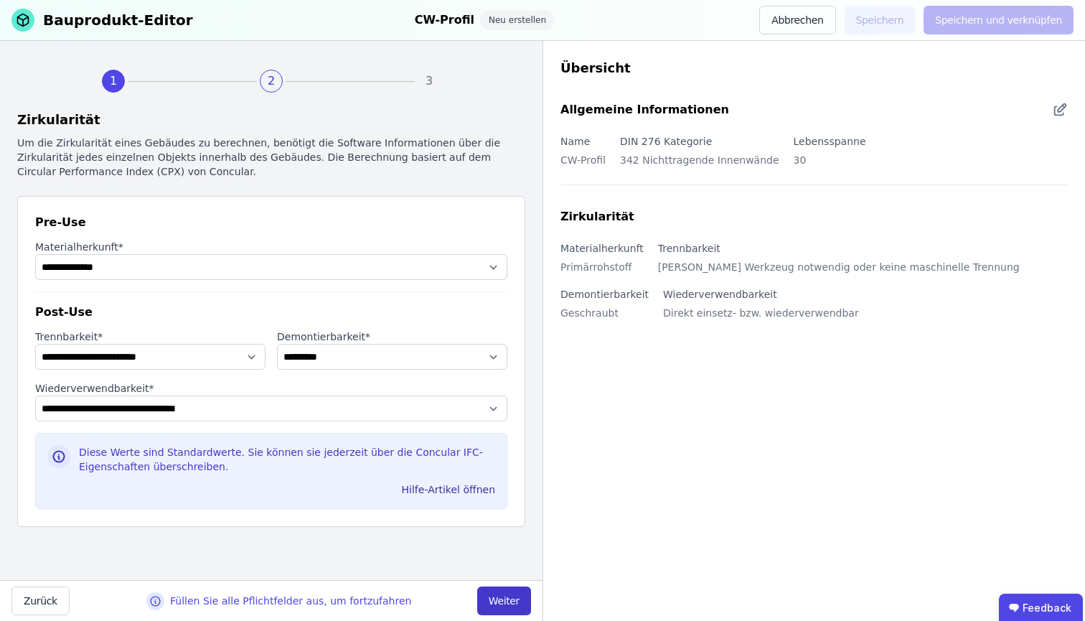
click at [493, 599] on button "Weiter" at bounding box center [504, 600] width 54 height 29
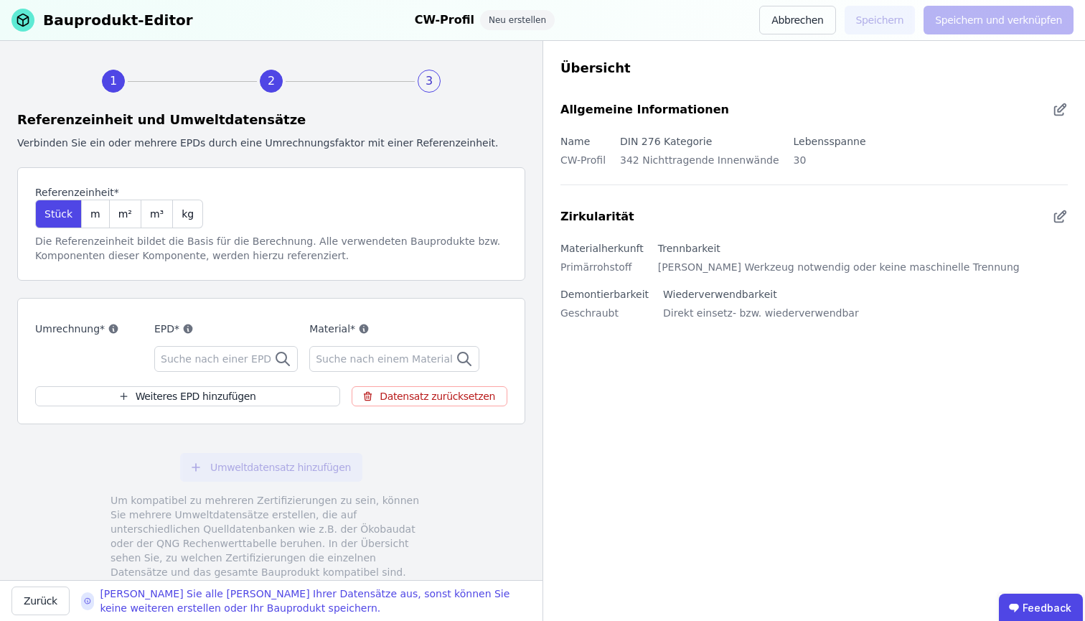
click at [197, 362] on span "Suche nach einer EPD" at bounding box center [217, 359] width 113 height 14
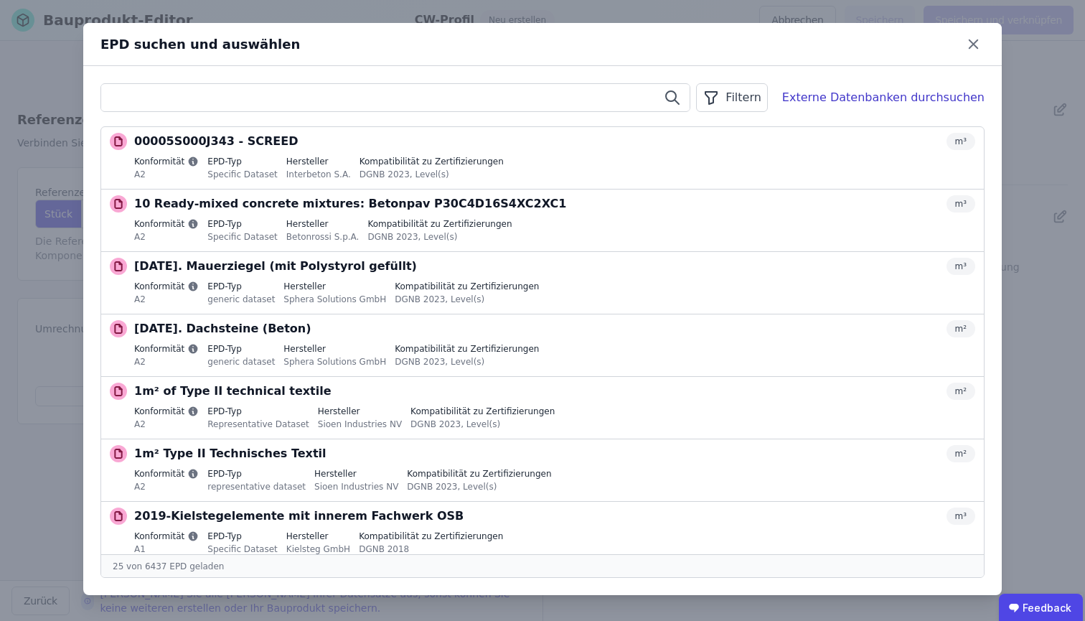
click at [231, 105] on input "text" at bounding box center [395, 98] width 589 height 26
paste input "**********"
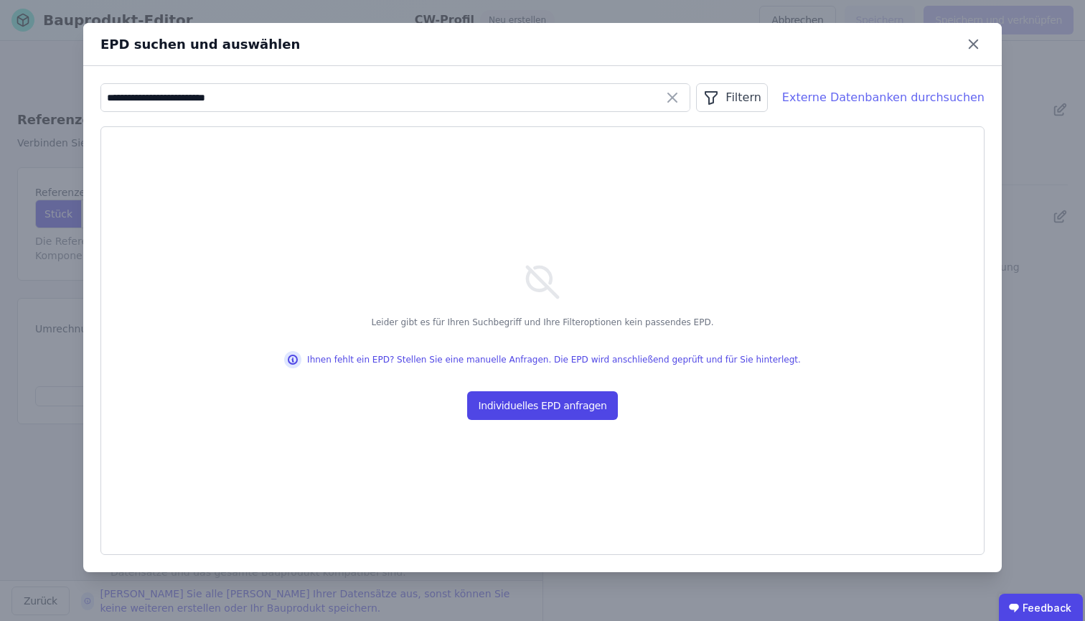
click at [898, 103] on div "Externe Datenbanken durchsuchen" at bounding box center [883, 97] width 202 height 17
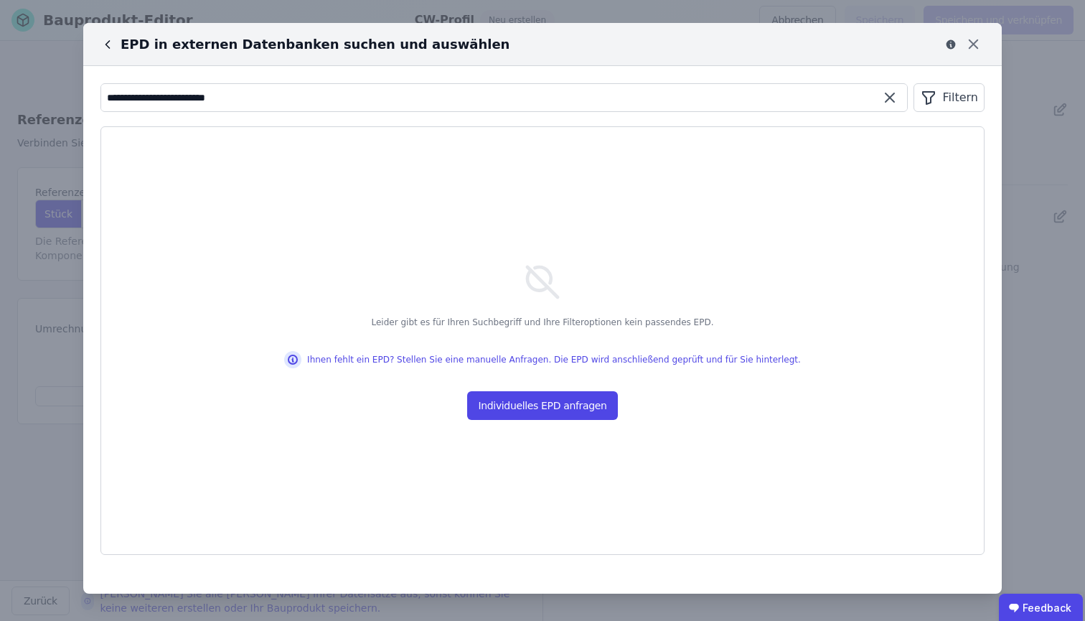
drag, startPoint x: 161, startPoint y: 96, endPoint x: 98, endPoint y: 98, distance: 63.2
click at [98, 98] on div "**********" at bounding box center [542, 319] width 919 height 506
click at [111, 46] on icon at bounding box center [107, 44] width 14 height 14
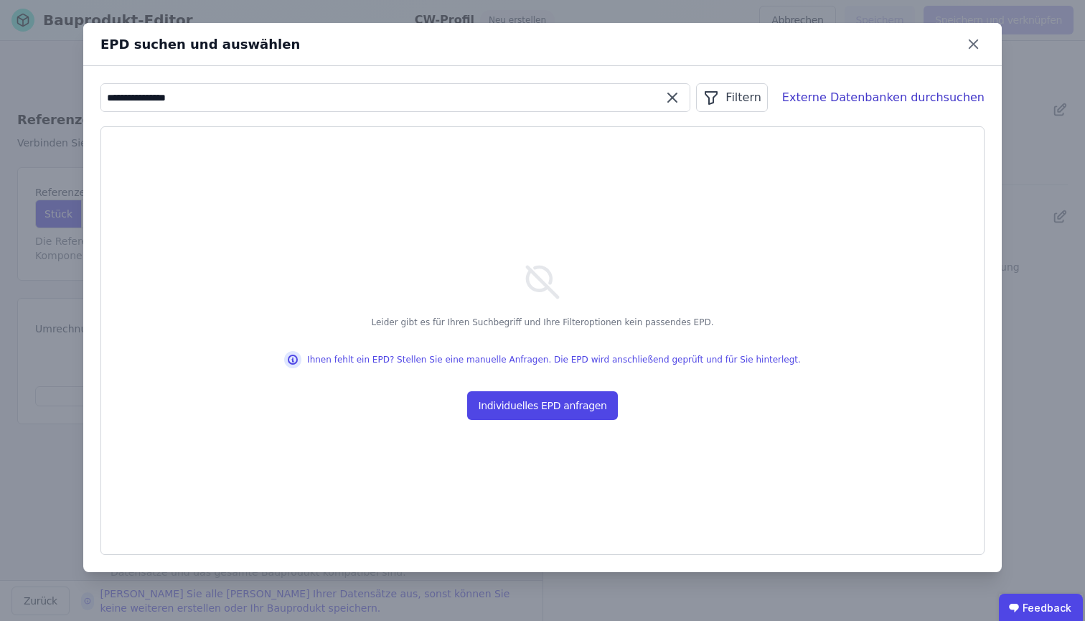
drag, startPoint x: 276, startPoint y: 95, endPoint x: 13, endPoint y: 94, distance: 262.7
click at [13, 94] on div "**********" at bounding box center [542, 310] width 1085 height 621
type input "*"
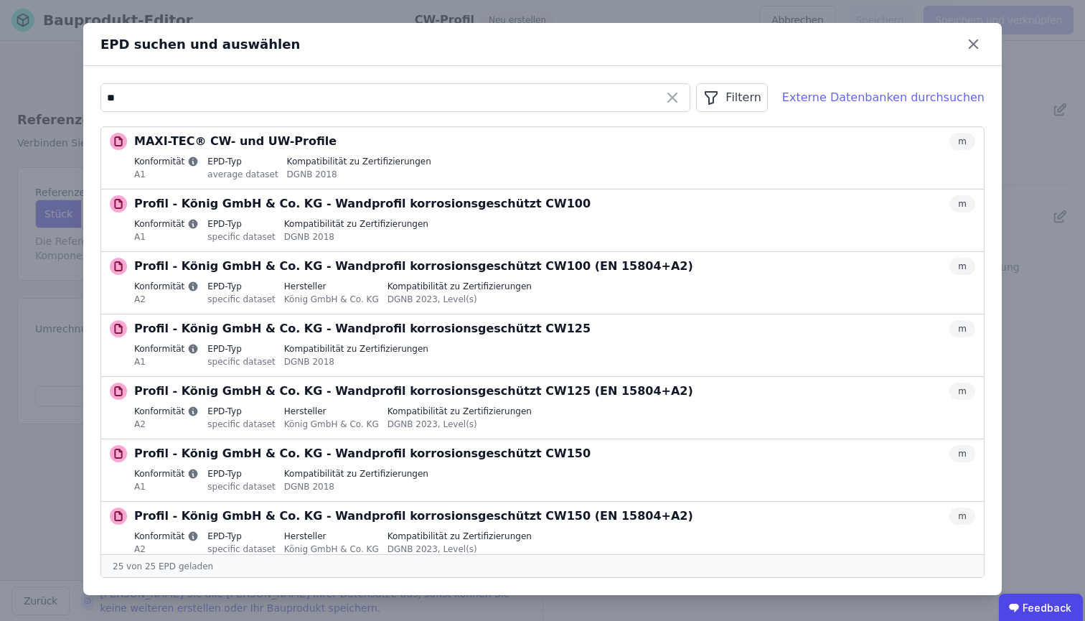
click at [843, 98] on div "Externe Datenbanken durchsuchen" at bounding box center [883, 97] width 202 height 17
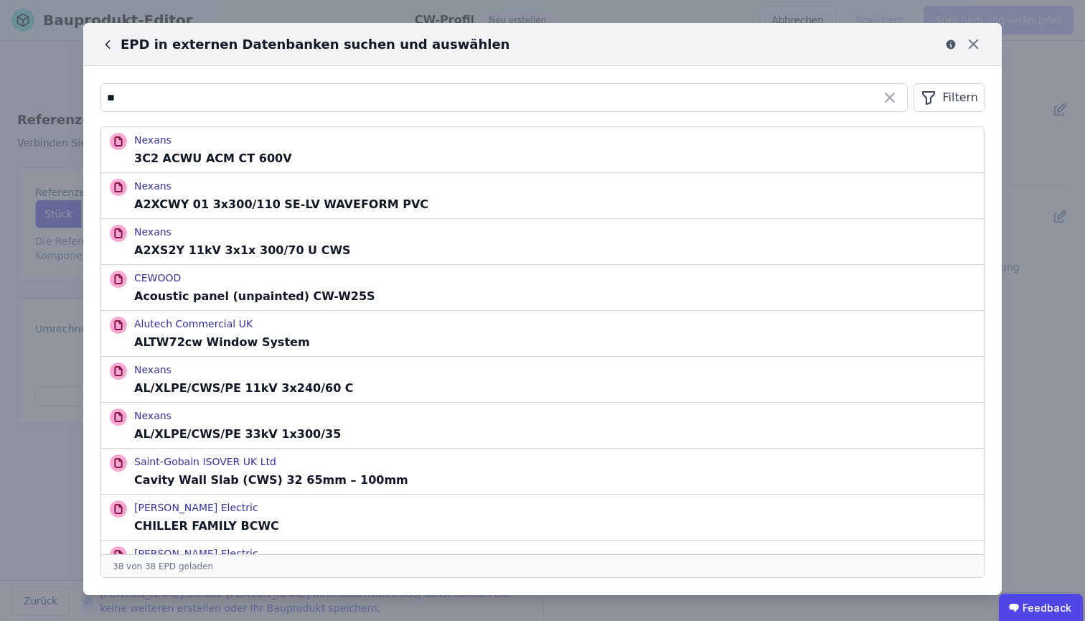
click at [113, 43] on icon at bounding box center [107, 44] width 14 height 14
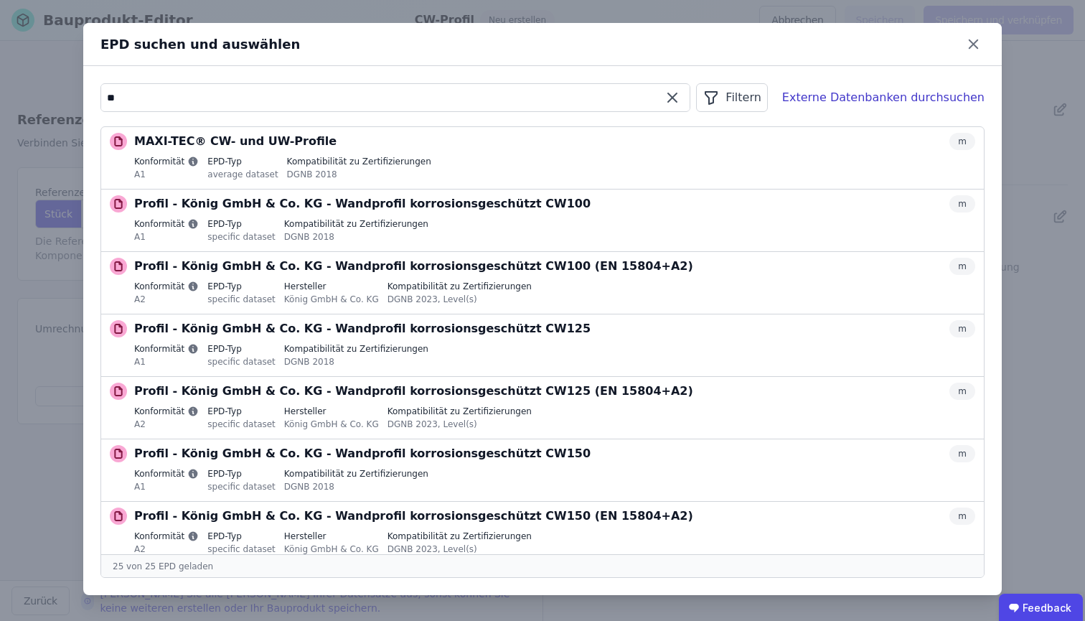
drag, startPoint x: 135, startPoint y: 101, endPoint x: 90, endPoint y: 90, distance: 46.0
click at [90, 90] on div "** Filtern Externe Datenbanken durchsuchen MAXI-TEC® CW- und UW-Profile m Konfo…" at bounding box center [542, 330] width 919 height 529
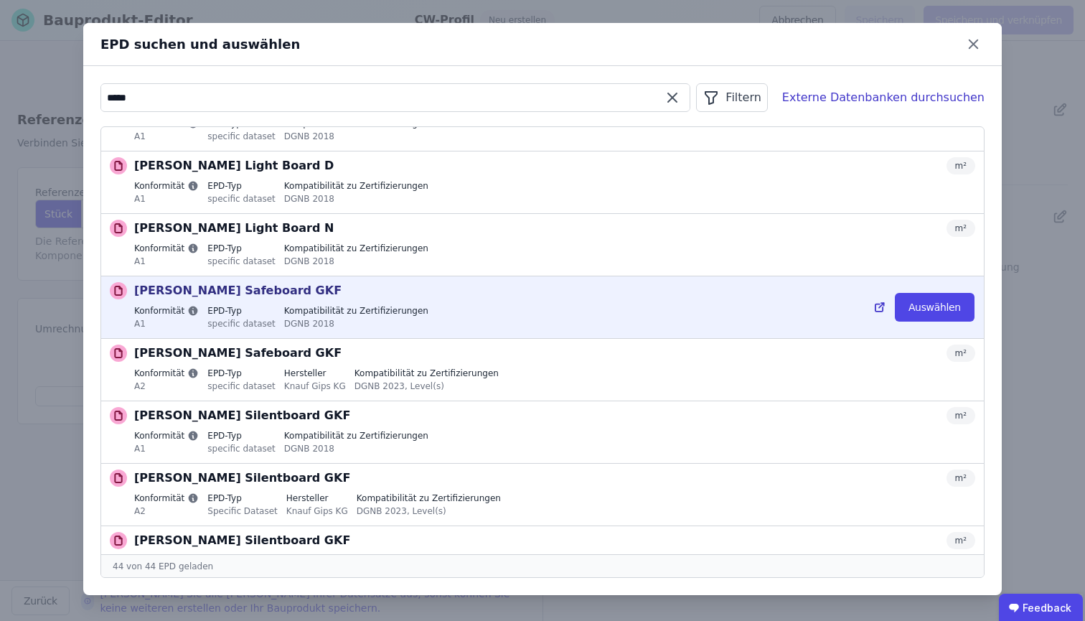
scroll to position [2320, 0]
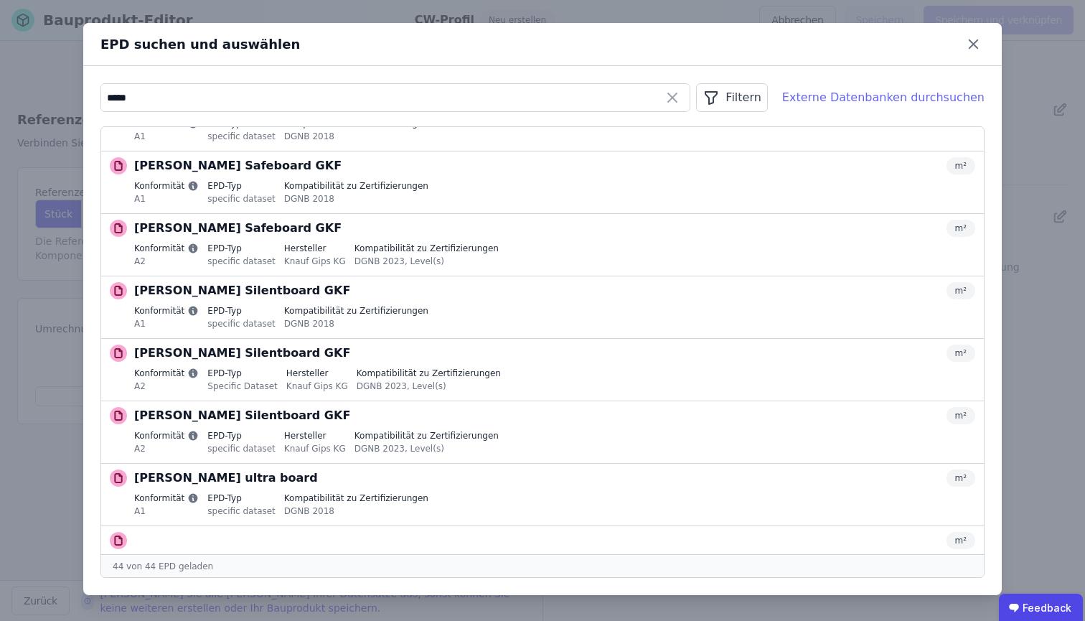
click at [885, 97] on div "Externe Datenbanken durchsuchen" at bounding box center [883, 97] width 202 height 17
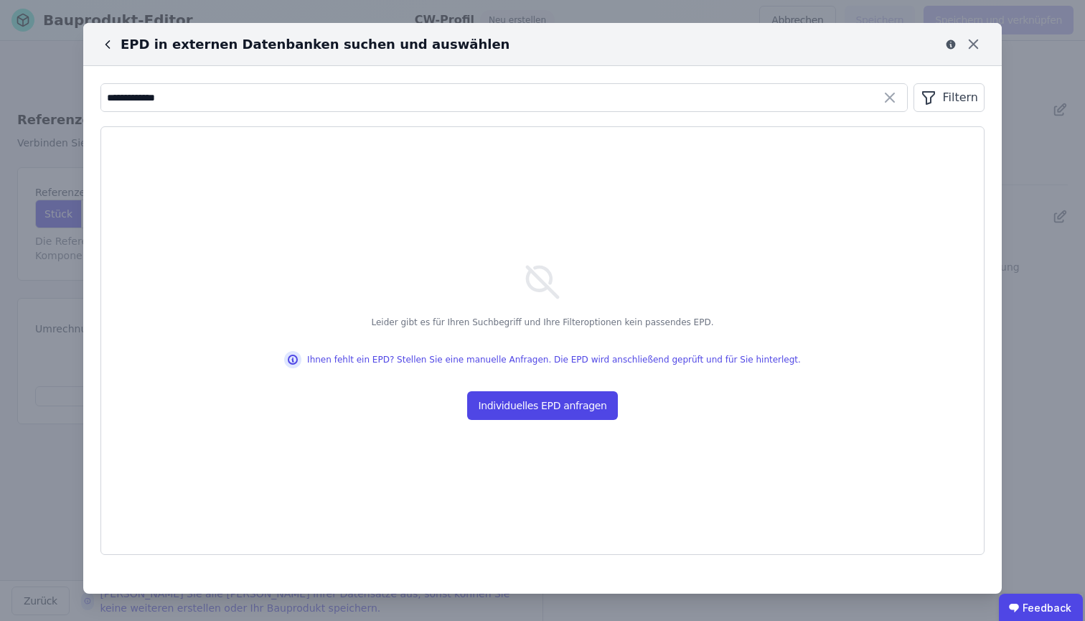
click at [99, 50] on div "EPD in externen Datenbanken suchen und auswählen" at bounding box center [542, 44] width 919 height 43
click at [105, 44] on icon at bounding box center [107, 44] width 14 height 14
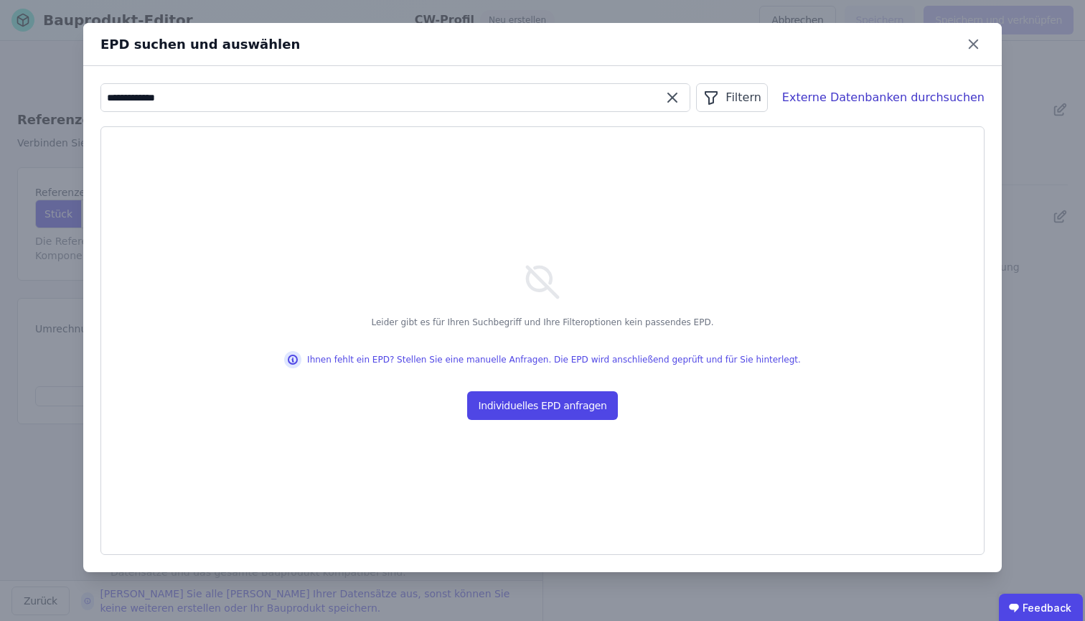
click at [365, 109] on input "**********" at bounding box center [395, 98] width 589 height 26
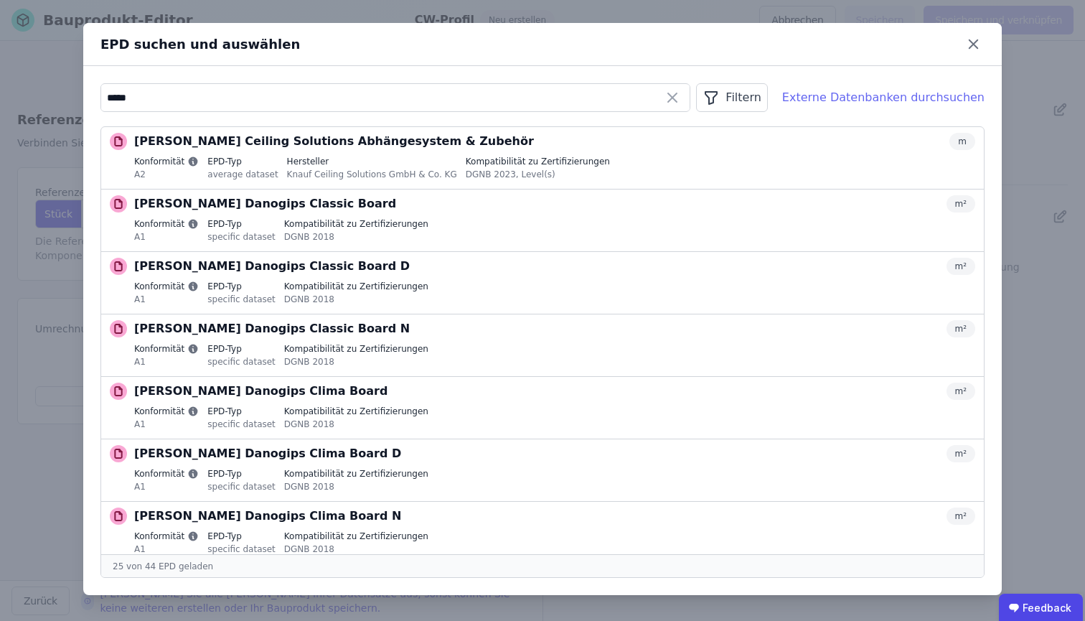
drag, startPoint x: 367, startPoint y: 105, endPoint x: 941, endPoint y: 100, distance: 573.5
click at [941, 100] on div "Externe Datenbanken durchsuchen" at bounding box center [883, 97] width 202 height 17
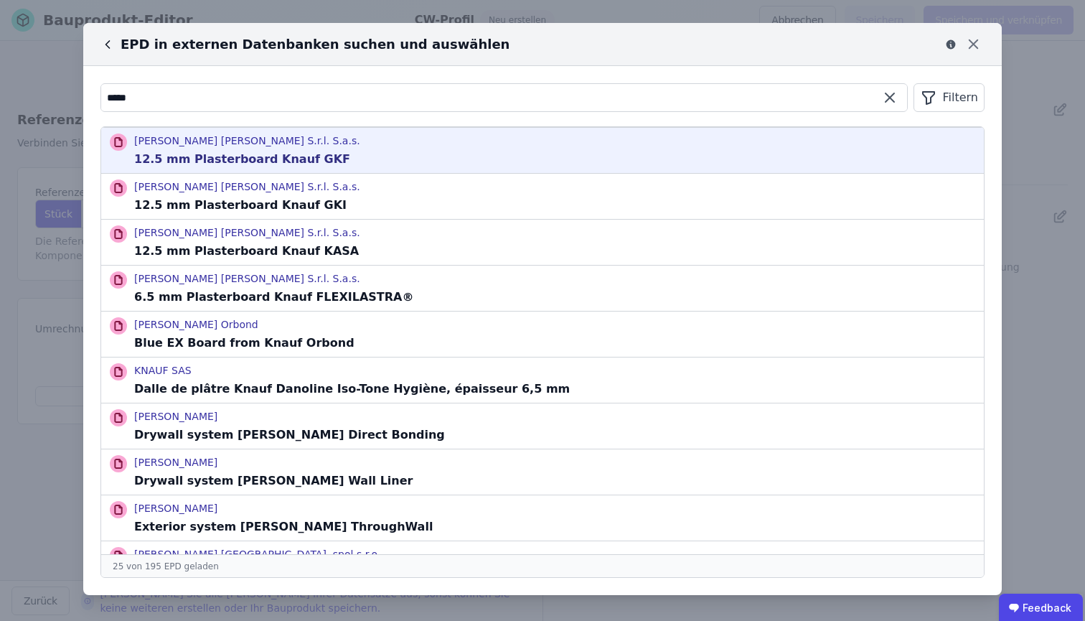
scroll to position [345, 0]
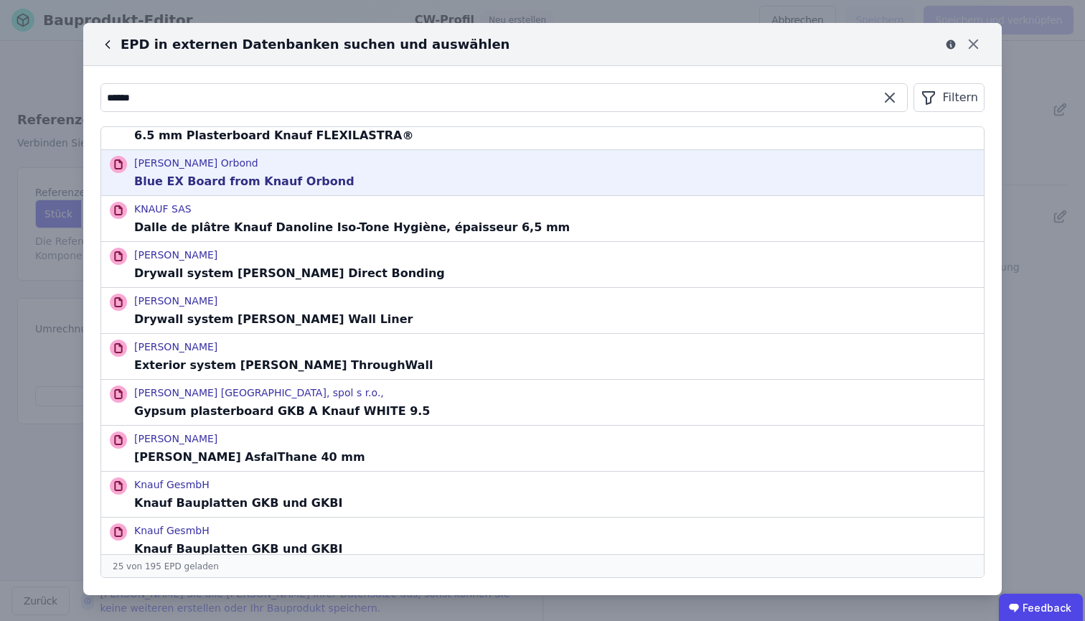
paste input "**********"
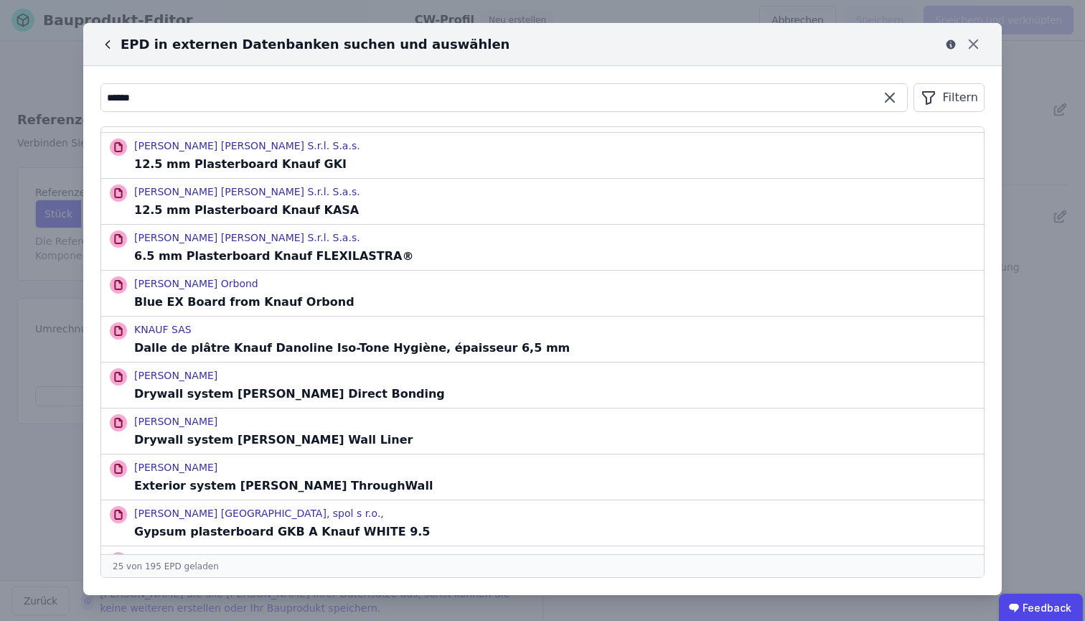
scroll to position [0, 0]
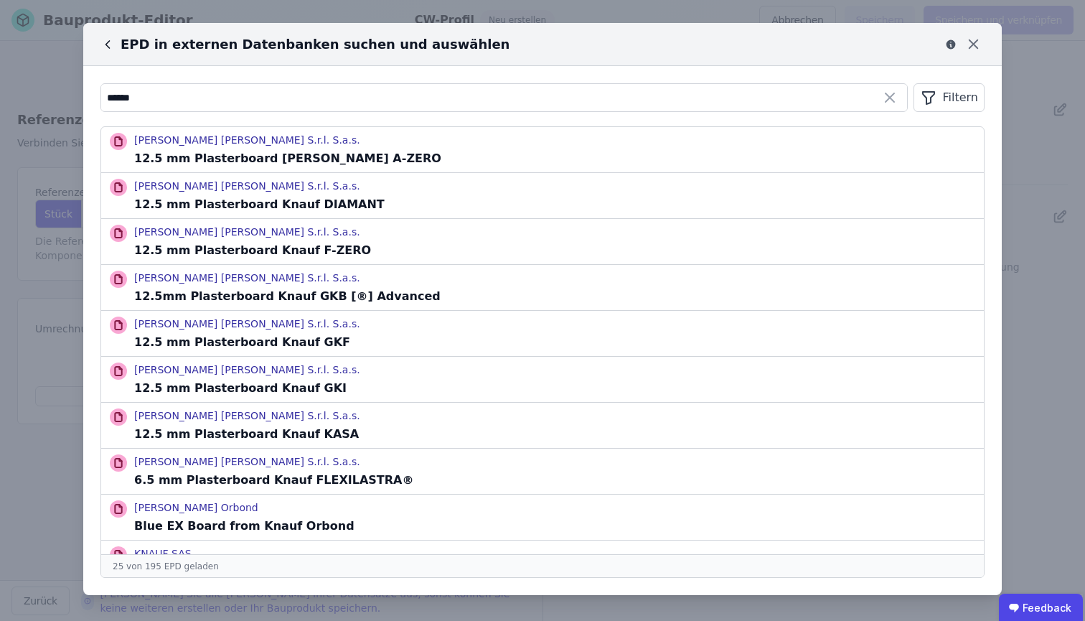
click at [108, 46] on icon at bounding box center [108, 44] width 4 height 7
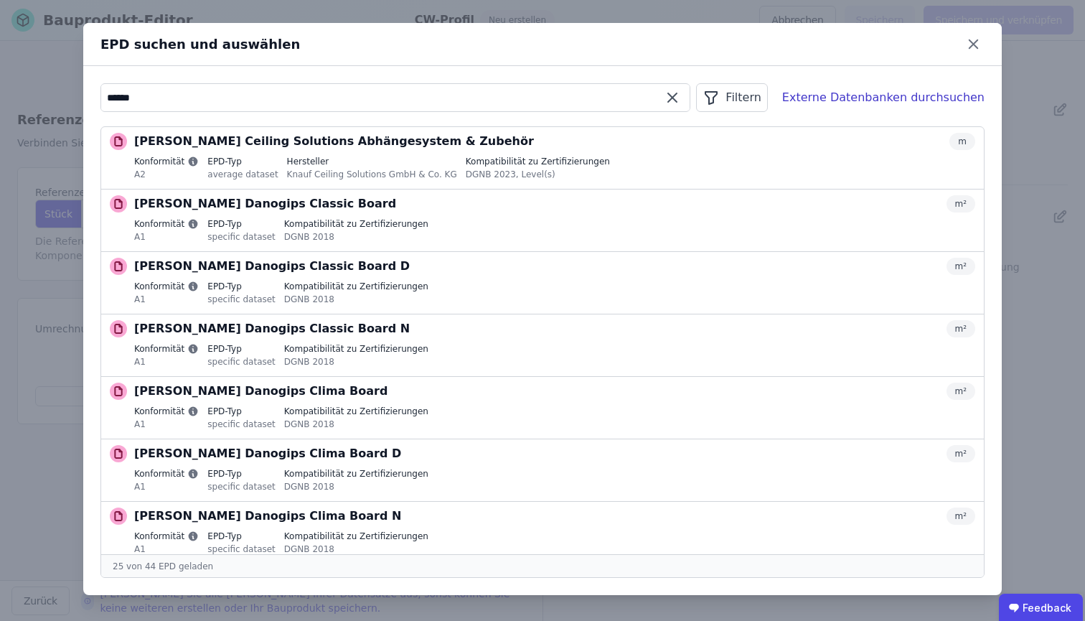
drag, startPoint x: 151, startPoint y: 90, endPoint x: 83, endPoint y: 104, distance: 68.8
click at [83, 104] on div "***** Filtern Externe Datenbanken durchsuchen [PERSON_NAME] Ceiling Solutions A…" at bounding box center [542, 330] width 919 height 529
click at [193, 90] on input "*****" at bounding box center [395, 98] width 589 height 26
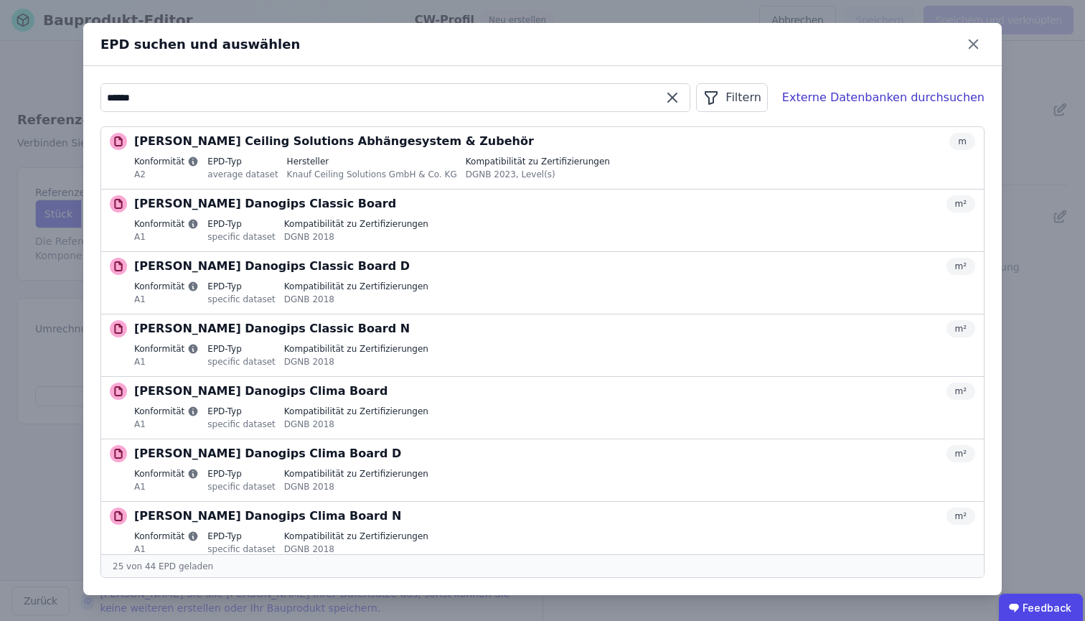
click at [122, 94] on input "*****" at bounding box center [395, 98] width 589 height 26
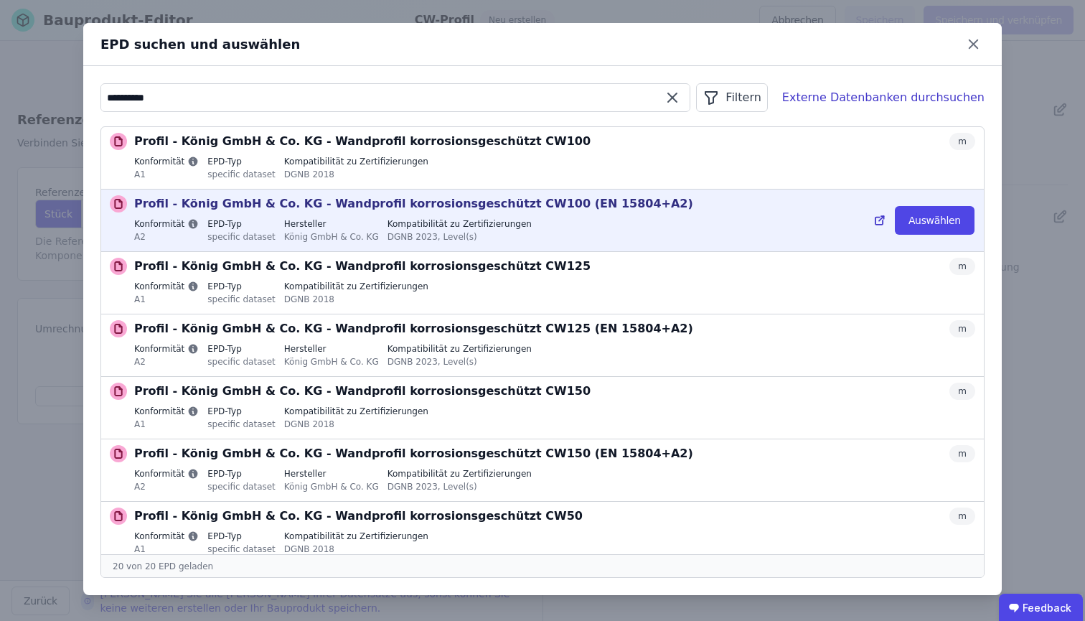
type input "**********"
click at [876, 224] on icon at bounding box center [879, 220] width 7 height 7
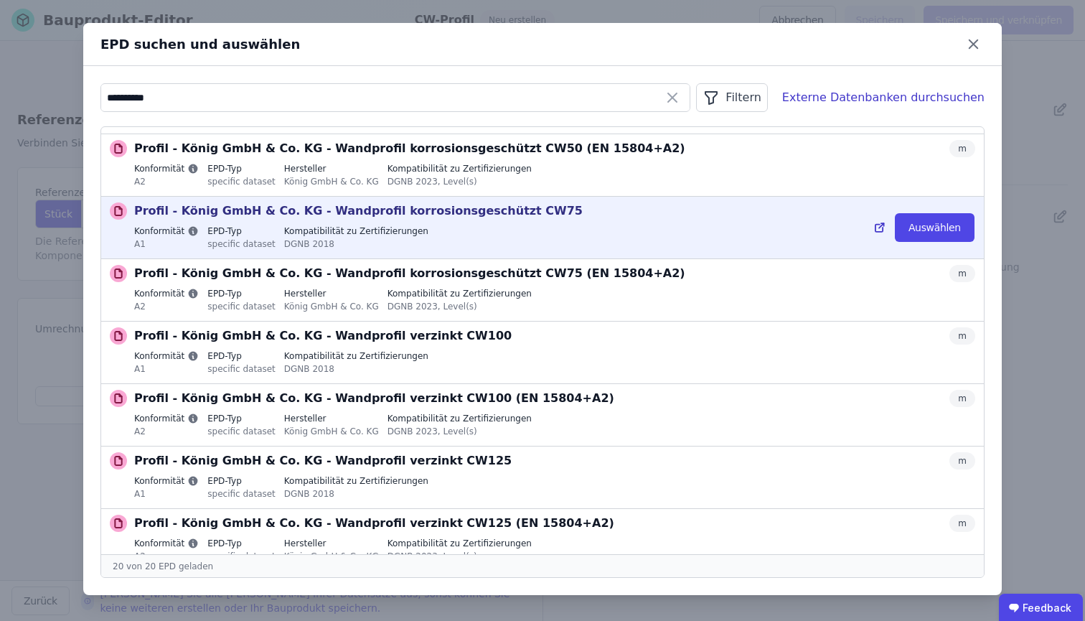
scroll to position [627, 0]
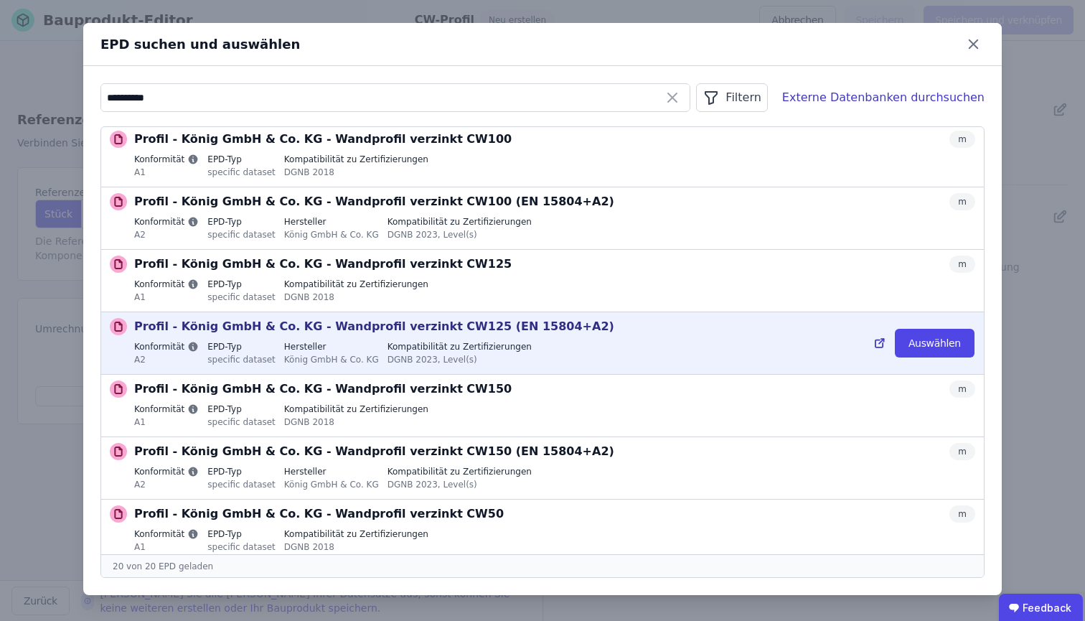
click at [398, 334] on p "Profil - König GmbH & Co. KG - Wandprofil verzinkt CW125 (EN 15804+A2)" at bounding box center [374, 326] width 480 height 17
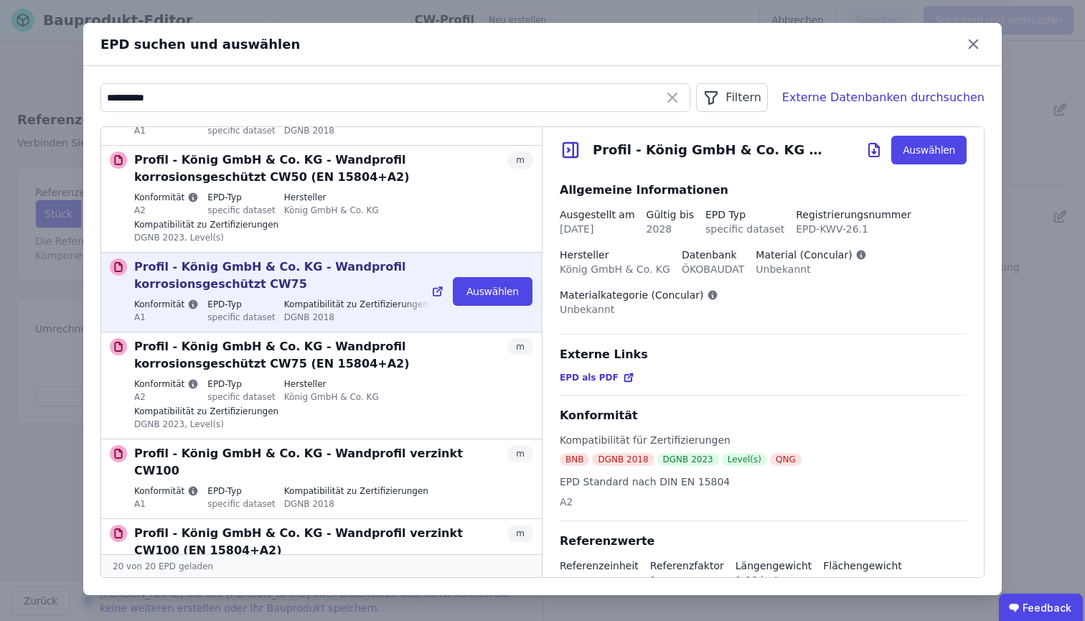
scroll to position [618, 0]
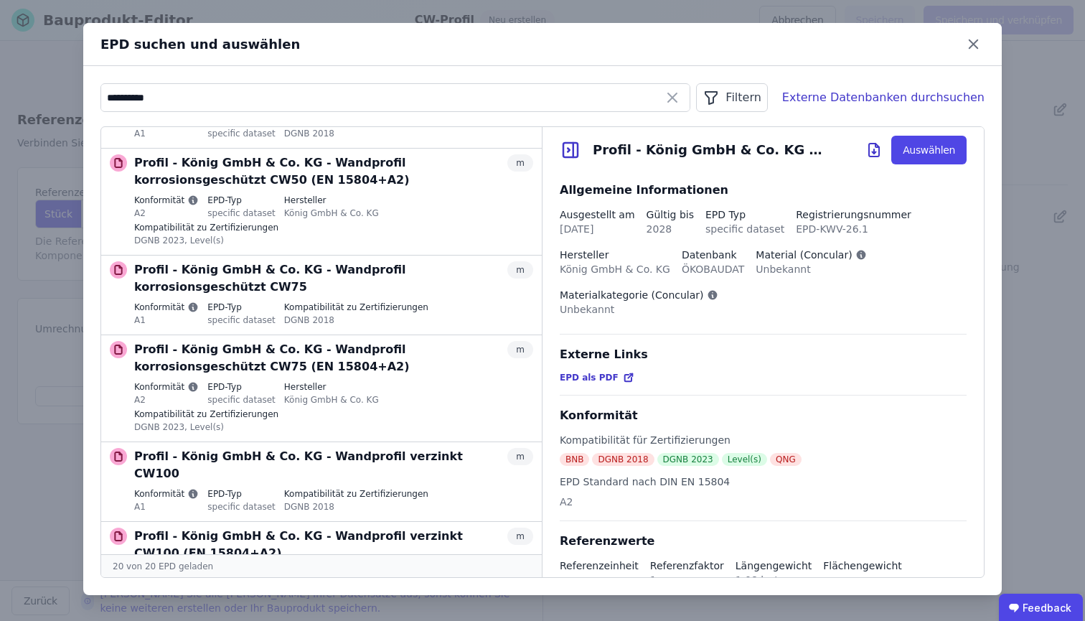
click at [624, 381] on icon at bounding box center [627, 378] width 6 height 6
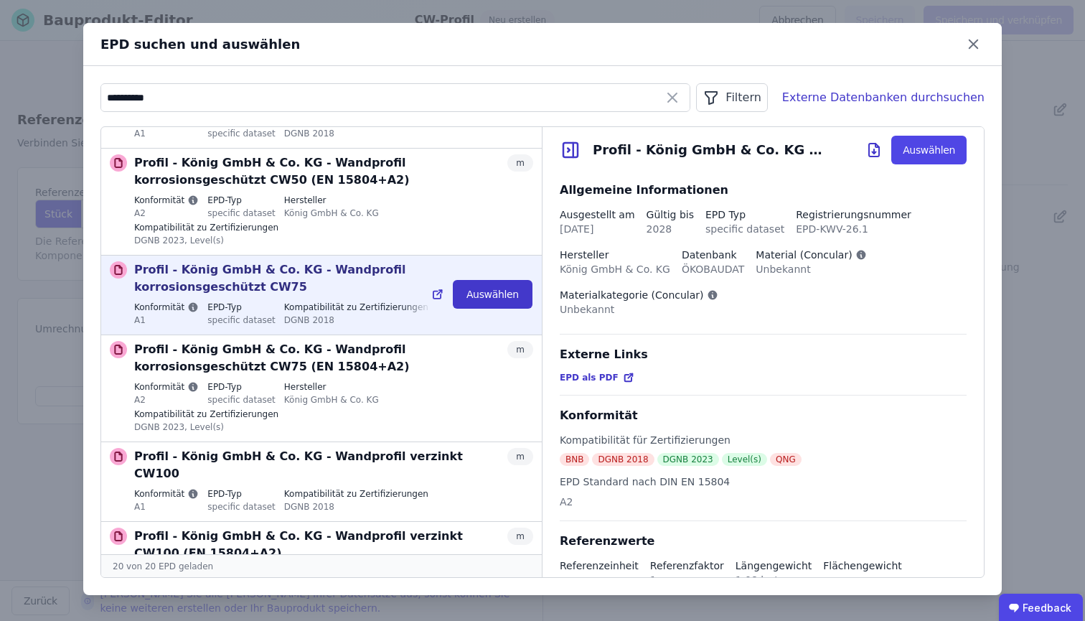
click at [461, 294] on button "Auswählen" at bounding box center [493, 294] width 80 height 29
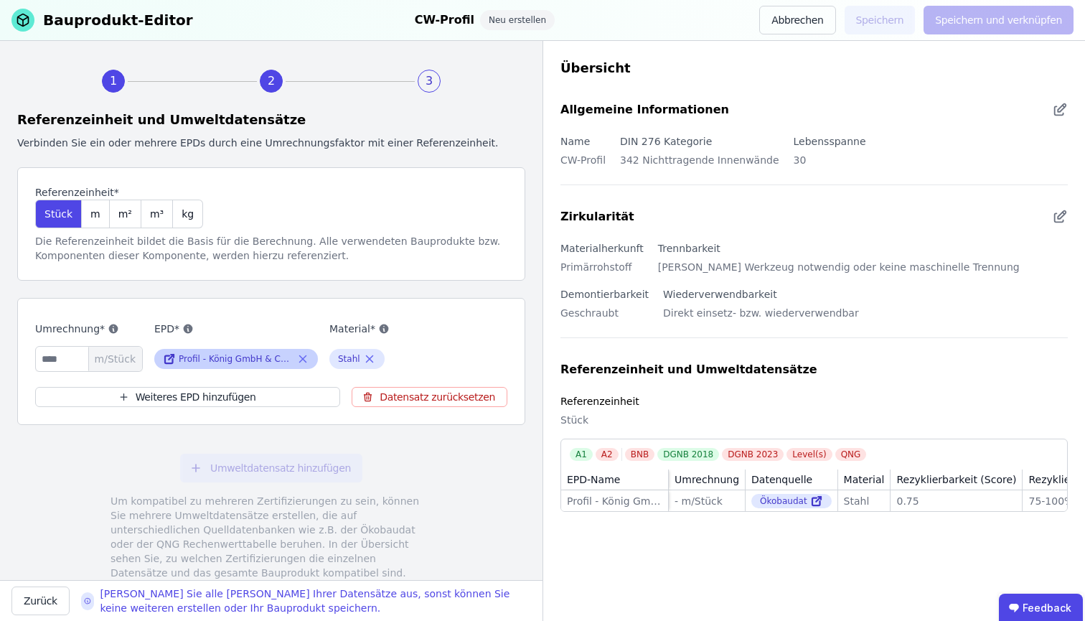
click at [306, 360] on icon at bounding box center [302, 358] width 13 height 17
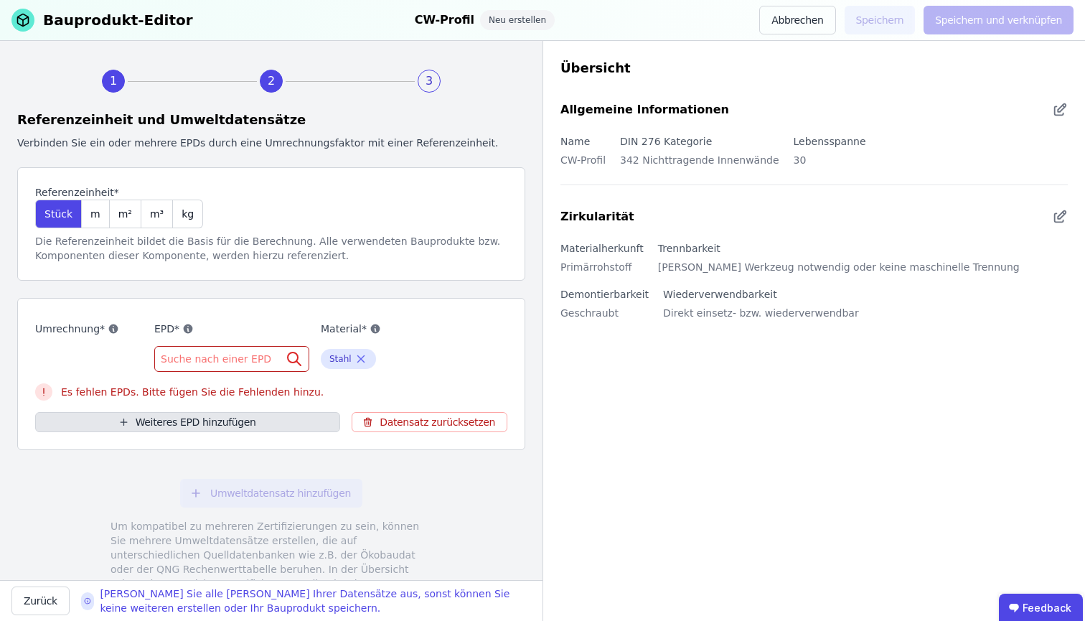
click at [229, 418] on button "Weiteres EPD hinzufügen" at bounding box center [187, 422] width 305 height 20
click at [235, 365] on span "Suche nach einer EPD" at bounding box center [217, 359] width 113 height 14
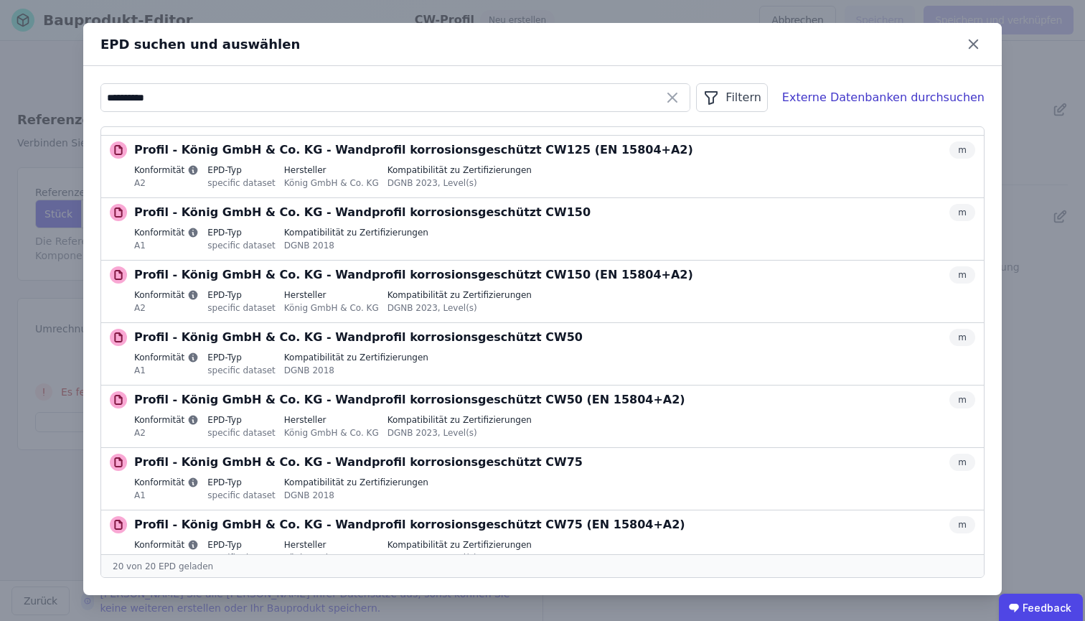
scroll to position [0, 0]
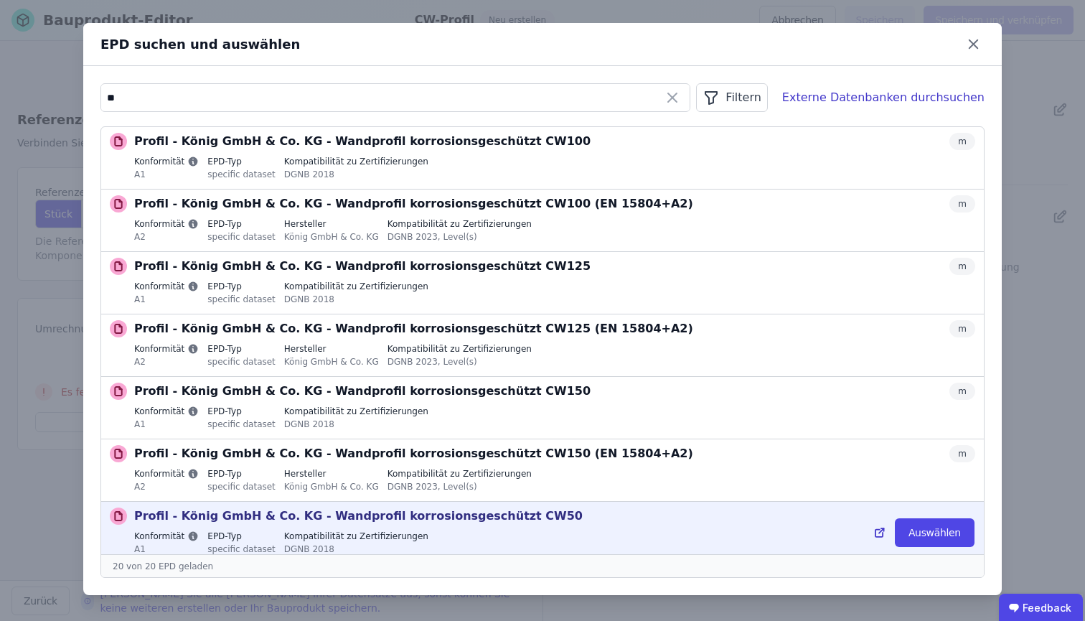
type input "*"
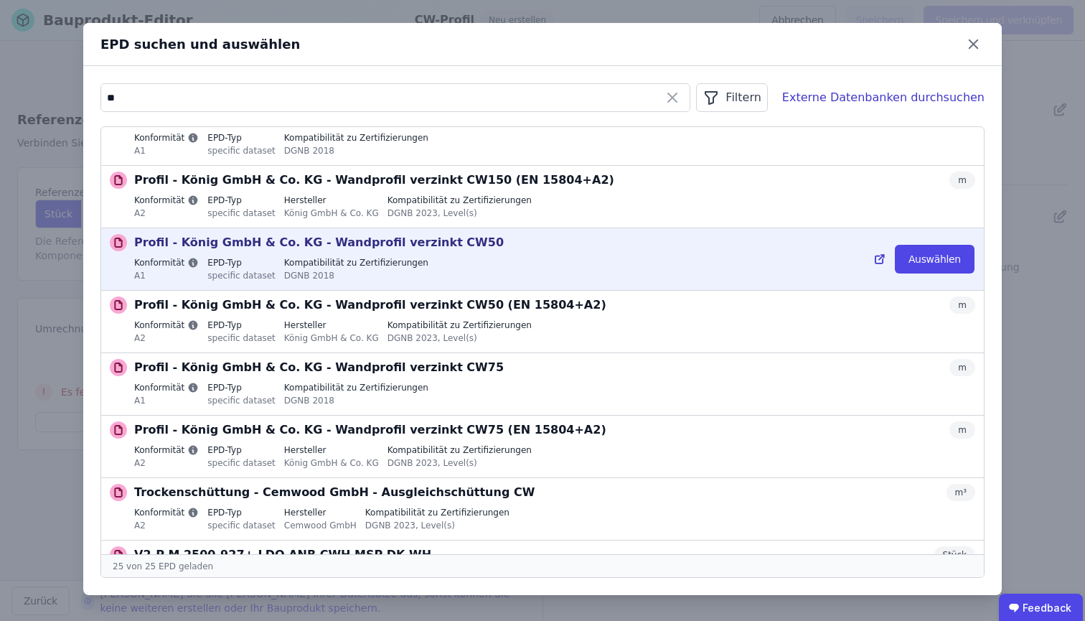
scroll to position [983, 0]
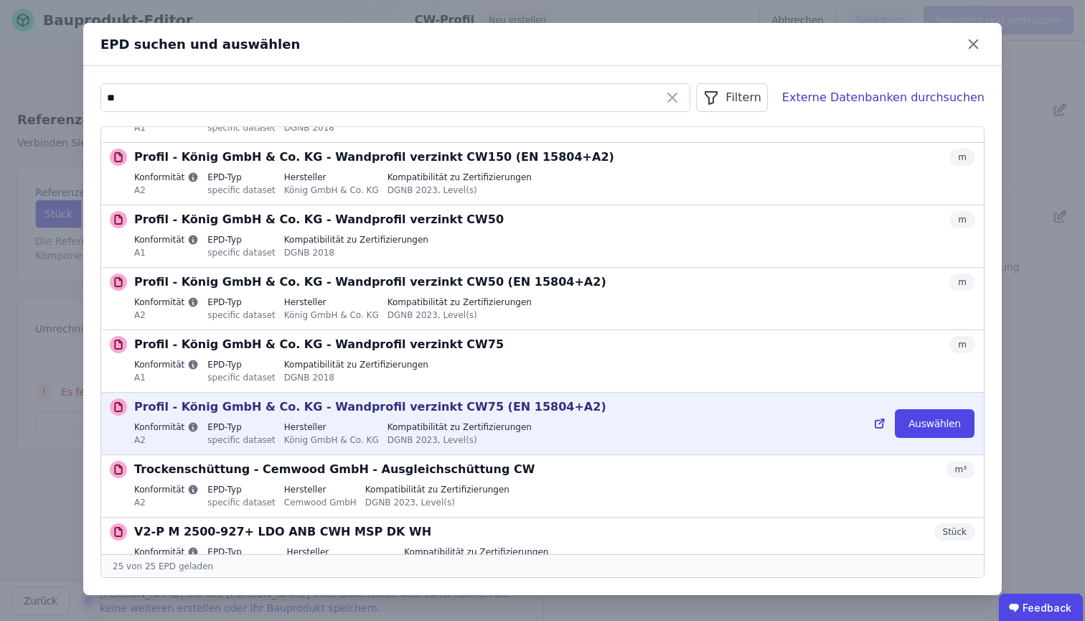
type input "**"
click at [419, 409] on p "Profil - König GmbH & Co. KG - Wandprofil verzinkt CW75 (EN 15804+A2)" at bounding box center [370, 406] width 472 height 17
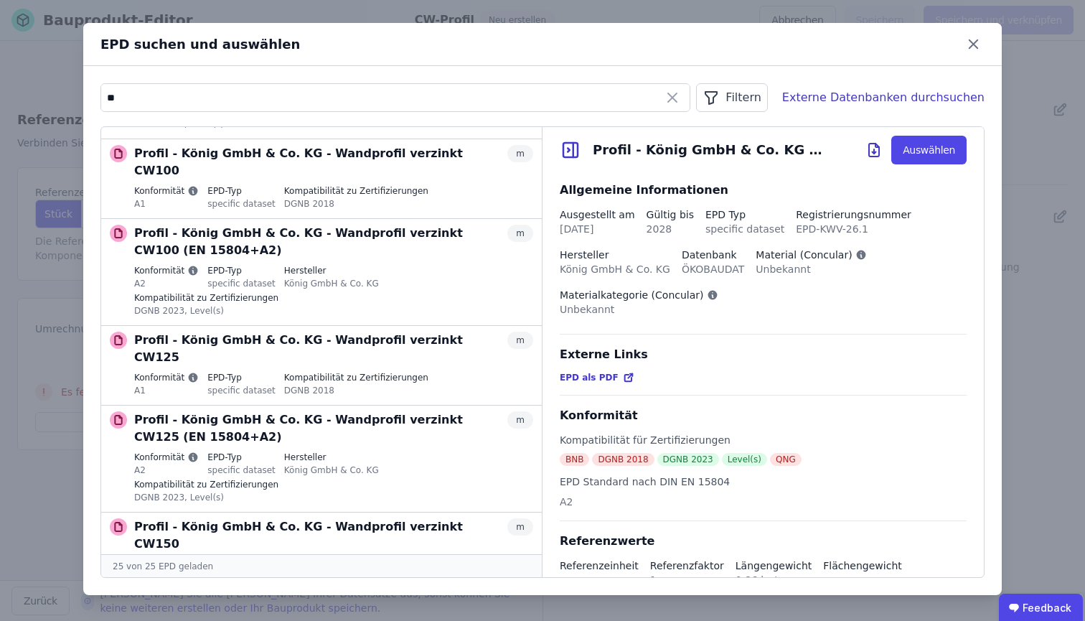
click at [593, 381] on span "EPD als PDF" at bounding box center [589, 377] width 59 height 11
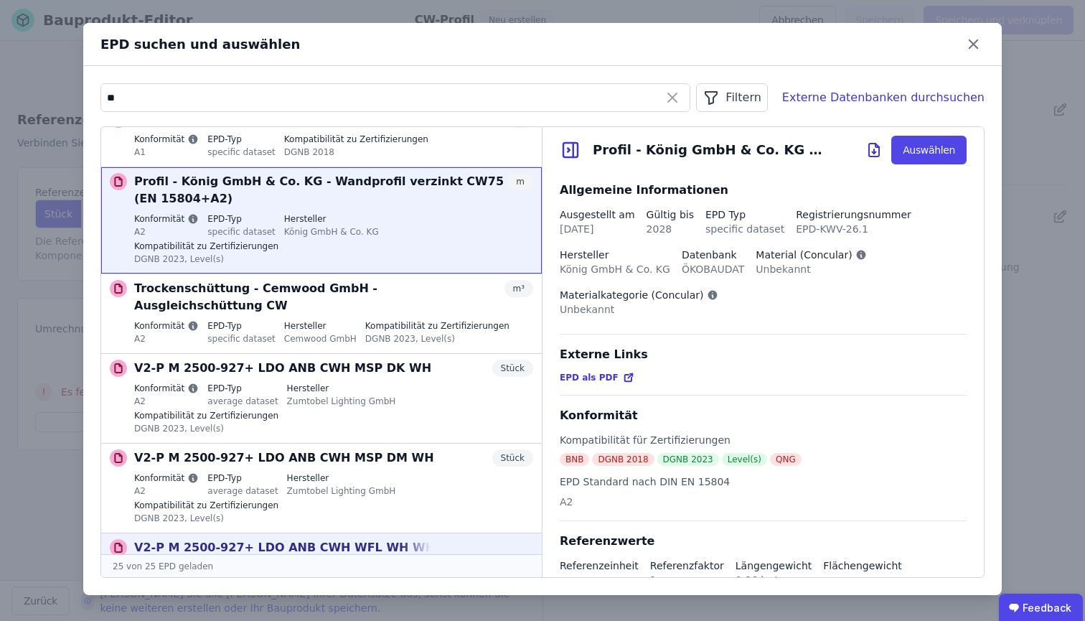
click at [344, 539] on div "V2-P M 2500-927+ LDO ANB CWH WFL WH WH Stück Konformität A2 EPD-Typ average dat…" at bounding box center [333, 578] width 399 height 78
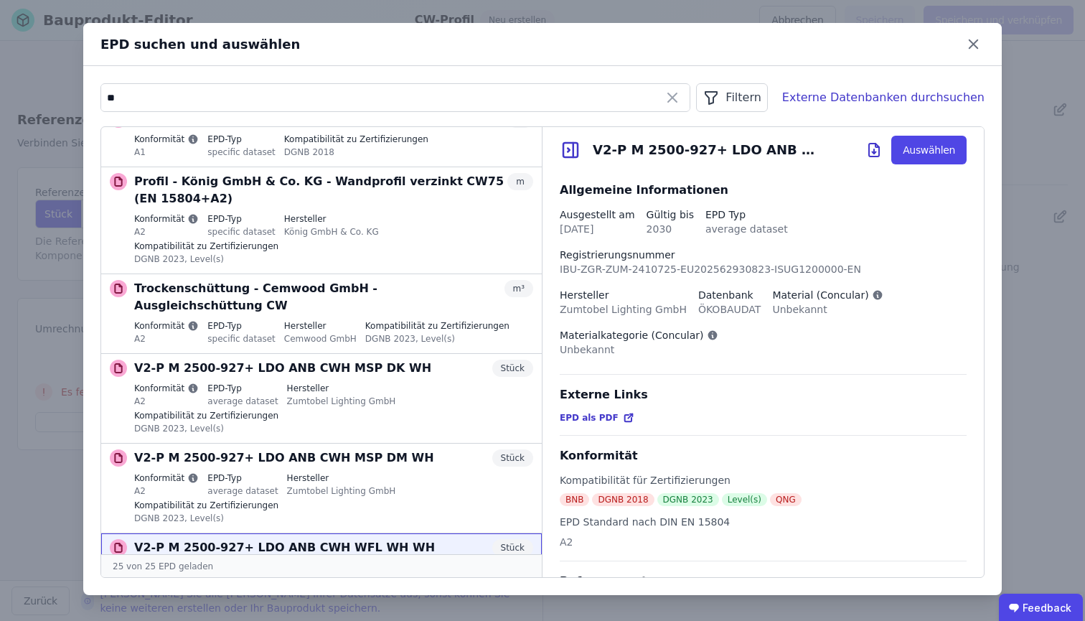
click at [623, 420] on icon at bounding box center [628, 417] width 11 height 11
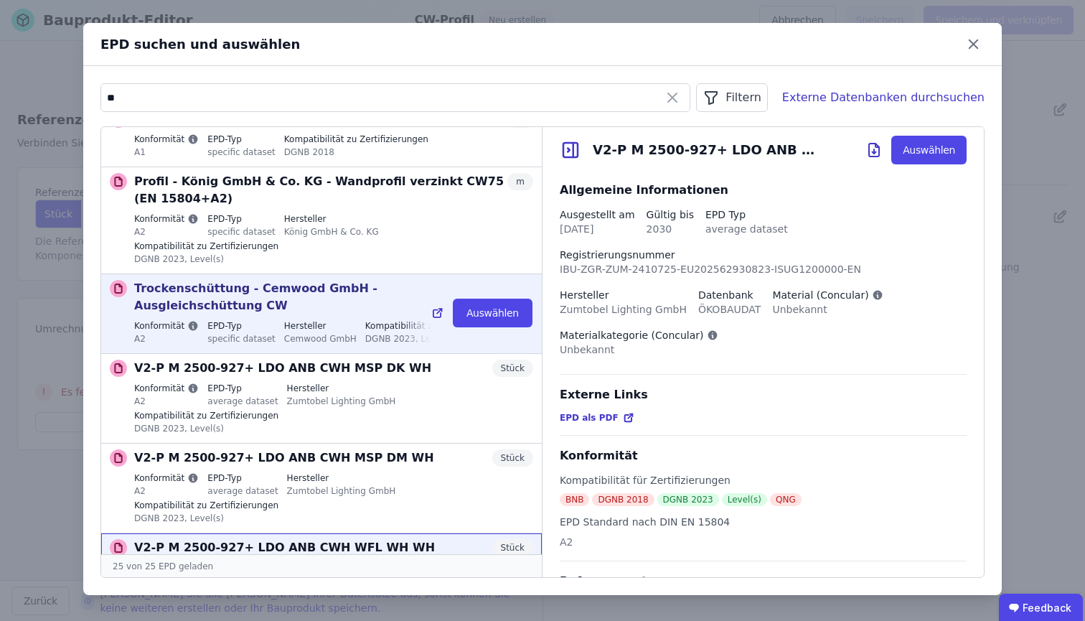
scroll to position [1744, 0]
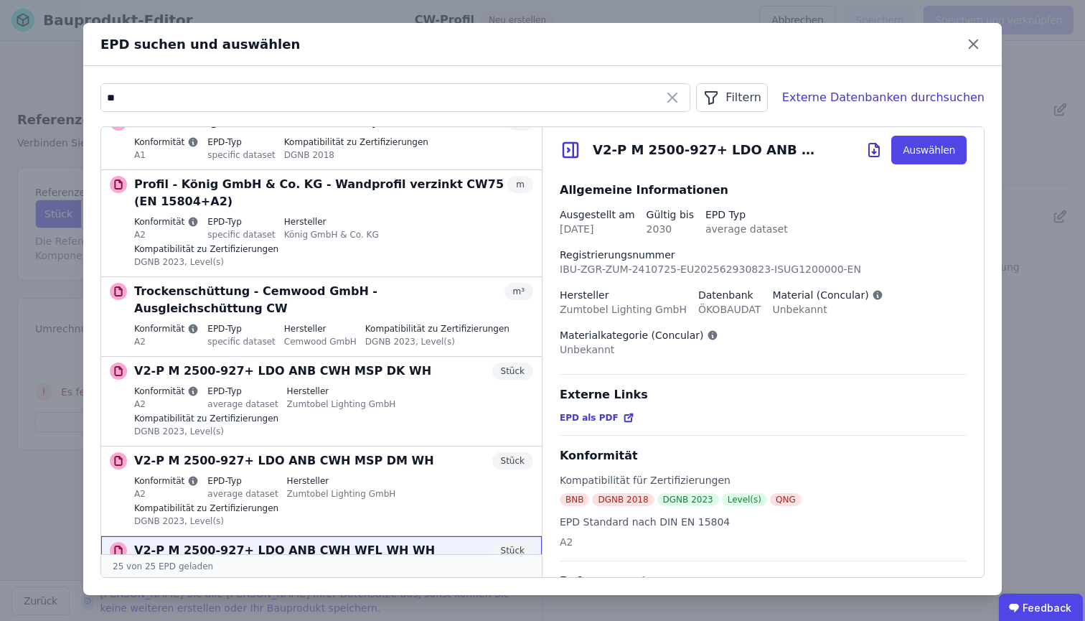
click at [573, 152] on icon at bounding box center [573, 150] width 0 height 14
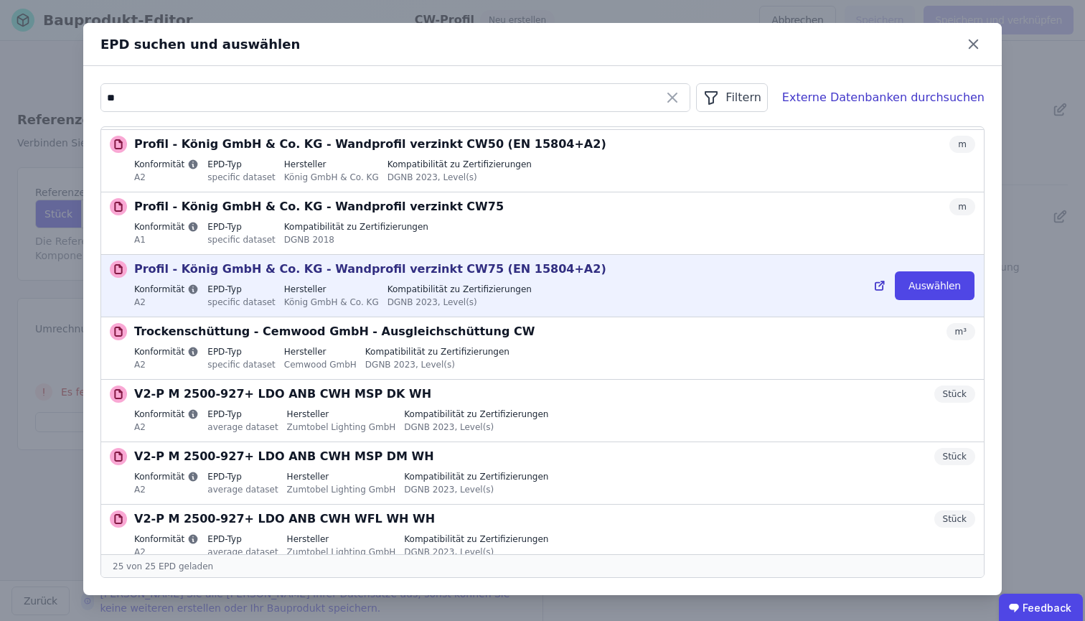
scroll to position [1118, 0]
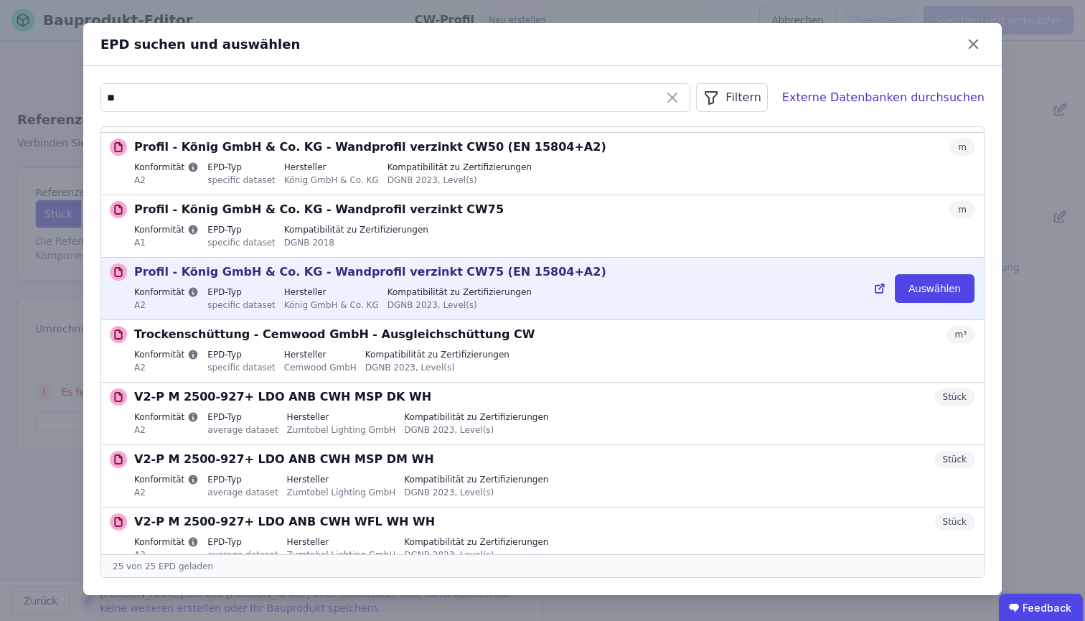
click at [873, 289] on icon at bounding box center [879, 288] width 13 height 17
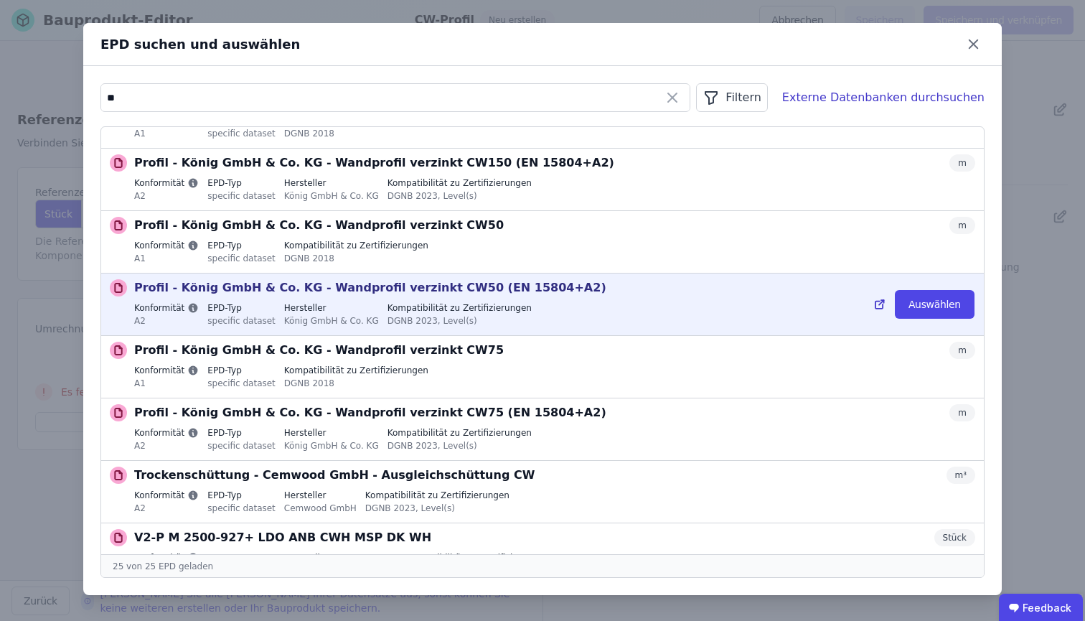
scroll to position [975, 0]
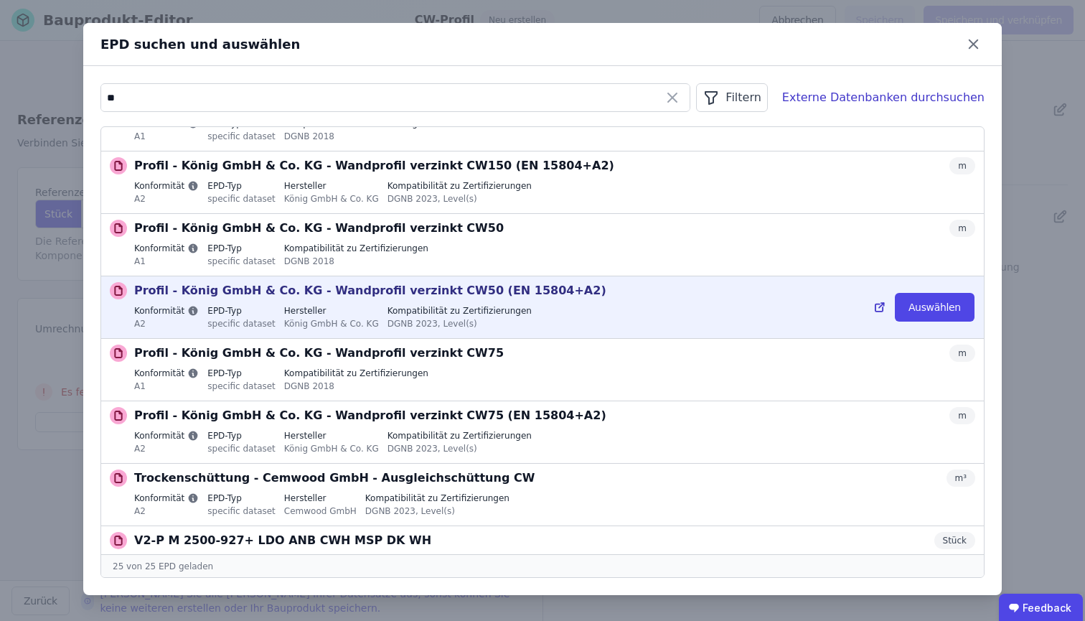
click at [873, 306] on icon at bounding box center [879, 307] width 13 height 17
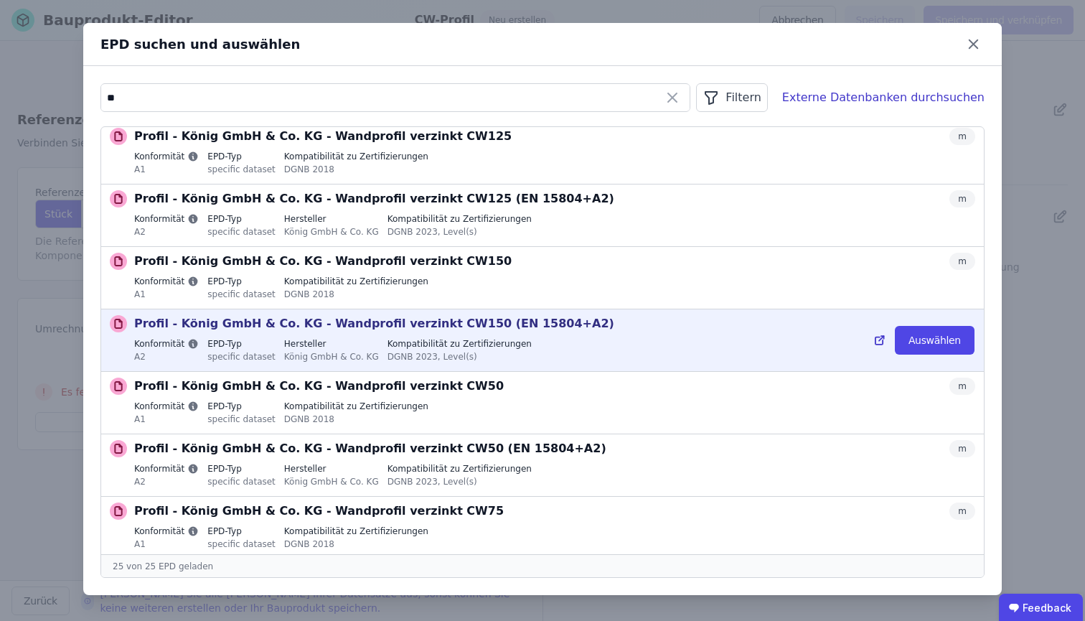
scroll to position [753, 0]
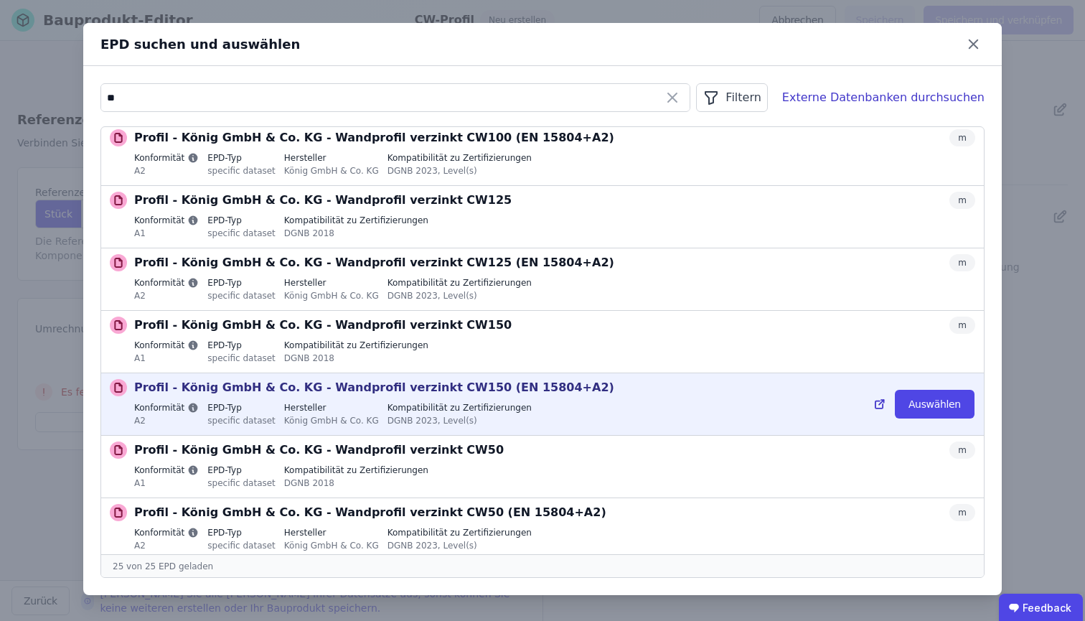
click at [874, 404] on icon at bounding box center [879, 403] width 13 height 17
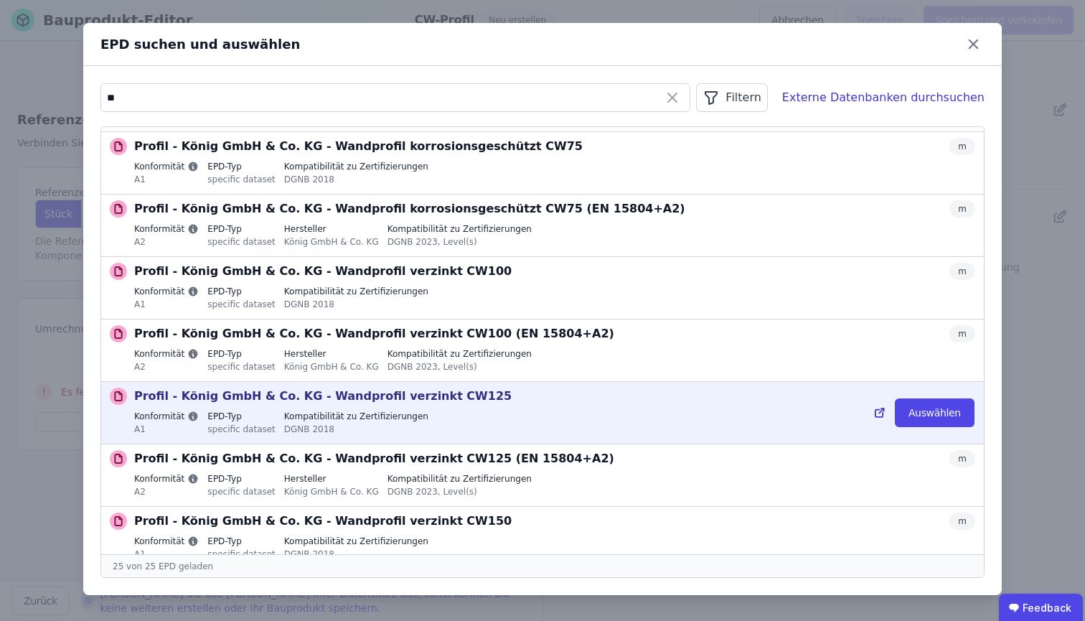
scroll to position [554, 0]
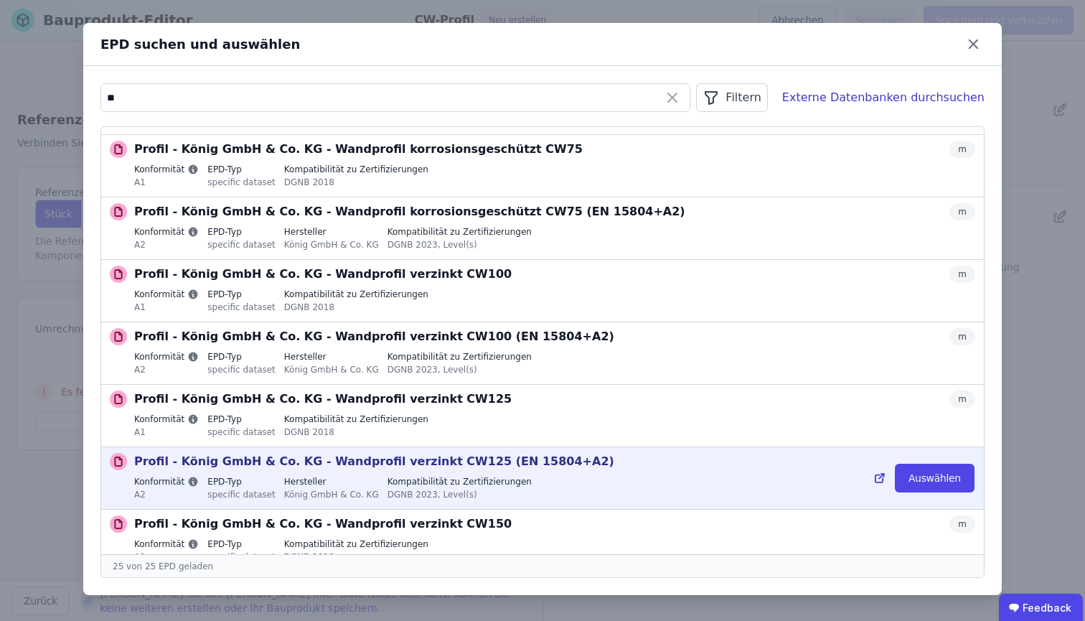
click at [873, 479] on icon at bounding box center [879, 477] width 13 height 17
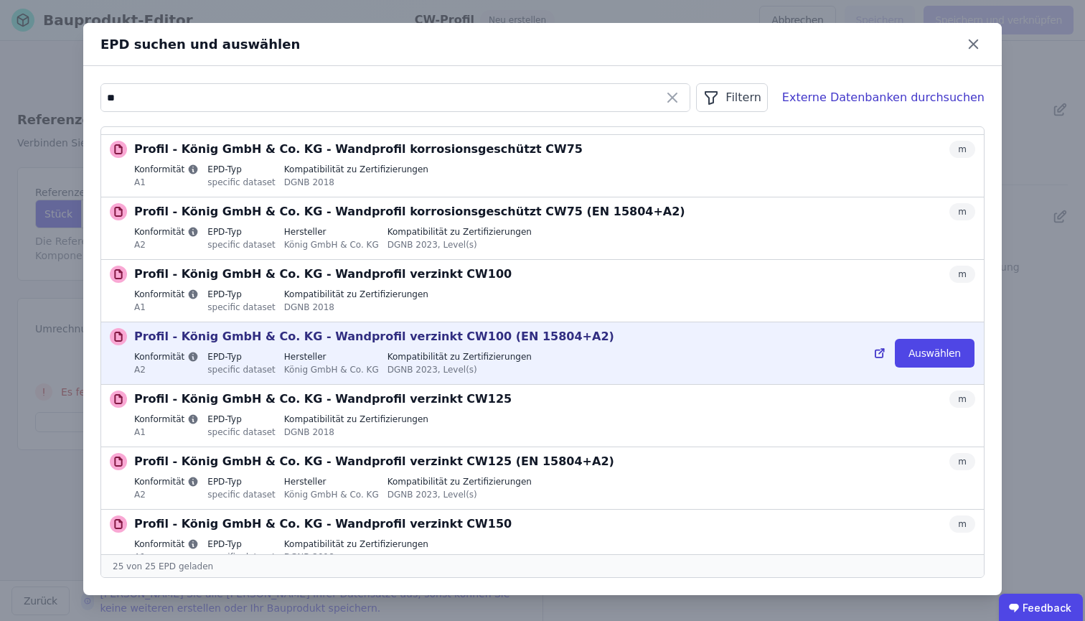
click at [873, 355] on icon at bounding box center [879, 353] width 13 height 17
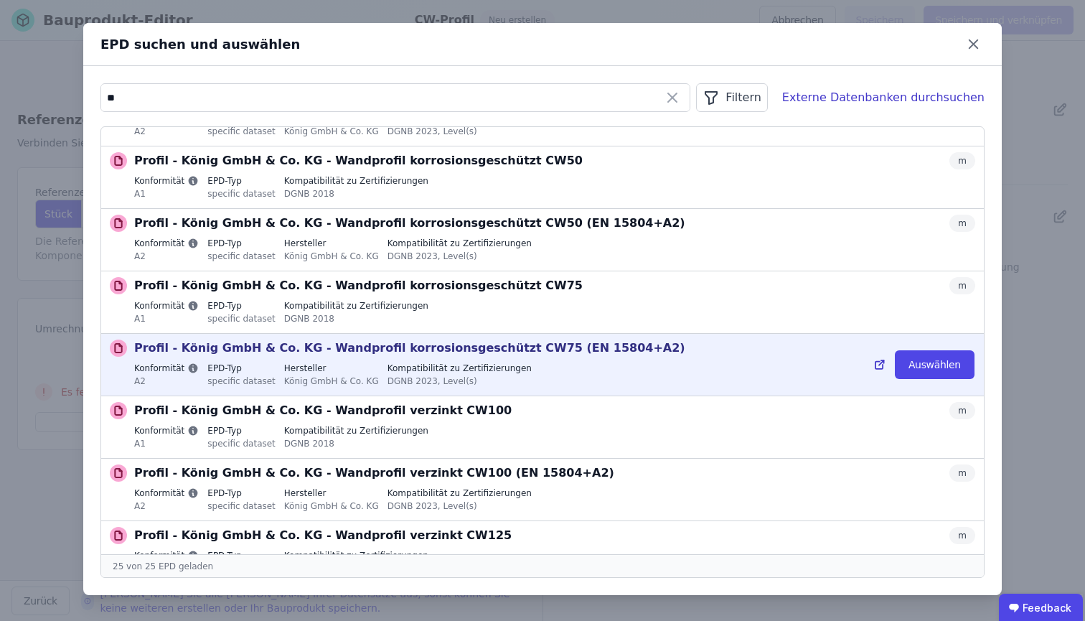
scroll to position [371, 0]
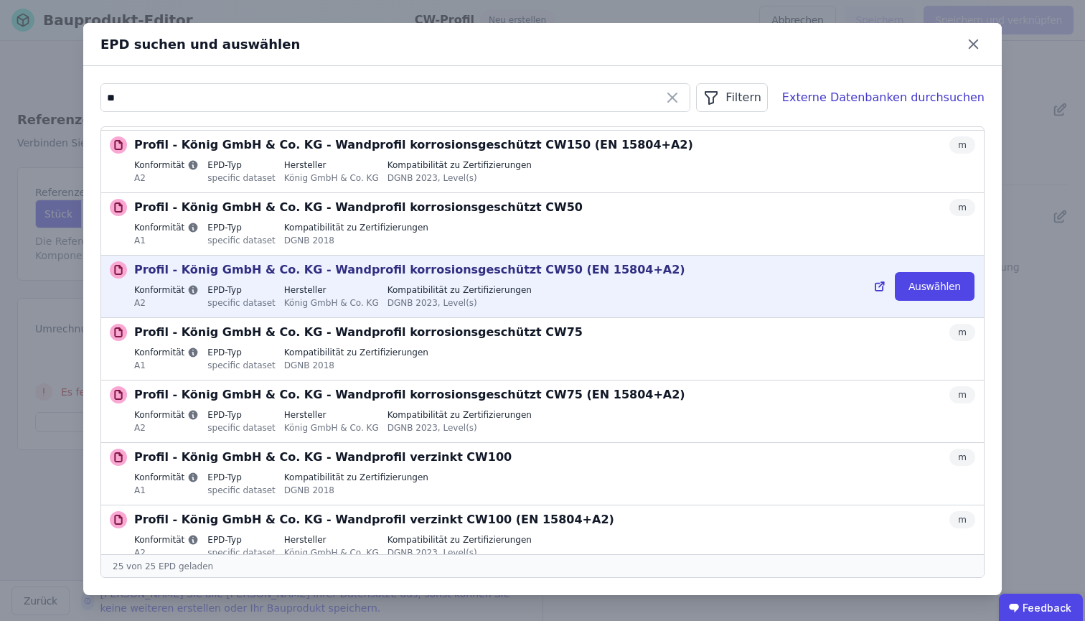
click at [873, 286] on icon at bounding box center [879, 286] width 13 height 17
click at [924, 286] on button "Auswählen" at bounding box center [935, 286] width 80 height 29
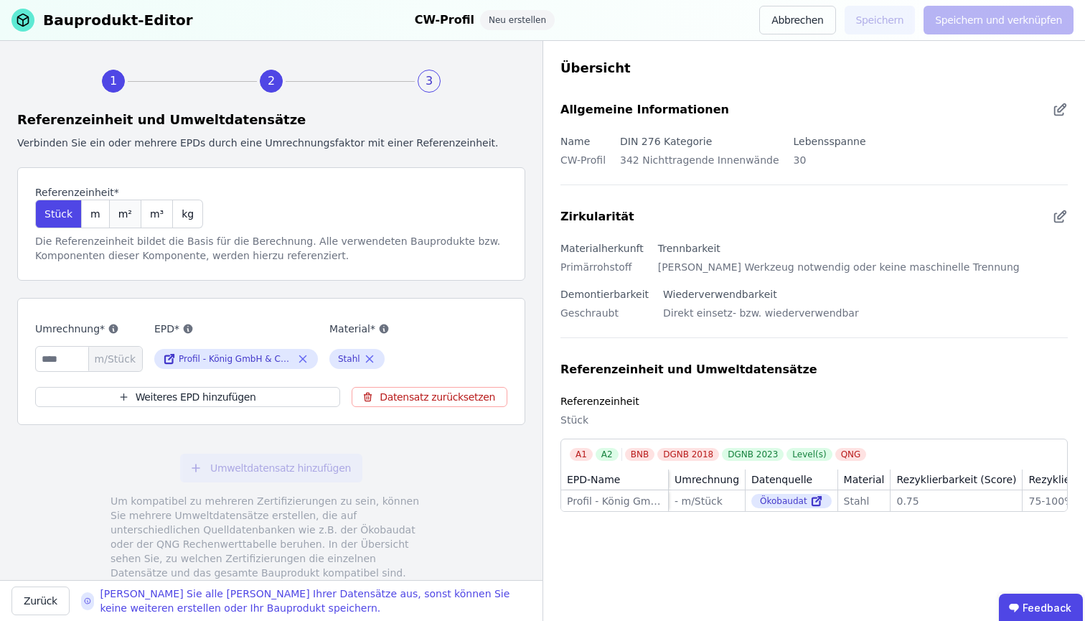
click at [128, 218] on div "m²" at bounding box center [126, 214] width 32 height 29
click at [375, 358] on icon at bounding box center [369, 358] width 13 height 17
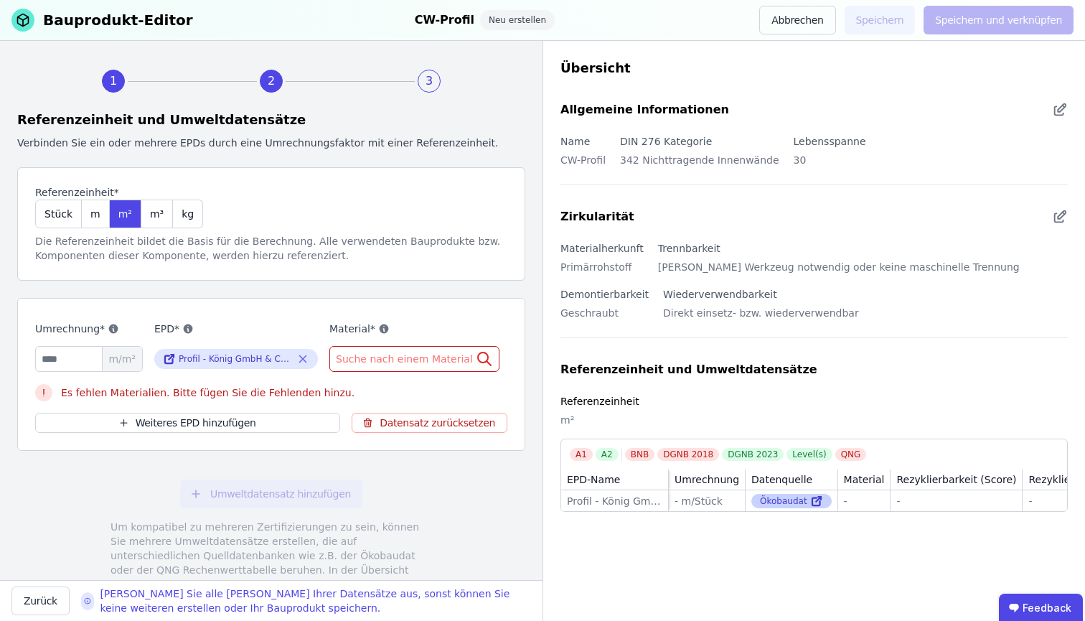
click at [810, 500] on icon at bounding box center [816, 500] width 13 height 17
click at [712, 483] on div "Umrechnung" at bounding box center [707, 479] width 65 height 14
click at [143, 209] on div "m³" at bounding box center [157, 214] width 32 height 29
click at [94, 217] on span "m" at bounding box center [95, 214] width 10 height 14
click at [118, 217] on span "m²" at bounding box center [125, 214] width 14 height 14
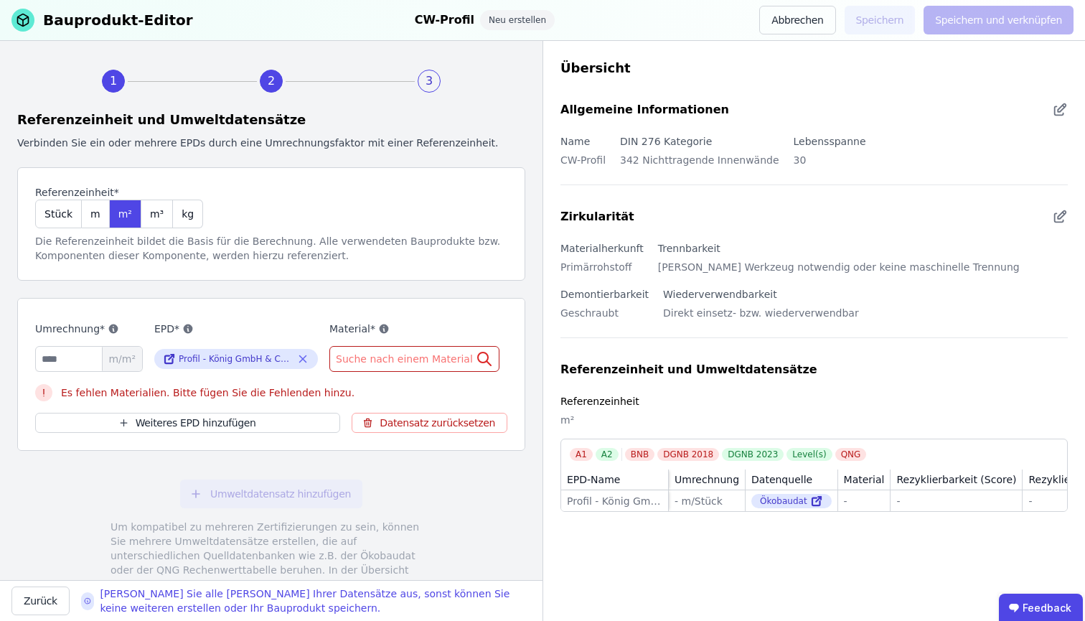
click at [418, 363] on span "Suche nach einem Material" at bounding box center [406, 359] width 140 height 14
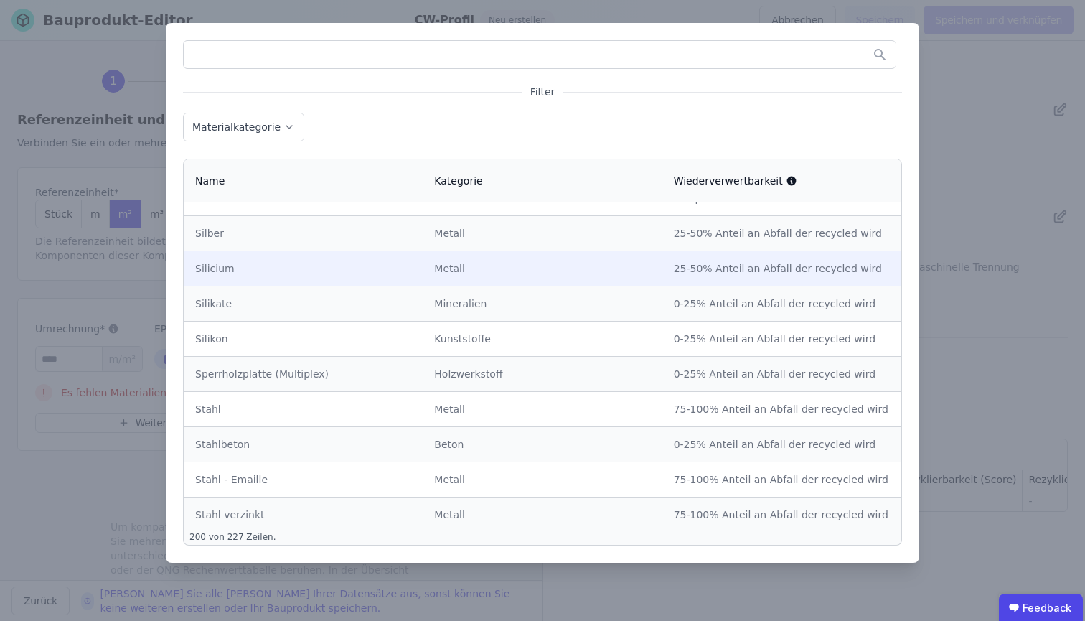
scroll to position [6569, 0]
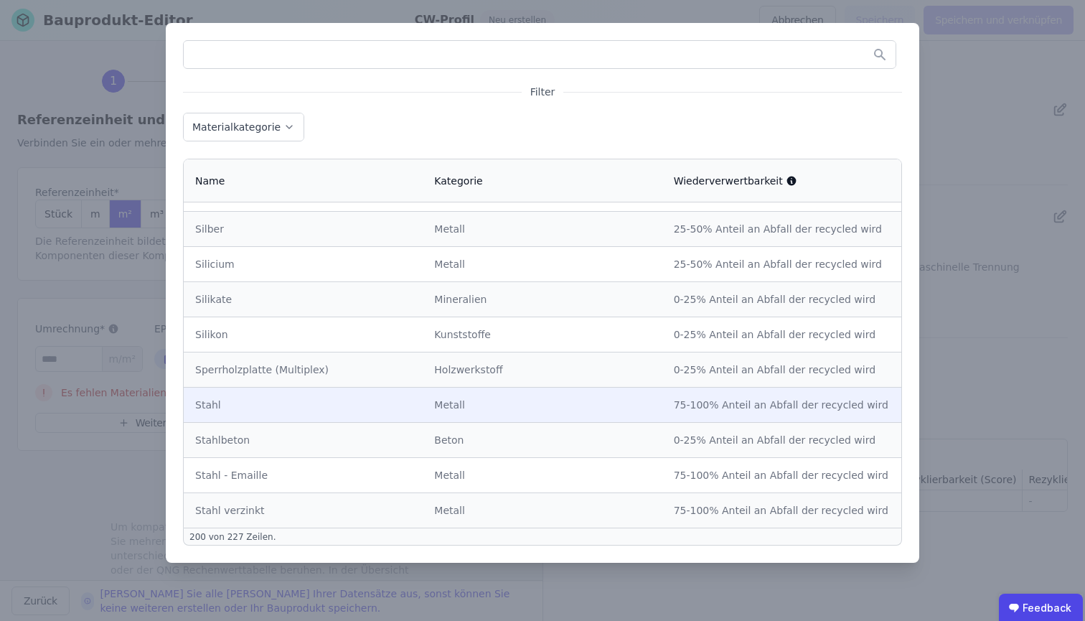
click at [334, 398] on div "Stahl" at bounding box center [303, 405] width 216 height 14
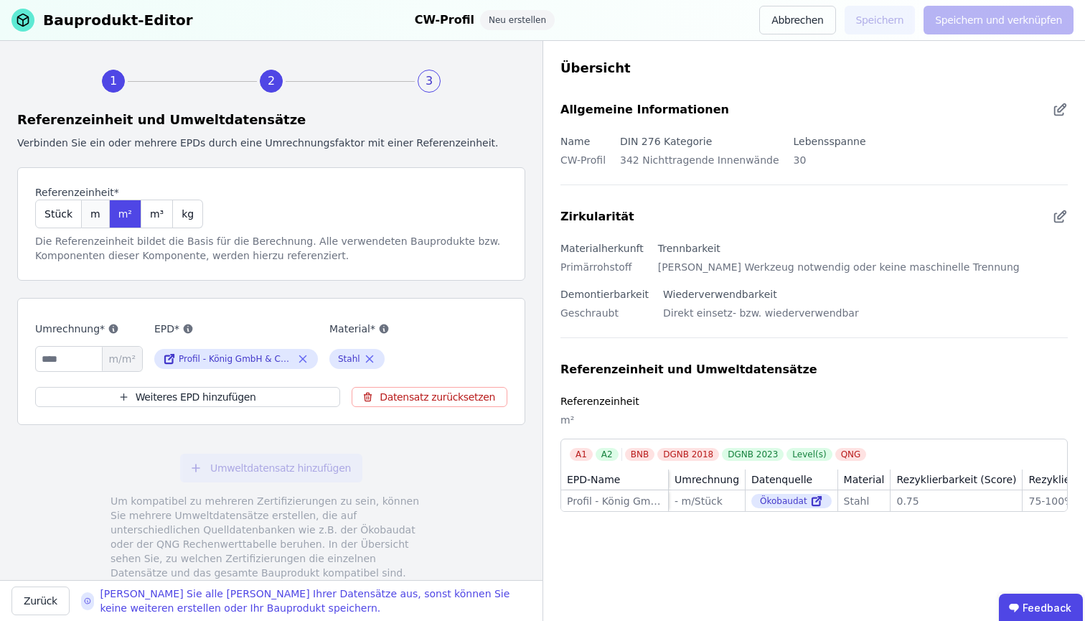
click at [93, 219] on span "m" at bounding box center [95, 214] width 10 height 14
click at [58, 215] on span "Stück" at bounding box center [58, 214] width 28 height 14
click at [90, 214] on span "m" at bounding box center [95, 214] width 10 height 14
click at [126, 216] on span "m²" at bounding box center [125, 214] width 14 height 14
click at [70, 356] on input "number" at bounding box center [89, 359] width 108 height 26
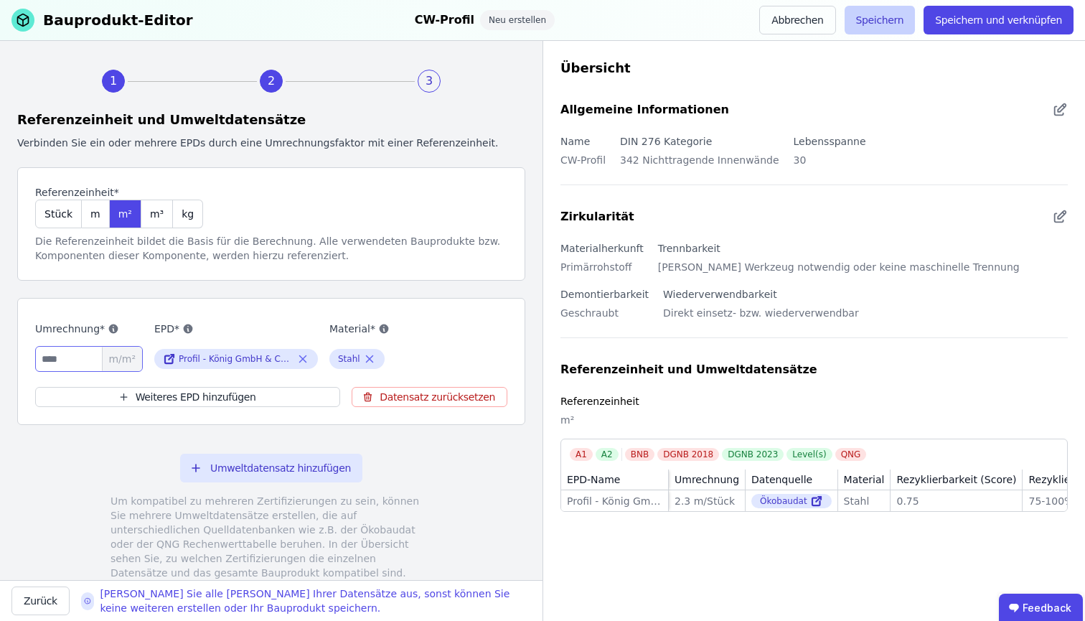
type input "***"
click at [877, 29] on button "Speichern" at bounding box center [880, 20] width 71 height 29
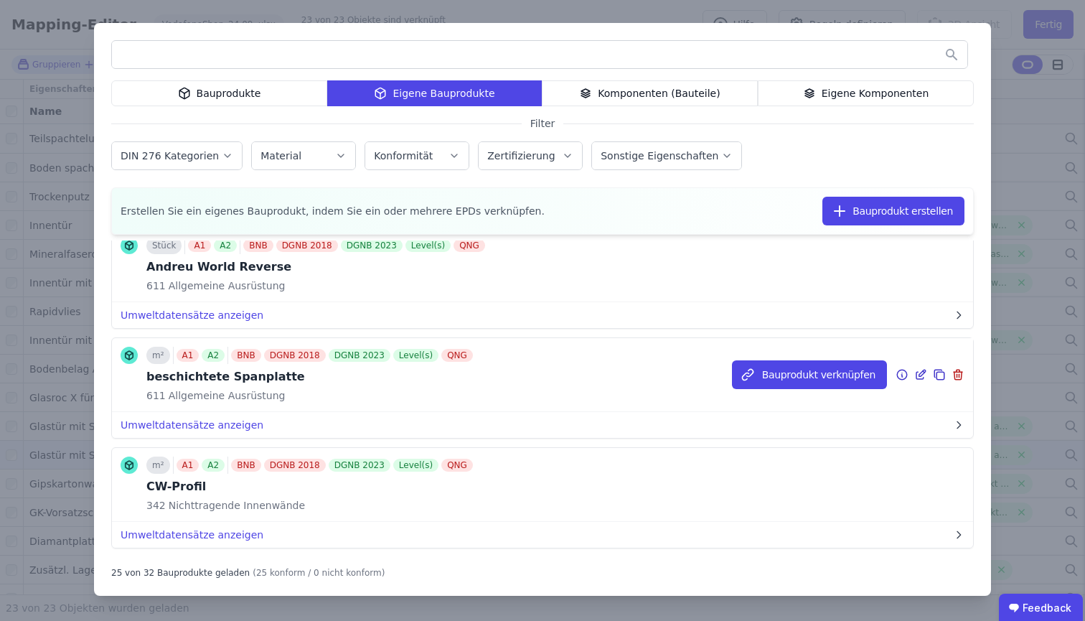
scroll to position [597, 0]
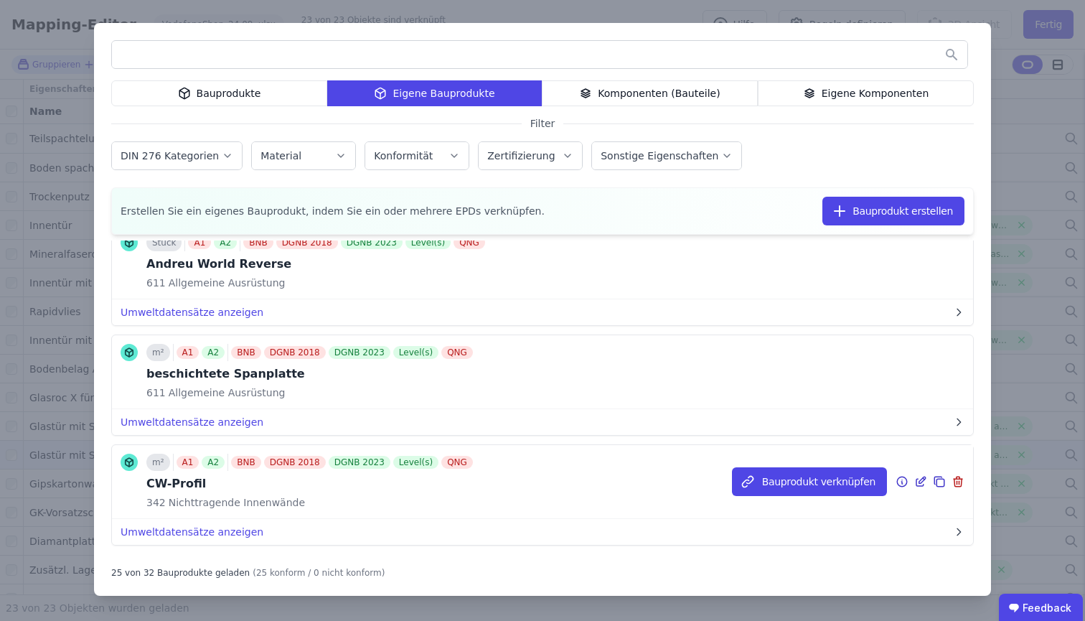
click at [896, 485] on icon at bounding box center [902, 481] width 13 height 17
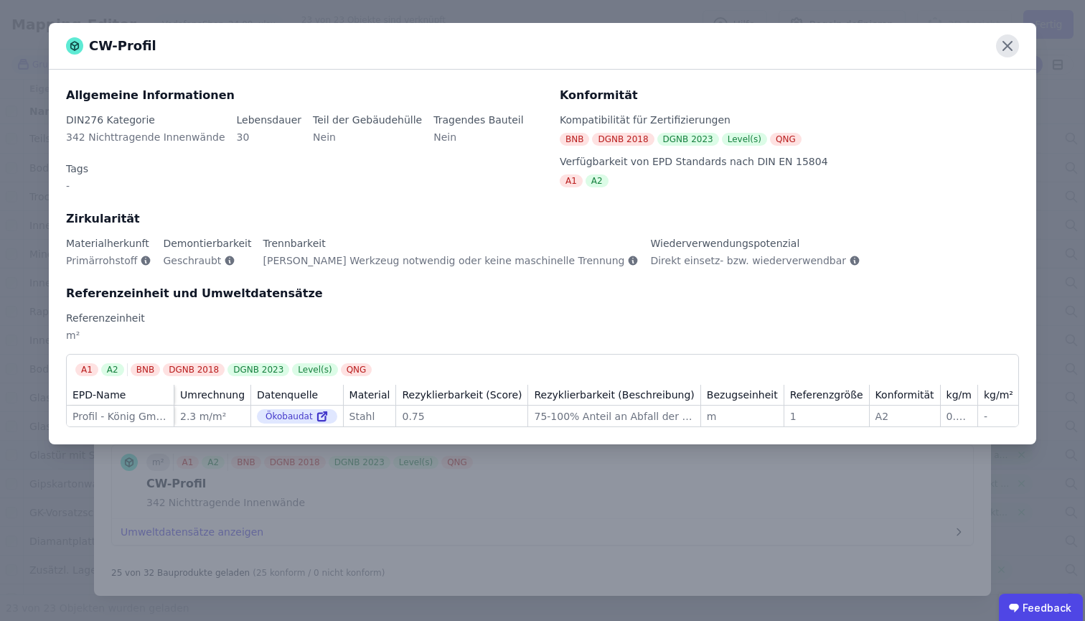
click at [1009, 43] on icon at bounding box center [1007, 45] width 23 height 23
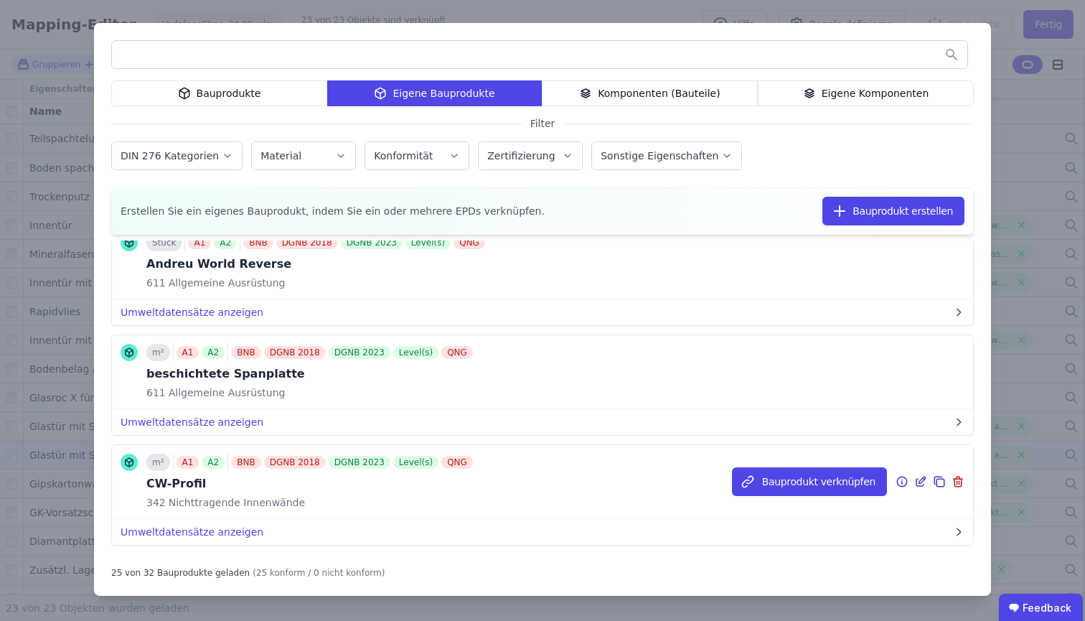
click at [919, 481] on icon at bounding box center [922, 480] width 6 height 6
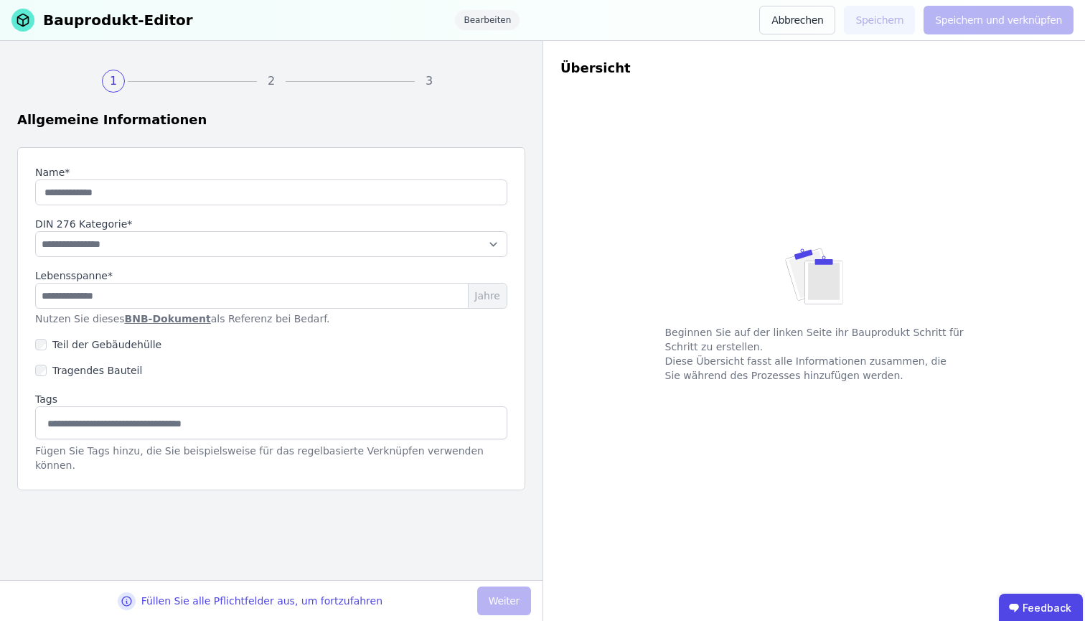
type input "*********"
type input "**"
select select "**********"
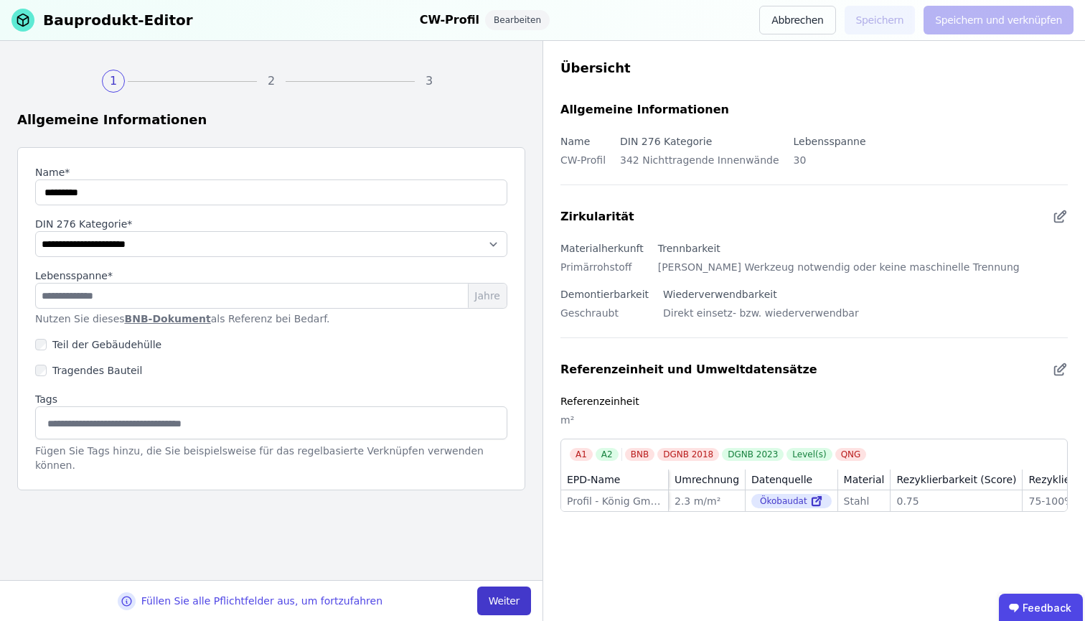
click at [509, 604] on button "Weiter" at bounding box center [504, 600] width 54 height 29
select select "**********"
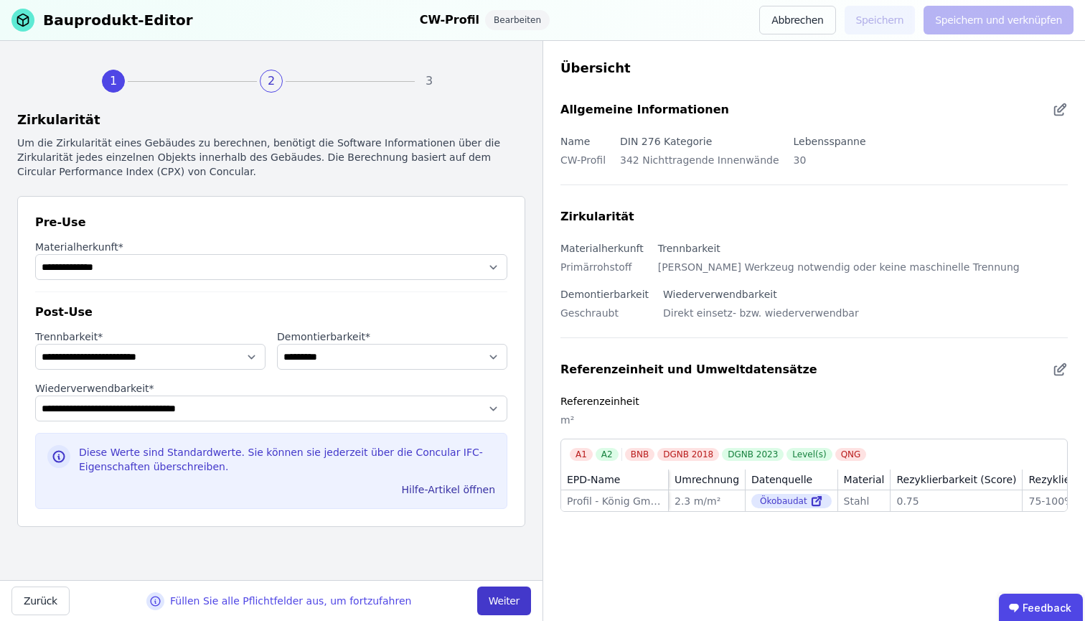
click at [509, 604] on button "Weiter" at bounding box center [504, 600] width 54 height 29
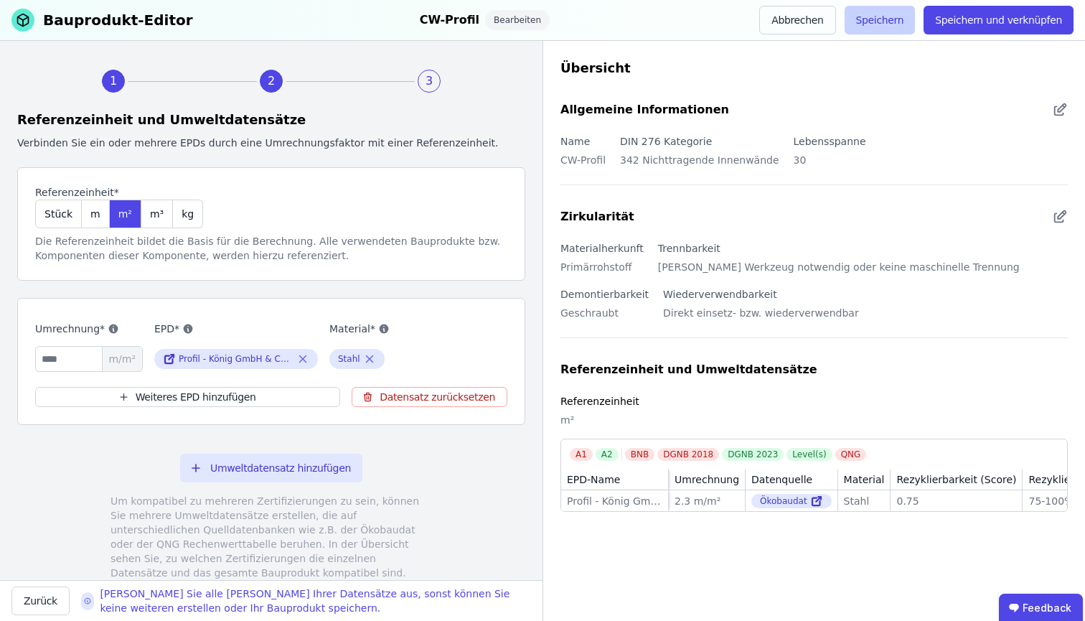
click at [892, 6] on button "Speichern" at bounding box center [880, 20] width 71 height 29
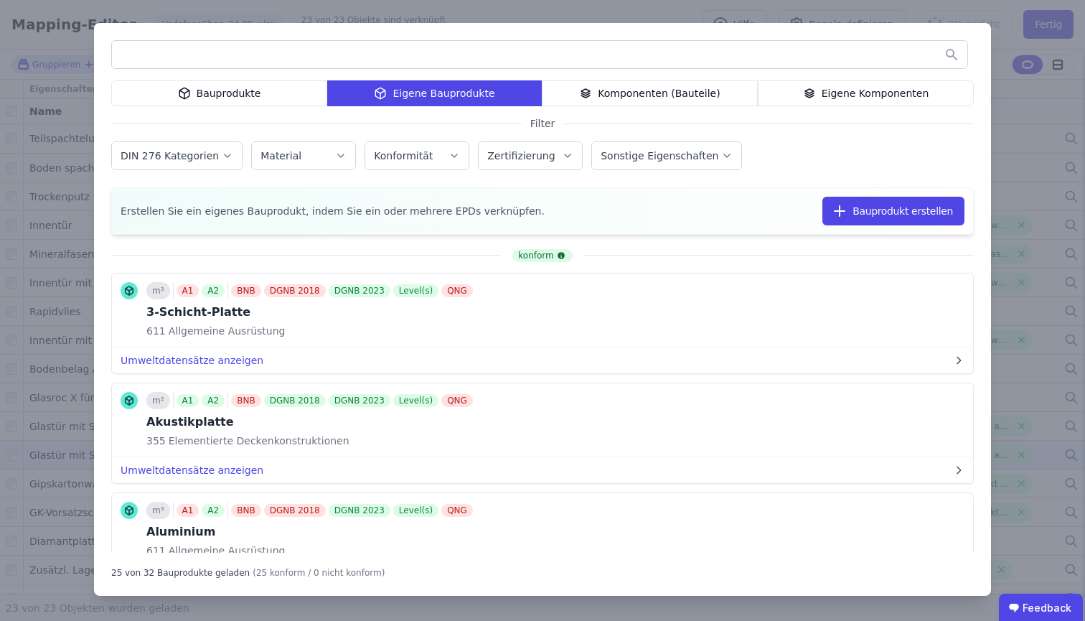
click at [211, 91] on div "Bauprodukte" at bounding box center [219, 93] width 216 height 26
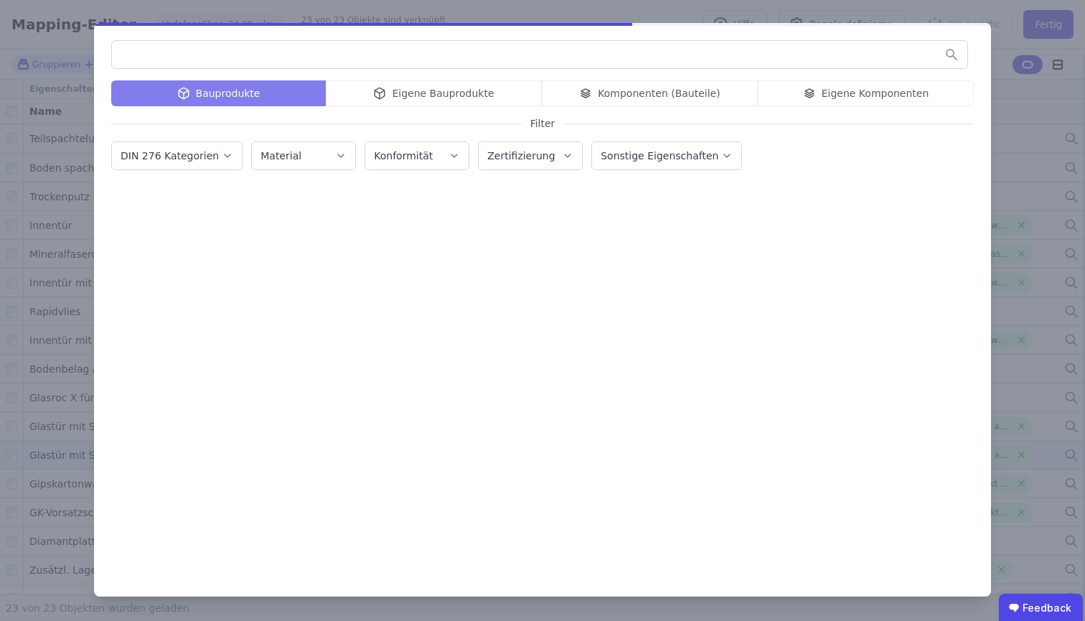
click at [210, 48] on input "text" at bounding box center [540, 55] width 856 height 26
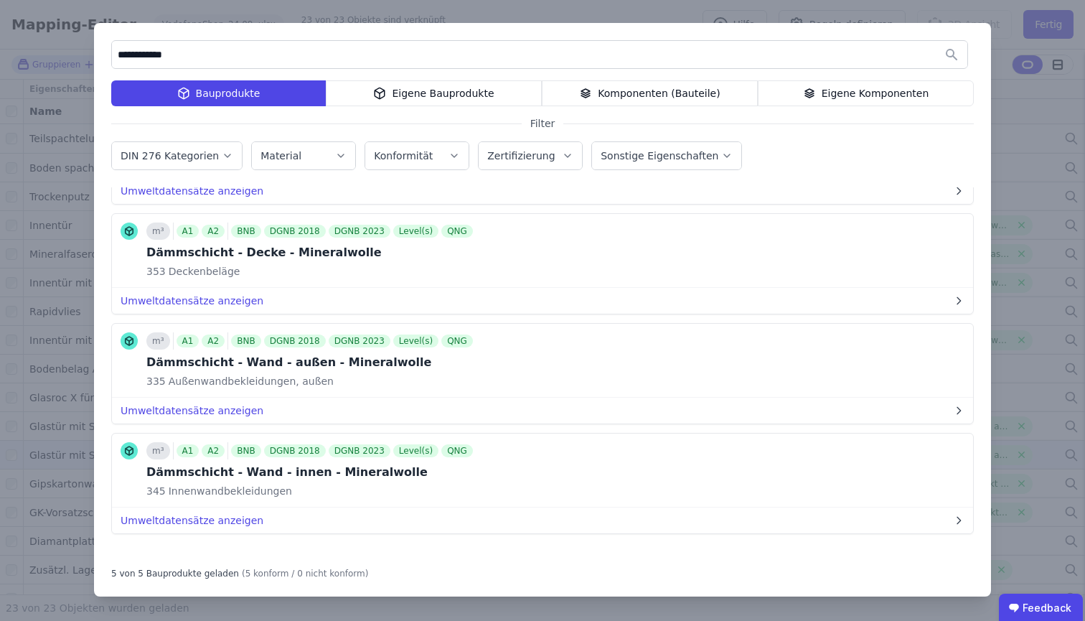
scroll to position [227, 0]
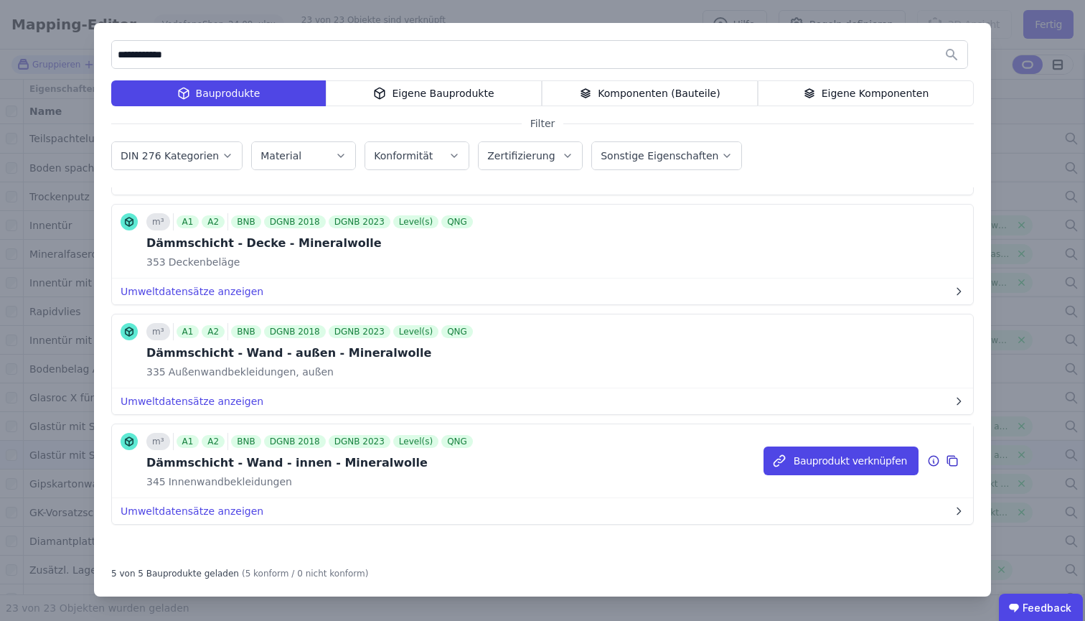
type input "**********"
click at [927, 464] on icon at bounding box center [933, 460] width 13 height 17
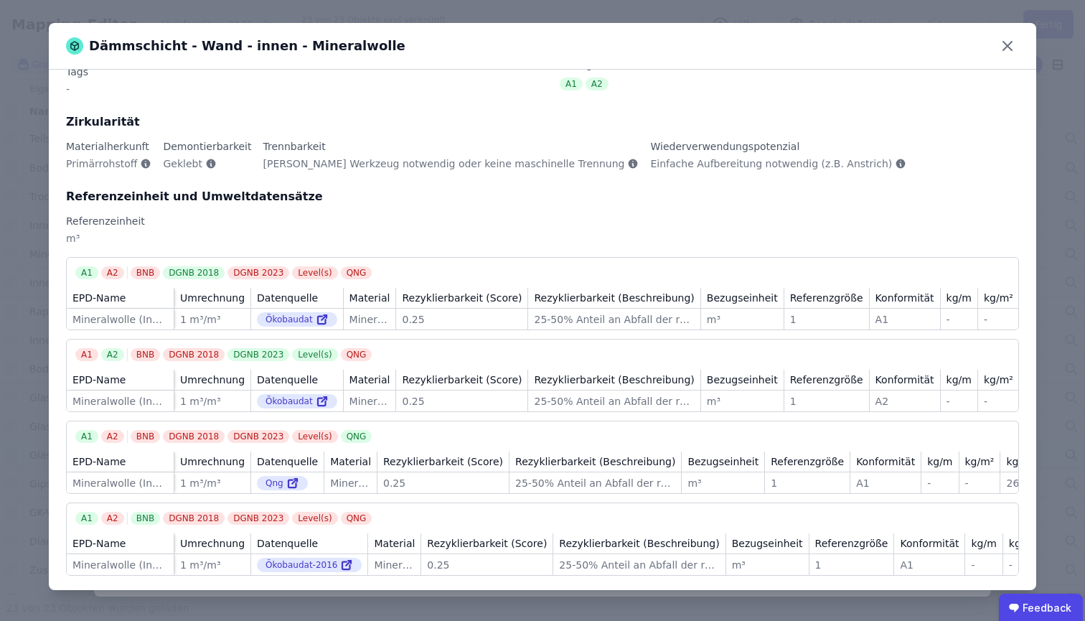
scroll to position [100, 0]
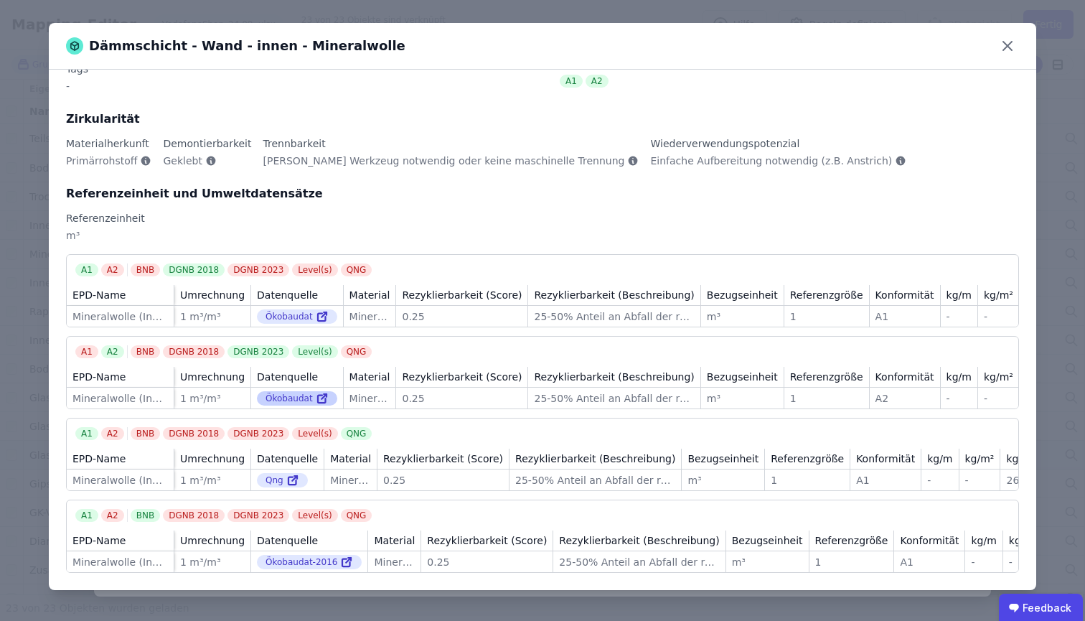
click at [280, 391] on div "Ökobaudat" at bounding box center [297, 398] width 80 height 14
click at [318, 390] on icon at bounding box center [322, 398] width 13 height 17
click at [1007, 46] on icon at bounding box center [1007, 46] width 9 height 9
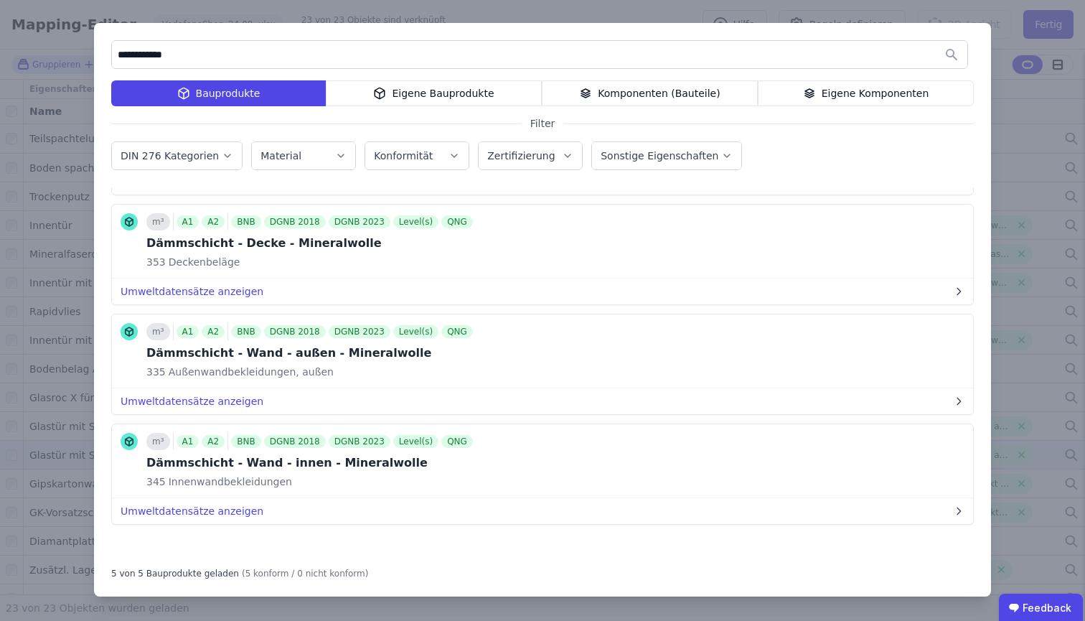
drag, startPoint x: 902, startPoint y: 89, endPoint x: 868, endPoint y: 100, distance: 36.1
click at [868, 100] on div "Eigene Komponenten" at bounding box center [866, 93] width 216 height 26
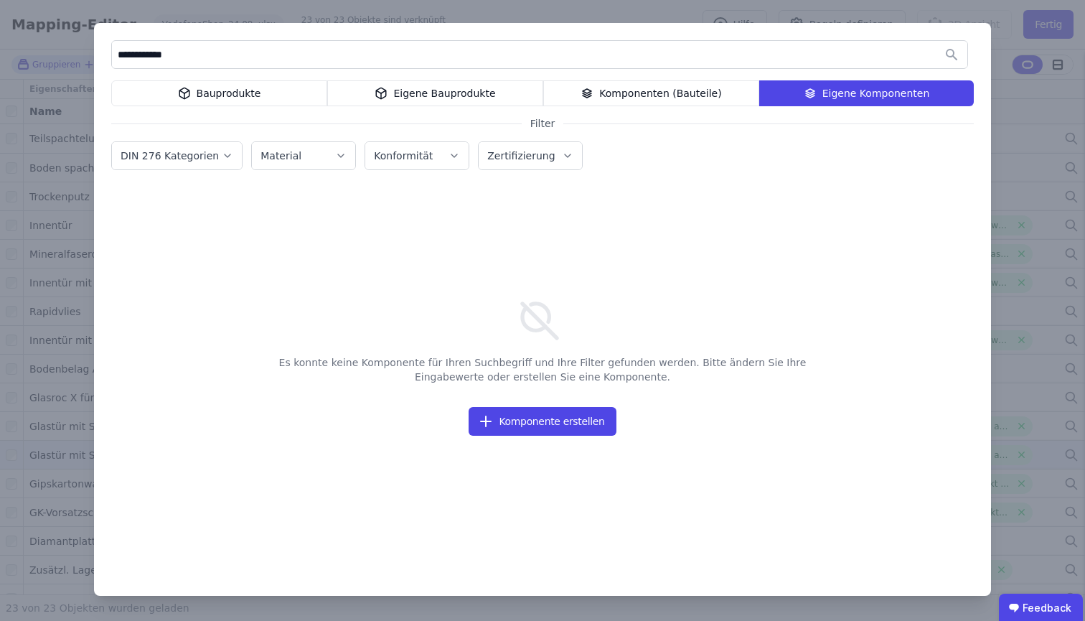
click at [871, 47] on input "**********" at bounding box center [540, 55] width 856 height 26
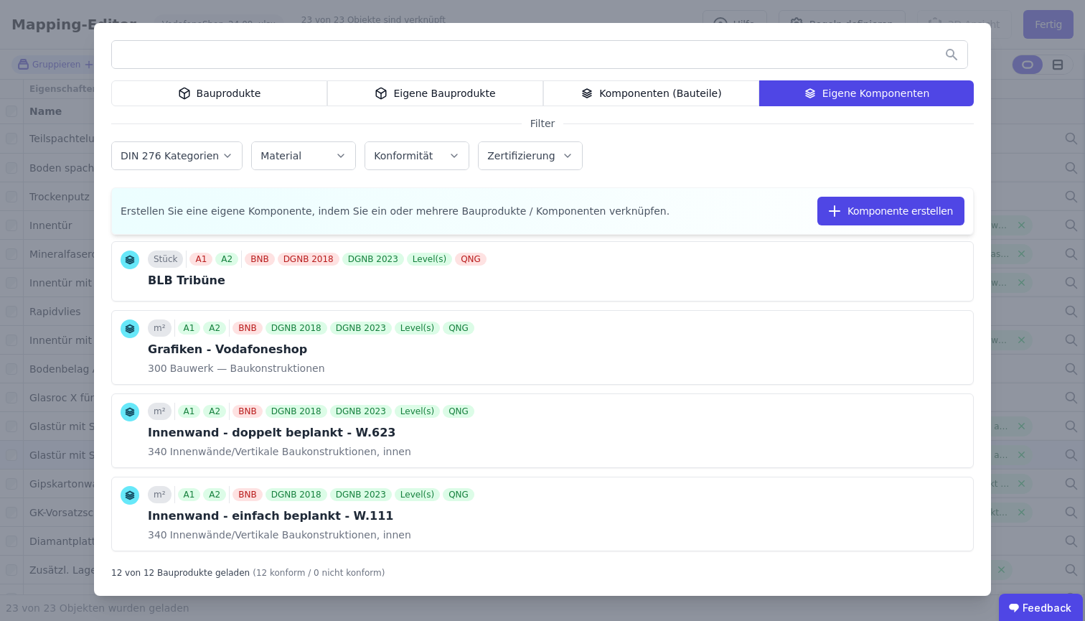
scroll to position [667, 0]
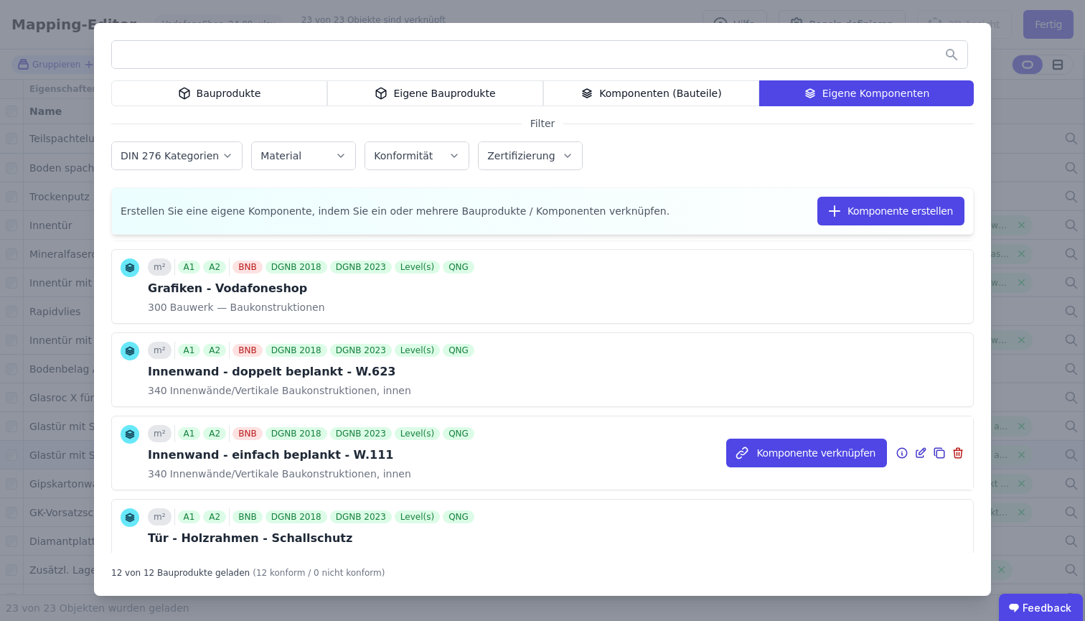
click at [914, 454] on icon at bounding box center [920, 452] width 13 height 17
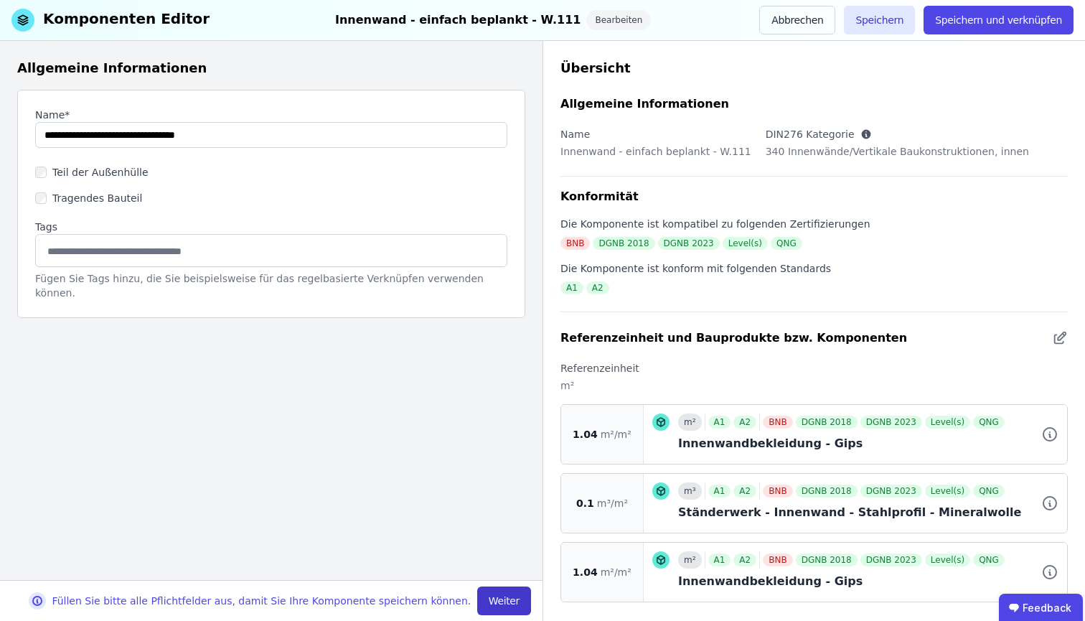
click at [508, 596] on button "Weiter" at bounding box center [504, 600] width 54 height 29
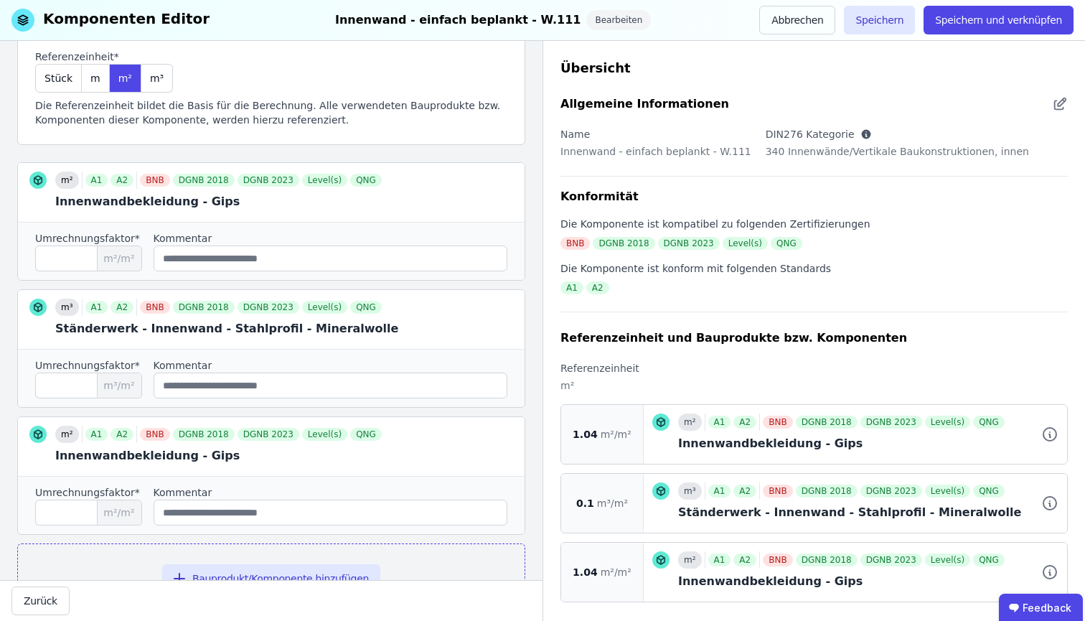
scroll to position [181, 0]
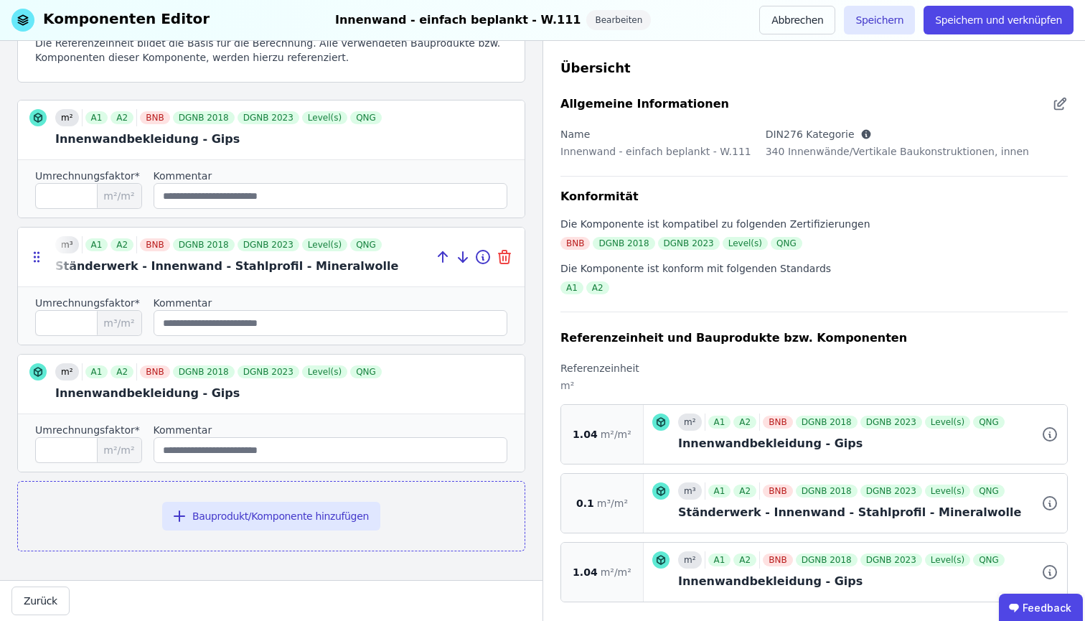
click at [499, 253] on icon at bounding box center [504, 253] width 11 height 0
type input "****"
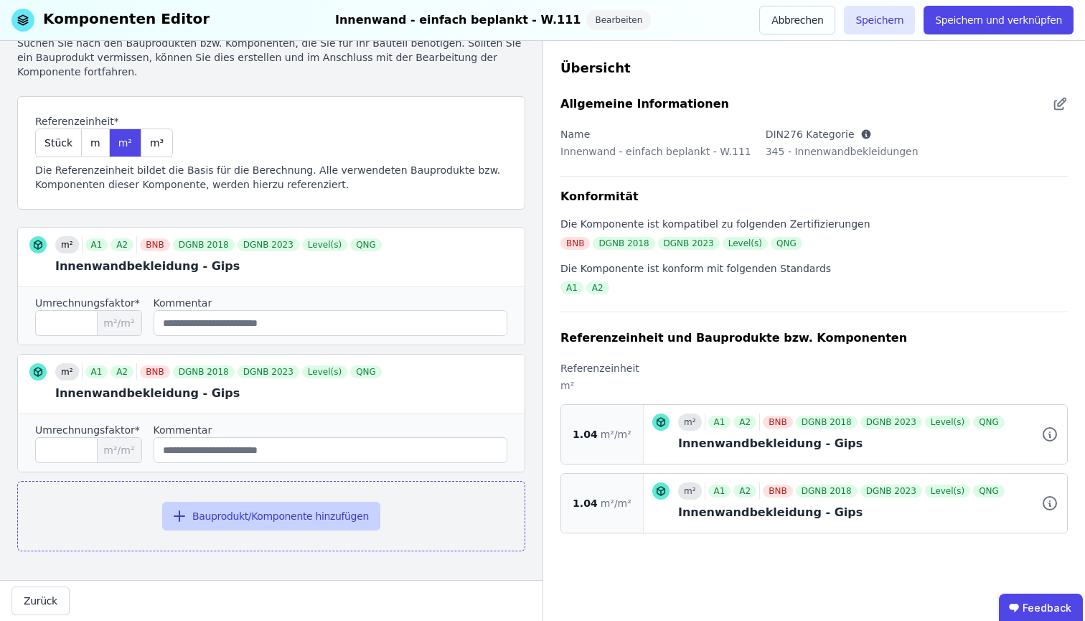
click at [304, 506] on button "Bauprodukt/Komponente hinzufügen" at bounding box center [271, 516] width 218 height 29
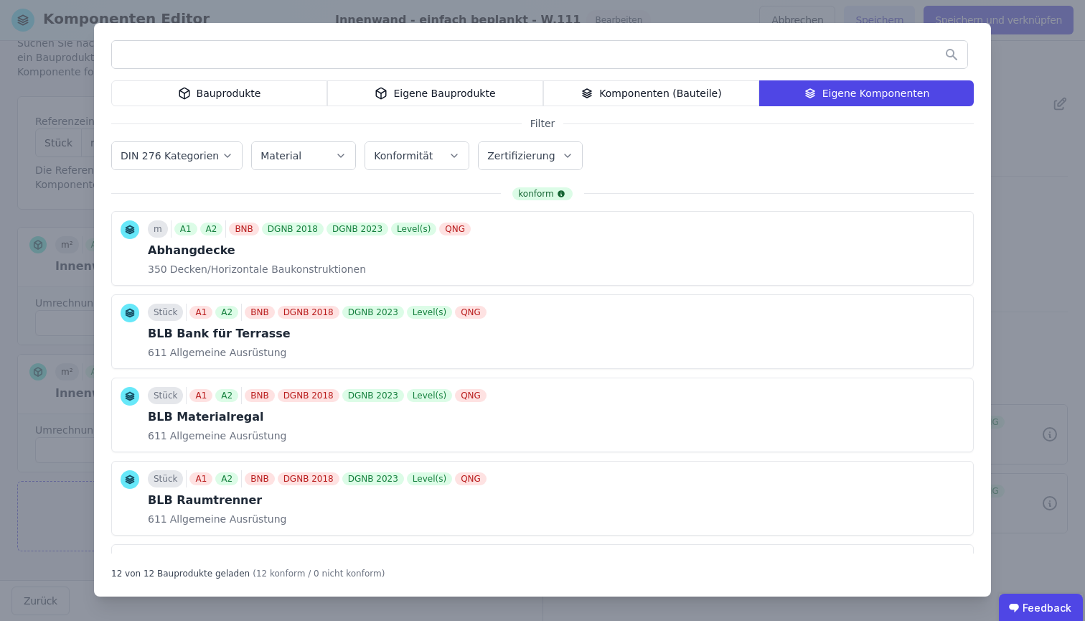
click at [382, 90] on icon at bounding box center [382, 93] width 10 height 11
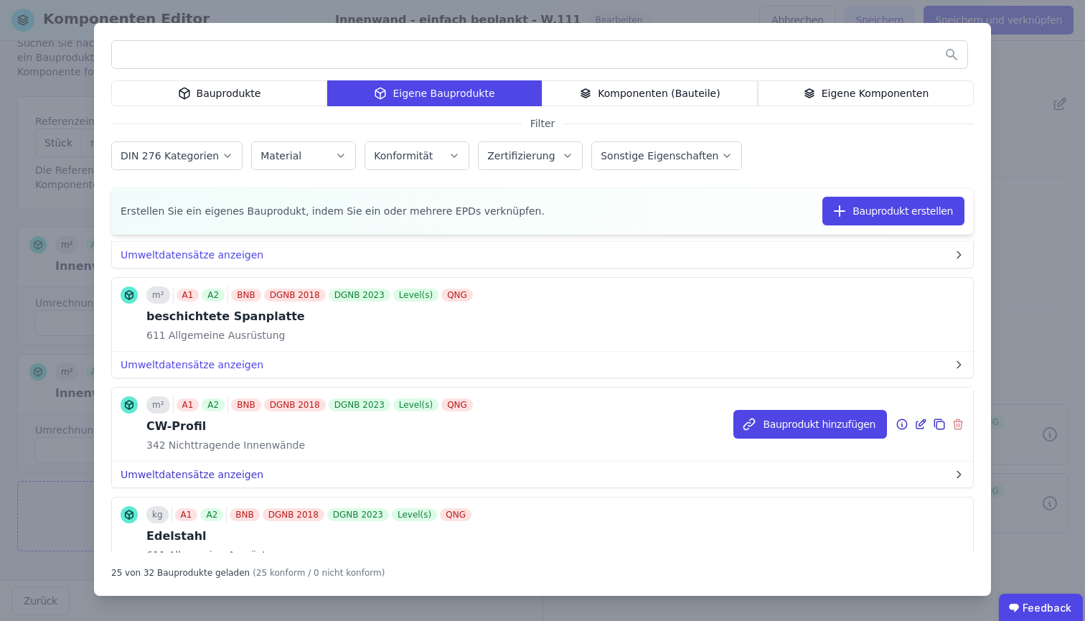
scroll to position [732, 0]
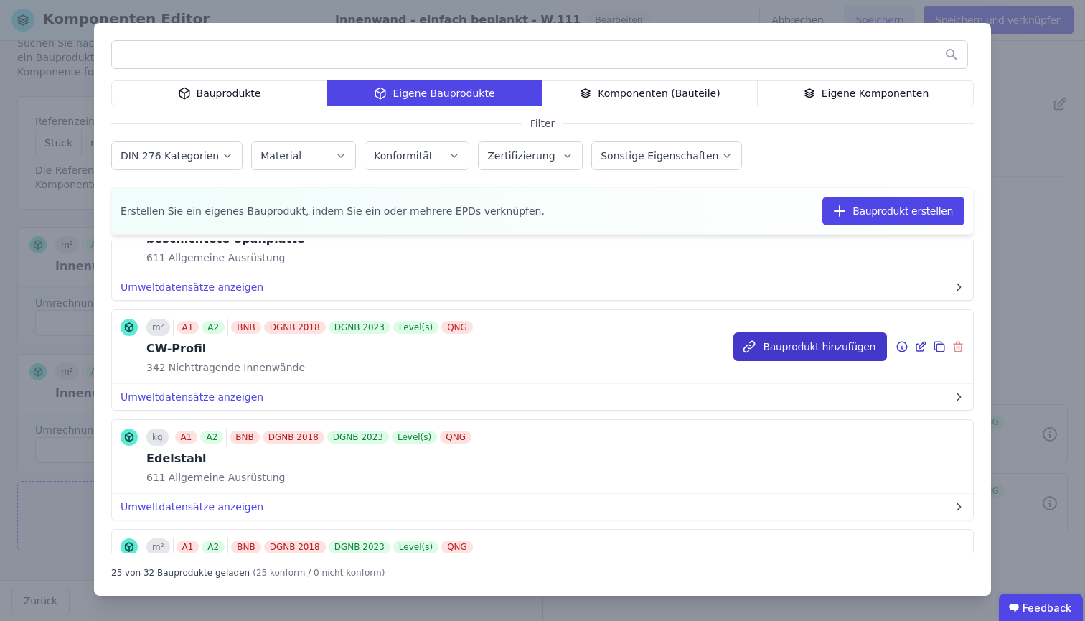
click at [757, 350] on button "Bauprodukt hinzufügen" at bounding box center [811, 346] width 154 height 29
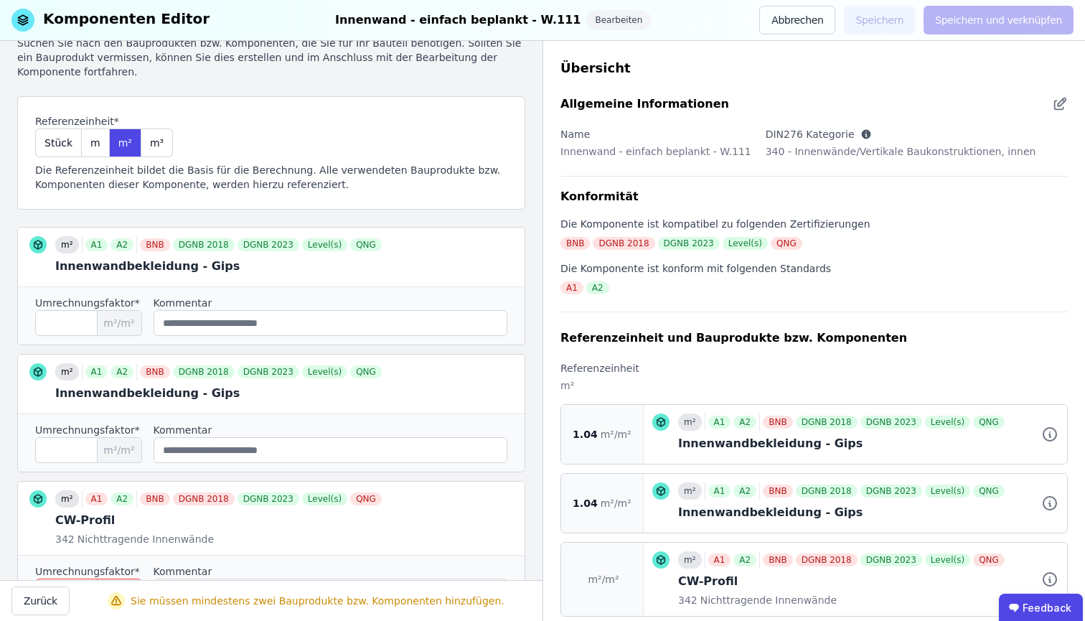
scroll to position [195, 0]
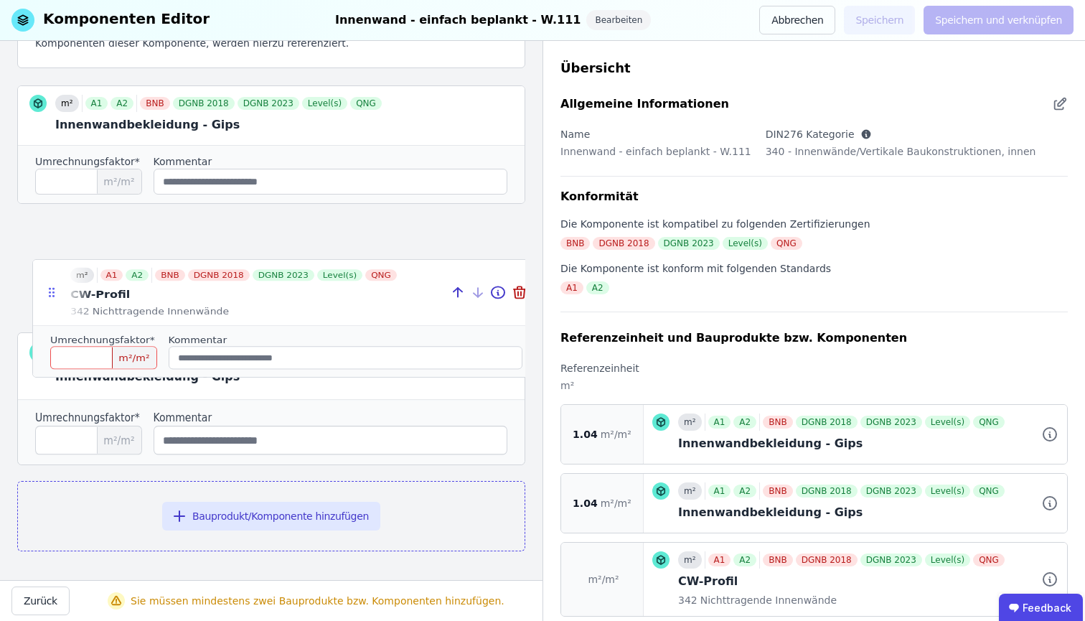
drag, startPoint x: 31, startPoint y: 380, endPoint x: 46, endPoint y: 292, distance: 89.6
click at [46, 292] on icon at bounding box center [51, 292] width 14 height 13
type input "****"
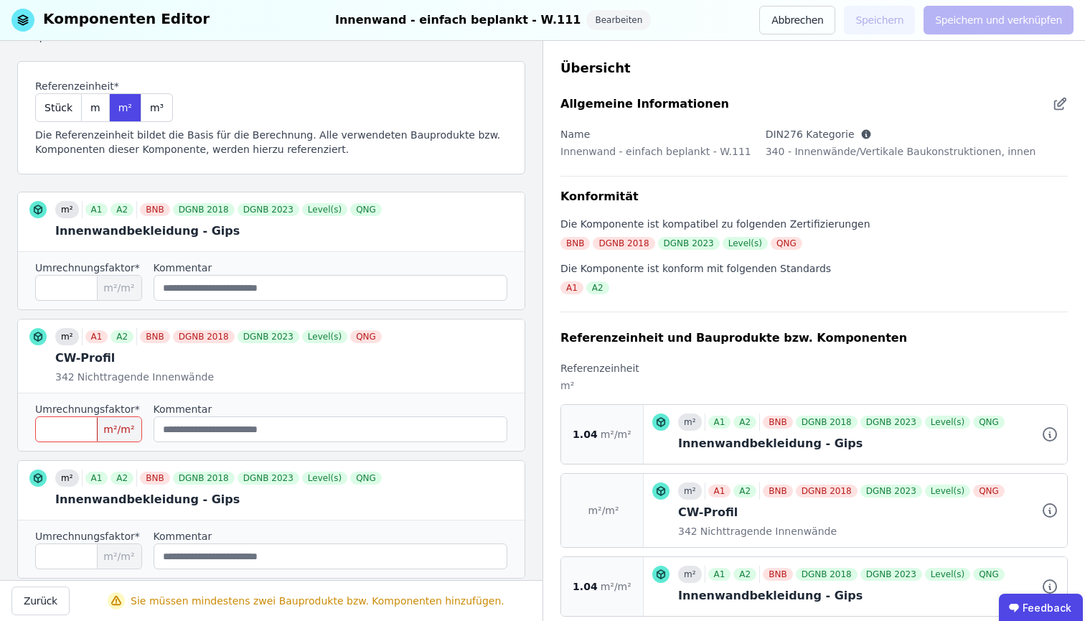
scroll to position [92, 0]
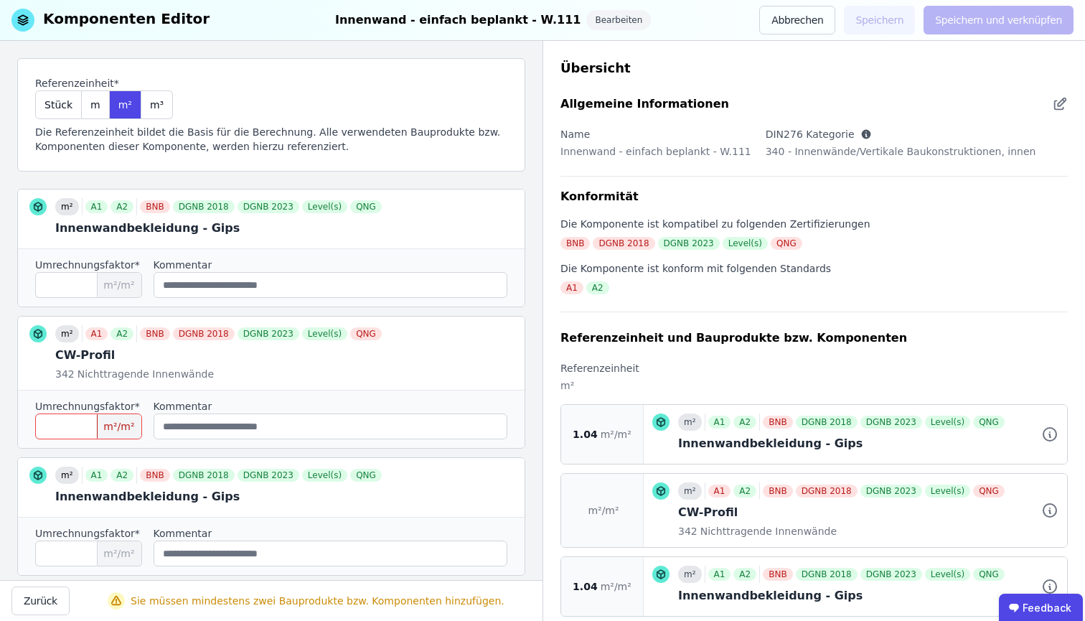
click at [217, 402] on label "Kommentar" at bounding box center [331, 406] width 355 height 14
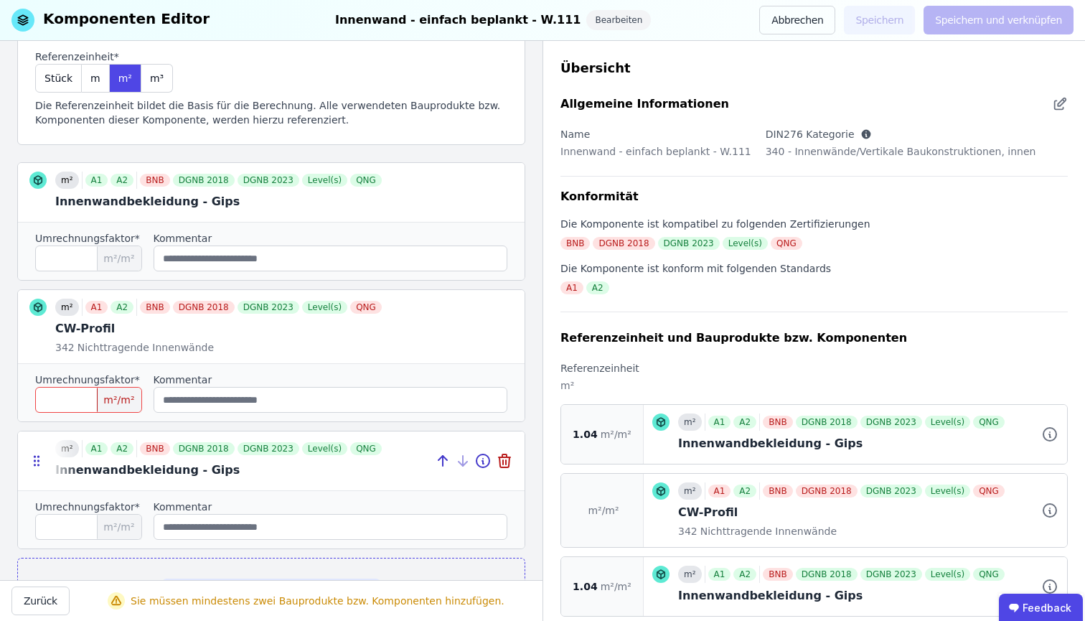
scroll to position [195, 0]
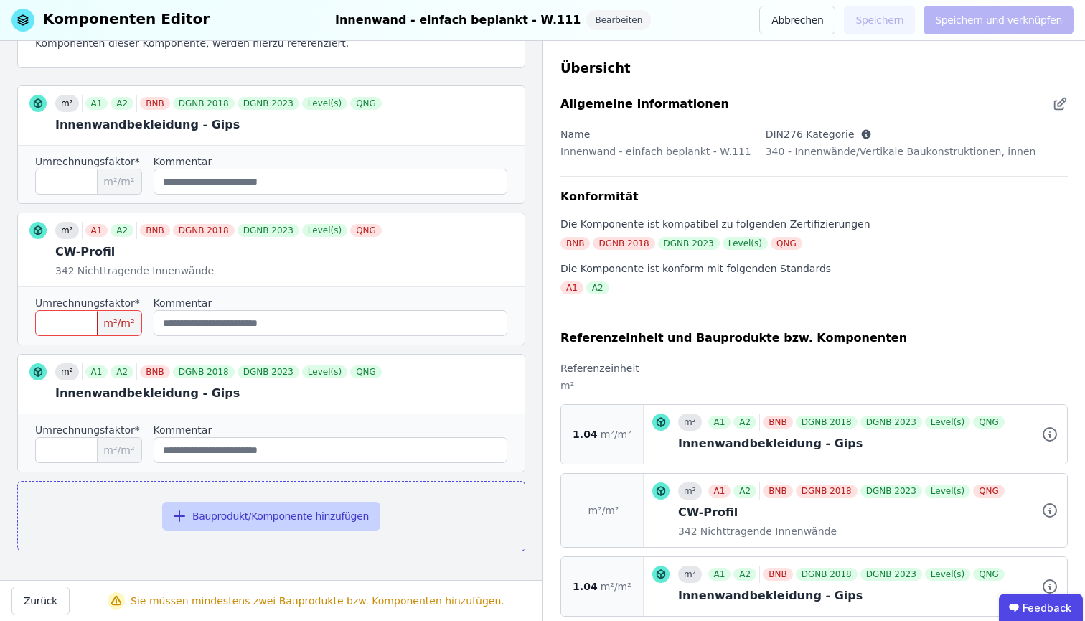
click at [275, 511] on button "Bauprodukt/Komponente hinzufügen" at bounding box center [271, 516] width 218 height 29
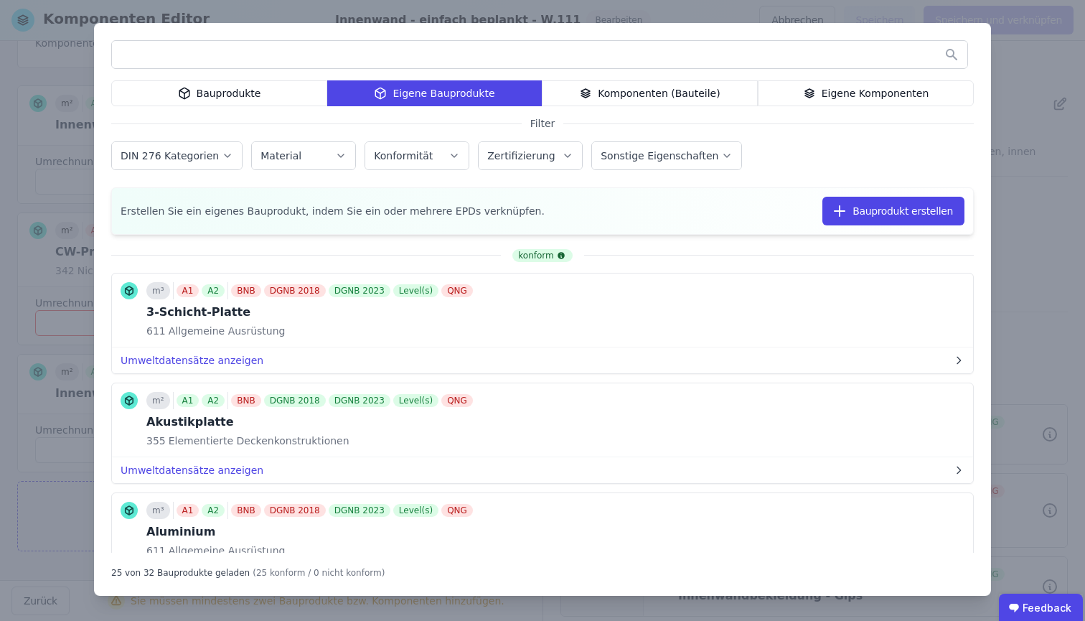
click at [293, 92] on div "Bauprodukte" at bounding box center [219, 93] width 216 height 26
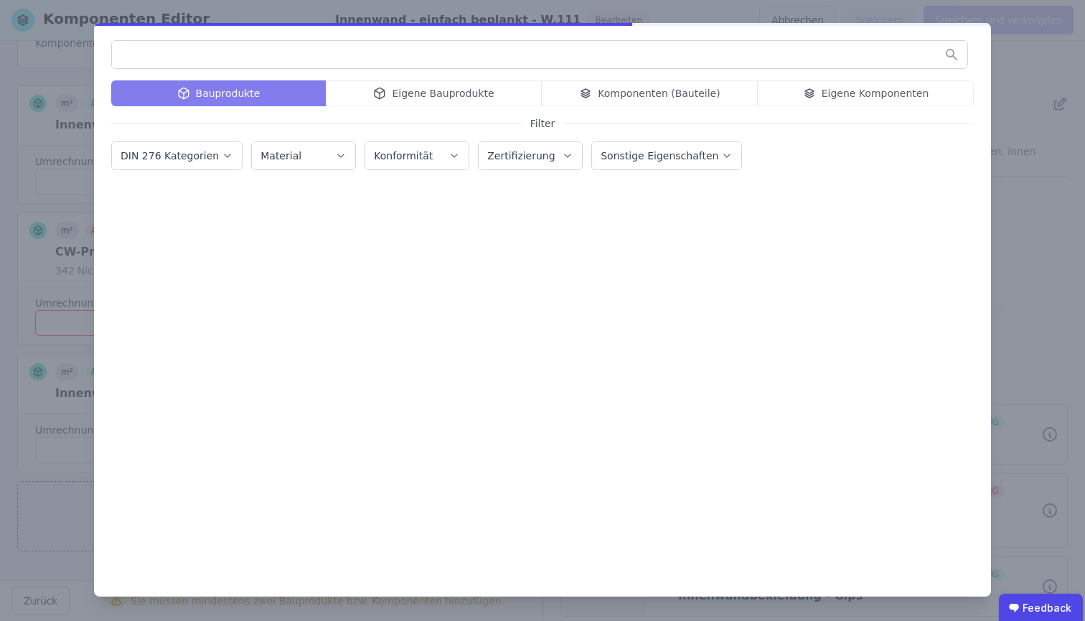
click at [285, 50] on input "text" at bounding box center [540, 55] width 856 height 26
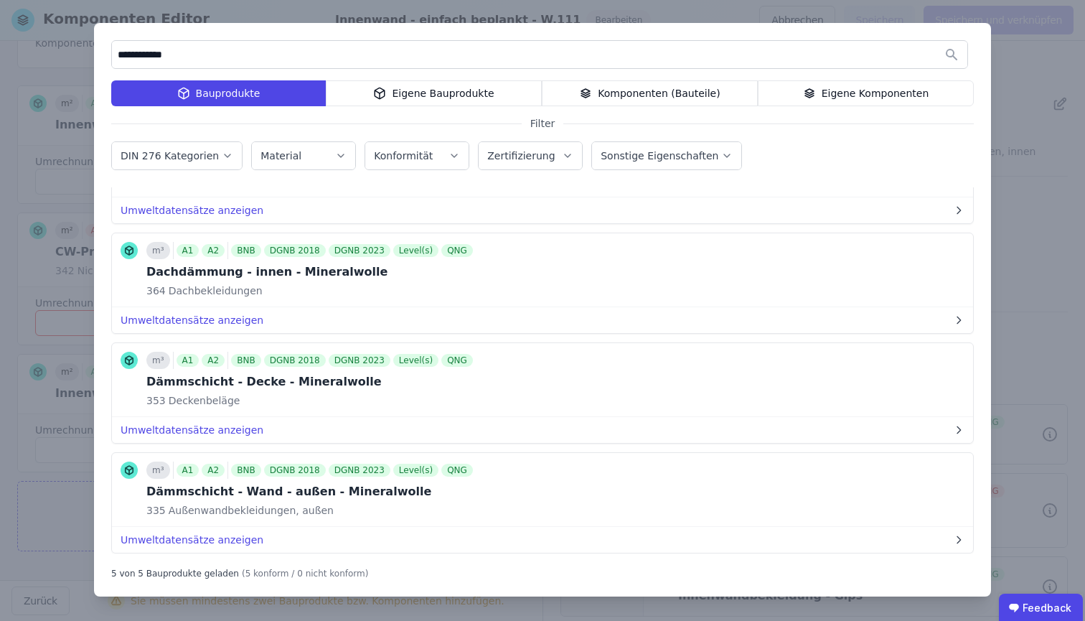
scroll to position [227, 0]
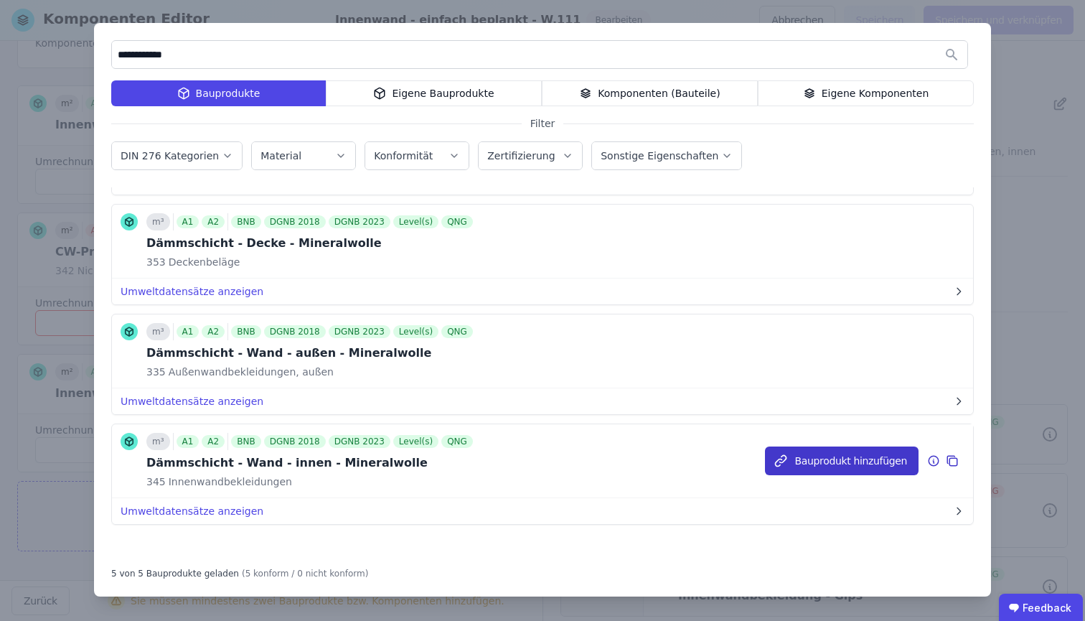
type input "**********"
click at [802, 464] on button "Bauprodukt hinzufügen" at bounding box center [842, 460] width 154 height 29
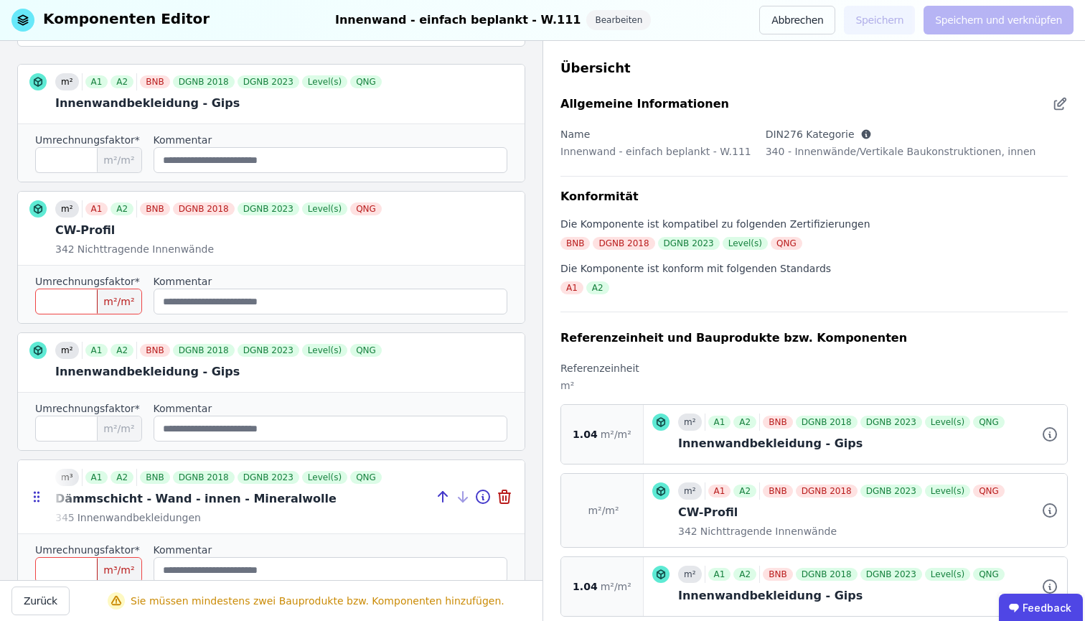
scroll to position [337, 0]
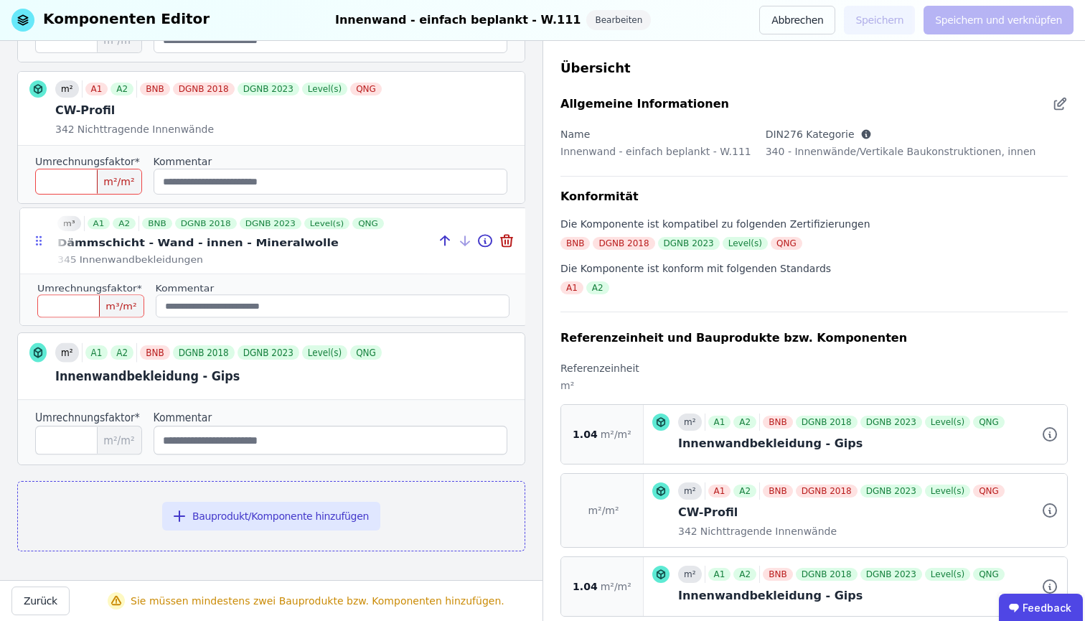
drag, startPoint x: 38, startPoint y: 378, endPoint x: 40, endPoint y: 238, distance: 139.3
click at [40, 238] on icon at bounding box center [39, 240] width 14 height 13
type input "****"
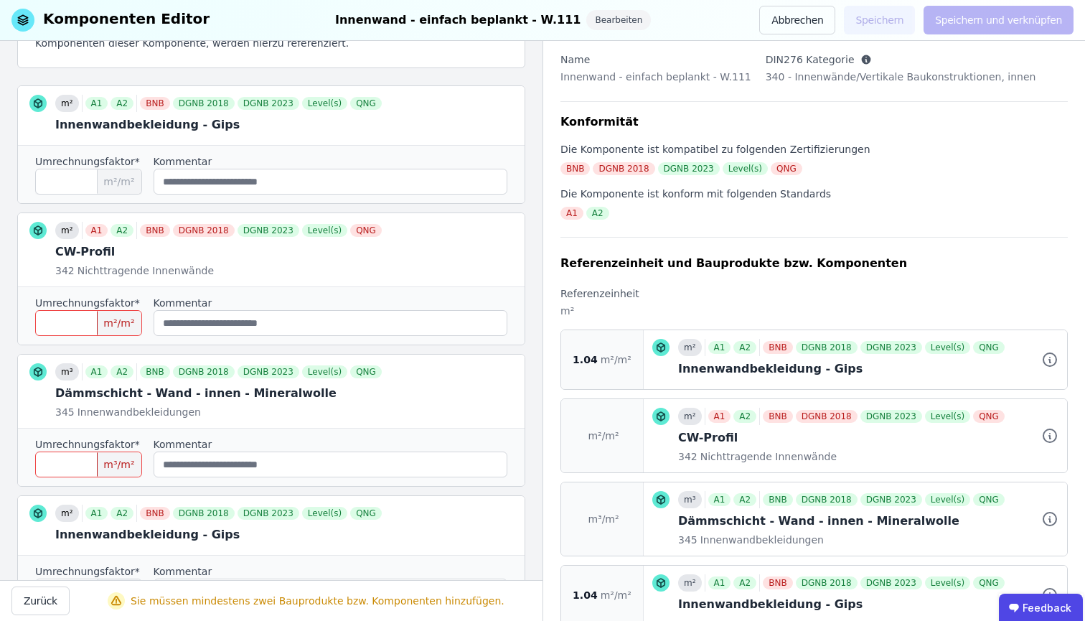
scroll to position [122, 0]
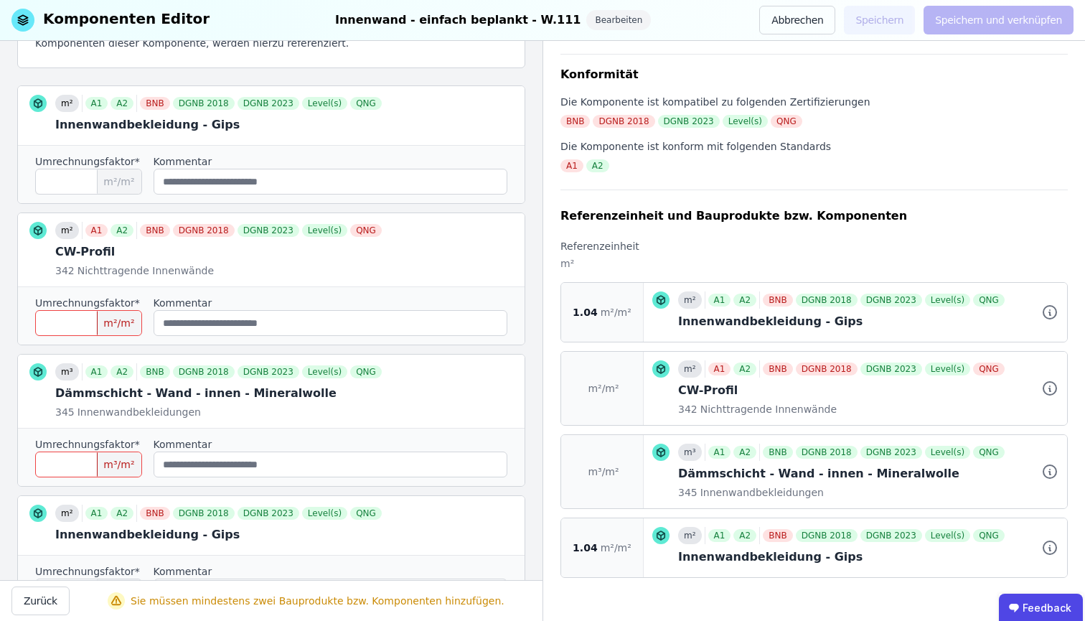
drag, startPoint x: 95, startPoint y: 461, endPoint x: 19, endPoint y: 469, distance: 76.4
click at [19, 469] on div "Umrechnungsfaktor* **** m³/m² Kommentar" at bounding box center [271, 457] width 507 height 58
type input "****"
drag, startPoint x: 100, startPoint y: 319, endPoint x: 13, endPoint y: 320, distance: 86.8
click at [13, 320] on div "Referenzeinheit und Bauprodukte bzw. Komponenten Suchen Sie nach den Bauprodukt…" at bounding box center [271, 310] width 543 height 539
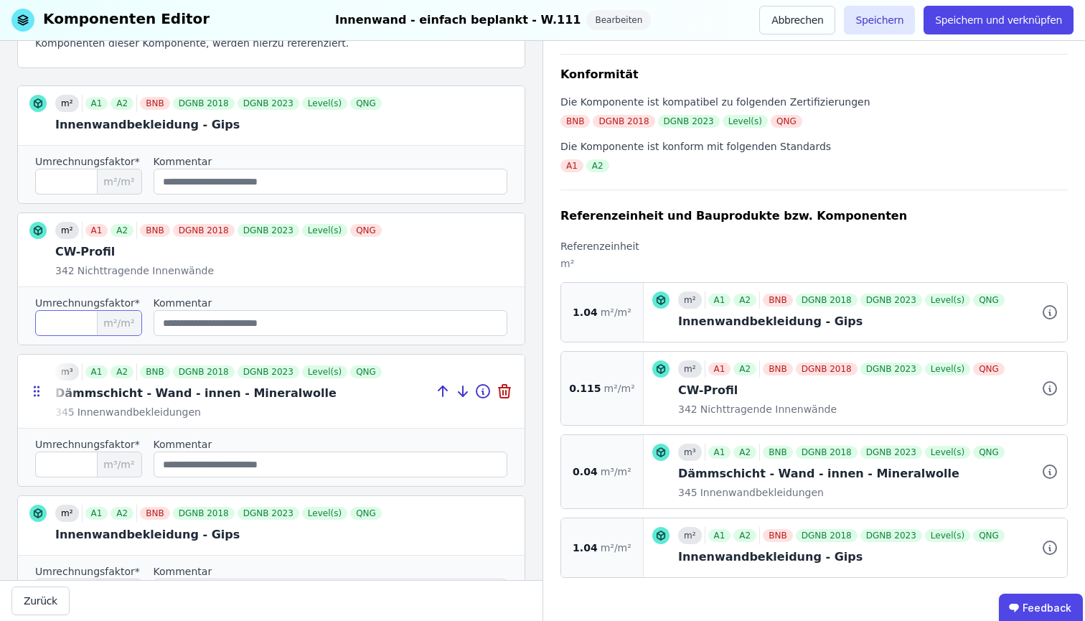
scroll to position [337, 0]
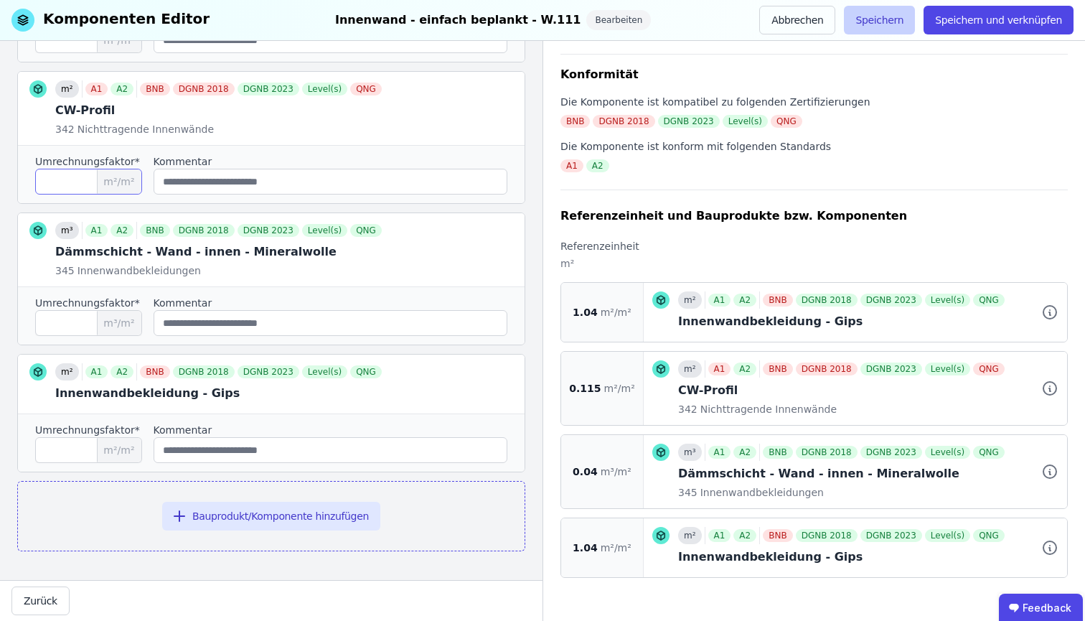
type input "*****"
click at [889, 30] on button "Speichern" at bounding box center [879, 20] width 71 height 29
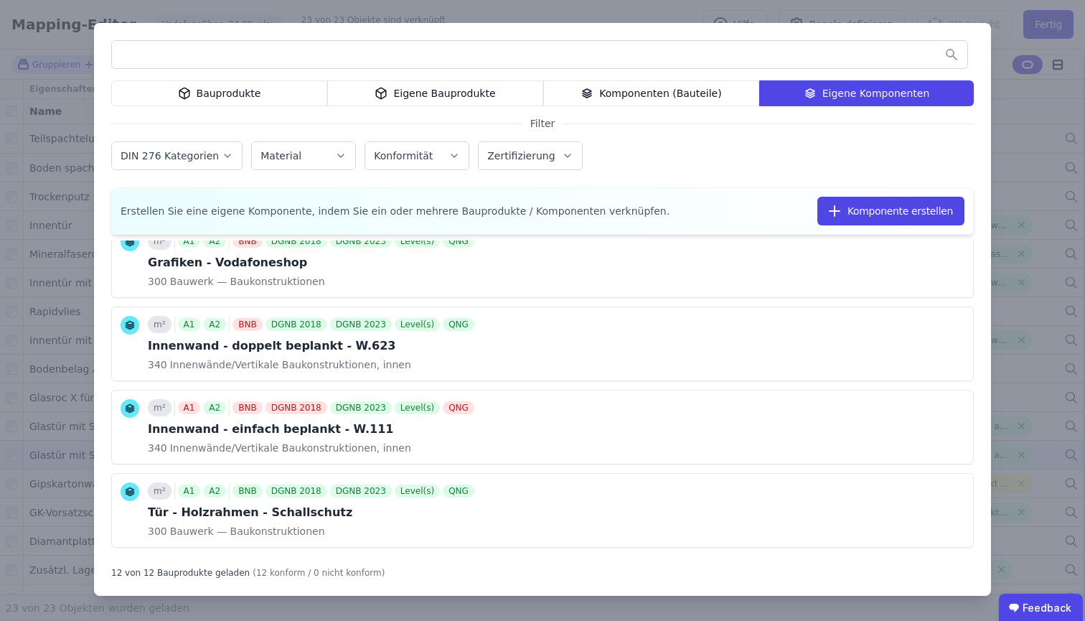
scroll to position [716, 0]
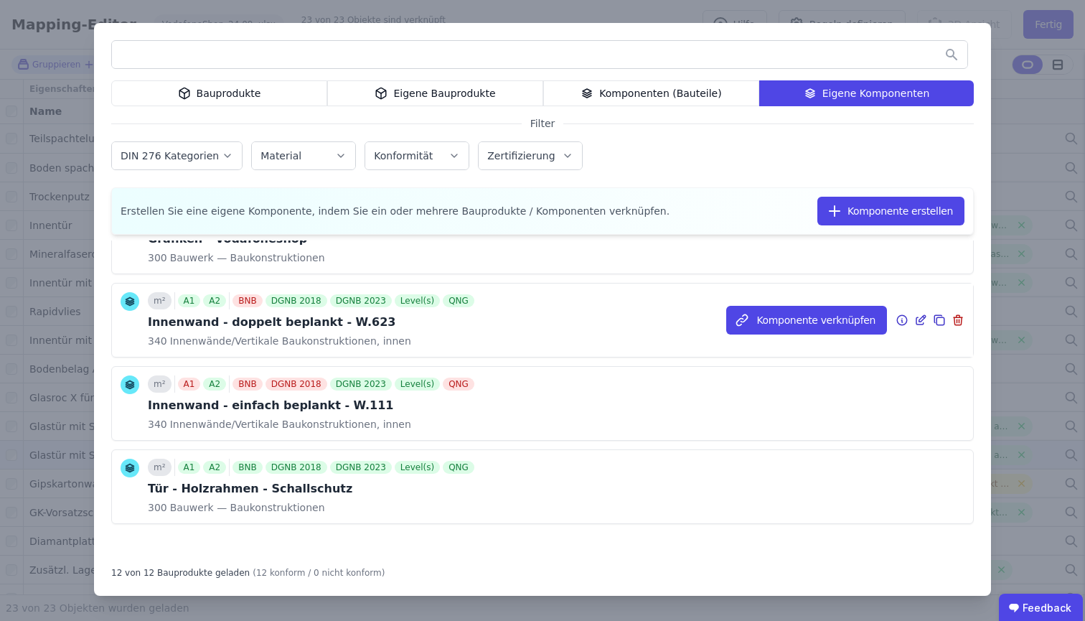
click at [489, 305] on div "m² A1 A2 BNB DGNB 2018 DGNB 2023 Level(s) QNG Innenwand - doppelt beplankt - W.…" at bounding box center [542, 320] width 861 height 73
click at [325, 319] on div "Innenwand - doppelt beplankt - W.623" at bounding box center [312, 322] width 329 height 17
click at [897, 322] on icon at bounding box center [902, 320] width 10 height 10
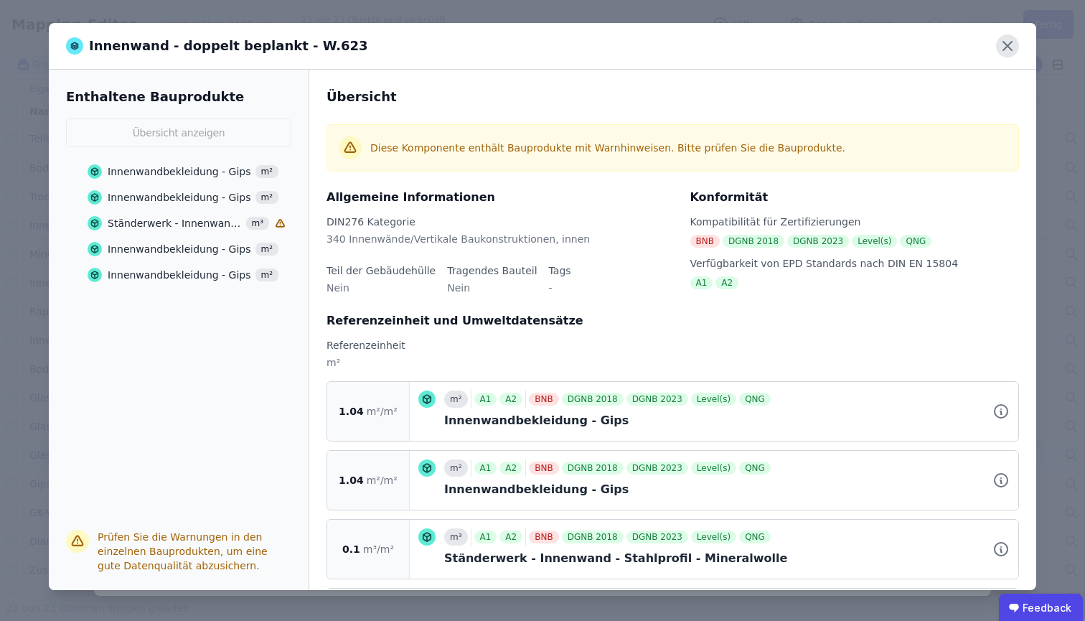
click at [1006, 49] on icon at bounding box center [1007, 46] width 9 height 9
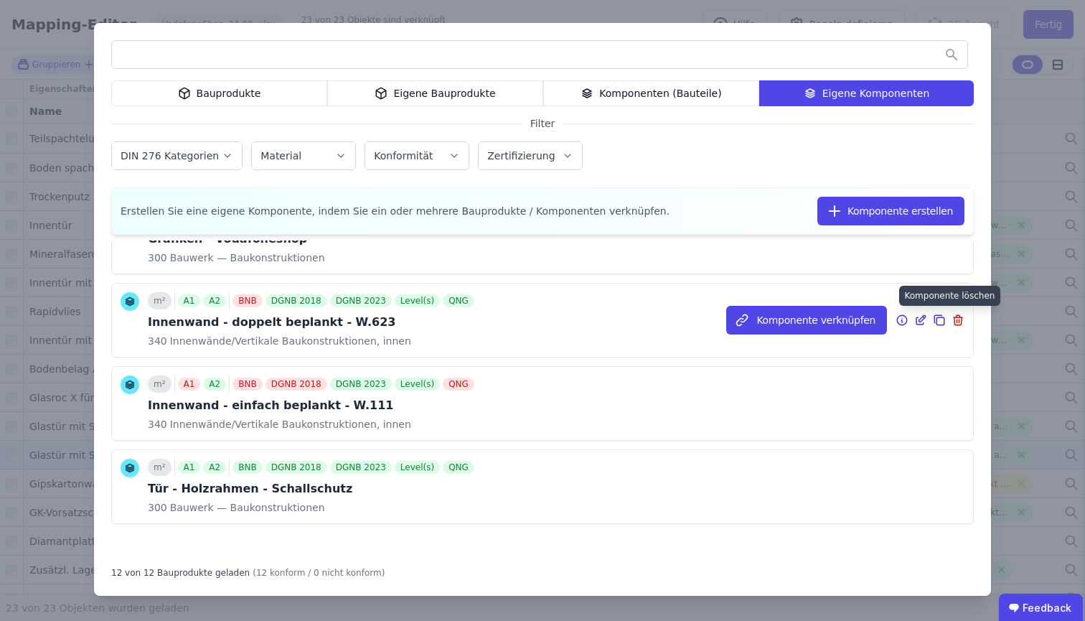
click at [960, 320] on icon at bounding box center [960, 321] width 0 height 4
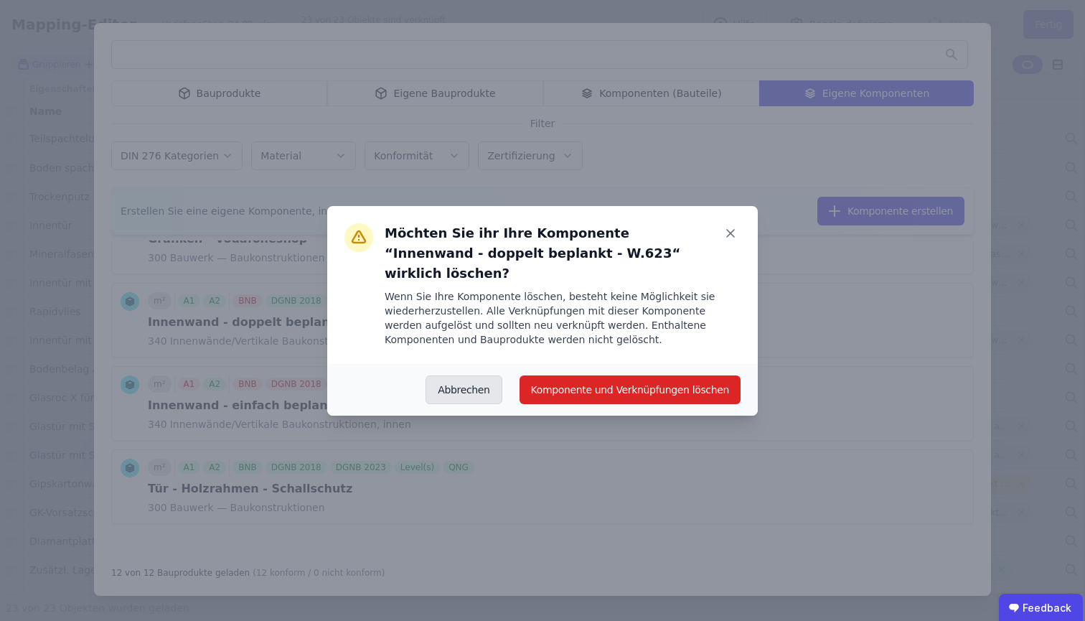
click at [478, 381] on button "Abbrechen" at bounding box center [464, 389] width 76 height 29
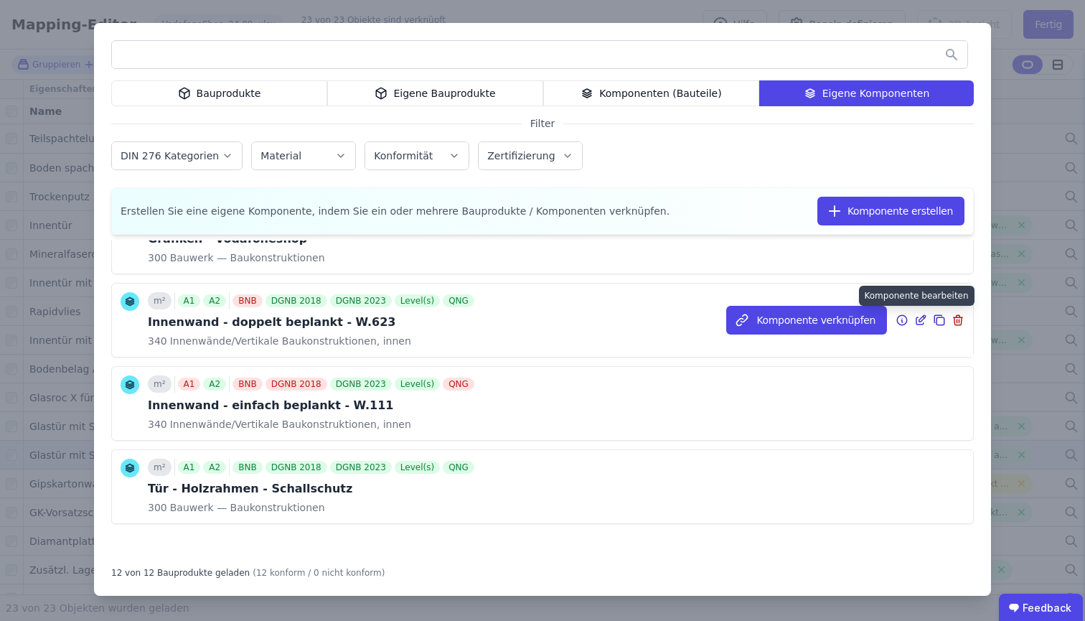
click at [919, 319] on icon at bounding box center [922, 318] width 6 height 6
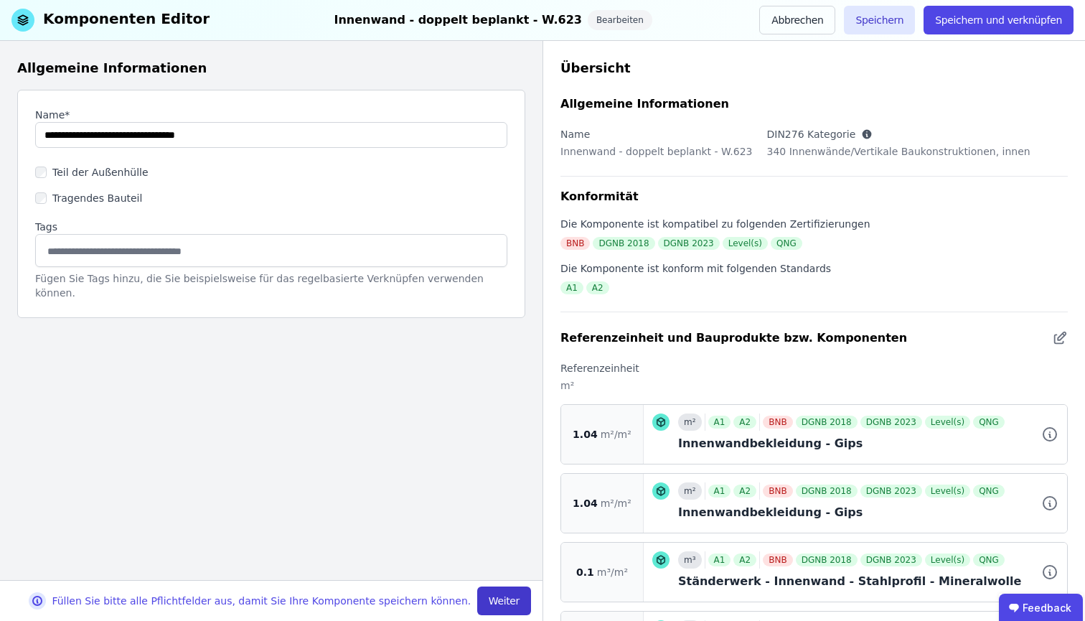
click at [487, 588] on div "Füllen Sie bitte alle Pflichtfelder aus, damit Sie Ihre Komponente speichern kö…" at bounding box center [271, 600] width 543 height 41
click at [489, 595] on button "Weiter" at bounding box center [504, 600] width 54 height 29
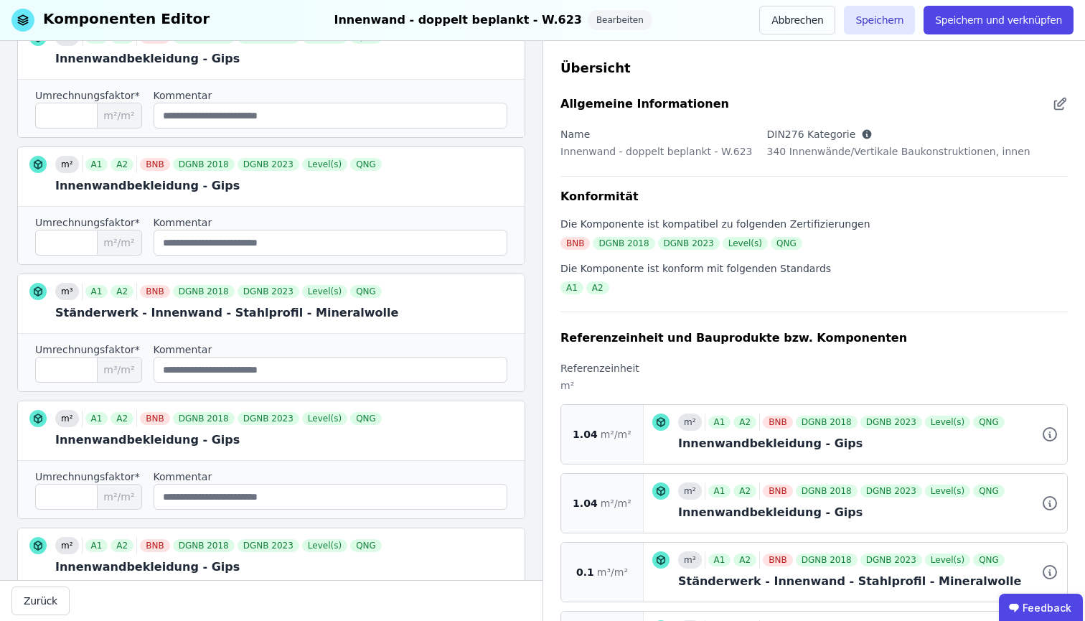
scroll to position [322, 0]
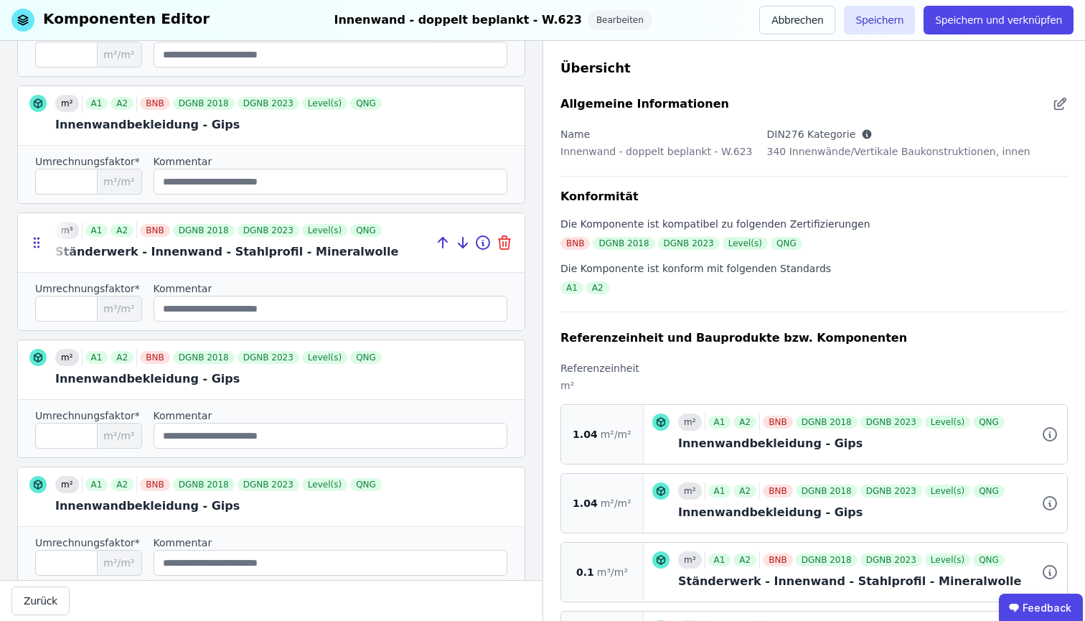
click at [500, 245] on icon at bounding box center [505, 244] width 10 height 10
type input "****"
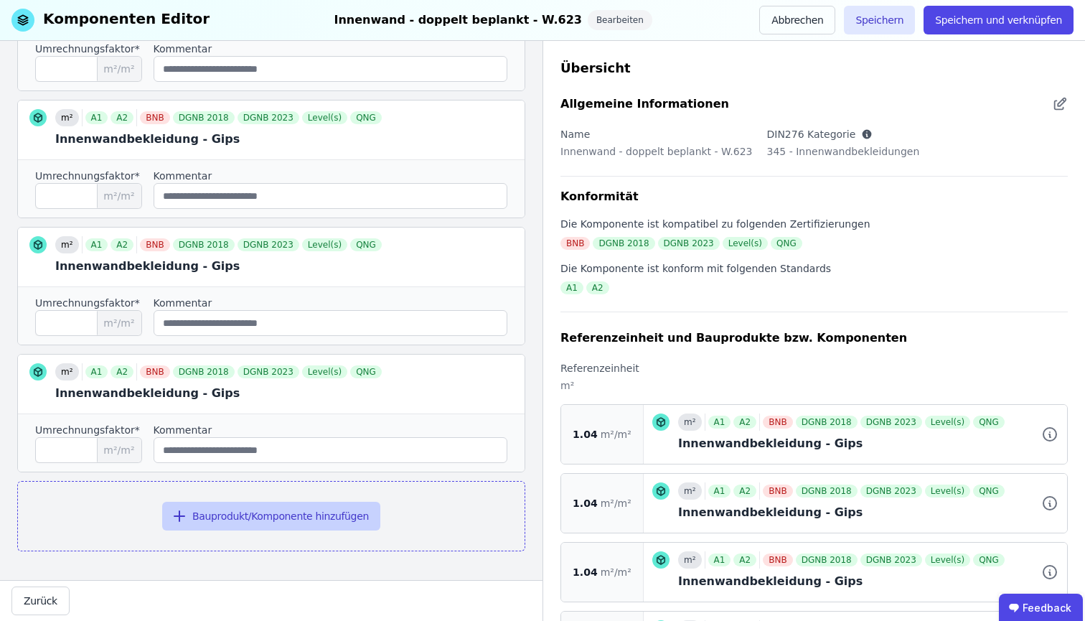
click at [294, 521] on button "Bauprodukt/Komponente hinzufügen" at bounding box center [271, 516] width 218 height 29
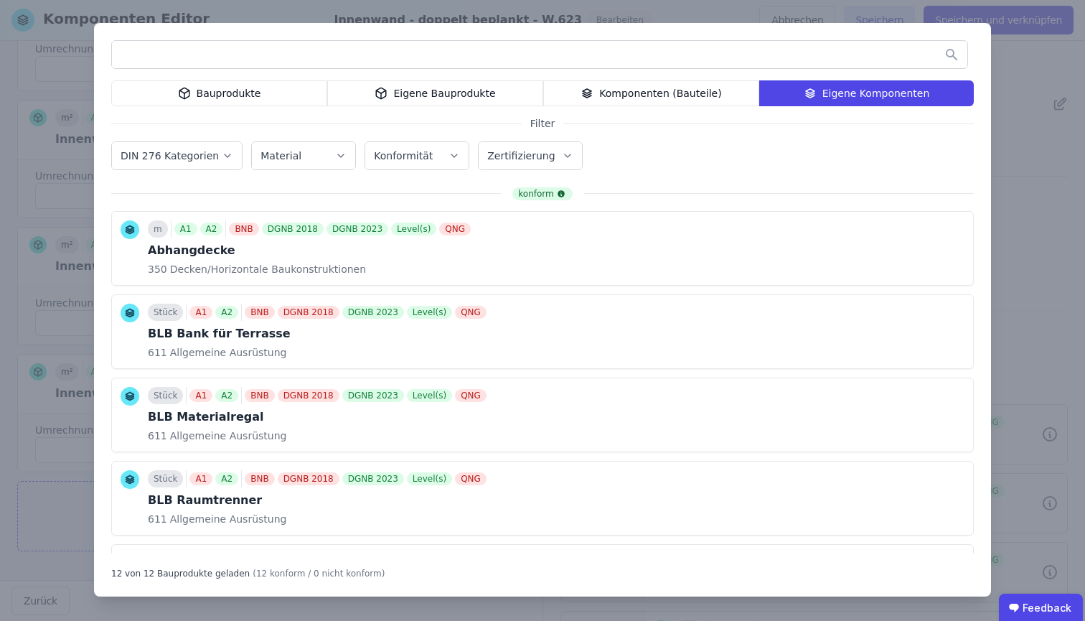
click at [467, 93] on div "Eigene Bauprodukte" at bounding box center [435, 93] width 216 height 26
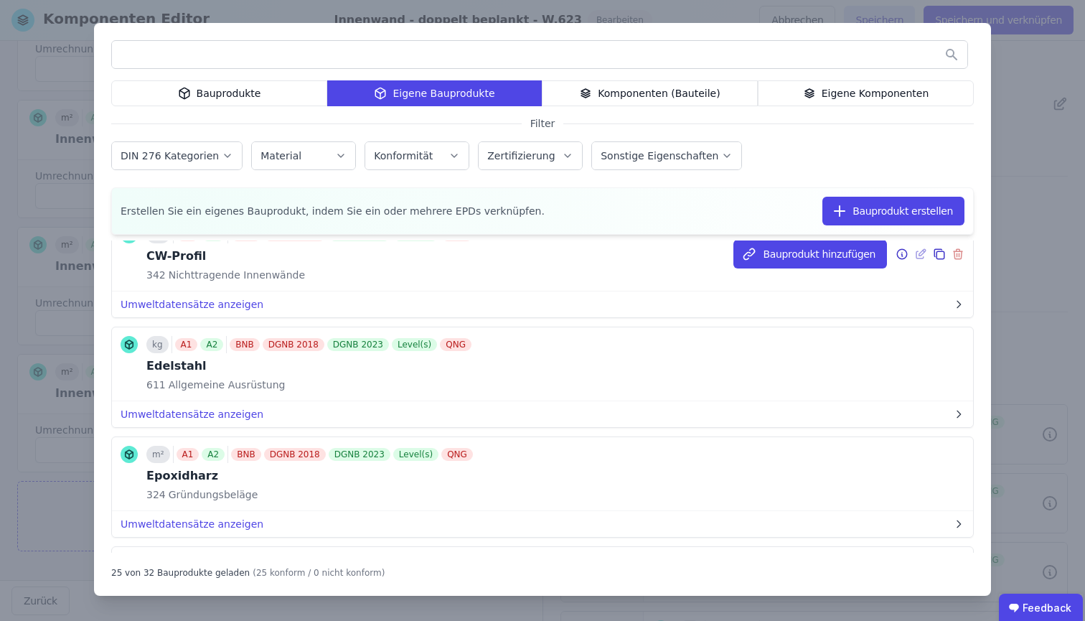
scroll to position [706, 0]
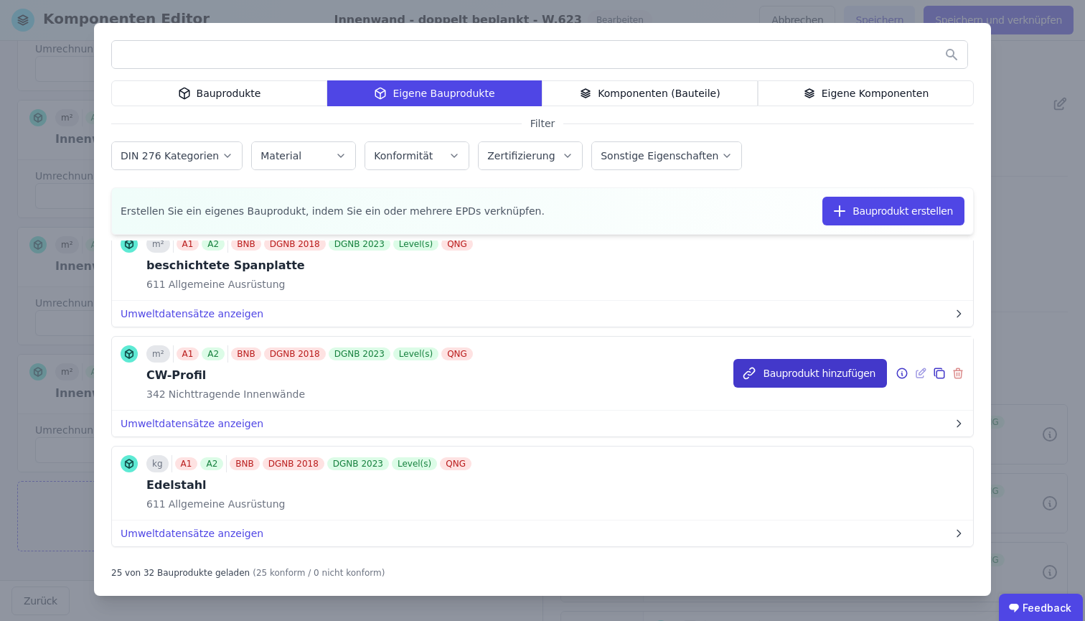
click at [835, 380] on button "Bauprodukt hinzufügen" at bounding box center [811, 373] width 154 height 29
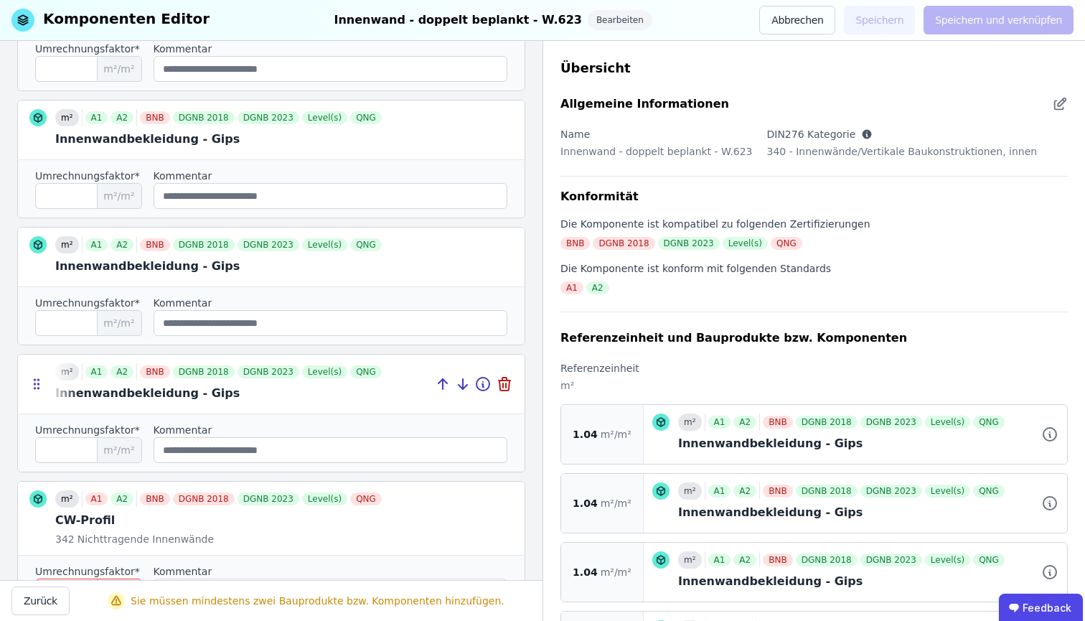
scroll to position [449, 0]
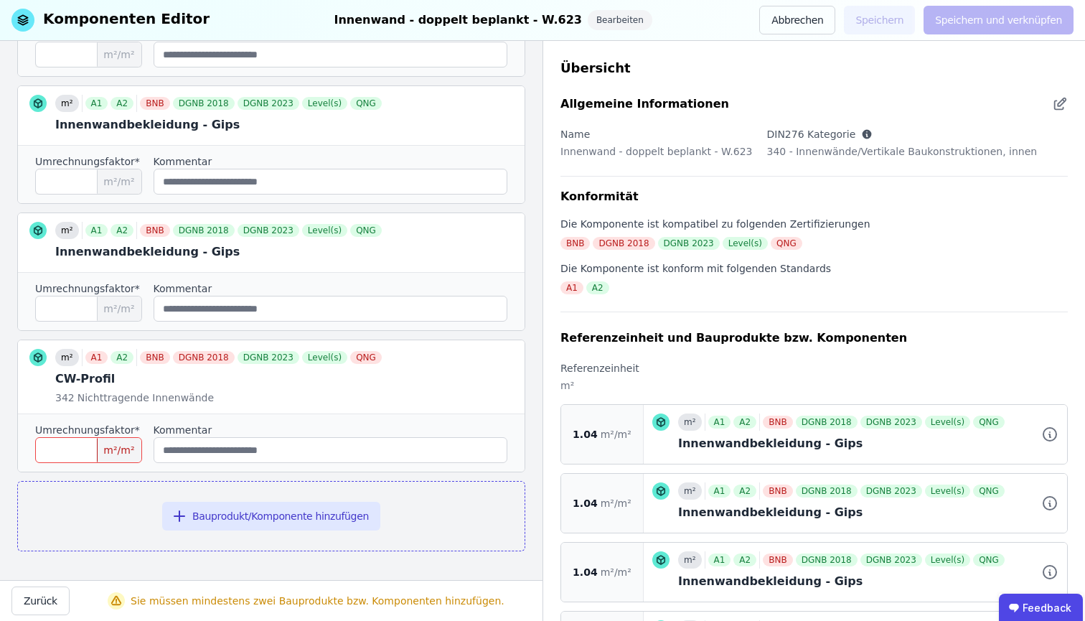
click at [98, 447] on input "number" at bounding box center [88, 450] width 107 height 26
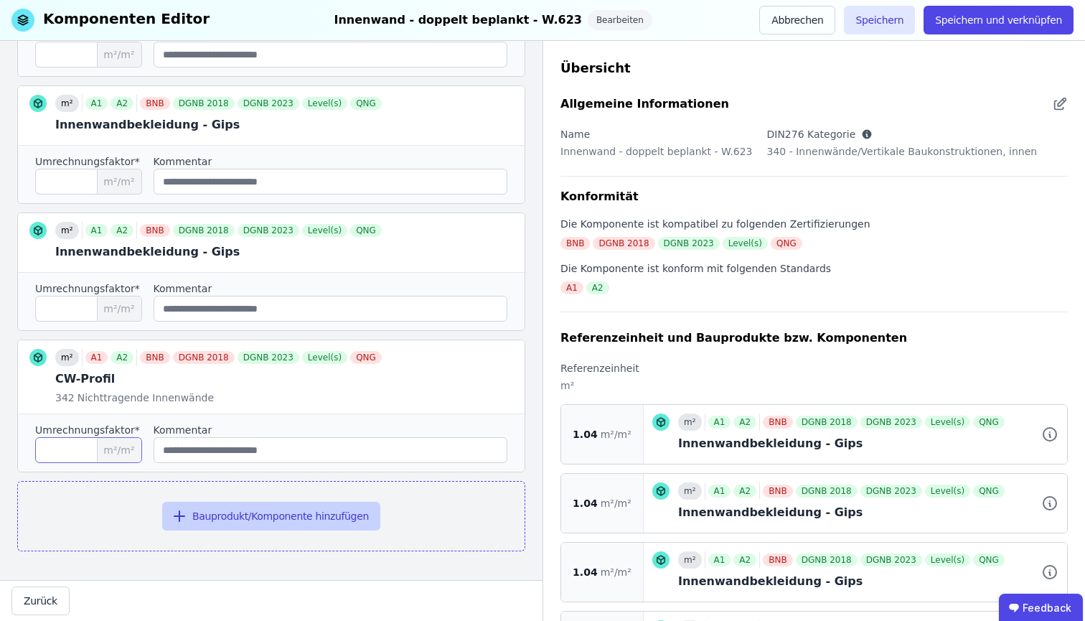
type input "*****"
click at [194, 513] on button "Bauprodukt/Komponente hinzufügen" at bounding box center [271, 516] width 218 height 29
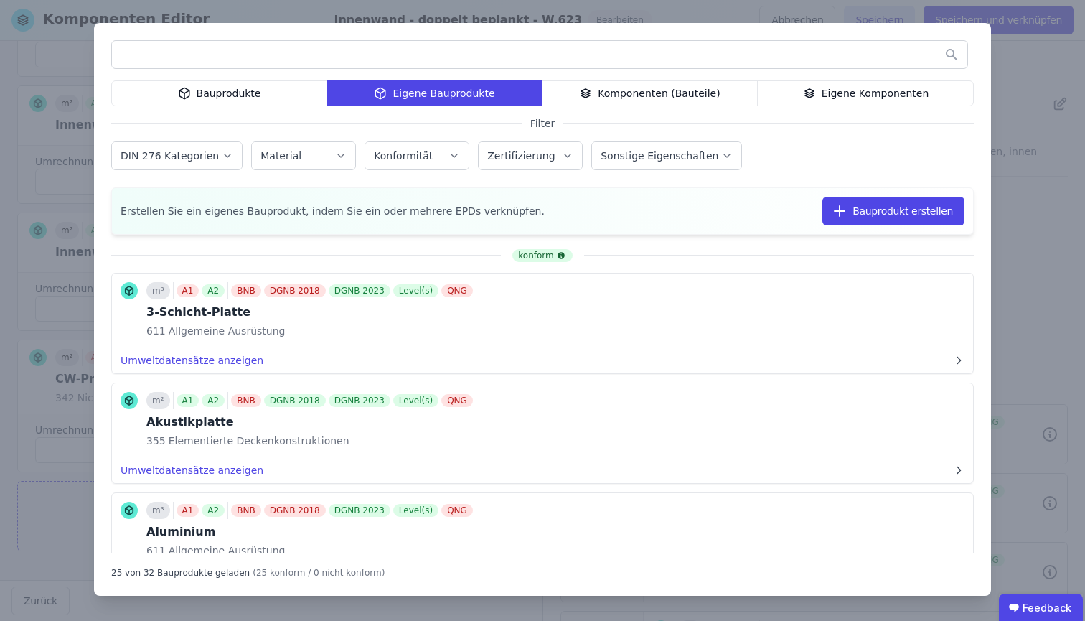
click at [278, 90] on div "Bauprodukte" at bounding box center [219, 93] width 216 height 26
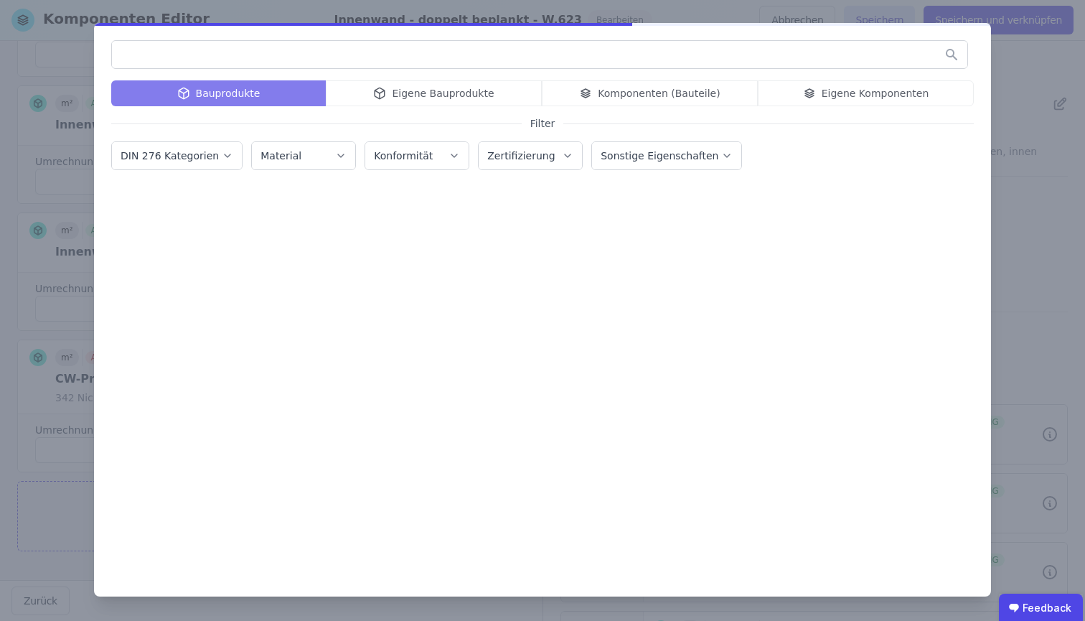
click at [305, 65] on input "text" at bounding box center [540, 55] width 856 height 26
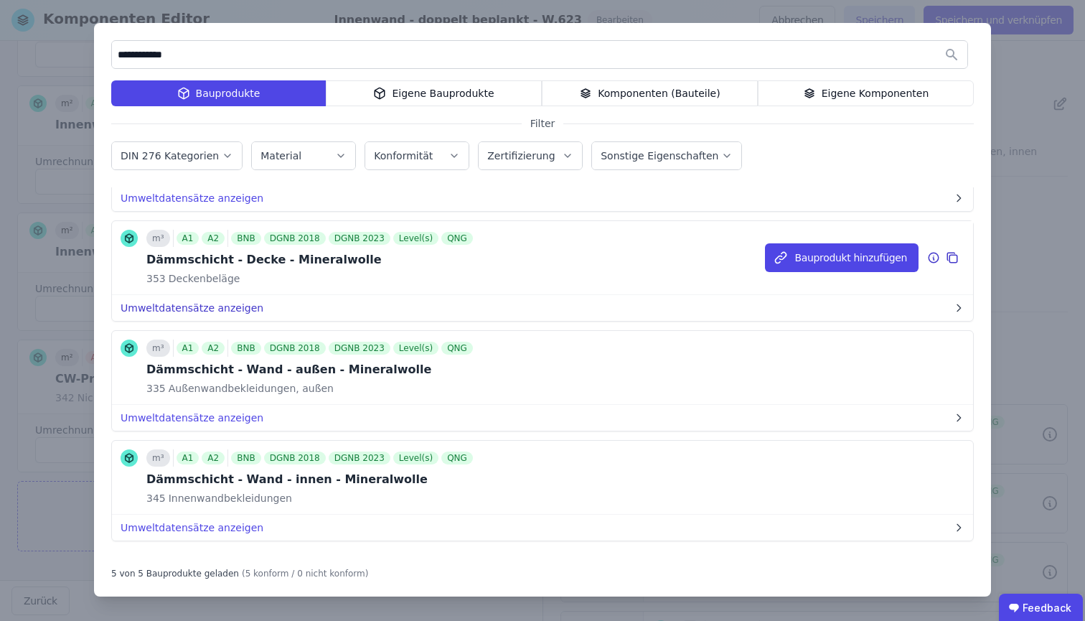
scroll to position [227, 0]
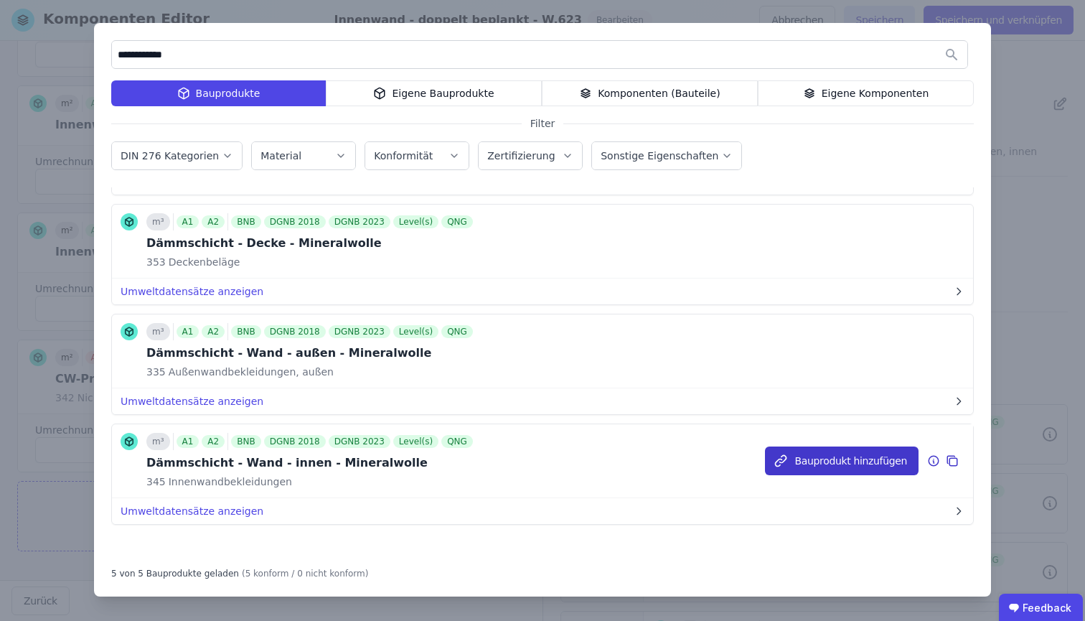
type input "**********"
click at [838, 467] on button "Bauprodukt hinzufügen" at bounding box center [842, 460] width 154 height 29
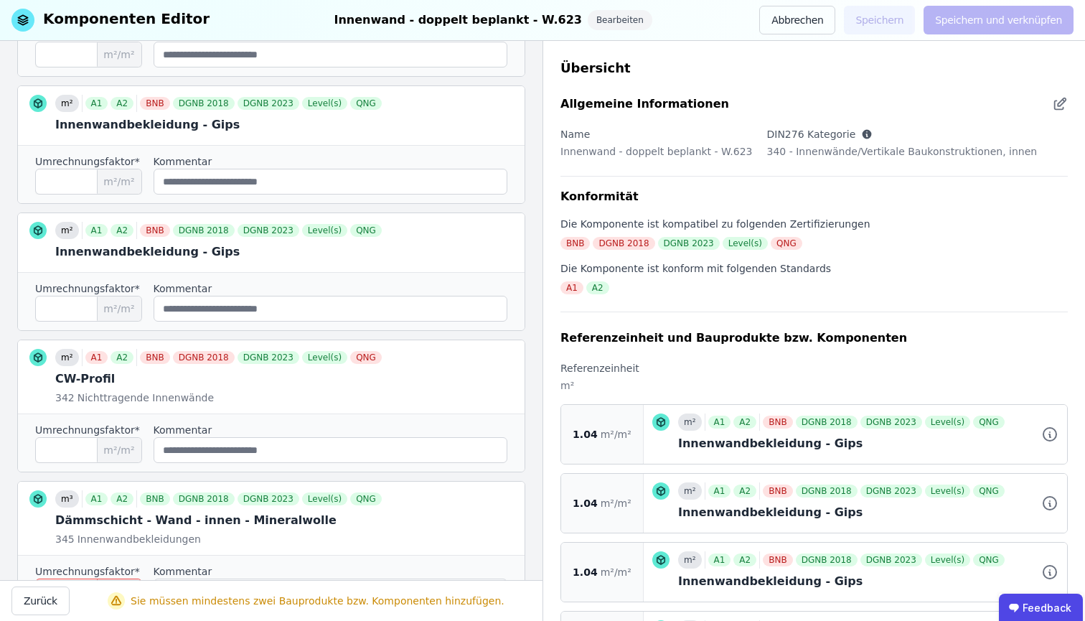
scroll to position [591, 0]
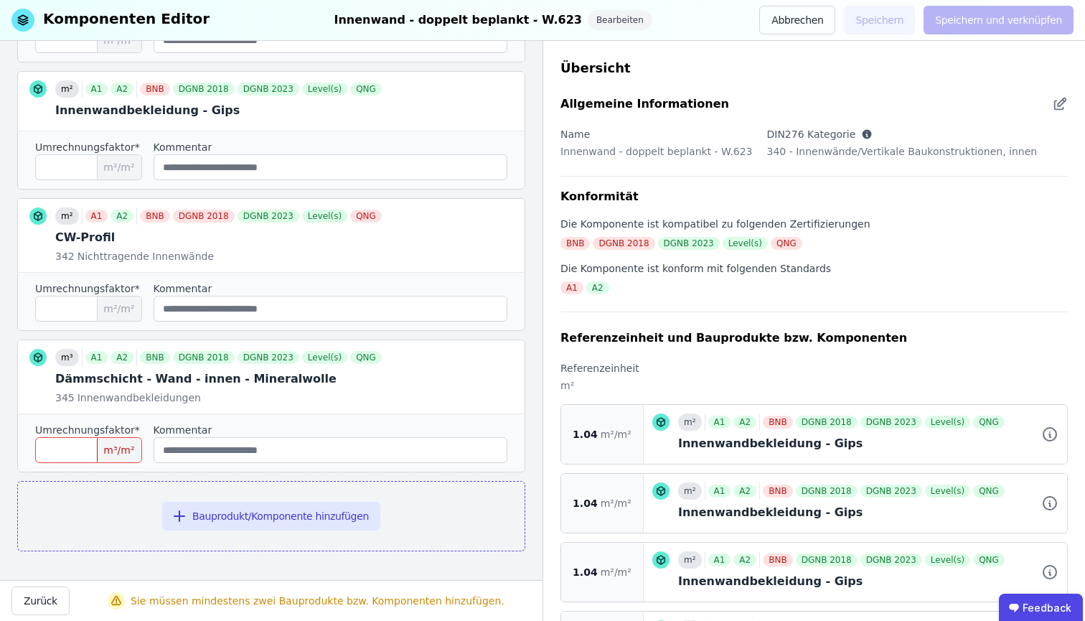
click at [70, 451] on input "number" at bounding box center [88, 450] width 107 height 26
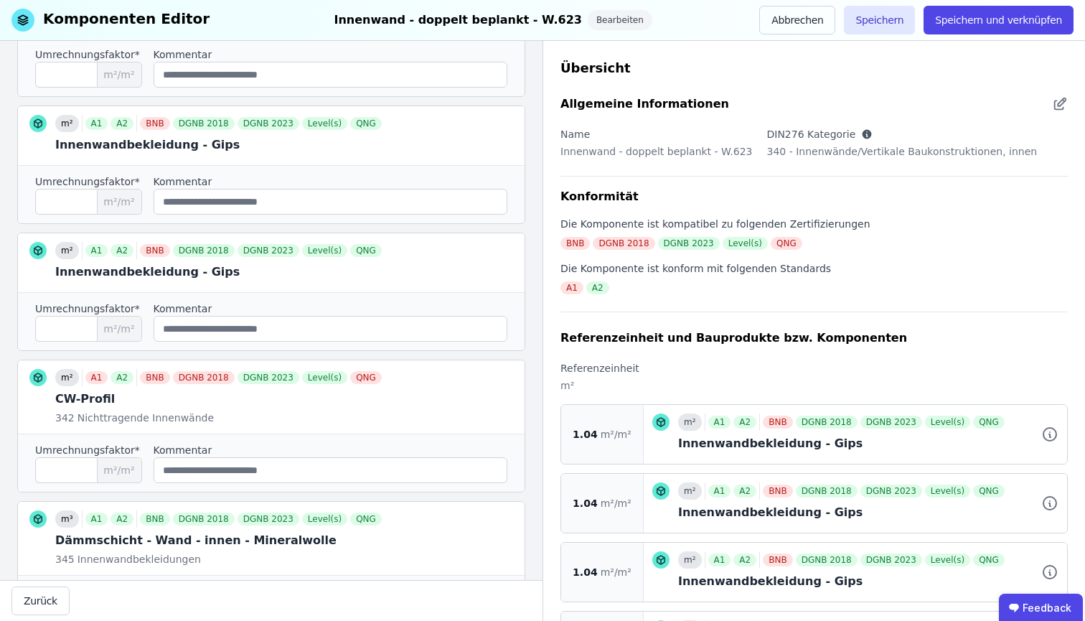
scroll to position [375, 0]
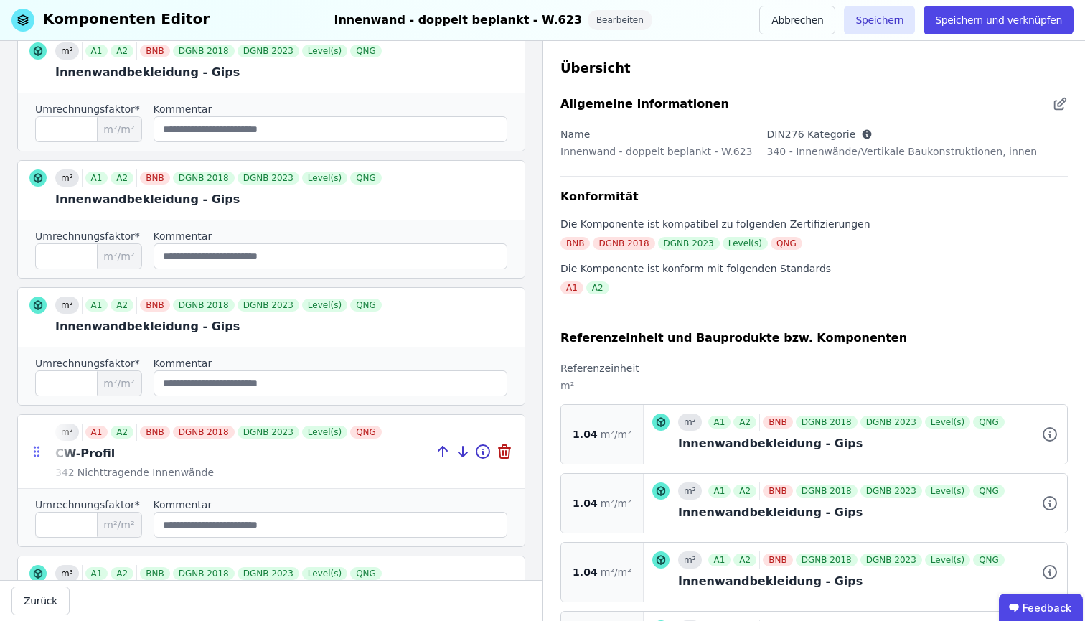
type input "****"
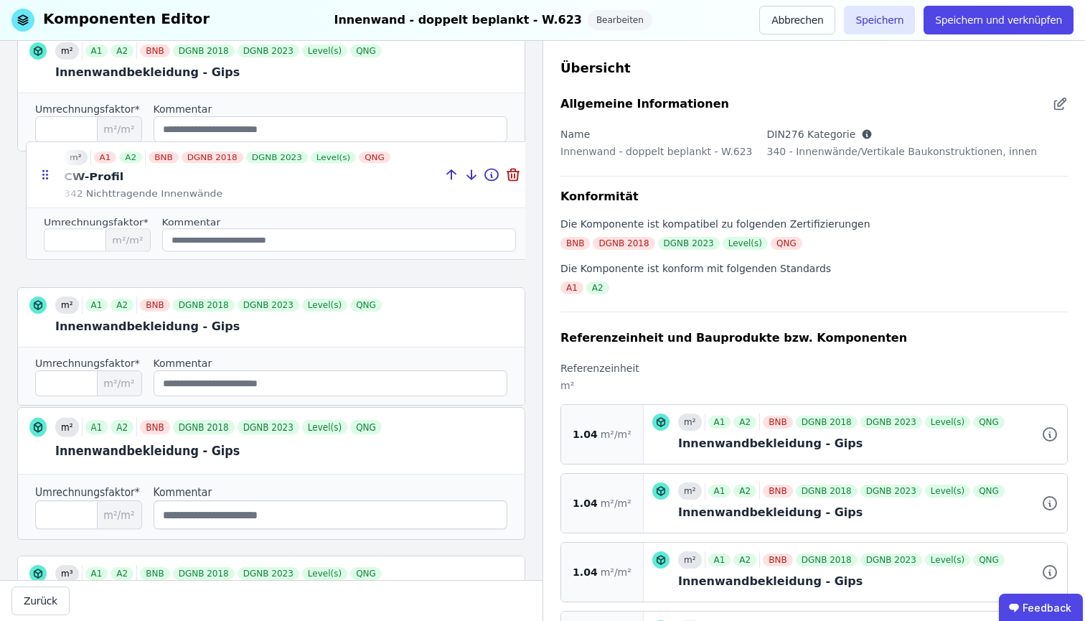
drag, startPoint x: 30, startPoint y: 451, endPoint x: 32, endPoint y: 180, distance: 271.3
click at [38, 180] on icon at bounding box center [45, 174] width 14 height 13
type input "*****"
type input "****"
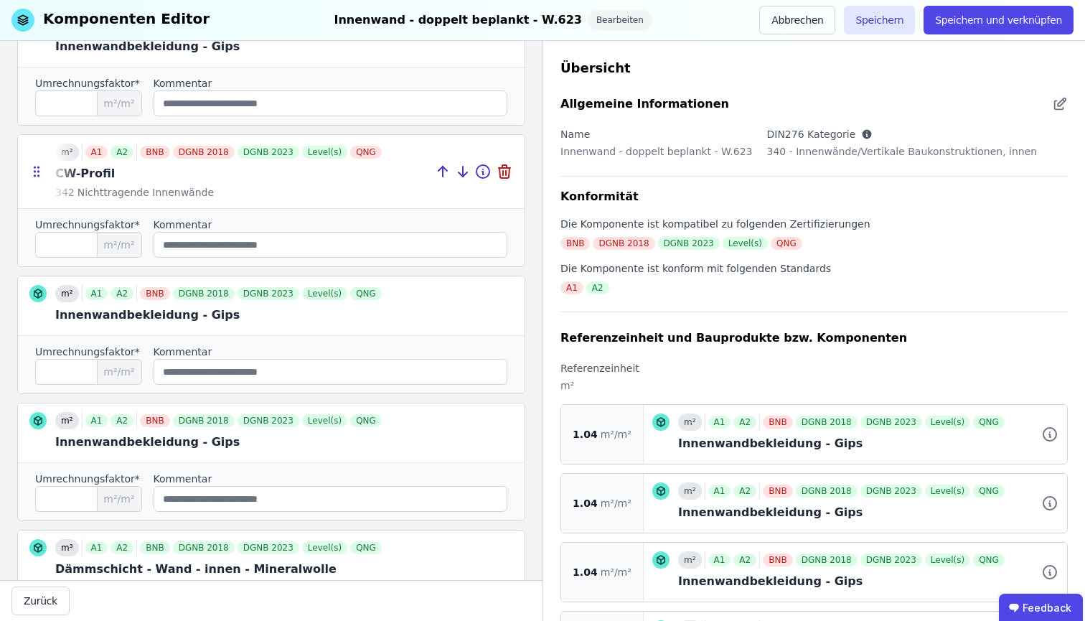
scroll to position [477, 0]
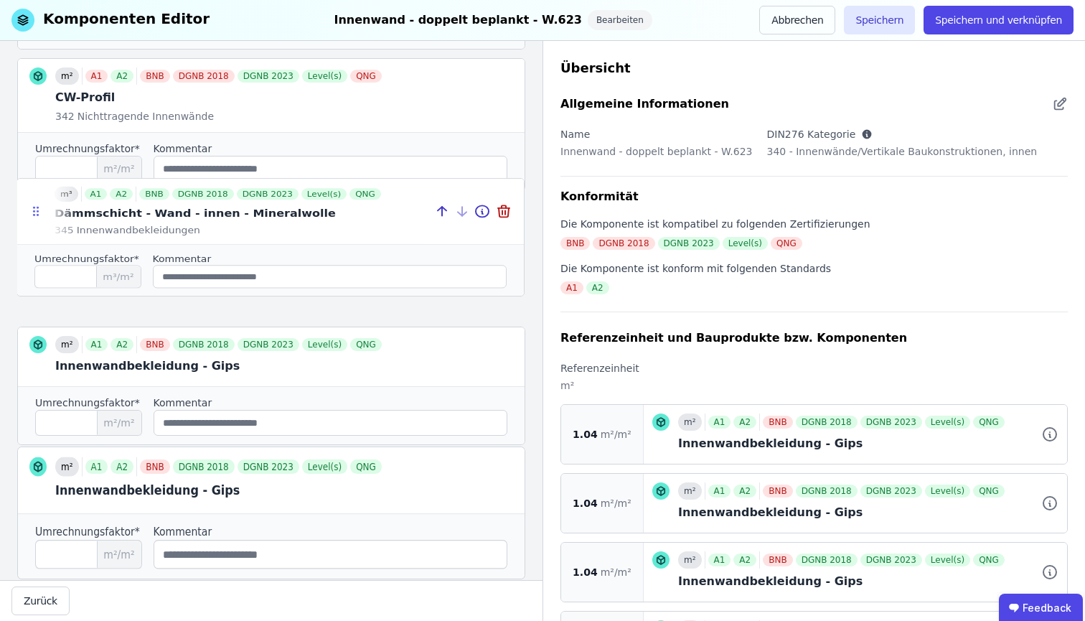
drag, startPoint x: 32, startPoint y: 492, endPoint x: 31, endPoint y: 212, distance: 279.9
click at [31, 212] on icon at bounding box center [36, 211] width 14 height 13
type input "****"
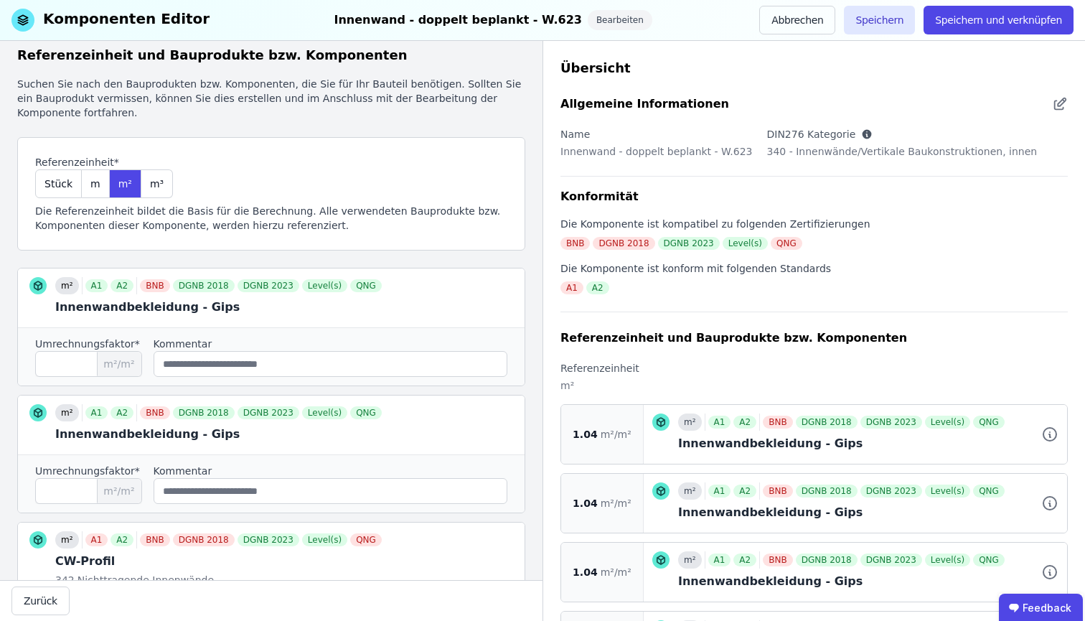
scroll to position [0, 0]
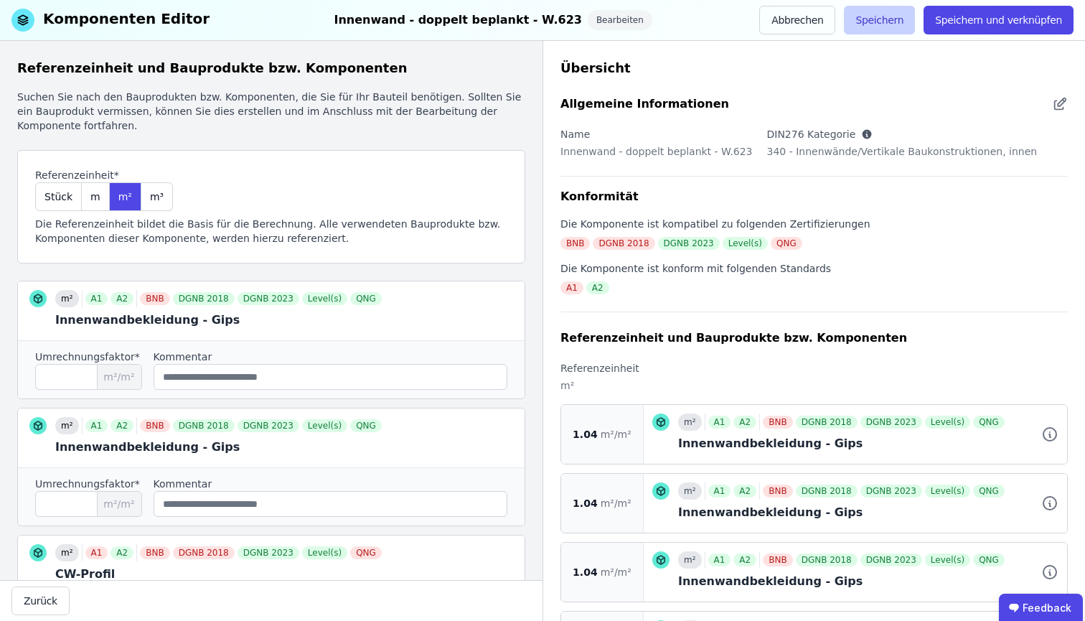
click at [877, 27] on button "Speichern" at bounding box center [879, 20] width 71 height 29
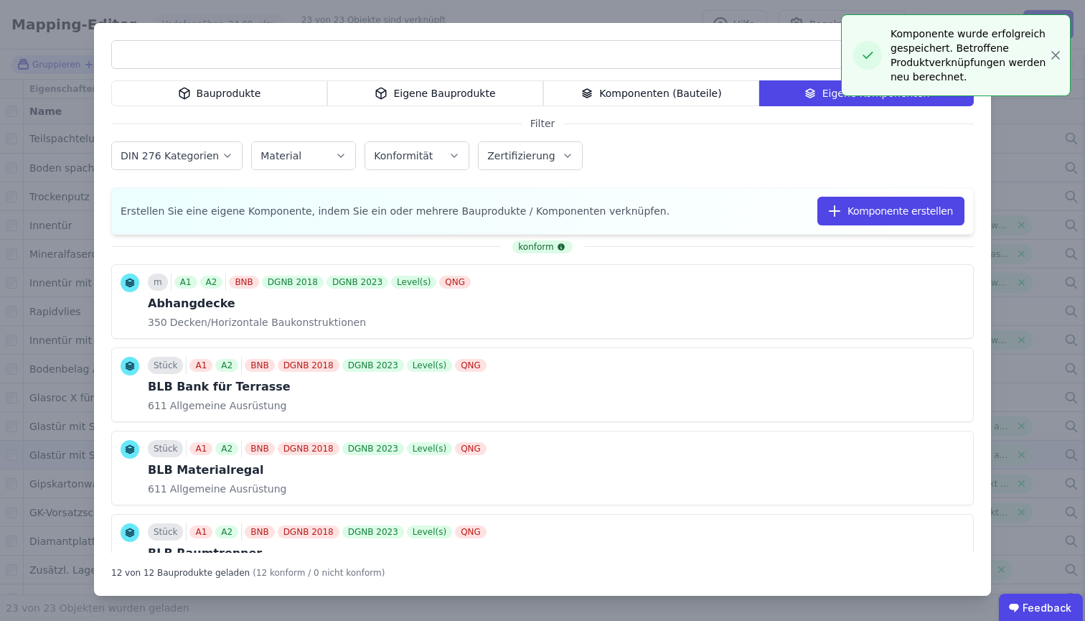
click at [664, 5] on div "Bauprodukte Eigene Bauprodukte Komponenten (Bauteile) Eigene Komponenten Filter…" at bounding box center [542, 310] width 1085 height 621
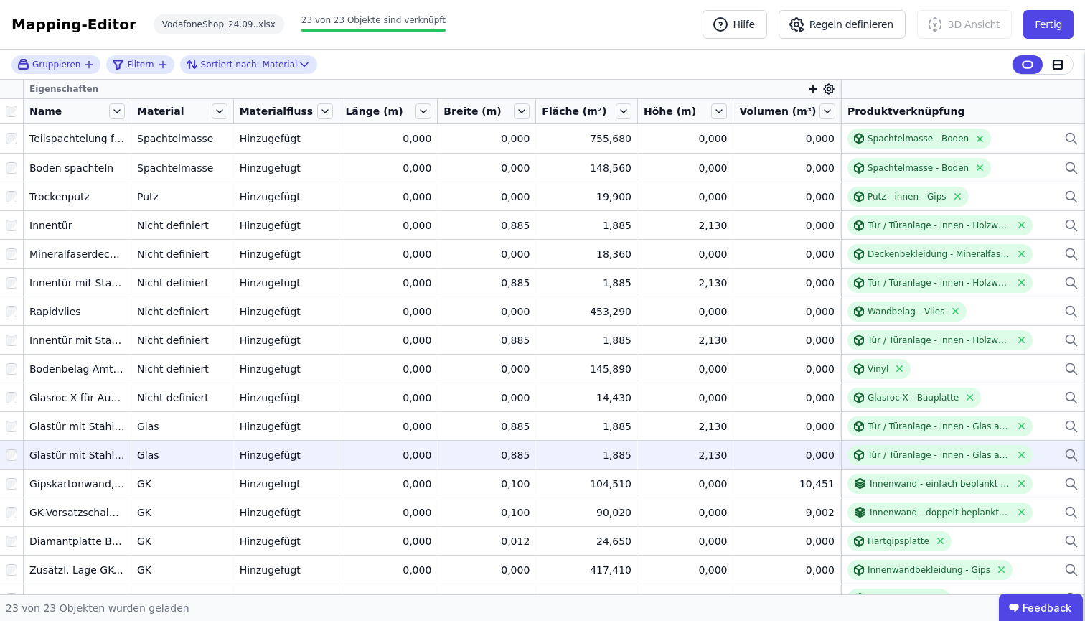
click at [1055, 55] on div at bounding box center [1058, 64] width 30 height 19
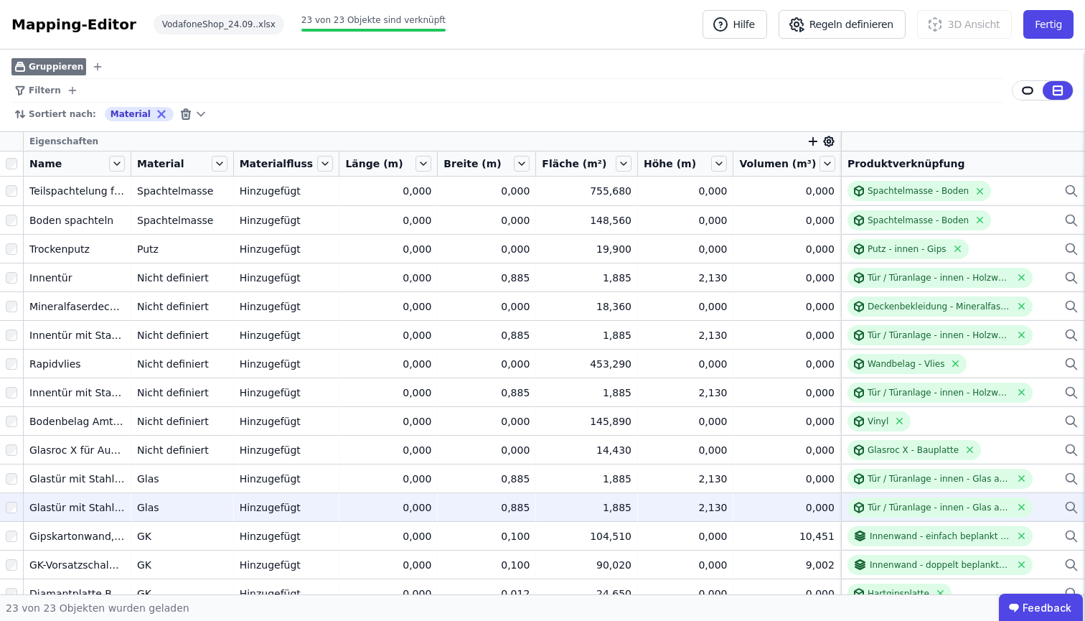
click at [1056, 39] on div "Mapping-Editor Hilfe Regeln definieren 3D Ansicht Fertig VodafoneShop_24.09..xl…" at bounding box center [542, 25] width 1085 height 50
click at [1056, 29] on button "Fertig" at bounding box center [1048, 24] width 50 height 29
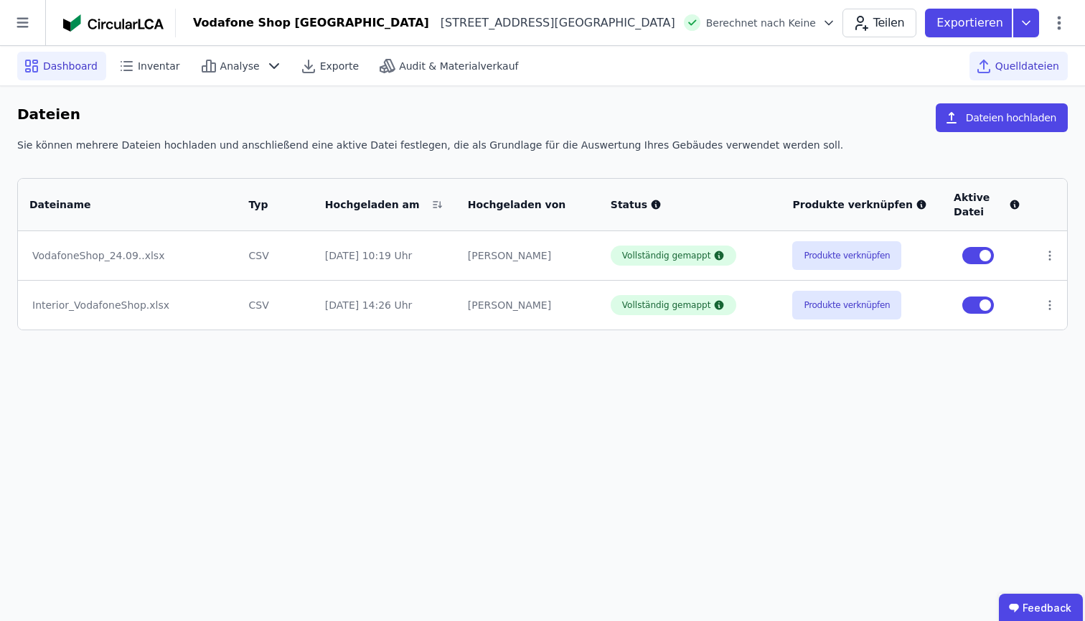
click at [80, 63] on span "Dashboard" at bounding box center [70, 66] width 55 height 14
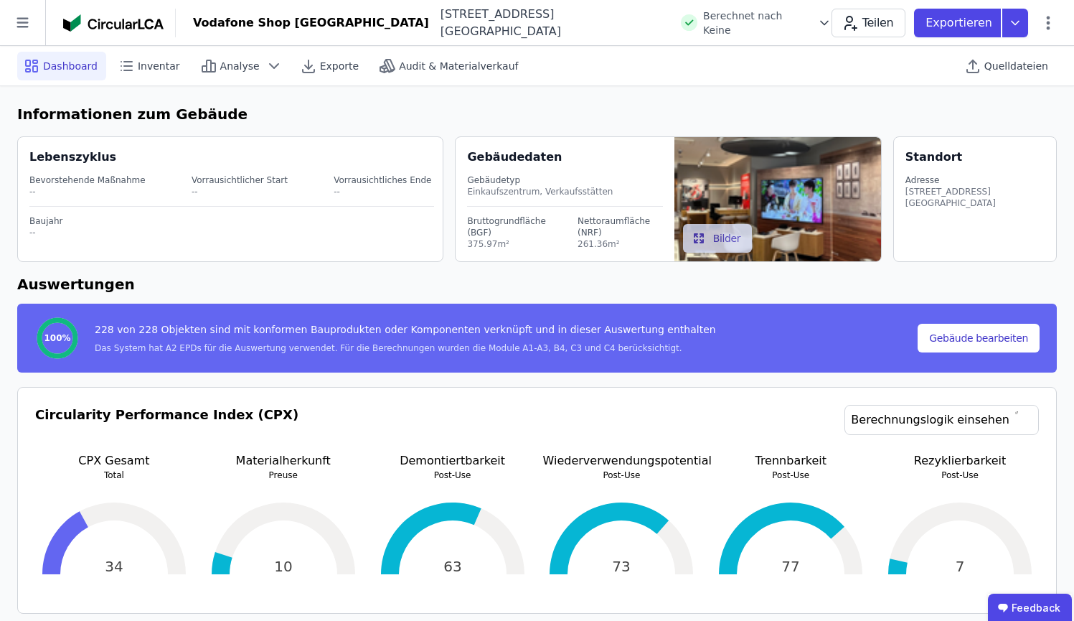
click at [161, 80] on div "Dashboard Inventar Analyse Exporte Audit & Materialverkauf Quelldateien" at bounding box center [537, 65] width 1040 height 39
click at [211, 67] on icon at bounding box center [213, 67] width 4 height 9
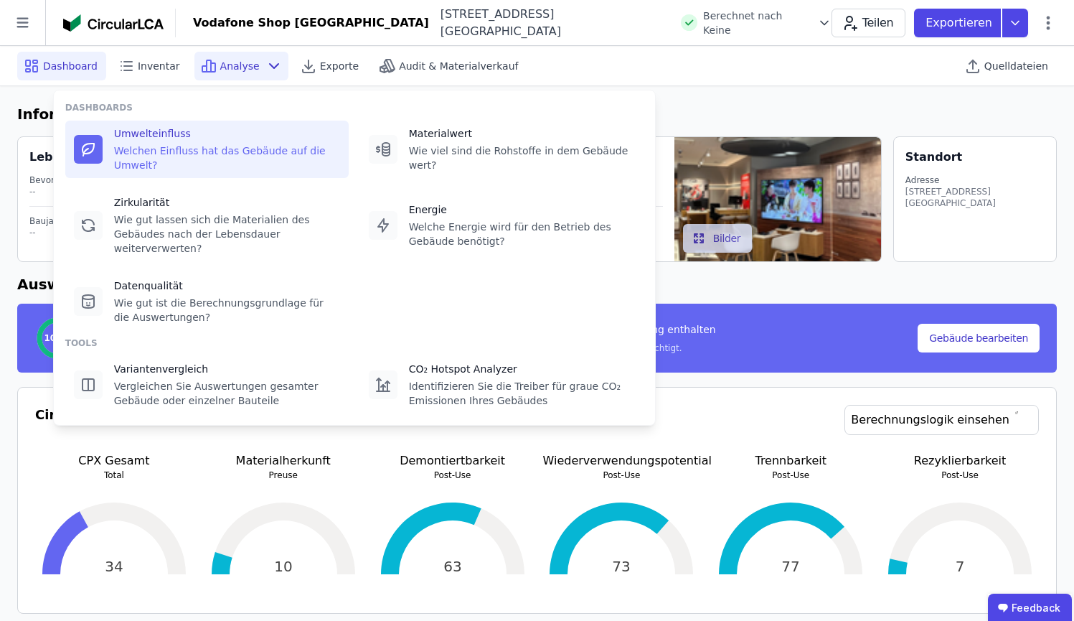
click at [201, 154] on div "Welchen Einfluss hat das Gebäude auf die Umwelt?" at bounding box center [227, 158] width 226 height 29
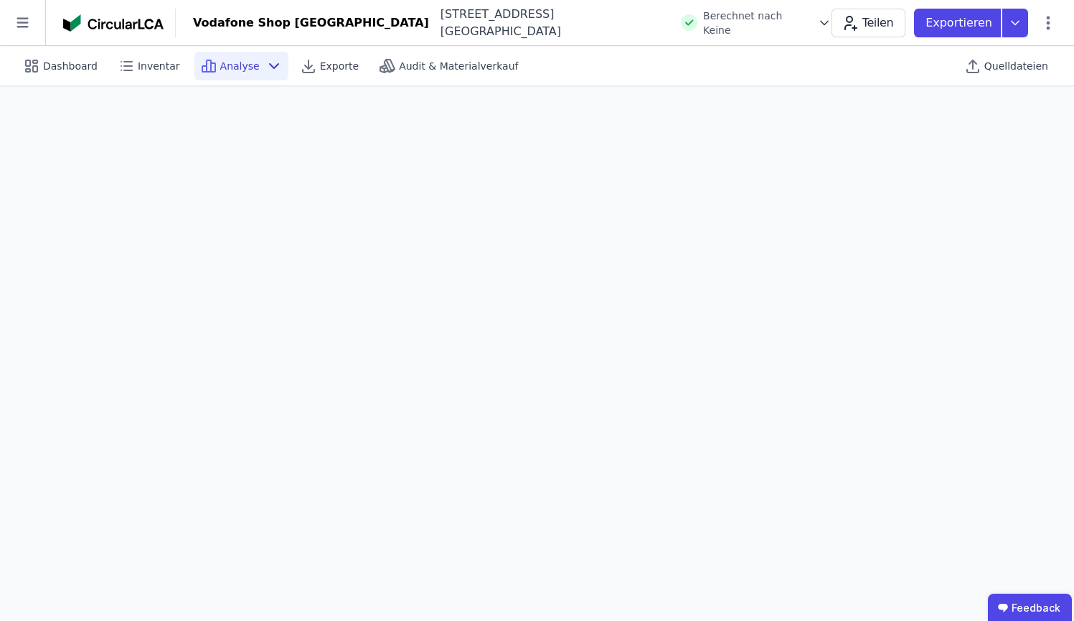
click at [220, 71] on span "Analyse" at bounding box center [239, 66] width 39 height 14
click at [42, 74] on div "Dashboard" at bounding box center [61, 66] width 89 height 29
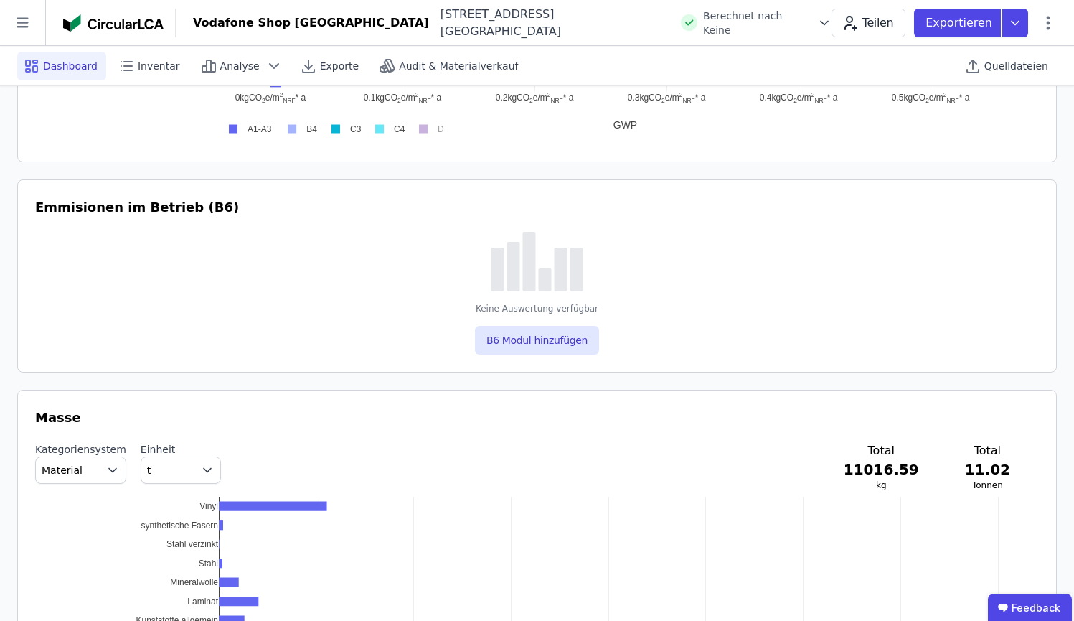
scroll to position [1460, 0]
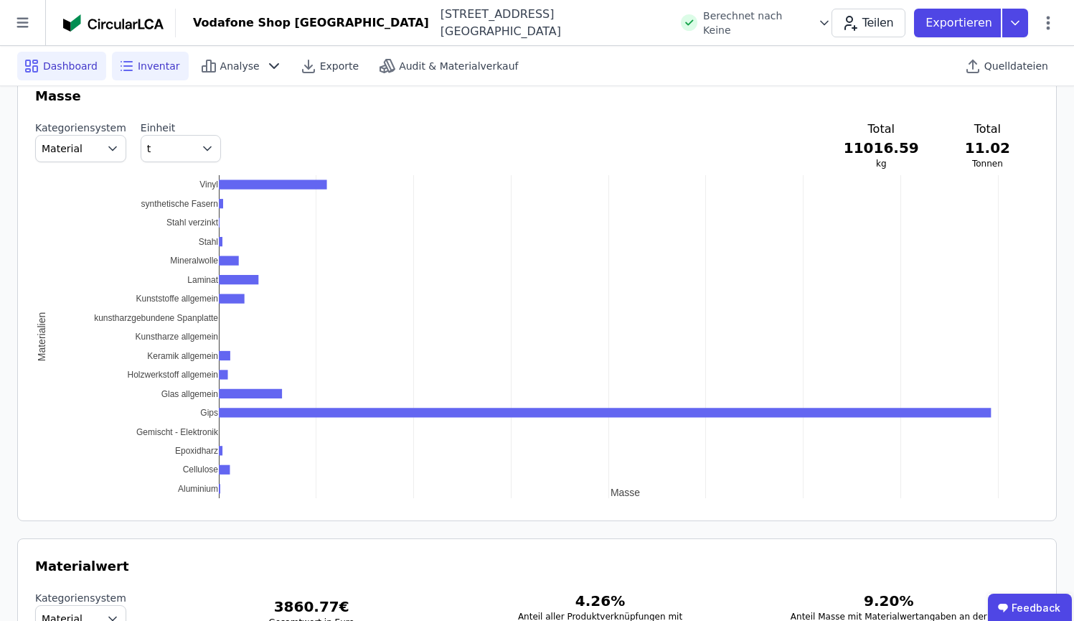
click at [159, 69] on span "Inventar" at bounding box center [159, 66] width 42 height 14
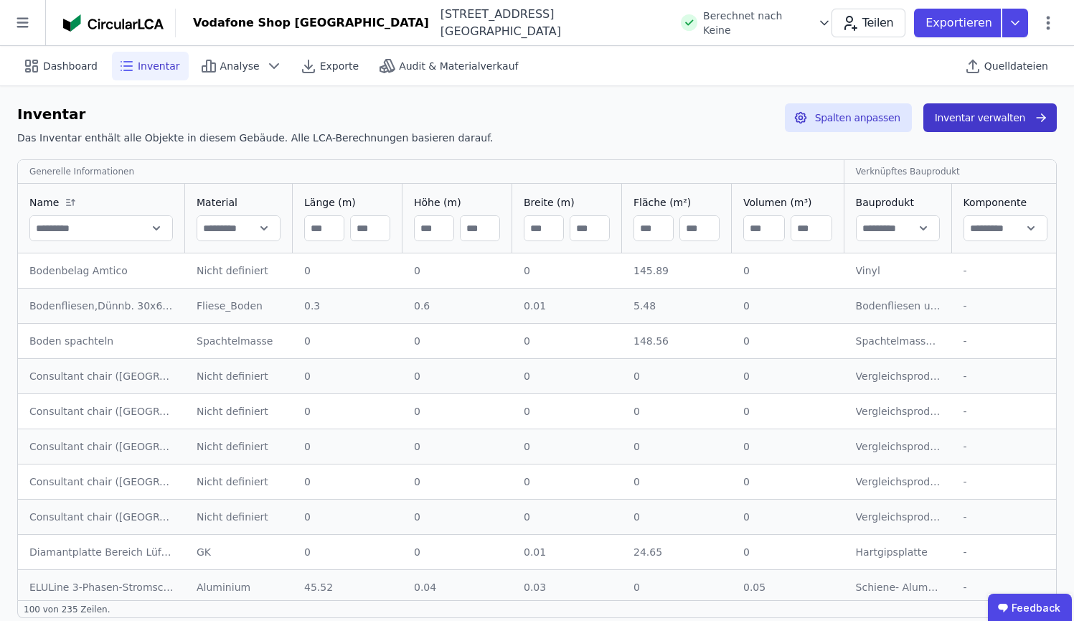
click at [1023, 123] on button "Inventar verwalten" at bounding box center [990, 117] width 133 height 29
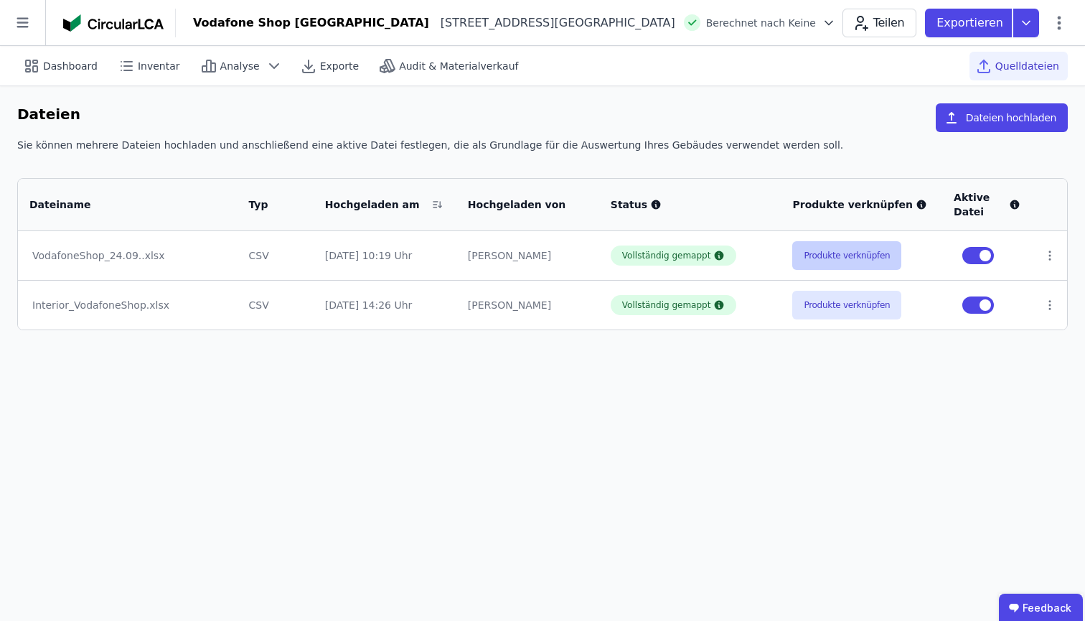
click at [866, 258] on button "Produkte verknüpfen" at bounding box center [846, 255] width 109 height 29
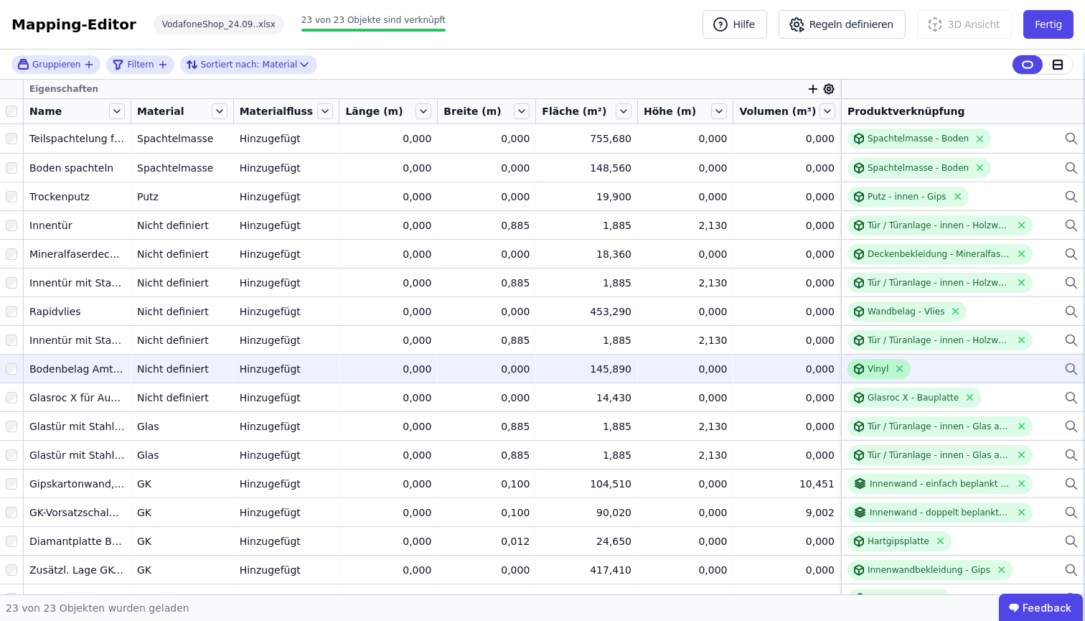
click at [868, 370] on div "Vinyl" at bounding box center [878, 368] width 21 height 11
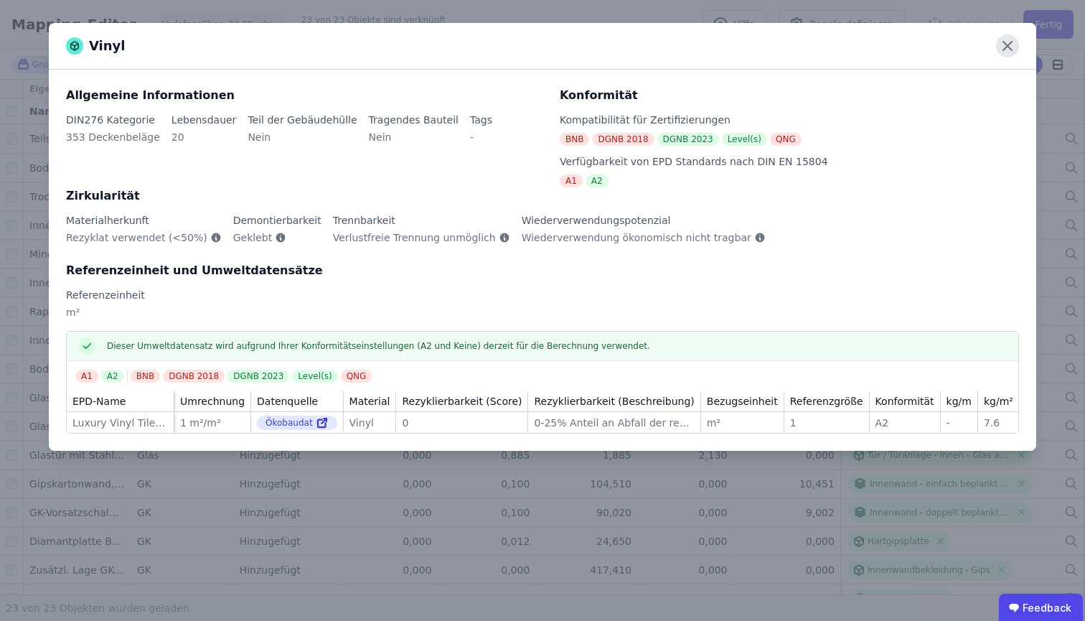
click at [1006, 52] on icon at bounding box center [1007, 45] width 23 height 23
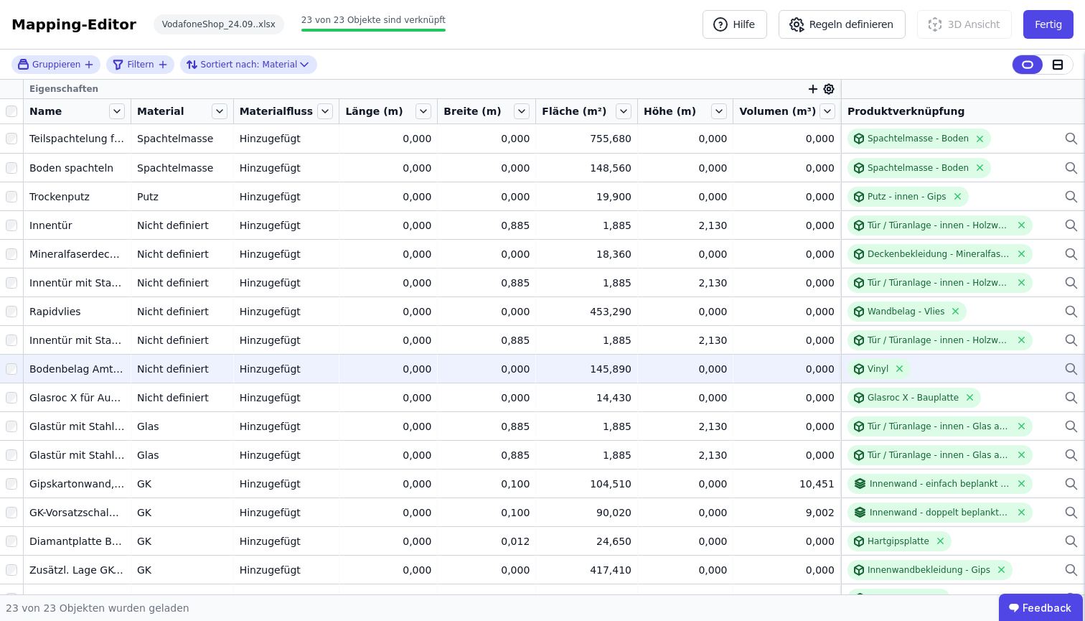
click at [1064, 368] on icon at bounding box center [1071, 368] width 14 height 17
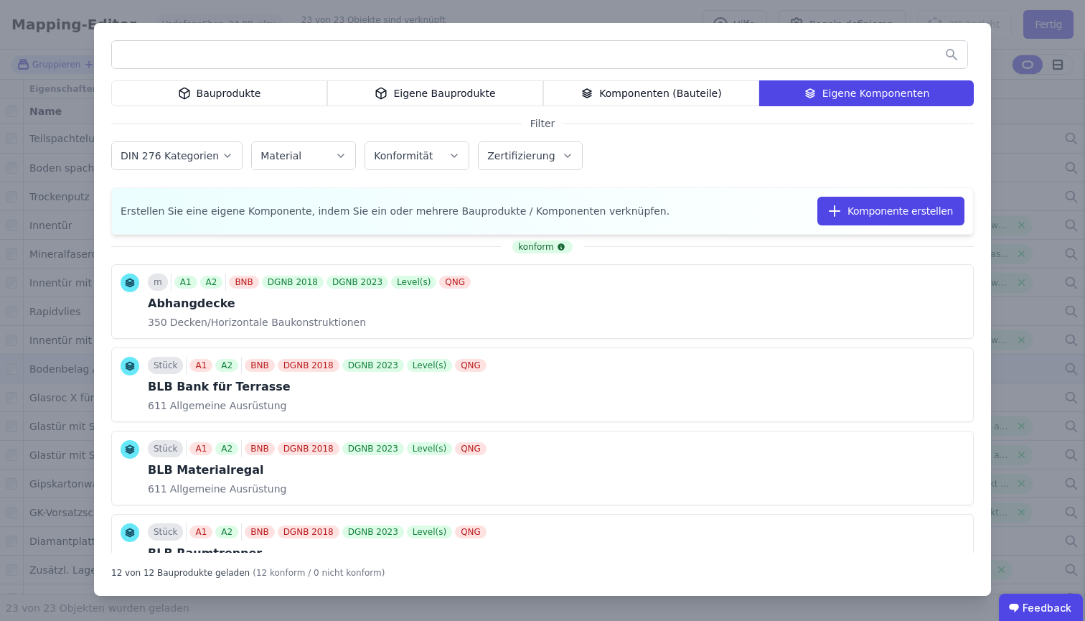
click at [426, 95] on div "Eigene Bauprodukte" at bounding box center [435, 93] width 216 height 26
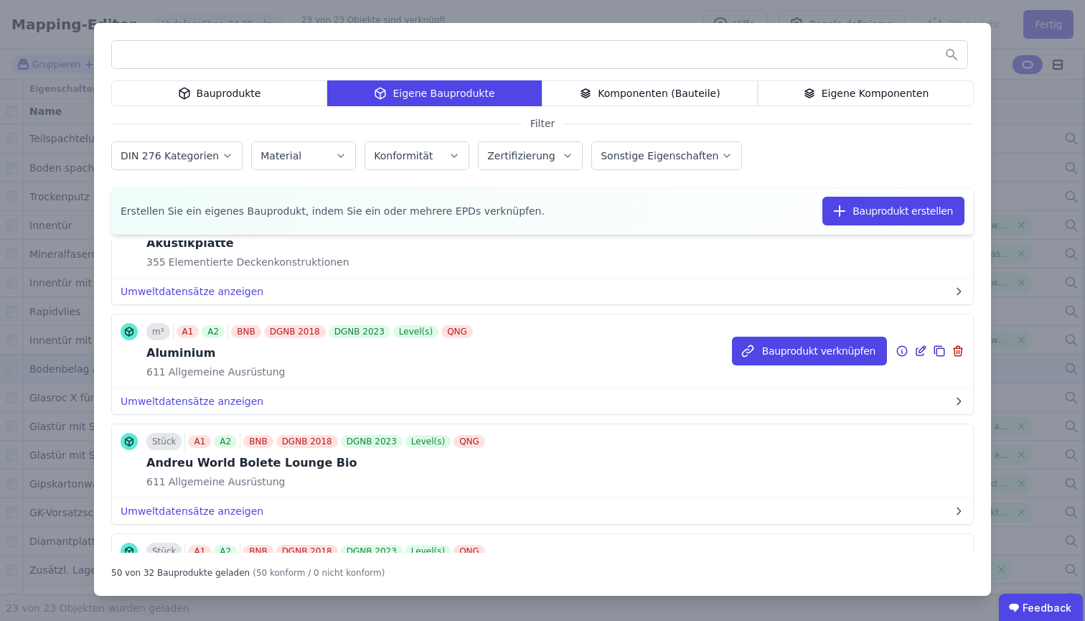
scroll to position [2941, 0]
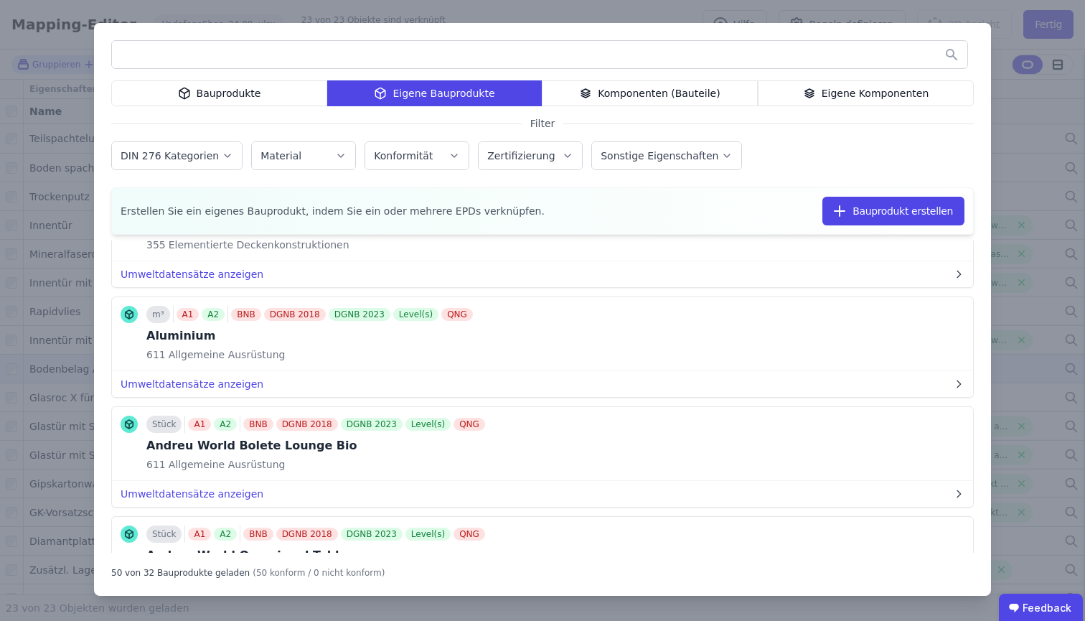
click at [520, 62] on input "text" at bounding box center [540, 55] width 856 height 26
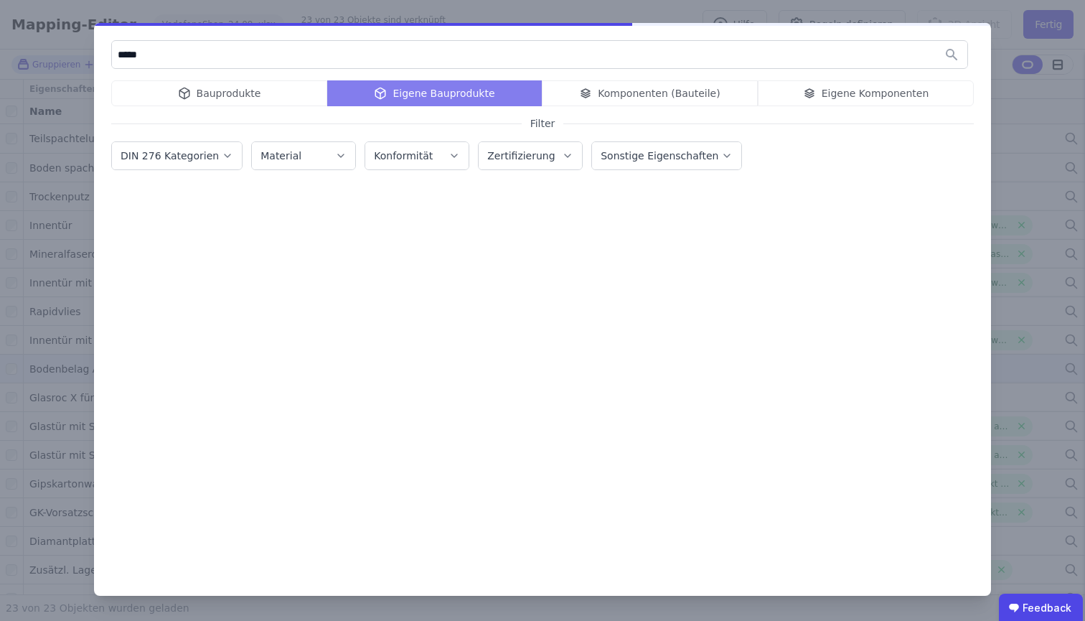
scroll to position [0, 0]
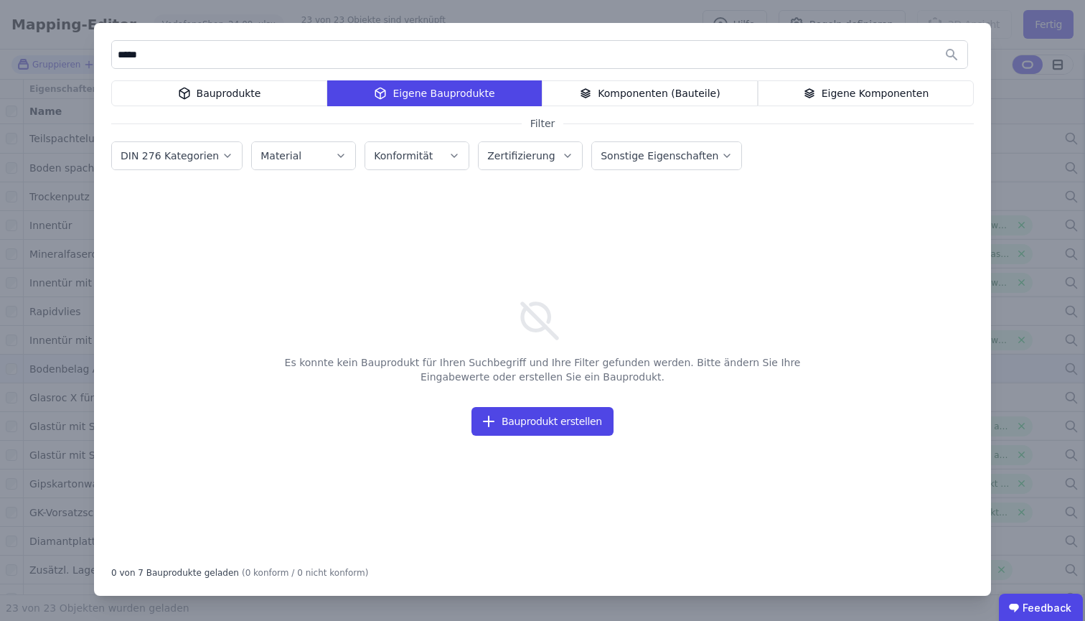
click at [125, 56] on input "*****" at bounding box center [540, 55] width 856 height 26
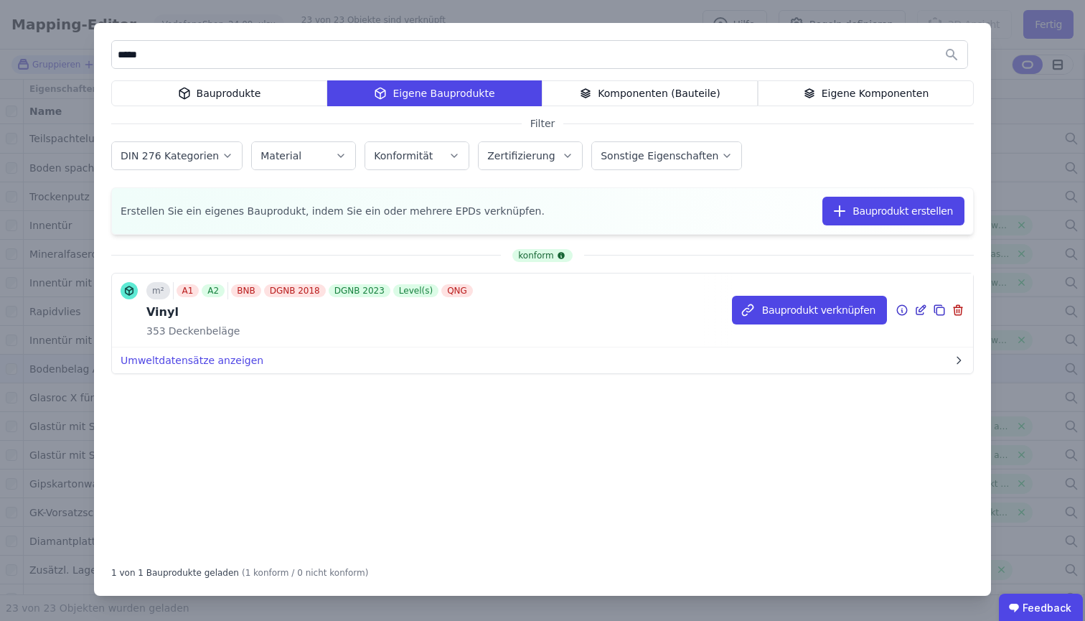
type input "*****"
click at [922, 310] on icon at bounding box center [920, 309] width 13 height 17
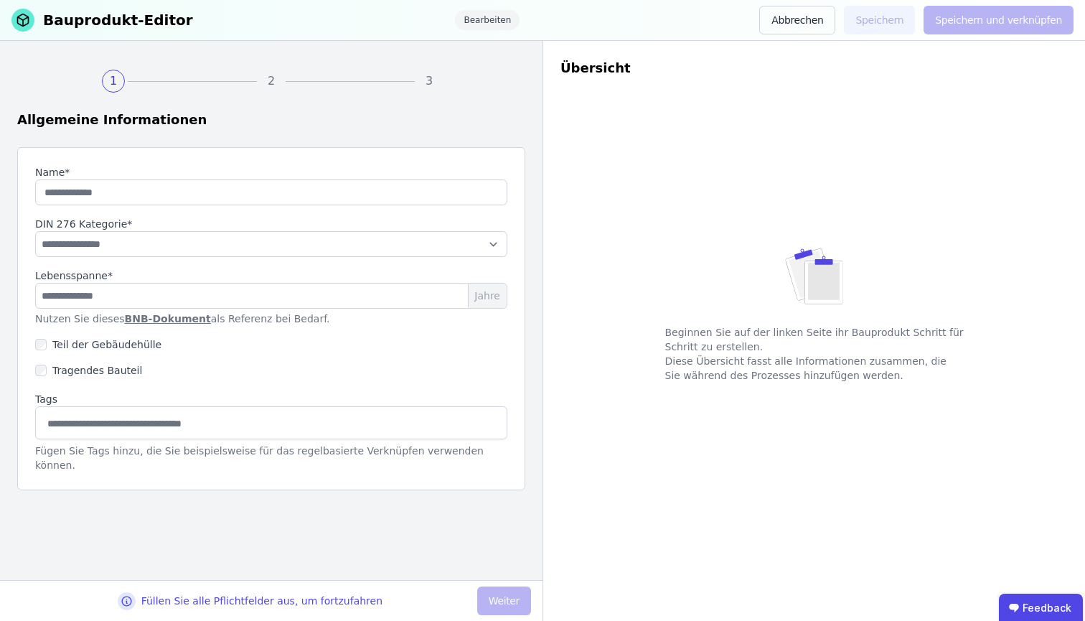
type input "*****"
type input "**"
select select "**********"
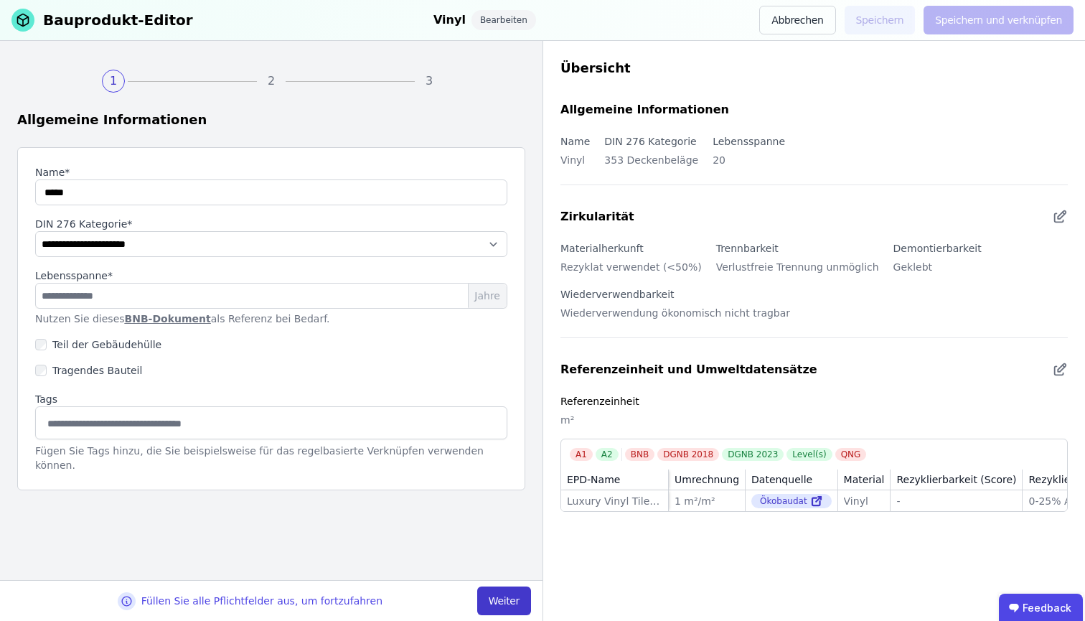
click at [500, 600] on button "Weiter" at bounding box center [504, 600] width 54 height 29
select select "**********"
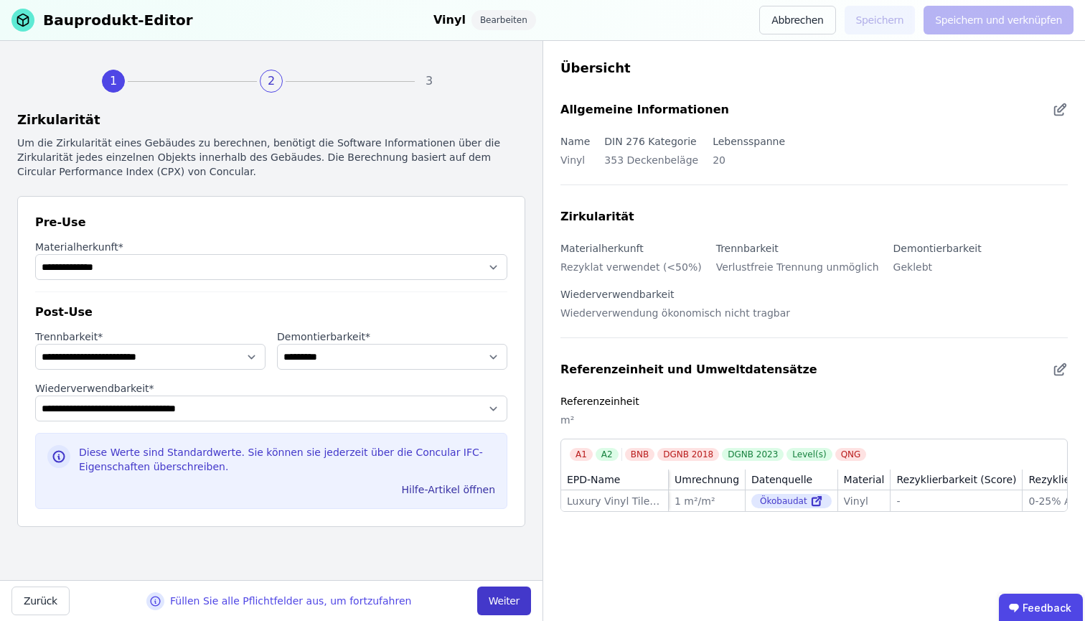
click at [500, 600] on button "Weiter" at bounding box center [504, 600] width 54 height 29
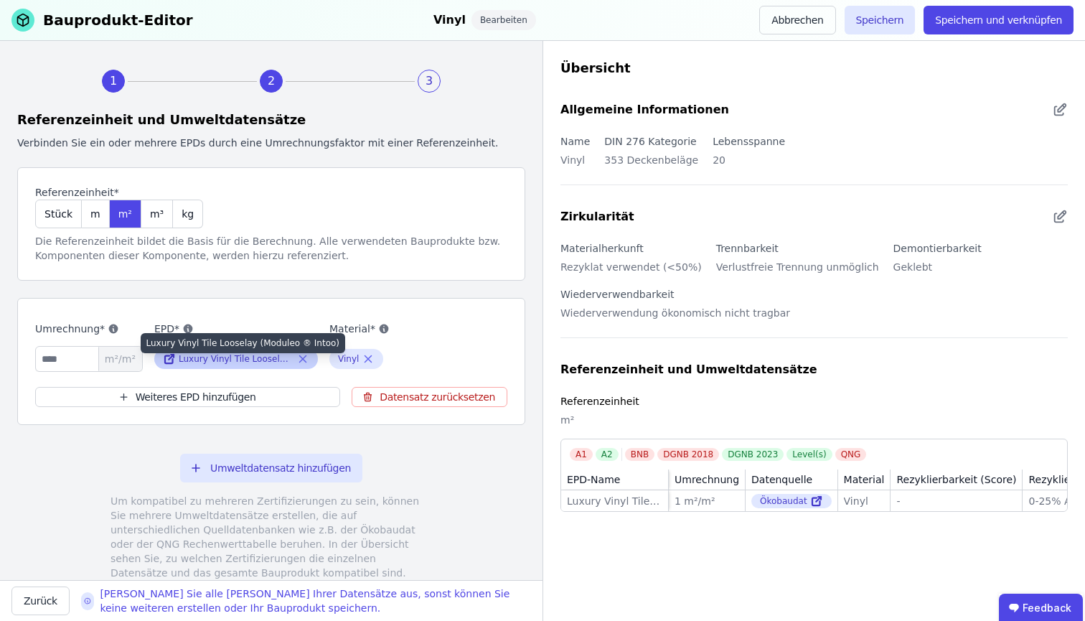
click at [243, 362] on div "Luxury Vinyl Tile Looselay (Moduleo ® Intoo)" at bounding box center [236, 358] width 115 height 11
click at [165, 361] on icon at bounding box center [169, 360] width 8 height 8
click at [168, 359] on icon at bounding box center [169, 358] width 13 height 17
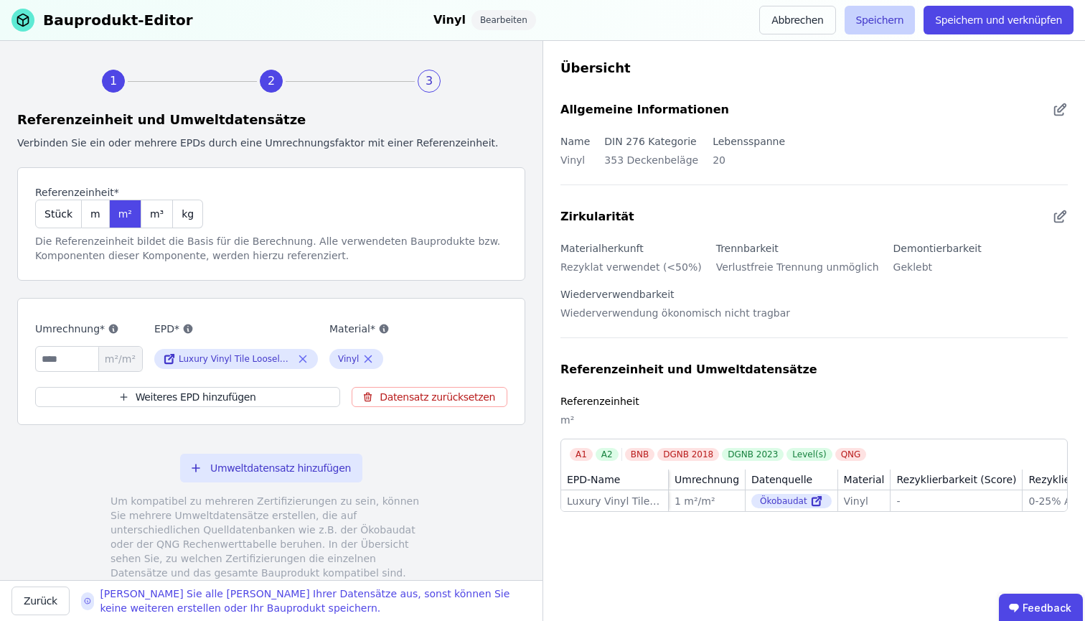
click at [876, 26] on button "Speichern" at bounding box center [880, 20] width 71 height 29
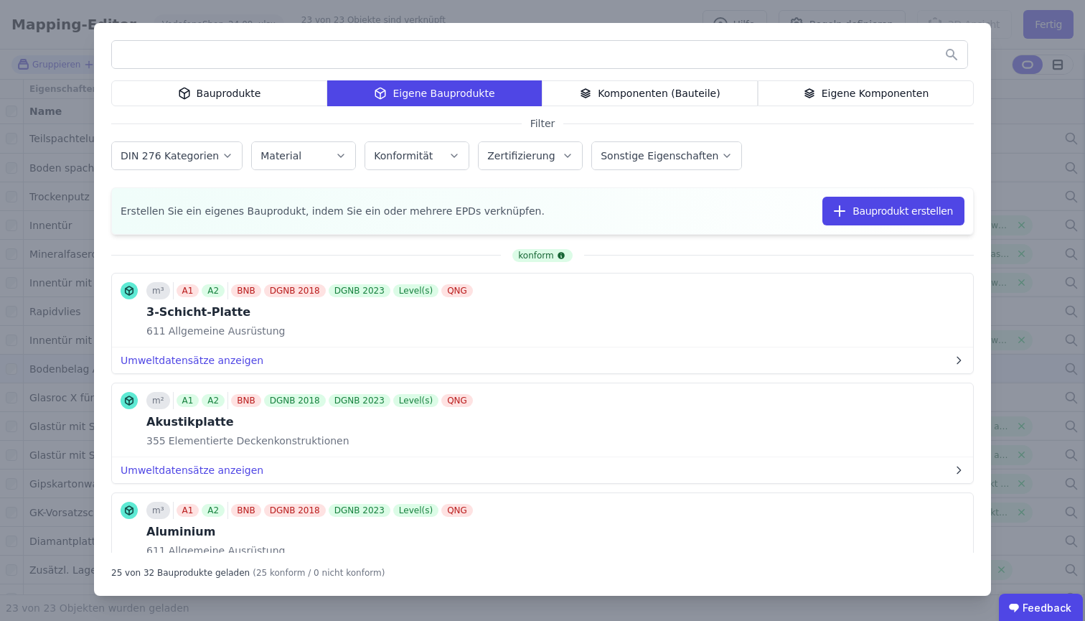
click at [124, 14] on div "Bauprodukte Eigene Bauprodukte Komponenten (Bauteile) Eigene Komponenten Filter…" at bounding box center [542, 310] width 1085 height 621
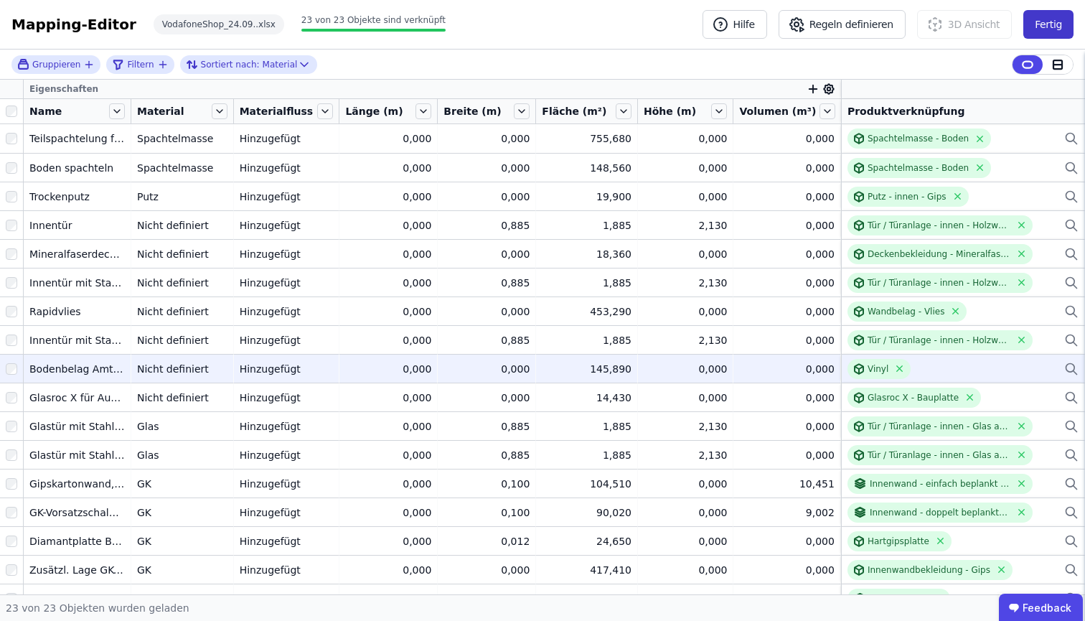
click at [1040, 18] on button "Fertig" at bounding box center [1048, 24] width 50 height 29
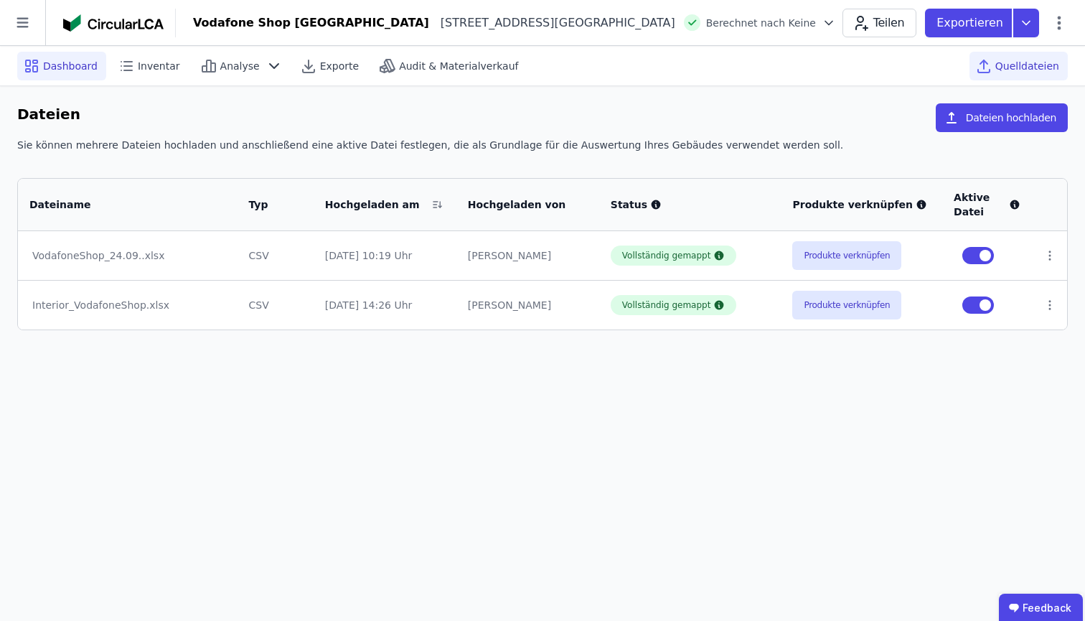
click at [56, 69] on span "Dashboard" at bounding box center [70, 66] width 55 height 14
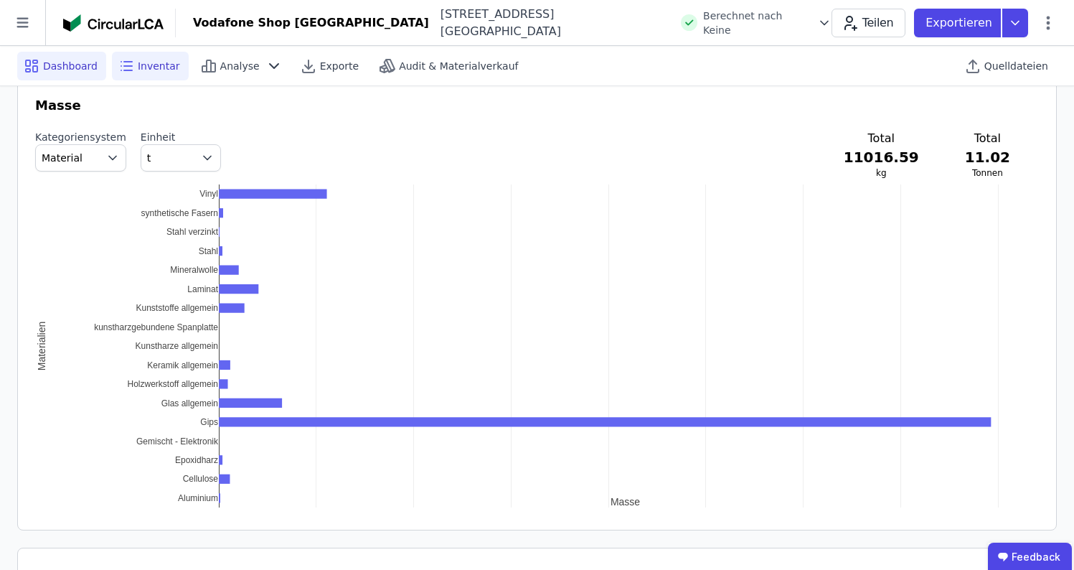
scroll to position [997, 0]
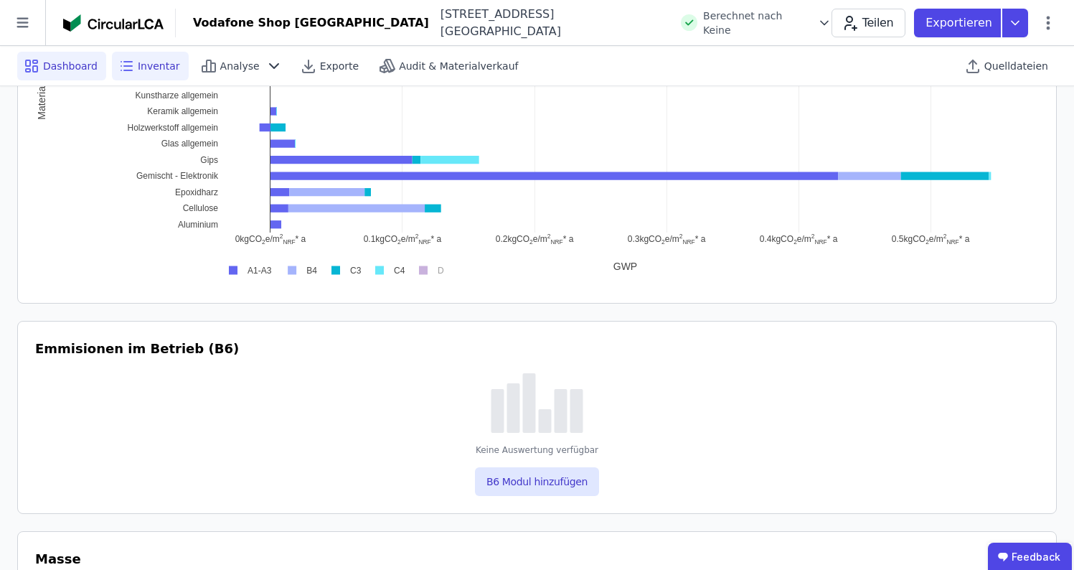
click at [157, 62] on span "Inventar" at bounding box center [159, 66] width 42 height 14
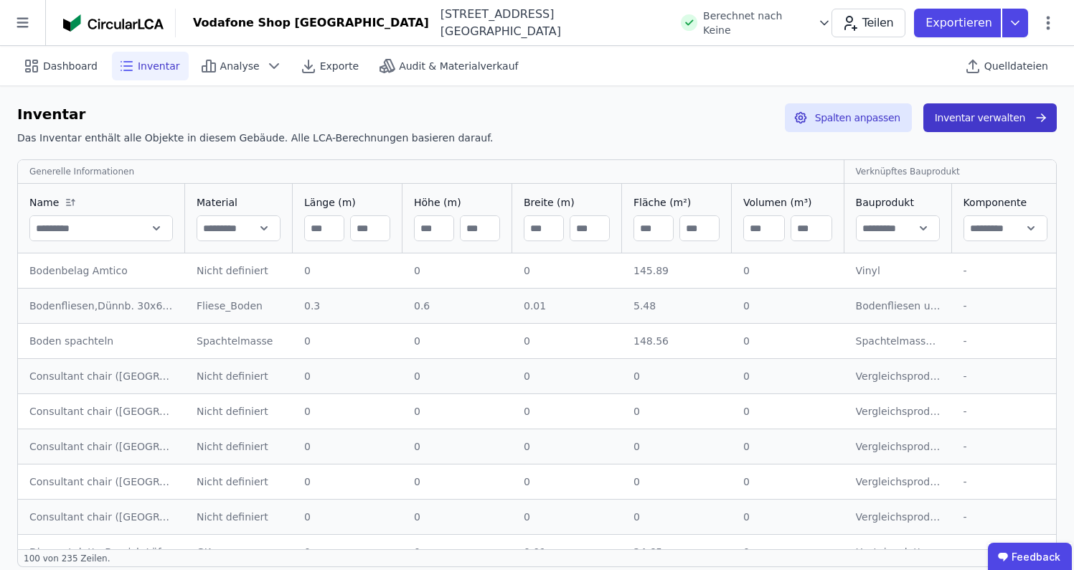
click at [975, 121] on button "Inventar verwalten" at bounding box center [990, 117] width 133 height 29
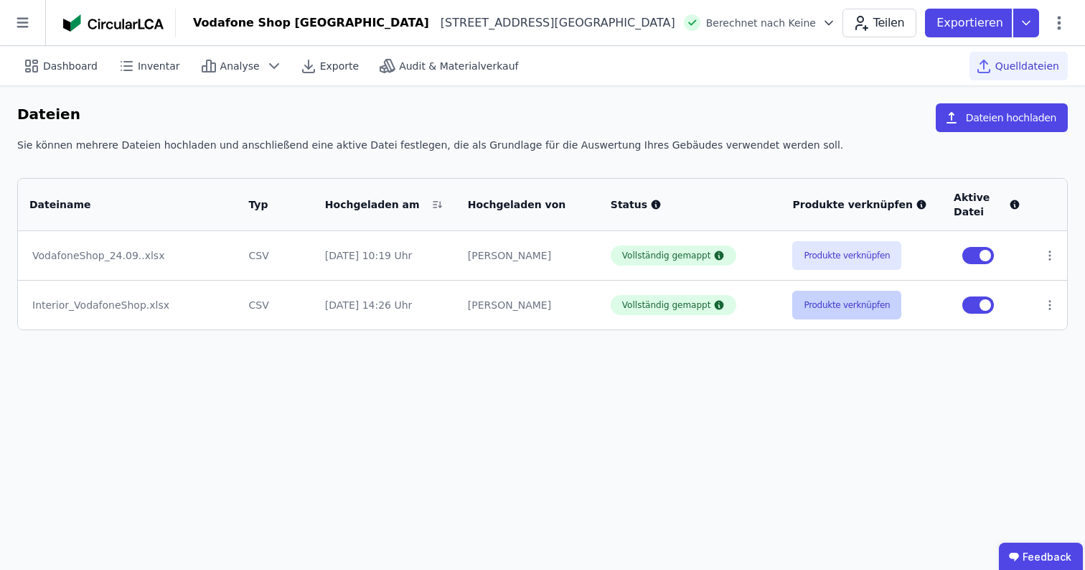
click at [806, 308] on button "Produkte verknüpfen" at bounding box center [846, 305] width 109 height 29
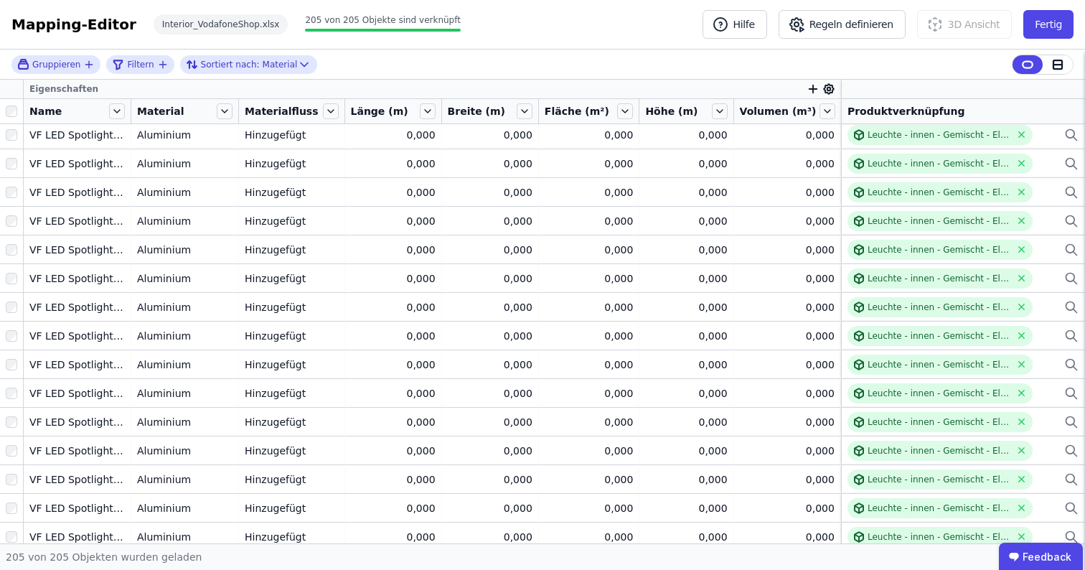
scroll to position [3612, 0]
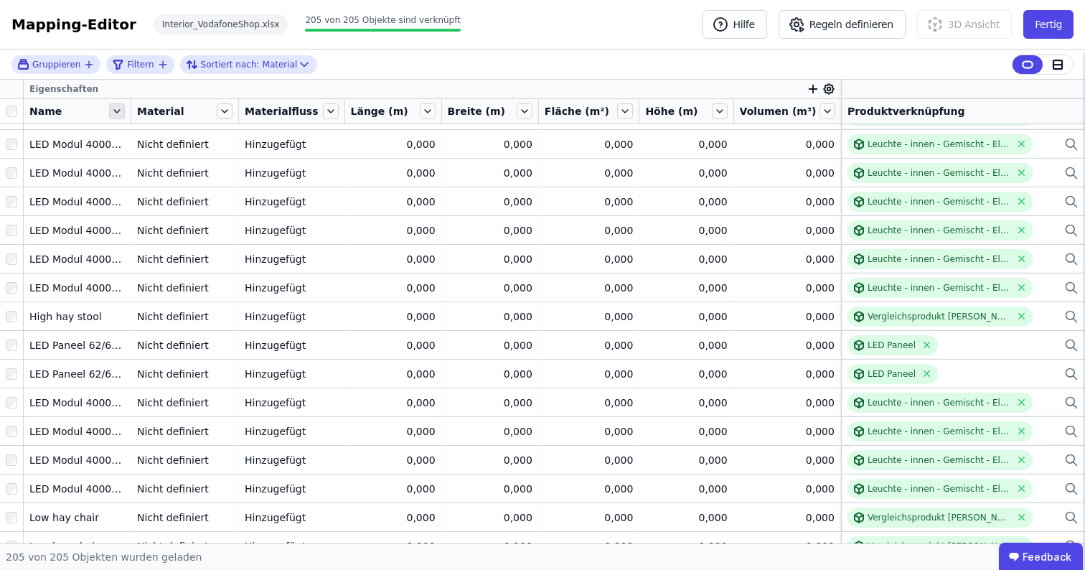
click at [115, 108] on icon at bounding box center [117, 111] width 16 height 16
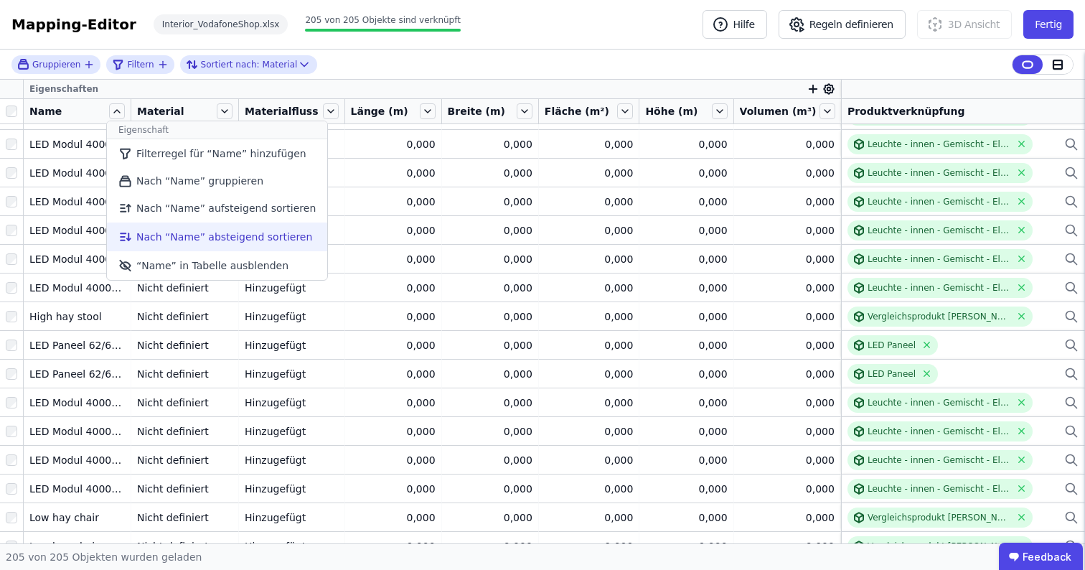
click at [151, 230] on li "Nach “Name” absteigend sortieren" at bounding box center [217, 236] width 220 height 29
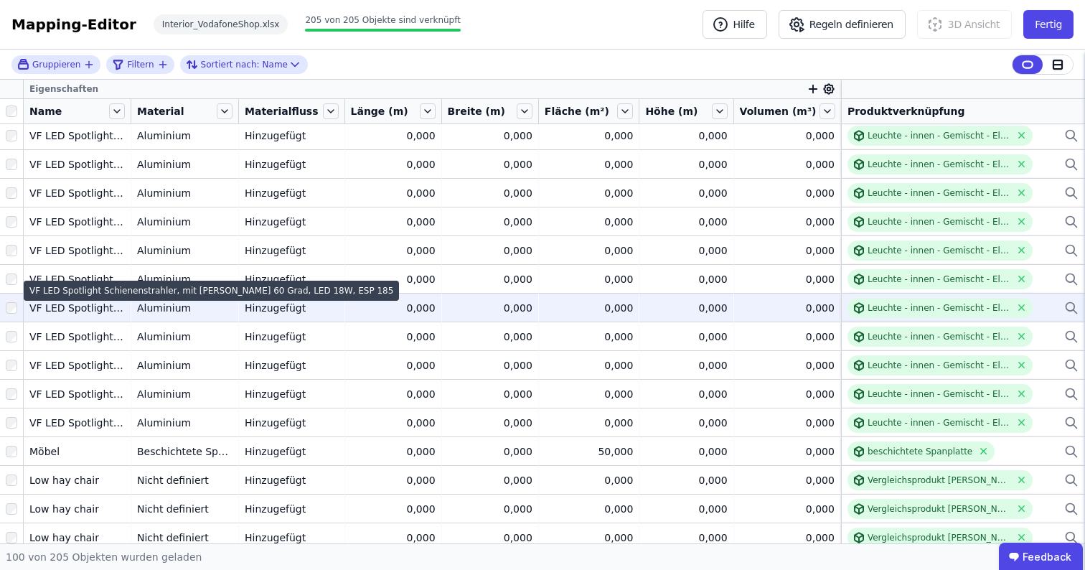
scroll to position [1350, 0]
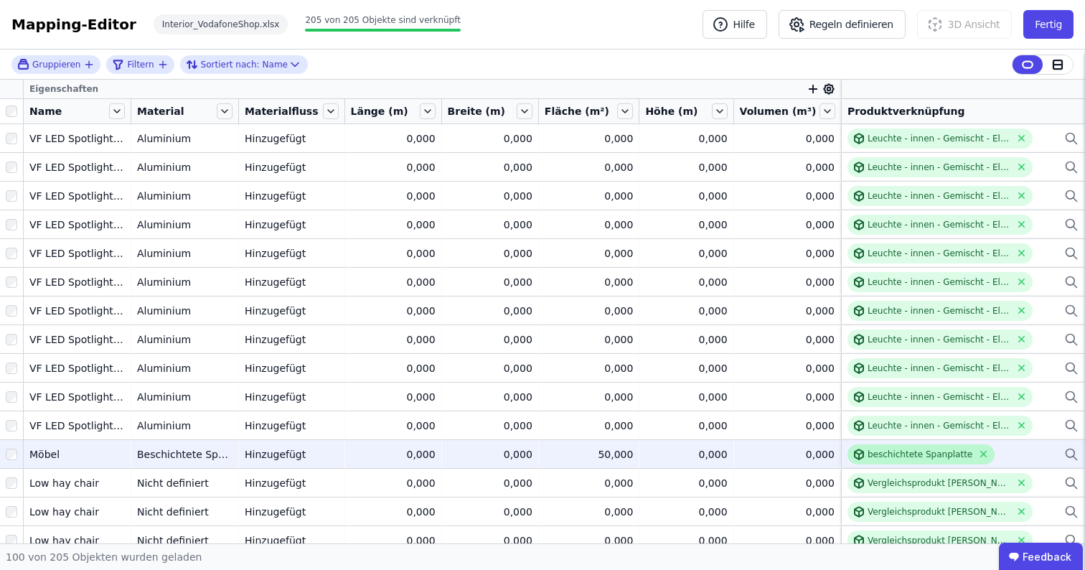
click at [882, 456] on tbody "VF LED Spotlight Schienenstrahler, mit Linse 60 Grad, LED 18W, ESP 185 VF LED S…" at bounding box center [542, 209] width 1085 height 2871
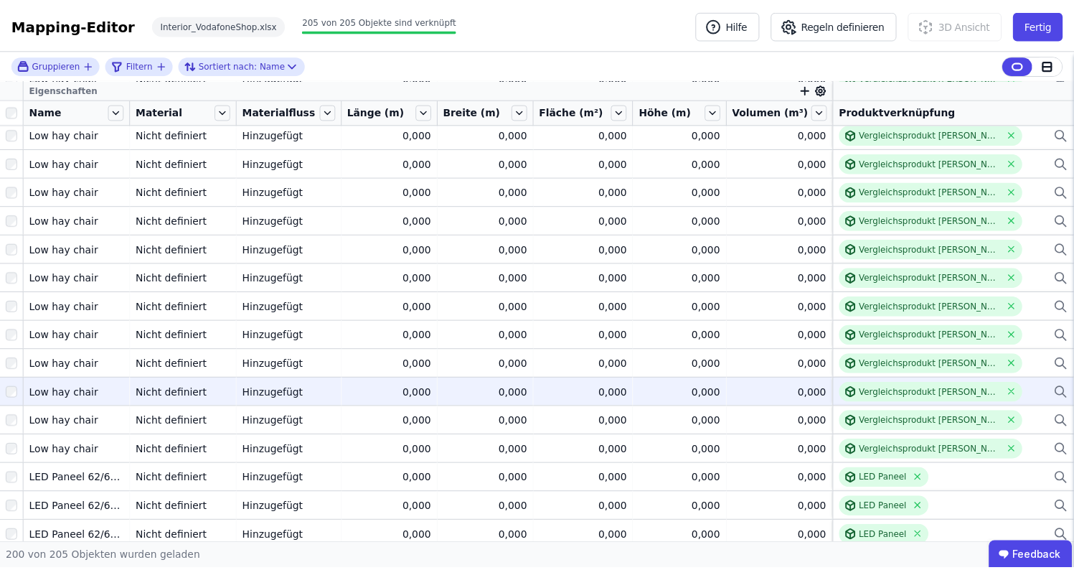
scroll to position [1351, 0]
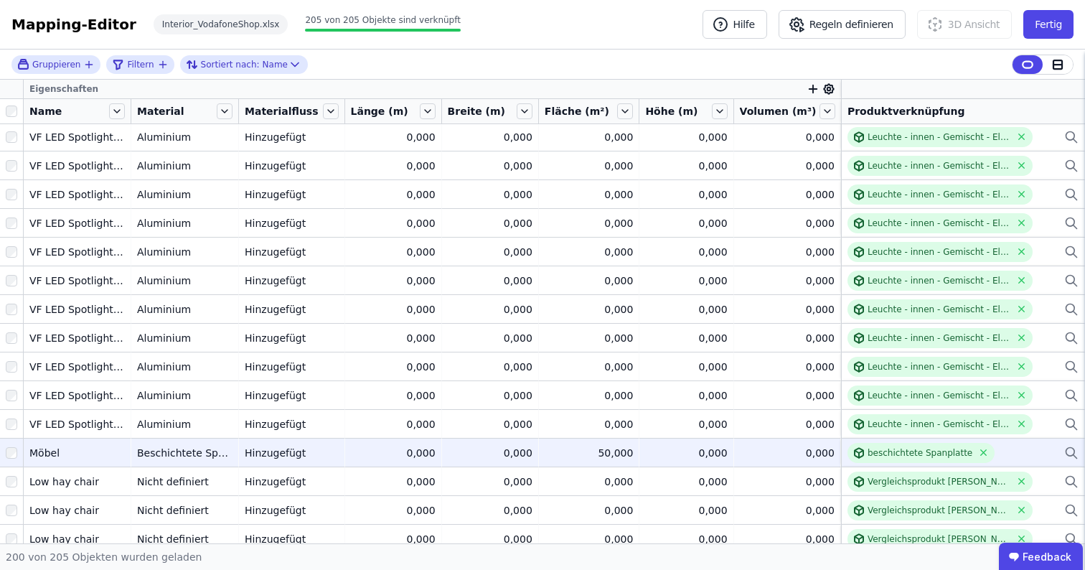
click at [701, 450] on div "0,000" at bounding box center [686, 453] width 82 height 14
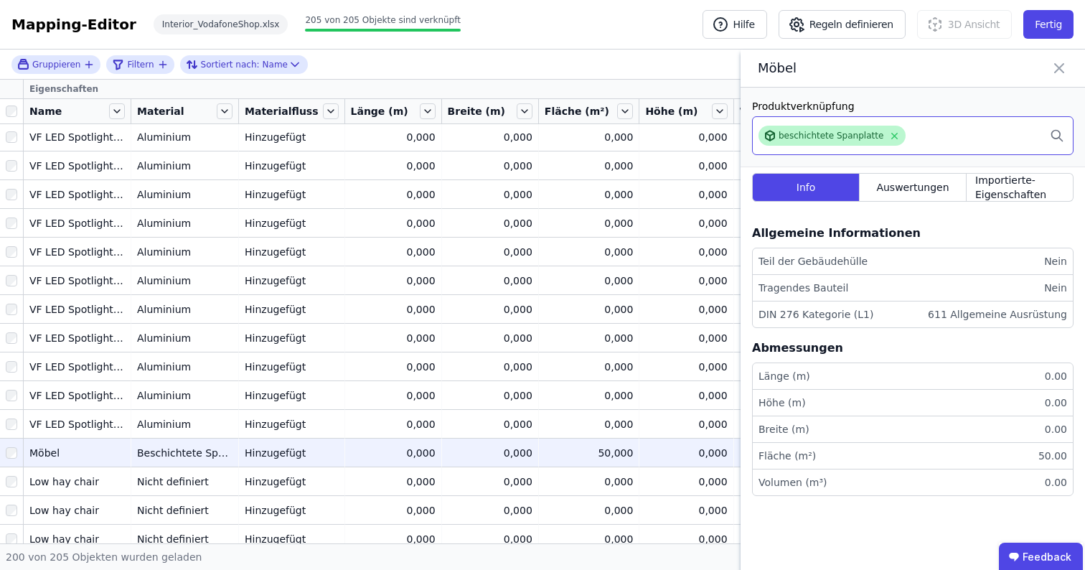
click at [835, 126] on div "beschichtete Spanplatte" at bounding box center [832, 136] width 147 height 20
click at [832, 133] on div "Konformität Kompatibilität für Zertifizierungen BNB DGNB 2018 DGNB 2023 Level(s…" at bounding box center [769, 141] width 453 height 95
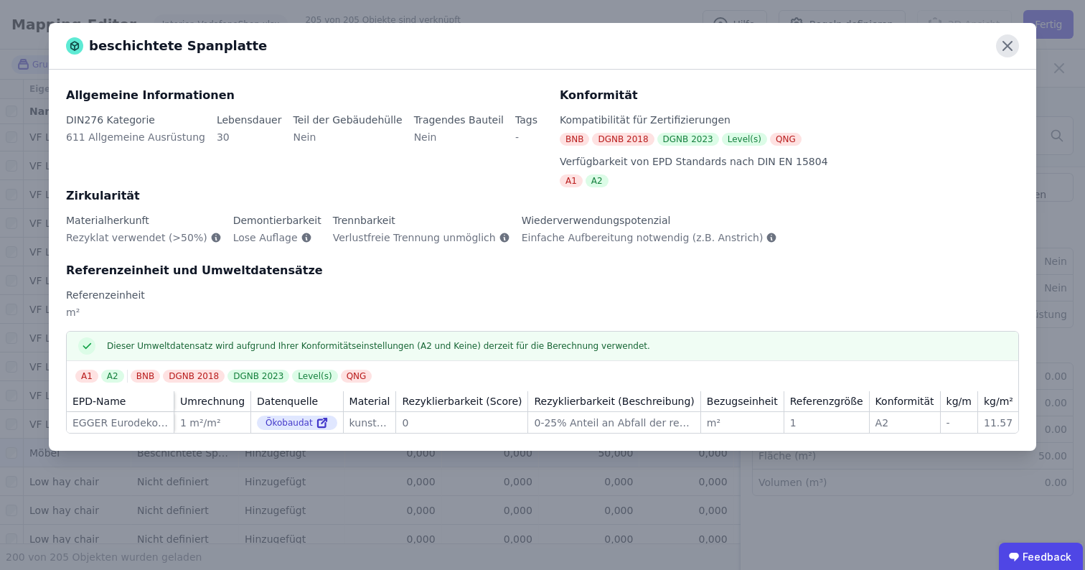
click at [1014, 44] on icon at bounding box center [1007, 45] width 23 height 23
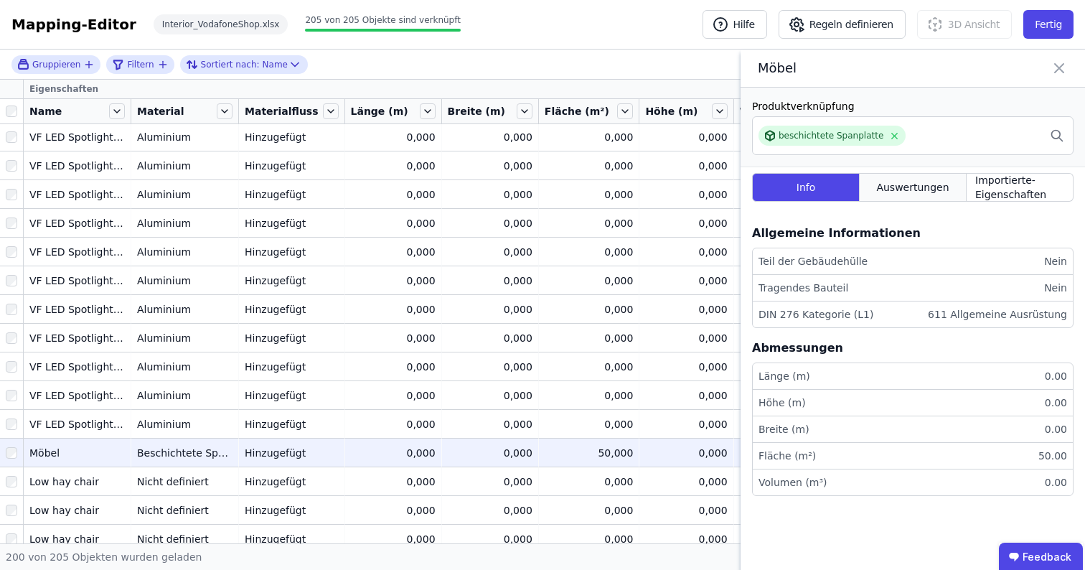
click at [904, 189] on span "Auswertungen" at bounding box center [912, 187] width 72 height 14
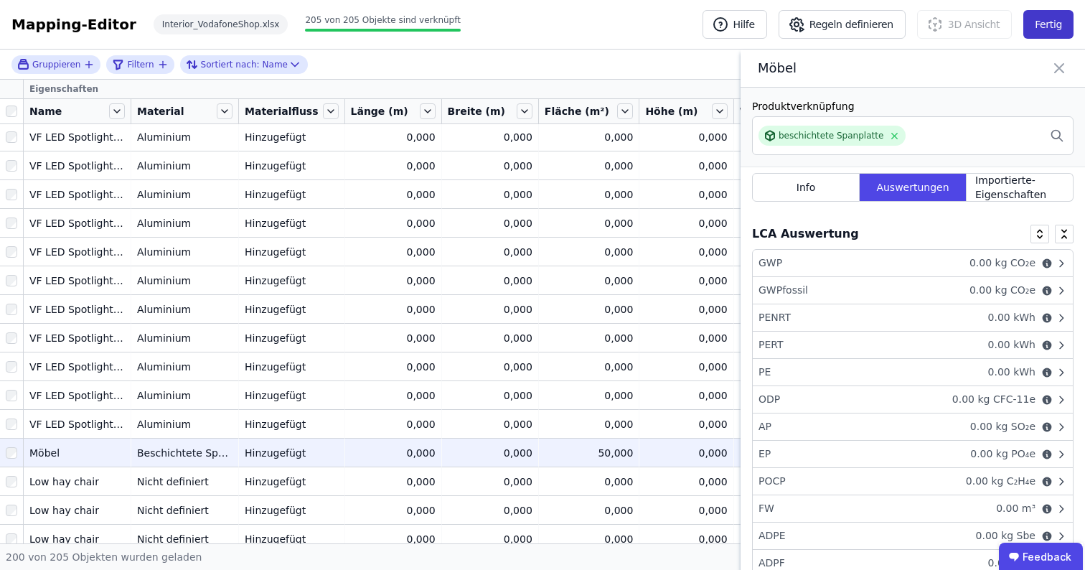
click at [1062, 31] on button "Fertig" at bounding box center [1048, 24] width 50 height 29
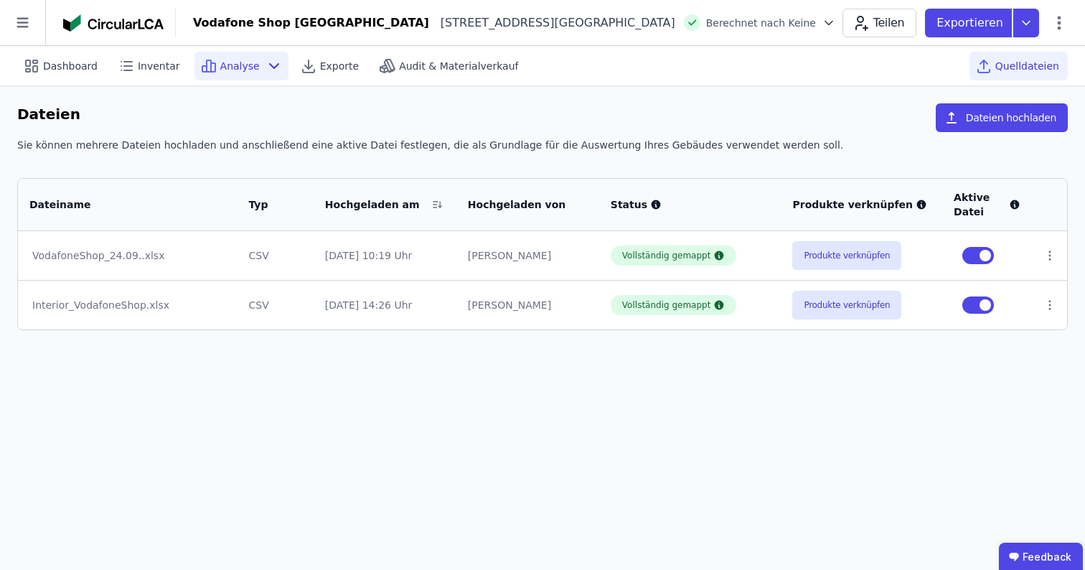
click at [220, 61] on span "Analyse" at bounding box center [239, 66] width 39 height 14
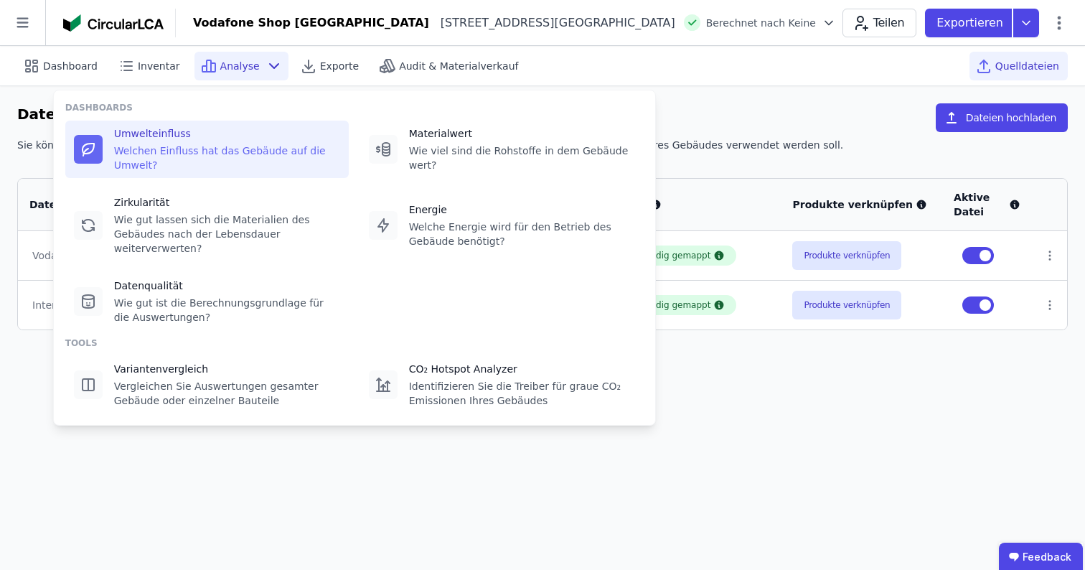
click at [265, 146] on div "Welchen Einfluss hat das Gebäude auf die Umwelt?" at bounding box center [227, 158] width 226 height 29
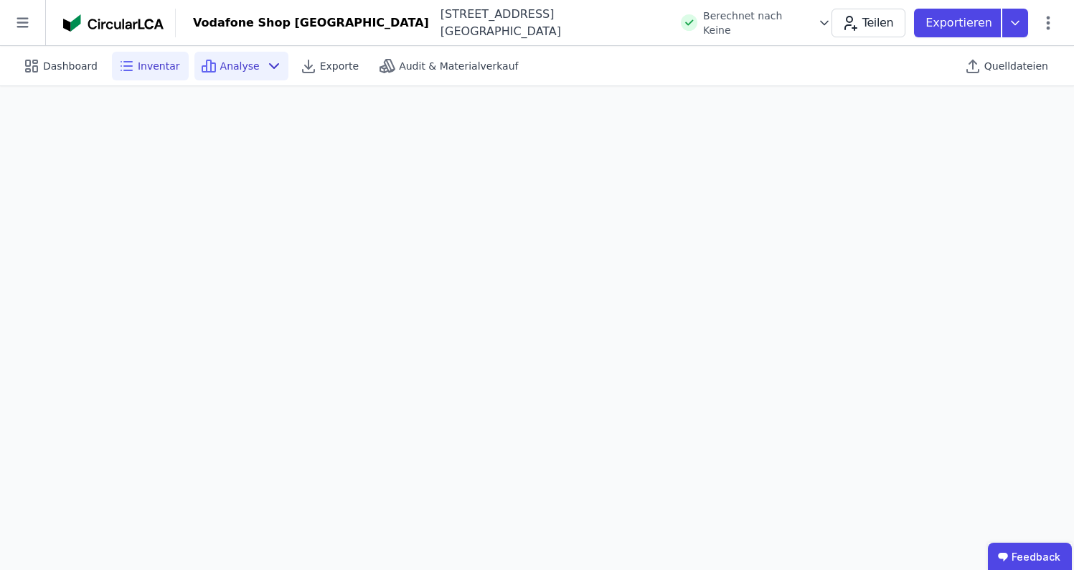
click at [169, 65] on span "Inventar" at bounding box center [159, 66] width 42 height 14
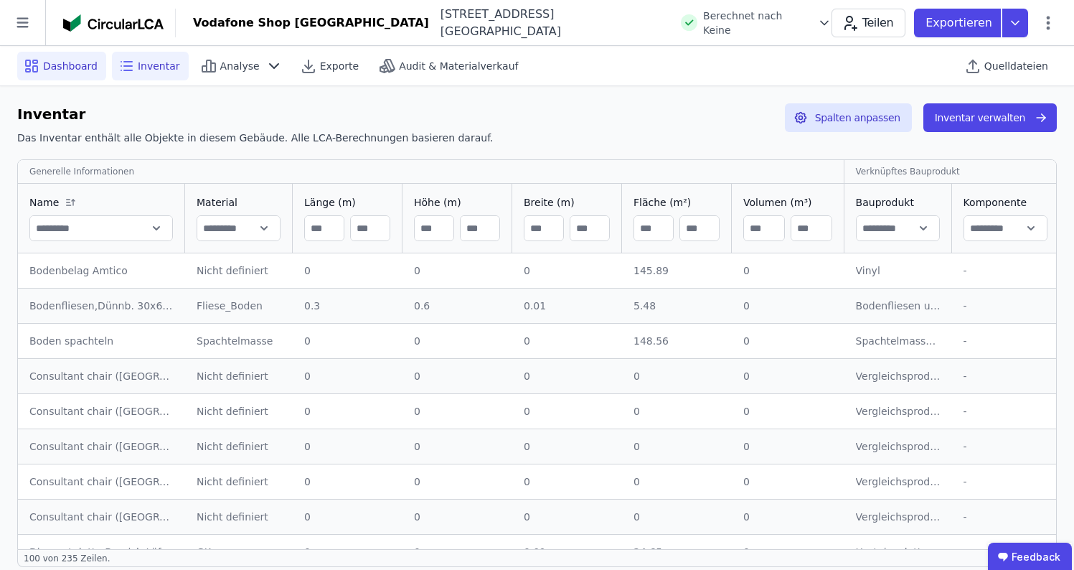
click at [49, 72] on span "Dashboard" at bounding box center [70, 66] width 55 height 14
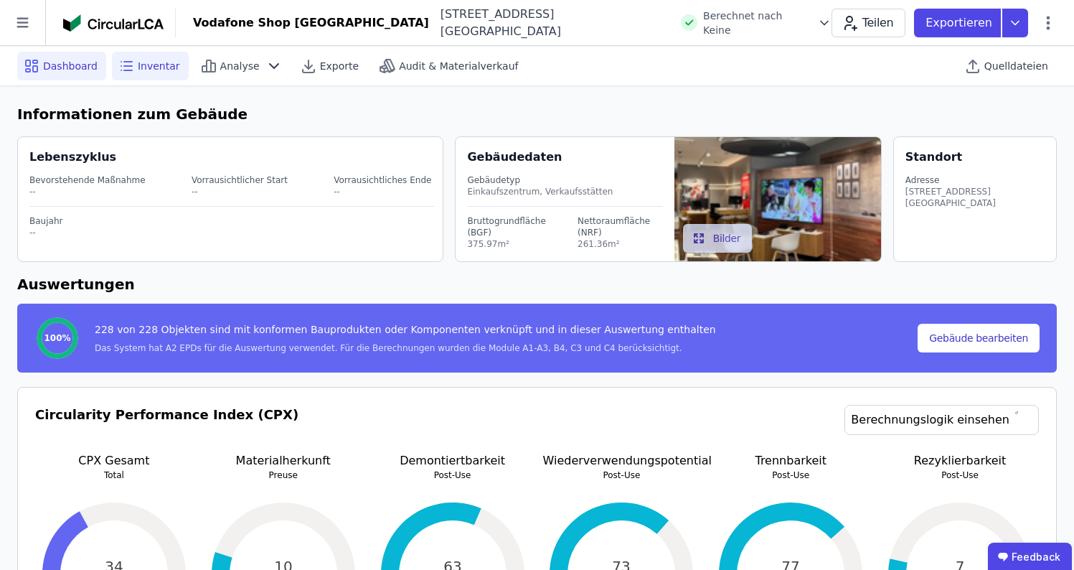
click at [144, 55] on div "Inventar" at bounding box center [150, 66] width 77 height 29
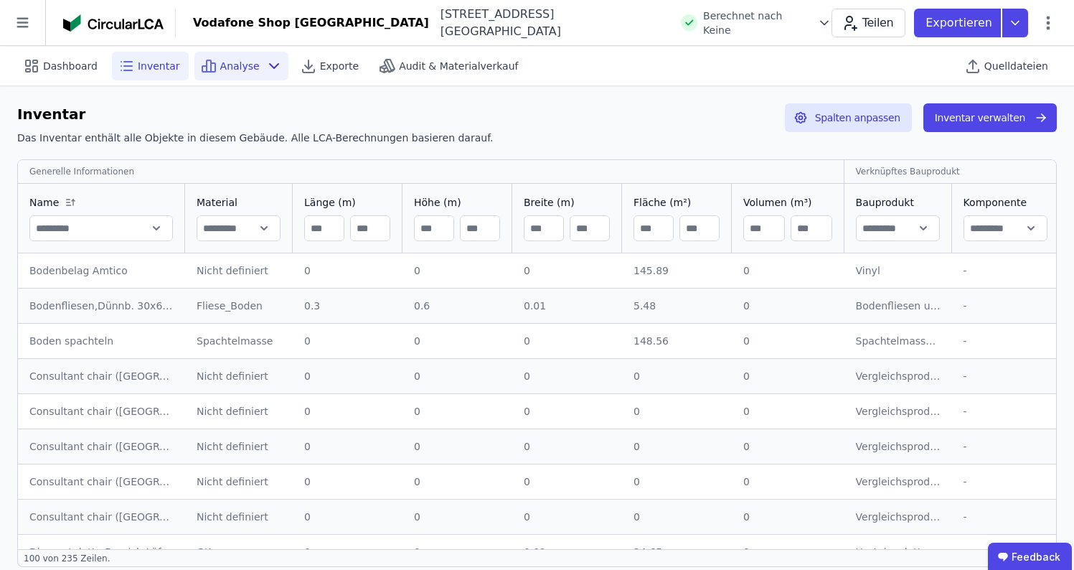
click at [240, 62] on span "Analyse" at bounding box center [239, 66] width 39 height 14
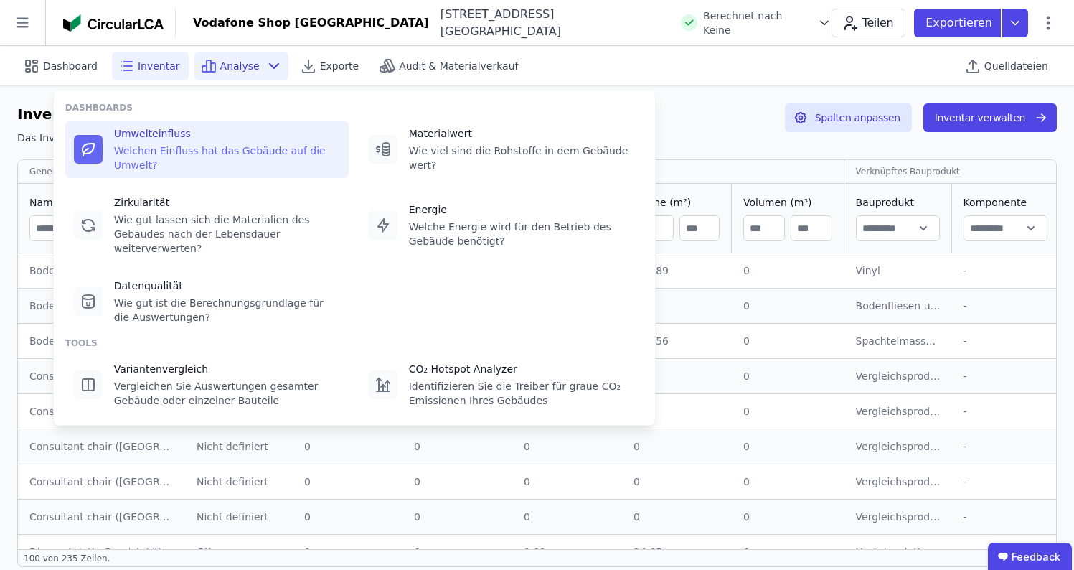
click at [220, 139] on div "Umwelteinfluss" at bounding box center [227, 133] width 226 height 14
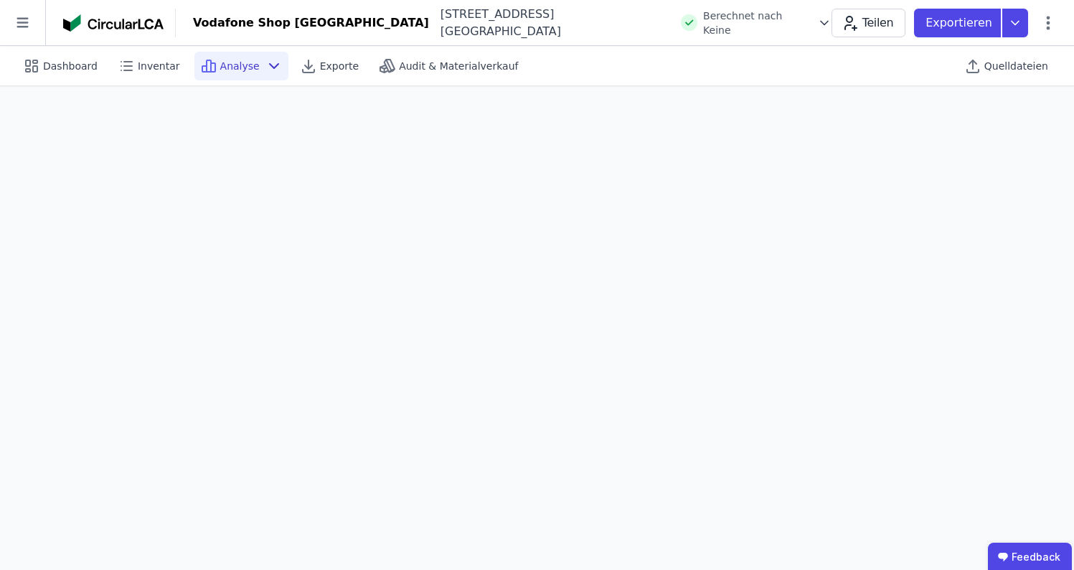
click at [1035, 22] on div "Exportieren" at bounding box center [977, 23] width 126 height 29
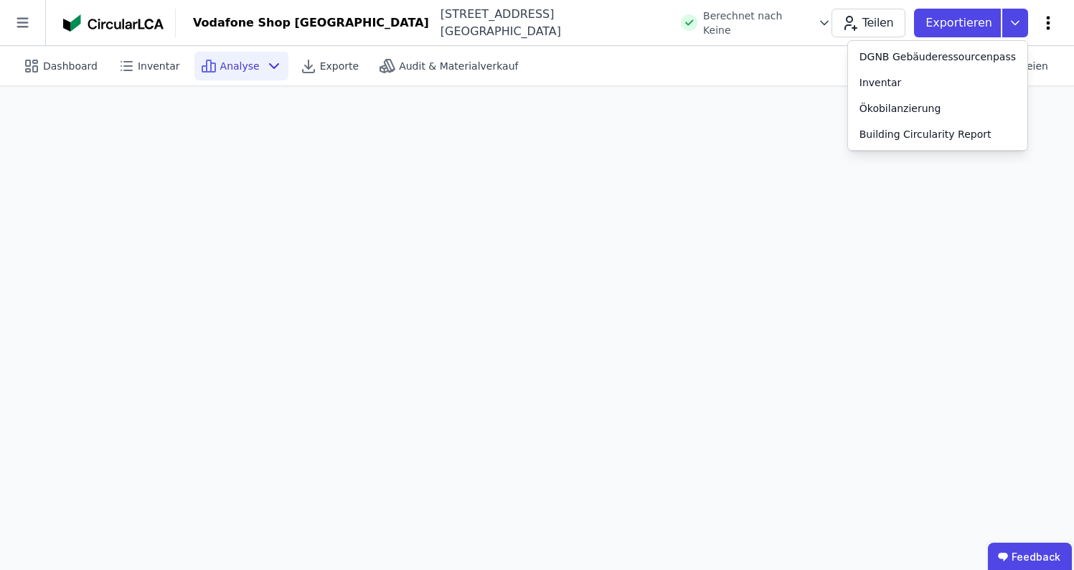
click at [1049, 20] on icon at bounding box center [1048, 22] width 17 height 17
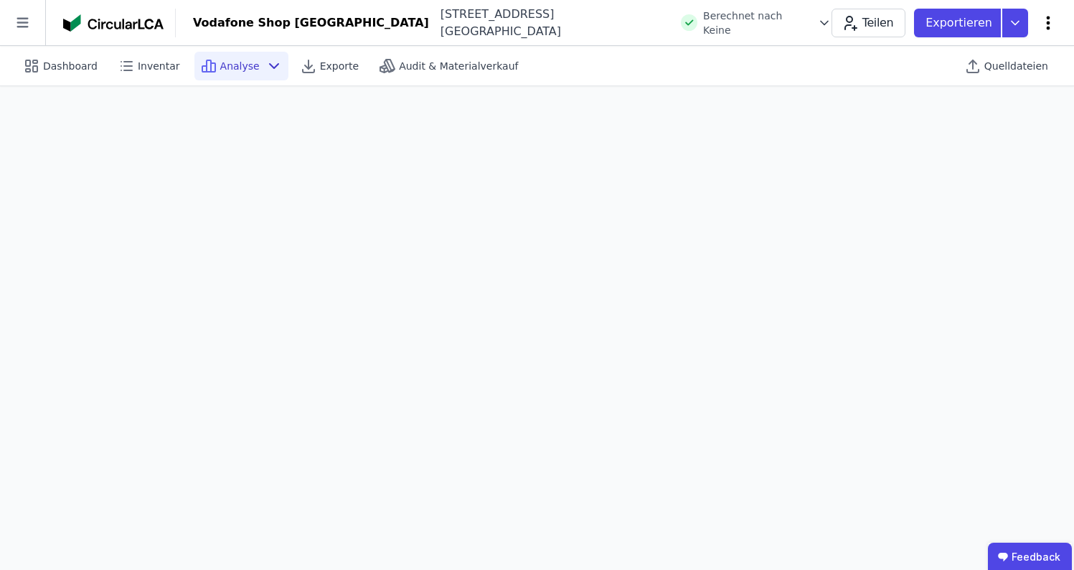
click at [1049, 20] on icon at bounding box center [1048, 22] width 17 height 17
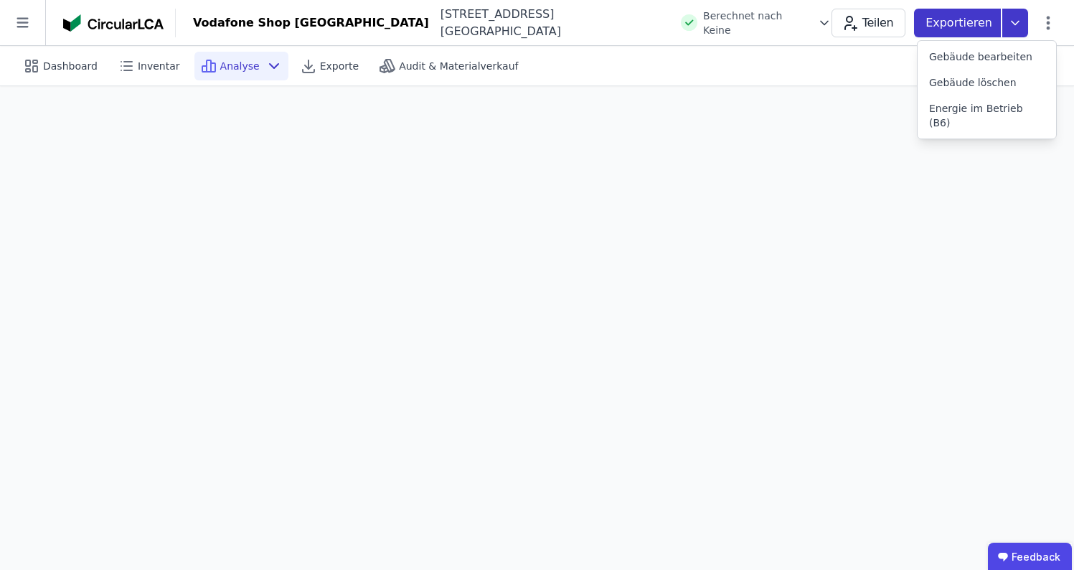
click at [1019, 32] on icon at bounding box center [1016, 23] width 26 height 29
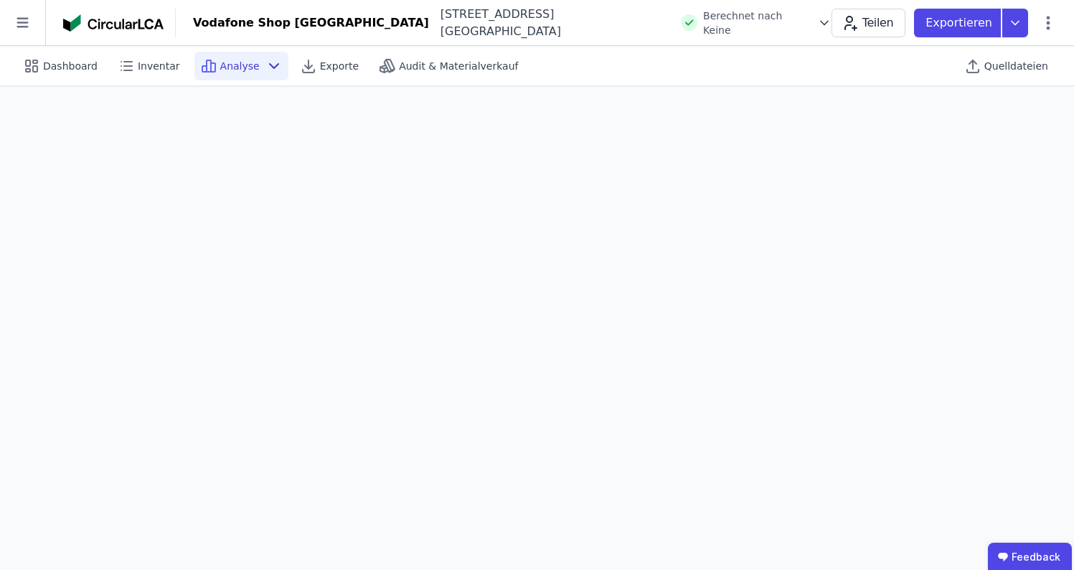
click at [78, 34] on div at bounding box center [119, 23] width 113 height 29
click at [32, 26] on icon at bounding box center [22, 22] width 45 height 45
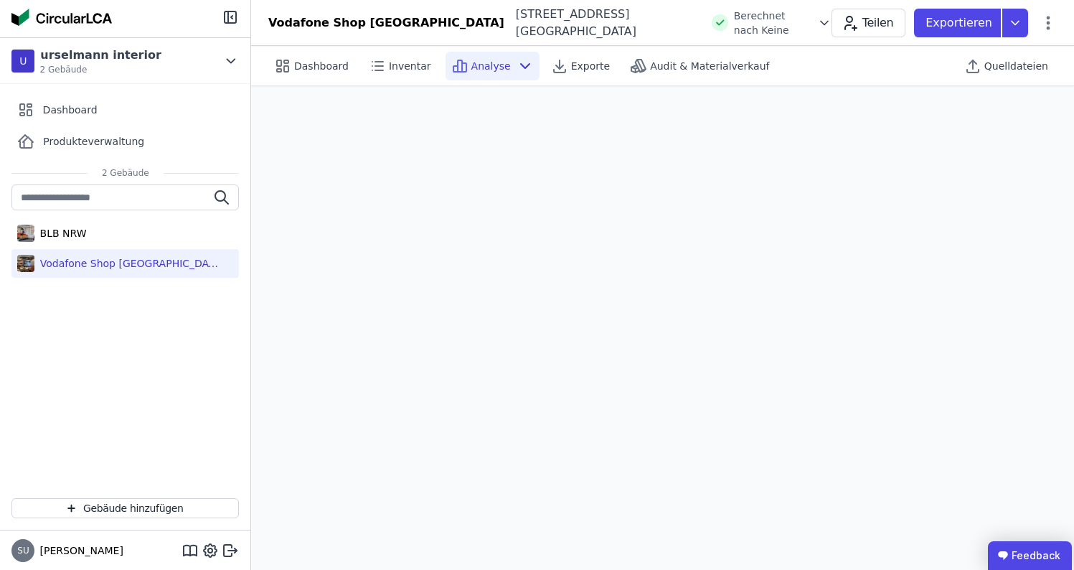
click at [1008, 560] on icon at bounding box center [1003, 555] width 10 height 10
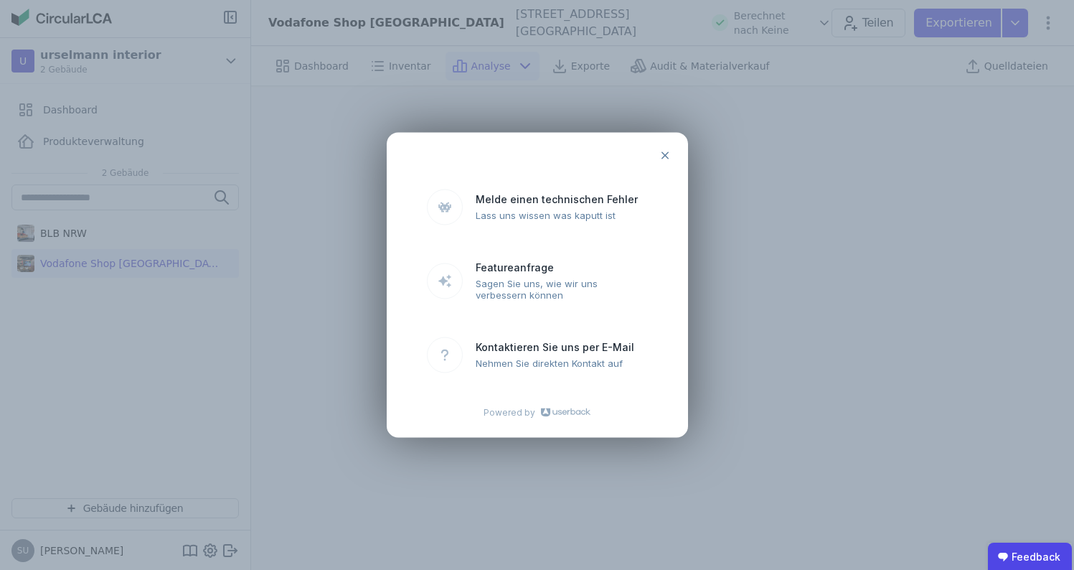
click at [541, 412] on icon at bounding box center [545, 412] width 9 height 9
click at [669, 159] on icon at bounding box center [665, 155] width 11 height 11
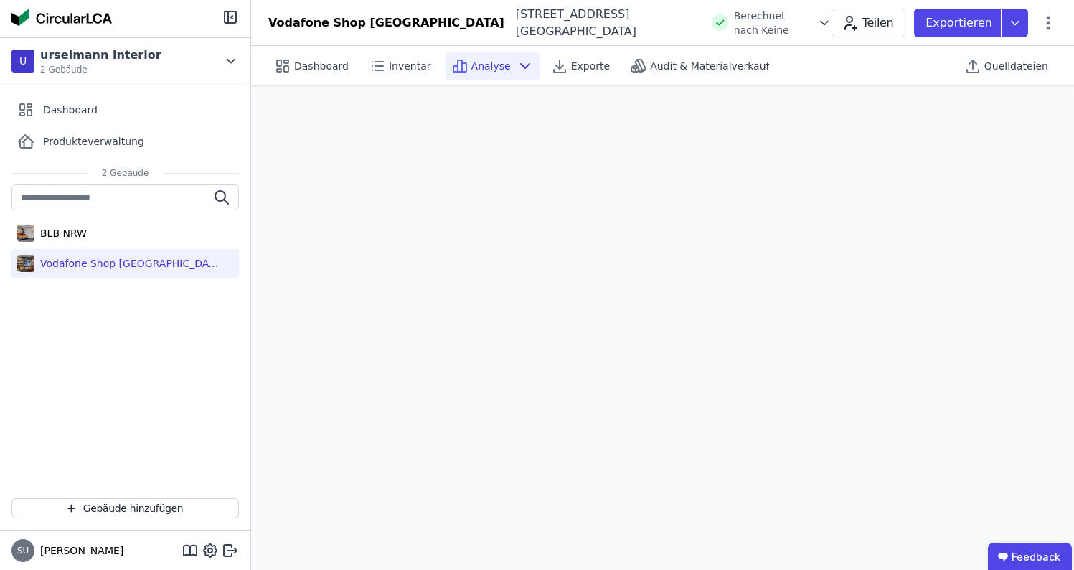
scroll to position [40, 0]
click at [208, 550] on icon at bounding box center [210, 550] width 4 height 4
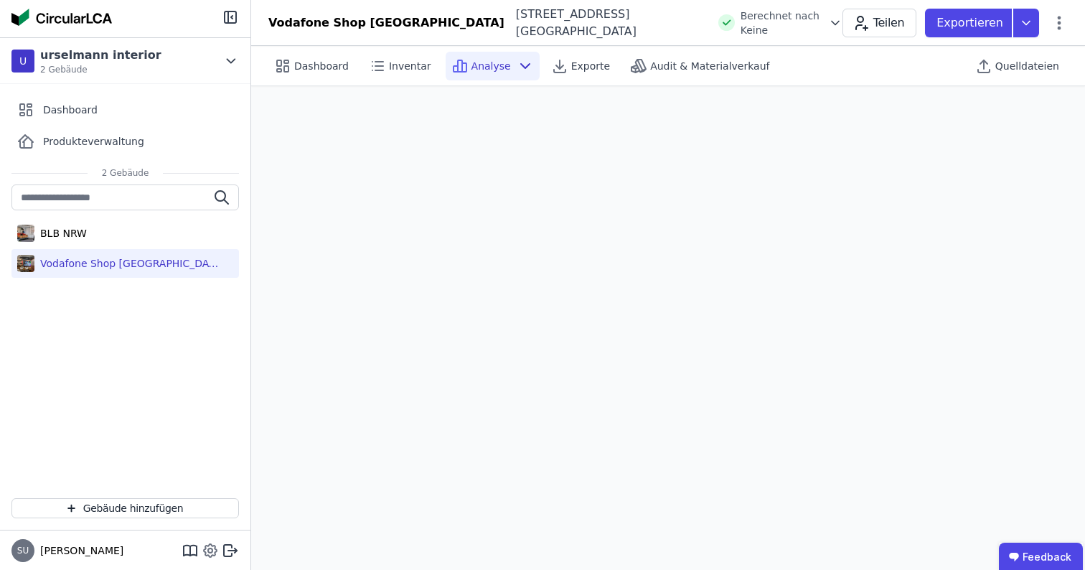
select select "*"
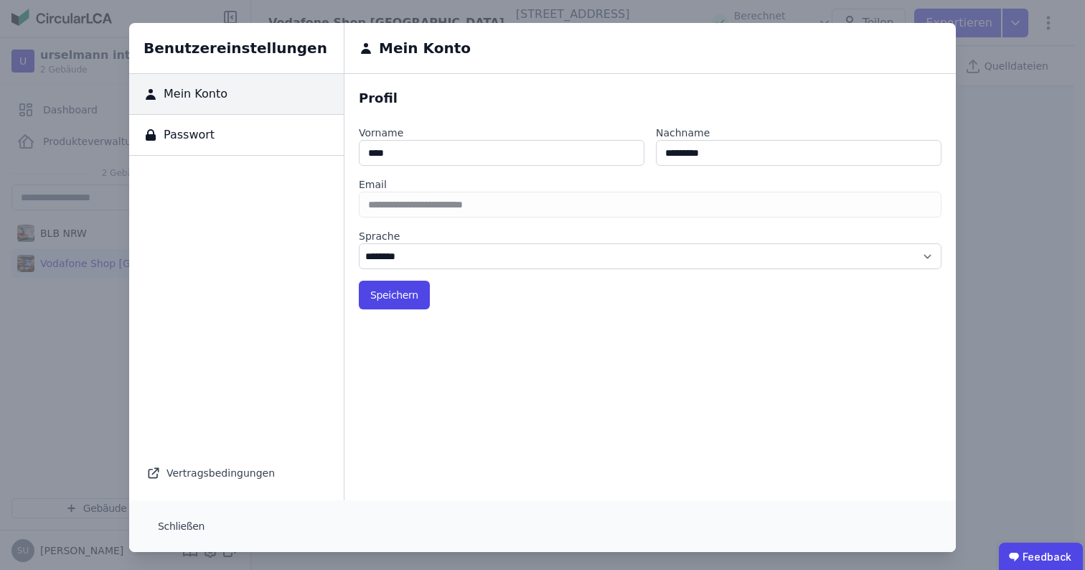
click at [18, 415] on div "Benutzereinstellungen Mein Konto Passwort Vertragsbedingungen Mein Konto Profil…" at bounding box center [542, 287] width 1085 height 575
click at [174, 522] on button "Schließen" at bounding box center [181, 526] width 70 height 29
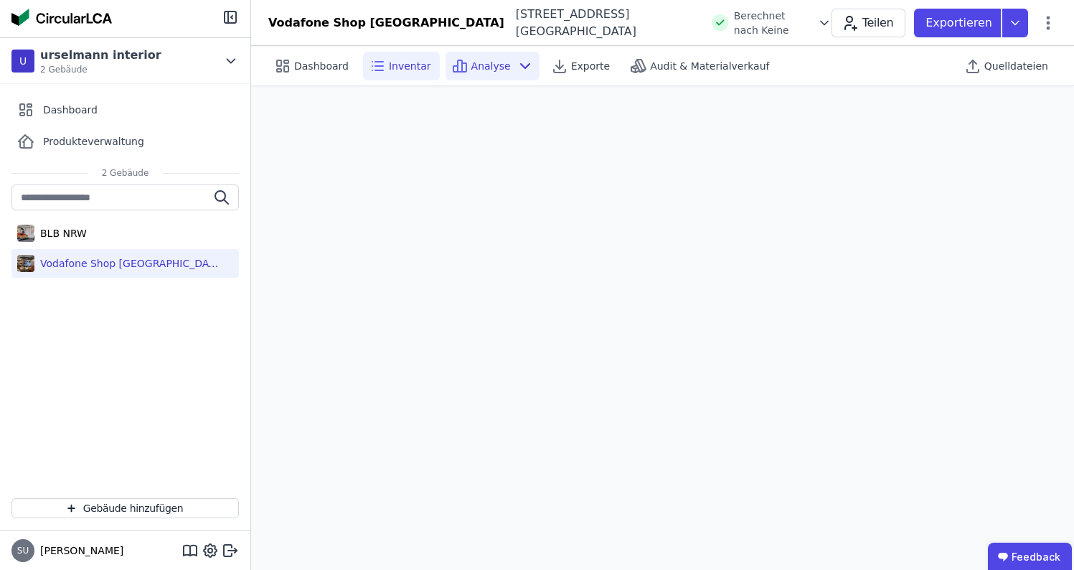
click at [393, 75] on div "Inventar" at bounding box center [401, 66] width 77 height 29
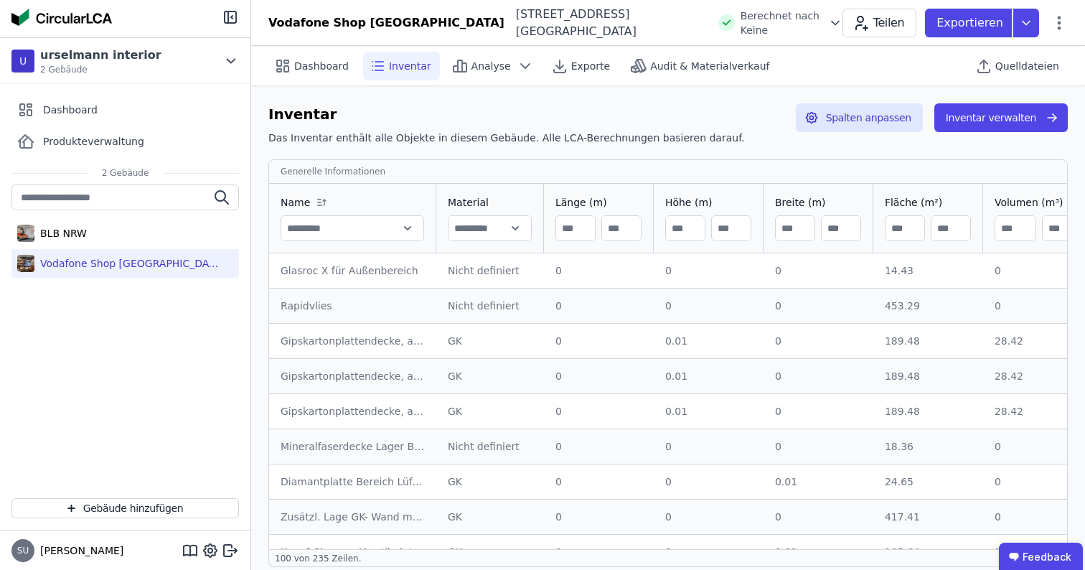
click at [234, 26] on div at bounding box center [125, 18] width 250 height 37
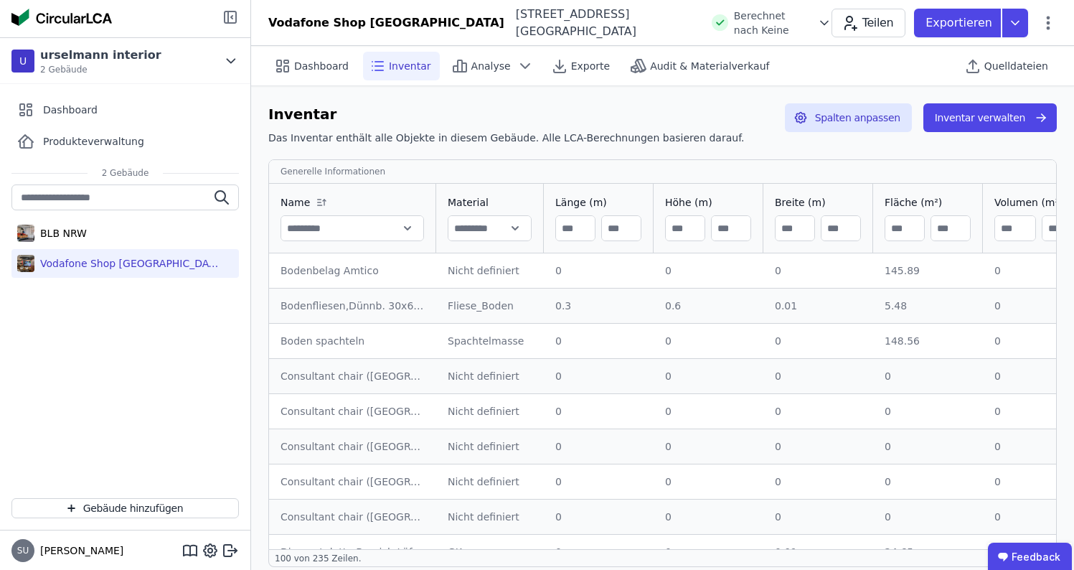
click at [233, 18] on icon at bounding box center [230, 17] width 17 height 17
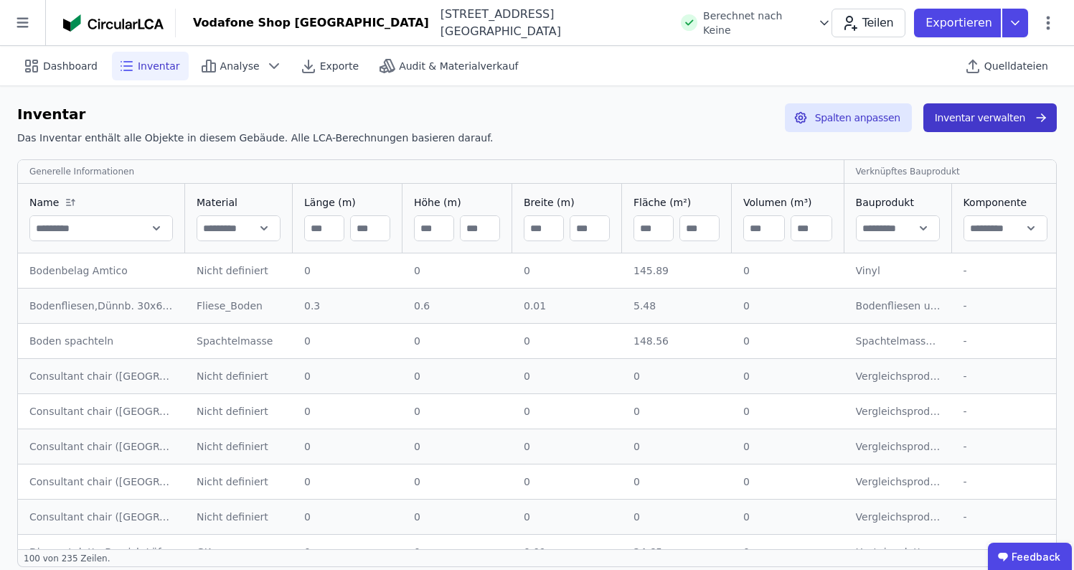
click at [955, 122] on button "Inventar verwalten" at bounding box center [990, 117] width 133 height 29
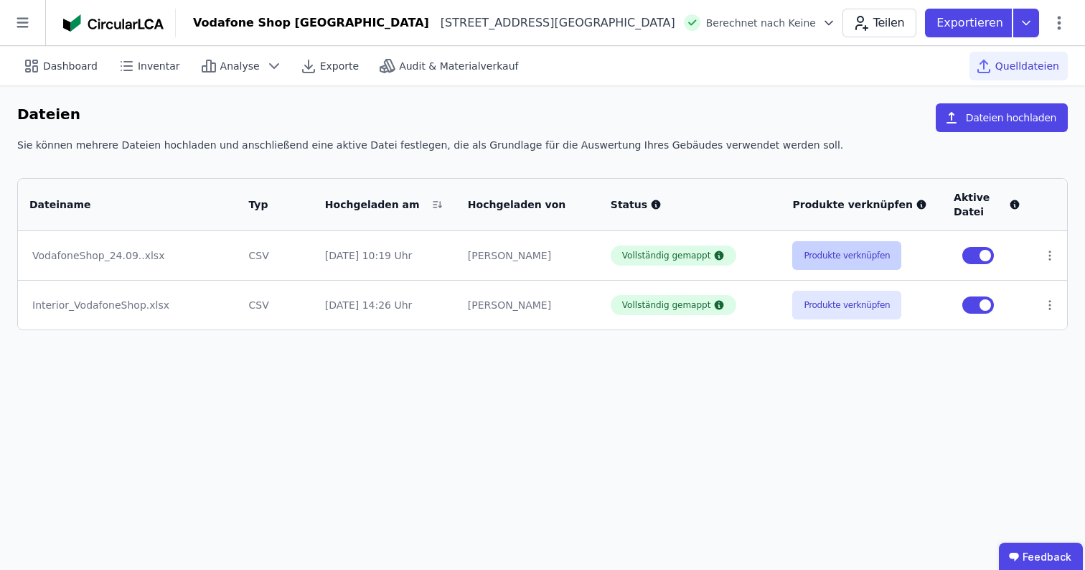
click at [820, 266] on button "Produkte verknüpfen" at bounding box center [846, 255] width 109 height 29
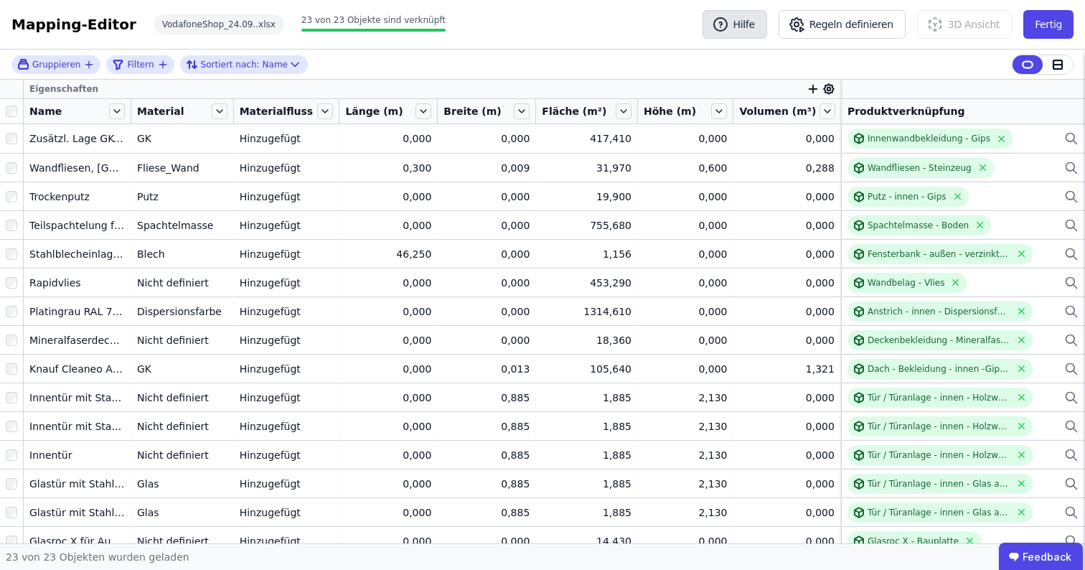
click at [747, 20] on button "Hilfe" at bounding box center [735, 24] width 65 height 29
click at [1071, 26] on button "Fertig" at bounding box center [1048, 24] width 50 height 29
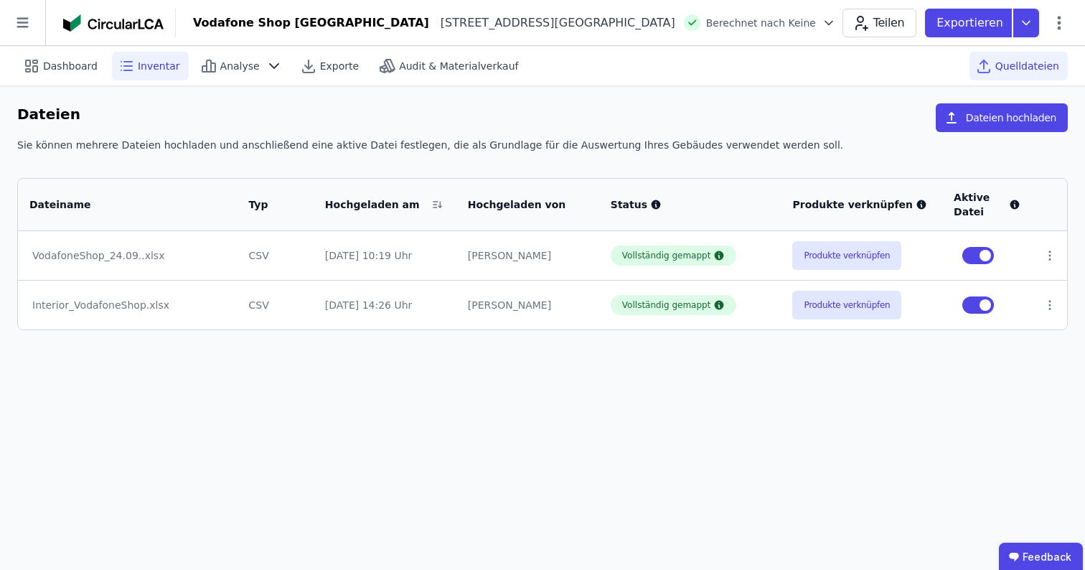
click at [167, 76] on div "Inventar" at bounding box center [150, 66] width 77 height 29
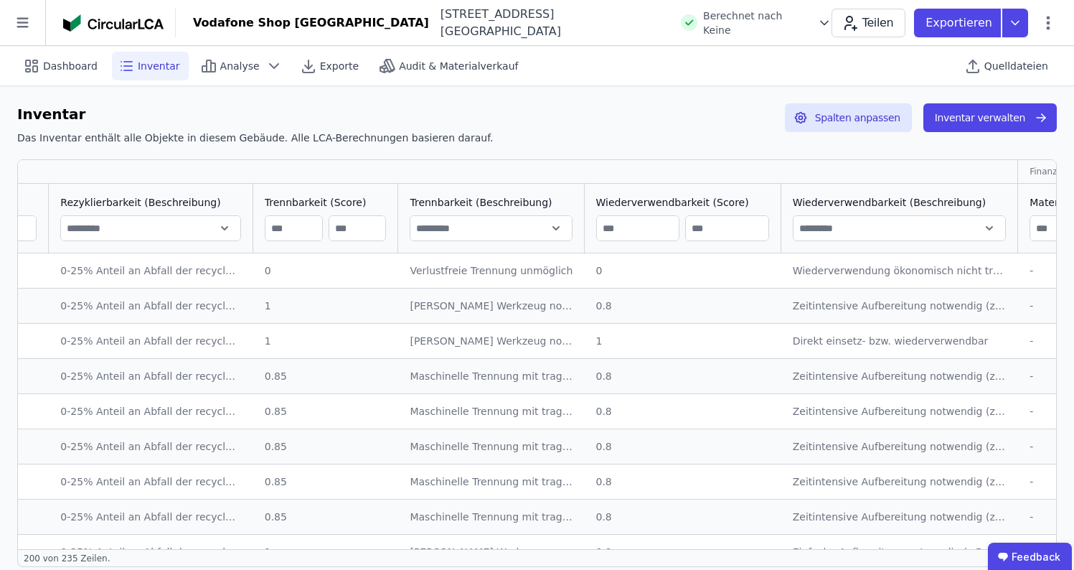
scroll to position [0, 2691]
click at [640, 197] on span "Wiederverwendbarkeit (Score)" at bounding box center [672, 202] width 153 height 14
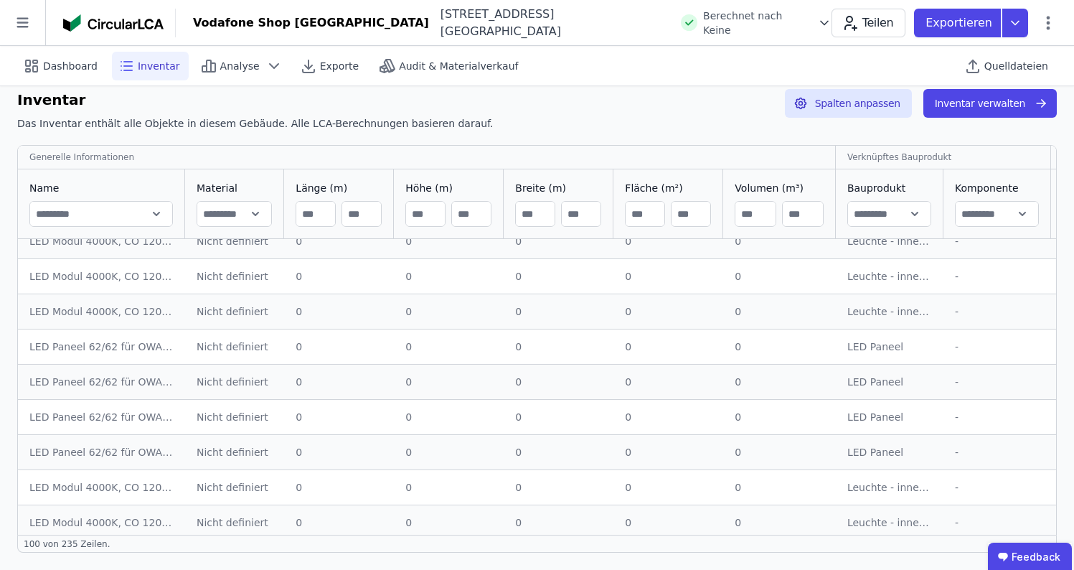
scroll to position [121, 0]
